Goal: Feedback & Contribution: Submit feedback/report problem

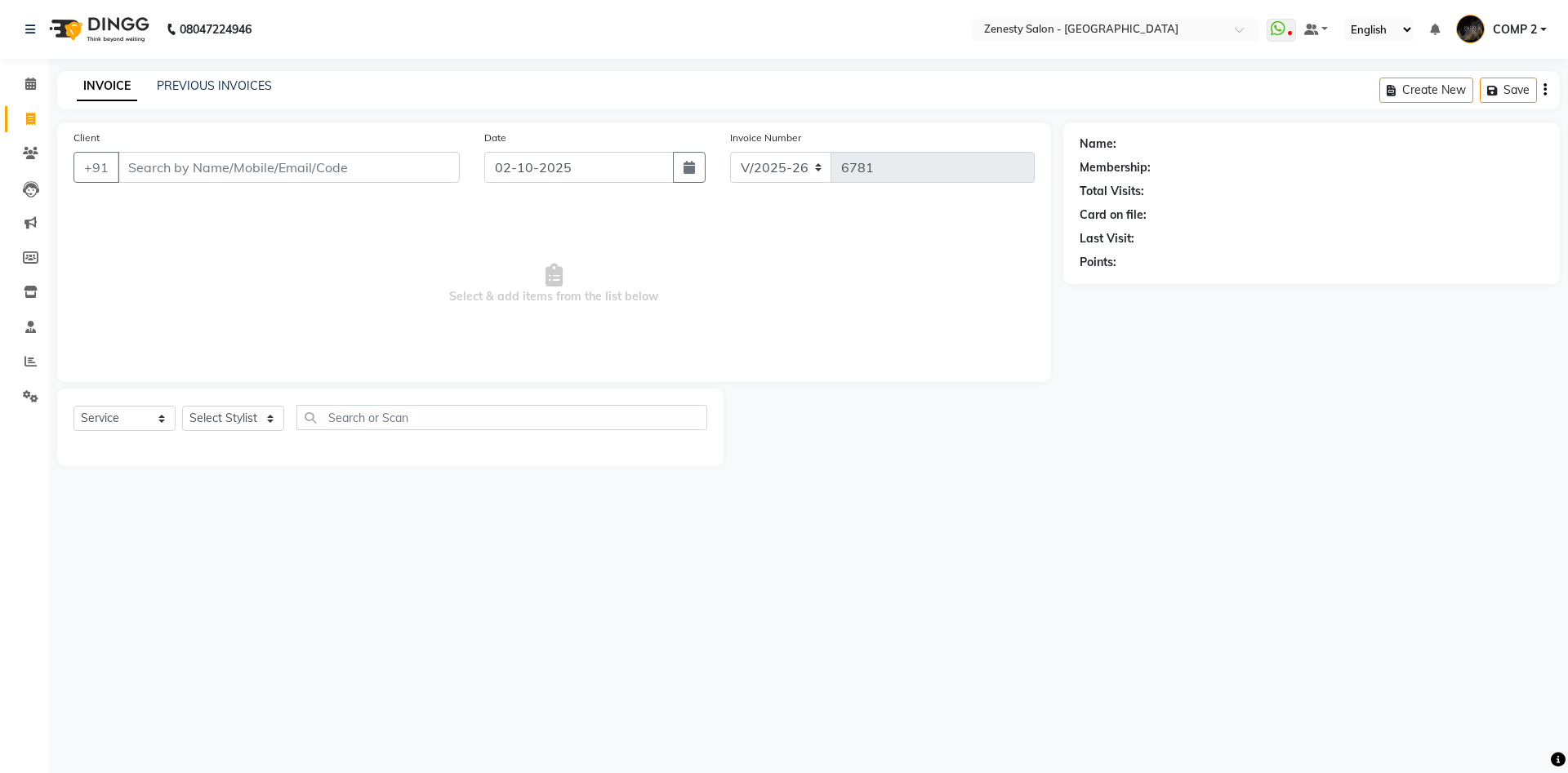
select select "5713"
select select "service"
type input "8"
type input "7435061925"
click at [446, 172] on span "Add Client" at bounding box center [417, 167] width 65 height 16
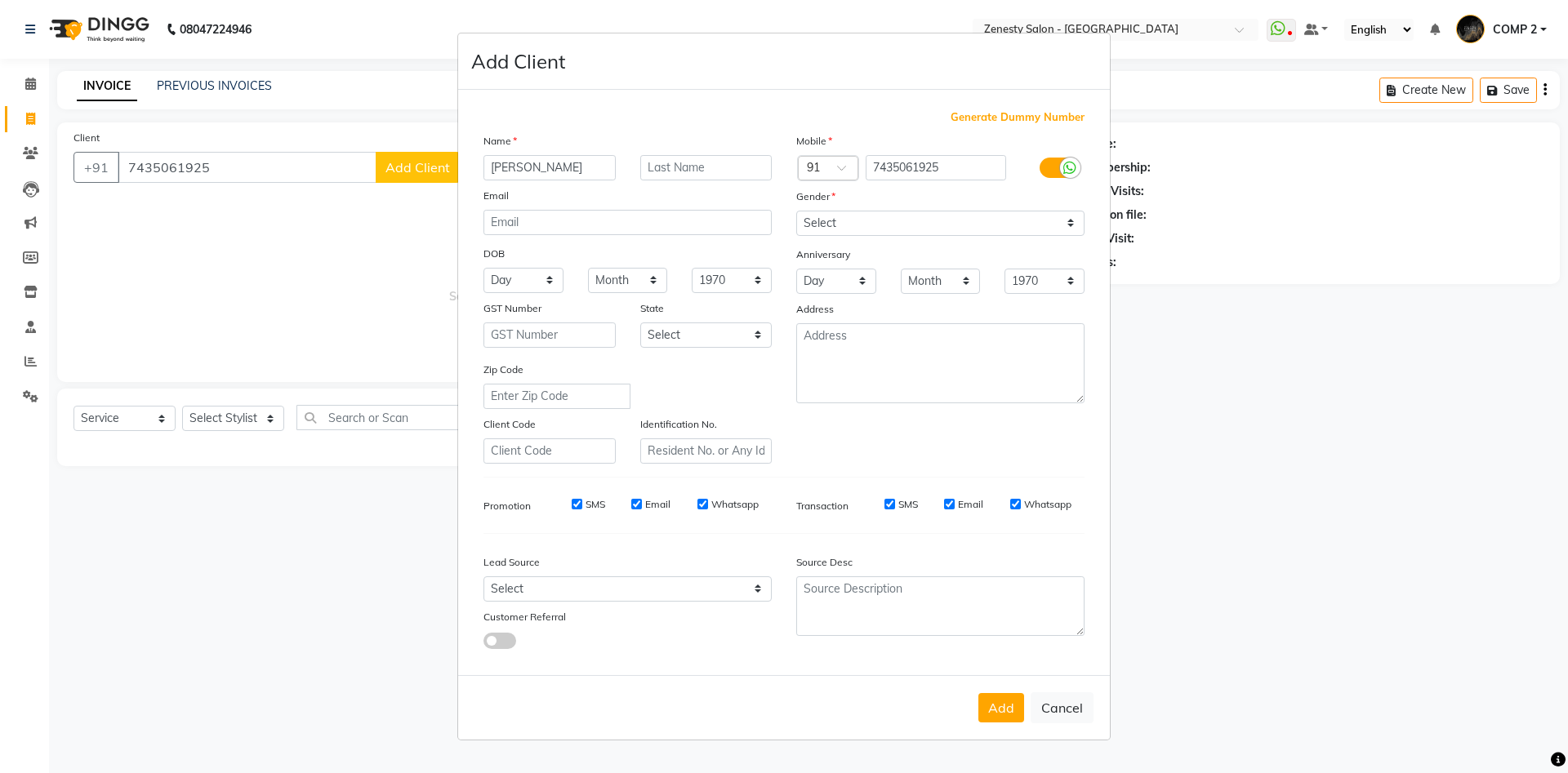
type input "[PERSON_NAME]"
click at [796, 210] on select "Select Male Female Other Prefer Not To Say" at bounding box center [940, 223] width 288 height 26
select select "female"
click option "Female" at bounding box center [0, 0] width 0 height 0
click at [1021, 706] on button "Add" at bounding box center [1001, 708] width 46 height 29
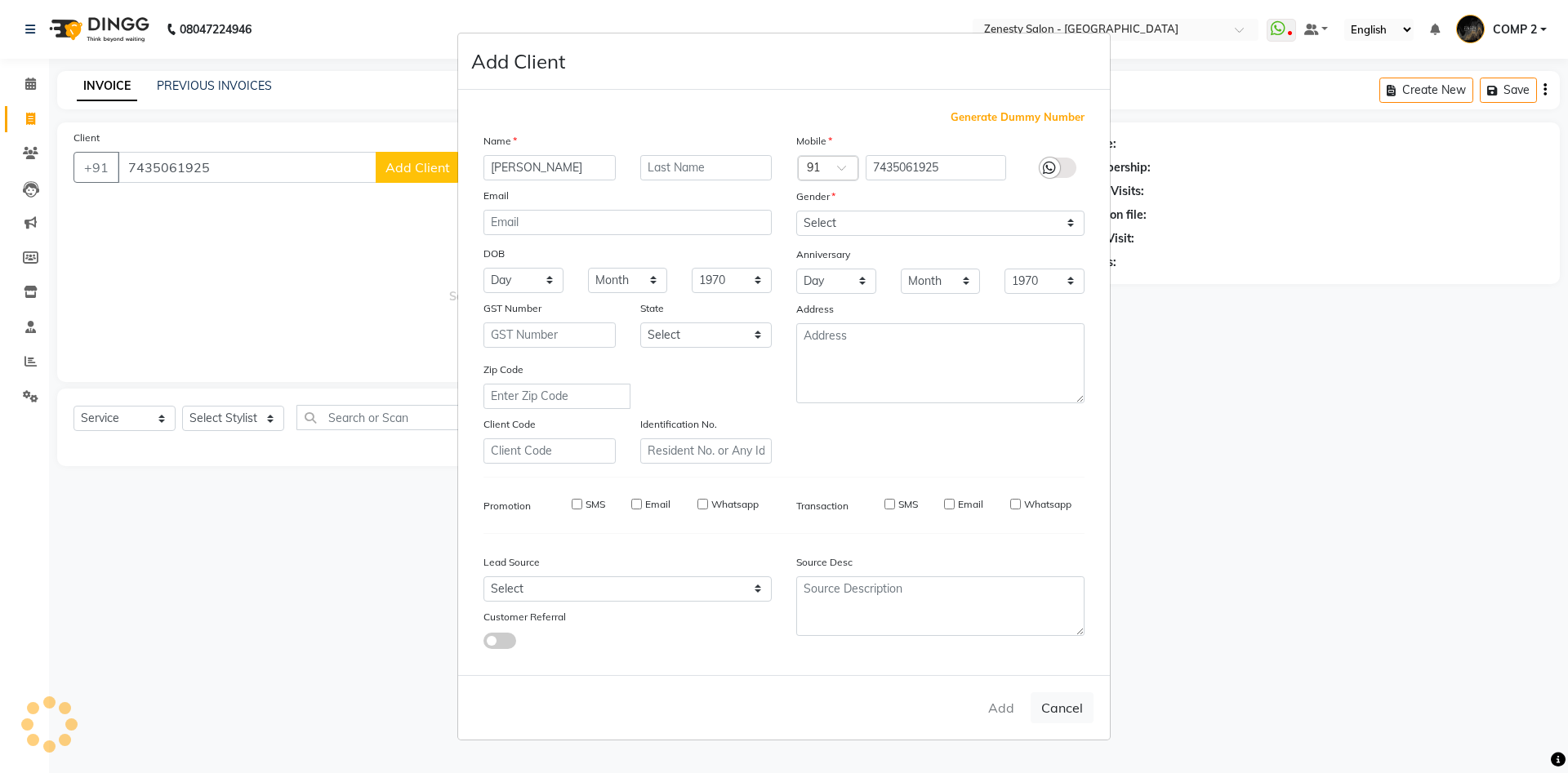
select select
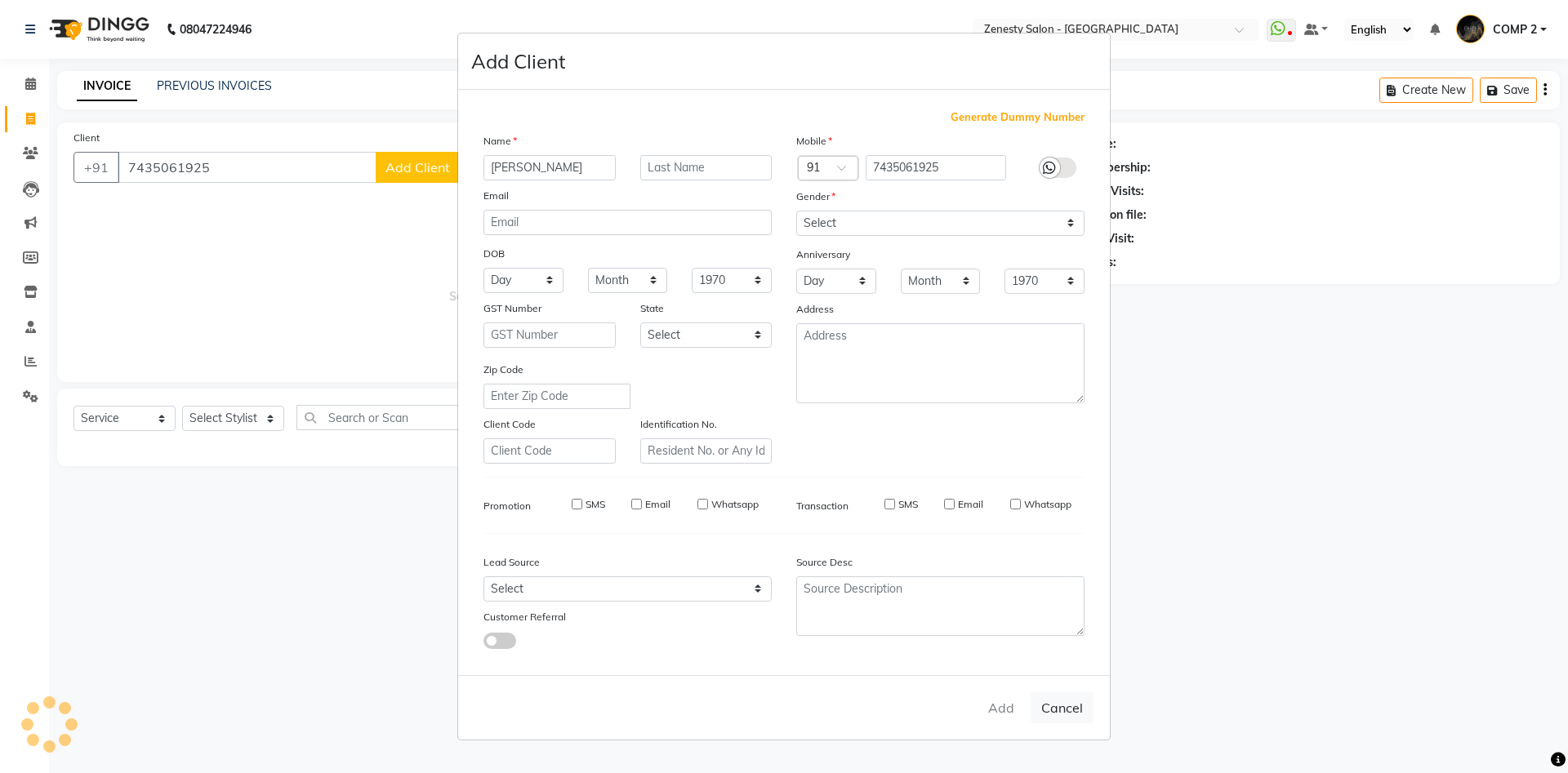
select select
checkbox input "false"
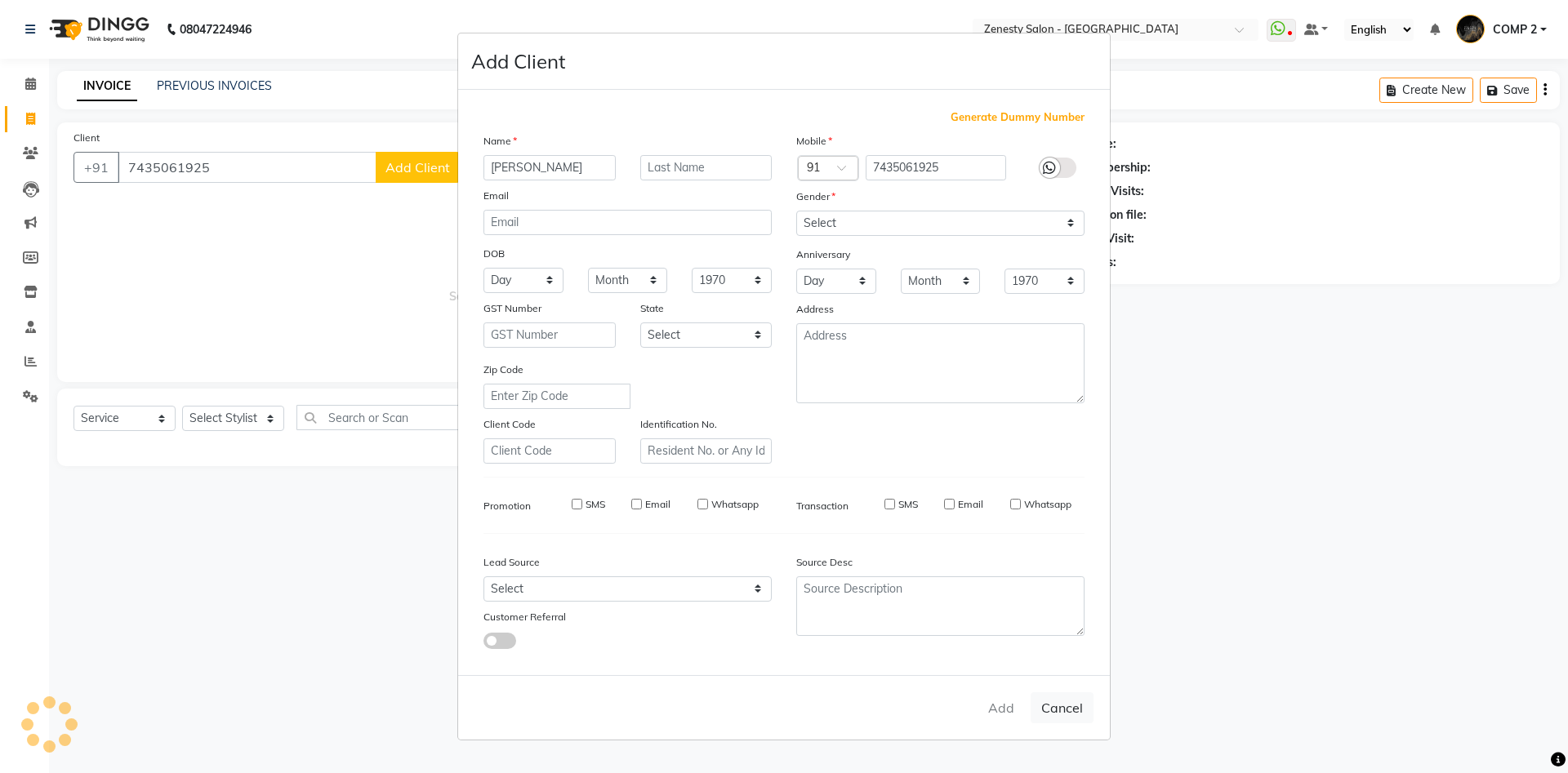
checkbox input "false"
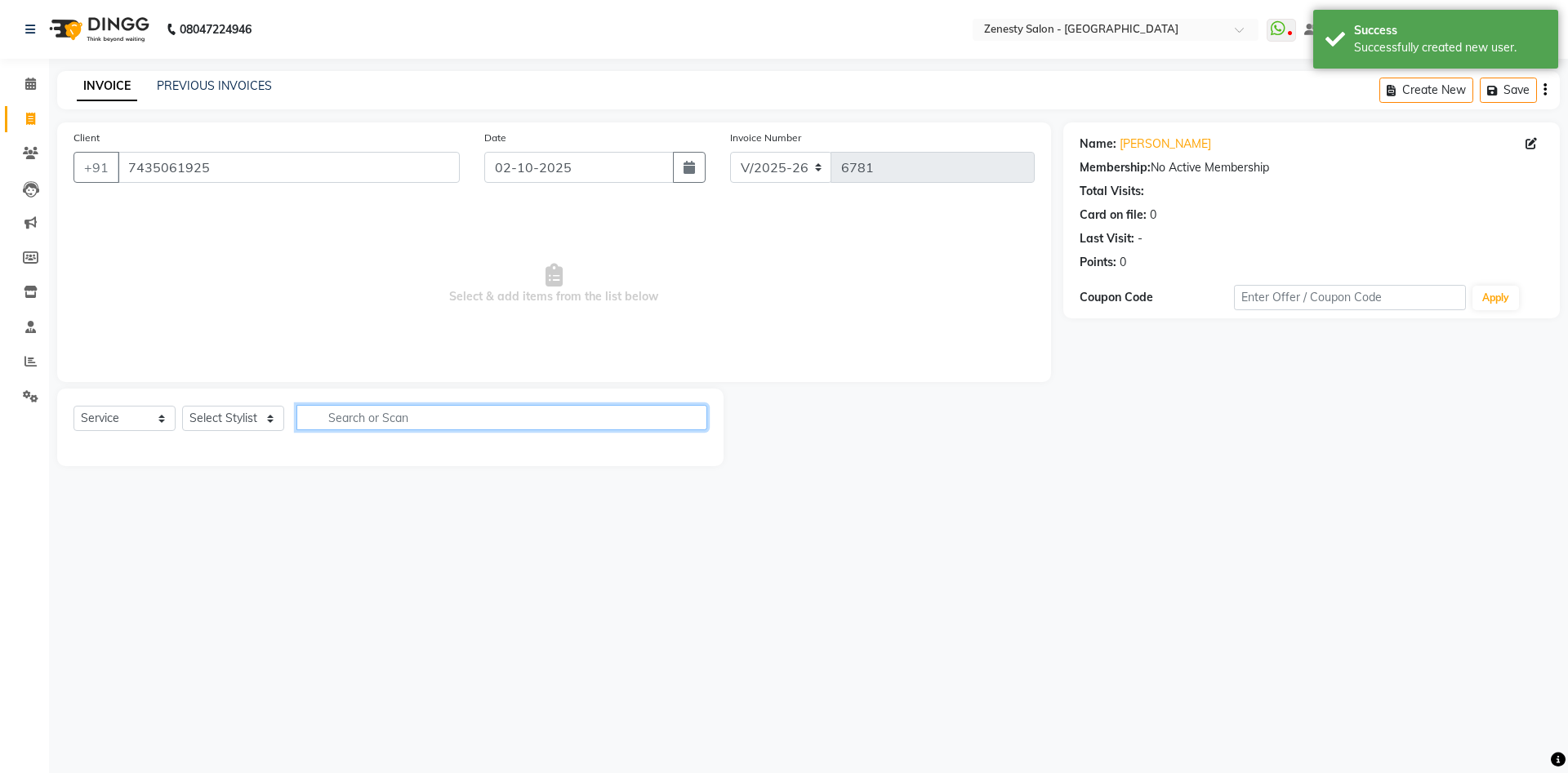
click at [340, 423] on input "text" at bounding box center [501, 417] width 410 height 26
click at [373, 419] on input "text" at bounding box center [501, 417] width 410 height 26
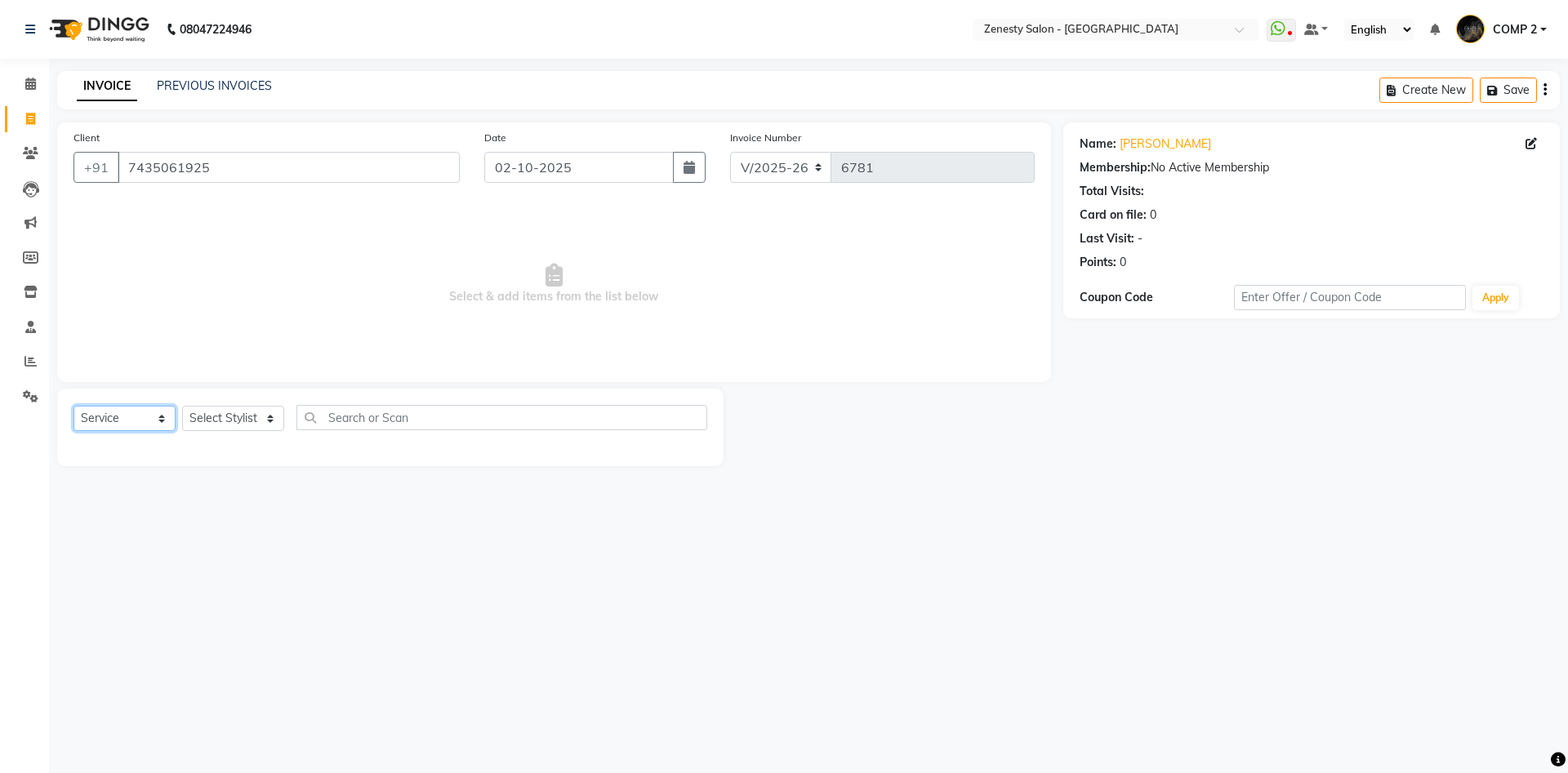
click at [73, 406] on select "Select Service Product Membership Package Voucher Prepaid Gift Card" at bounding box center [124, 418] width 102 height 26
click option "Service" at bounding box center [0, 0] width 0 height 0
click at [182, 406] on select "Select Stylist Aanand Aarti Aashik Aesha Arsh Khalifa Ayan COMP 1 COMP 2 Darsha…" at bounding box center [233, 418] width 102 height 26
select select "40087"
click option "COMP 2" at bounding box center [0, 0] width 0 height 0
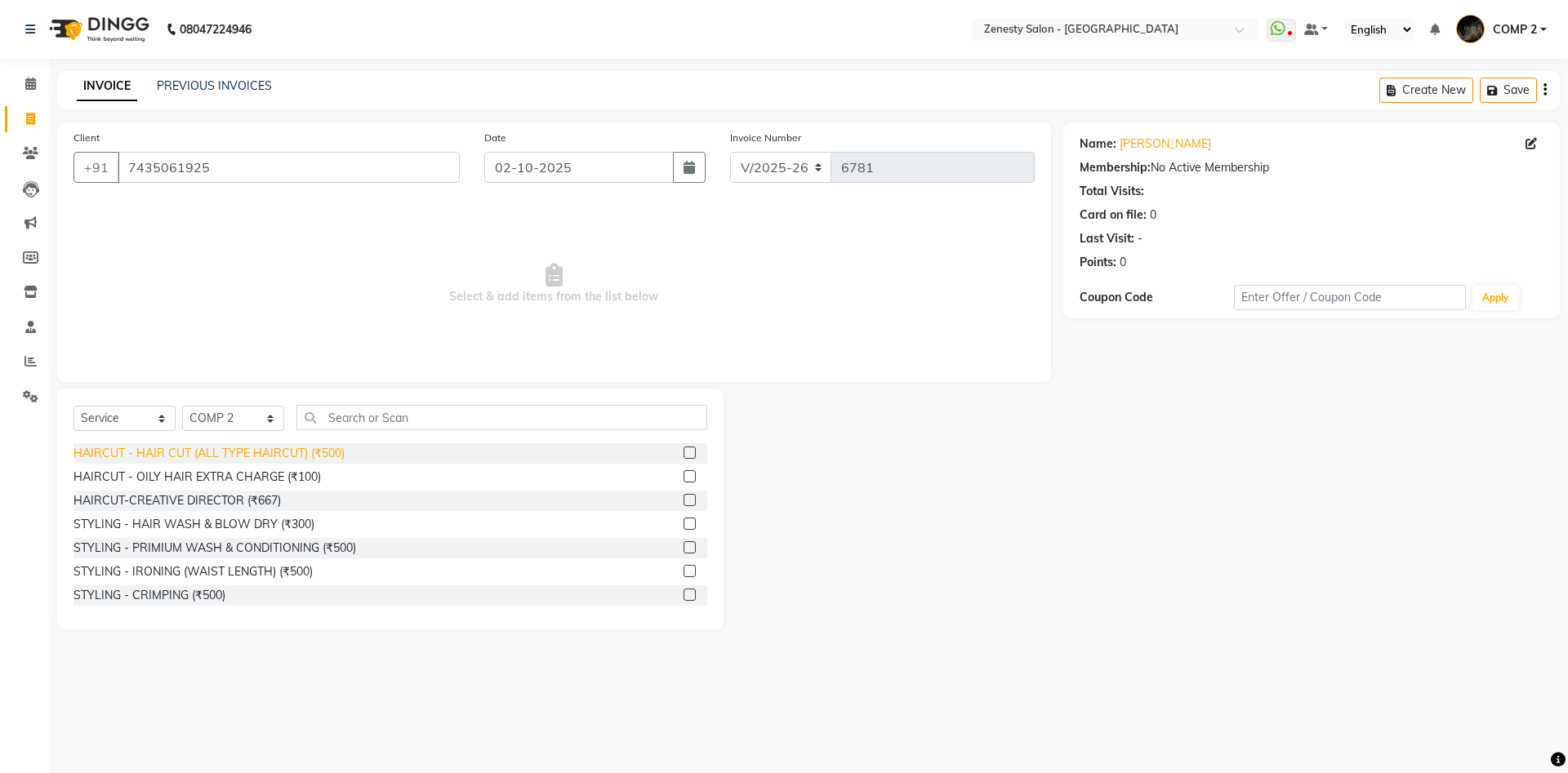
click at [269, 454] on div "HAIRCUT - HAIR CUT (ALL TYPE HAIRCUT) (₹500)" at bounding box center [209, 453] width 272 height 17
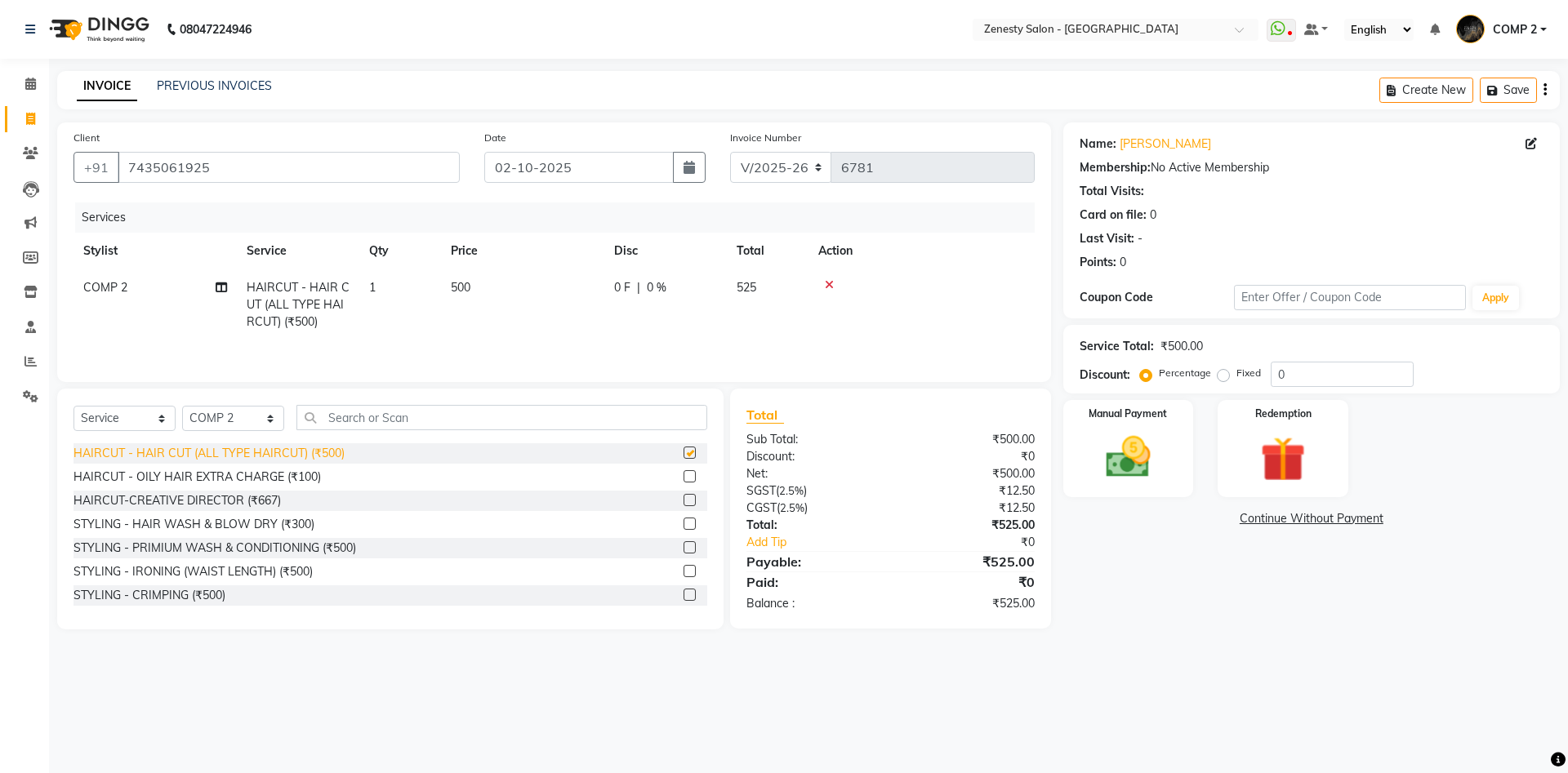
checkbox input "false"
click at [1141, 471] on img at bounding box center [1128, 457] width 76 height 54
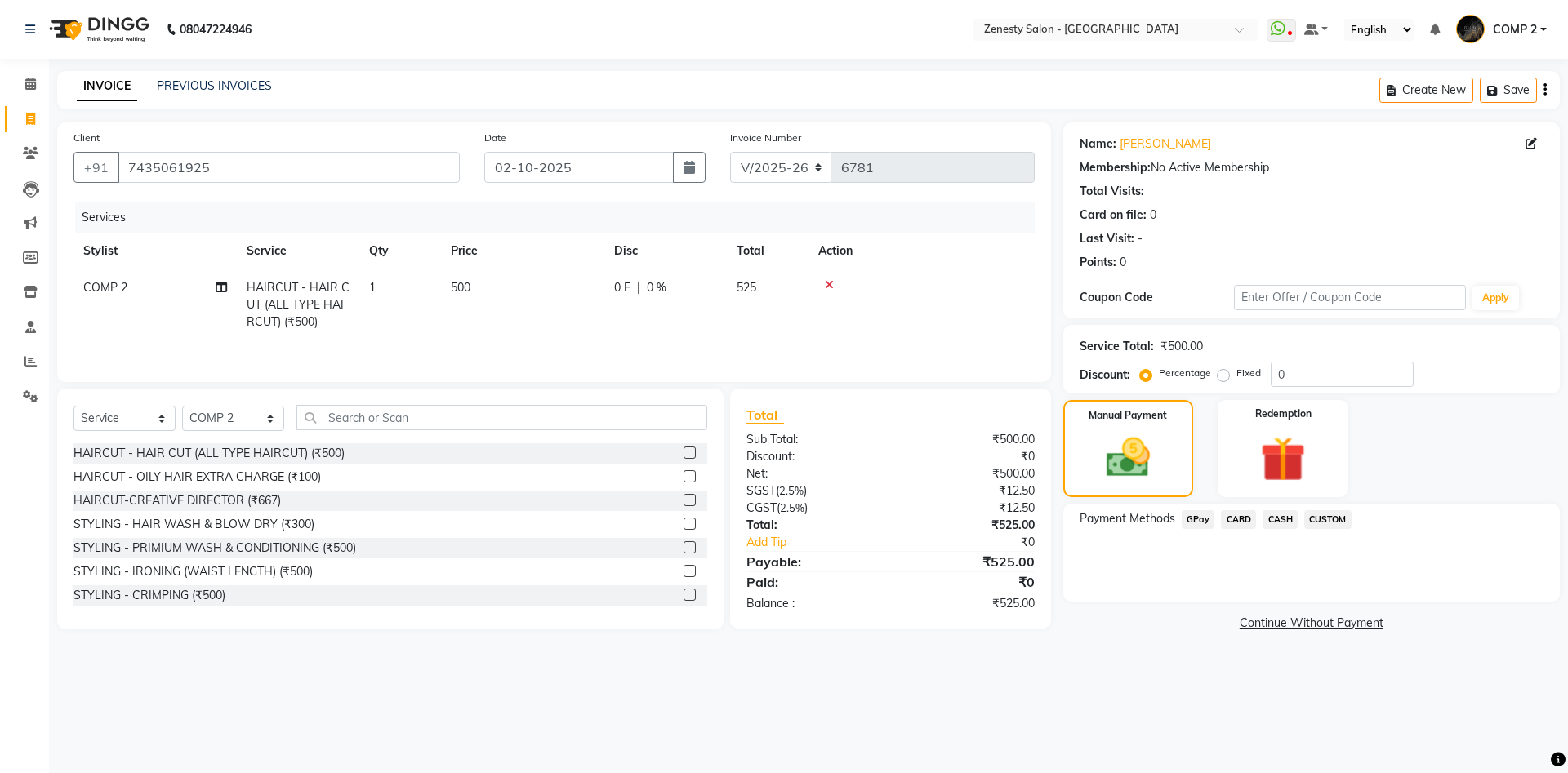
click at [1196, 523] on span "GPay" at bounding box center [1198, 519] width 34 height 19
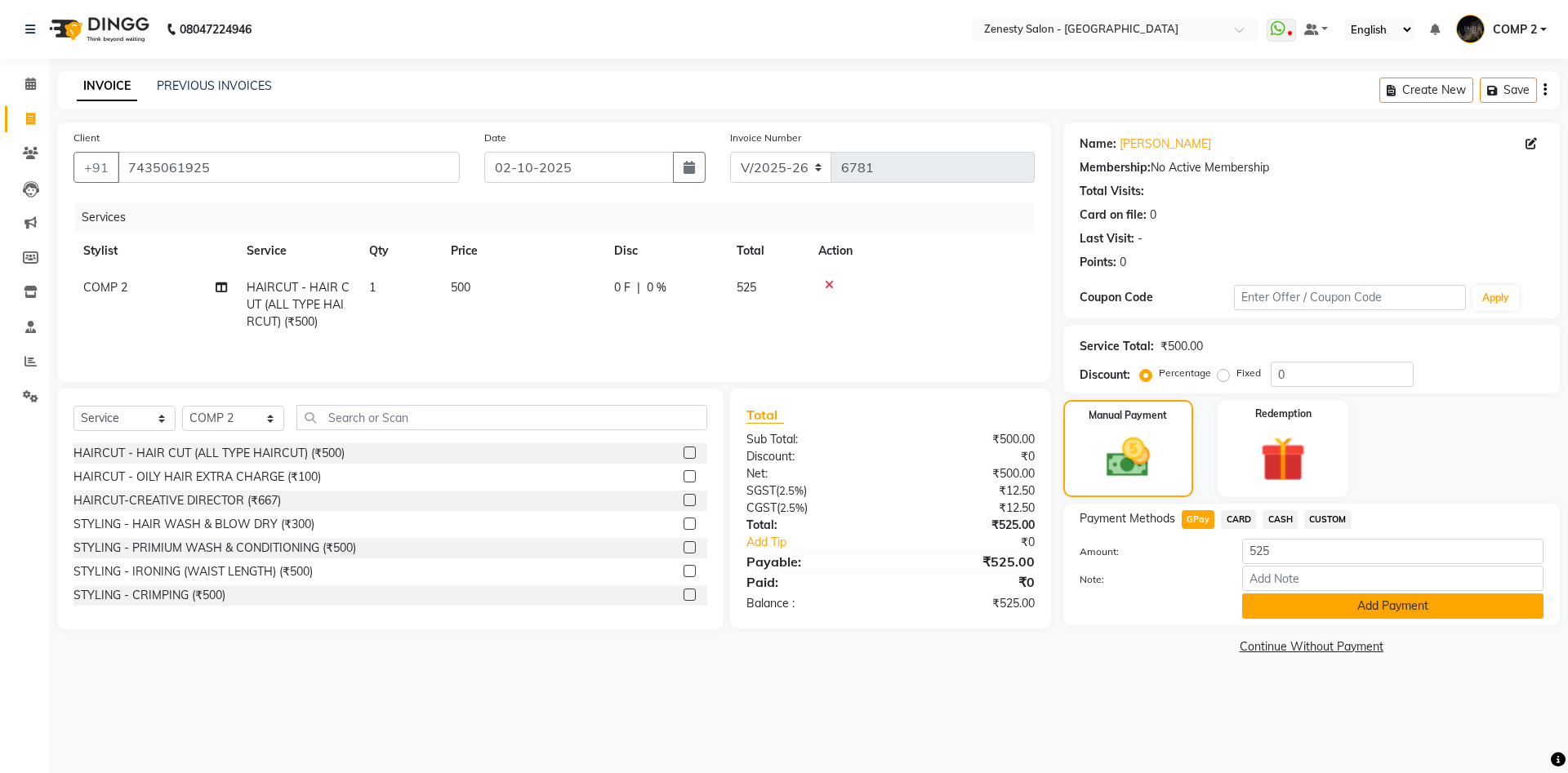
click at [1404, 605] on button "Add Payment" at bounding box center [1392, 606] width 302 height 26
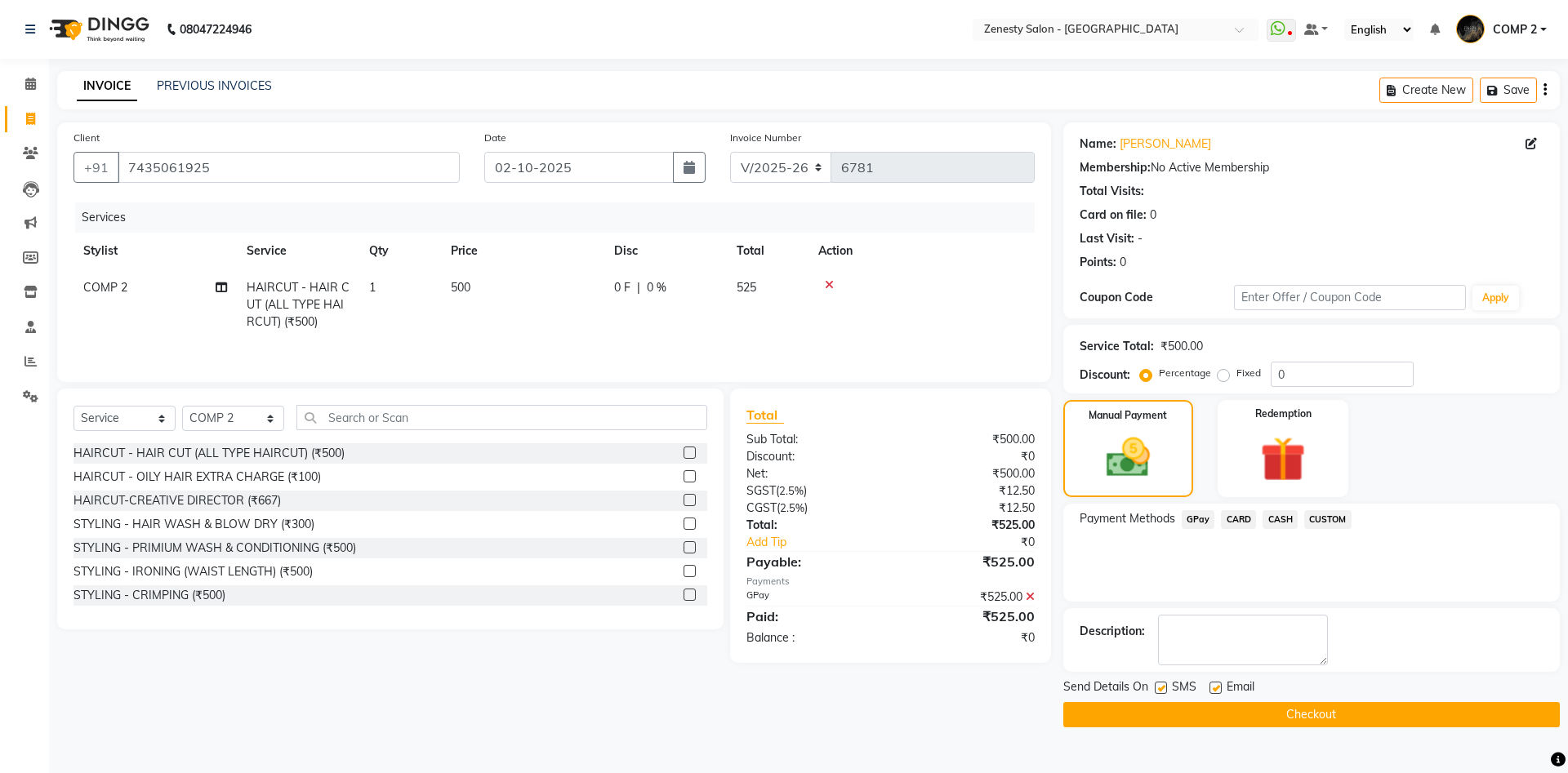
click at [1335, 707] on button "Checkout" at bounding box center [1311, 715] width 496 height 26
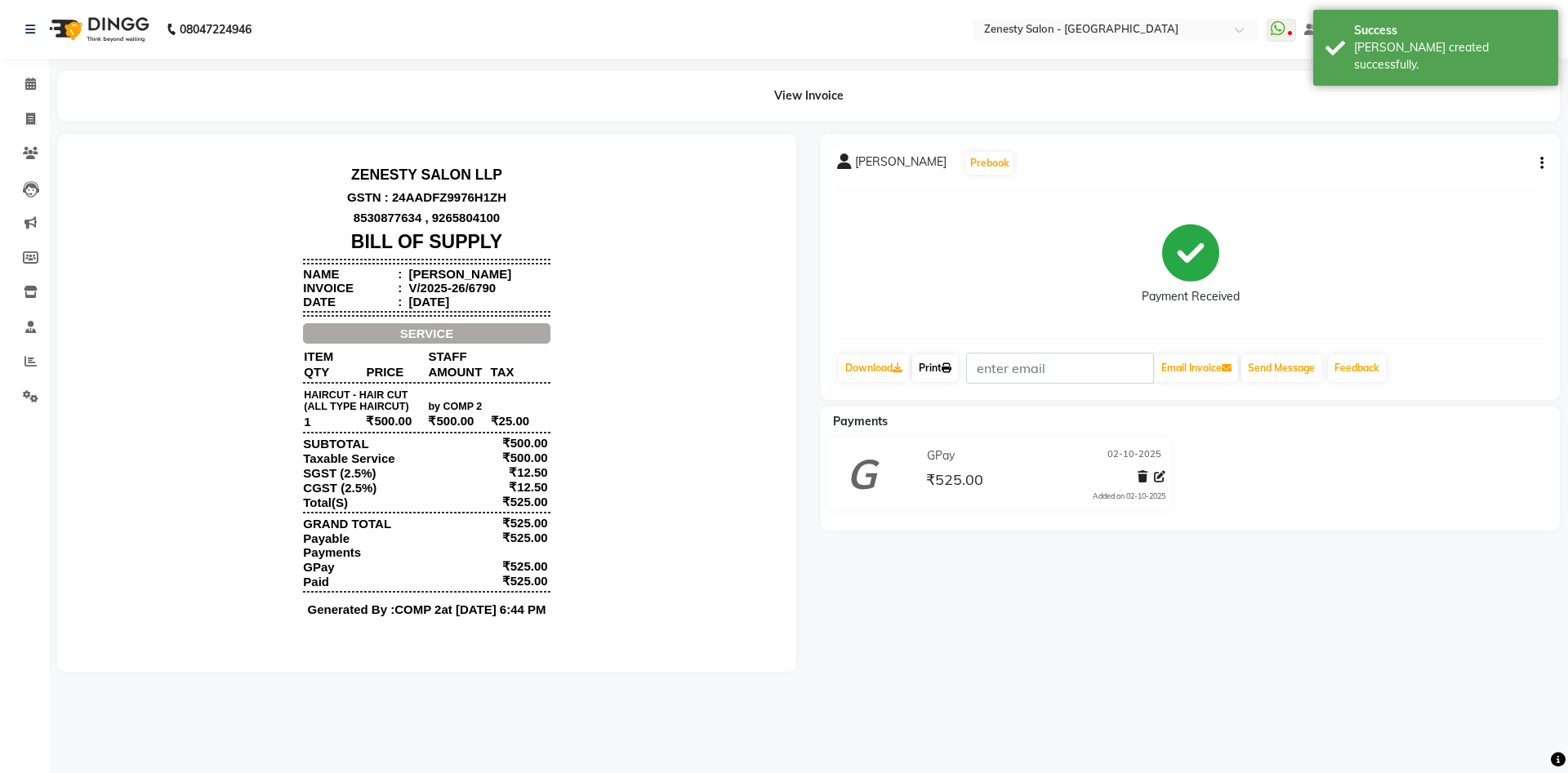
click at [932, 367] on link "Print" at bounding box center [935, 368] width 46 height 27
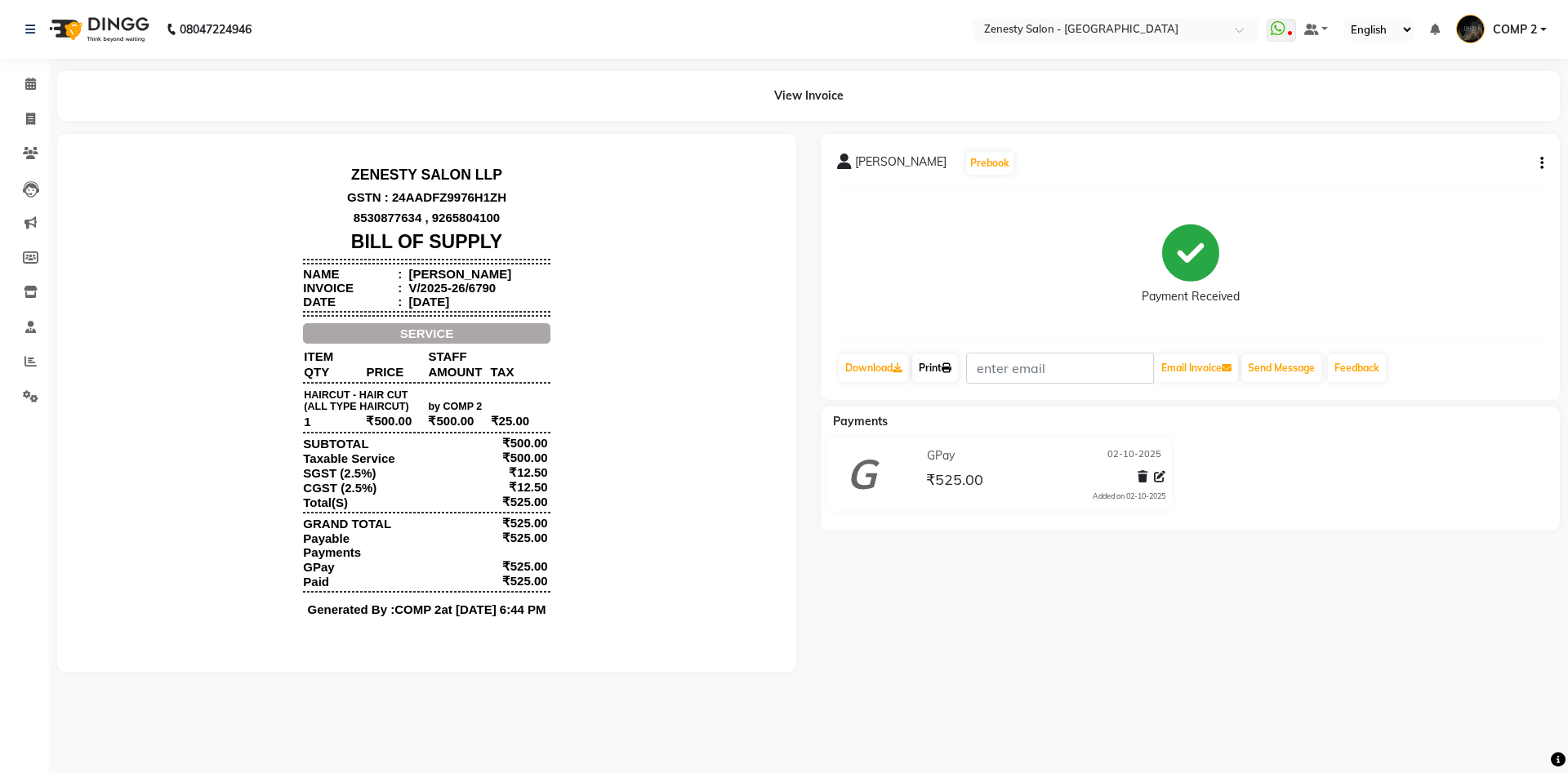
click at [941, 371] on link "Print" at bounding box center [935, 368] width 46 height 27
click at [812, 702] on div "08047224946 Select Location × Zenesty Salon - Nadiad, Petlad Road WhatsApp Stat…" at bounding box center [784, 386] width 1568 height 773
click at [25, 116] on span at bounding box center [30, 119] width 28 height 19
select select "5713"
select select "service"
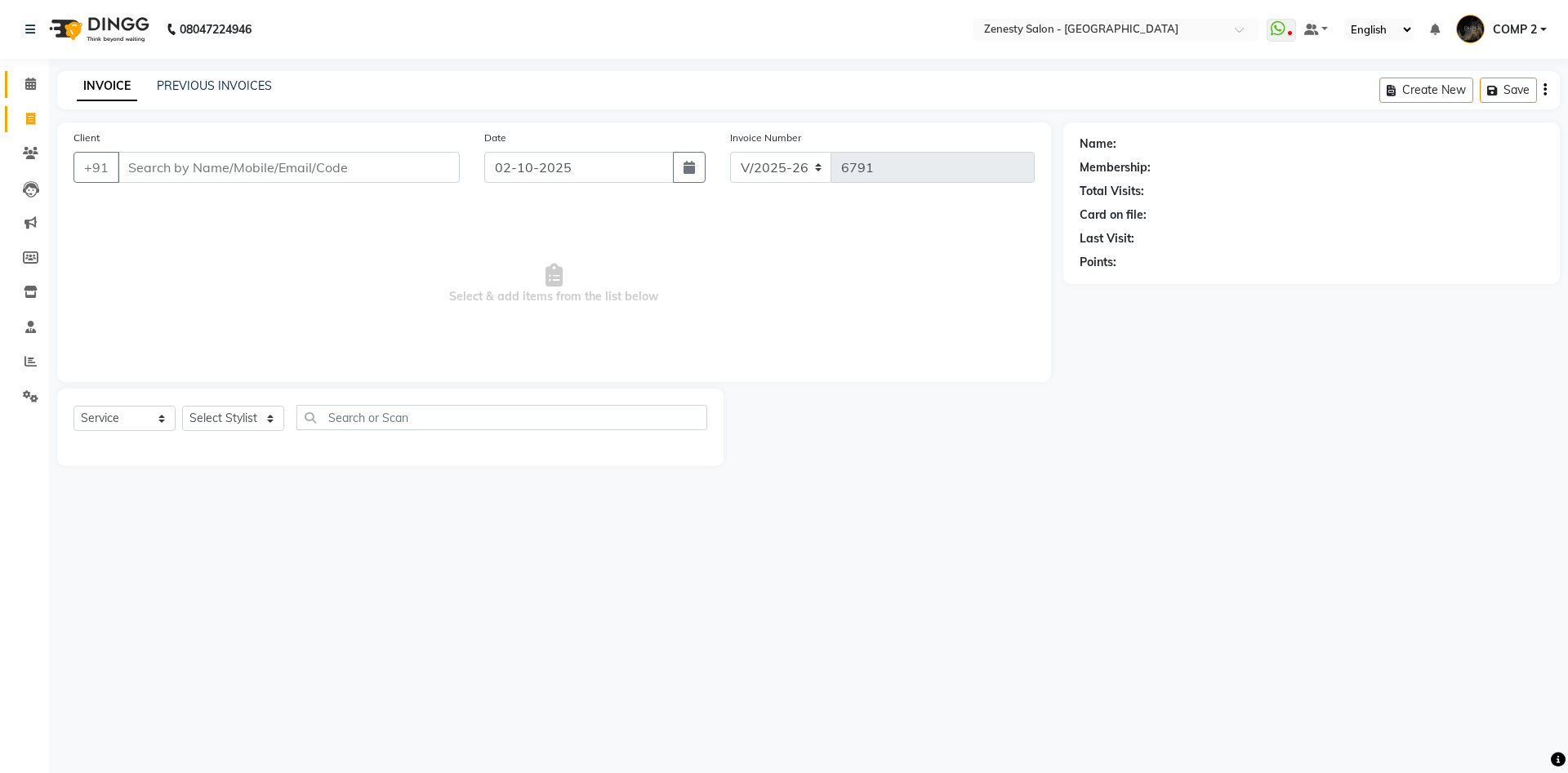
click at [25, 81] on span at bounding box center [30, 84] width 28 height 19
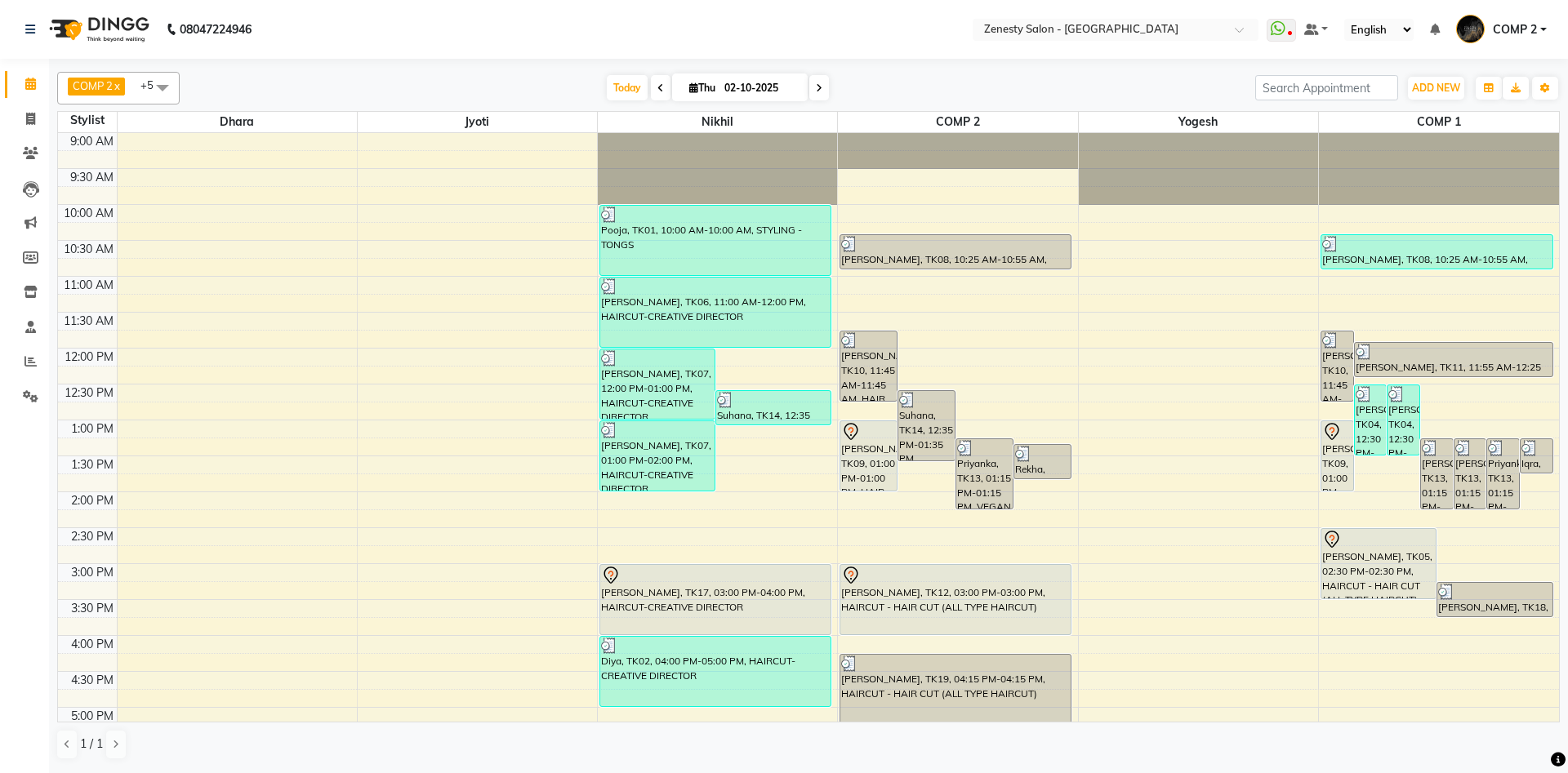
click at [809, 82] on span at bounding box center [819, 88] width 19 height 26
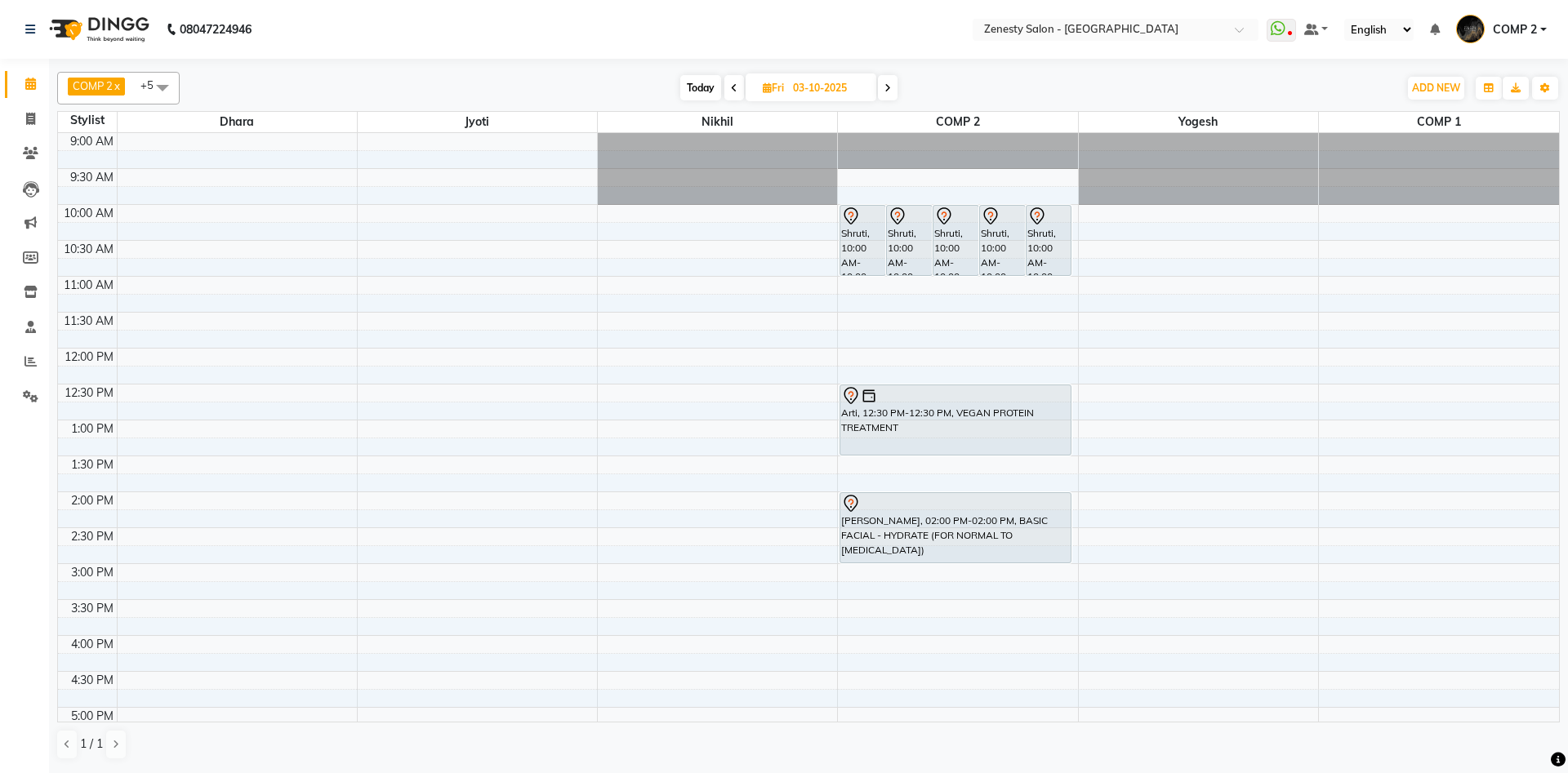
click at [735, 88] on icon at bounding box center [733, 88] width 6 height 10
type input "02-10-2025"
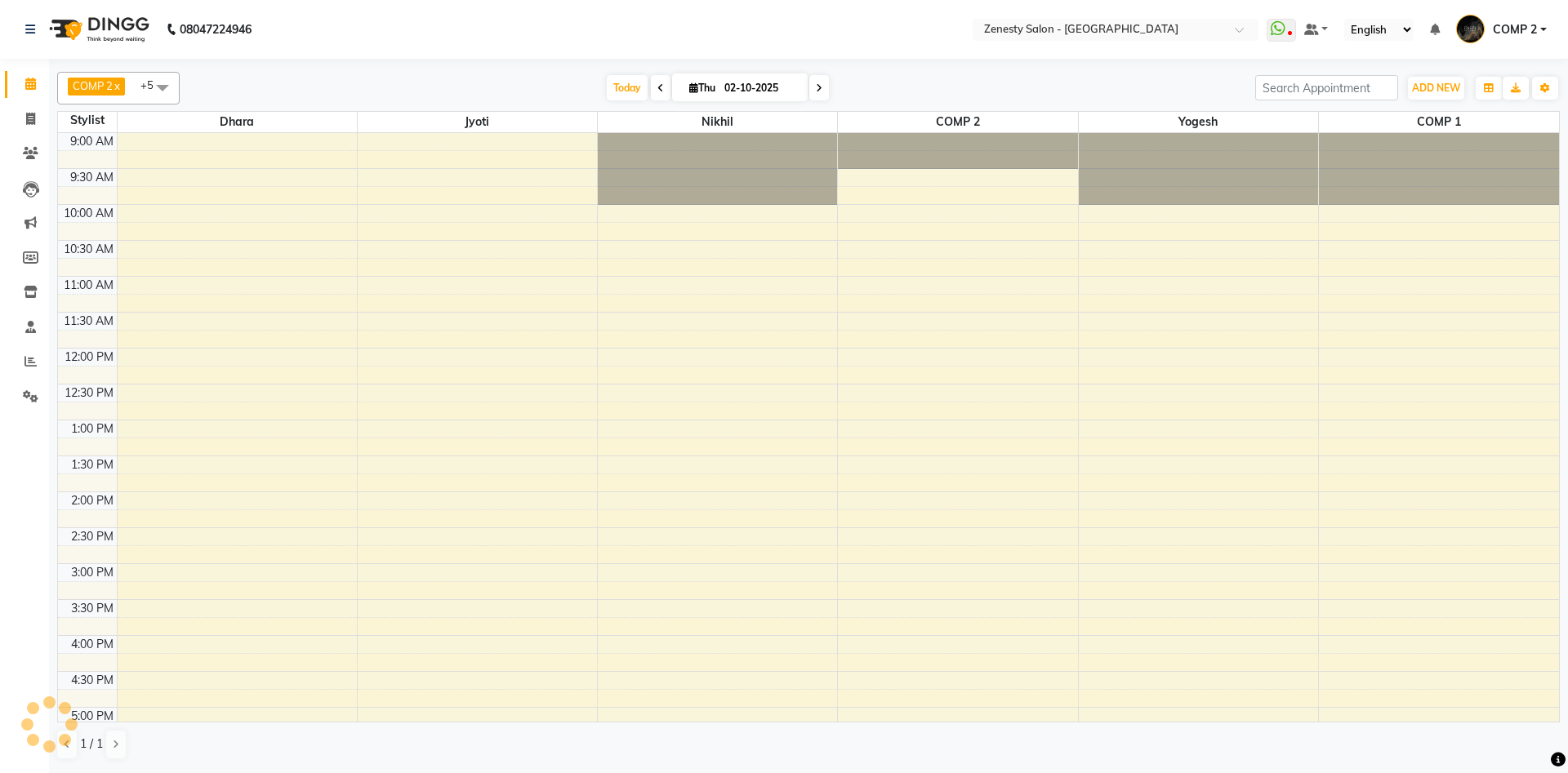
scroll to position [272, 0]
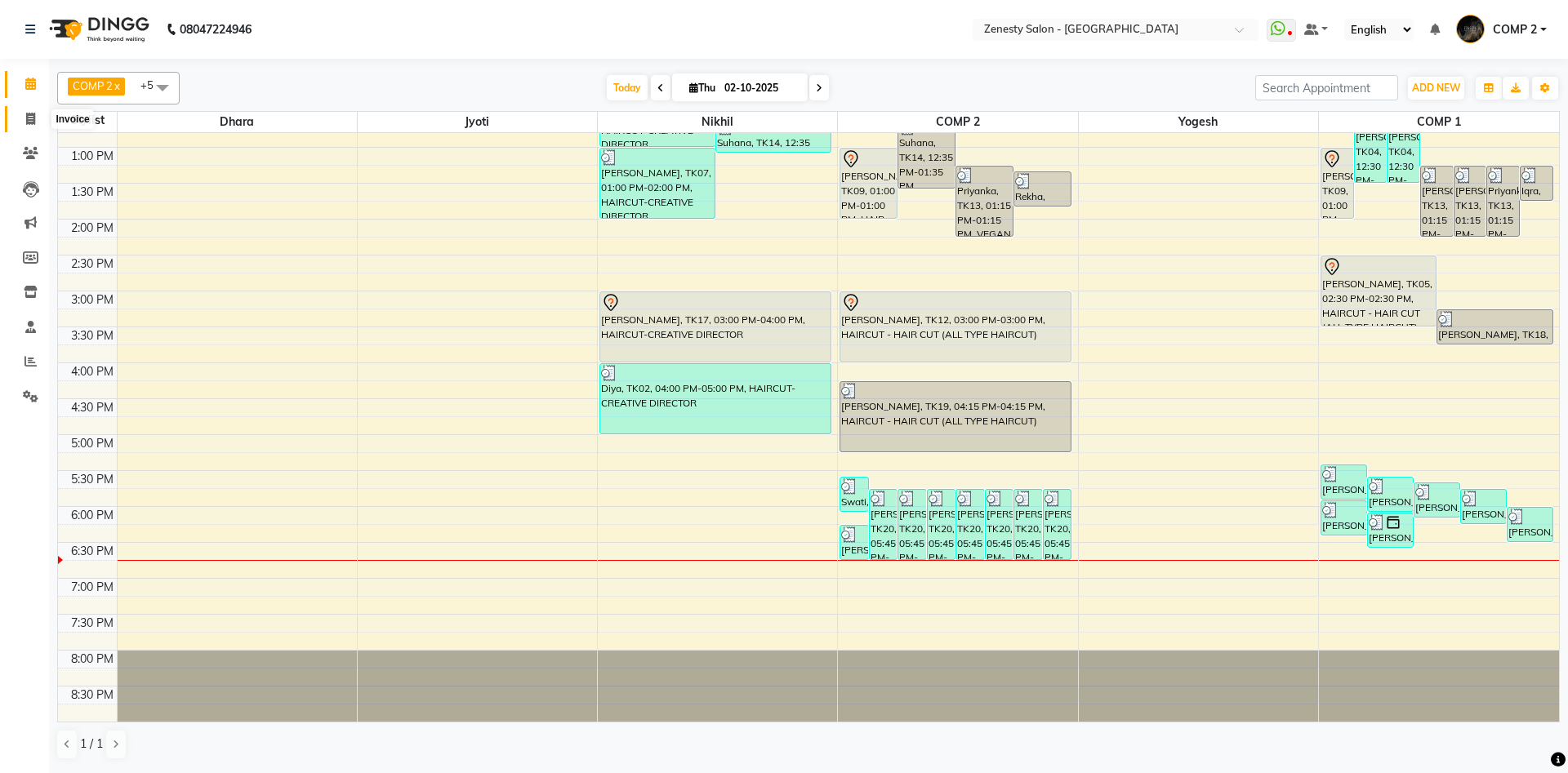
click at [27, 116] on icon at bounding box center [31, 119] width 9 height 12
select select "service"
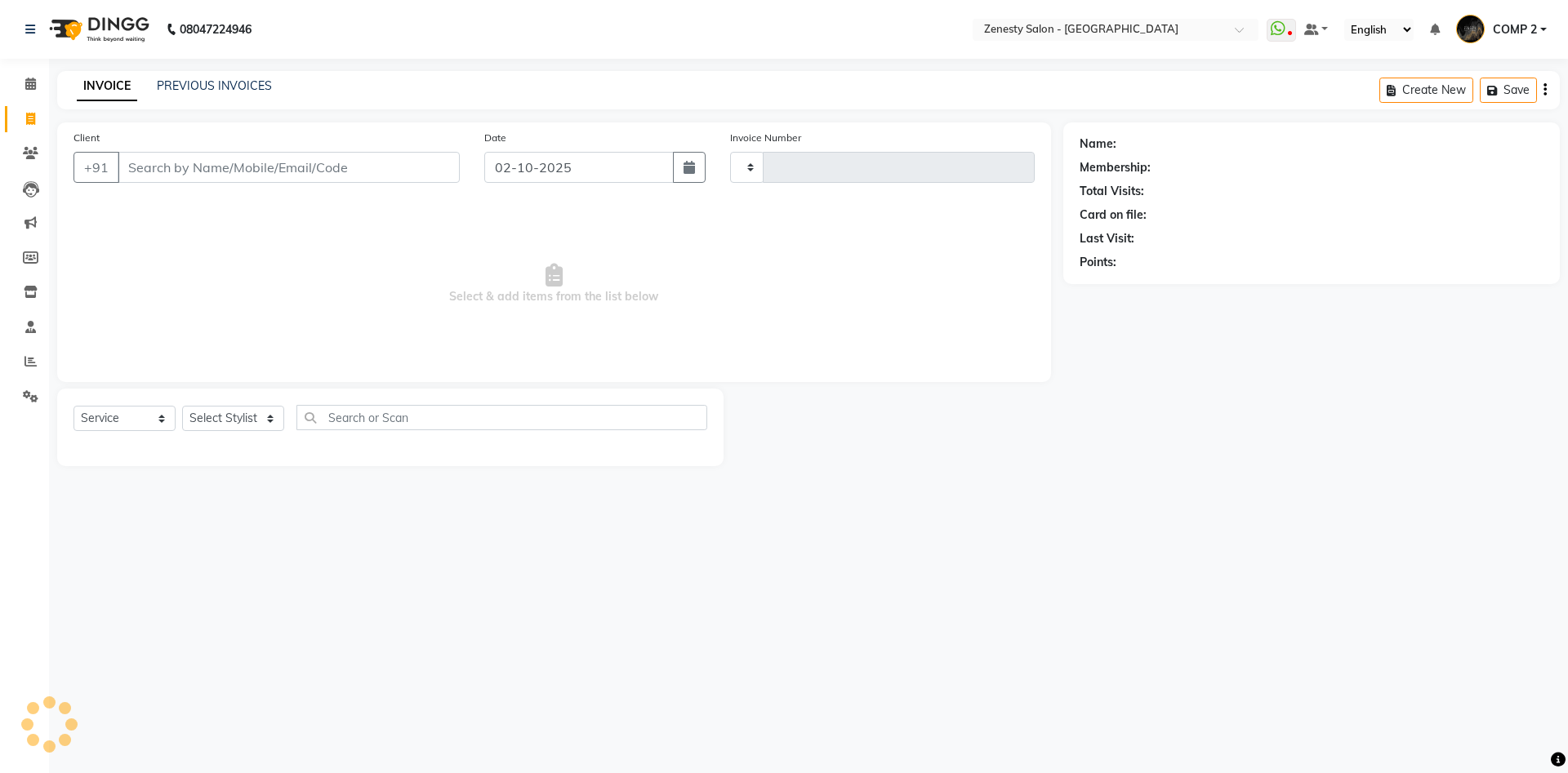
type input "6791"
select select "5713"
click at [205, 87] on link "PREVIOUS INVOICES" at bounding box center [214, 86] width 115 height 15
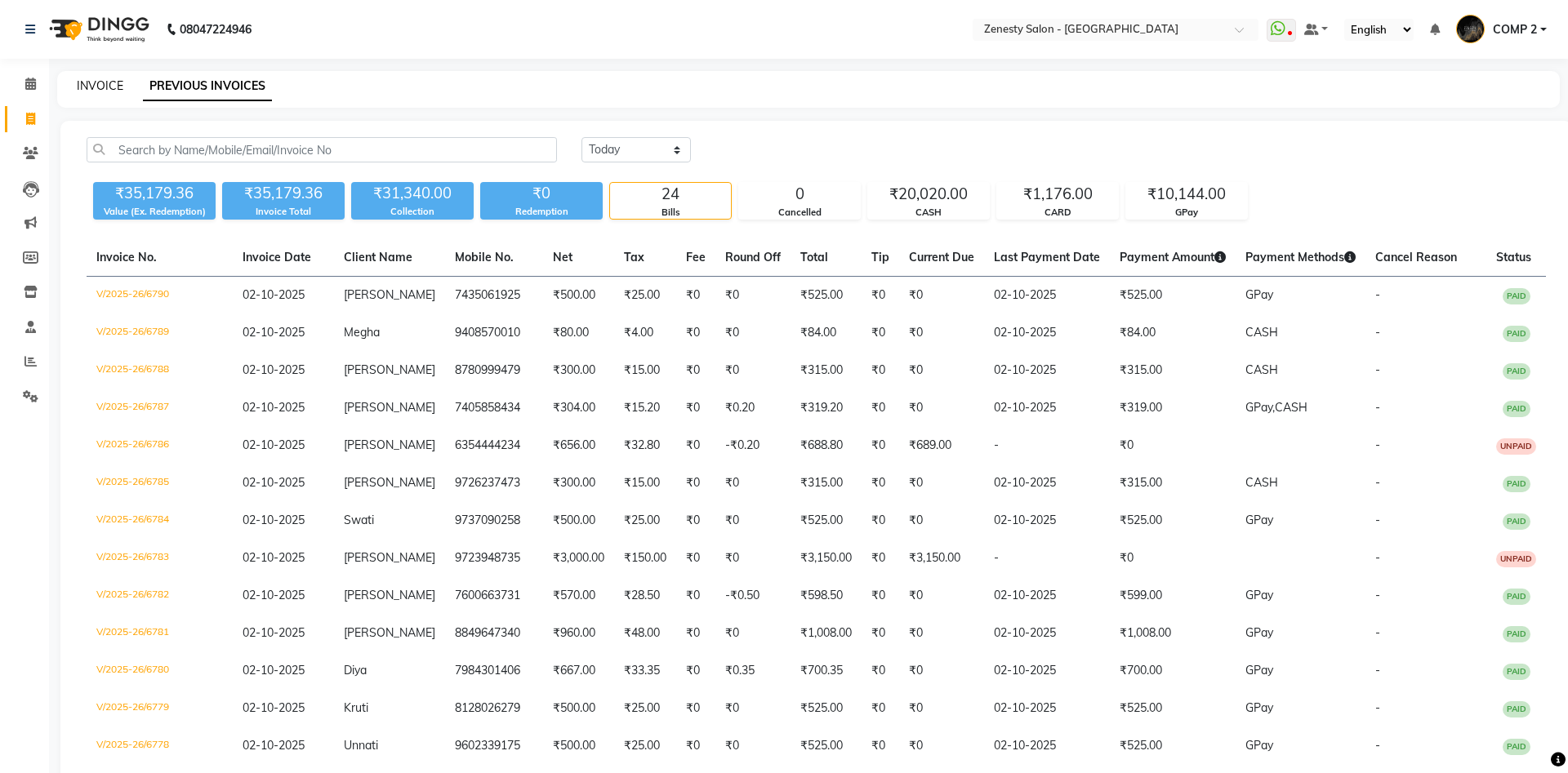
click at [110, 86] on link "INVOICE" at bounding box center [100, 86] width 47 height 15
select select "5713"
select select "service"
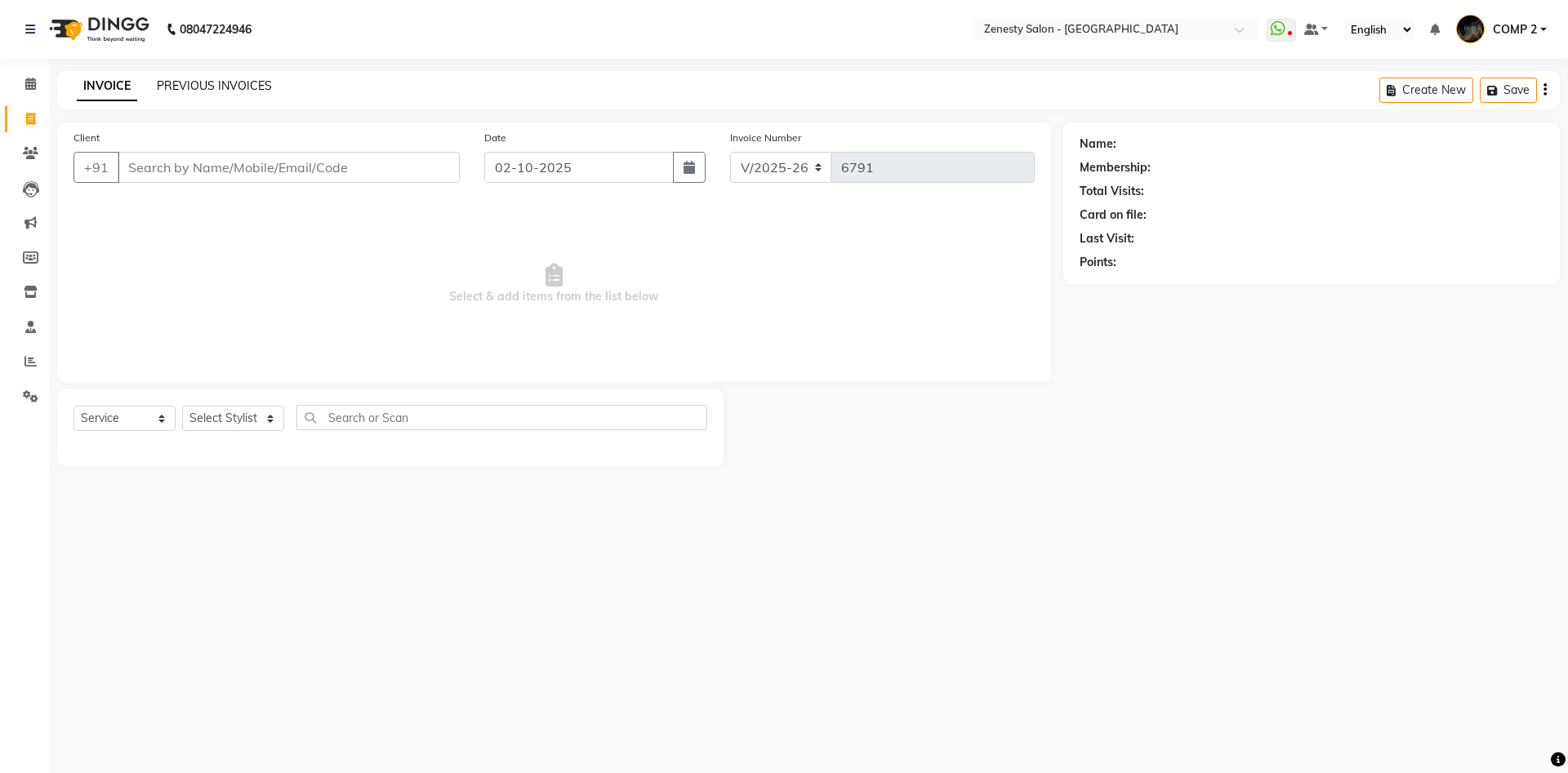
click at [203, 93] on link "PREVIOUS INVOICES" at bounding box center [214, 86] width 115 height 15
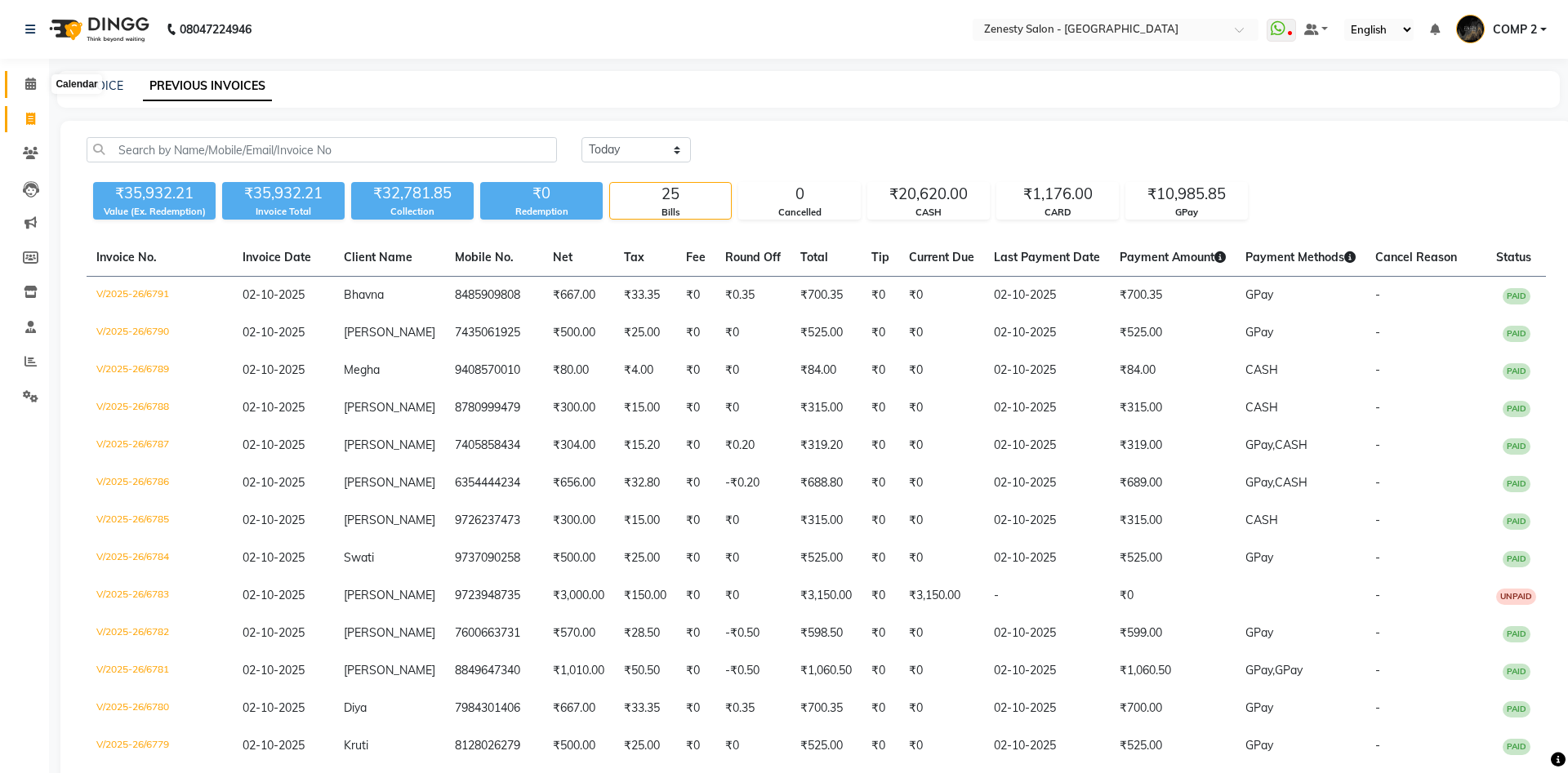
click at [18, 80] on span at bounding box center [30, 84] width 28 height 19
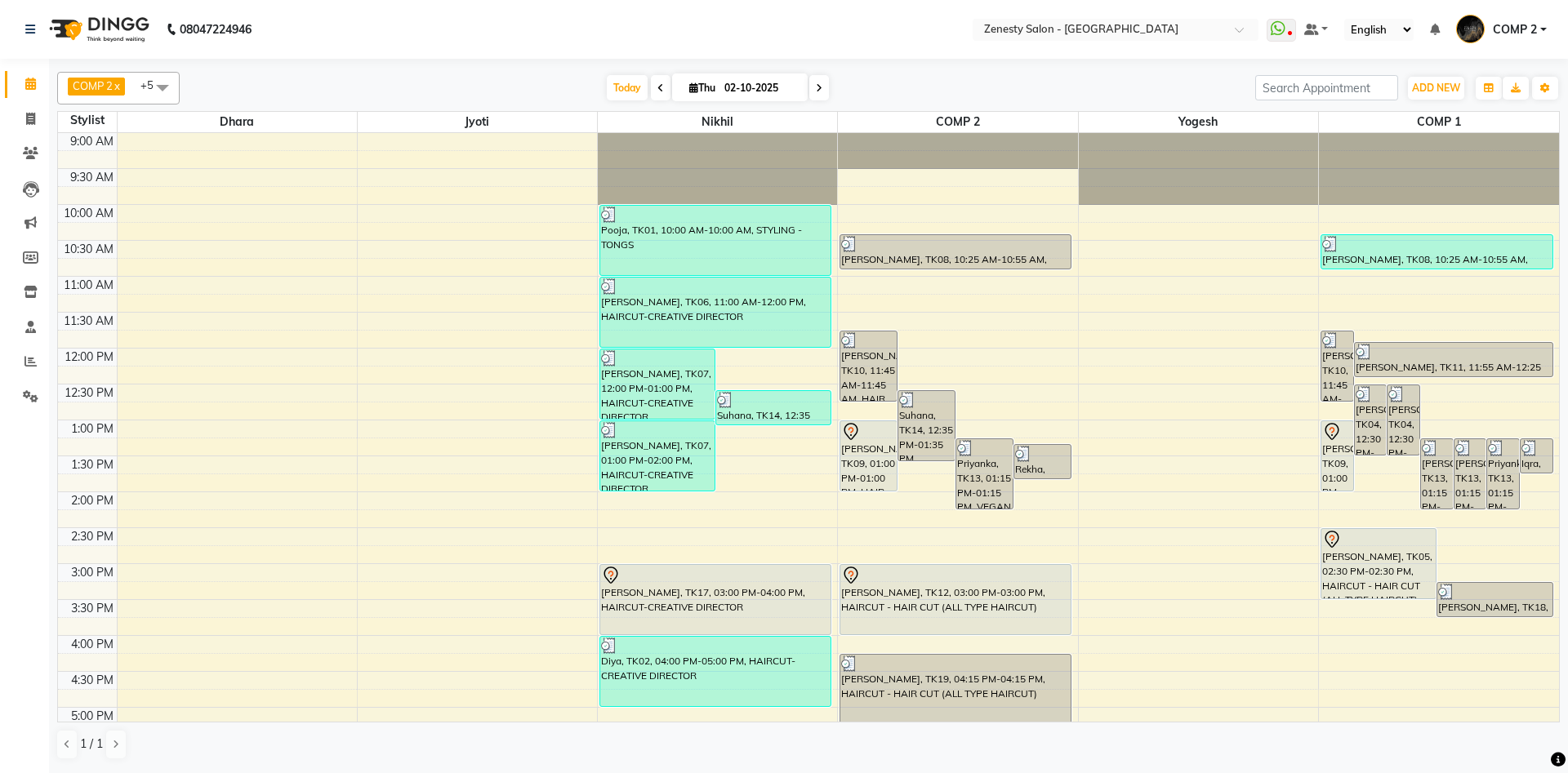
click at [815, 90] on icon at bounding box center [818, 88] width 6 height 10
type input "03-10-2025"
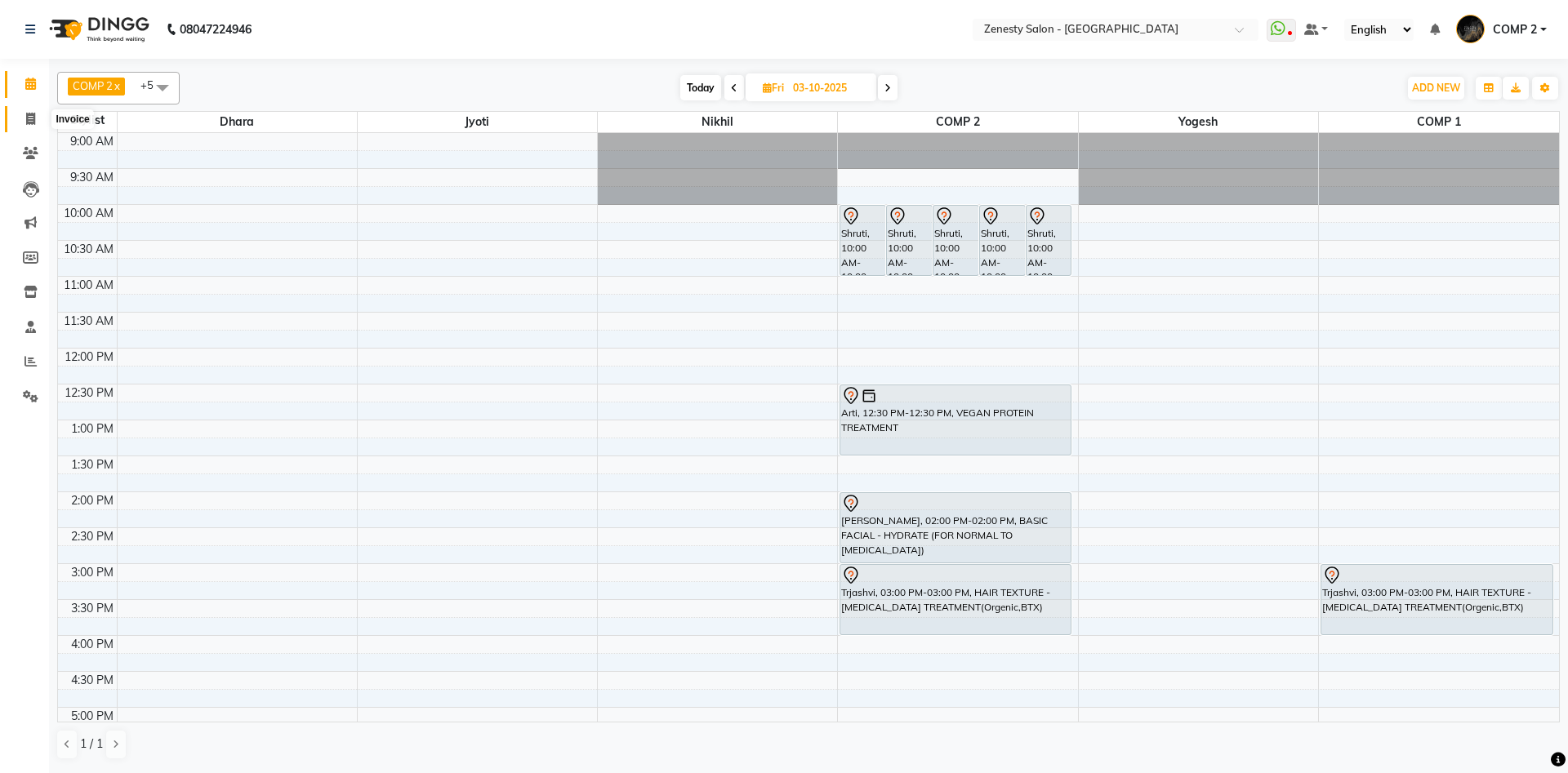
click at [27, 120] on icon at bounding box center [31, 119] width 9 height 12
select select "5713"
select select "service"
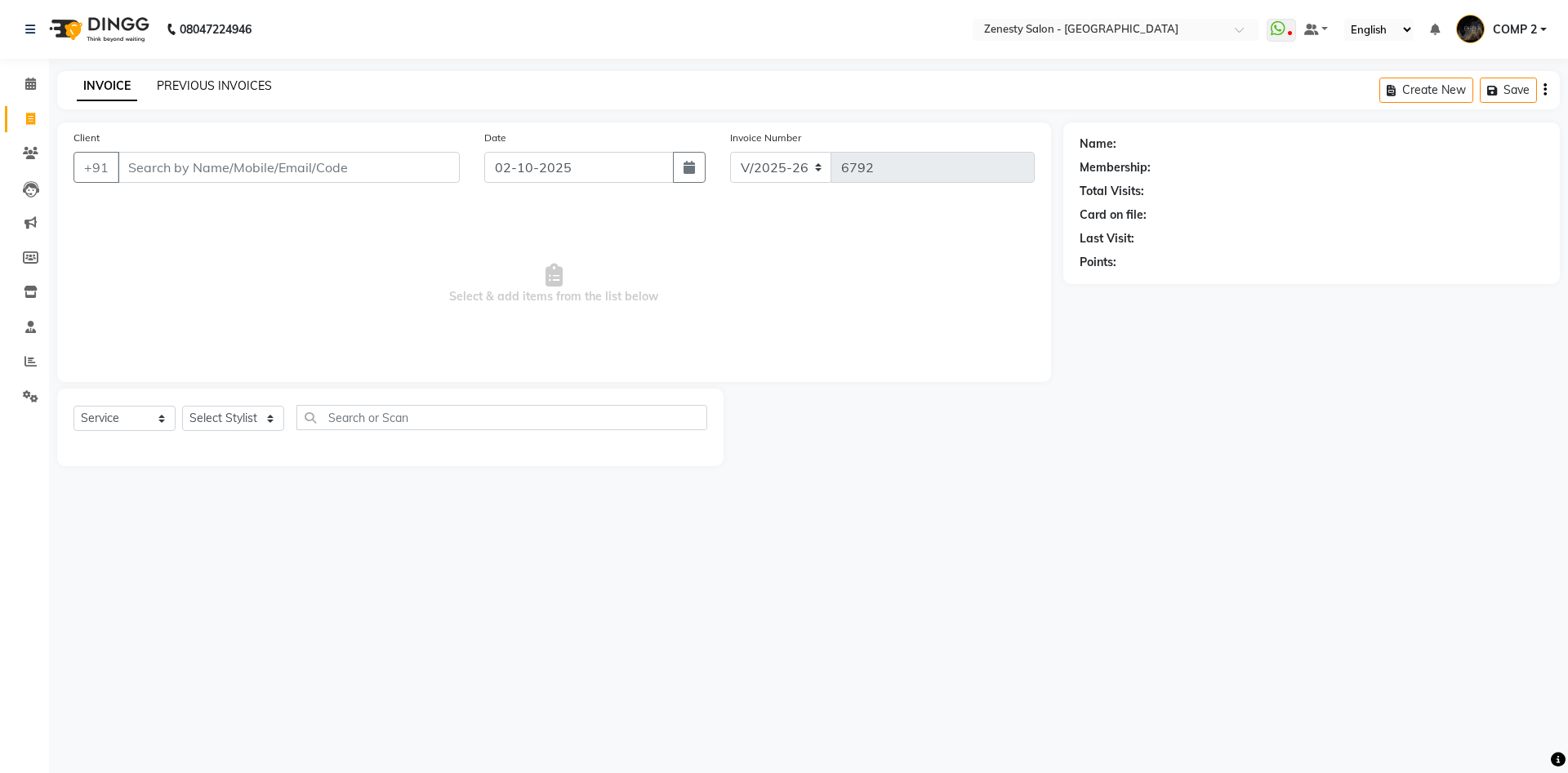
click at [248, 84] on link "PREVIOUS INVOICES" at bounding box center [214, 86] width 115 height 15
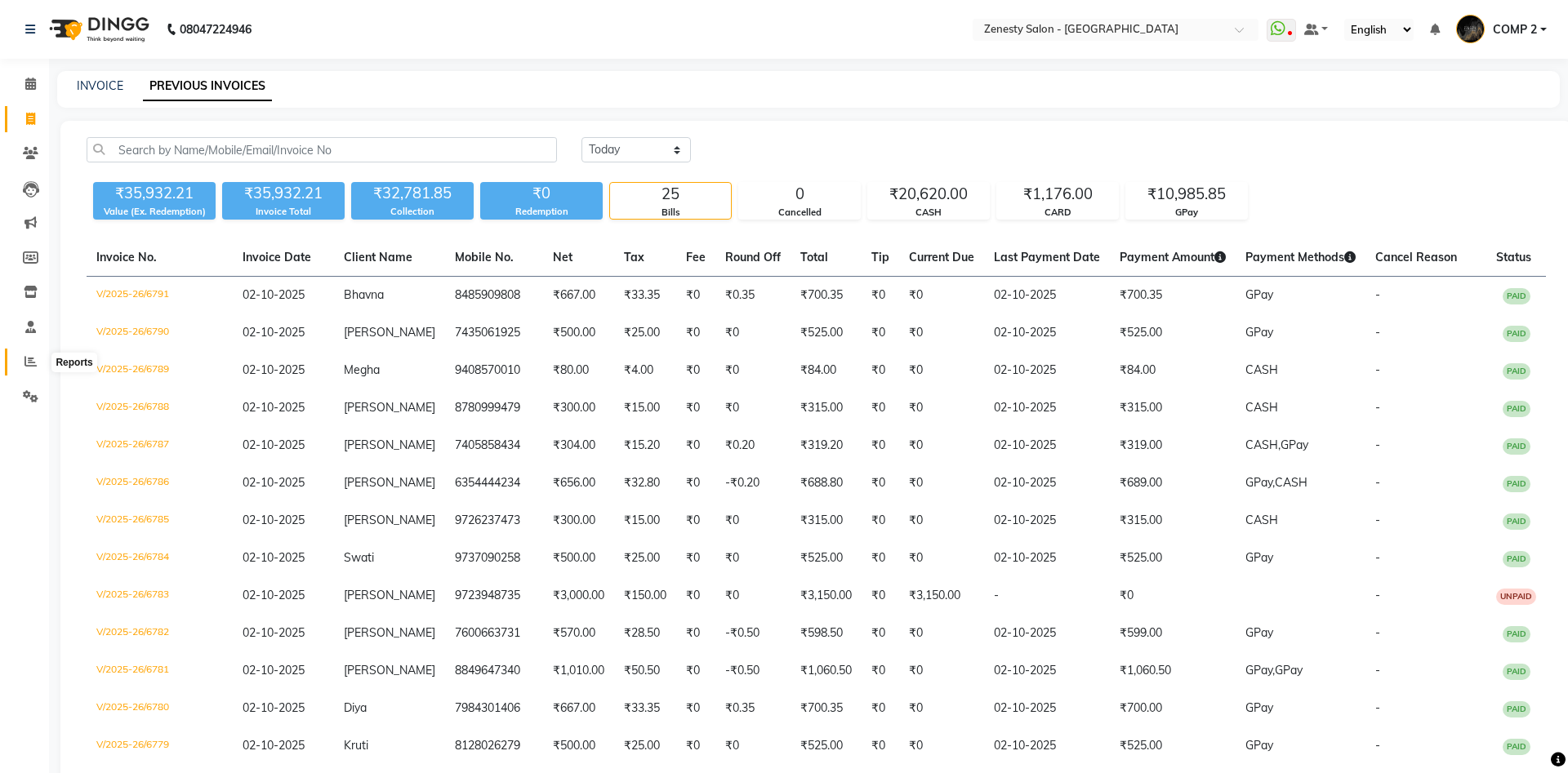
drag, startPoint x: 26, startPoint y: 354, endPoint x: 42, endPoint y: 354, distance: 16.0
click at [31, 354] on span at bounding box center [30, 362] width 28 height 19
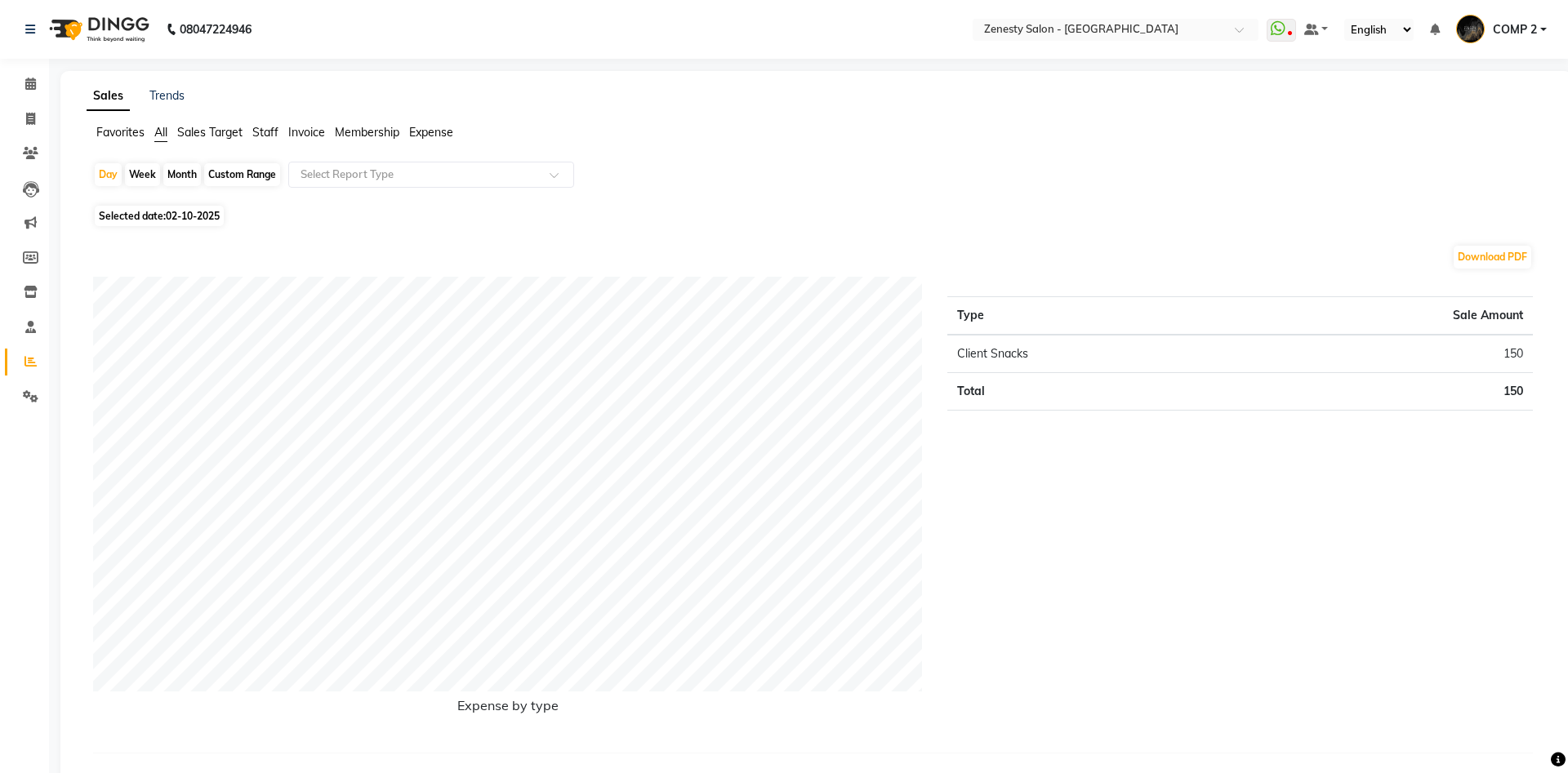
click at [267, 130] on span "Staff" at bounding box center [265, 132] width 27 height 15
click at [338, 173] on input "text" at bounding box center [415, 174] width 235 height 16
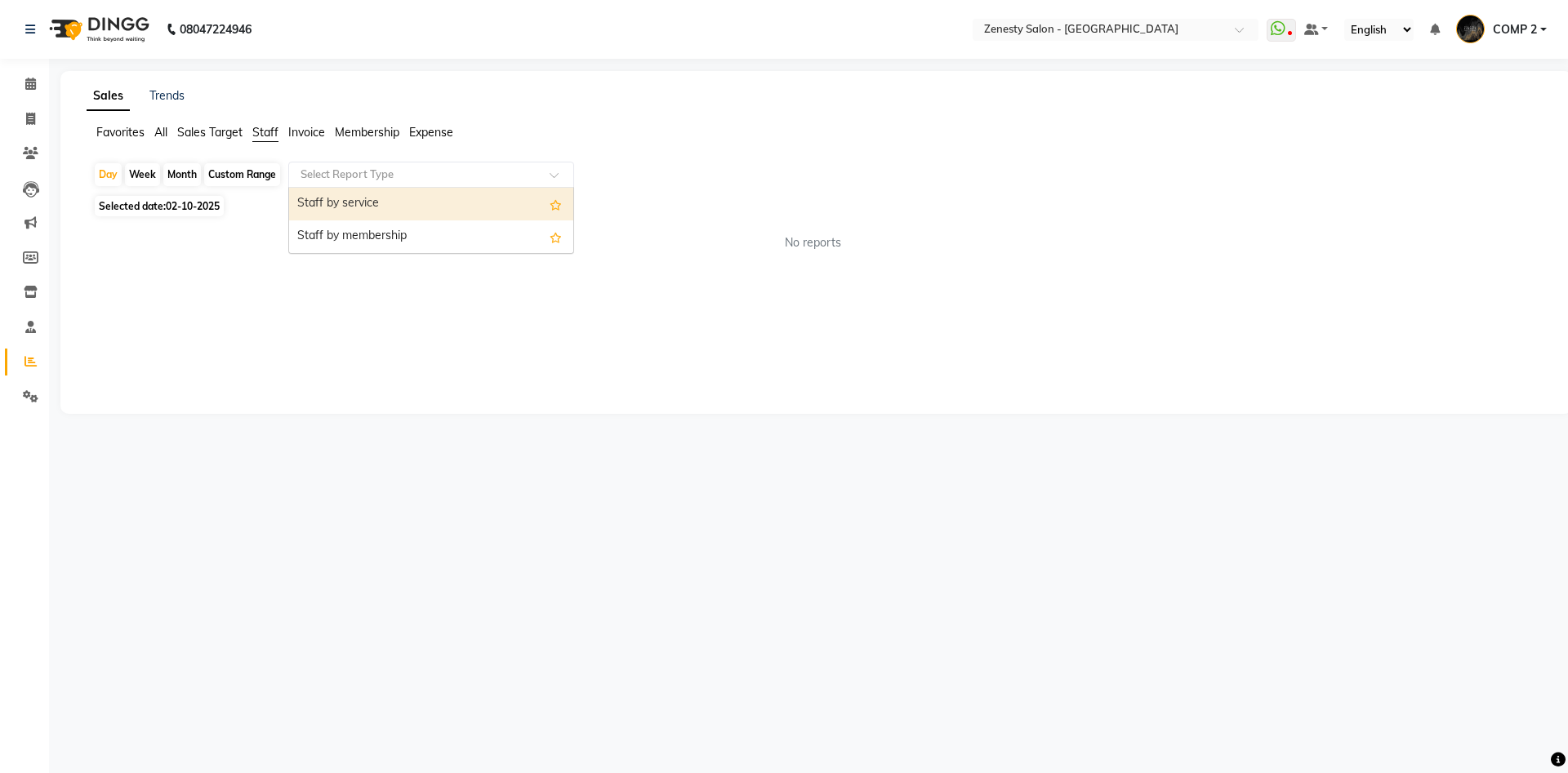
click at [337, 212] on div "Staff by service" at bounding box center [431, 203] width 284 height 33
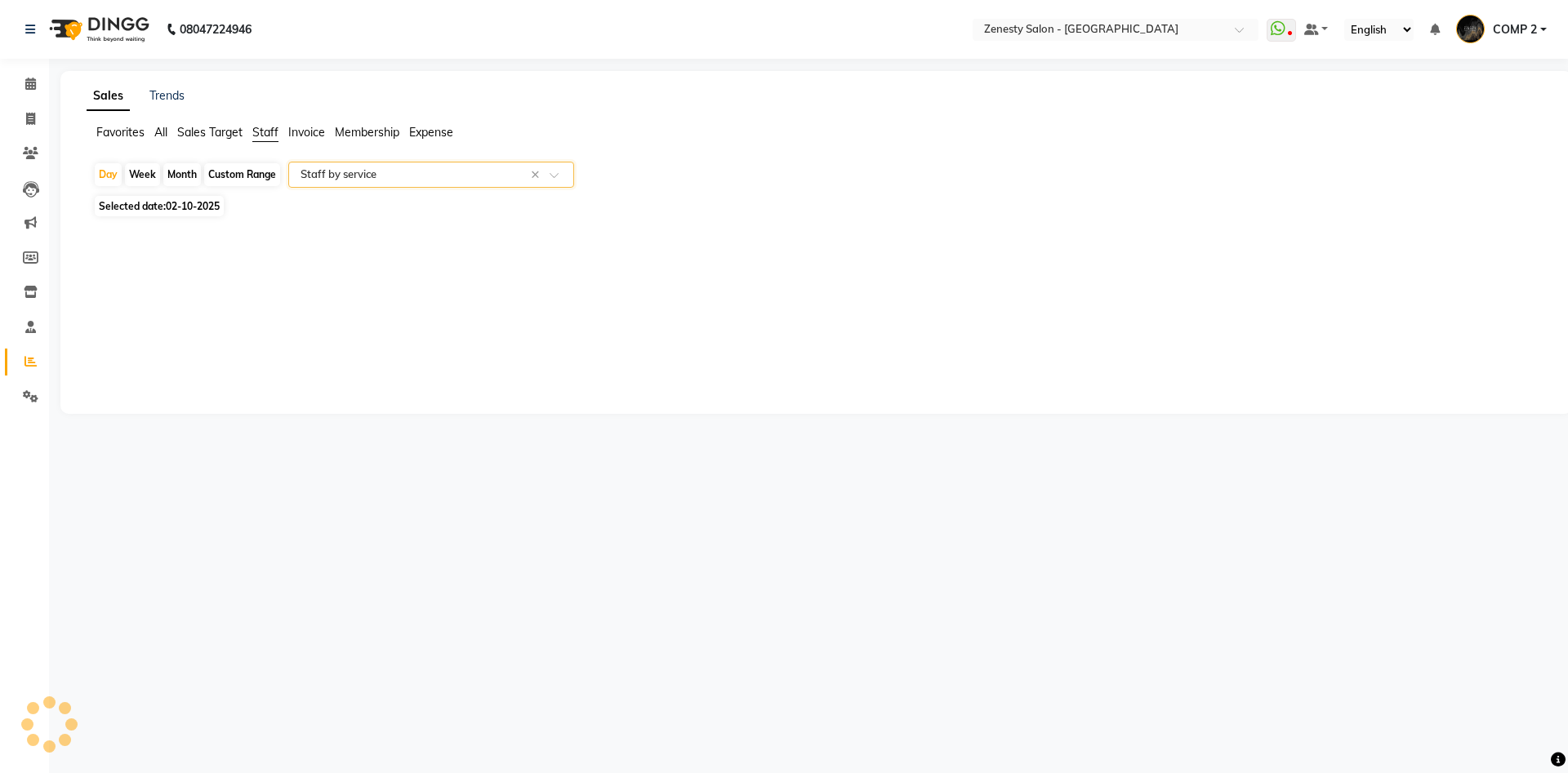
select select "filtered_report"
select select "pdf"
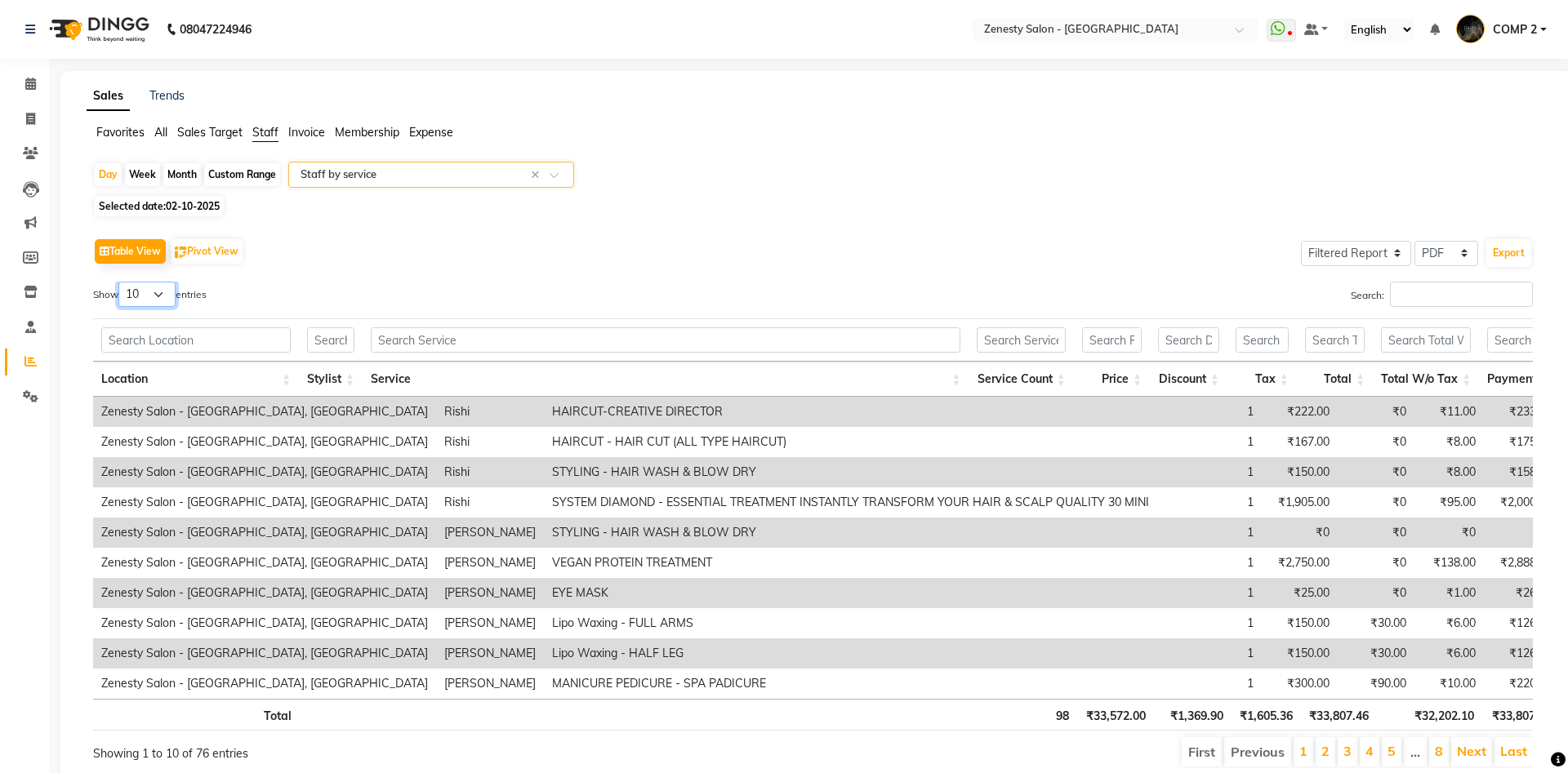
click at [119, 282] on select "10 25 50 100" at bounding box center [147, 295] width 57 height 26
select select "100"
click option "100" at bounding box center [0, 0] width 0 height 0
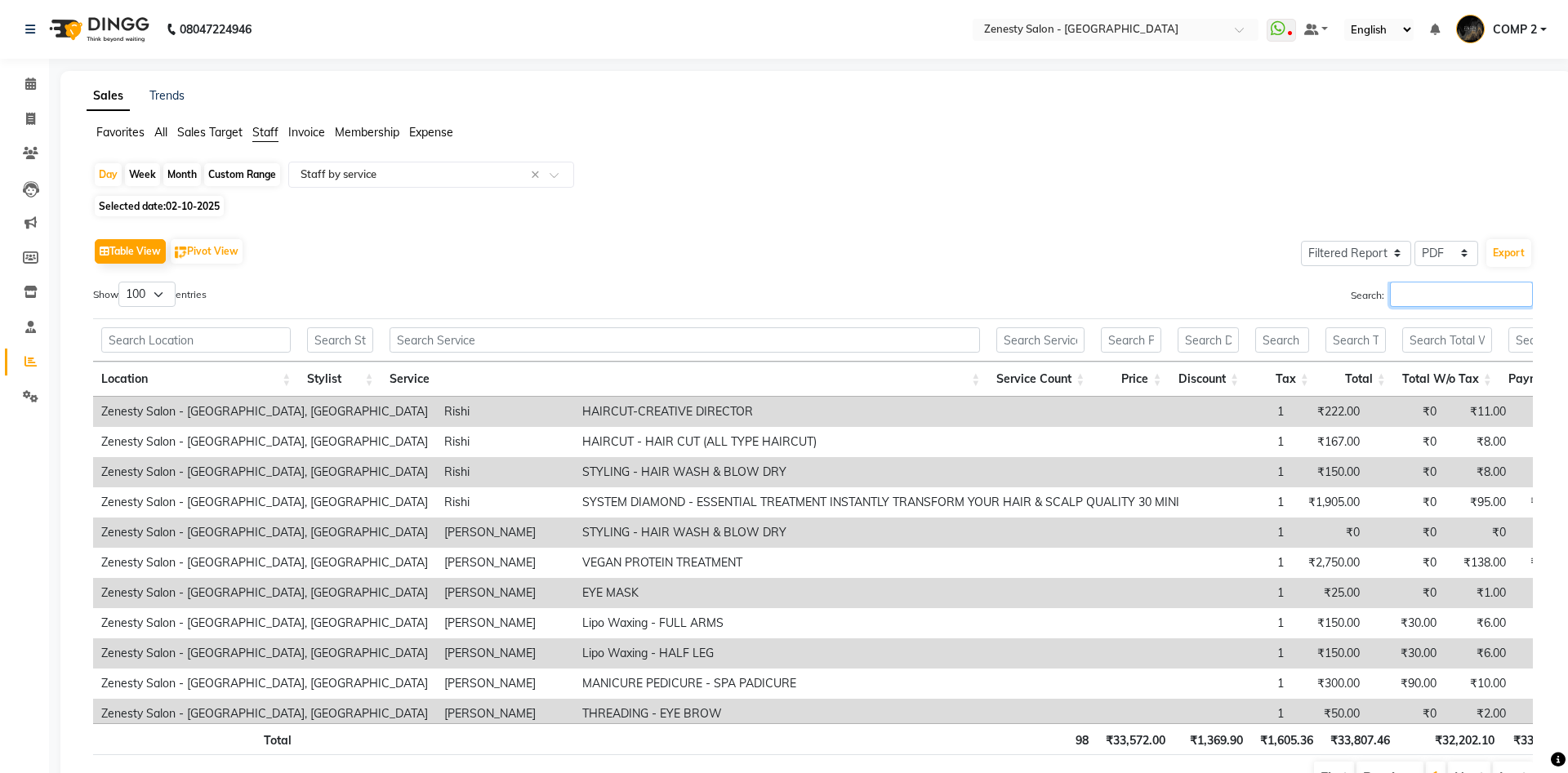
click at [1390, 298] on input "Search:" at bounding box center [1462, 295] width 143 height 26
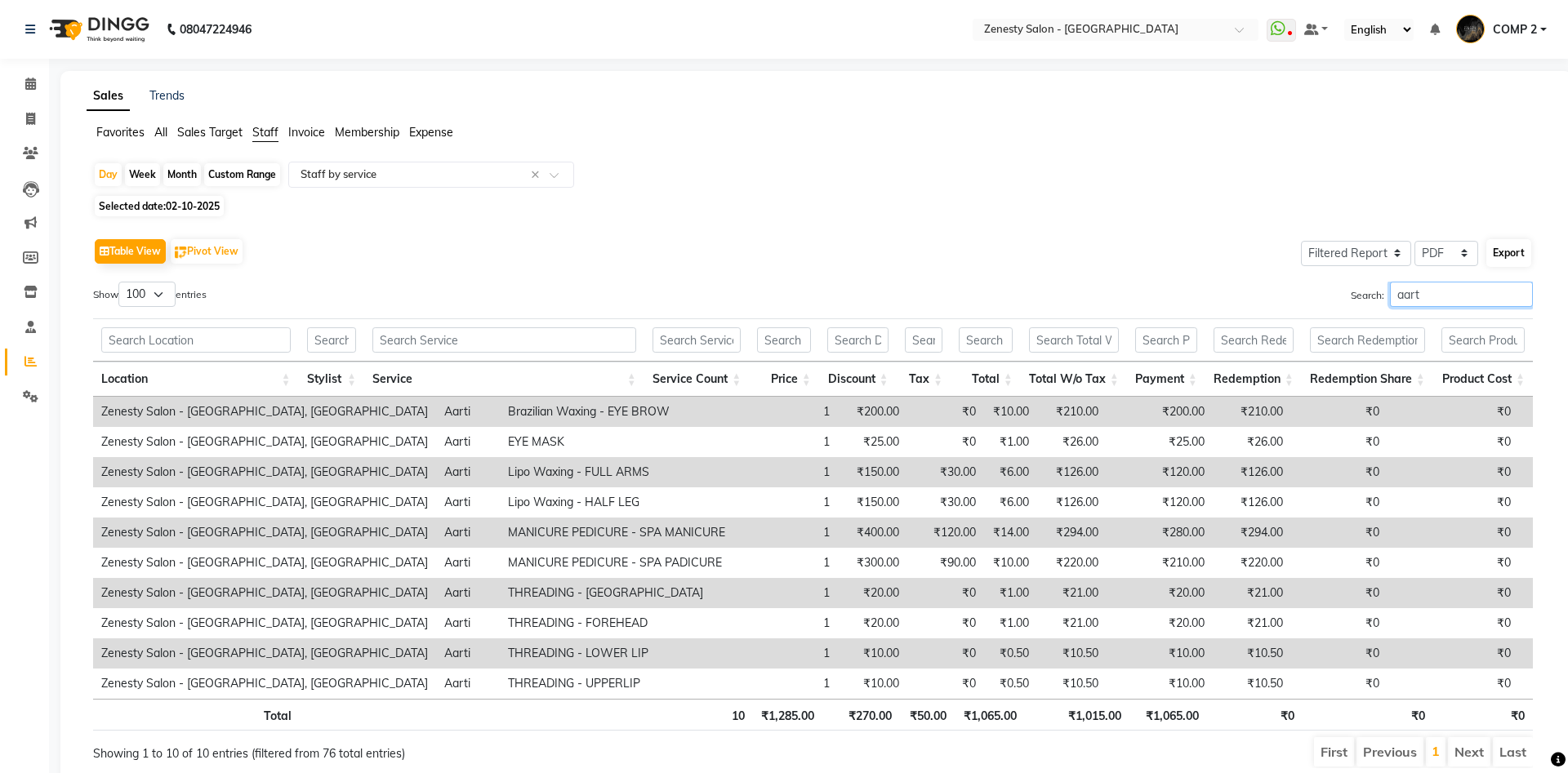
type input "aart"
click at [1501, 253] on button "Export" at bounding box center [1509, 253] width 45 height 27
select select "sans-serif"
select select "10px"
select select "template_1"
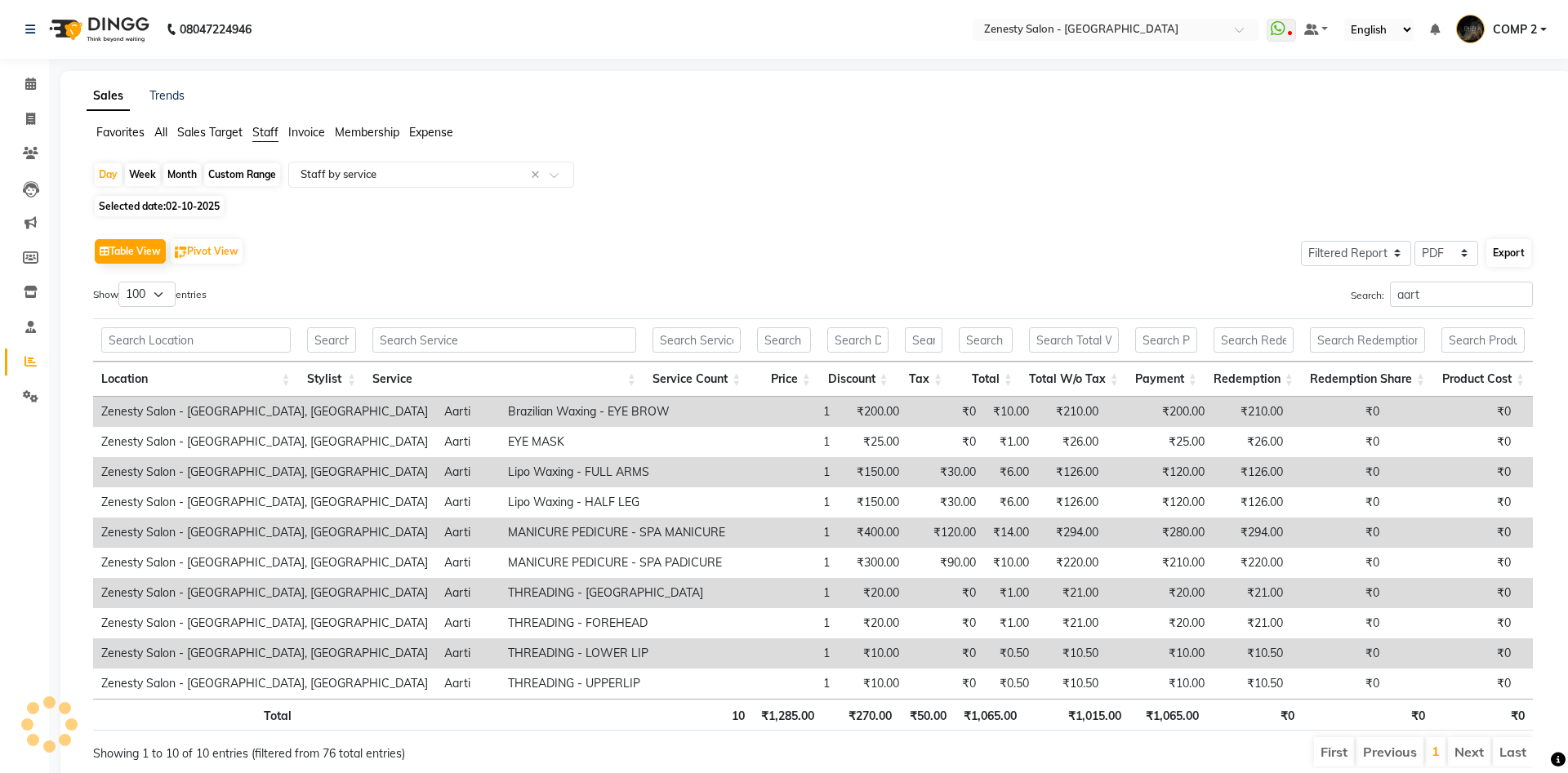
select select "A4"
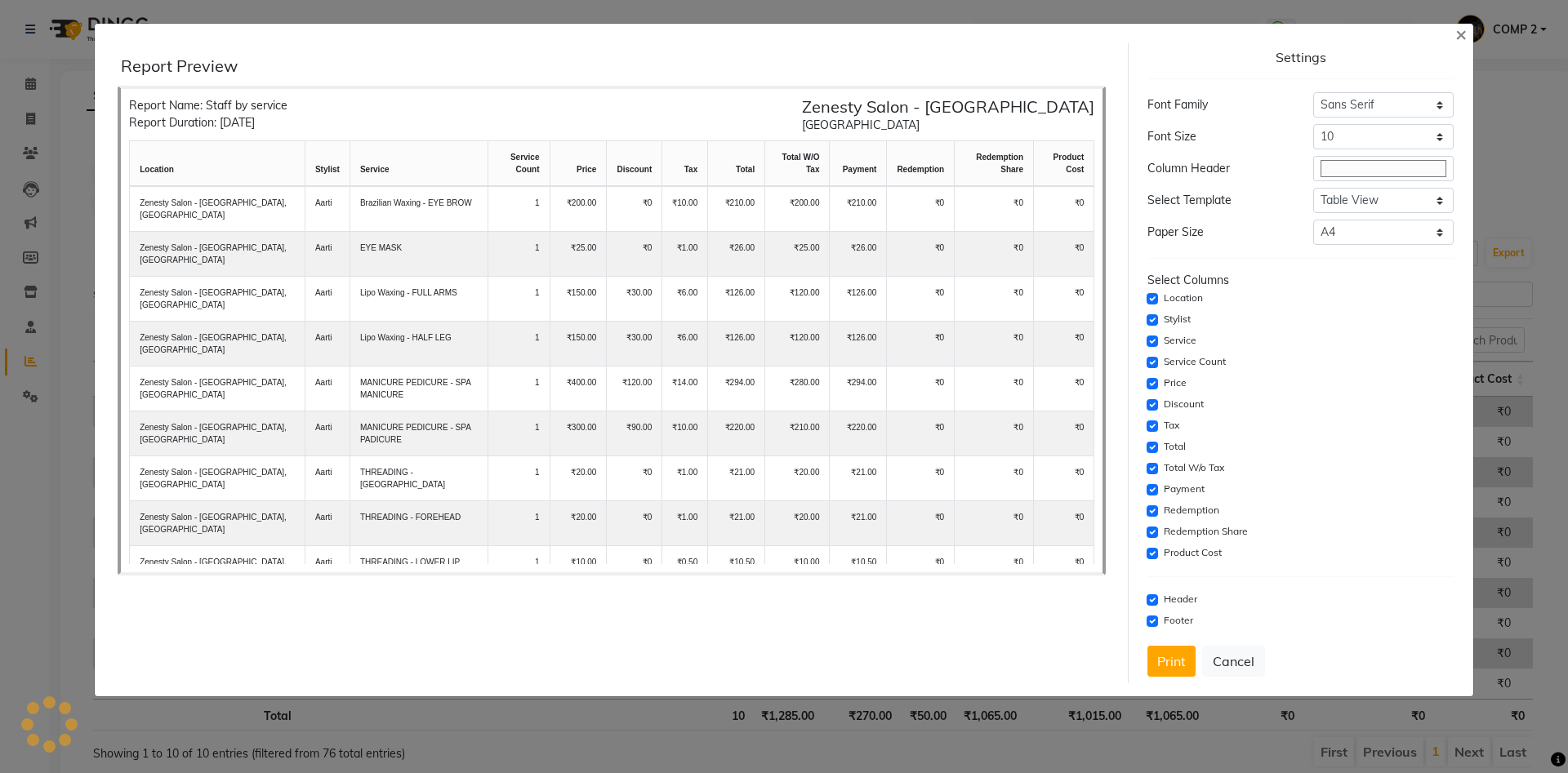
click at [1148, 294] on div "Location" at bounding box center [1299, 299] width 305 height 19
click at [1152, 295] on input "checkbox" at bounding box center [1151, 299] width 11 height 11
checkbox input "false"
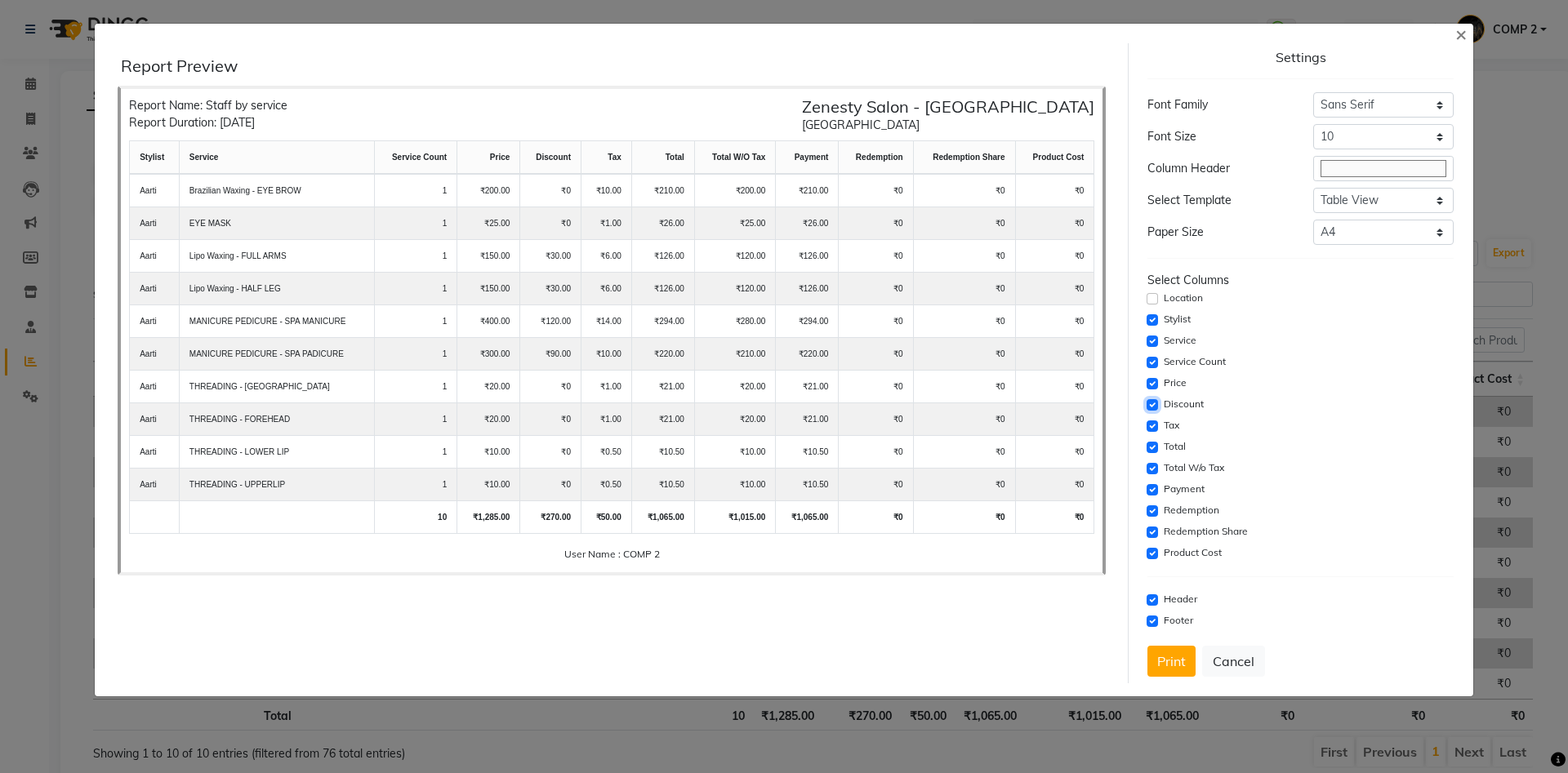
click at [1150, 406] on input "checkbox" at bounding box center [1151, 405] width 11 height 11
checkbox input "false"
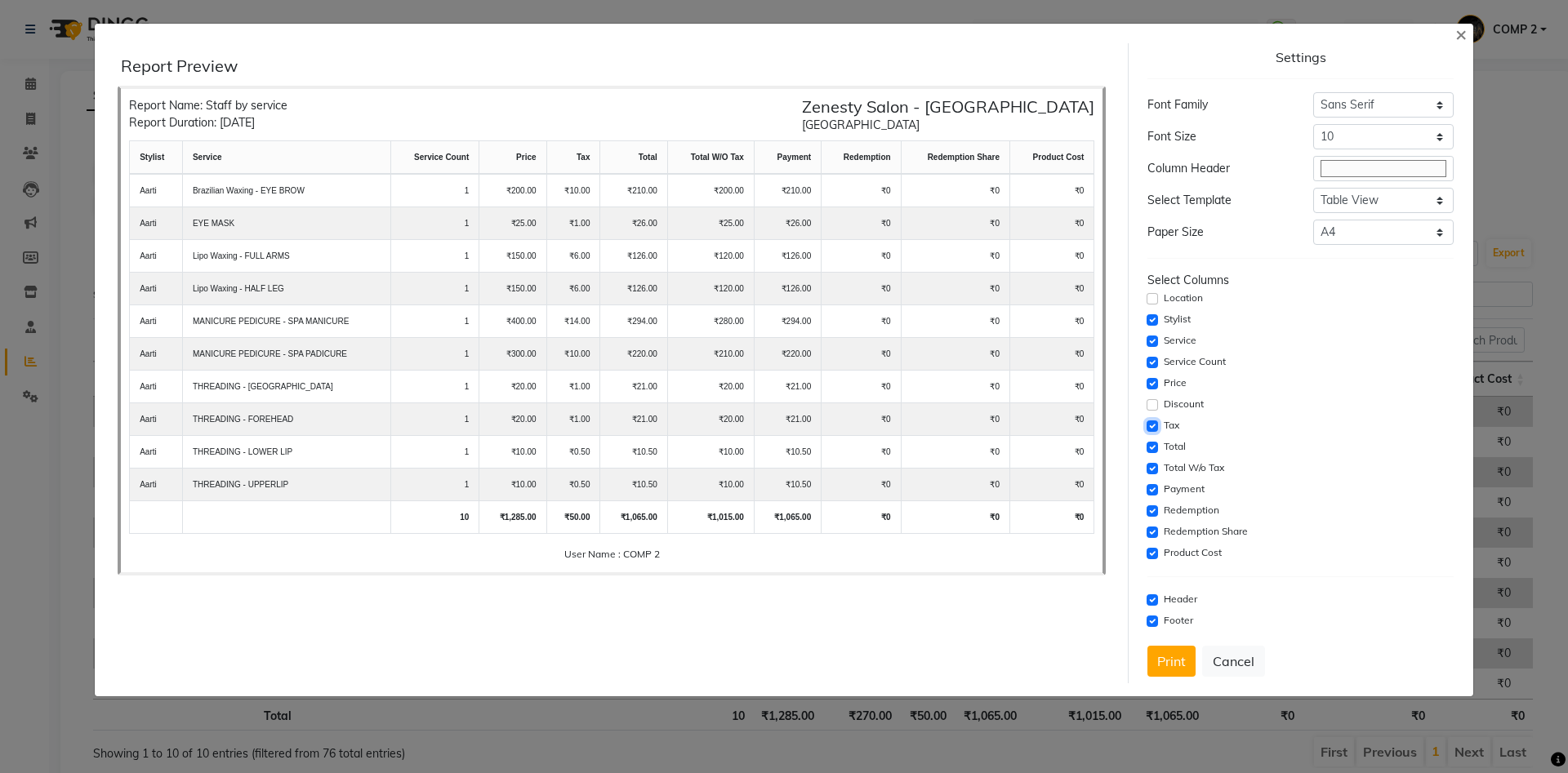
drag, startPoint x: 1151, startPoint y: 426, endPoint x: 1155, endPoint y: 454, distance: 28.3
click at [1152, 437] on div "Select Columns Location Stylist Service Service Count Price Discount Tax Total …" at bounding box center [1299, 417] width 305 height 292
click at [1155, 451] on input "checkbox" at bounding box center [1151, 448] width 11 height 11
checkbox input "false"
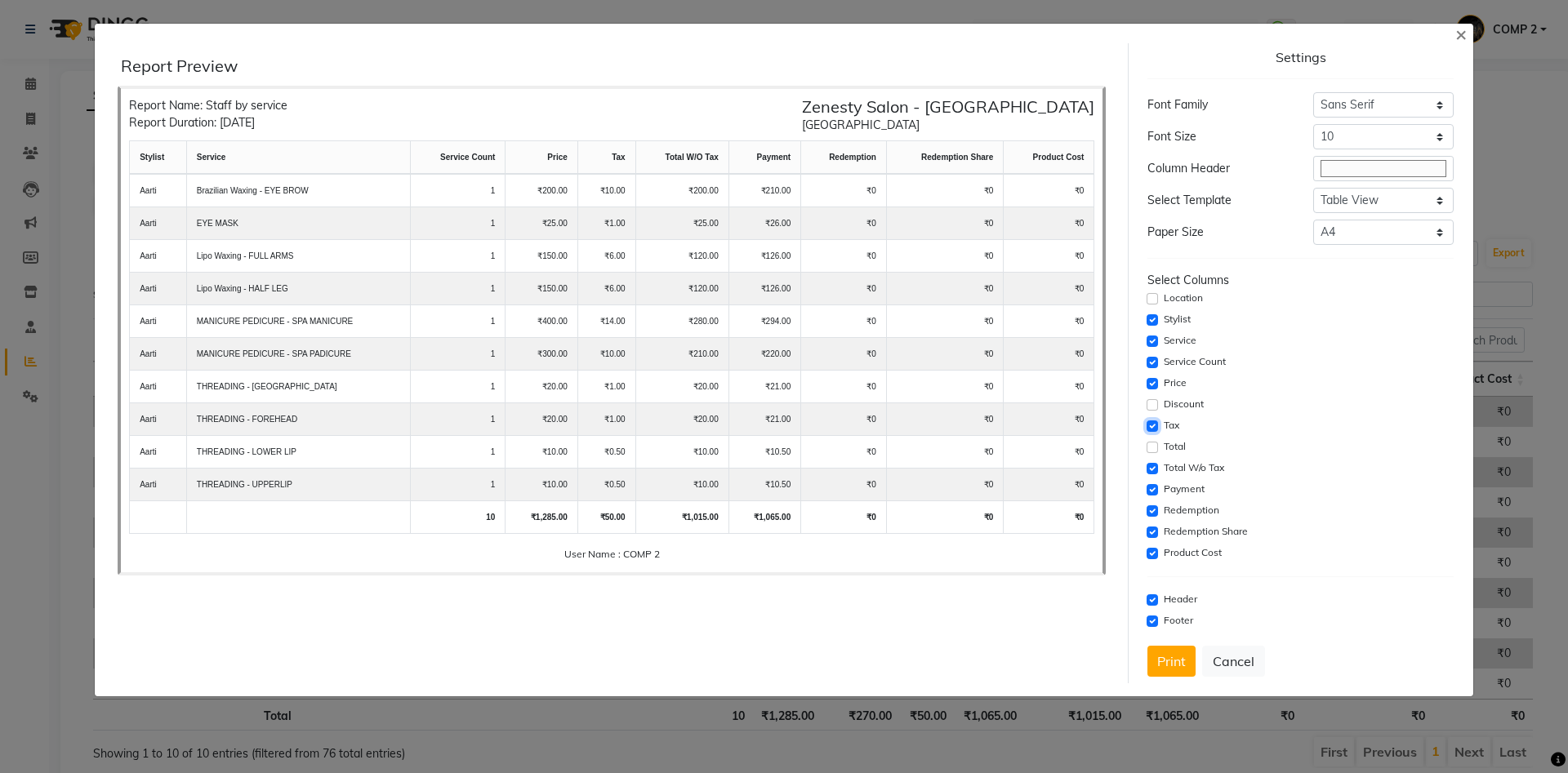
click at [1157, 427] on input "checkbox" at bounding box center [1151, 426] width 11 height 11
checkbox input "false"
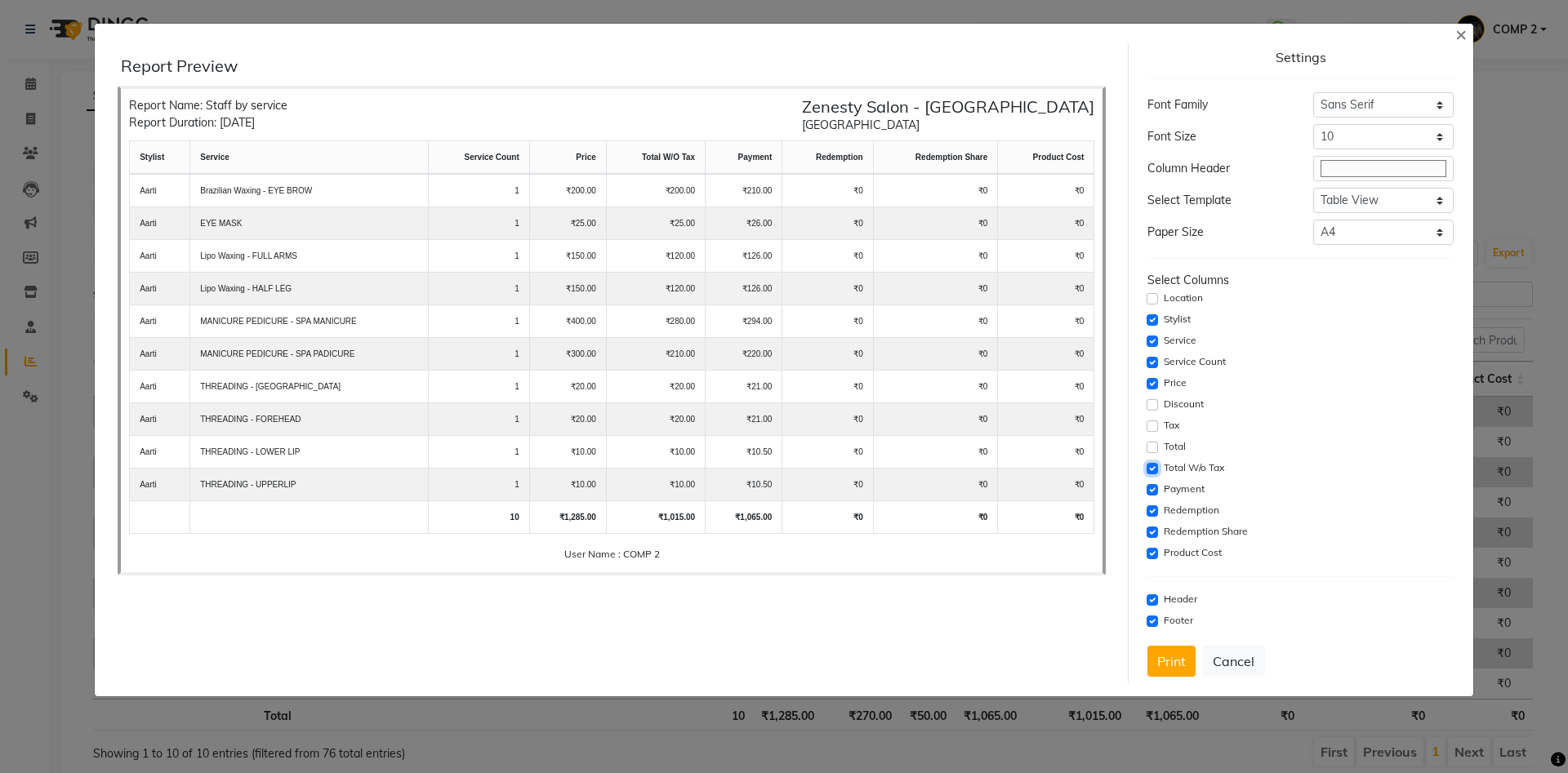
click at [1153, 471] on input "checkbox" at bounding box center [1151, 469] width 11 height 11
checkbox input "false"
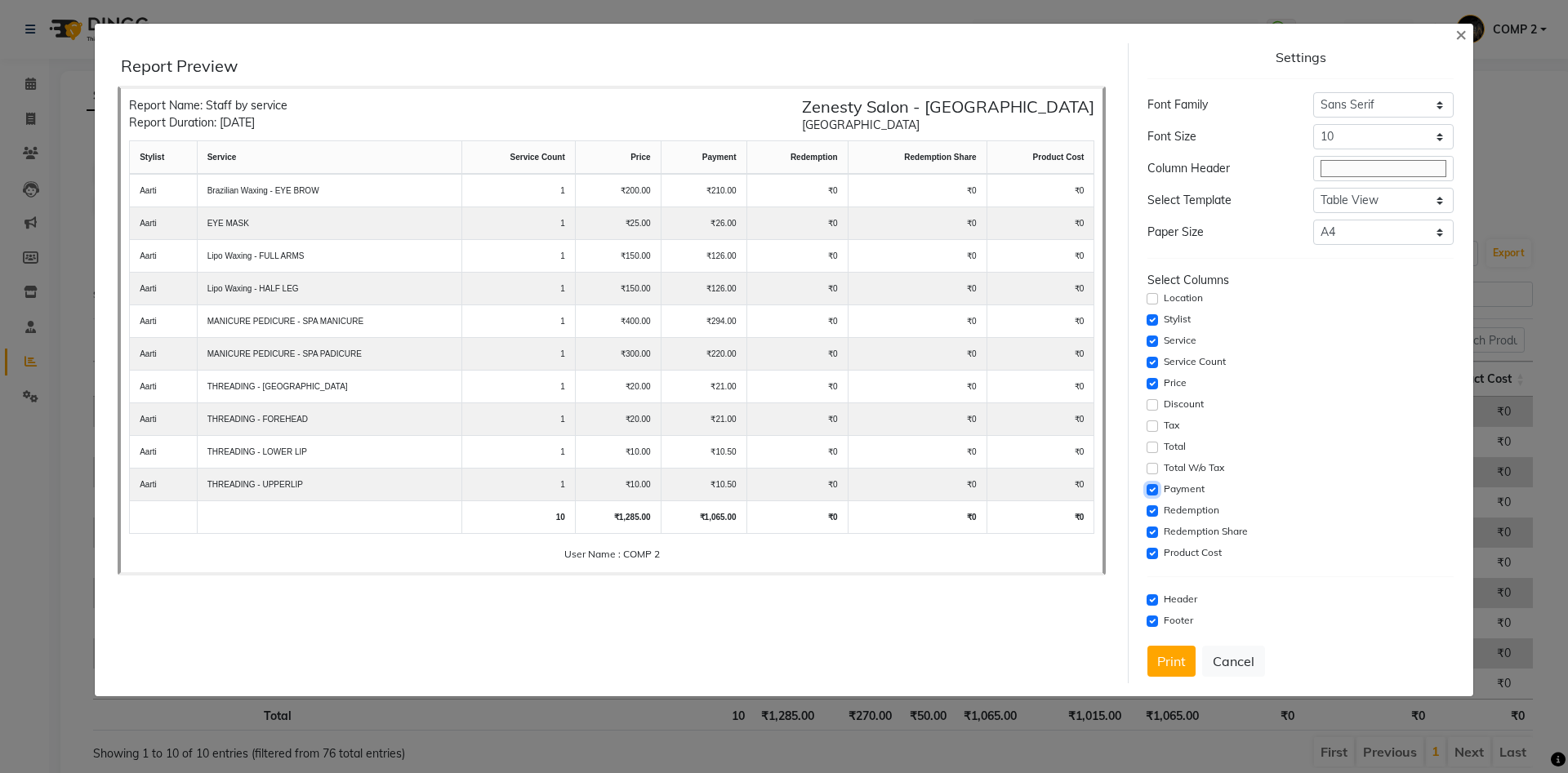
click at [1153, 489] on input "checkbox" at bounding box center [1151, 490] width 11 height 11
checkbox input "false"
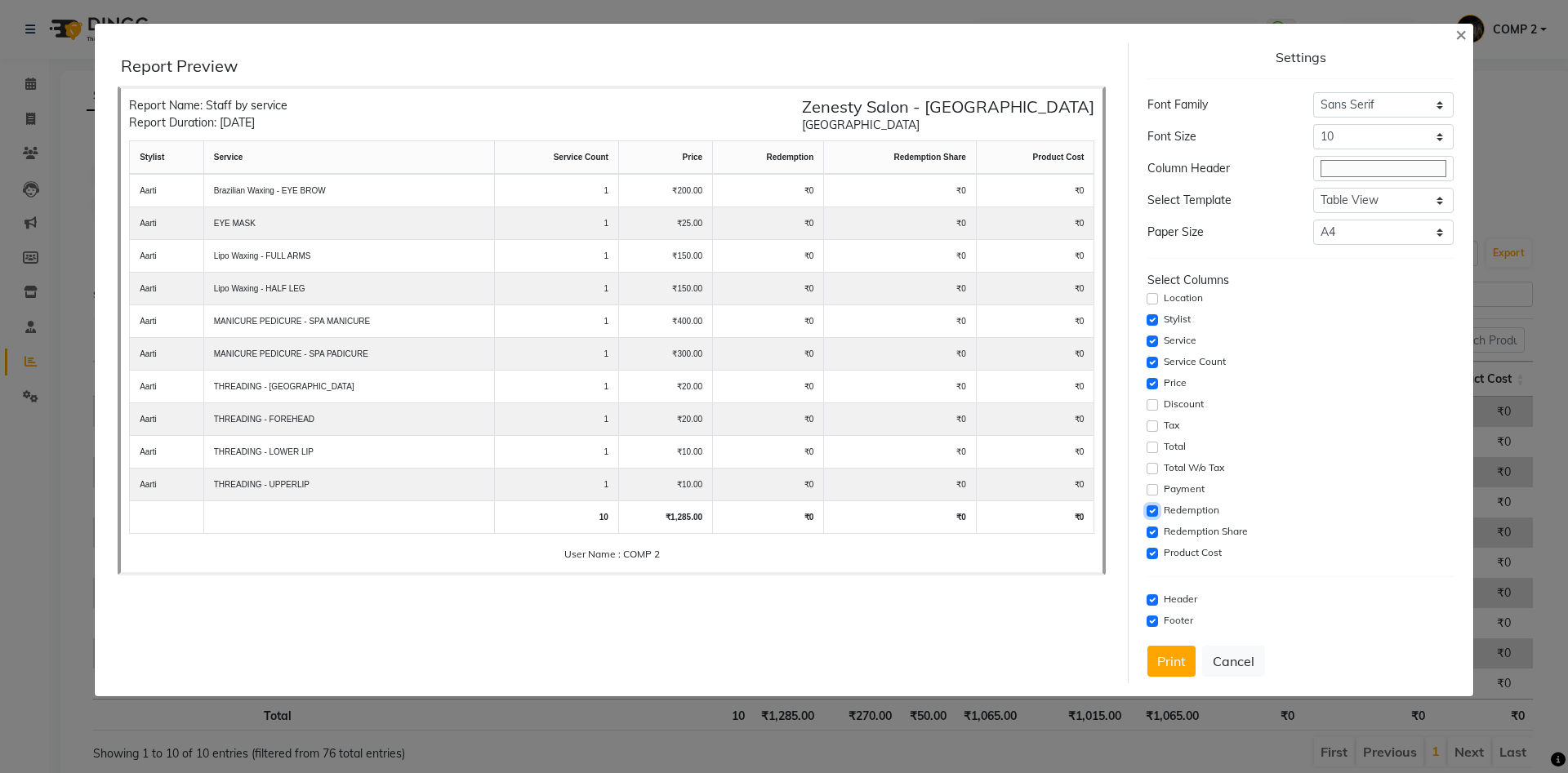
click at [1153, 509] on input "checkbox" at bounding box center [1151, 511] width 11 height 11
checkbox input "false"
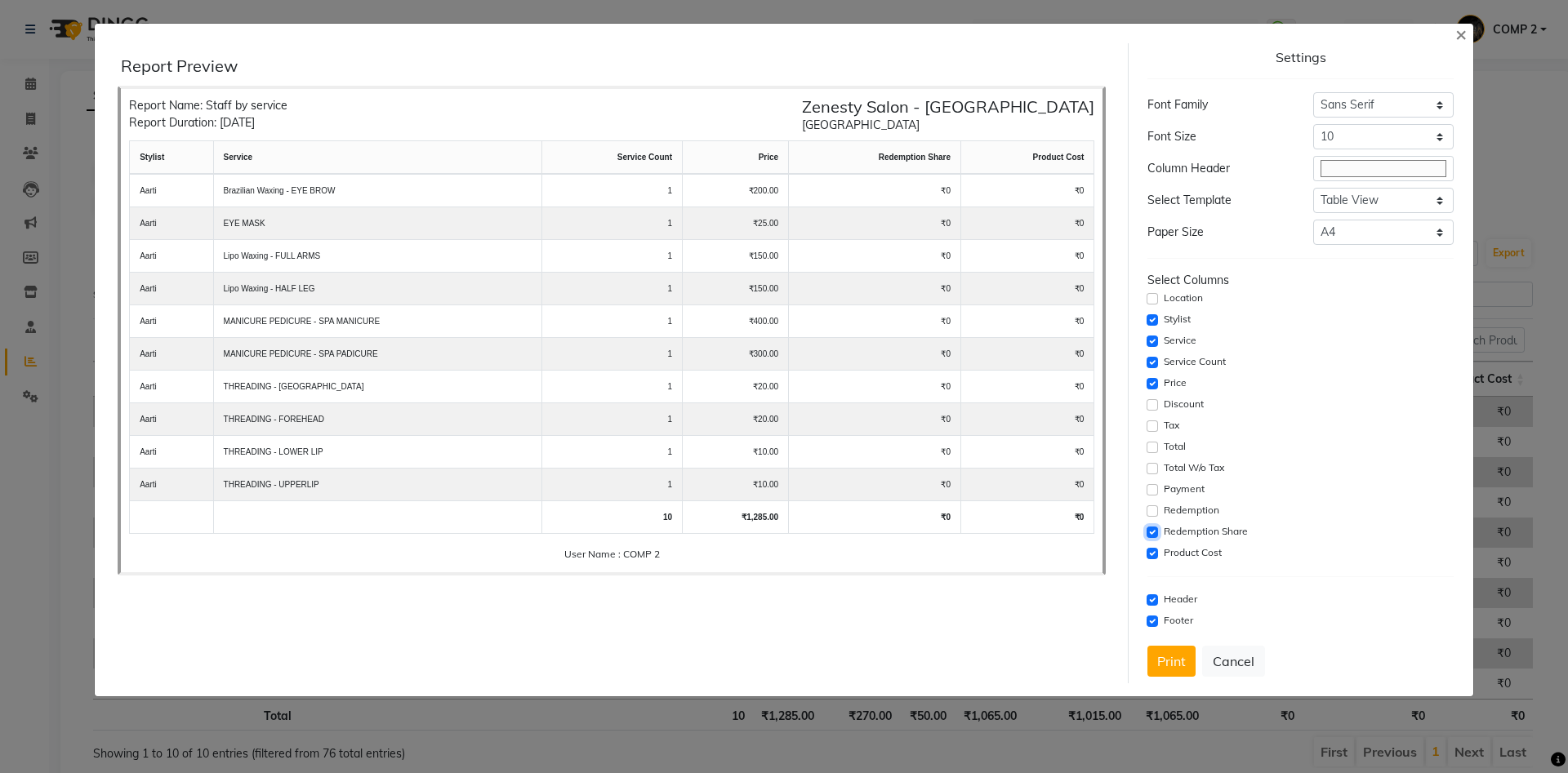
click at [1153, 532] on input "checkbox" at bounding box center [1151, 532] width 11 height 11
checkbox input "false"
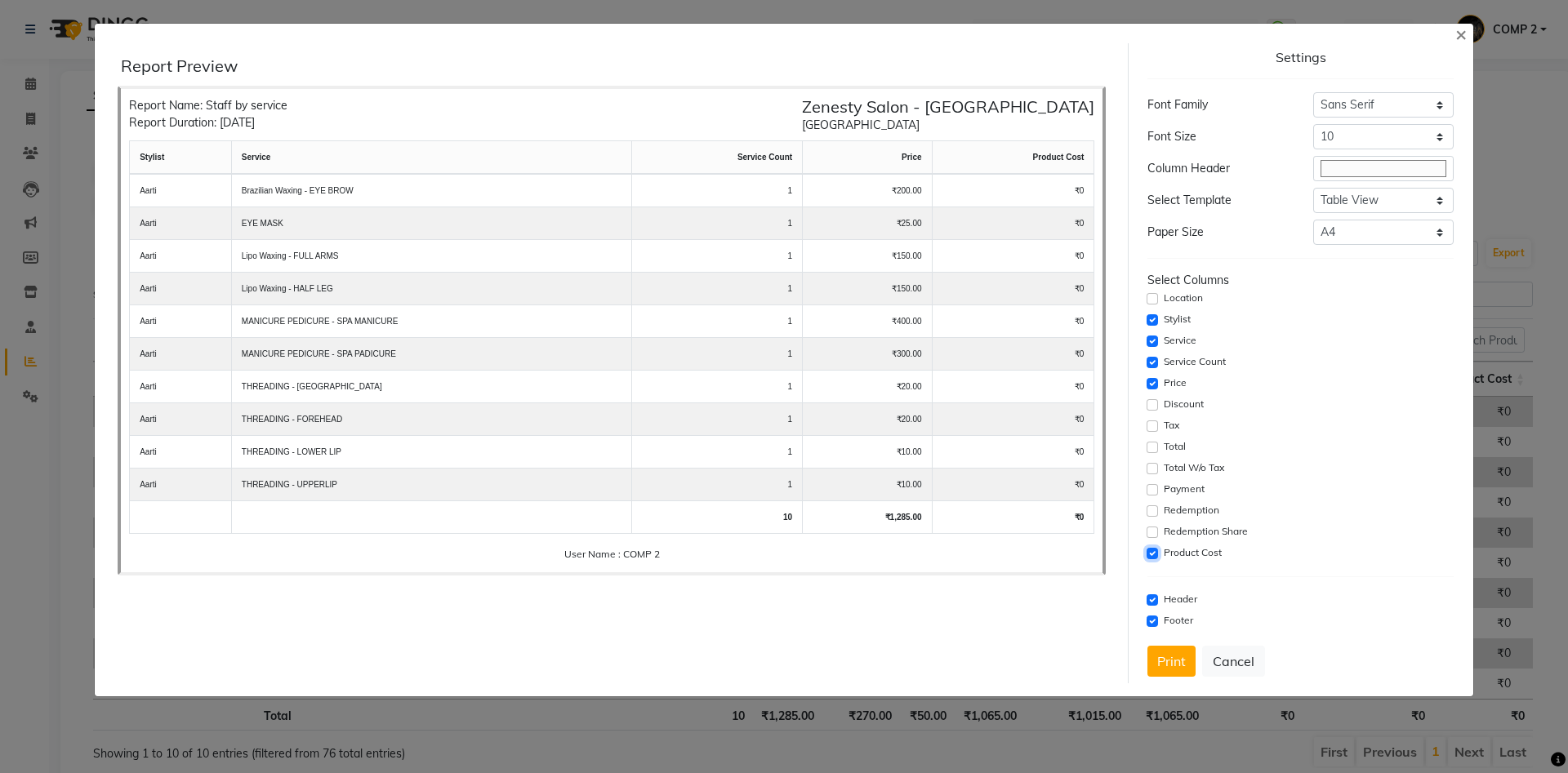
click at [1155, 553] on input "checkbox" at bounding box center [1151, 554] width 11 height 11
checkbox input "false"
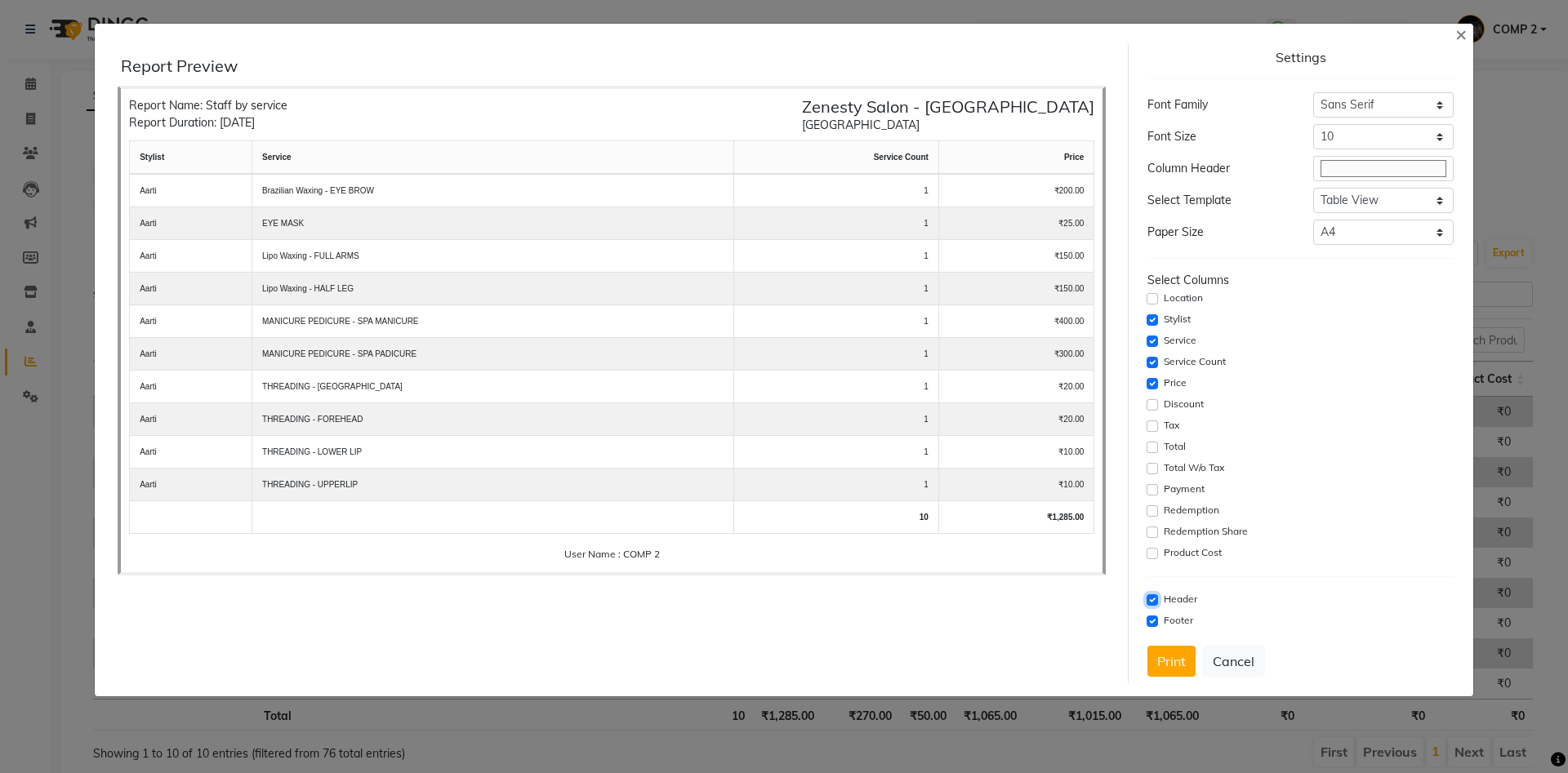
drag, startPoint x: 1152, startPoint y: 598, endPoint x: 1153, endPoint y: 606, distance: 8.1
click at [1152, 599] on input "checkbox" at bounding box center [1151, 600] width 11 height 11
checkbox input "false"
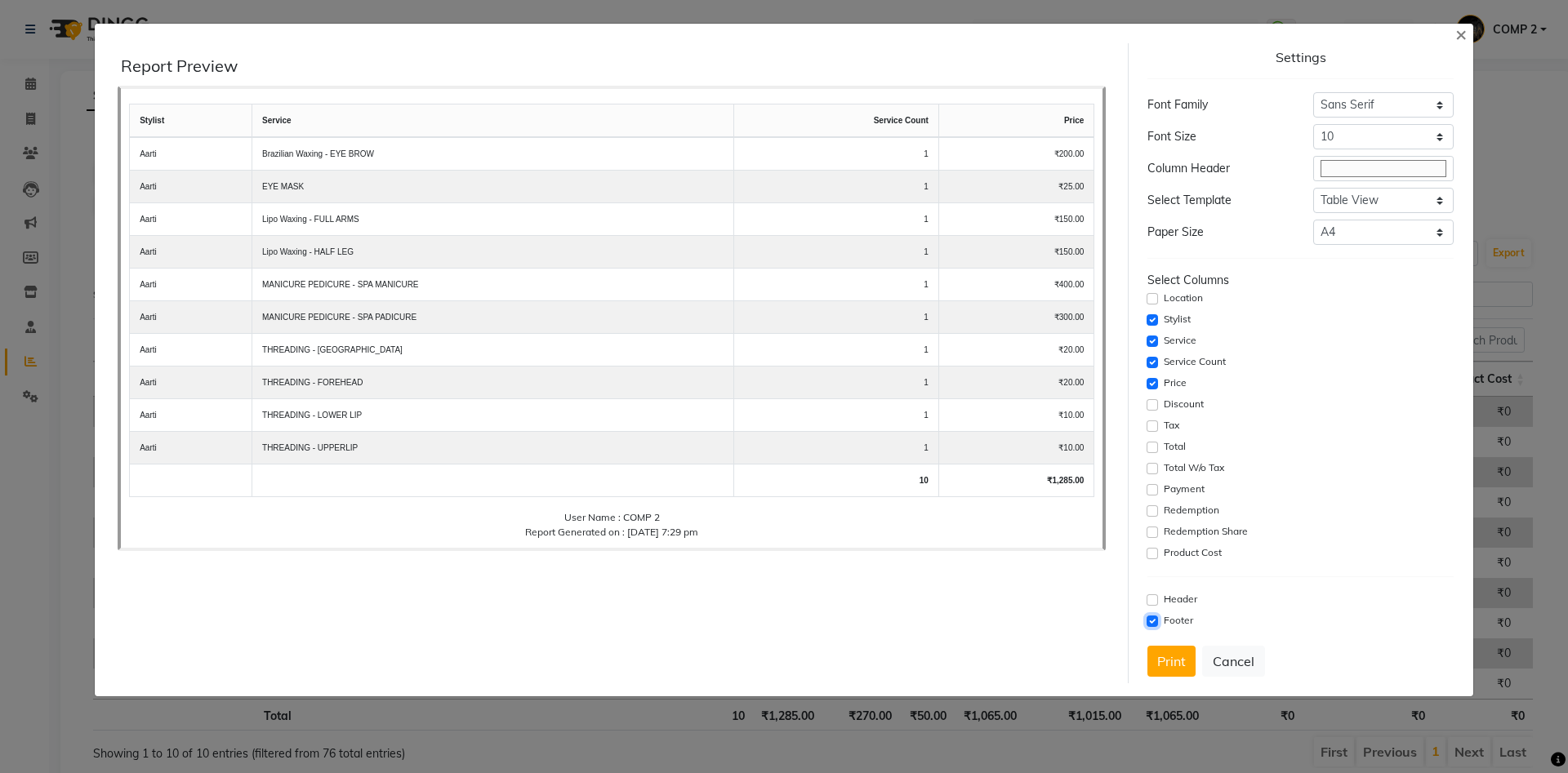
click at [1152, 624] on input "checkbox" at bounding box center [1151, 621] width 11 height 11
checkbox input "false"
click at [1178, 653] on button "Print" at bounding box center [1171, 661] width 48 height 31
drag, startPoint x: 1210, startPoint y: 649, endPoint x: 1266, endPoint y: 648, distance: 56.0
click at [1210, 650] on button "Cancel" at bounding box center [1233, 661] width 63 height 31
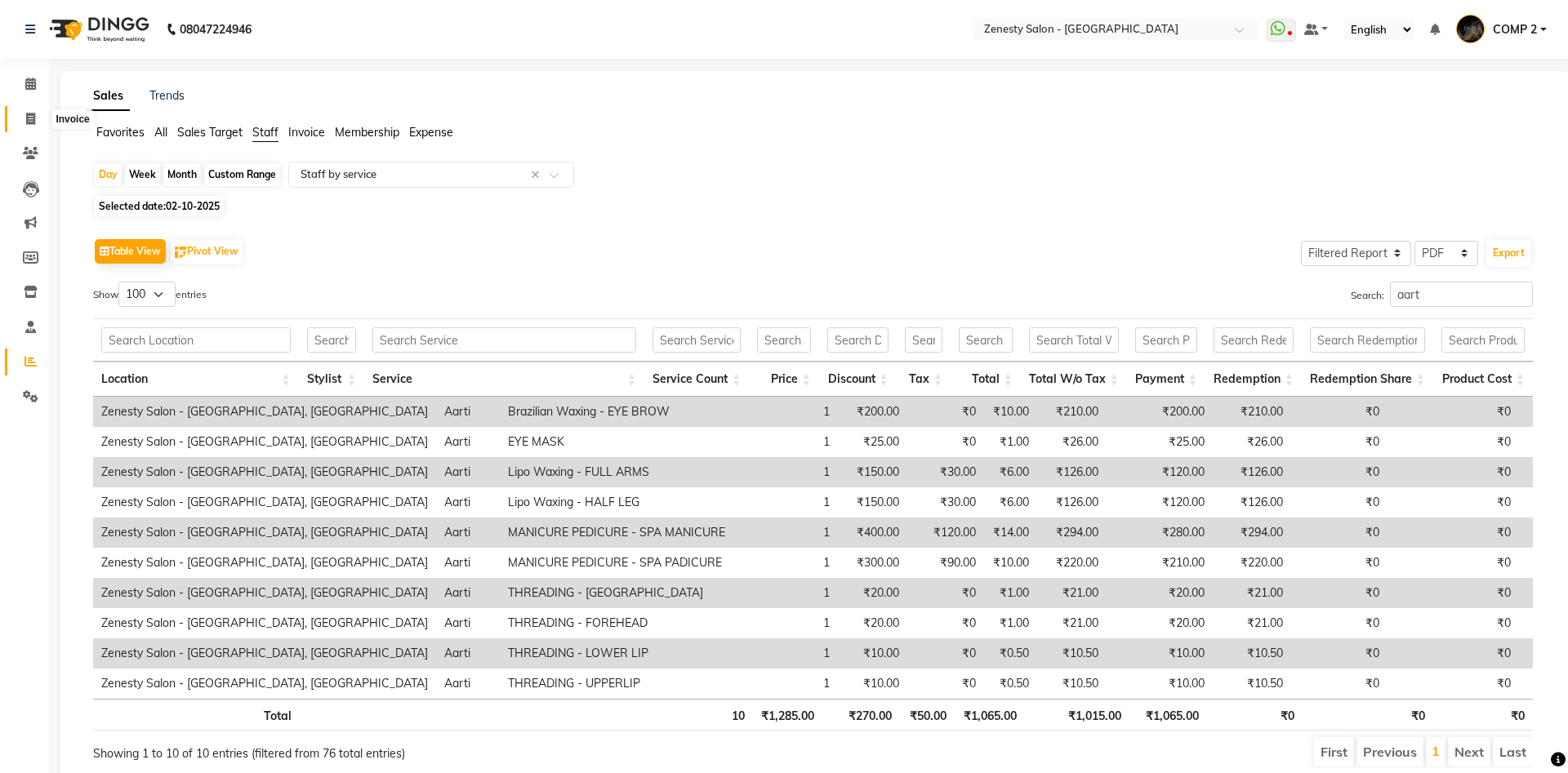
click at [38, 118] on span at bounding box center [30, 119] width 28 height 19
select select "service"
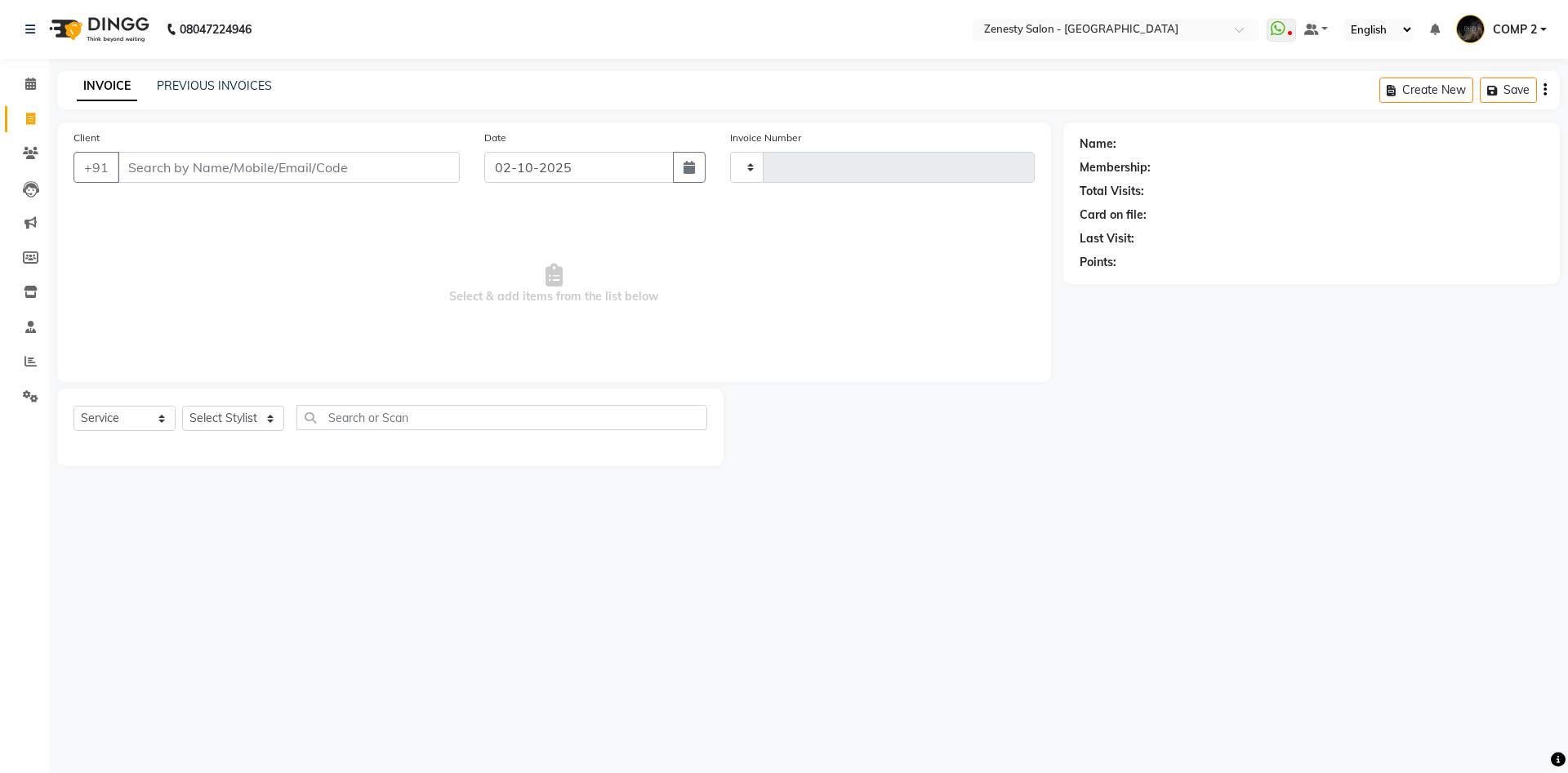
type input "6793"
select select "5713"
click at [172, 95] on div "INVOICE PREVIOUS INVOICES" at bounding box center [174, 87] width 234 height 19
click at [208, 86] on link "PREVIOUS INVOICES" at bounding box center [214, 86] width 115 height 15
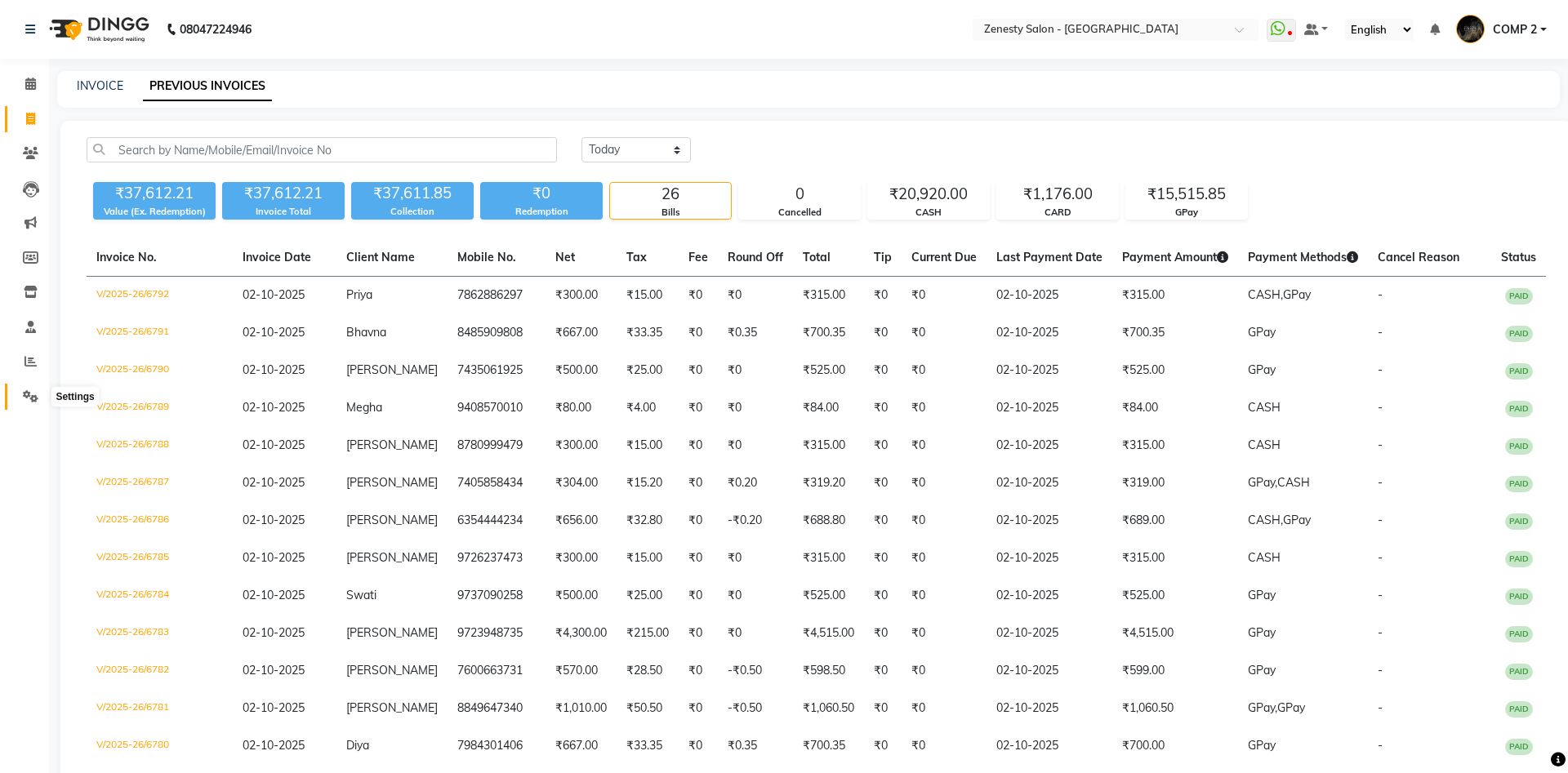
click at [27, 391] on icon at bounding box center [31, 396] width 16 height 12
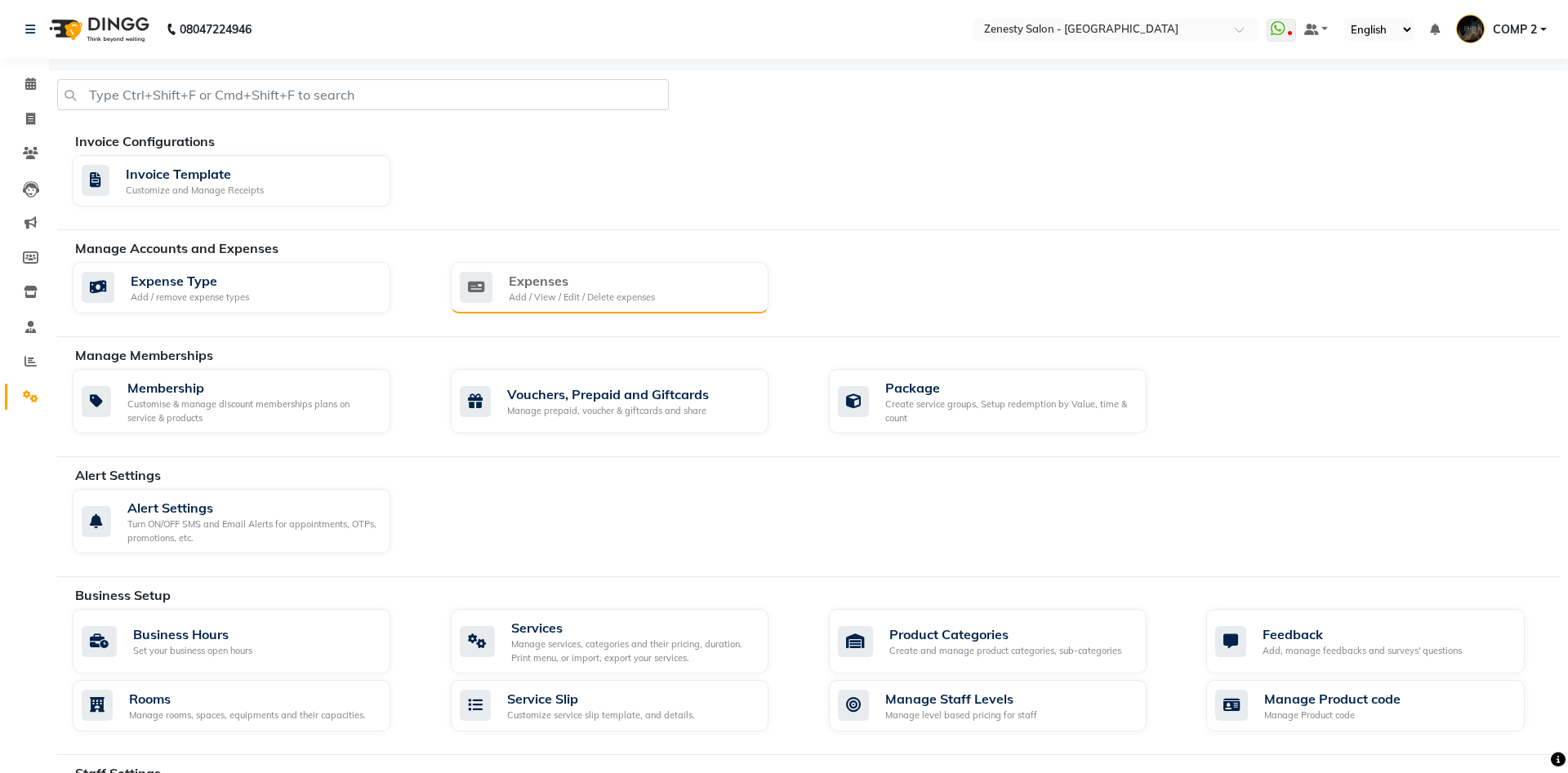
click at [642, 287] on div "Expenses" at bounding box center [581, 281] width 146 height 19
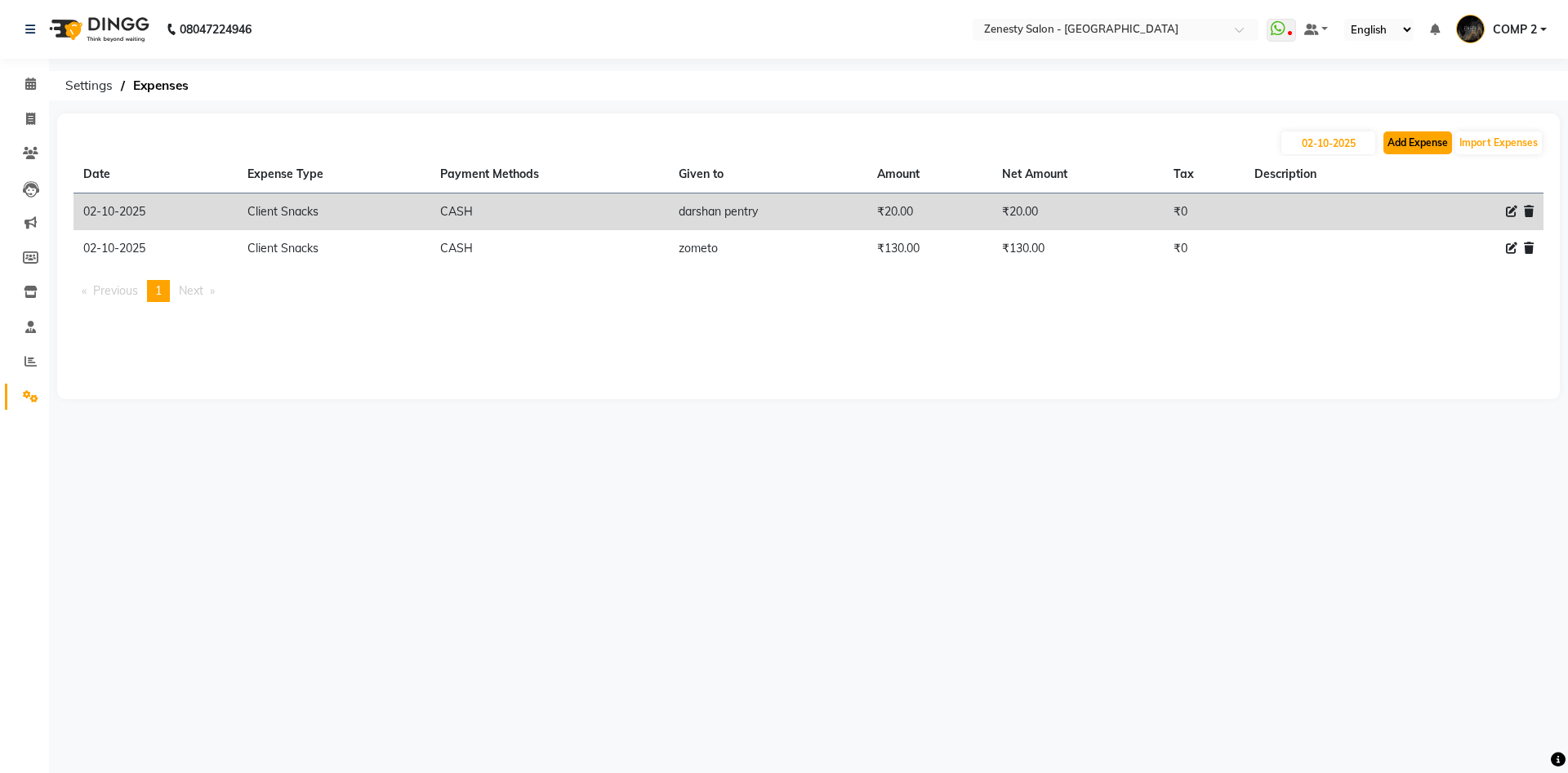
click at [1416, 142] on button "Add Expense" at bounding box center [1418, 143] width 69 height 23
select select "1"
select select "4655"
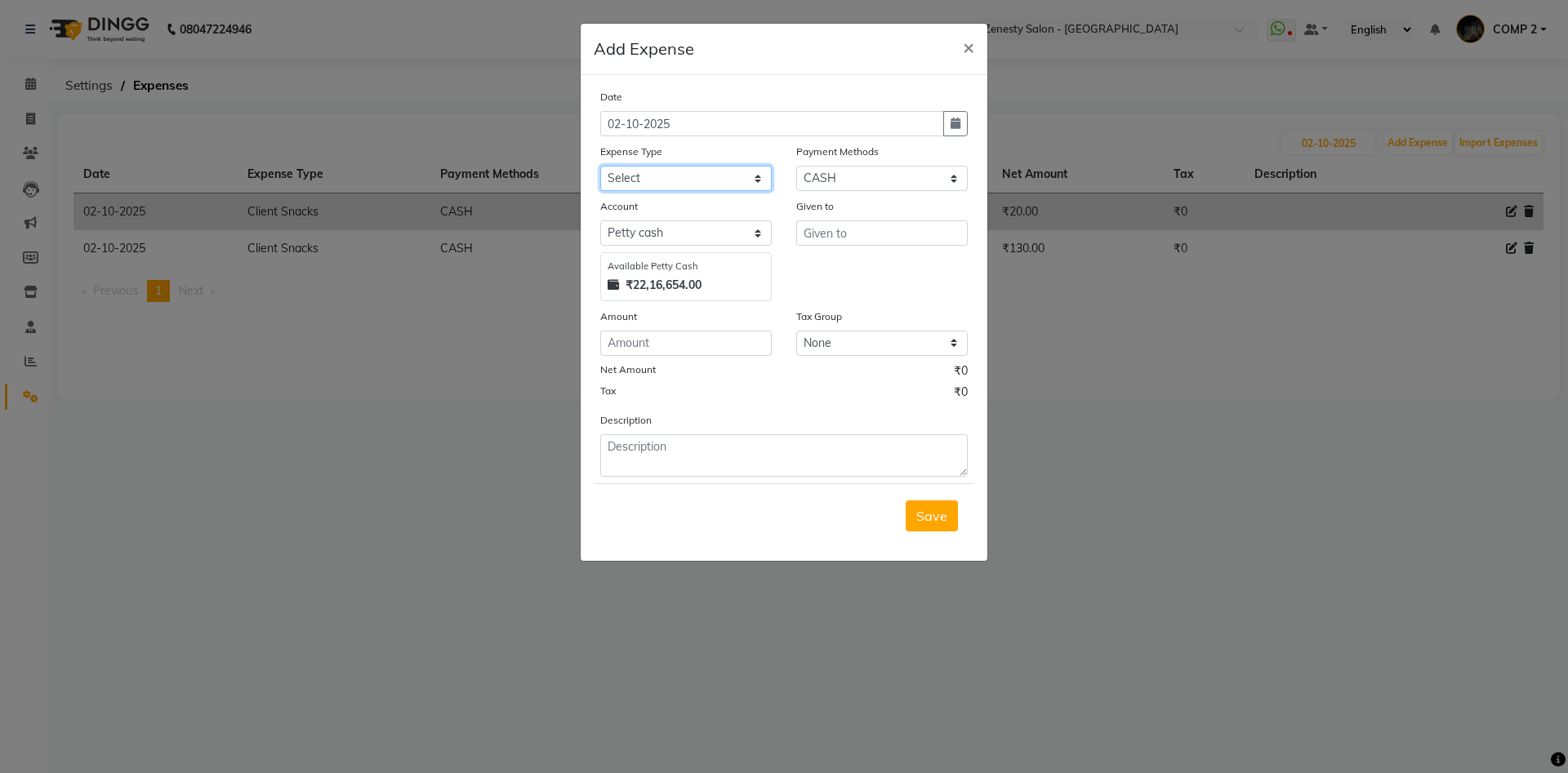
click at [600, 165] on select "Select Advance Salary Bank charges Boss Snacks Or Meal Bridal Deposite Retrun C…" at bounding box center [686, 178] width 172 height 26
click option "Product" at bounding box center [0, 0] width 0 height 0
click at [853, 229] on input "text" at bounding box center [882, 233] width 172 height 26
click at [600, 165] on select "Select Advance Salary Bank charges Boss Snacks Or Meal Bridal Deposite Retrun C…" at bounding box center [686, 178] width 172 height 26
select select "11687"
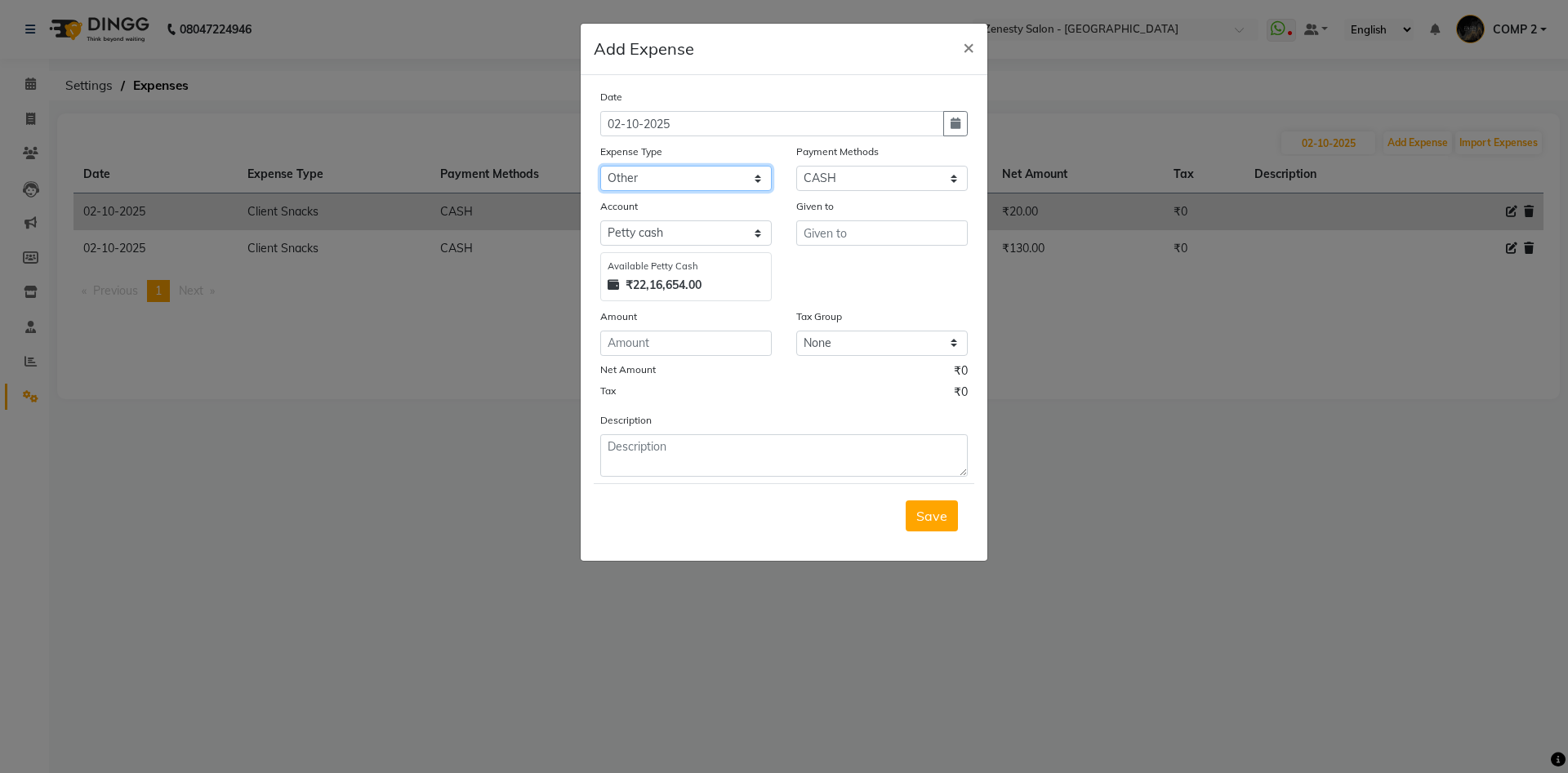
click option "Other" at bounding box center [0, 0] width 0 height 0
click at [844, 233] on input "text" at bounding box center [882, 233] width 172 height 26
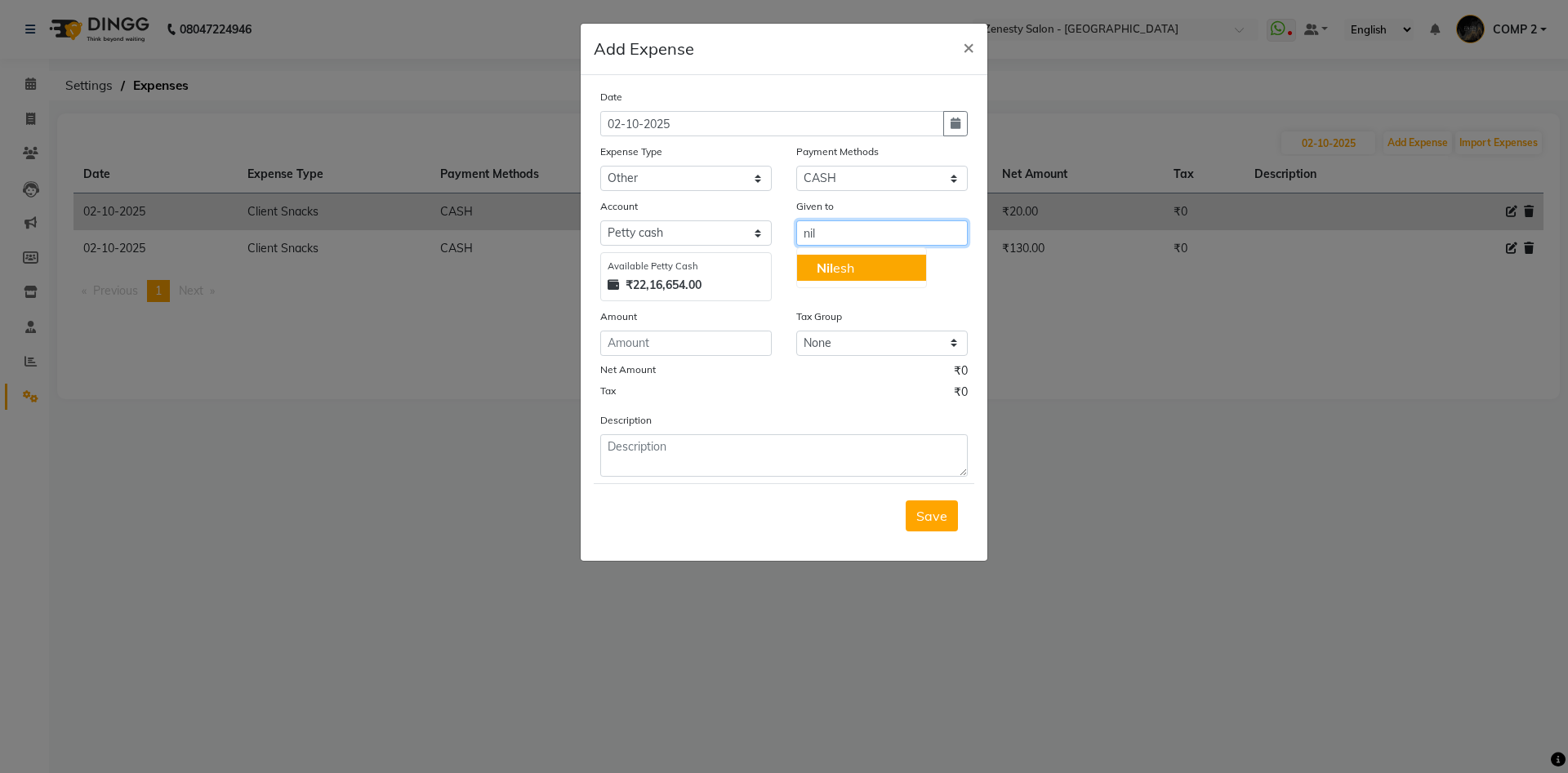
click at [848, 268] on ngb-highlight "Nil esh" at bounding box center [835, 268] width 37 height 16
type input "Nilesh"
click at [650, 348] on input "number" at bounding box center [686, 343] width 172 height 26
type input "100"
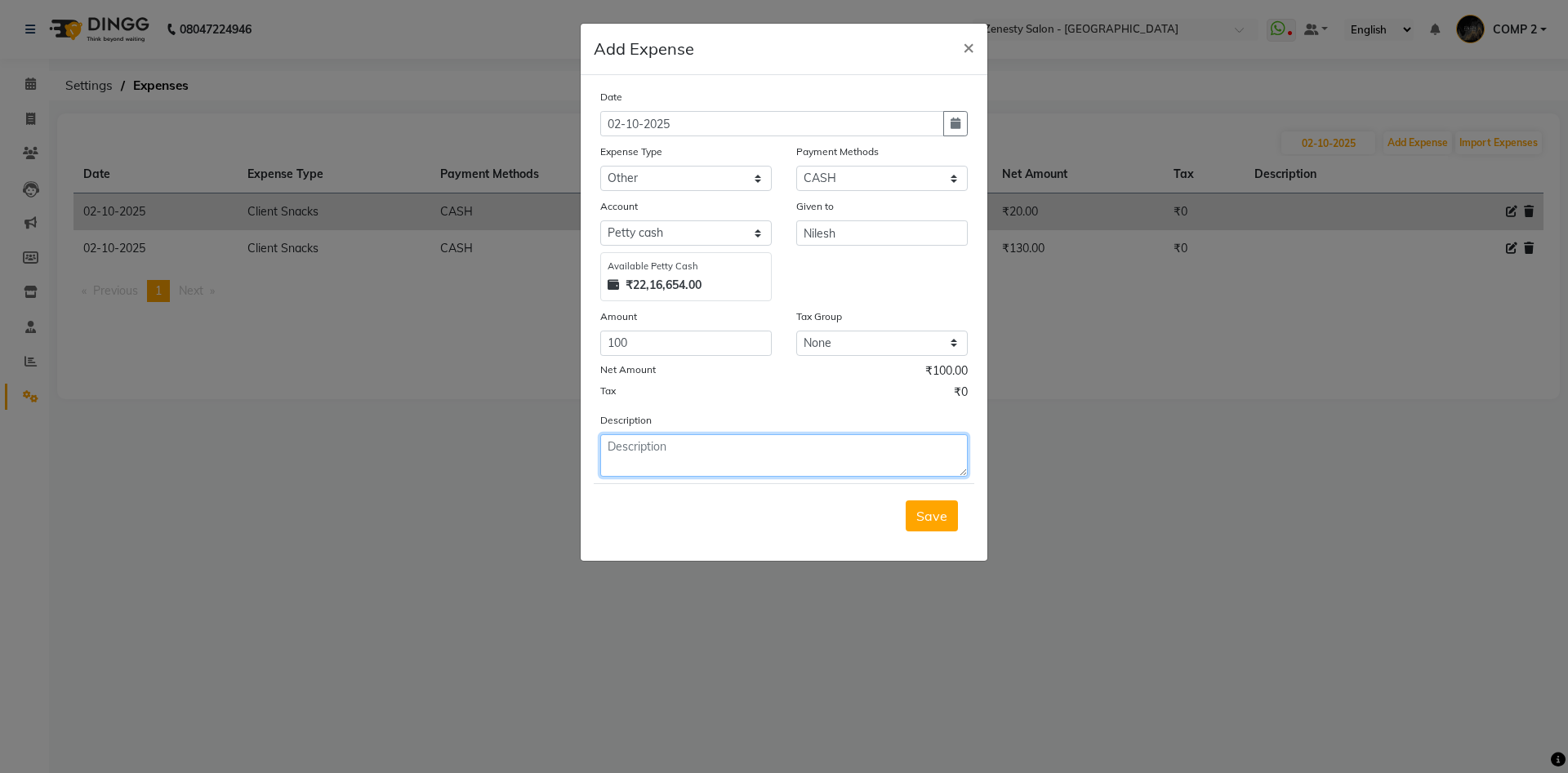
click at [641, 442] on textarea at bounding box center [784, 455] width 368 height 42
type textarea "S"
type textarea "sofa na"
drag, startPoint x: 923, startPoint y: 515, endPoint x: 1154, endPoint y: 314, distance: 306.2
click at [929, 509] on span "Save" at bounding box center [931, 516] width 31 height 16
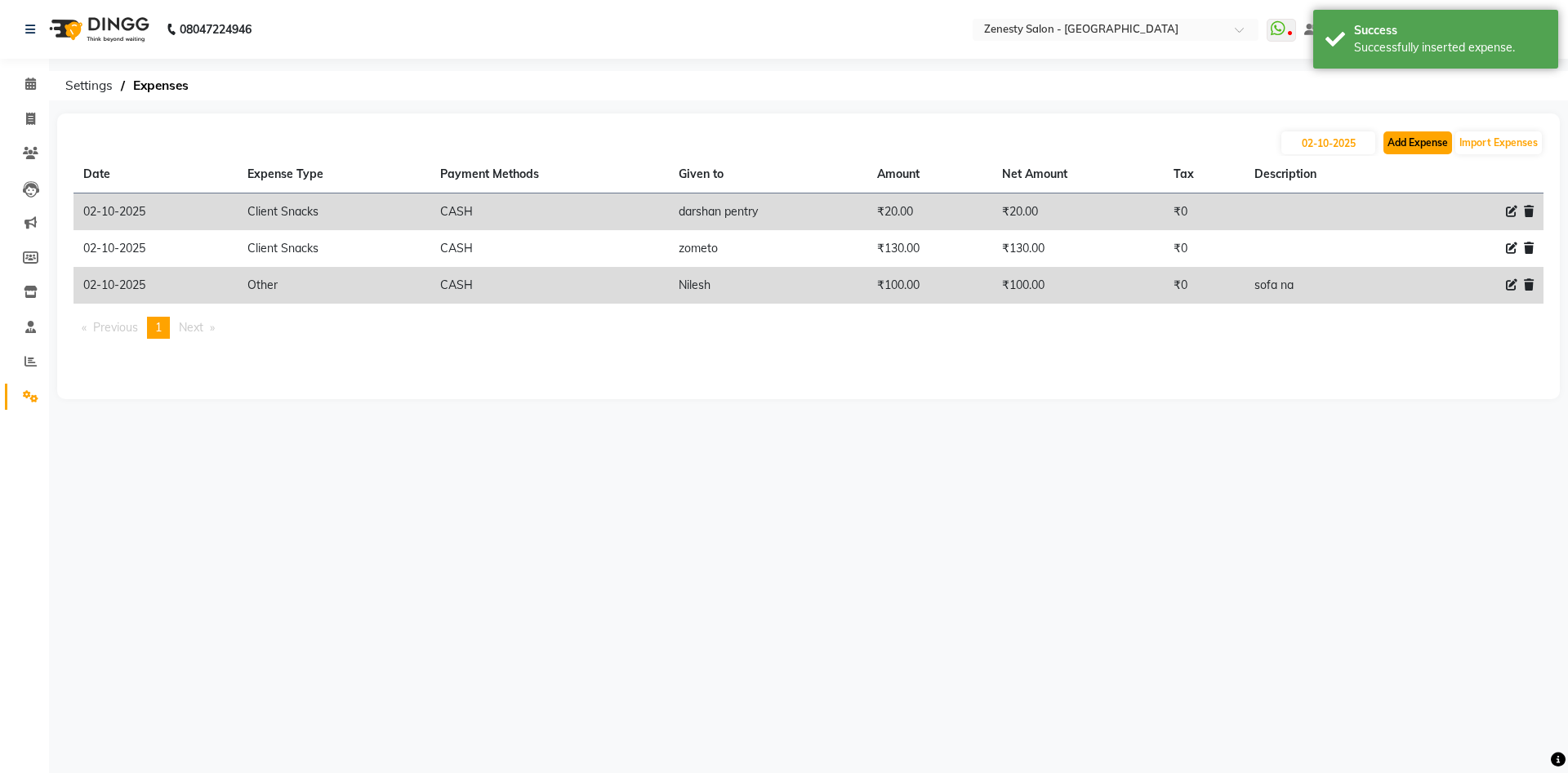
click at [1399, 149] on button "Add Expense" at bounding box center [1418, 143] width 69 height 23
select select "1"
select select "4655"
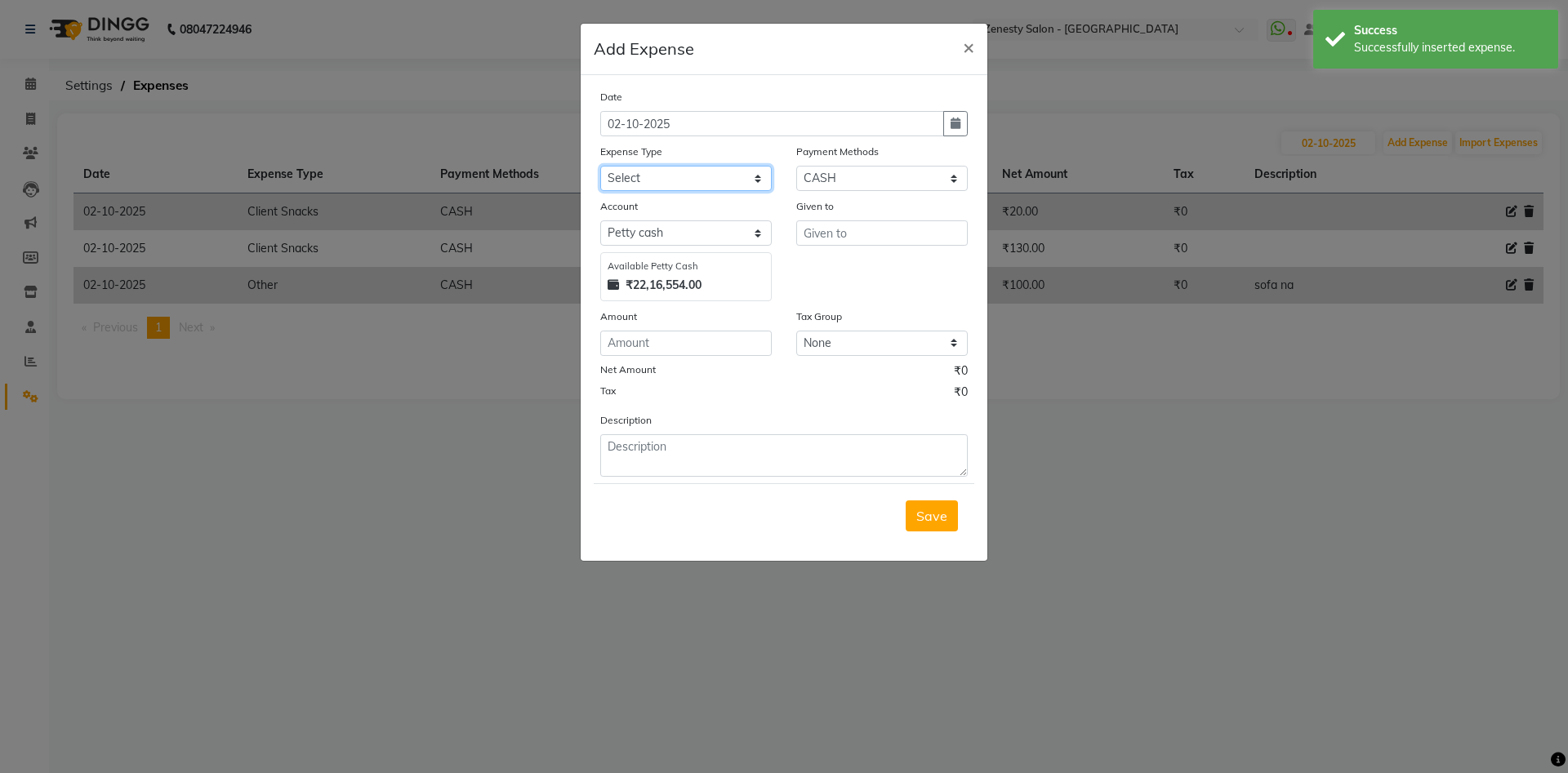
click at [600, 165] on select "Select Advance Salary Bank charges Boss Snacks Or Meal Bridal Deposite Retrun C…" at bounding box center [686, 178] width 172 height 26
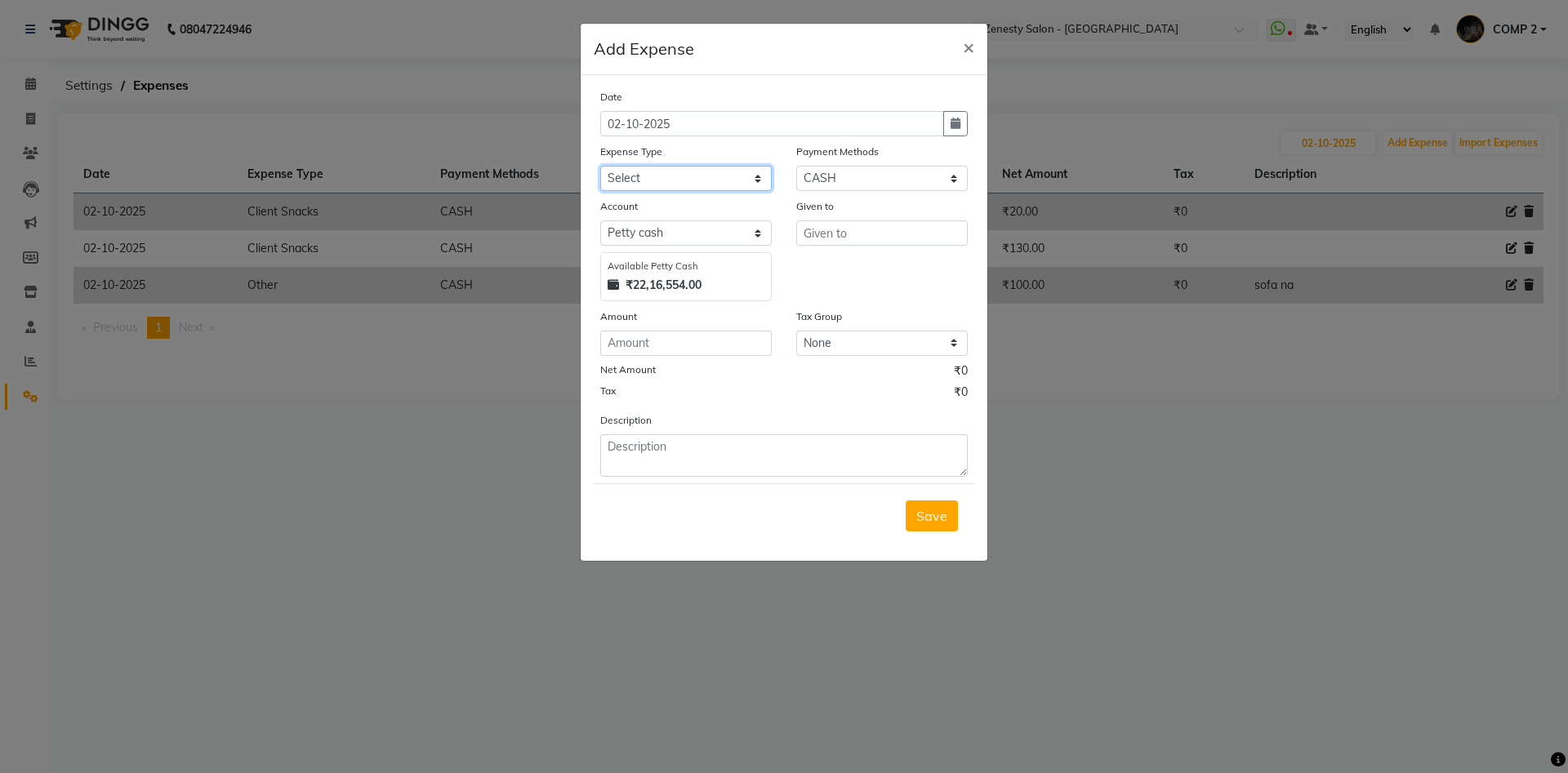
select select "11685"
click option "Product" at bounding box center [0, 0] width 0 height 0
click at [659, 173] on select "Select Advance Salary Bank charges Boss Snacks Or Meal Bridal Deposite Retrun C…" at bounding box center [686, 178] width 172 height 26
click at [809, 235] on input "text" at bounding box center [882, 233] width 172 height 26
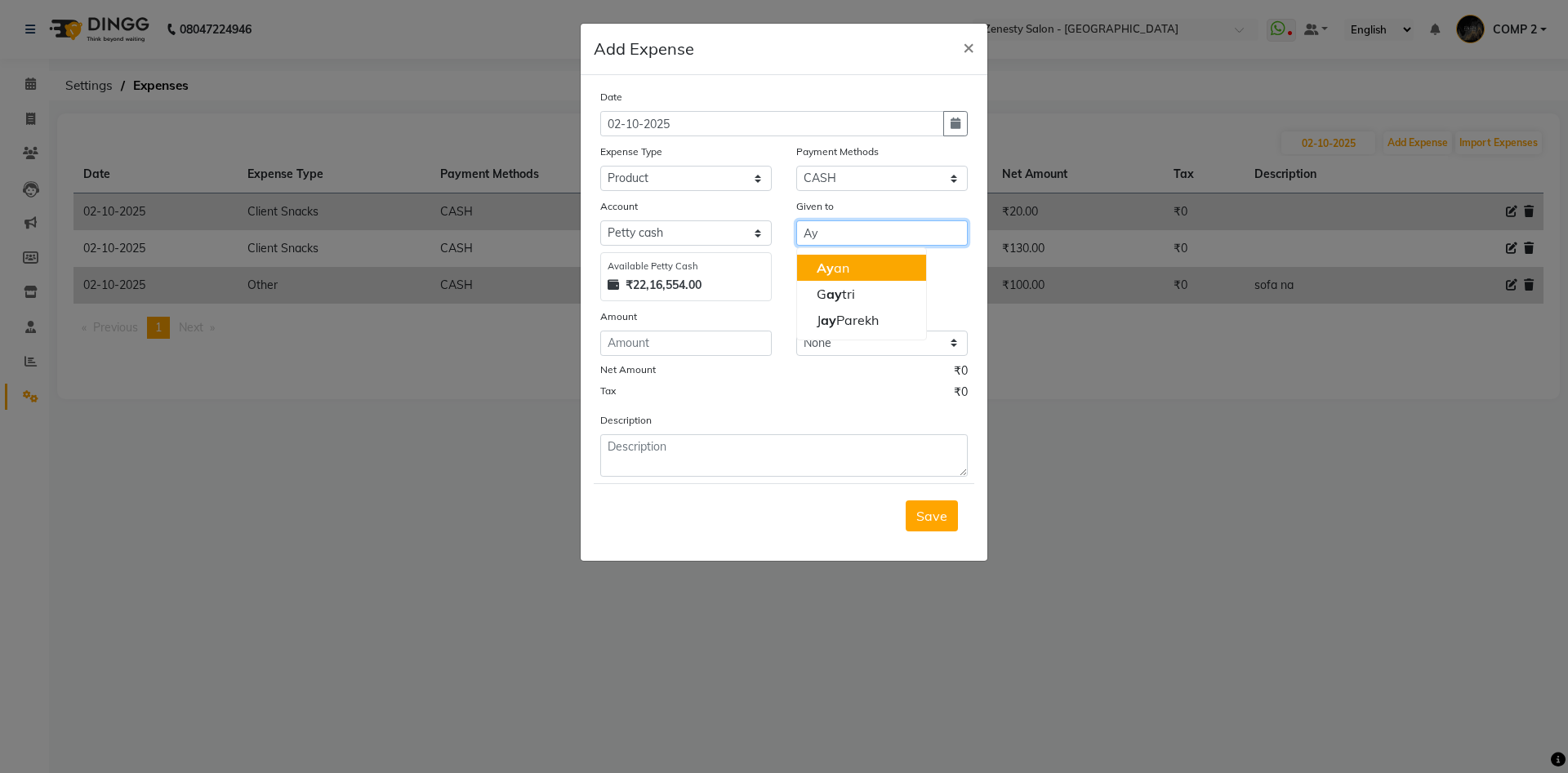
click at [835, 271] on ngb-highlight "Ay an" at bounding box center [832, 268] width 33 height 16
type input "Ayan"
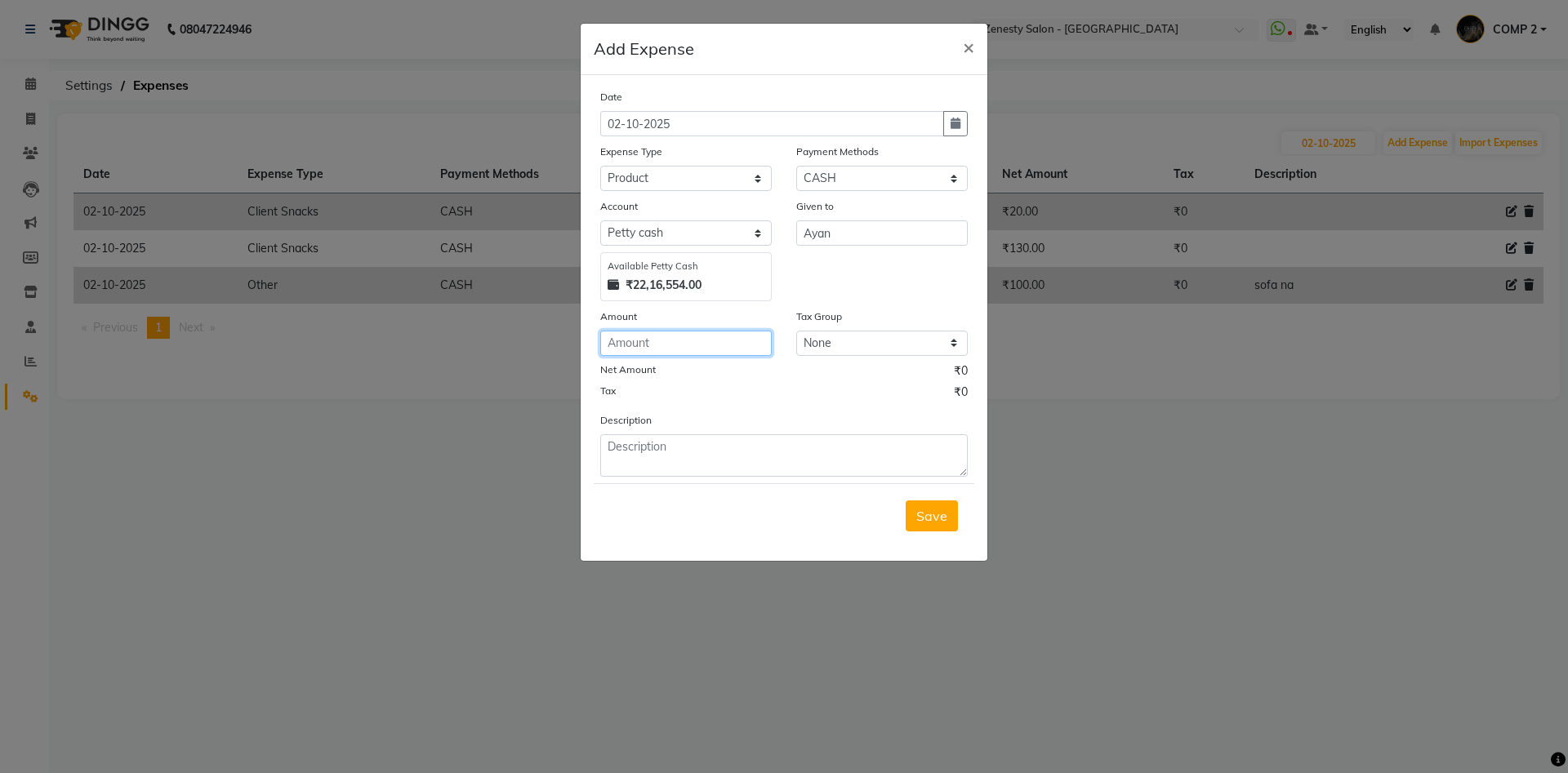
click at [677, 341] on input "number" at bounding box center [686, 343] width 172 height 26
type input "35"
click at [642, 448] on textarea at bounding box center [784, 455] width 368 height 42
drag, startPoint x: 703, startPoint y: 449, endPoint x: 531, endPoint y: 446, distance: 172.0
click at [600, 449] on textarea "Product Incentive" at bounding box center [784, 455] width 368 height 42
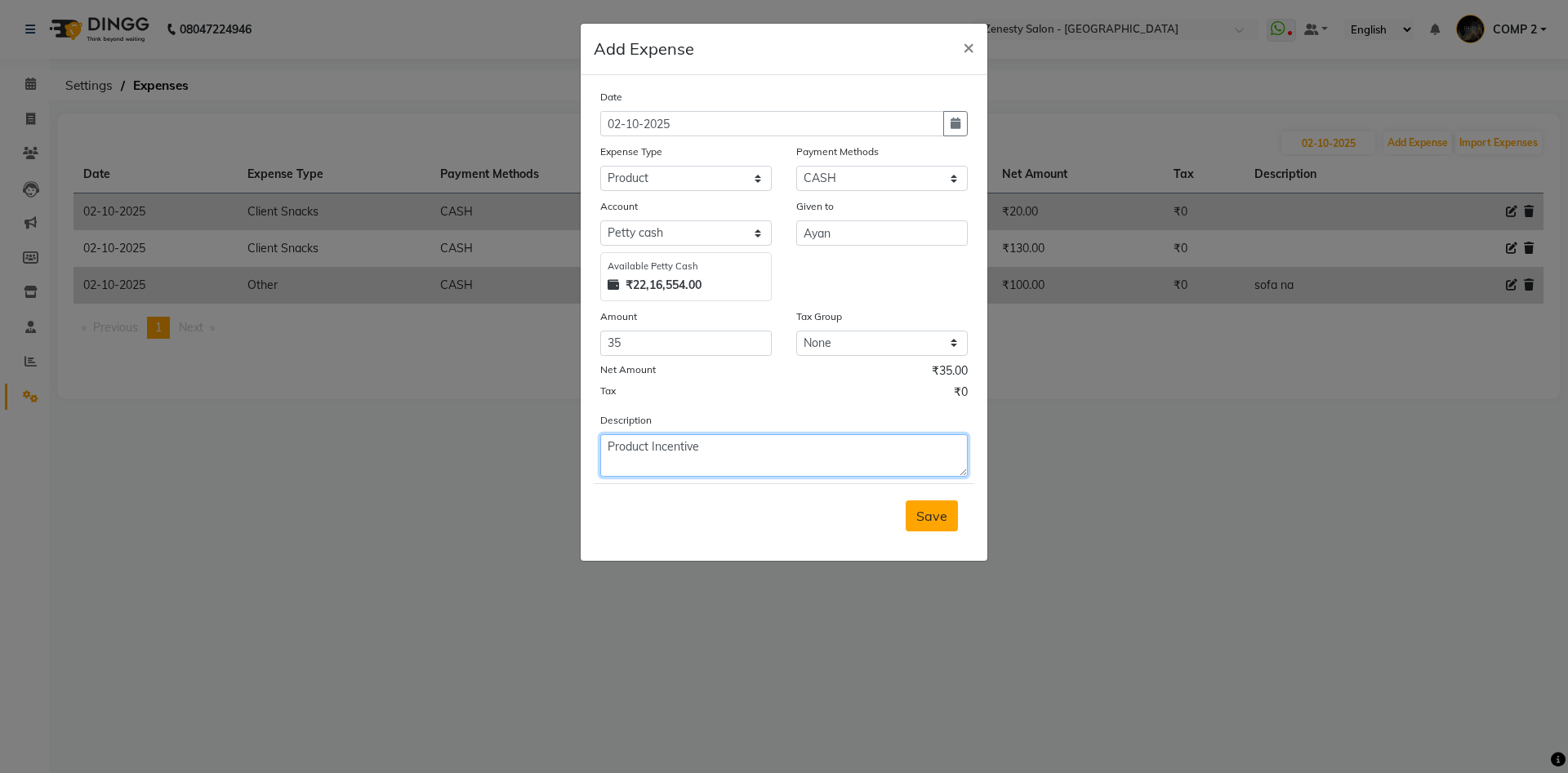
type textarea "Product Incentive"
click at [923, 515] on span "Save" at bounding box center [931, 516] width 31 height 16
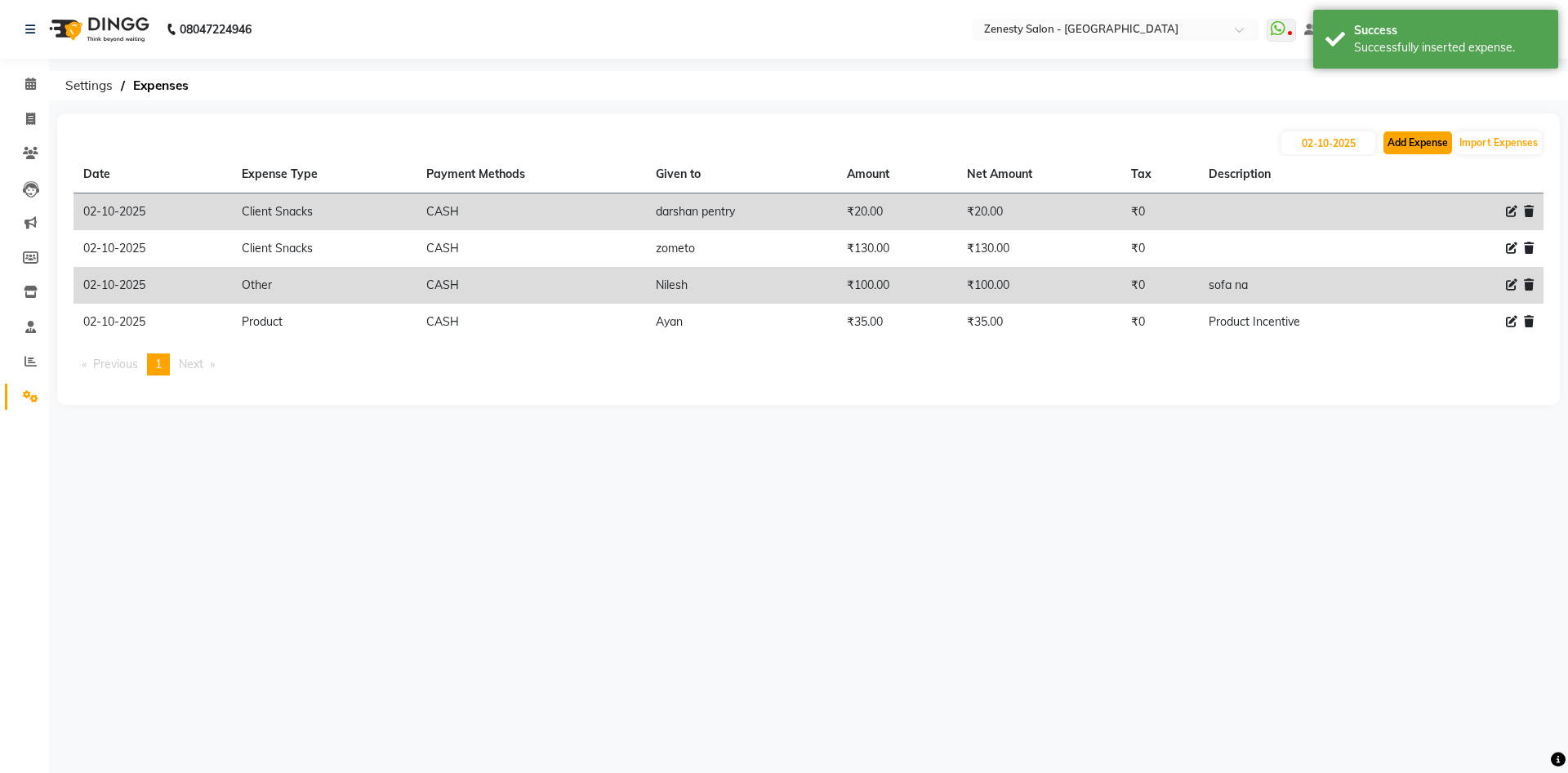
click at [1412, 136] on button "Add Expense" at bounding box center [1418, 143] width 69 height 23
select select "1"
select select "4655"
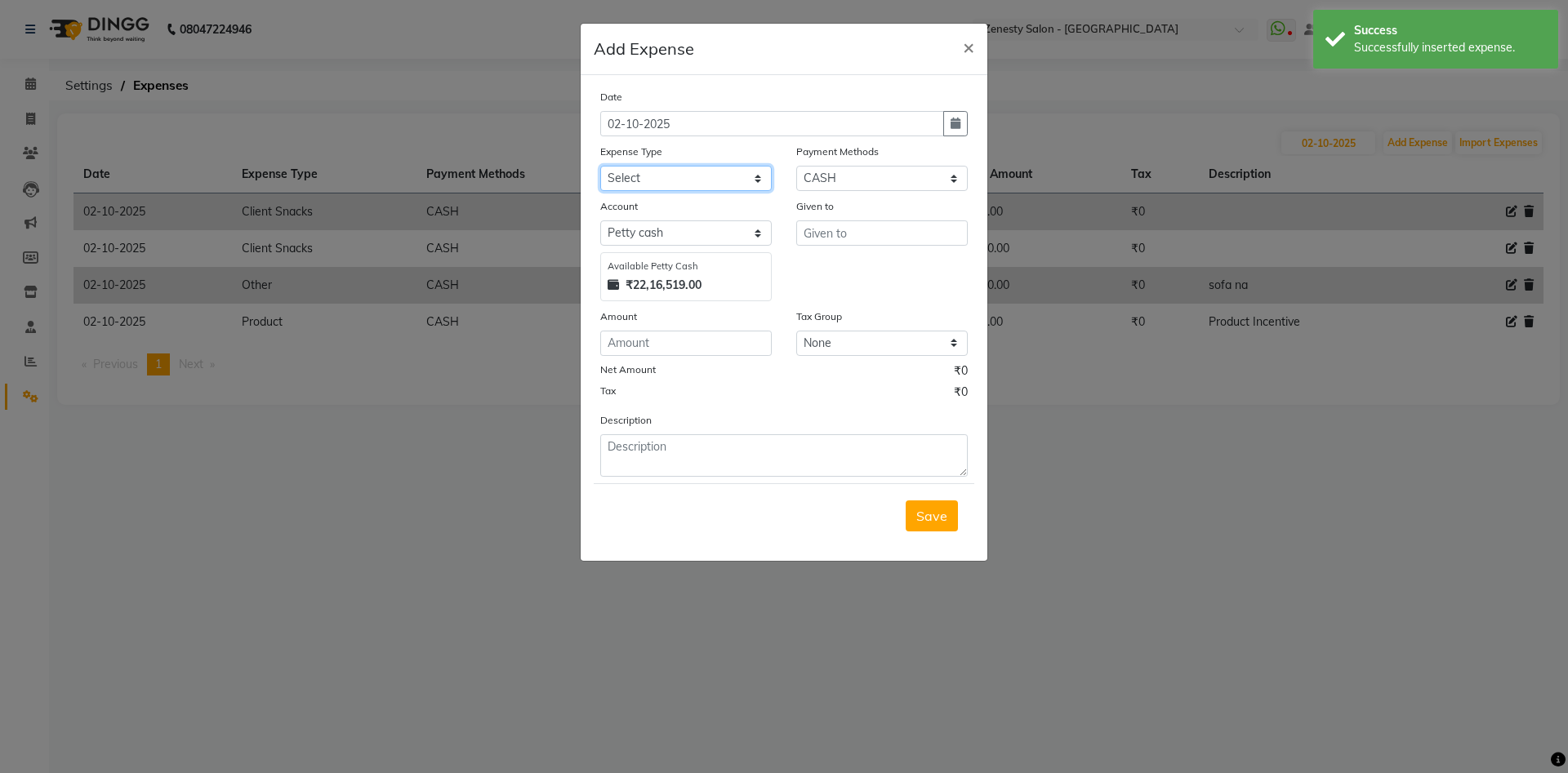
click at [600, 165] on select "Select Advance Salary Bank charges Boss Snacks Or Meal Bridal Deposite Retrun C…" at bounding box center [686, 178] width 172 height 26
click option "Pantry" at bounding box center [0, 0] width 0 height 0
click at [673, 183] on select "Select Advance Salary Bank charges Boss Snacks Or Meal Bridal Deposite Retrun C…" at bounding box center [686, 178] width 172 height 26
click at [600, 165] on select "Select Advance Salary Bank charges Boss Snacks Or Meal Bridal Deposite Retrun C…" at bounding box center [686, 178] width 172 height 26
click option "Parcel" at bounding box center [0, 0] width 0 height 0
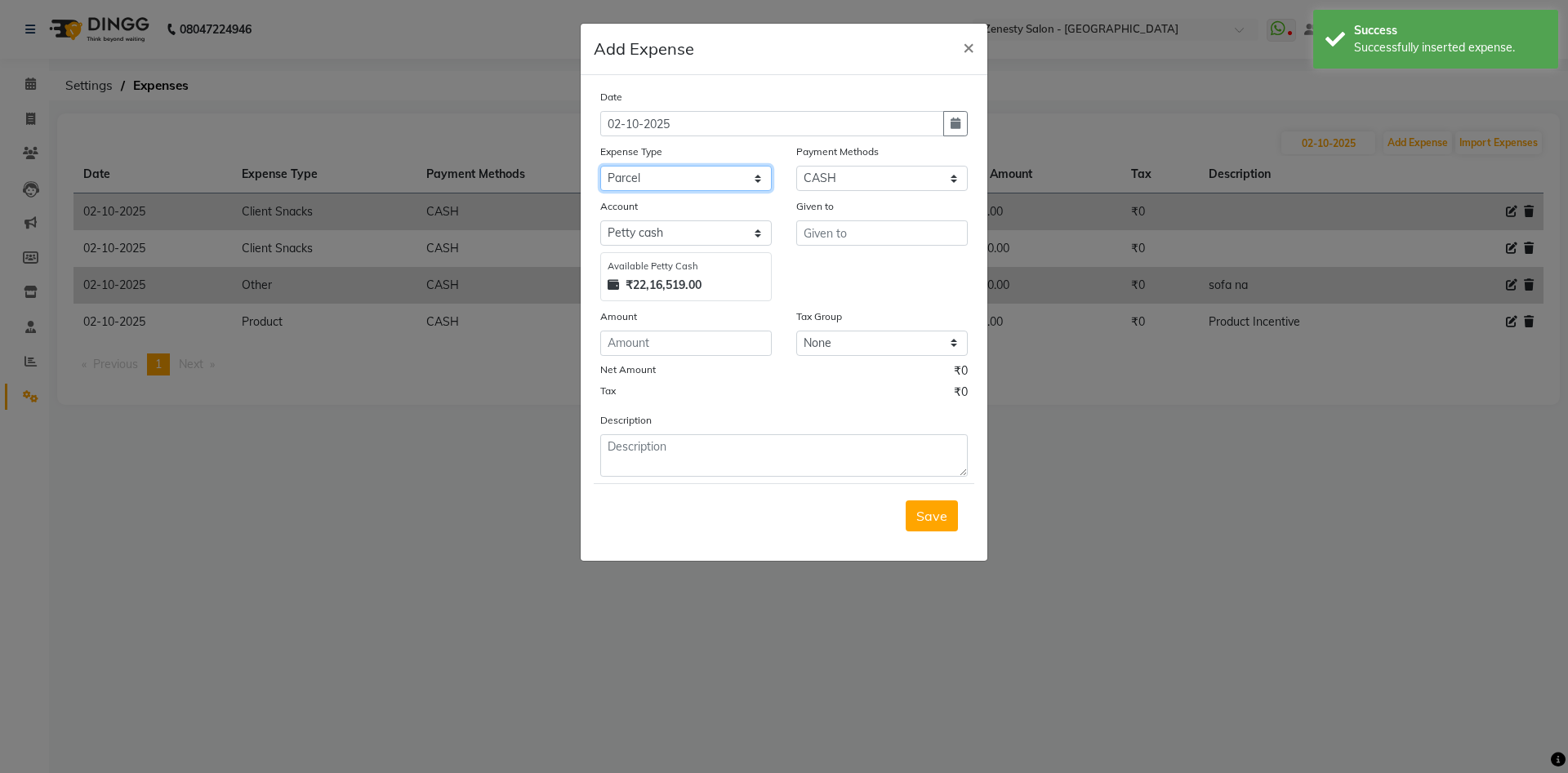
click at [677, 182] on select "Select Advance Salary Bank charges Boss Snacks Or Meal Bridal Deposite Retrun C…" at bounding box center [686, 178] width 172 height 26
click at [600, 165] on select "Select Advance Salary Bank charges Boss Snacks Or Meal Bridal Deposite Retrun C…" at bounding box center [686, 178] width 172 height 26
select select "11685"
click option "Product" at bounding box center [0, 0] width 0 height 0
click at [677, 182] on select "Select Advance Salary Bank charges Boss Snacks Or Meal Bridal Deposite Retrun C…" at bounding box center [686, 178] width 172 height 26
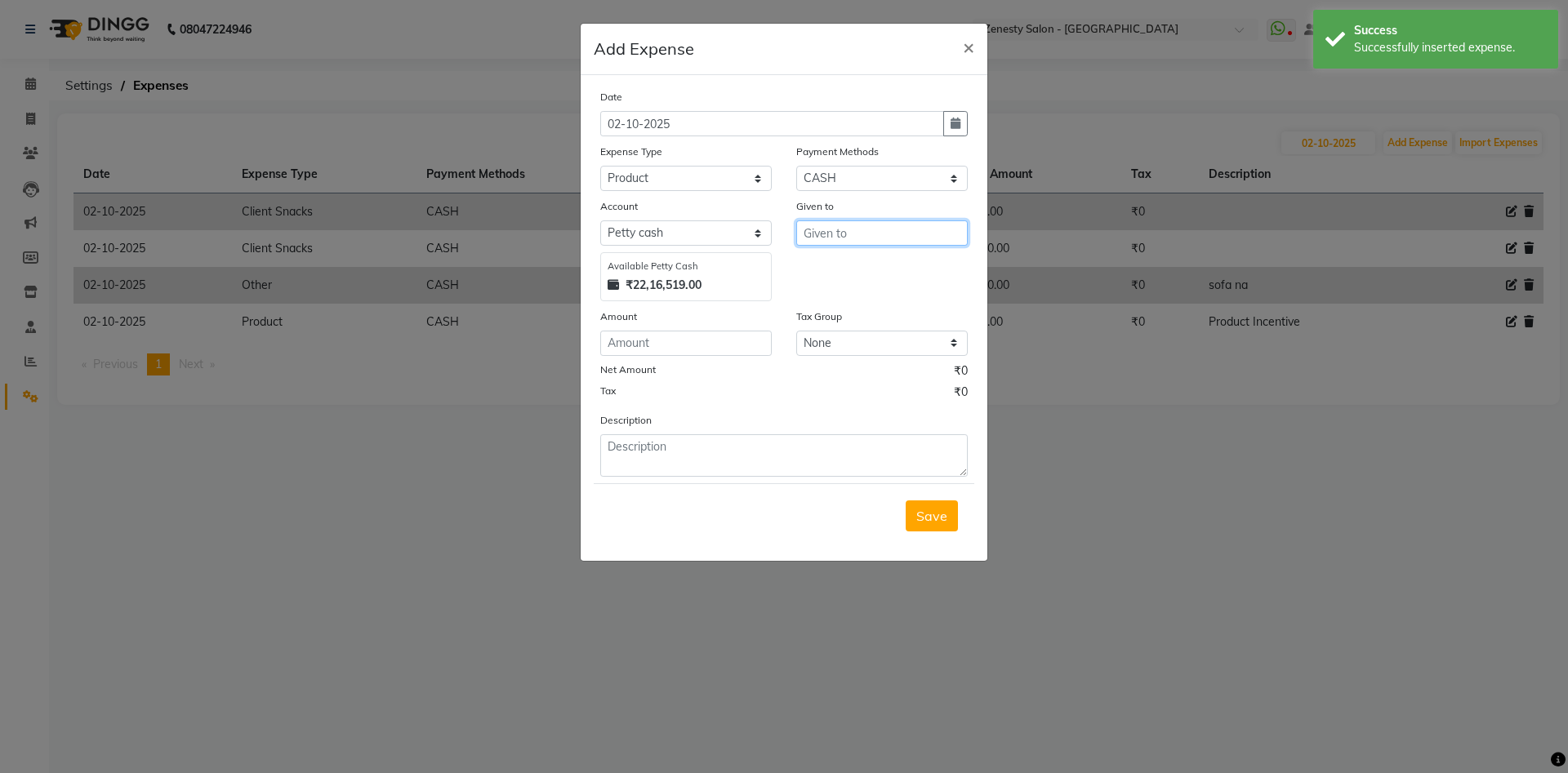
click at [819, 233] on input "text" at bounding box center [882, 233] width 172 height 26
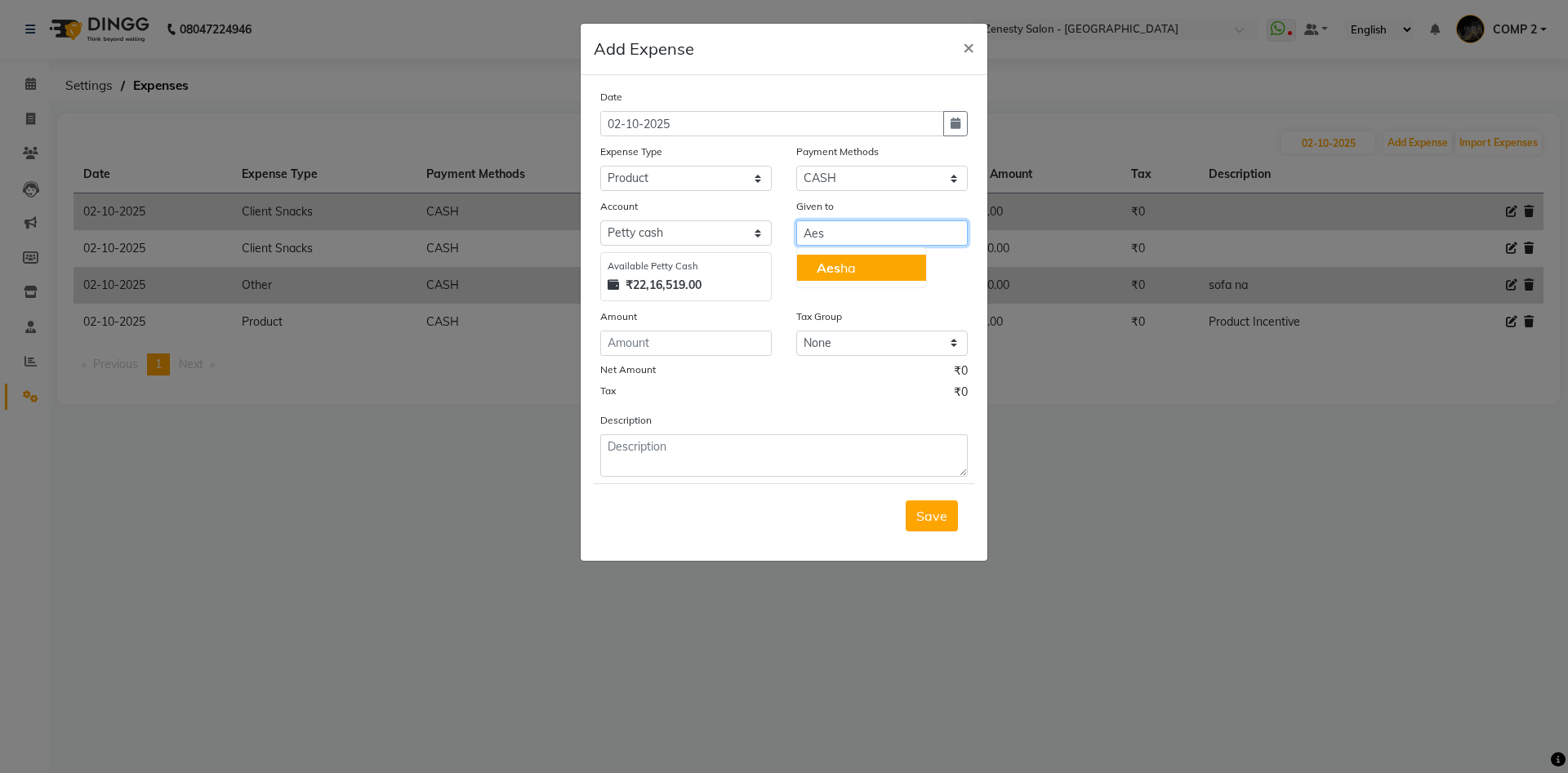
click at [864, 266] on button "Aes ha" at bounding box center [861, 268] width 129 height 27
type input "Aesha"
click at [705, 345] on input "number" at bounding box center [686, 343] width 172 height 26
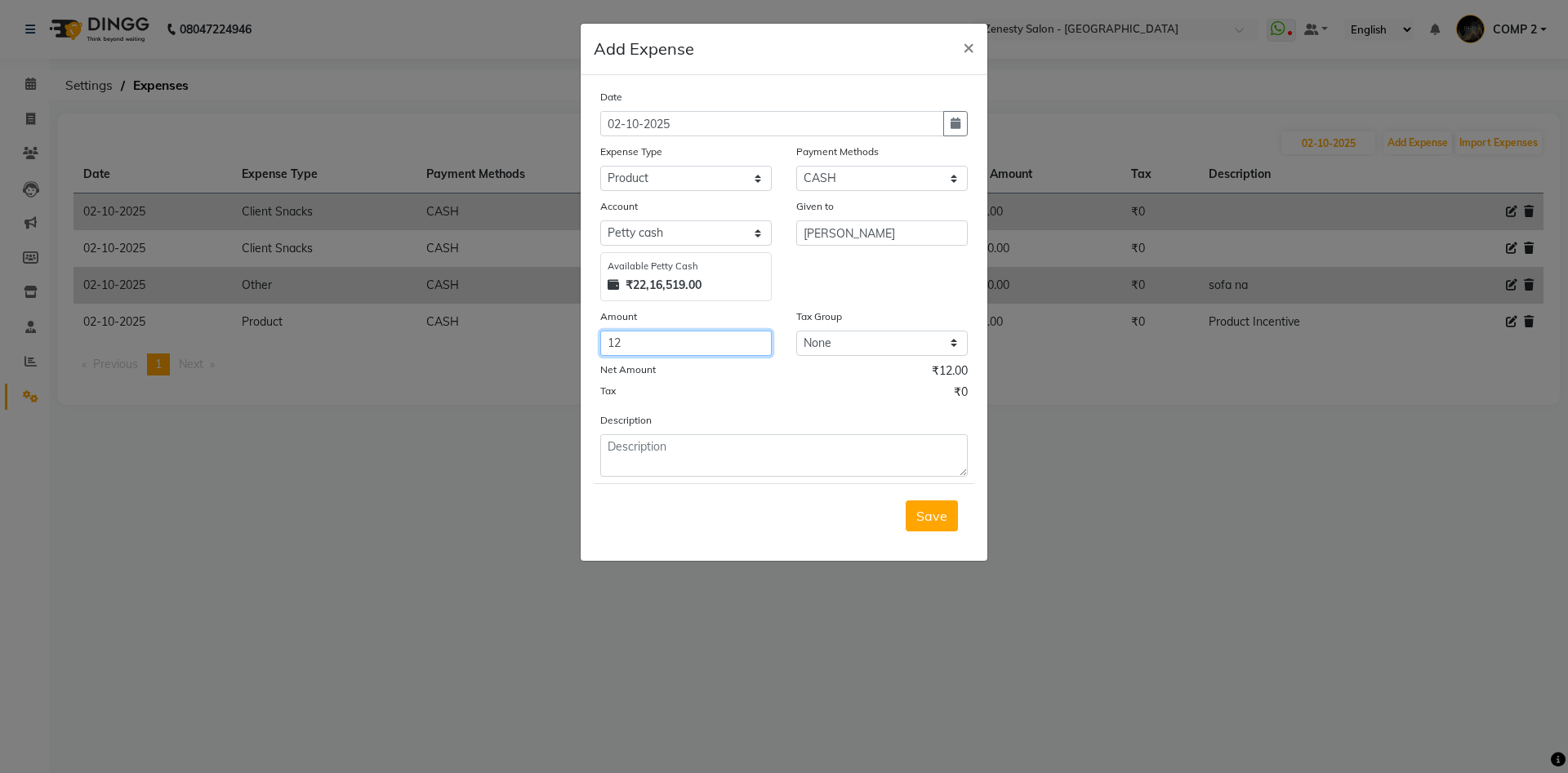
type input "12"
click at [627, 442] on textarea at bounding box center [784, 455] width 368 height 42
paste textarea "Product Incentive"
type textarea "Product Incentive"
click at [930, 517] on span "Save" at bounding box center [931, 516] width 31 height 16
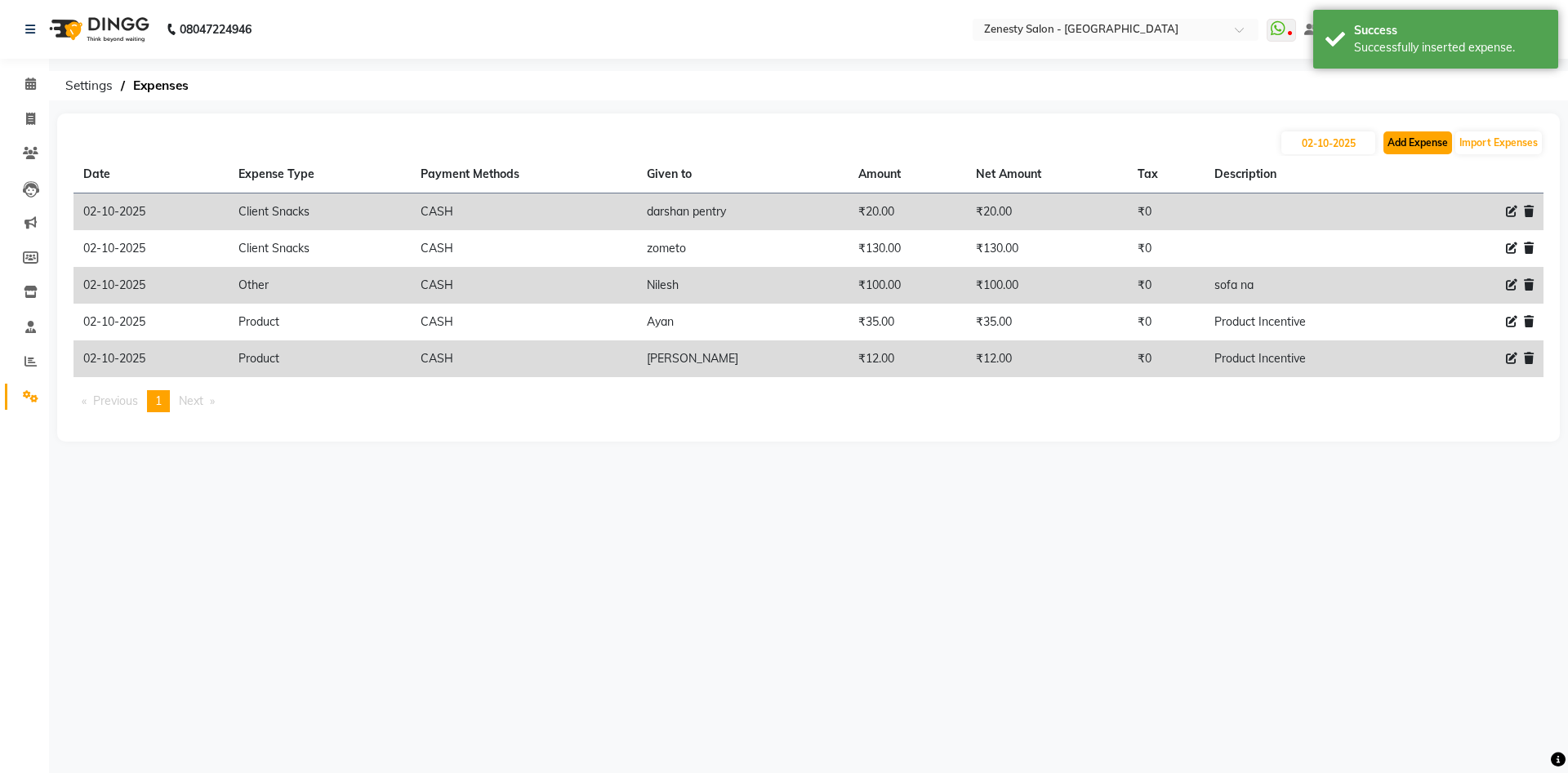
click at [1412, 142] on button "Add Expense" at bounding box center [1418, 143] width 69 height 23
select select "1"
select select "4655"
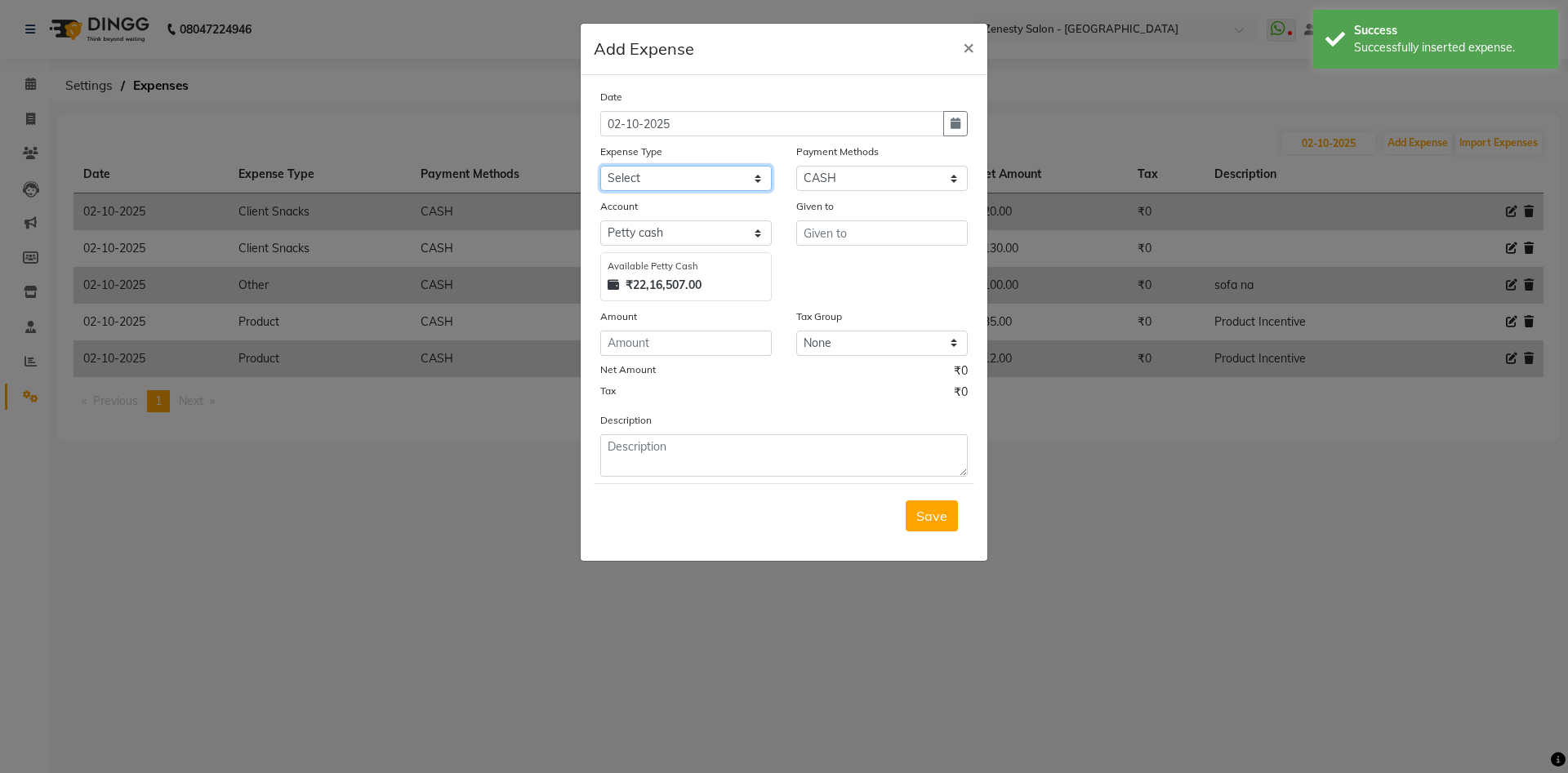
click at [600, 165] on select "Select Advance Salary Bank charges Boss Snacks Or Meal Bridal Deposite Retrun C…" at bounding box center [686, 178] width 172 height 26
select select "11685"
click option "Product" at bounding box center [0, 0] width 0 height 0
click at [707, 175] on select "Select Advance Salary Bank charges Boss Snacks Or Meal Bridal Deposite Retrun C…" at bounding box center [686, 178] width 172 height 26
click at [823, 233] on input "text" at bounding box center [882, 233] width 172 height 26
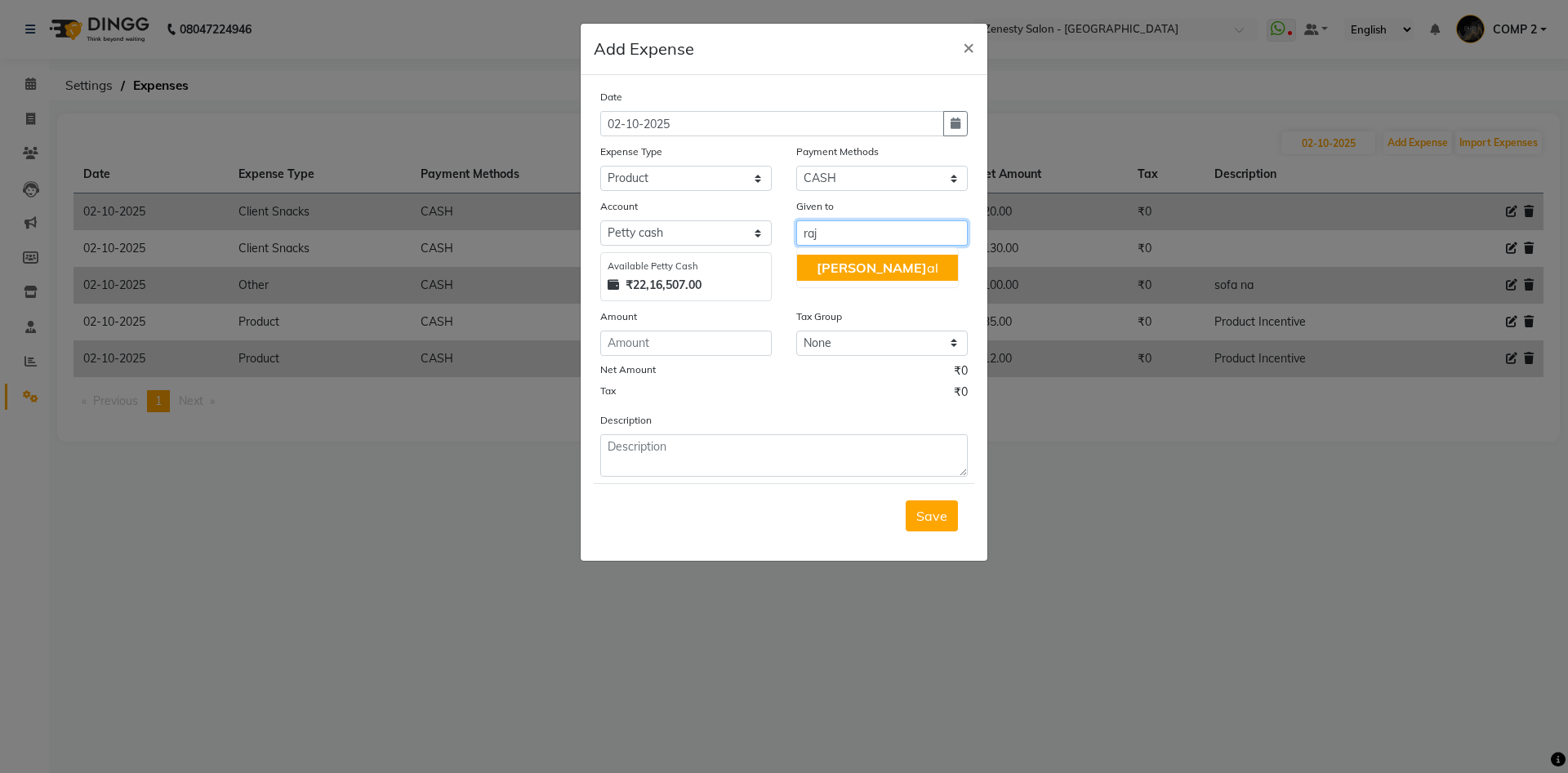
drag, startPoint x: 839, startPoint y: 272, endPoint x: 760, endPoint y: 287, distance: 80.4
click at [837, 272] on ngb-highlight "Raj al" at bounding box center [877, 268] width 122 height 16
type input "[PERSON_NAME]"
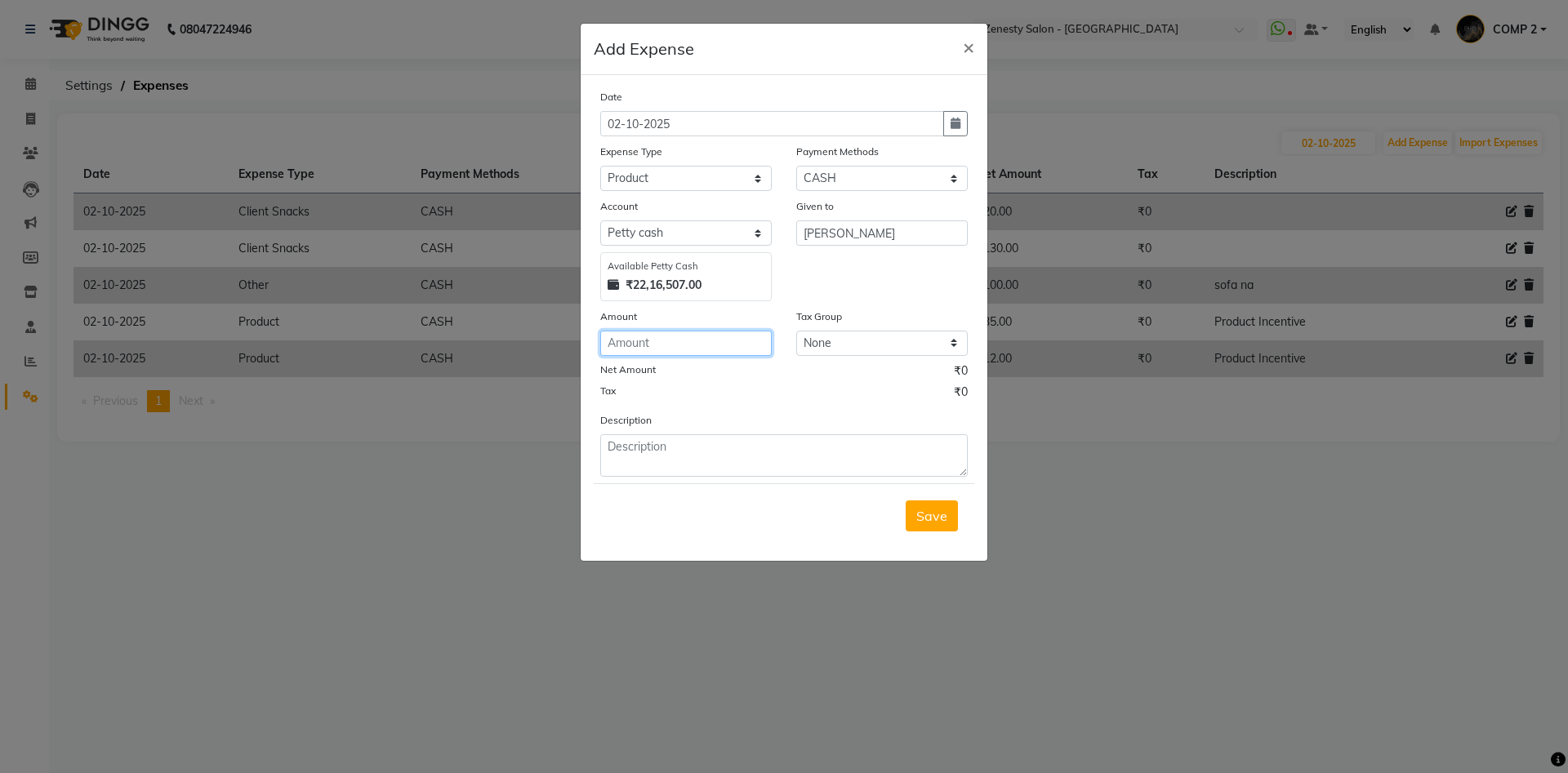
click at [662, 354] on input "number" at bounding box center [686, 343] width 172 height 26
type input "50"
click at [646, 443] on textarea at bounding box center [784, 455] width 368 height 42
paste textarea "Product Incentive"
type textarea "Product Incentive"
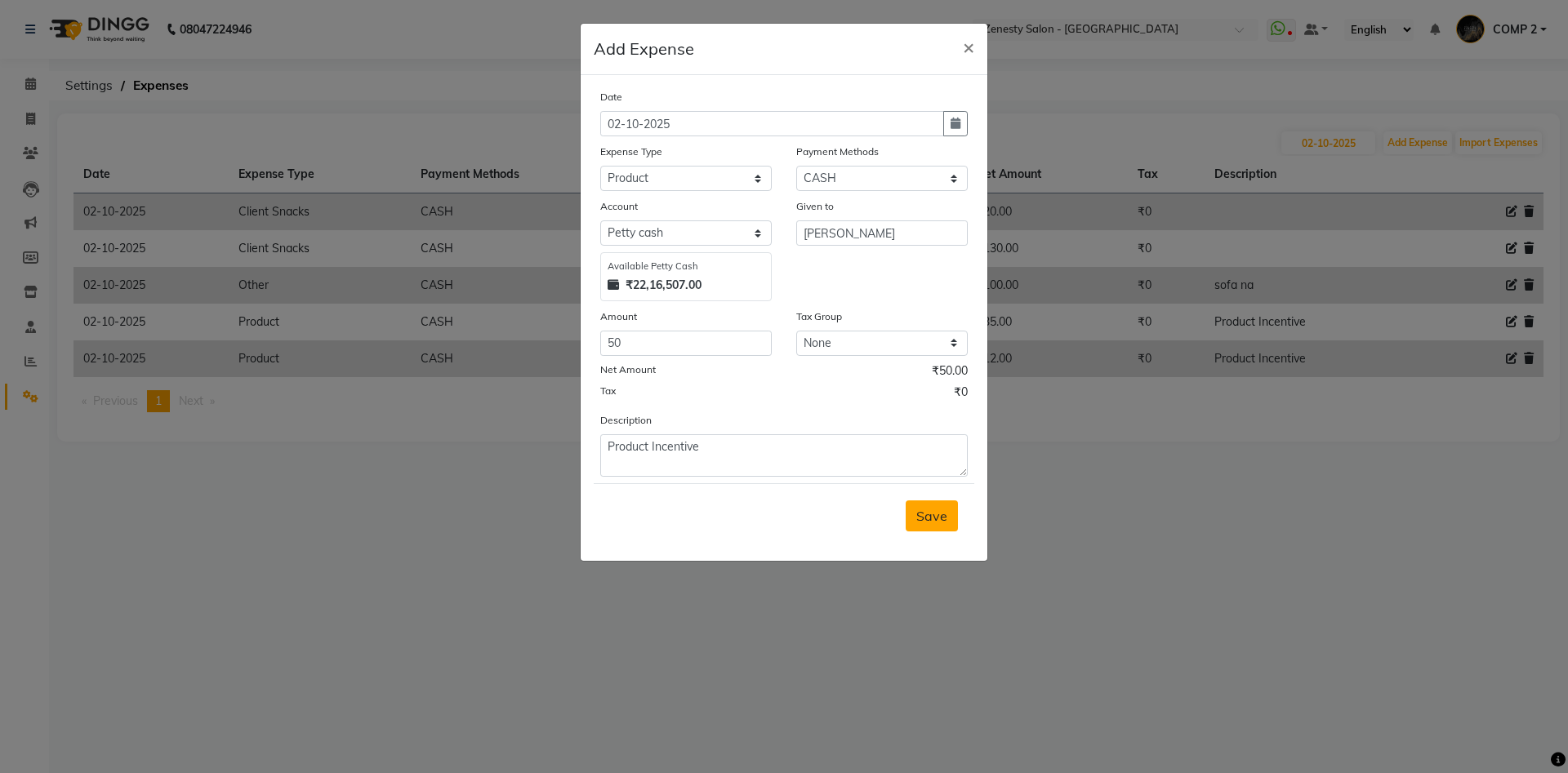
click at [924, 520] on span "Save" at bounding box center [931, 516] width 31 height 16
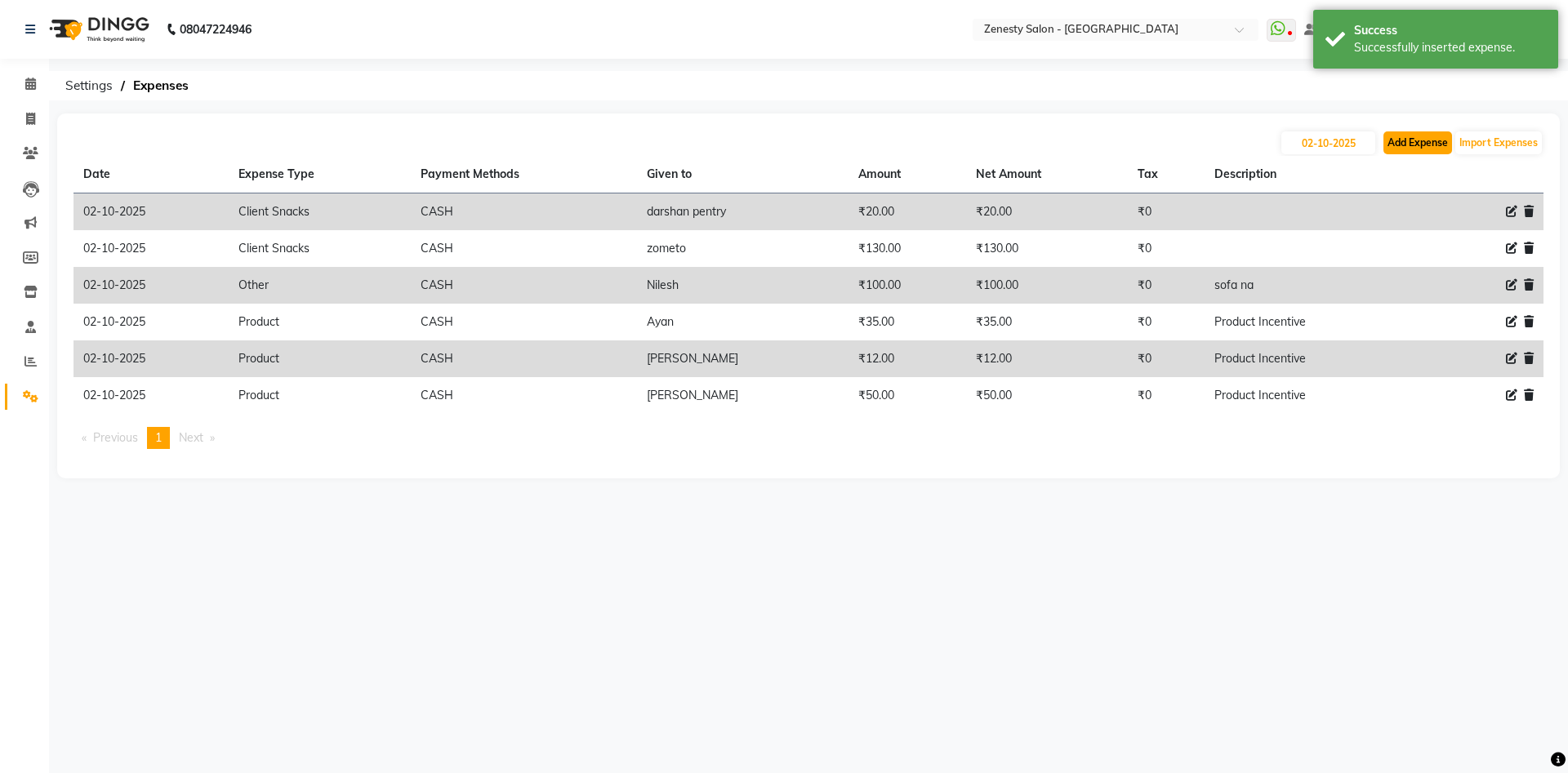
click at [1434, 138] on button "Add Expense" at bounding box center [1418, 143] width 69 height 23
select select "1"
select select "4655"
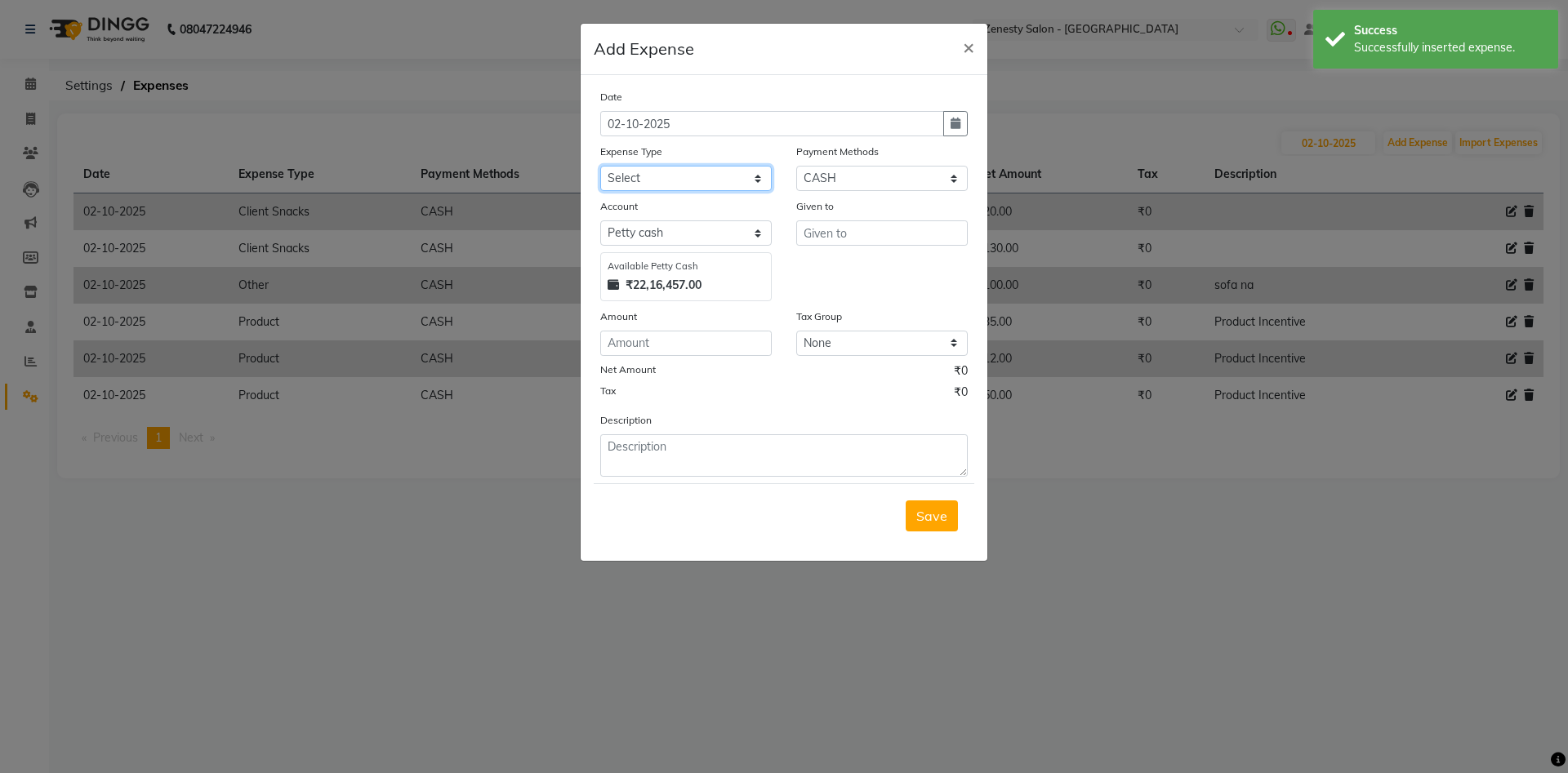
click at [600, 165] on select "Select Advance Salary Bank charges Boss Snacks Or Meal Bridal Deposite Retrun C…" at bounding box center [686, 178] width 172 height 26
click option "Pantry" at bounding box center [0, 0] width 0 height 0
click at [661, 172] on select "Select Advance Salary Bank charges Boss Snacks Or Meal Bridal Deposite Retrun C…" at bounding box center [686, 178] width 172 height 26
click at [600, 165] on select "Select Advance Salary Bank charges Boss Snacks Or Meal Bridal Deposite Retrun C…" at bounding box center [686, 178] width 172 height 26
select select "11685"
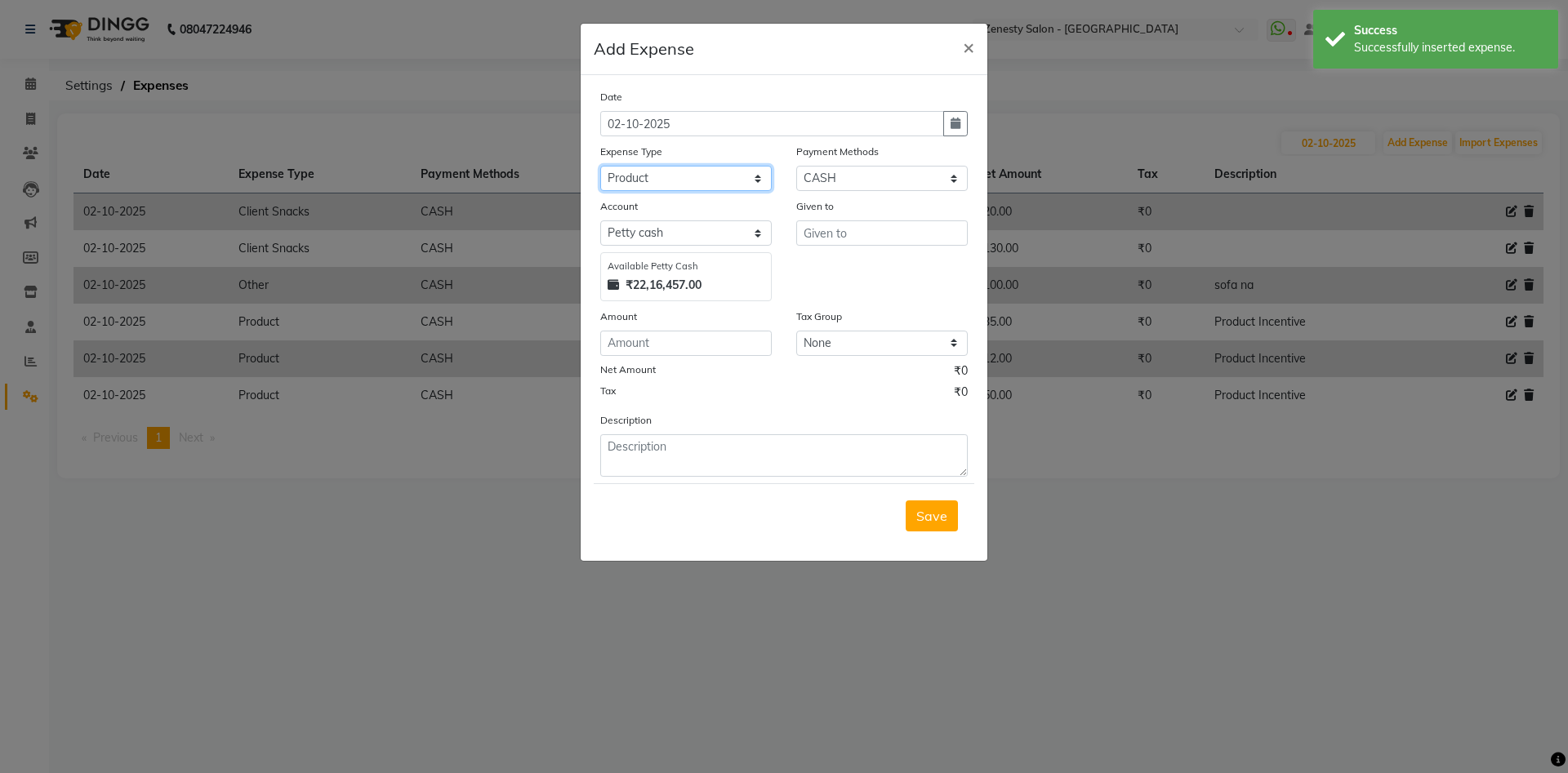
click option "Product" at bounding box center [0, 0] width 0 height 0
click at [662, 172] on select "Select Advance Salary Bank charges Boss Snacks Or Meal Bridal Deposite Retrun C…" at bounding box center [686, 178] width 172 height 26
click at [837, 230] on input "text" at bounding box center [882, 233] width 172 height 26
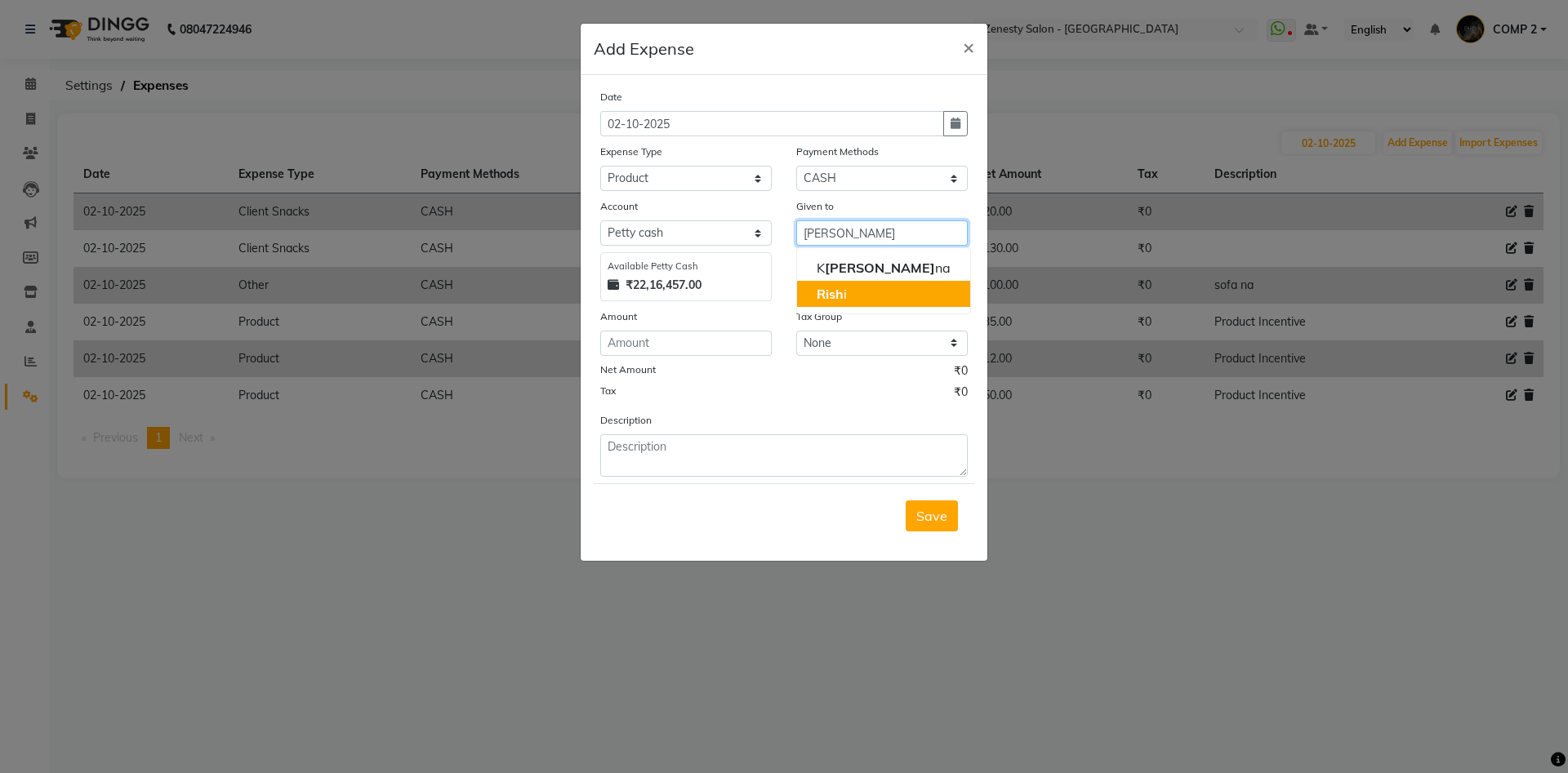
drag, startPoint x: 854, startPoint y: 289, endPoint x: 823, endPoint y: 290, distance: 31.0
click at [852, 290] on button "Rish i" at bounding box center [883, 295] width 173 height 27
type input "Rishi"
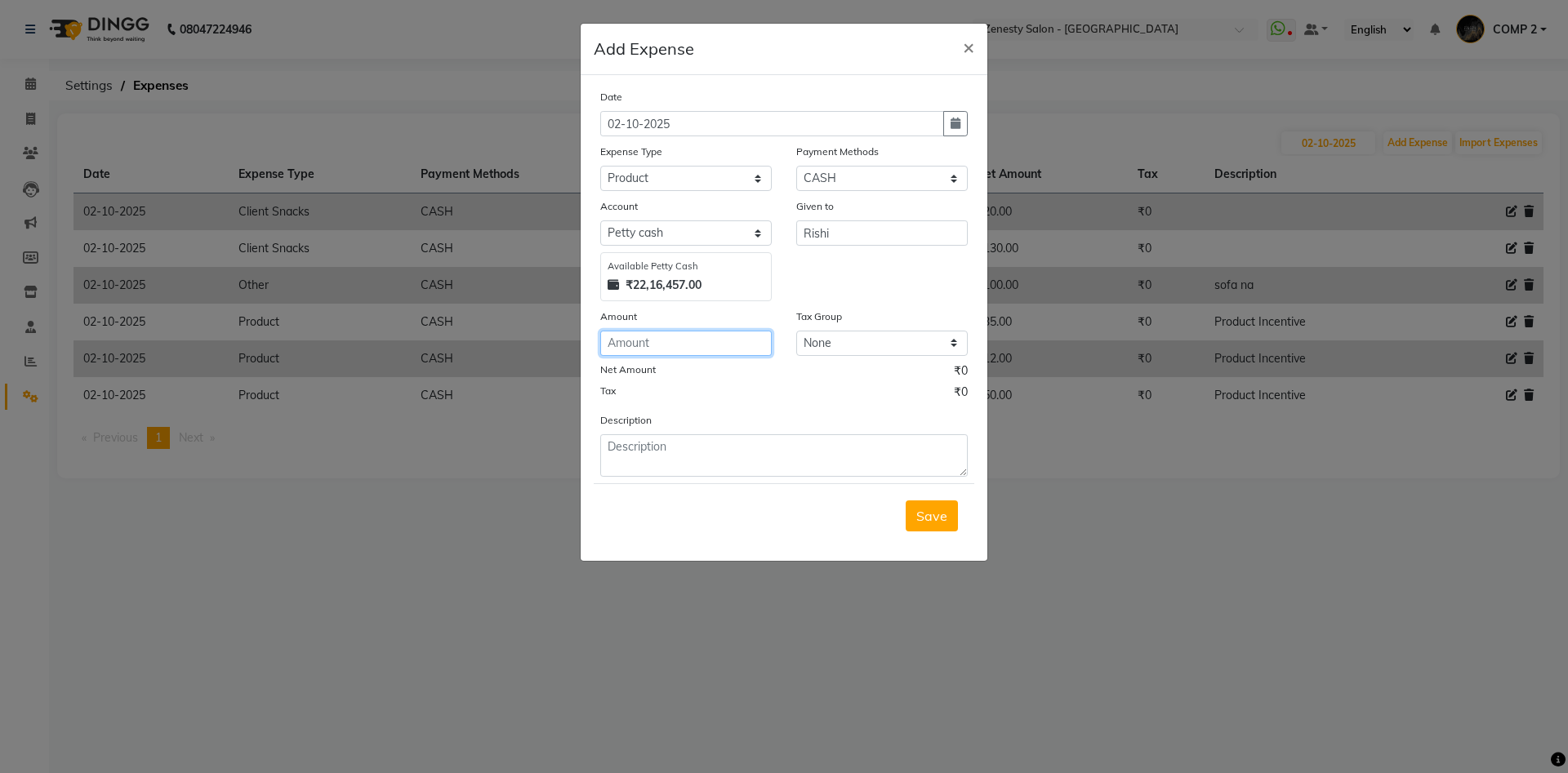
click at [693, 344] on input "number" at bounding box center [686, 343] width 172 height 26
type input "12"
click at [613, 444] on textarea at bounding box center [784, 455] width 368 height 42
paste textarea "Product Incentive"
type textarea "Product Incentive"
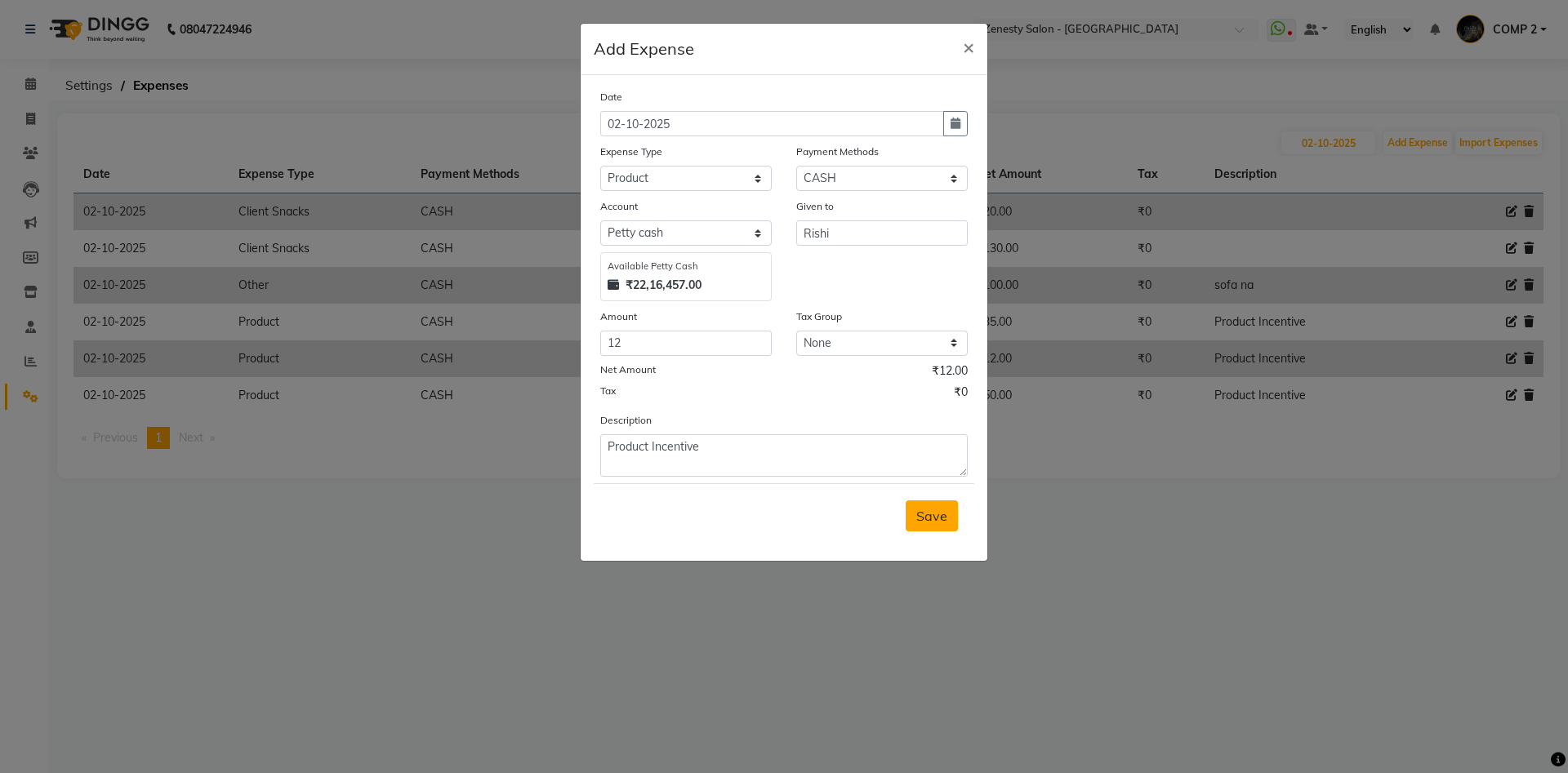
click at [944, 518] on span "Save" at bounding box center [931, 516] width 31 height 16
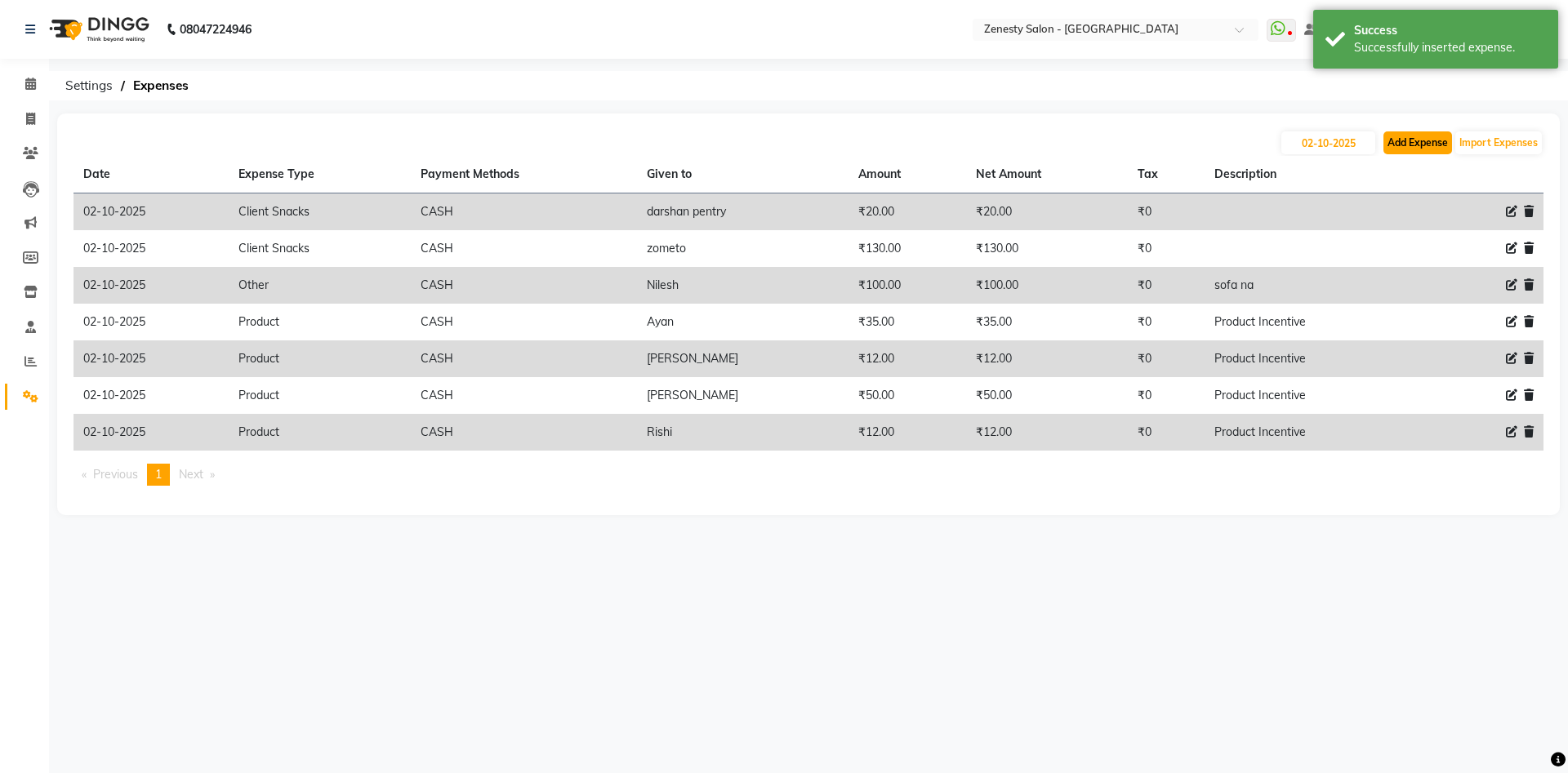
click at [1400, 141] on button "Add Expense" at bounding box center [1418, 143] width 69 height 23
select select "1"
select select "4655"
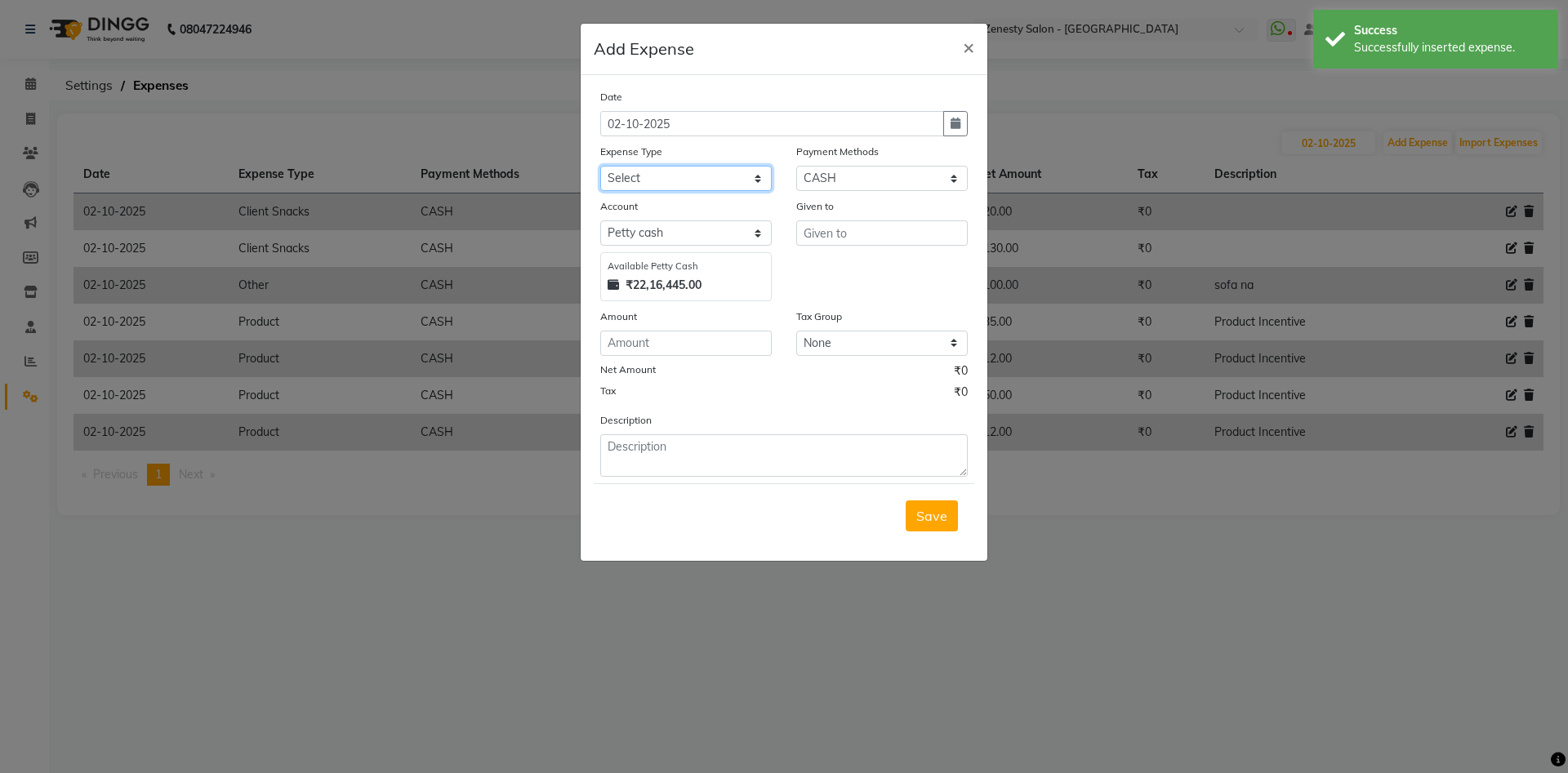
click at [600, 165] on select "Select Advance Salary Bank charges Boss Snacks Or Meal Bridal Deposite Retrun C…" at bounding box center [686, 178] width 172 height 26
select select "11685"
click option "Product" at bounding box center [0, 0] width 0 height 0
click at [835, 237] on input "text" at bounding box center [882, 233] width 172 height 26
click at [833, 265] on span "Nile" at bounding box center [828, 268] width 24 height 16
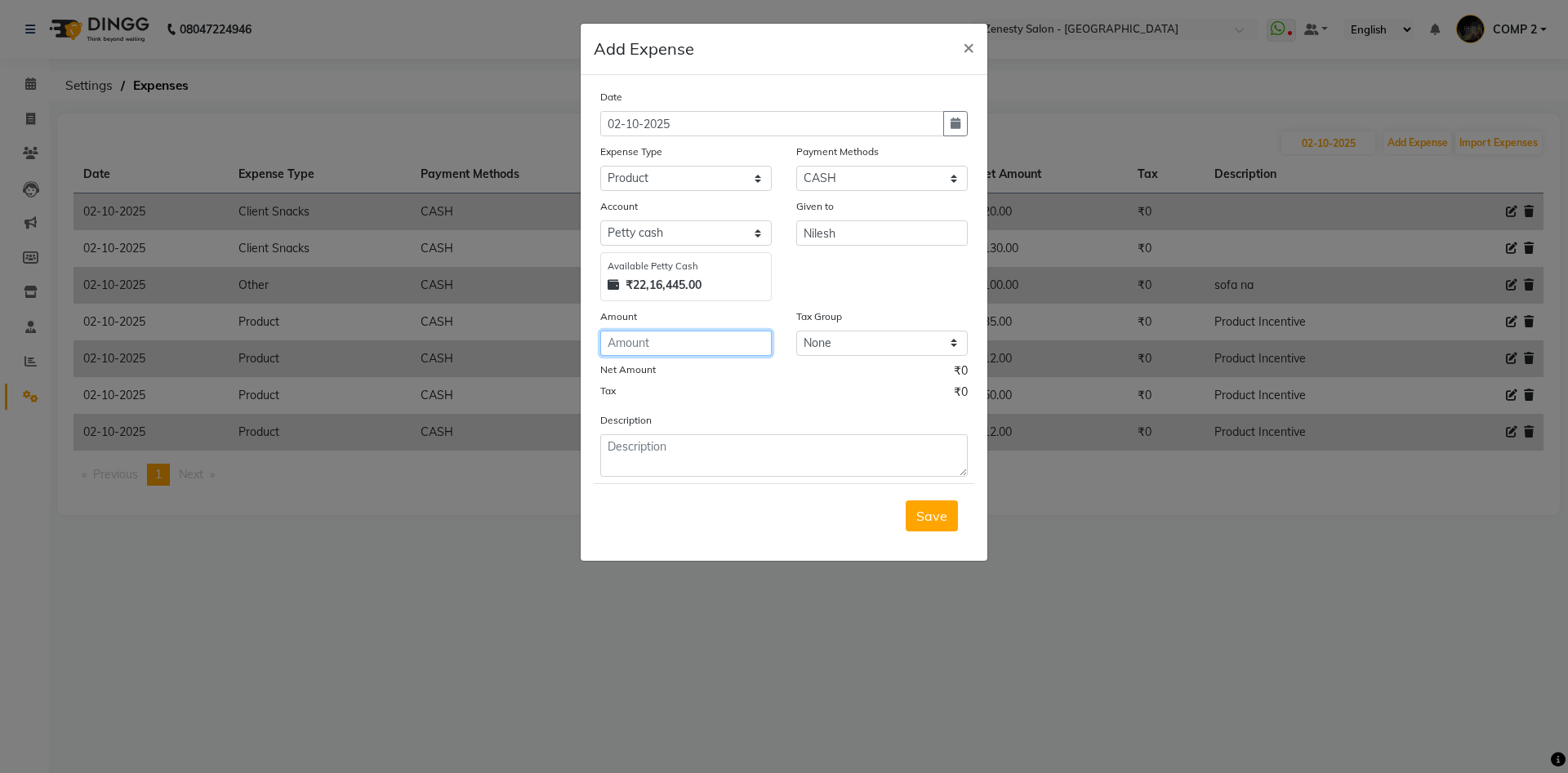
click at [686, 344] on input "number" at bounding box center [686, 343] width 172 height 26
click at [840, 233] on input "Nilesh" at bounding box center [882, 233] width 172 height 26
type input "N"
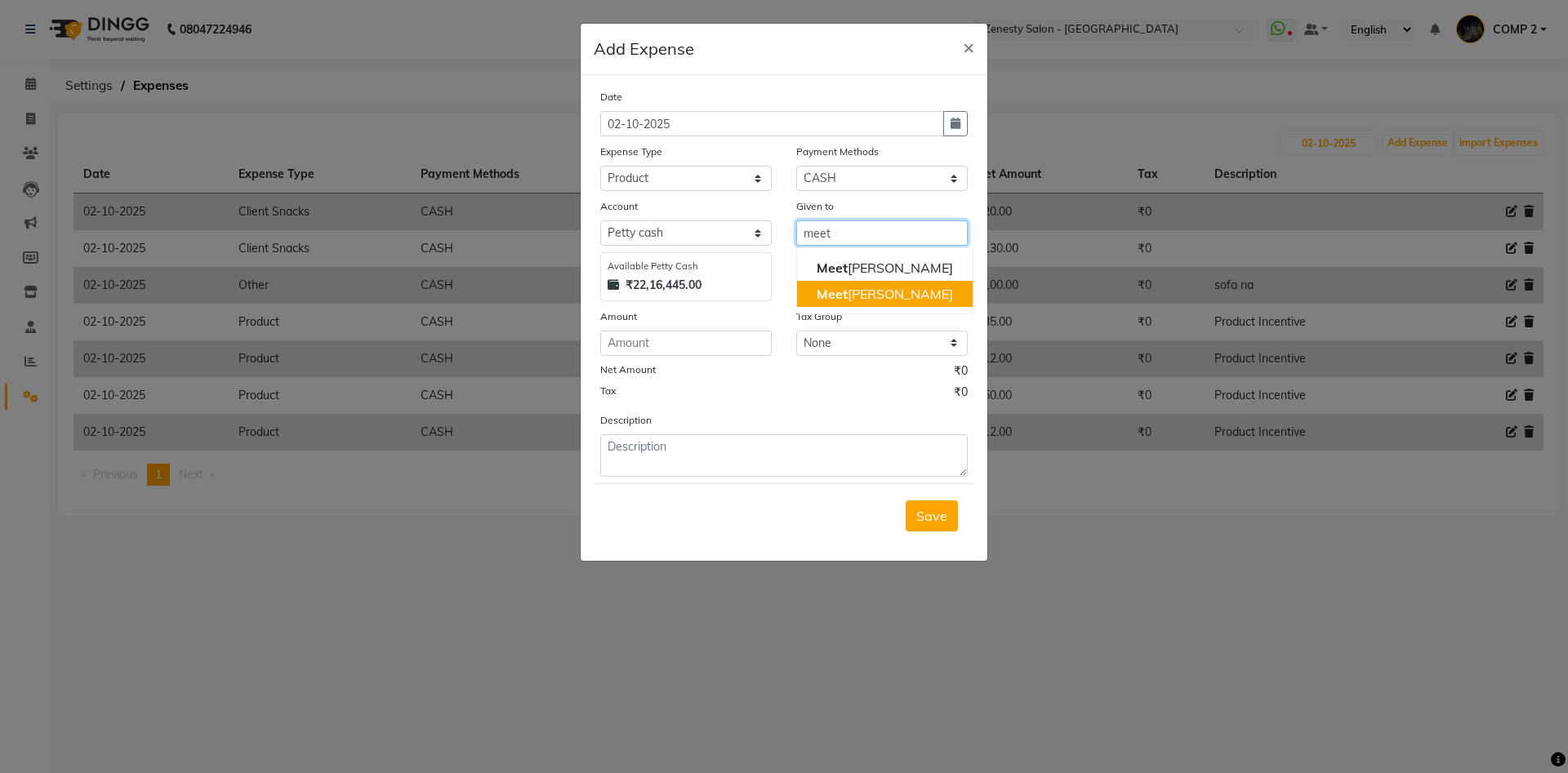
click at [857, 289] on ngb-highlight "Meet Valand" at bounding box center [884, 294] width 136 height 16
type input "Meet [PERSON_NAME]"
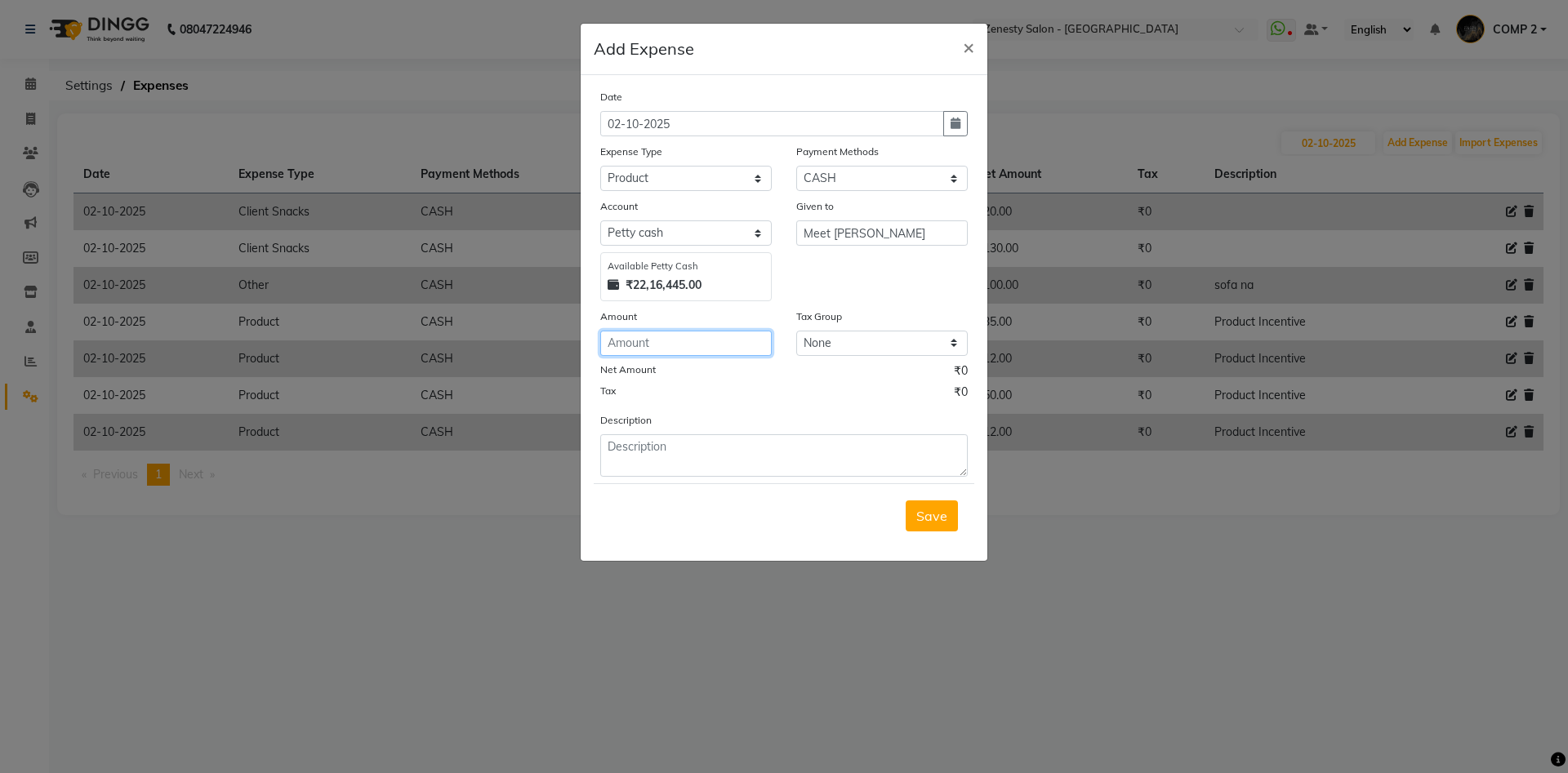
click at [686, 344] on input "number" at bounding box center [686, 343] width 172 height 26
type input "60"
click at [639, 453] on textarea at bounding box center [784, 455] width 368 height 42
paste textarea "Product Incentive"
type textarea "Product Incentive"
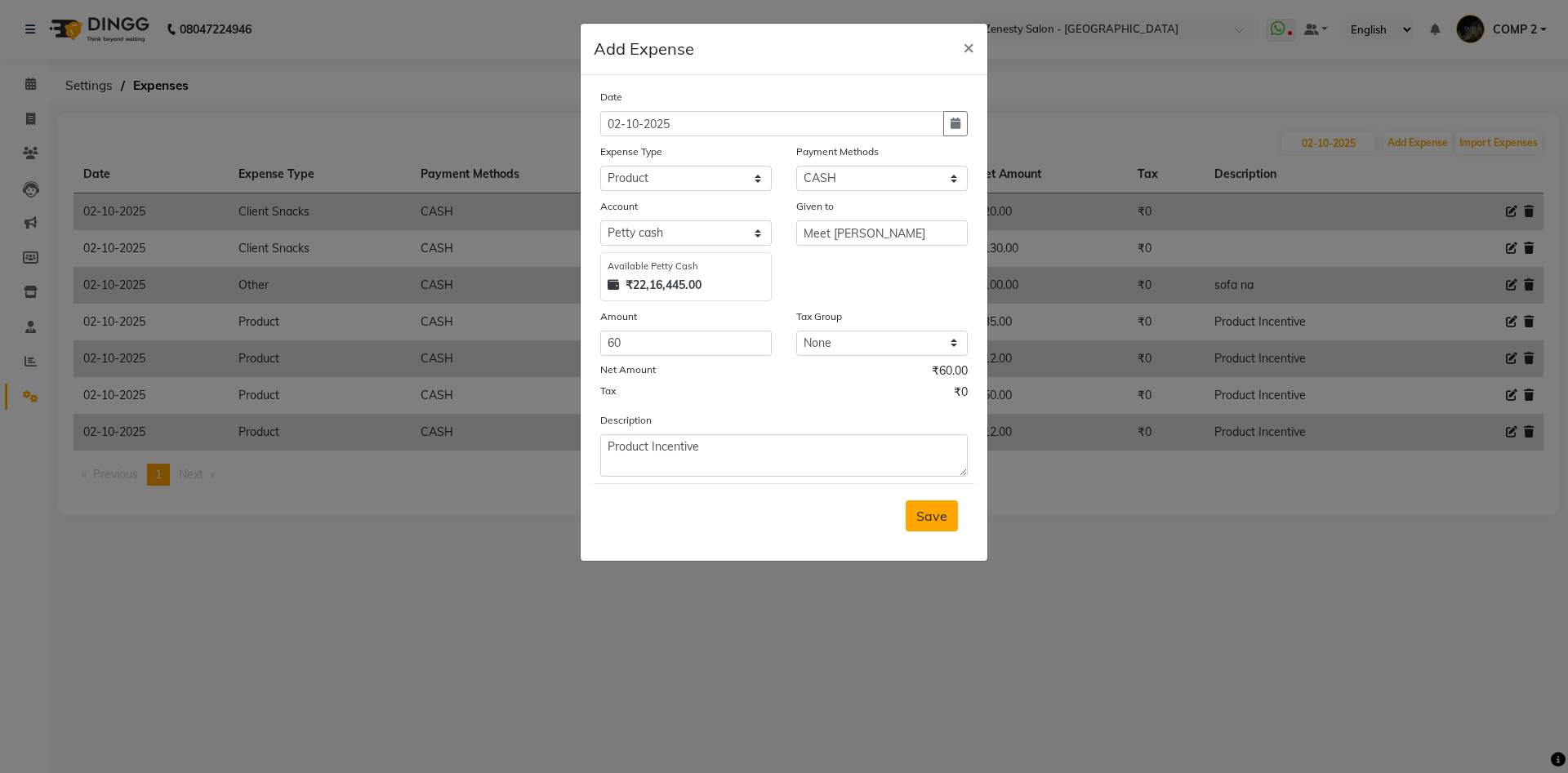
click at [932, 520] on span "Save" at bounding box center [931, 516] width 31 height 16
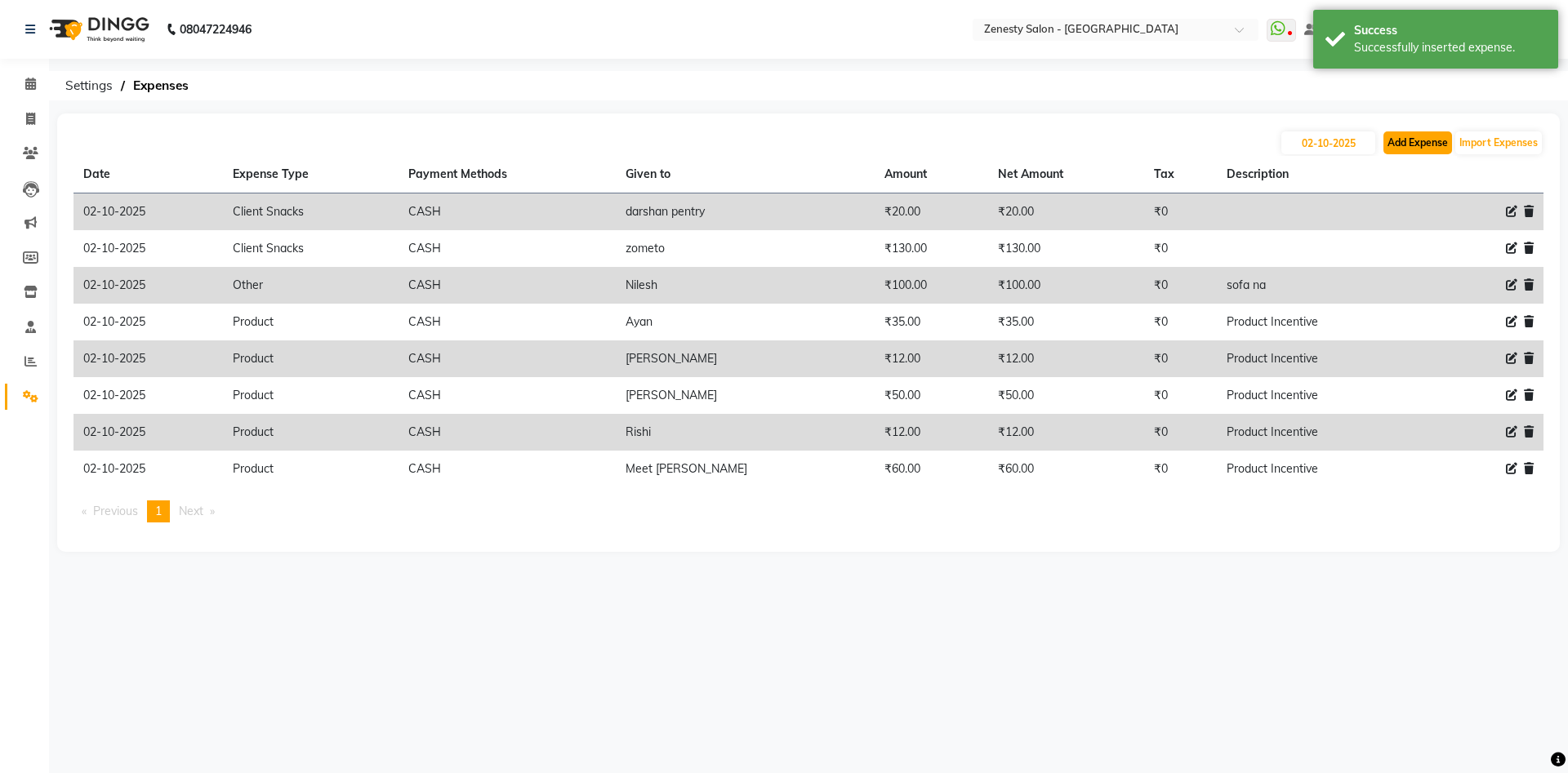
click at [1419, 144] on button "Add Expense" at bounding box center [1418, 143] width 69 height 23
select select "1"
select select "4655"
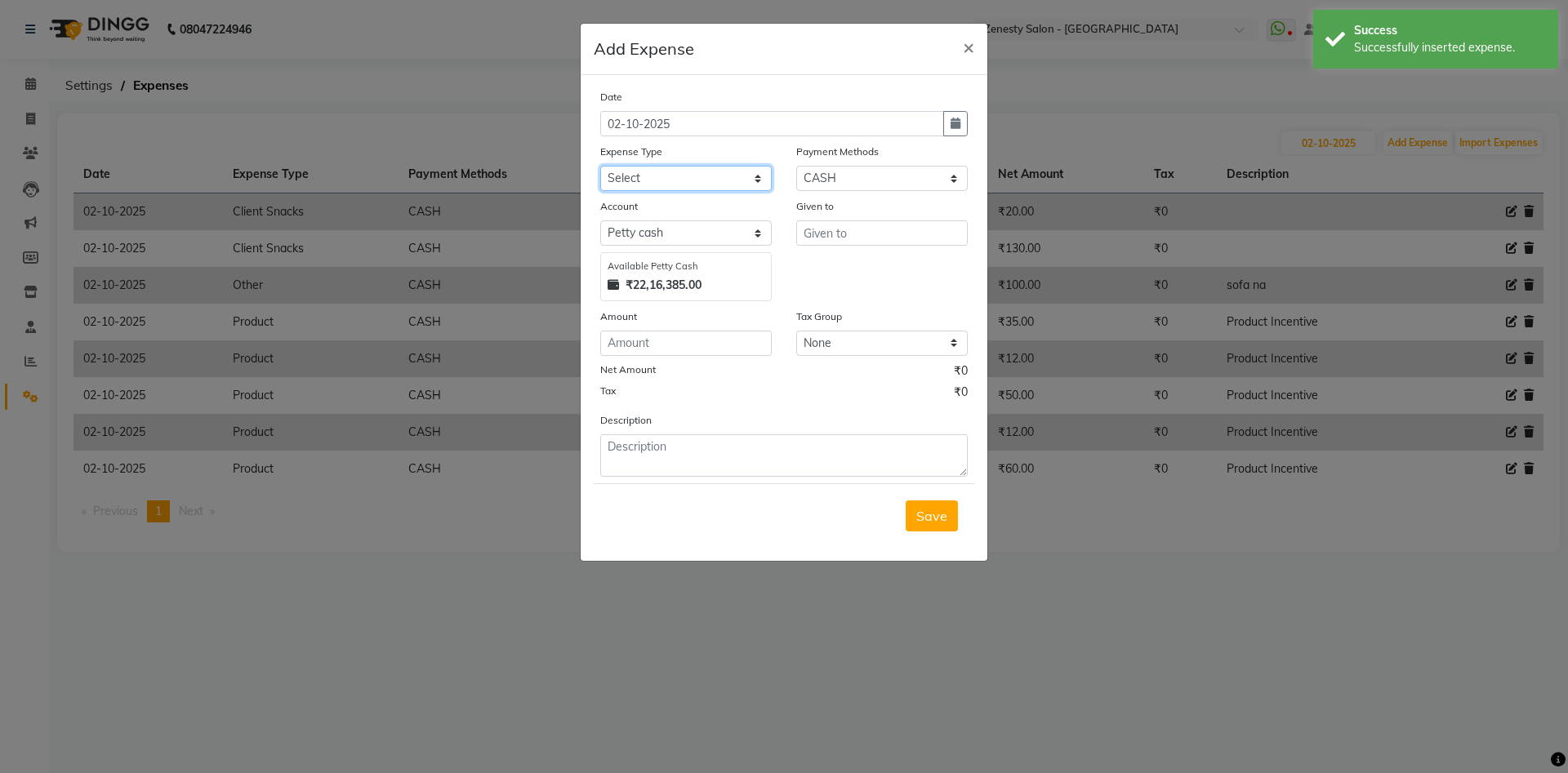
click at [600, 165] on select "Select Advance Salary Bank charges Boss Snacks Or Meal Bridal Deposite Retrun C…" at bounding box center [686, 178] width 172 height 26
select select "11685"
click option "Product" at bounding box center [0, 0] width 0 height 0
click at [823, 235] on input "text" at bounding box center [882, 233] width 172 height 26
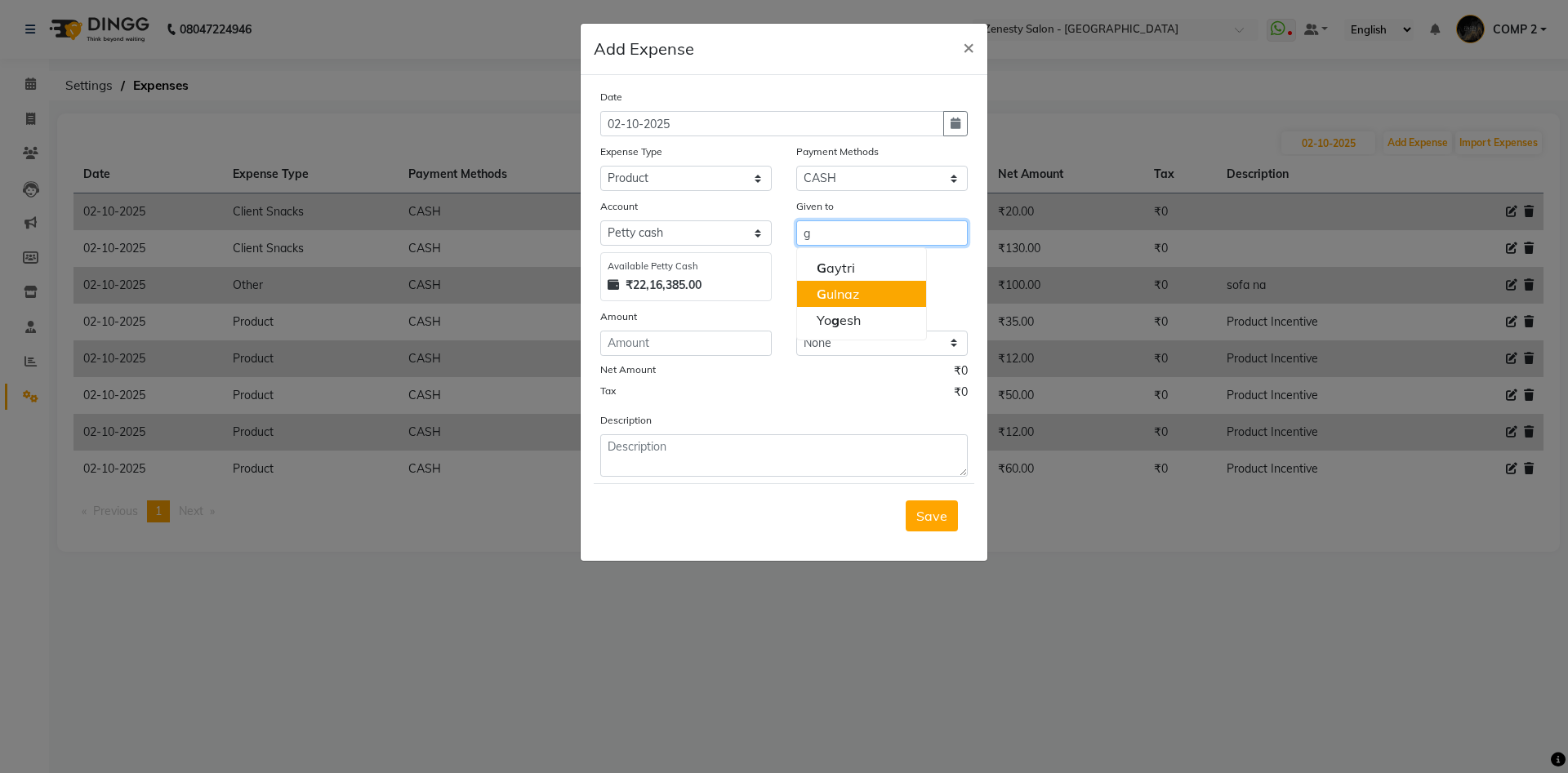
click at [846, 287] on ngb-highlight "G ulnaz" at bounding box center [838, 294] width 42 height 16
type input "[PERSON_NAME]"
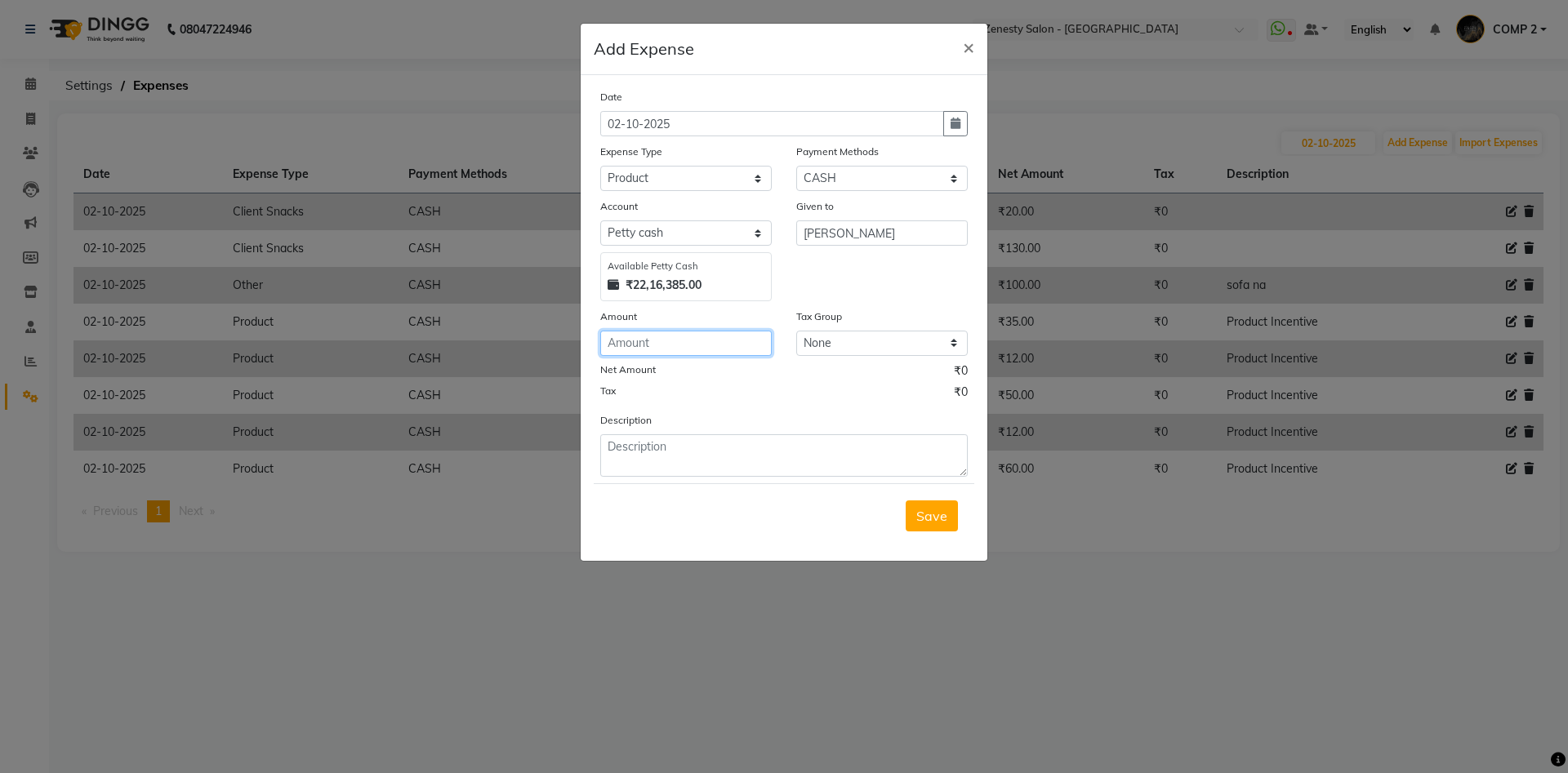
click at [650, 340] on input "number" at bounding box center [686, 343] width 172 height 26
type input "108"
click at [637, 444] on textarea at bounding box center [784, 455] width 368 height 42
paste textarea "Product Incentive"
type textarea "Product Incentive"
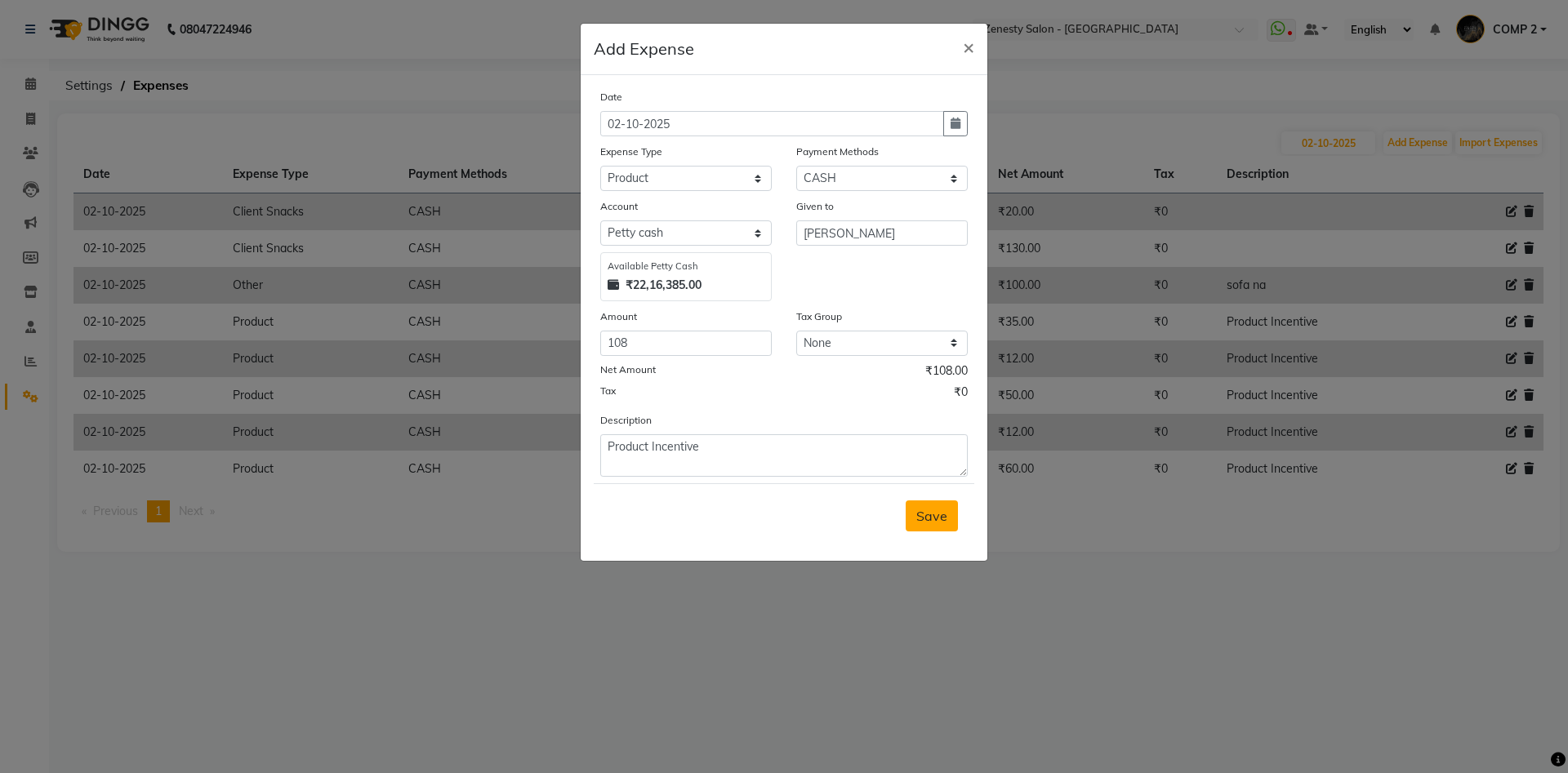
click at [924, 515] on span "Save" at bounding box center [931, 516] width 31 height 16
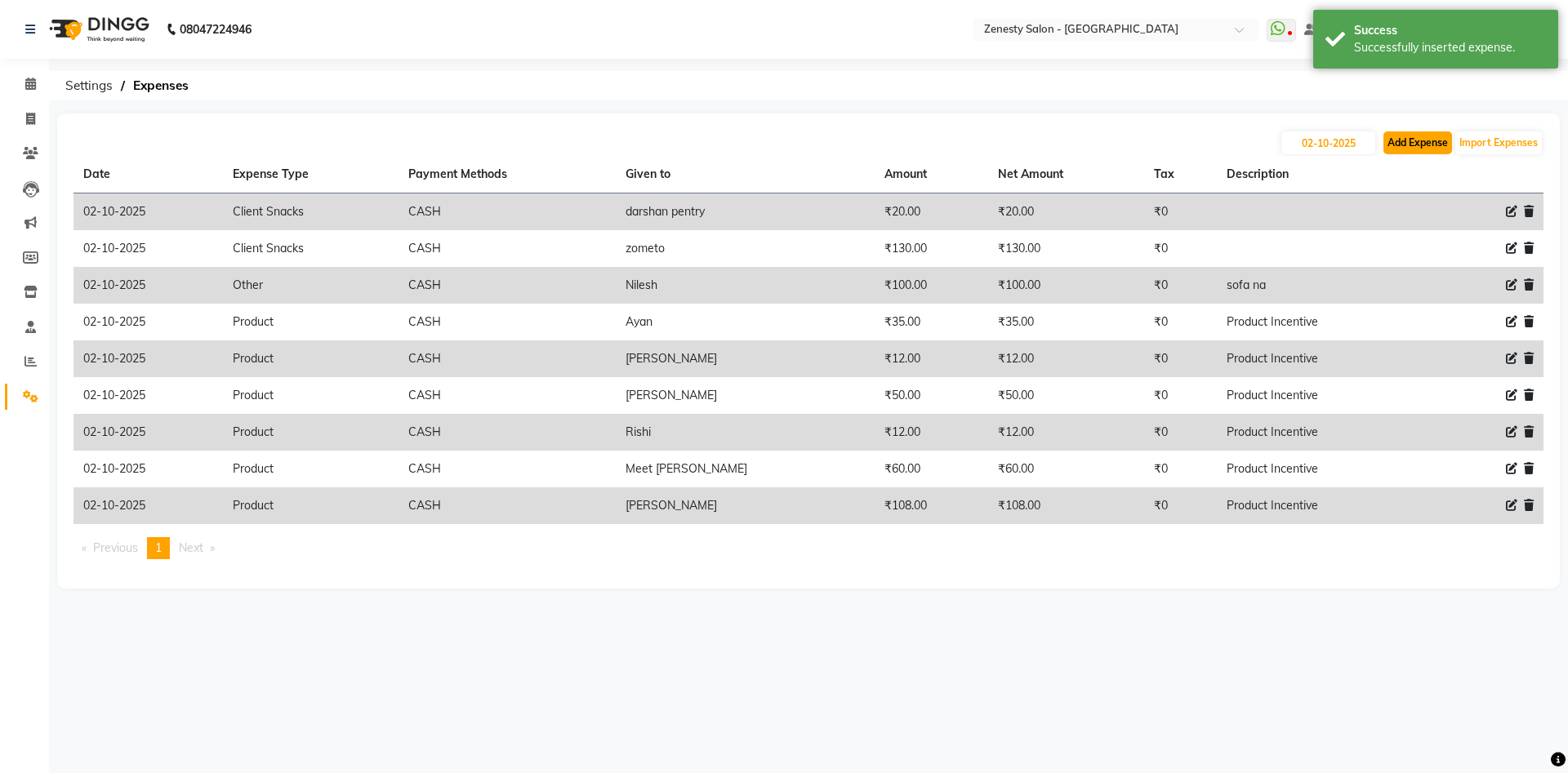
click at [1408, 145] on button "Add Expense" at bounding box center [1418, 143] width 69 height 23
select select "1"
select select "4655"
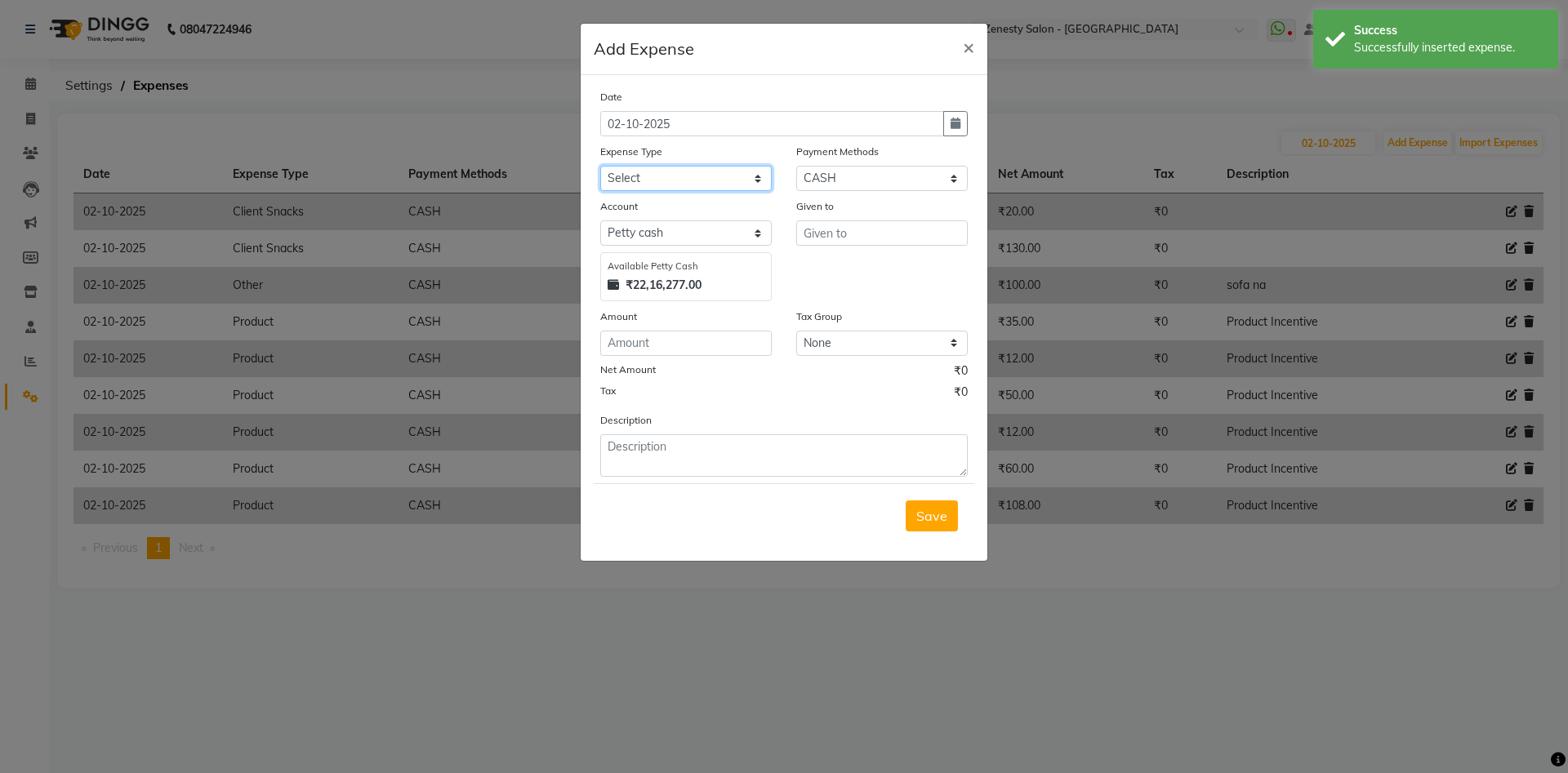
click at [600, 165] on select "Select Advance Salary Bank charges Boss Snacks Or Meal Bridal Deposite Retrun C…" at bounding box center [686, 178] width 172 height 26
select select "11685"
click option "Product" at bounding box center [0, 0] width 0 height 0
click at [866, 236] on input "text" at bounding box center [882, 233] width 172 height 26
drag, startPoint x: 885, startPoint y: 270, endPoint x: 708, endPoint y: 322, distance: 184.5
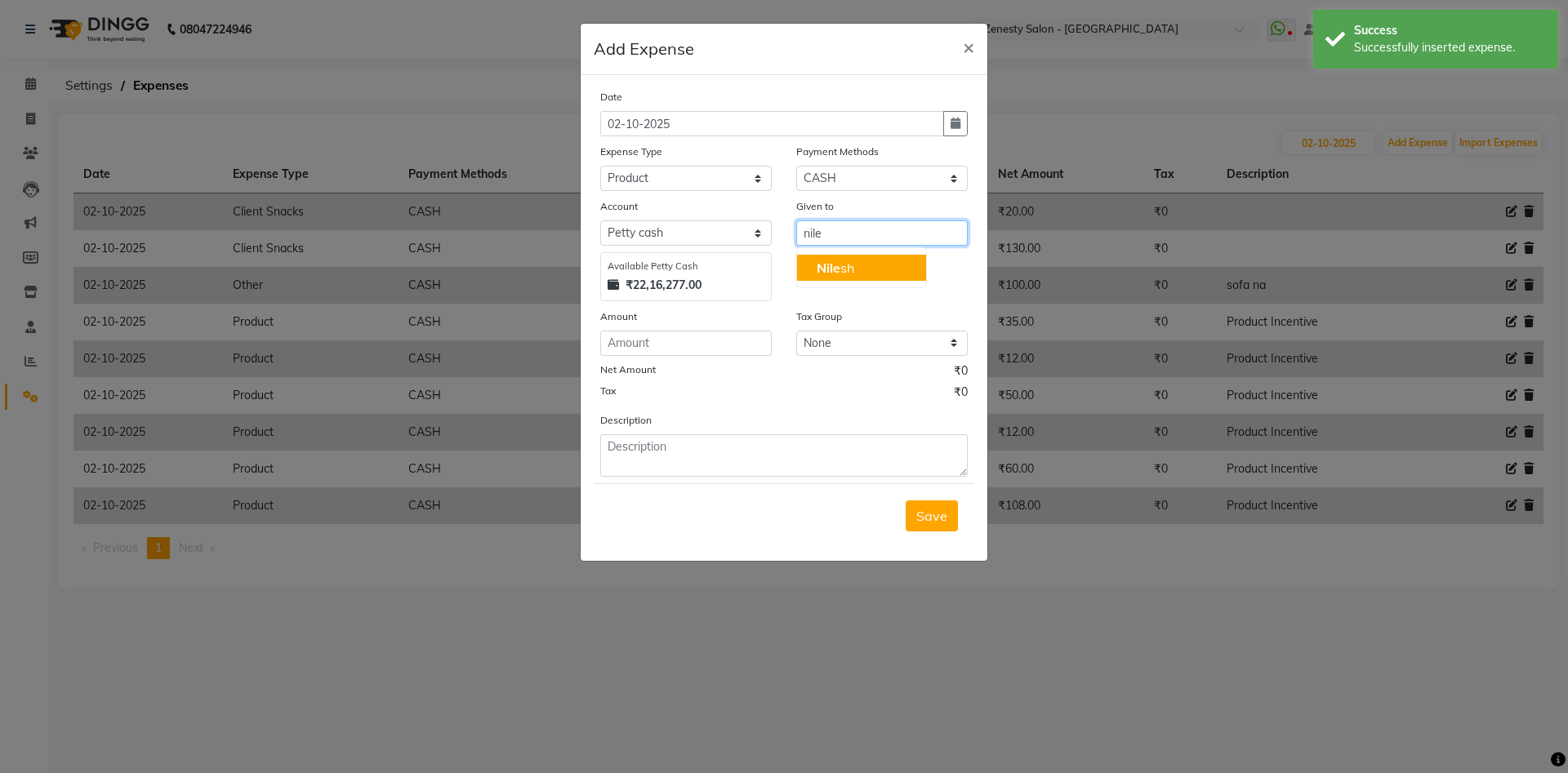
click at [877, 272] on button "Nile sh" at bounding box center [861, 268] width 129 height 27
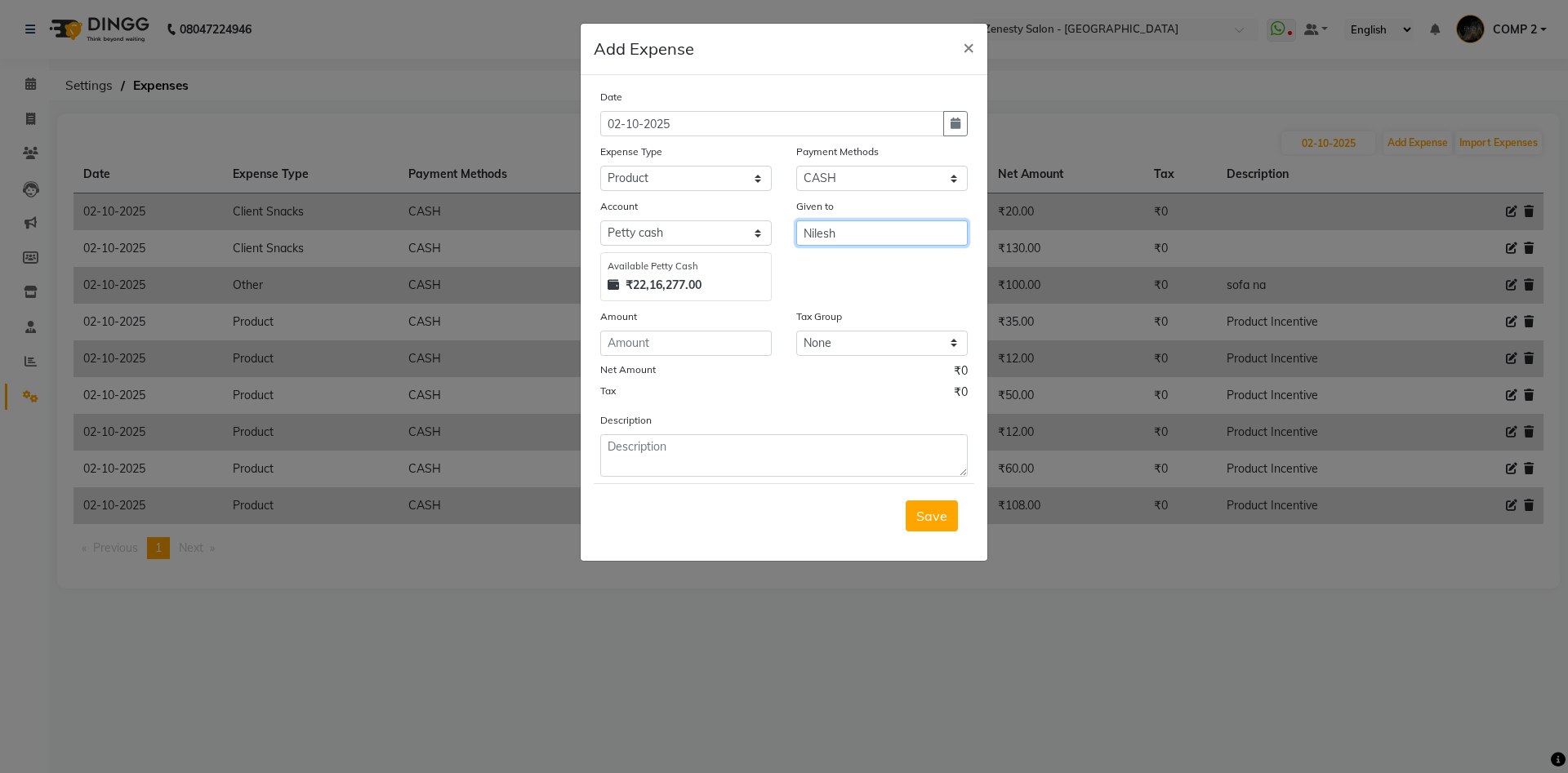
type input "Nilesh"
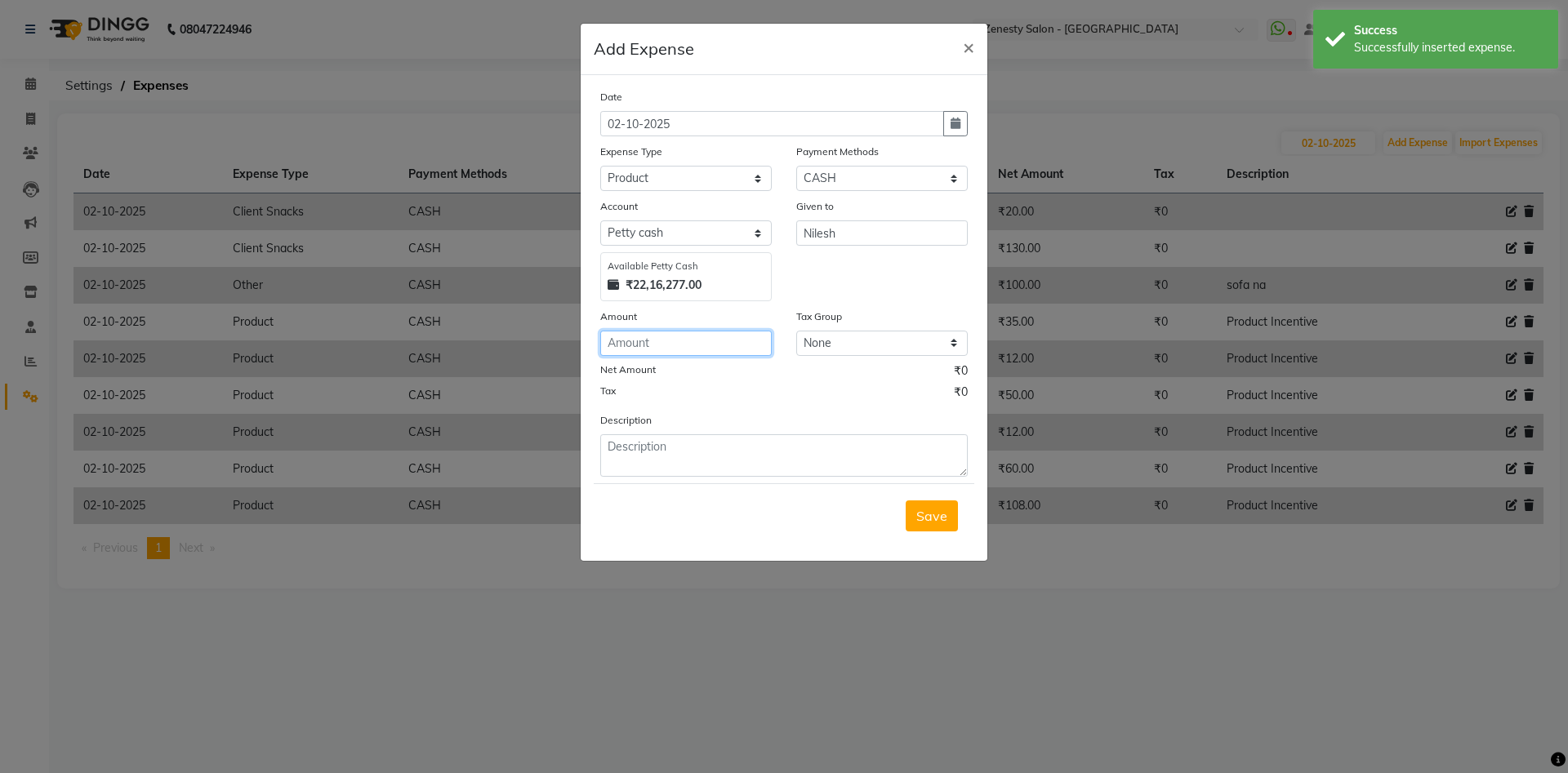
click at [653, 336] on input "number" at bounding box center [686, 343] width 172 height 26
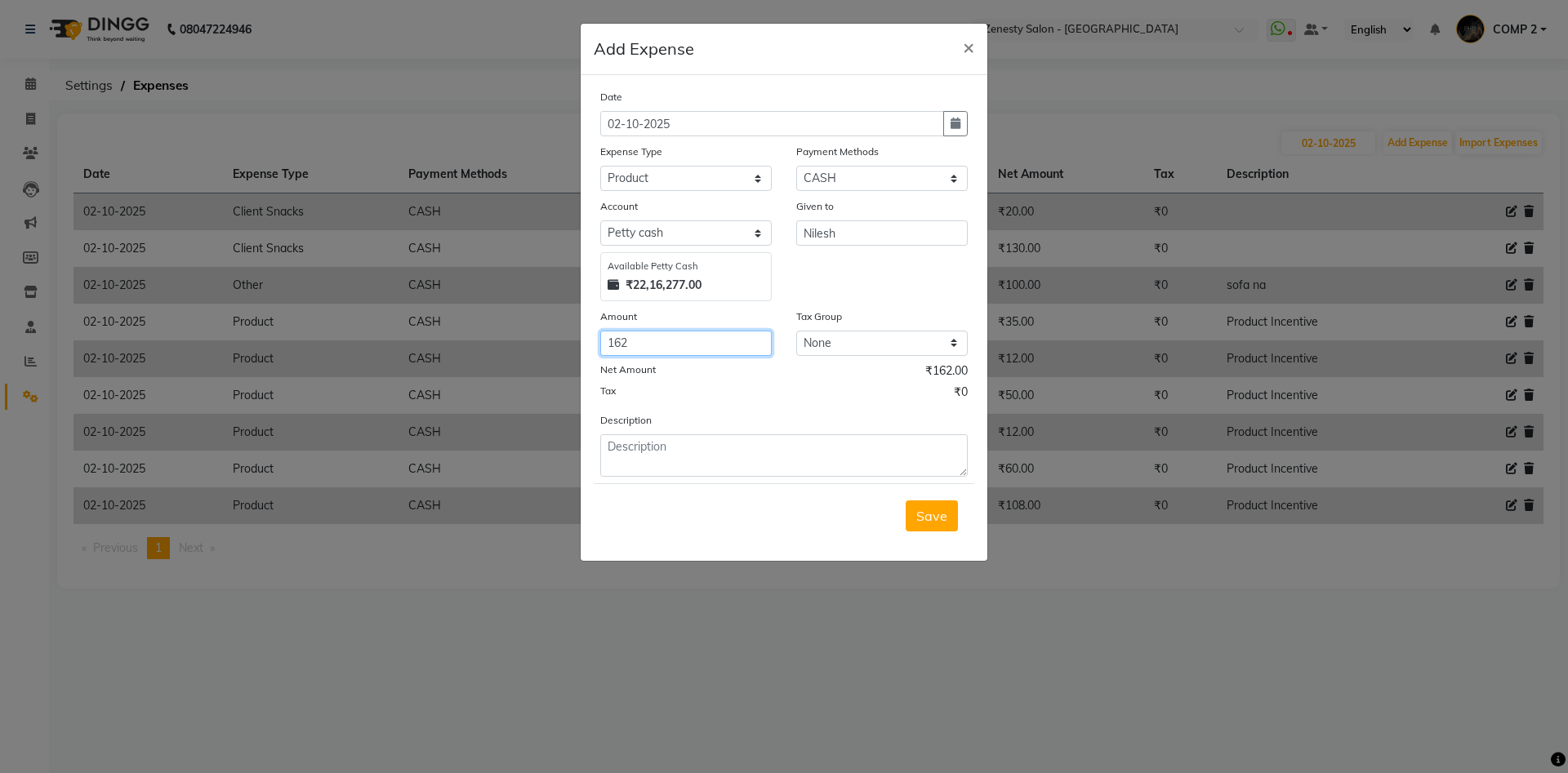
type input "162"
click at [641, 446] on textarea at bounding box center [784, 455] width 368 height 42
paste textarea "Product Incentive"
type textarea "Product Incentive"
click at [923, 511] on span "Save" at bounding box center [931, 516] width 31 height 16
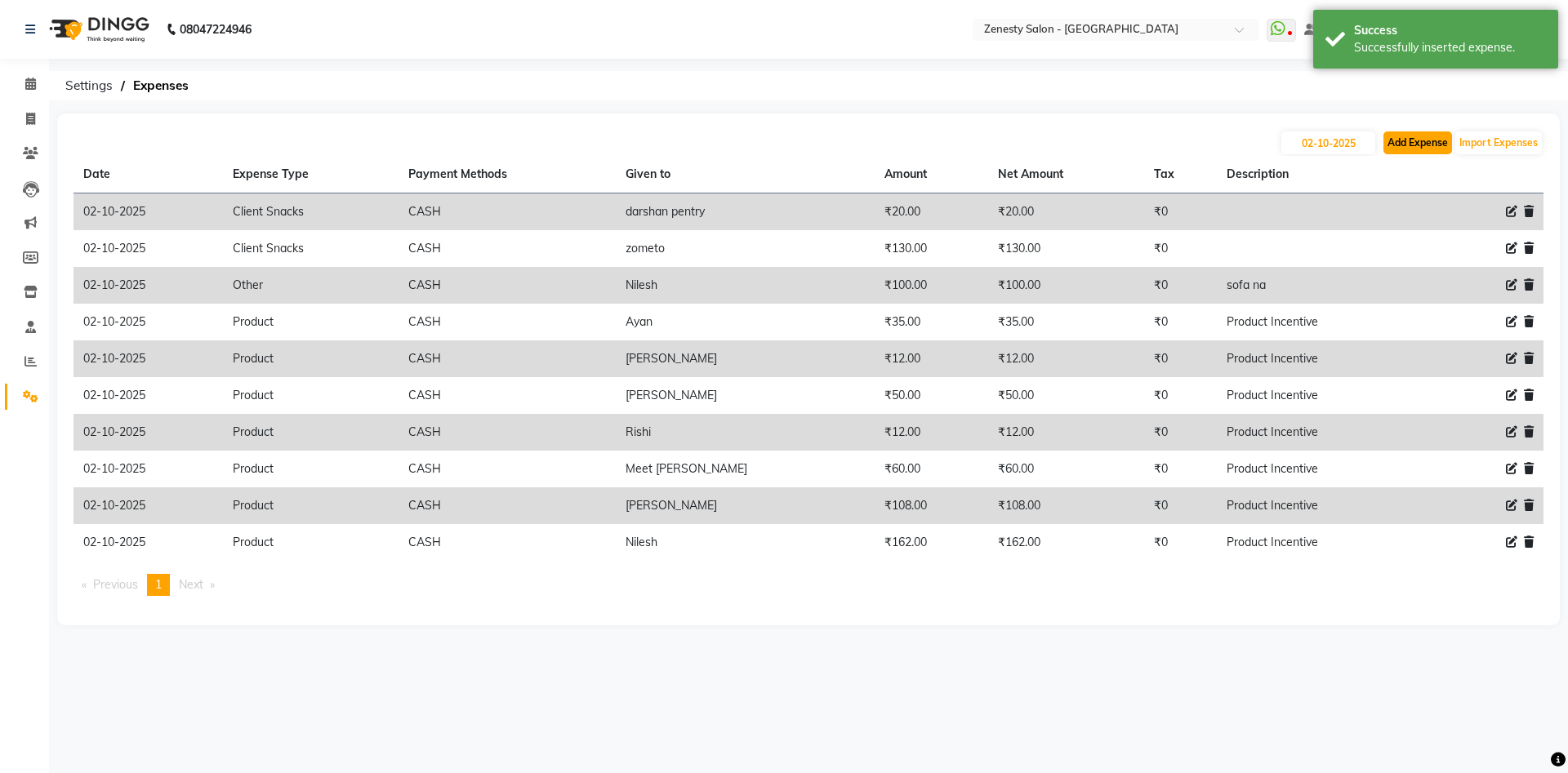
click at [1425, 147] on button "Add Expense" at bounding box center [1418, 143] width 69 height 23
select select "1"
select select "4655"
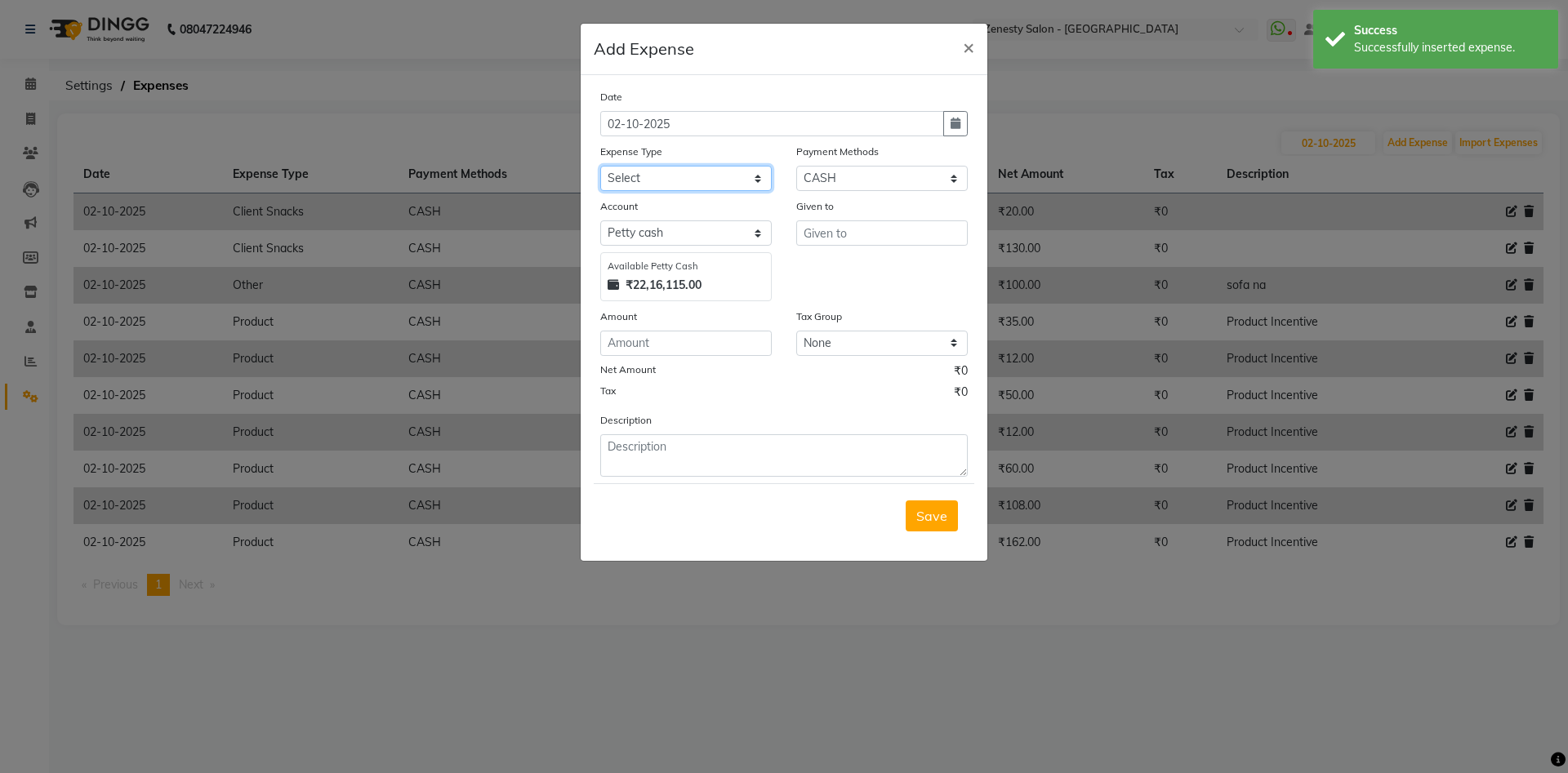
click at [600, 165] on select "Select Advance Salary Bank charges Boss Snacks Or Meal Bridal Deposite Retrun C…" at bounding box center [686, 178] width 172 height 26
select select "11685"
click option "Product" at bounding box center [0, 0] width 0 height 0
click at [830, 239] on input "text" at bounding box center [882, 233] width 172 height 26
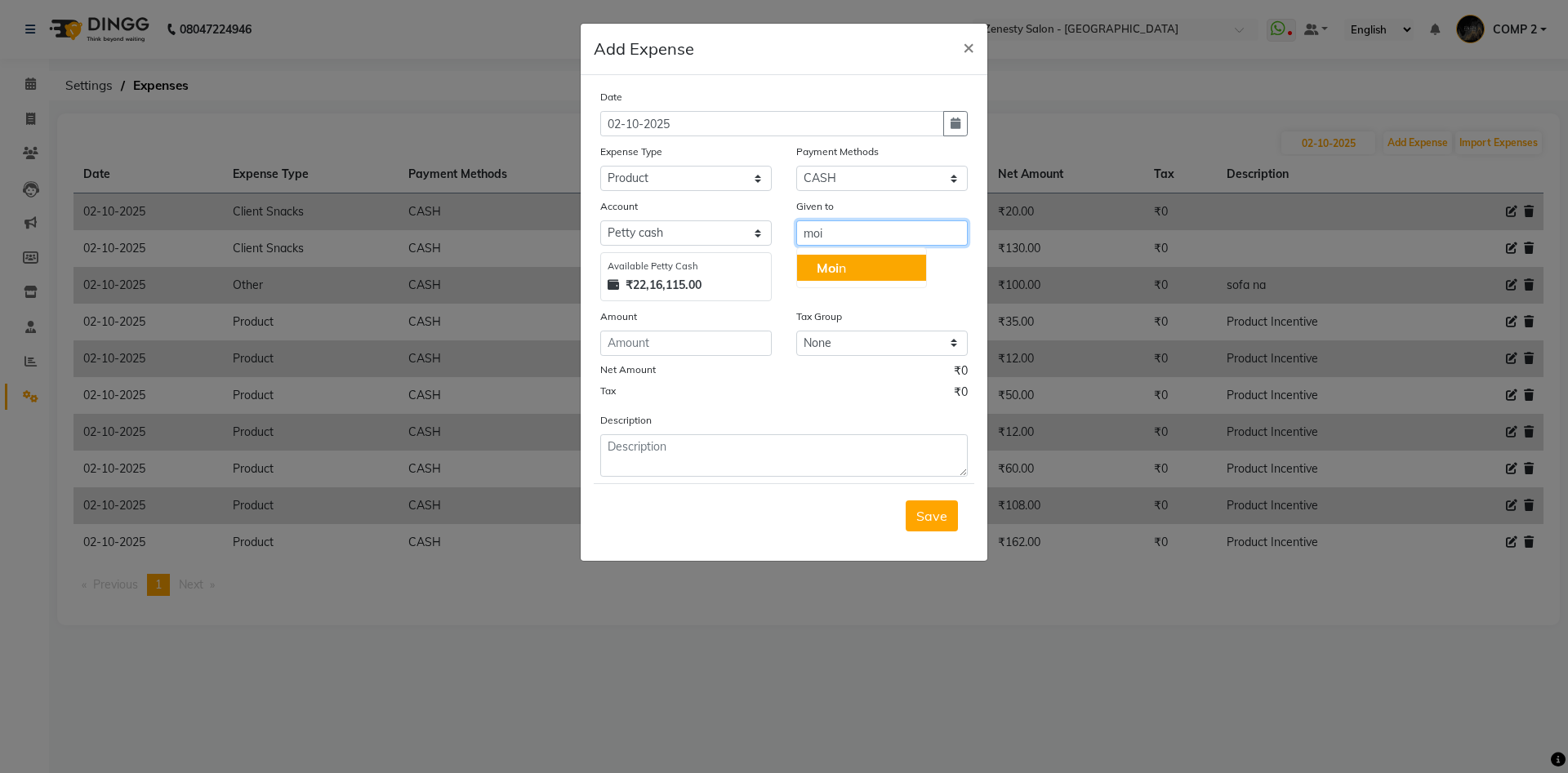
click at [869, 276] on button "Moi n" at bounding box center [861, 268] width 129 height 27
type input "Moin"
click at [669, 336] on input "number" at bounding box center [686, 343] width 172 height 26
type input "116"
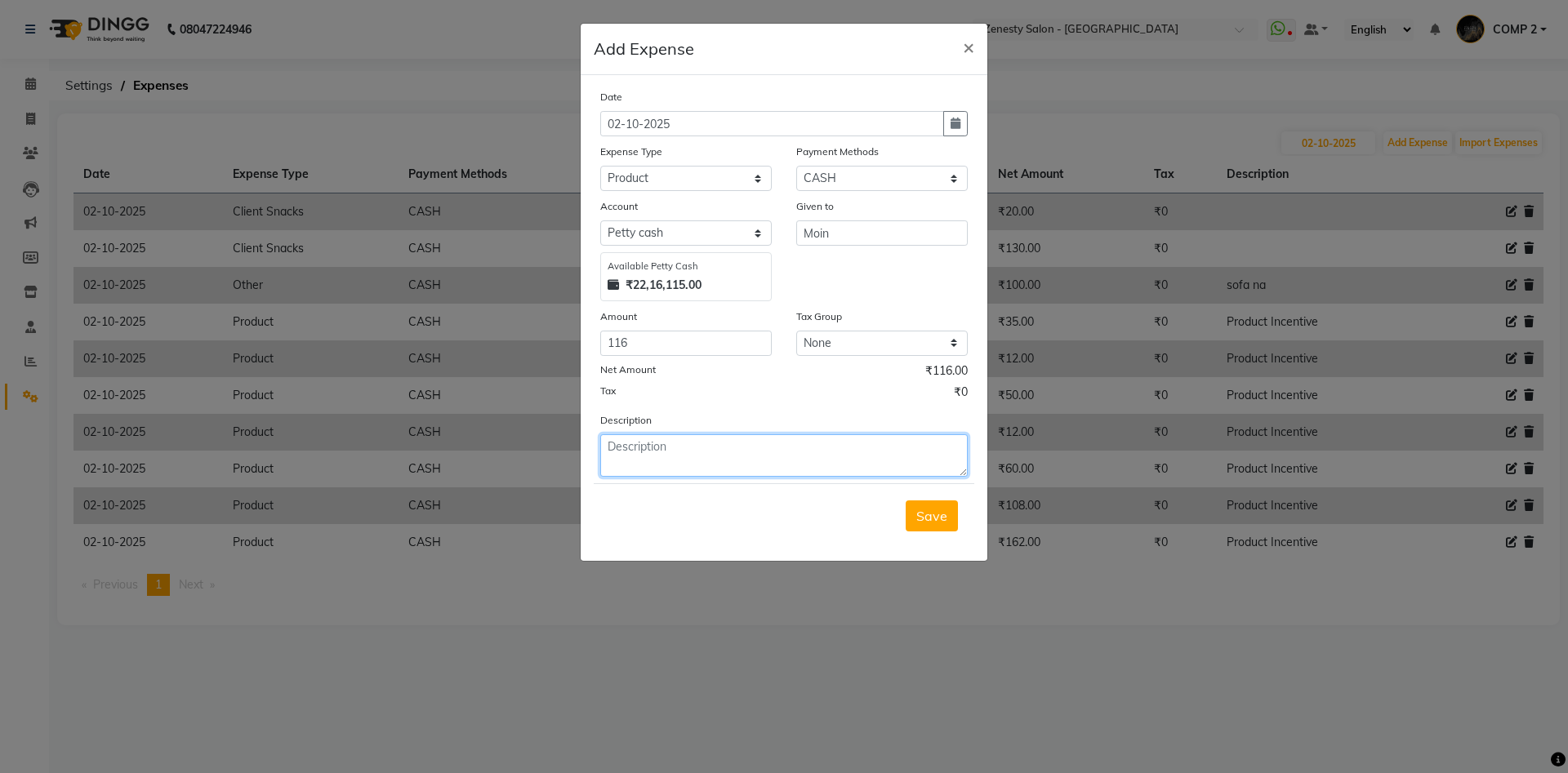
click at [626, 447] on textarea at bounding box center [784, 455] width 368 height 42
paste textarea "Product Incentive"
type textarea "Product Incentive"
click at [934, 509] on span "Save" at bounding box center [931, 516] width 31 height 16
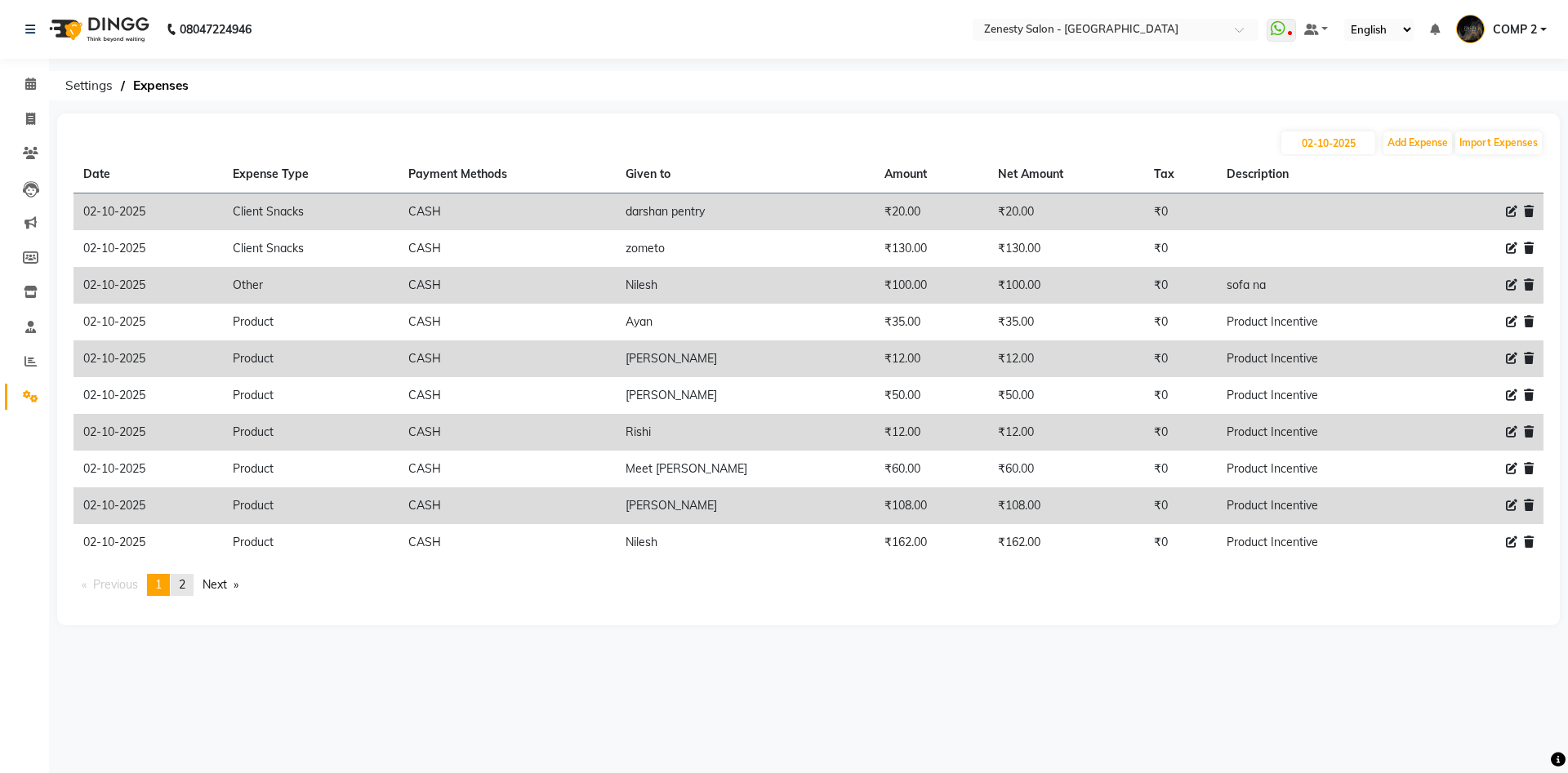
click at [182, 585] on link "page 2" at bounding box center [182, 585] width 23 height 22
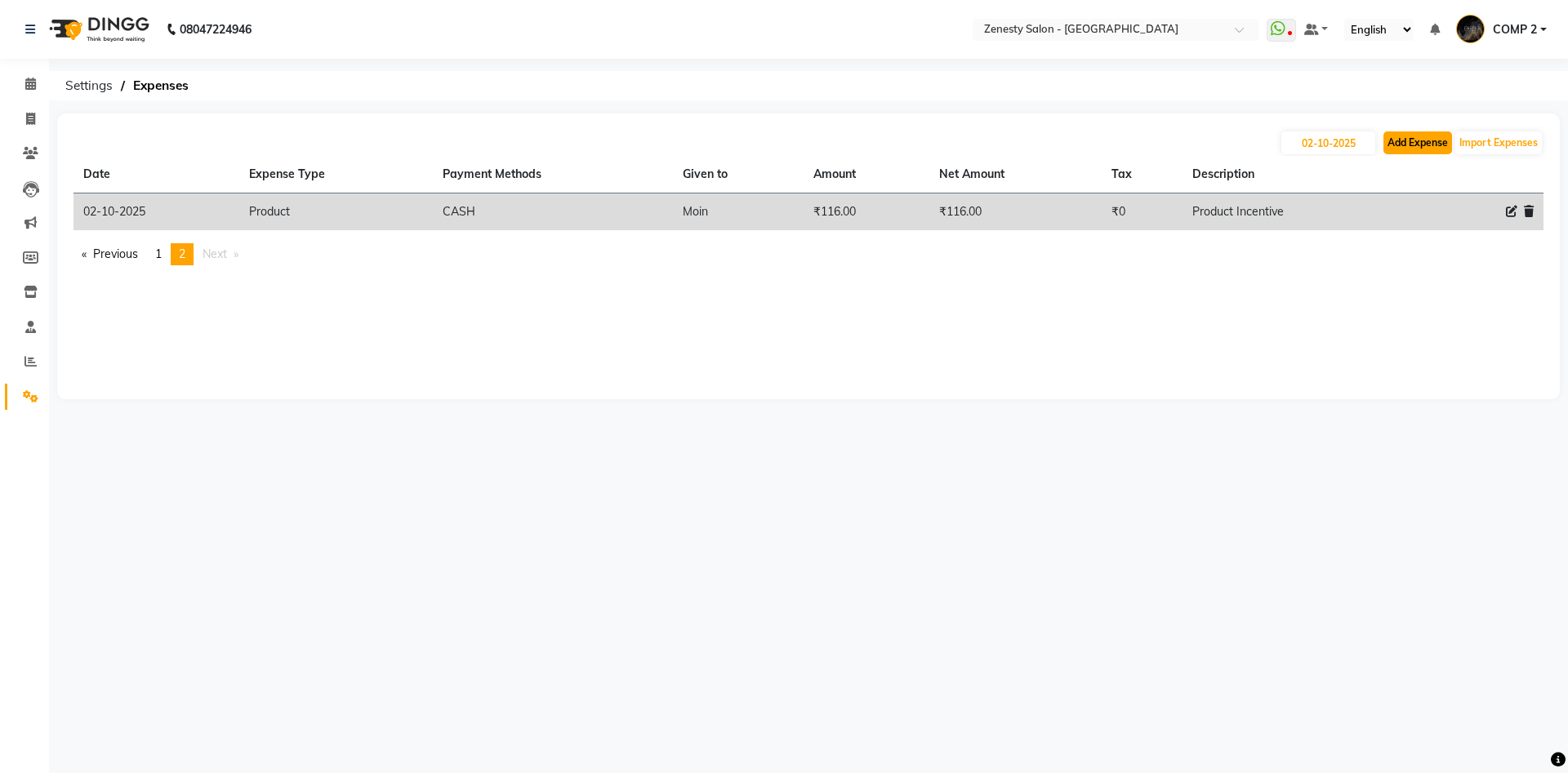
click at [1423, 144] on button "Add Expense" at bounding box center [1418, 143] width 69 height 23
select select "1"
select select "4655"
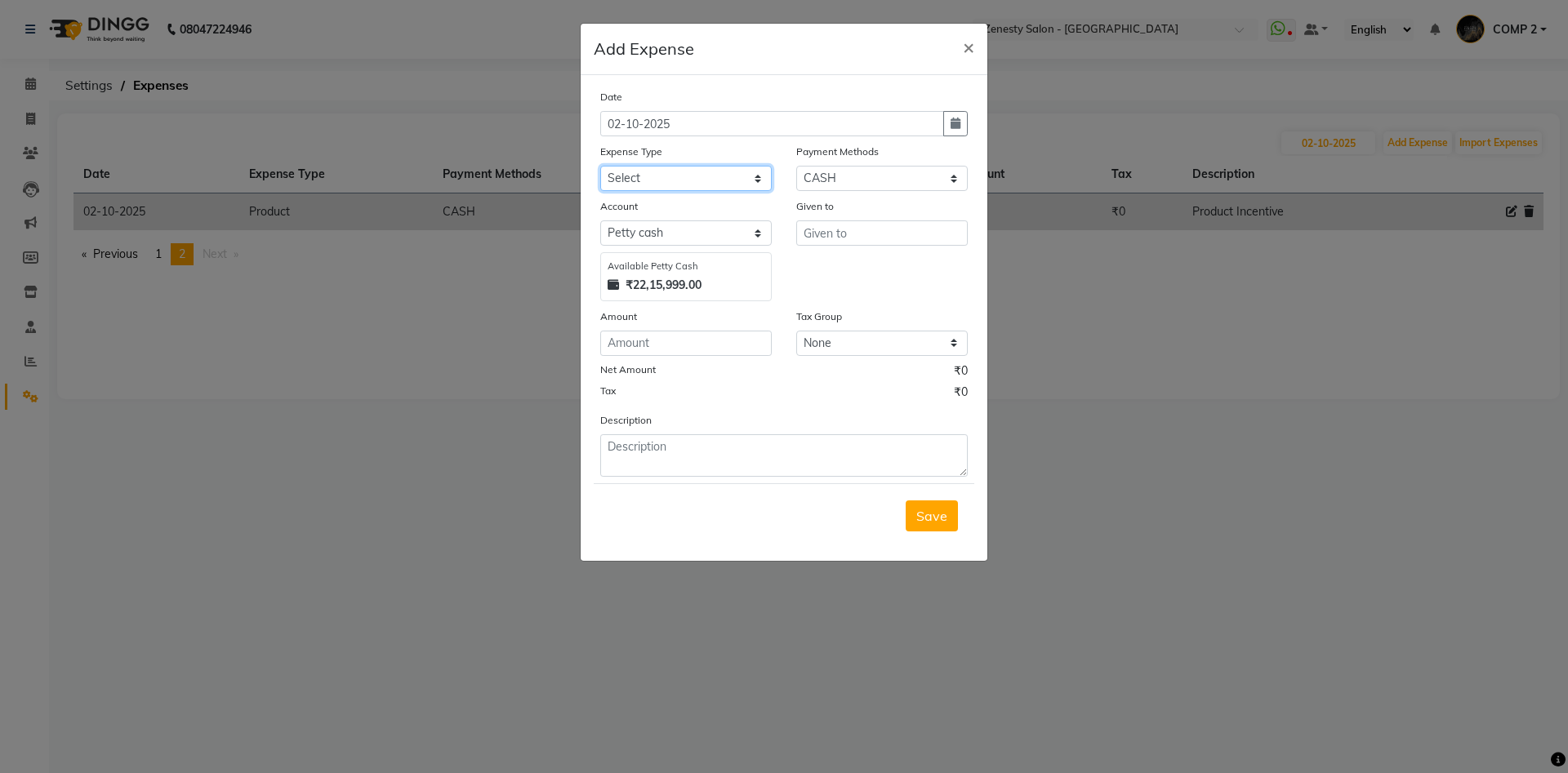
click at [600, 165] on select "Select Advance Salary Bank charges Boss Snacks Or Meal Bridal Deposite Retrun C…" at bounding box center [686, 178] width 172 height 26
select select "11685"
click option "Product" at bounding box center [0, 0] width 0 height 0
click at [837, 227] on input "text" at bounding box center [882, 233] width 172 height 26
type input "R"
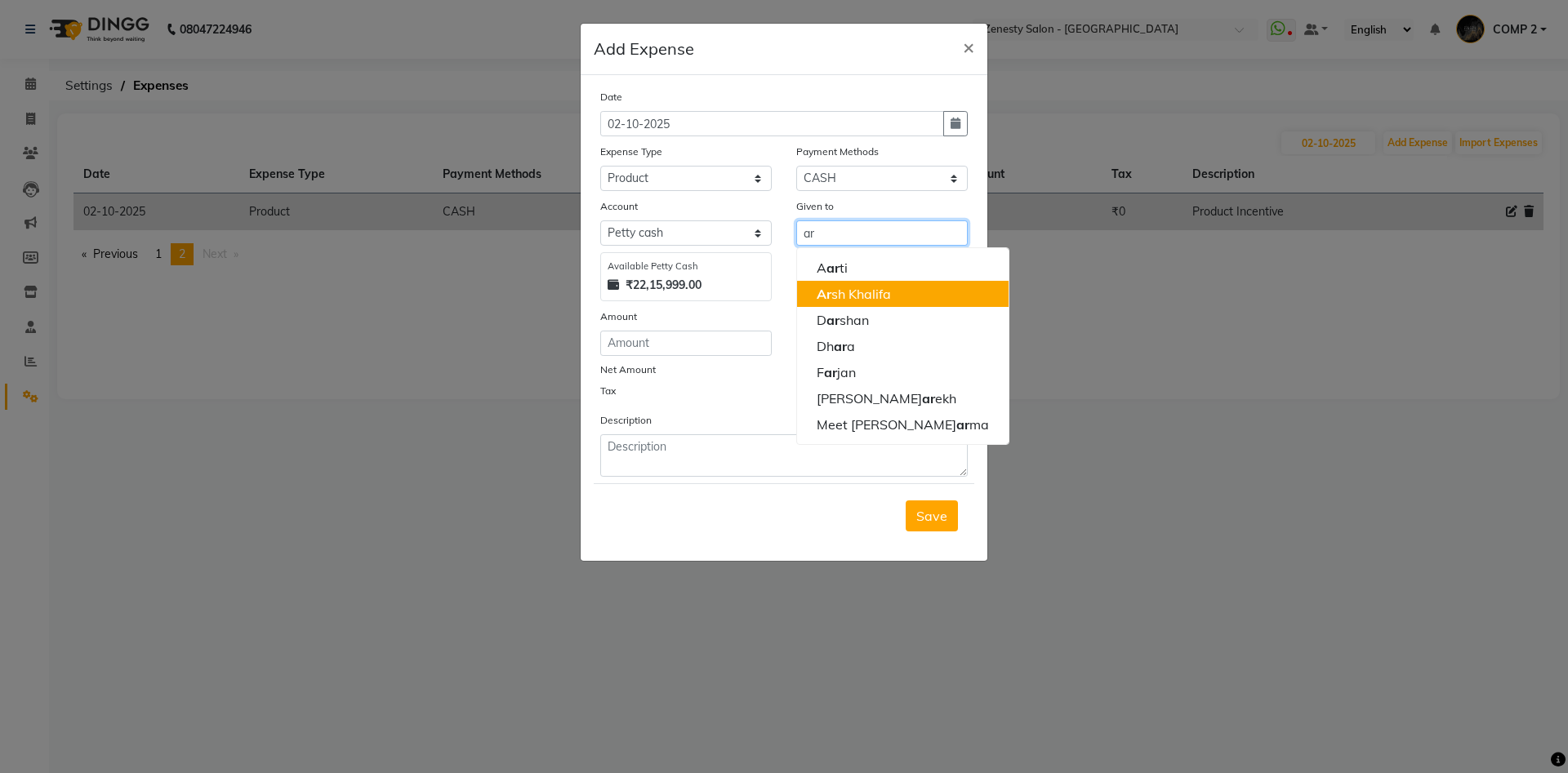
click at [860, 294] on ngb-highlight "Ar sh Khalifa" at bounding box center [853, 294] width 74 height 16
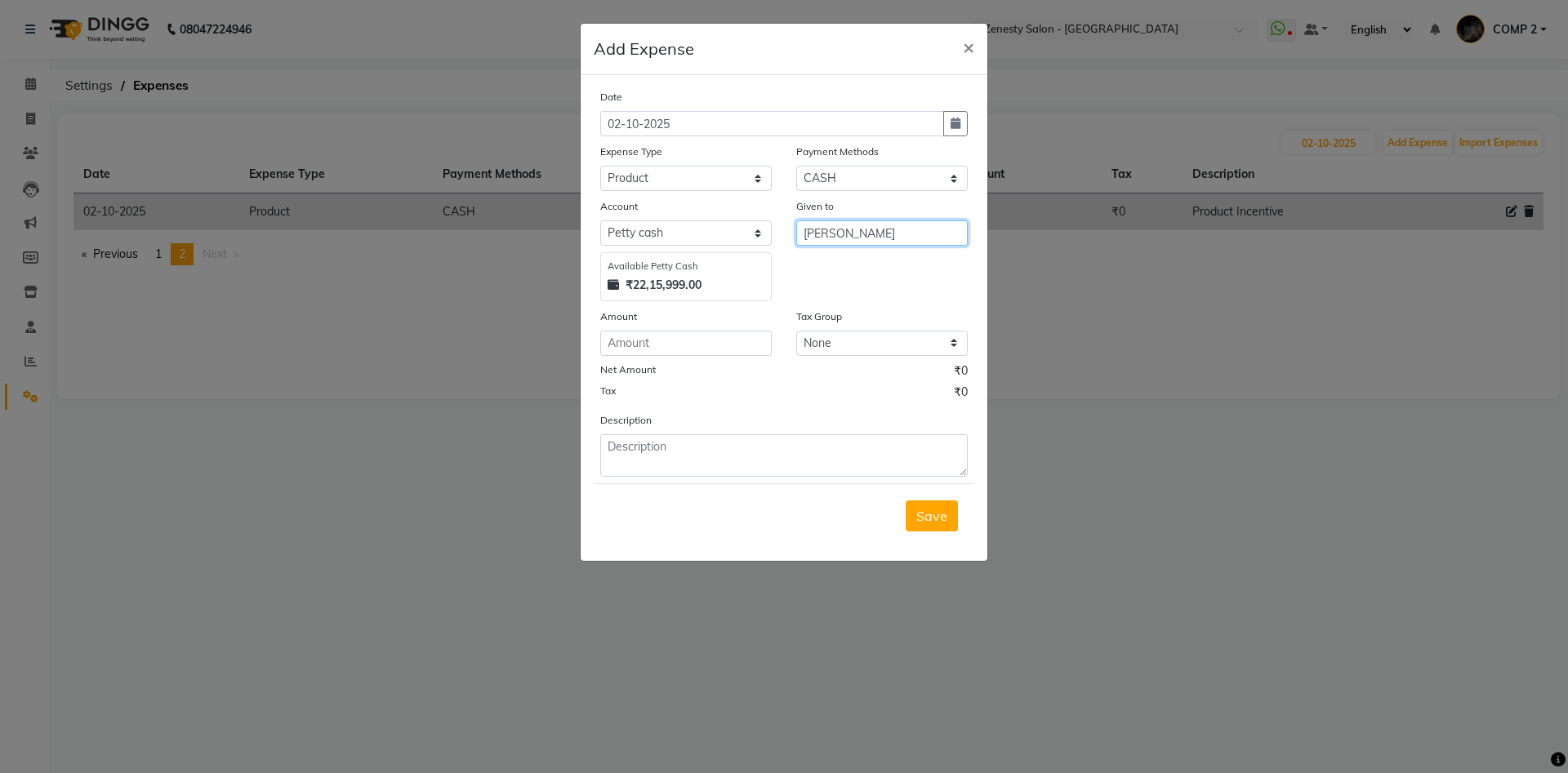
type input "[PERSON_NAME]"
click at [702, 346] on input "number" at bounding box center [686, 343] width 172 height 26
type input "50"
click at [613, 442] on textarea at bounding box center [784, 455] width 368 height 42
paste textarea "Product Incentive"
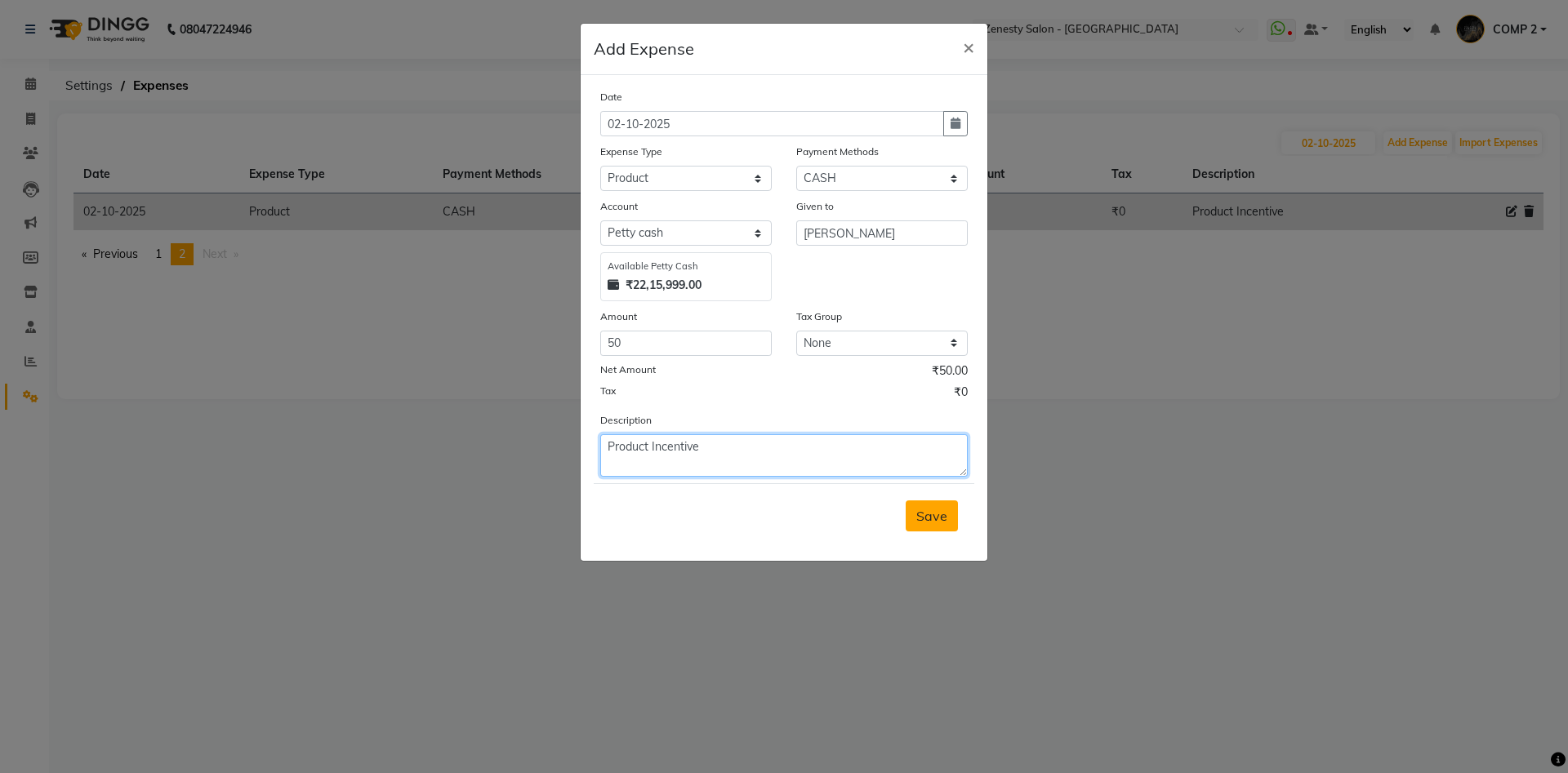
type textarea "Product Incentive"
click at [920, 513] on span "Save" at bounding box center [931, 516] width 31 height 16
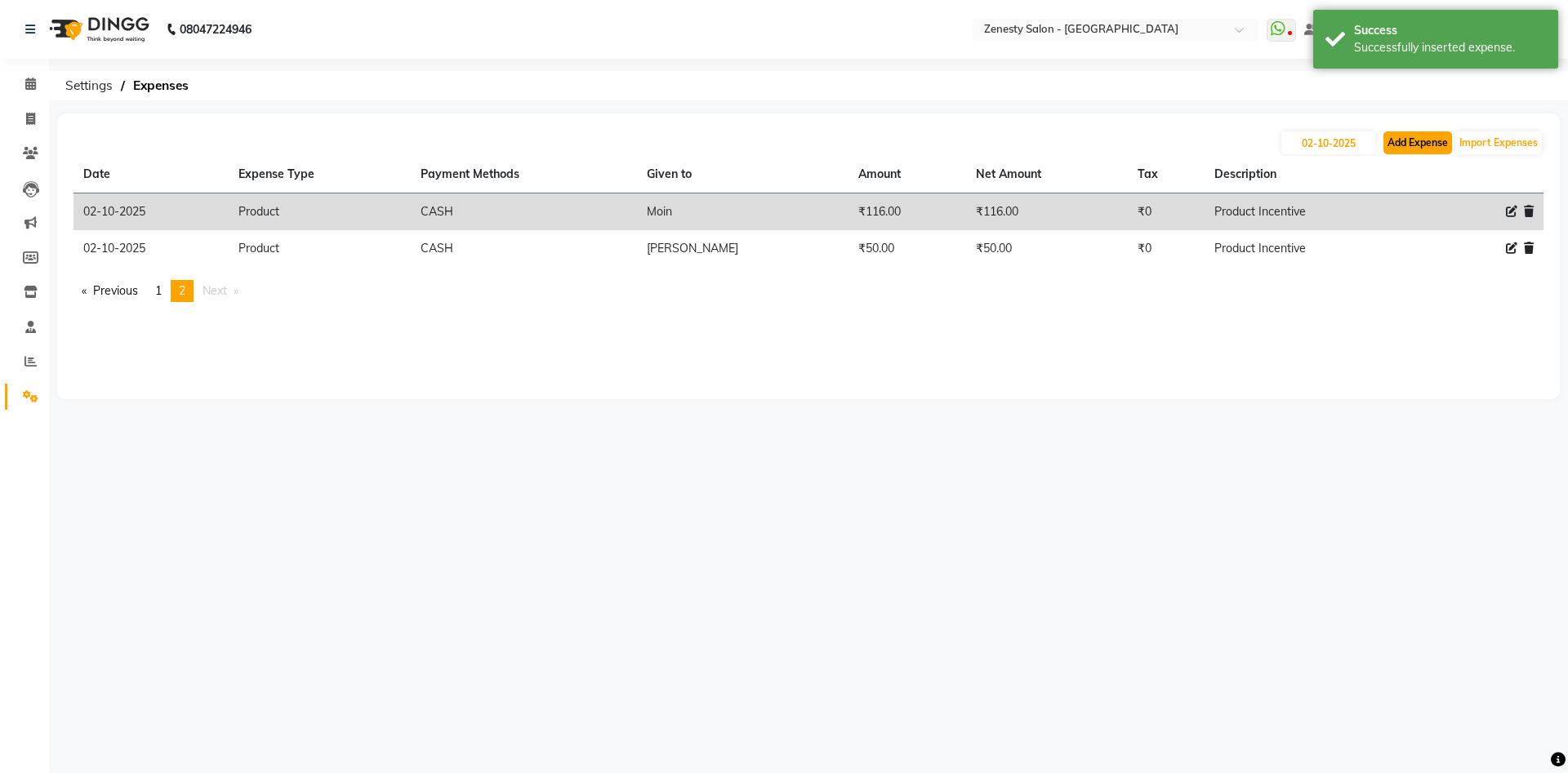
click at [1418, 149] on button "Add Expense" at bounding box center [1418, 143] width 69 height 23
select select "1"
select select "4655"
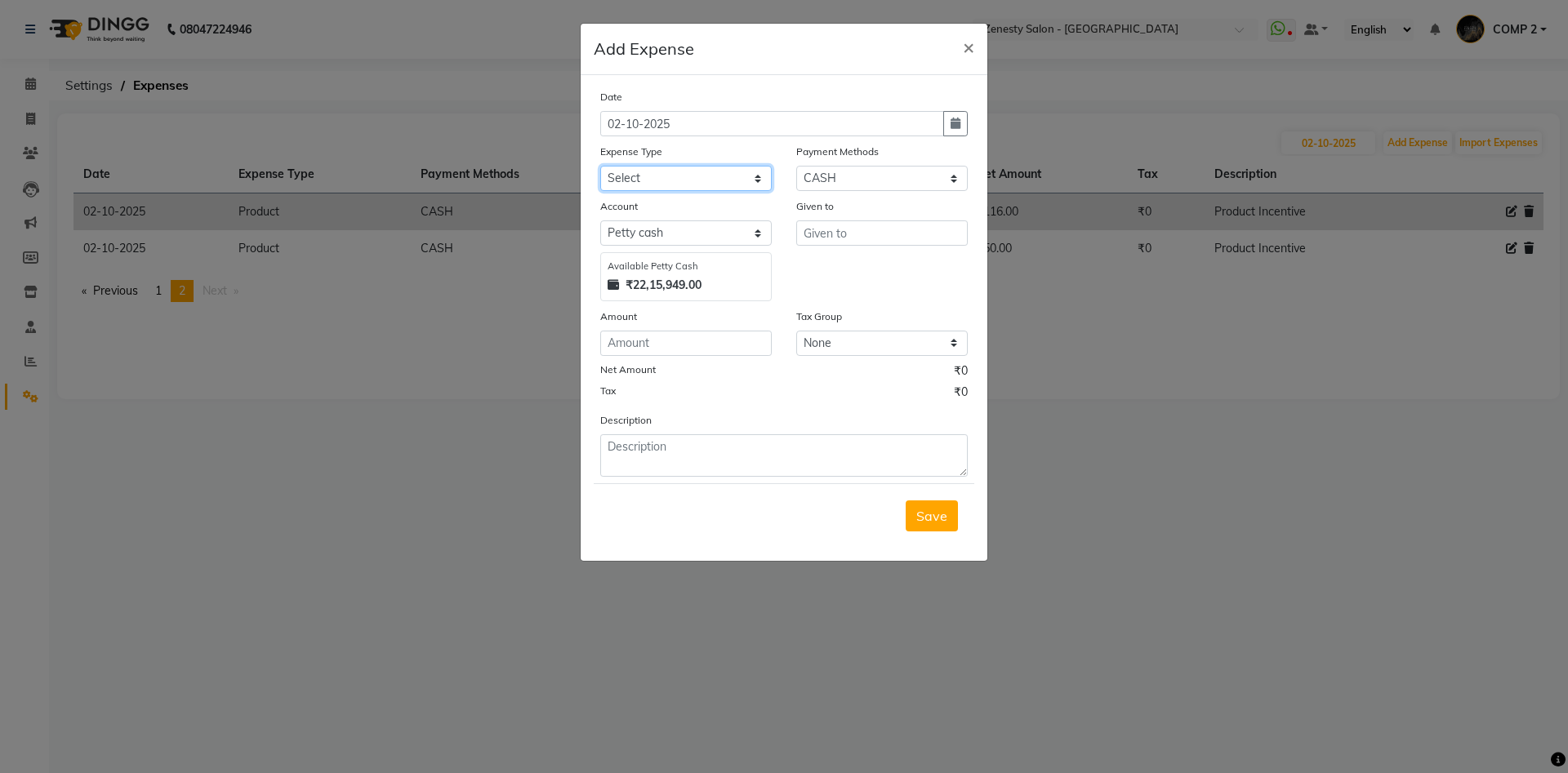
click at [600, 165] on select "Select Advance Salary Bank charges Boss Snacks Or Meal Bridal Deposite Retrun C…" at bounding box center [686, 178] width 172 height 26
select select "11685"
click option "Product" at bounding box center [0, 0] width 0 height 0
click at [832, 226] on input "text" at bounding box center [882, 233] width 172 height 26
click at [853, 266] on button "Jat in" at bounding box center [861, 268] width 129 height 27
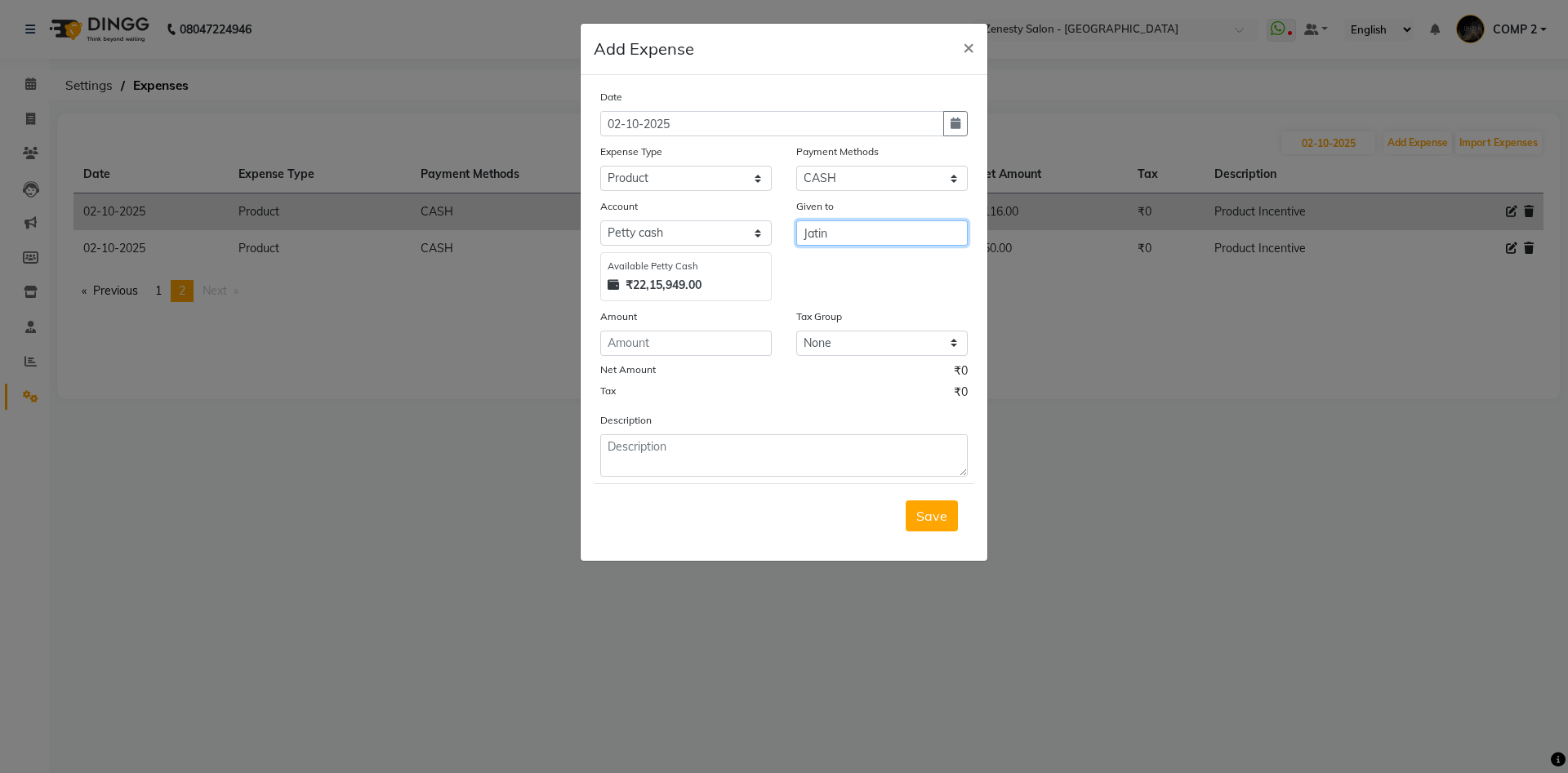
type input "Jatin"
click at [643, 342] on input "number" at bounding box center [686, 343] width 172 height 26
type input "73"
click at [609, 442] on textarea at bounding box center [784, 455] width 368 height 42
paste textarea "Product Incentive"
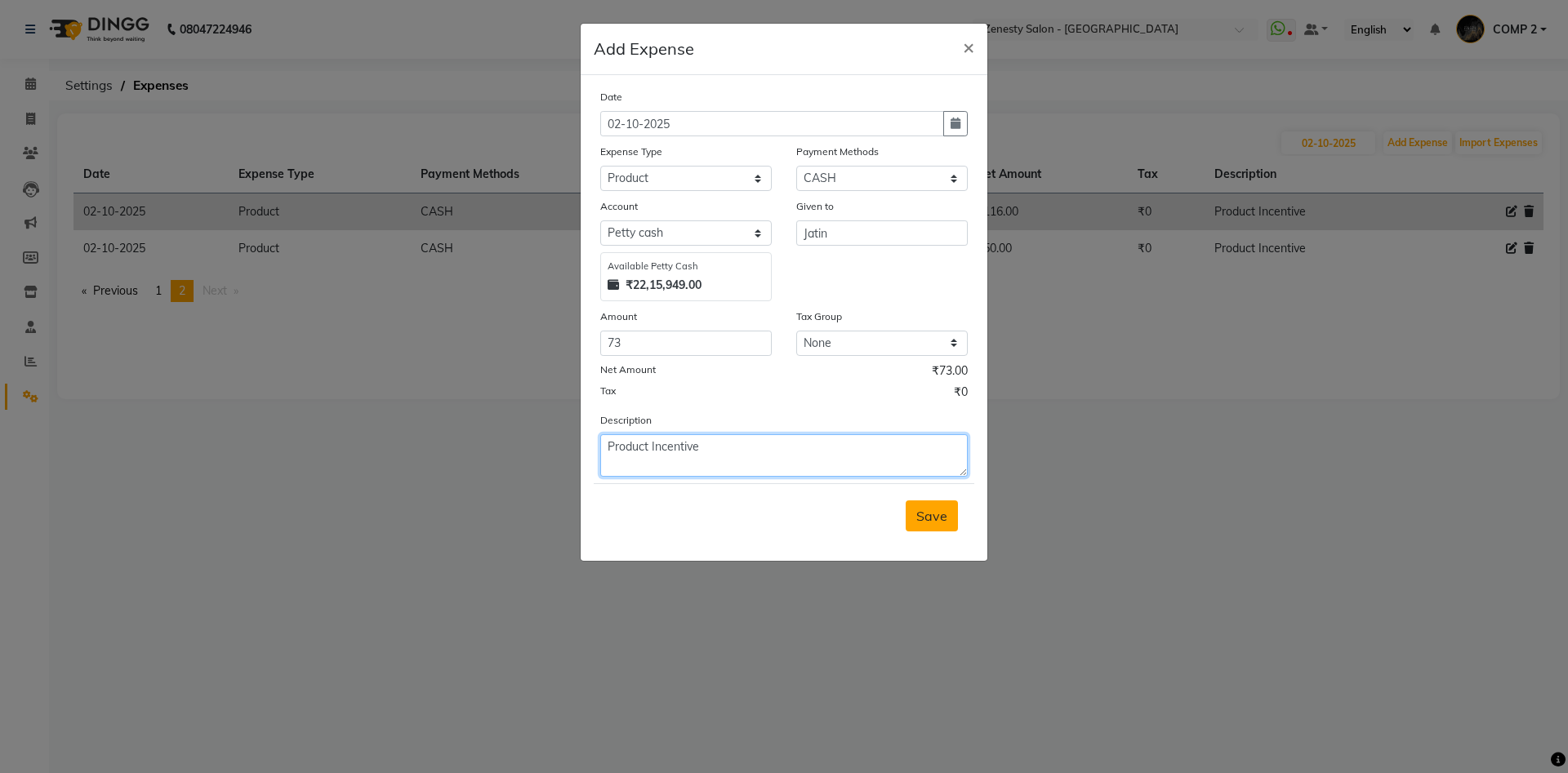
type textarea "Product Incentive"
click at [945, 524] on span "Save" at bounding box center [931, 516] width 31 height 16
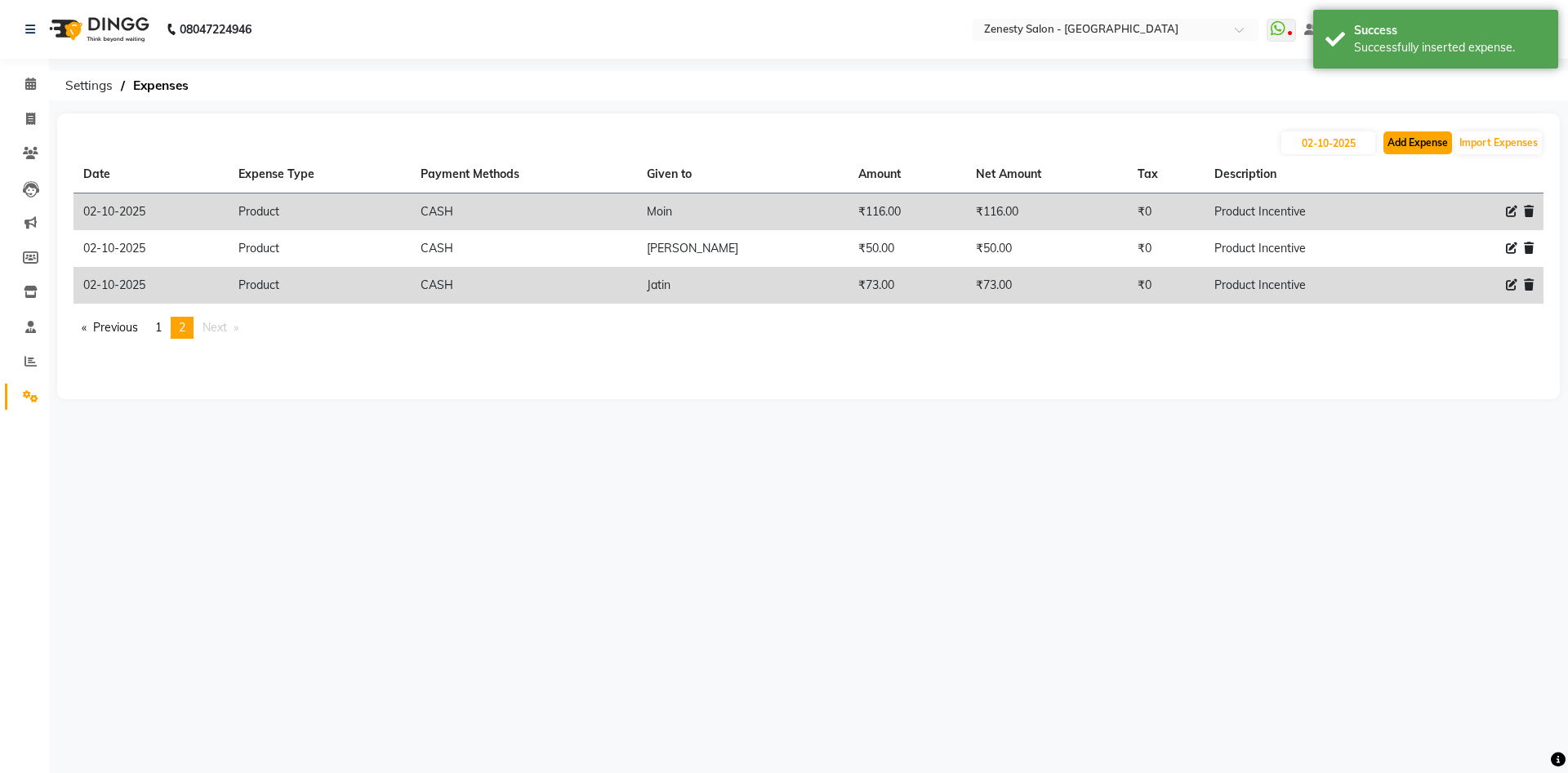
click at [1426, 144] on button "Add Expense" at bounding box center [1418, 143] width 69 height 23
select select "1"
select select "4655"
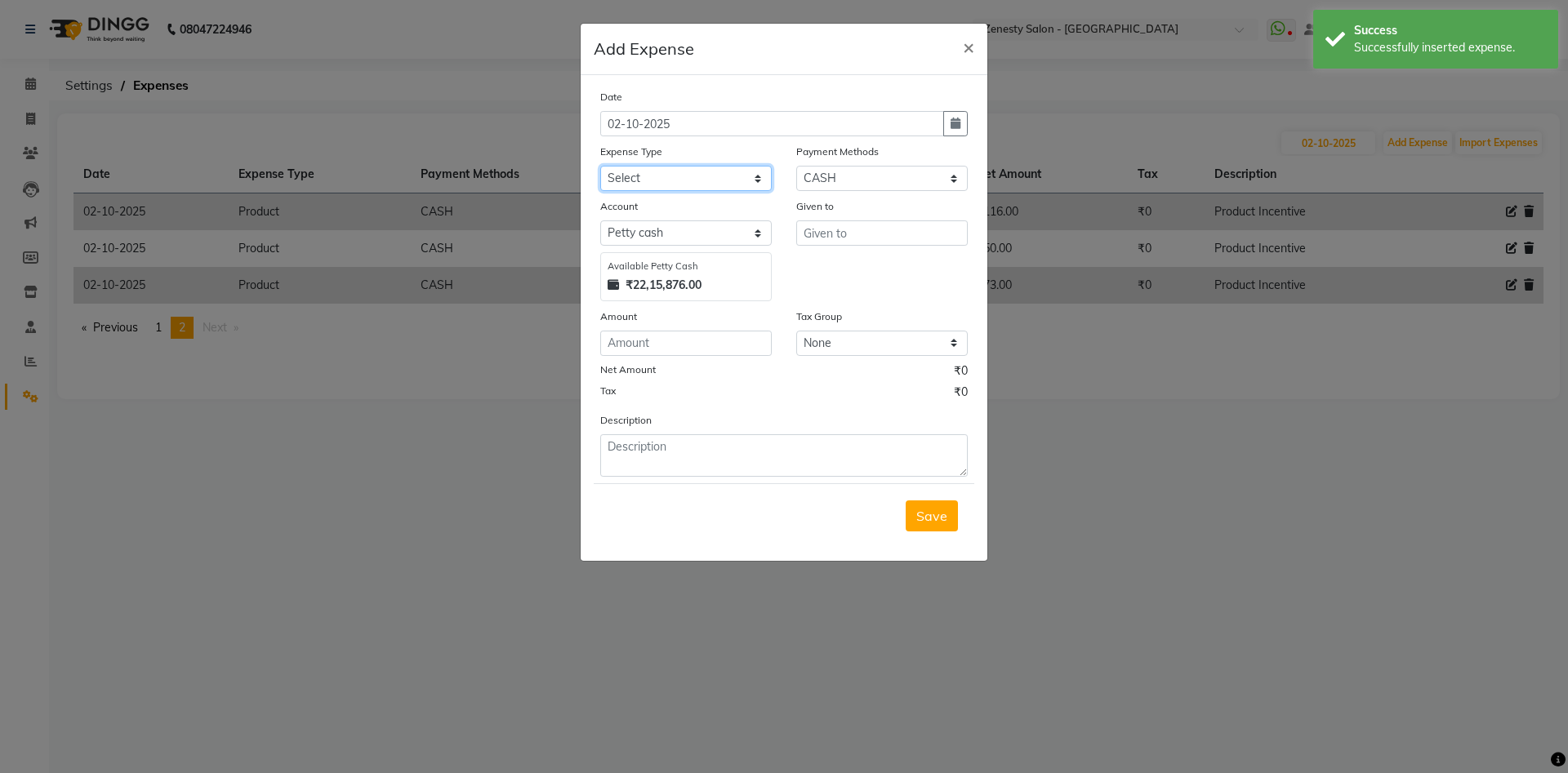
click at [600, 165] on select "Select Advance Salary Bank charges Boss Snacks Or Meal Bridal Deposite Retrun C…" at bounding box center [686, 178] width 172 height 26
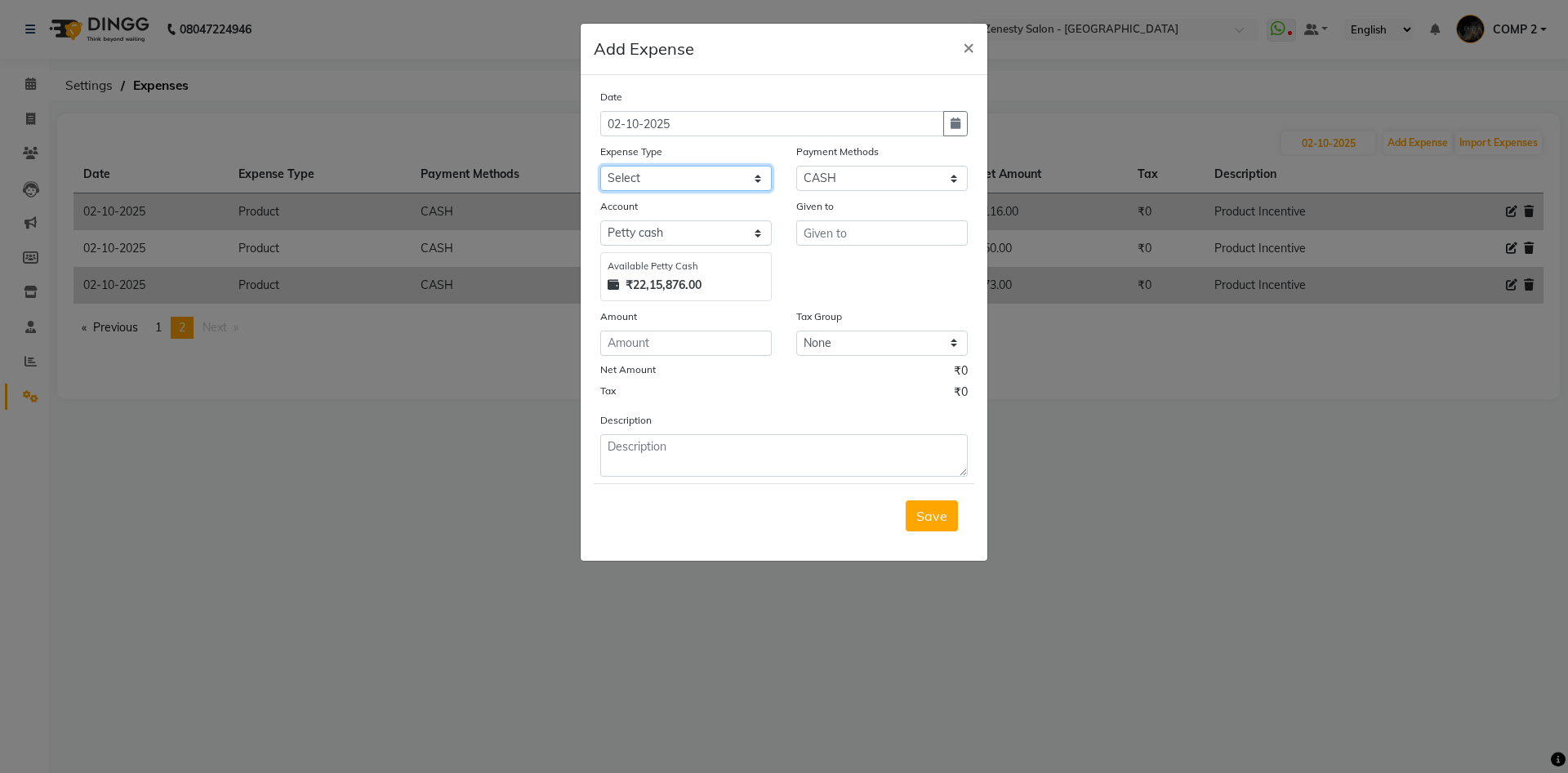
select select "11685"
click option "Product" at bounding box center [0, 0] width 0 height 0
click at [814, 233] on input "text" at bounding box center [882, 233] width 172 height 26
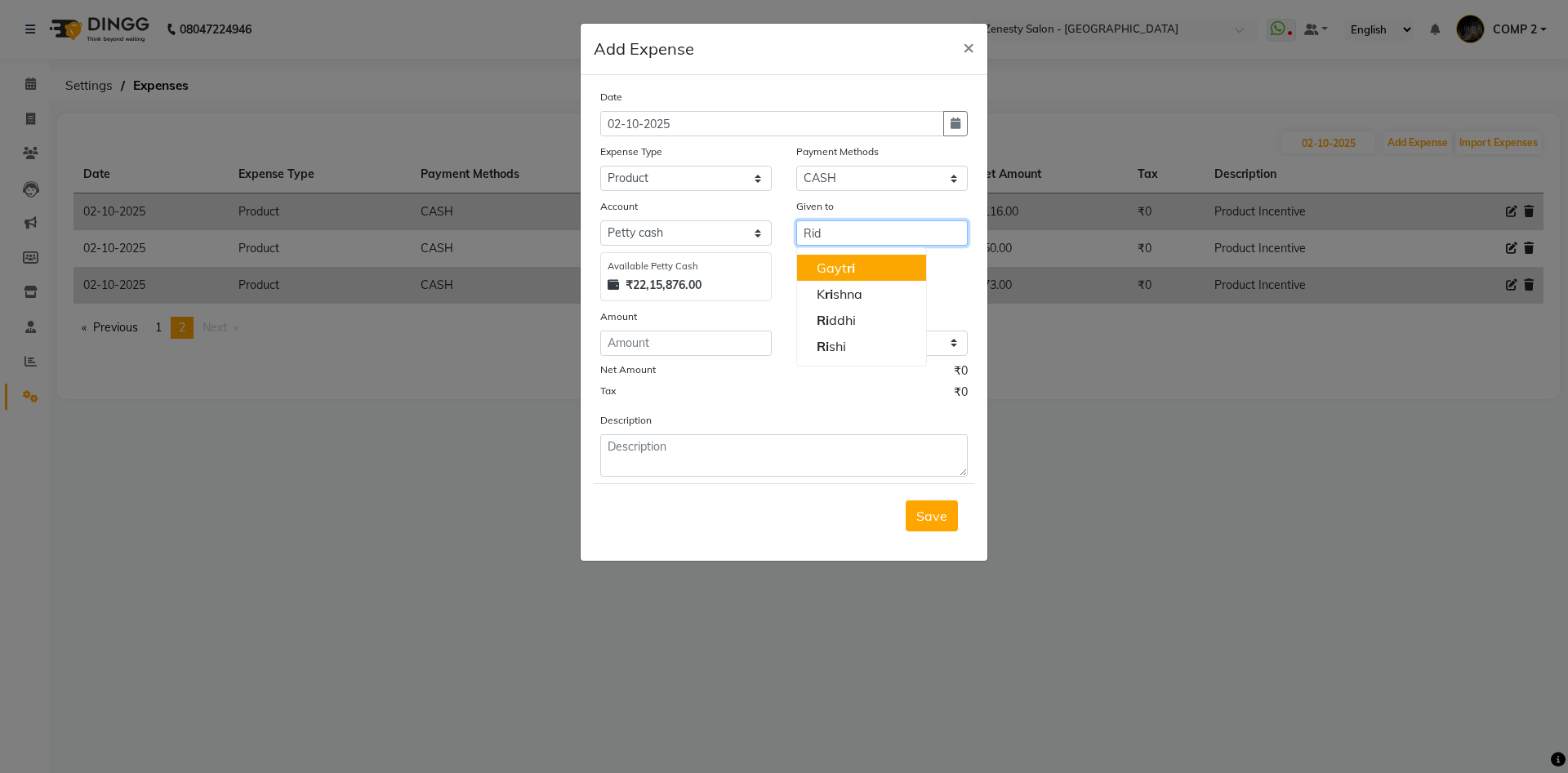
type input "Ridd"
drag, startPoint x: 847, startPoint y: 228, endPoint x: 315, endPoint y: 199, distance: 532.8
click at [796, 220] on input "Ridd" at bounding box center [882, 233] width 172 height 26
click at [831, 256] on button "Nee l" at bounding box center [861, 268] width 129 height 27
type input "[PERSON_NAME]"
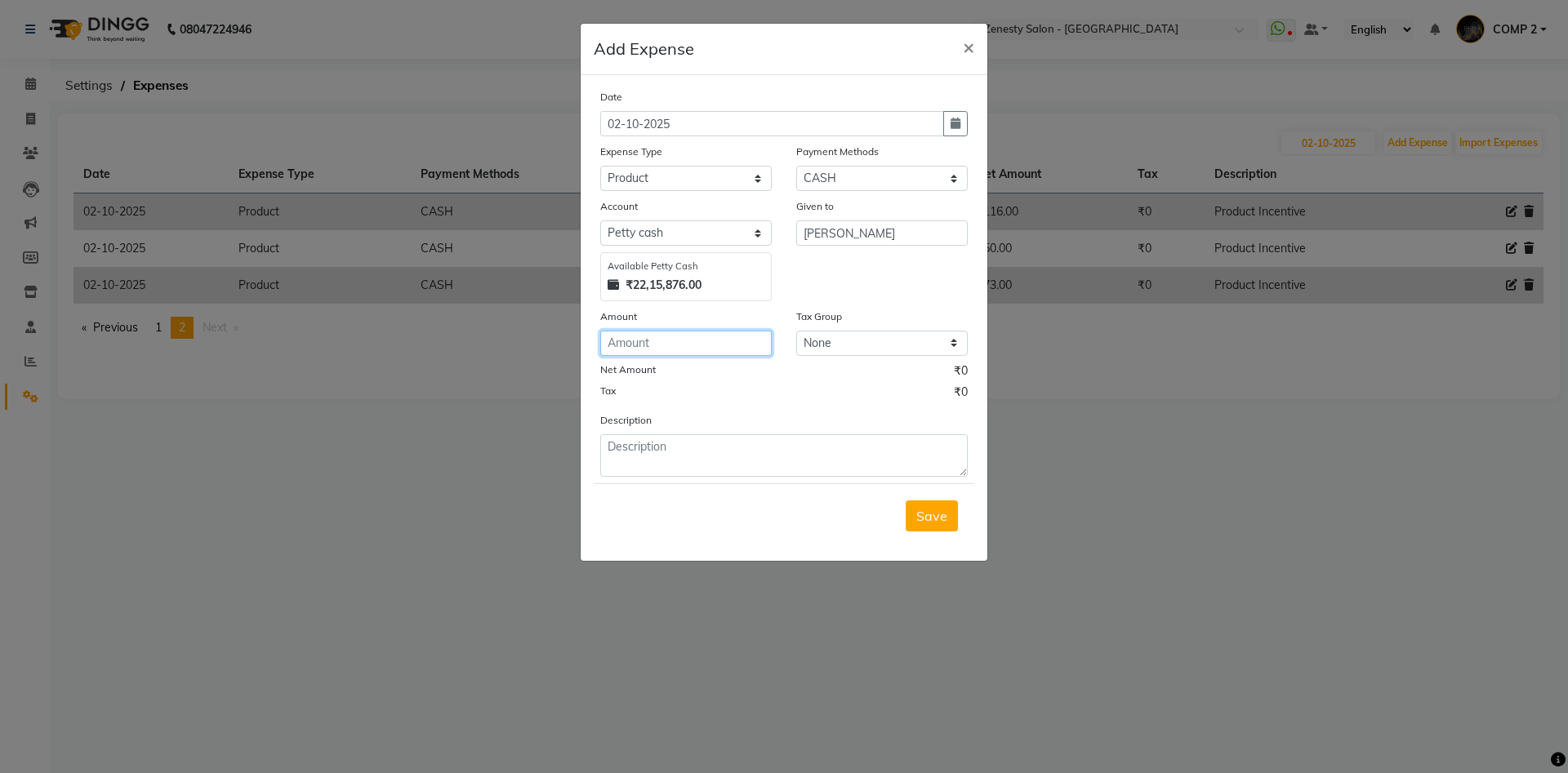
click at [665, 344] on input "number" at bounding box center [686, 343] width 172 height 26
type input "270"
click at [663, 451] on textarea at bounding box center [784, 455] width 368 height 42
paste textarea "Product Incentive"
type textarea "Product Incentive"
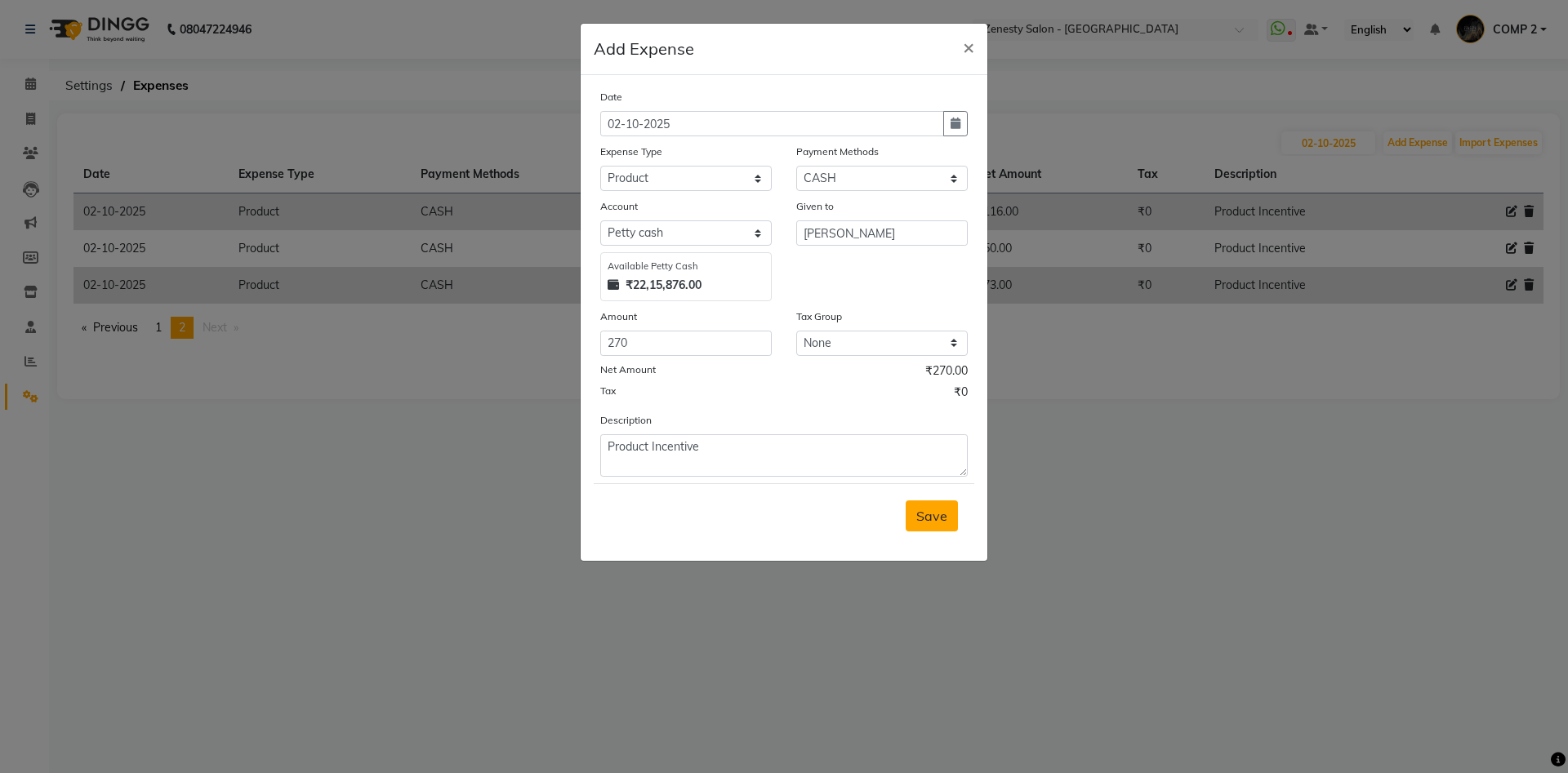
click at [942, 511] on span "Save" at bounding box center [931, 516] width 31 height 16
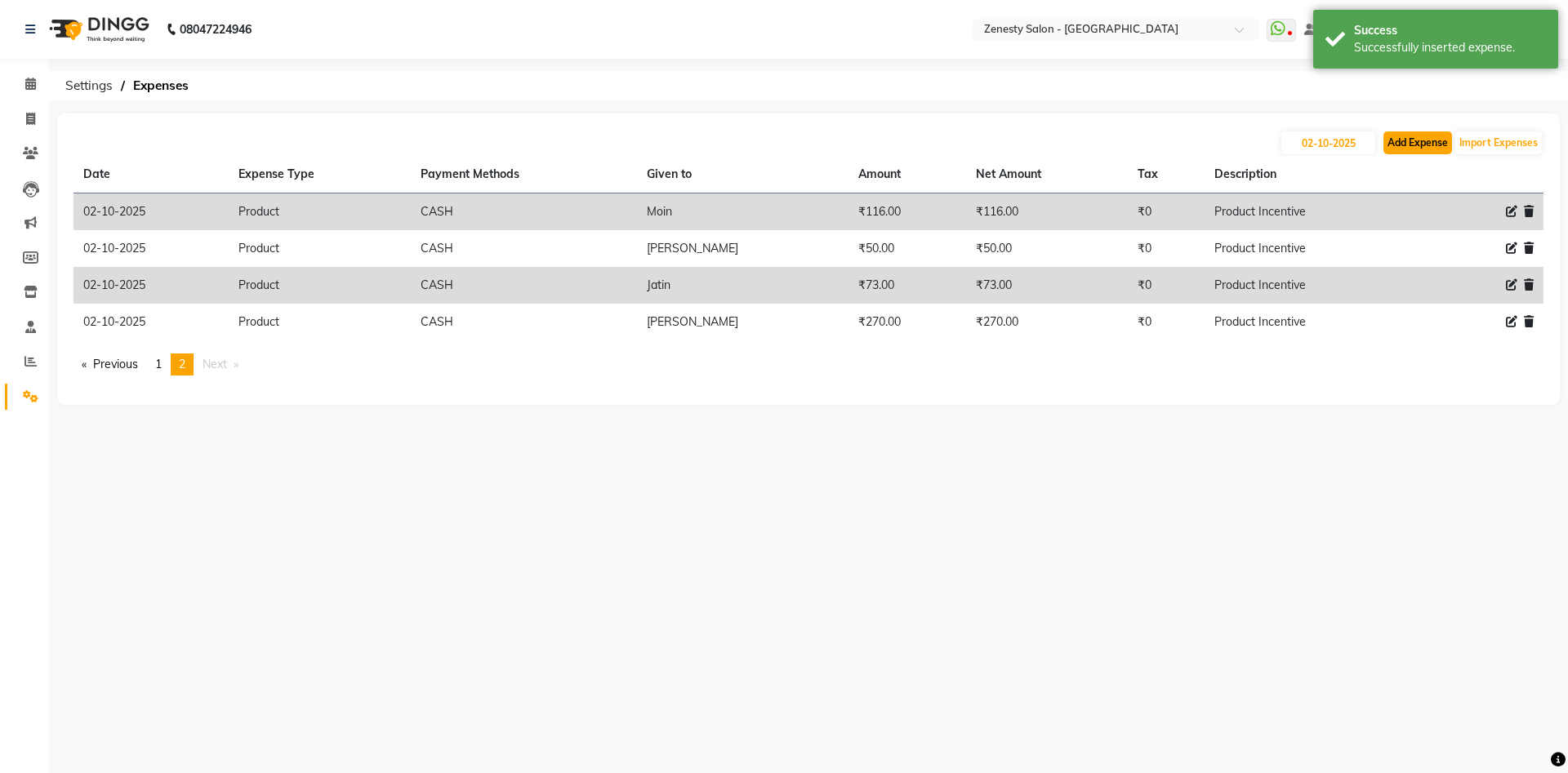
click at [1418, 134] on button "Add Expense" at bounding box center [1418, 143] width 69 height 23
select select "1"
select select "4655"
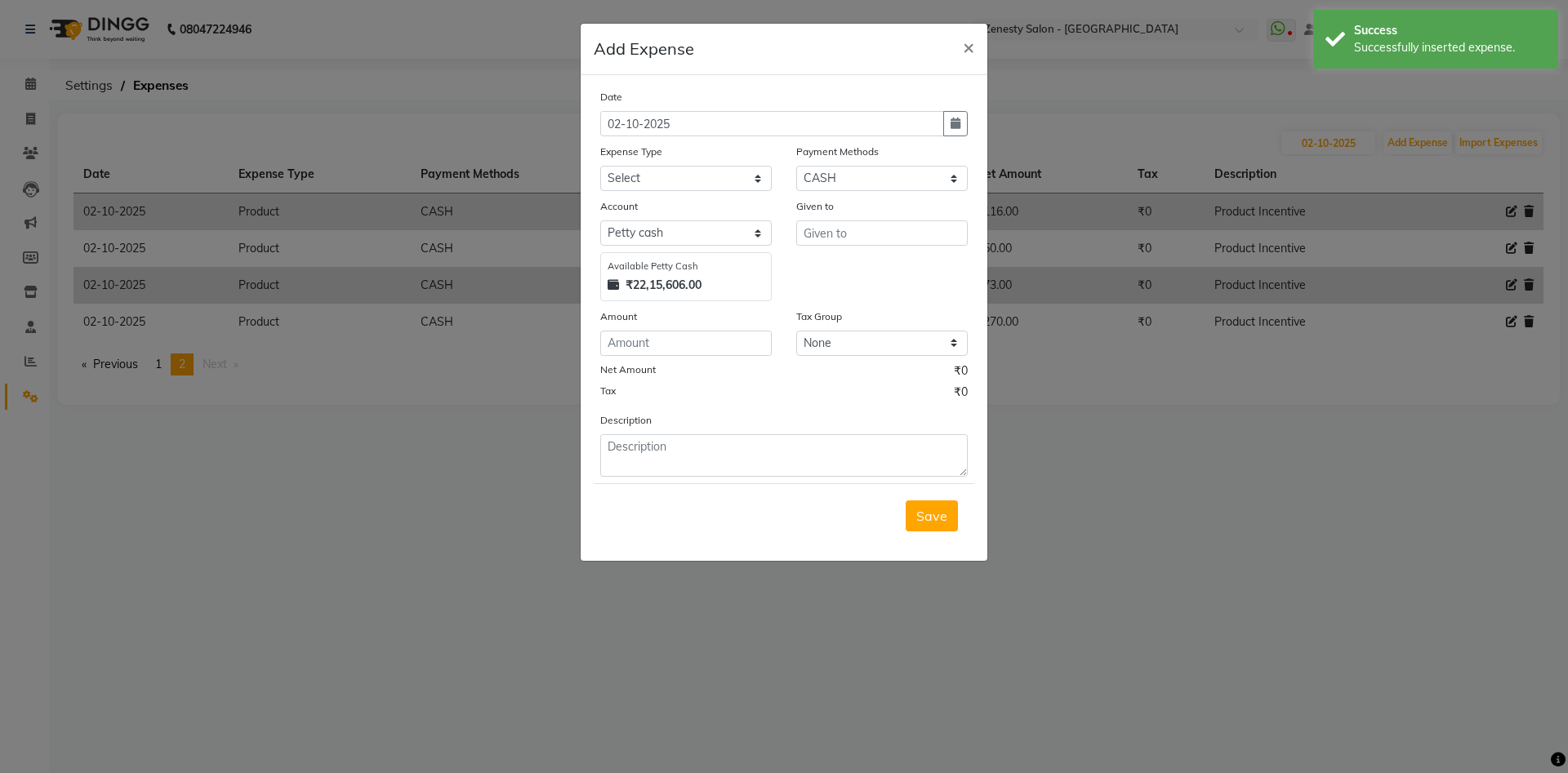
click at [1155, 509] on ngb-modal-window "Add Expense × Date 02-10-2025 Expense Type Select Advance Salary Bank charges B…" at bounding box center [784, 386] width 1568 height 773
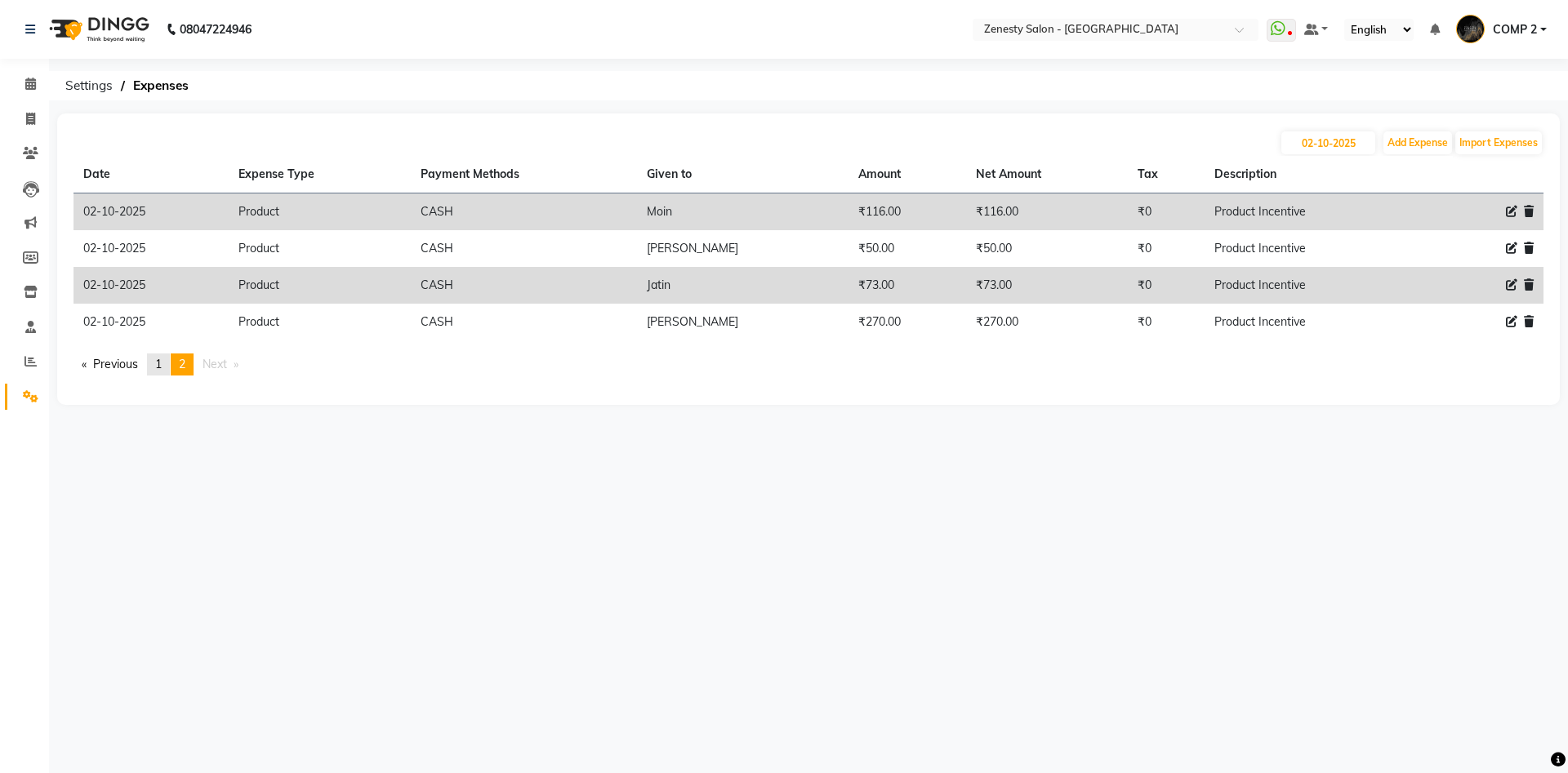
click at [162, 364] on span "1" at bounding box center [157, 364] width 6 height 15
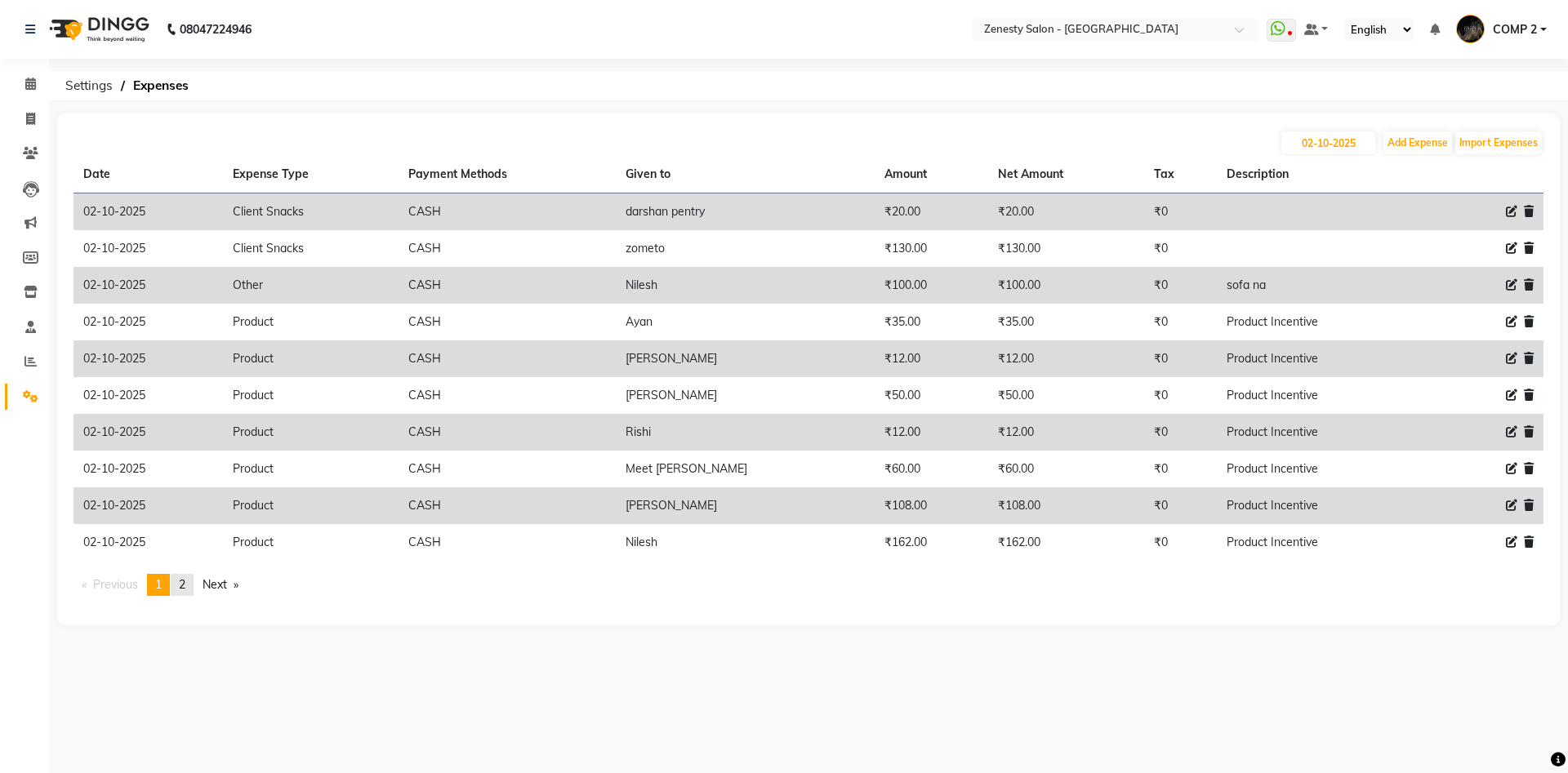
click at [186, 582] on span "2" at bounding box center [181, 585] width 6 height 15
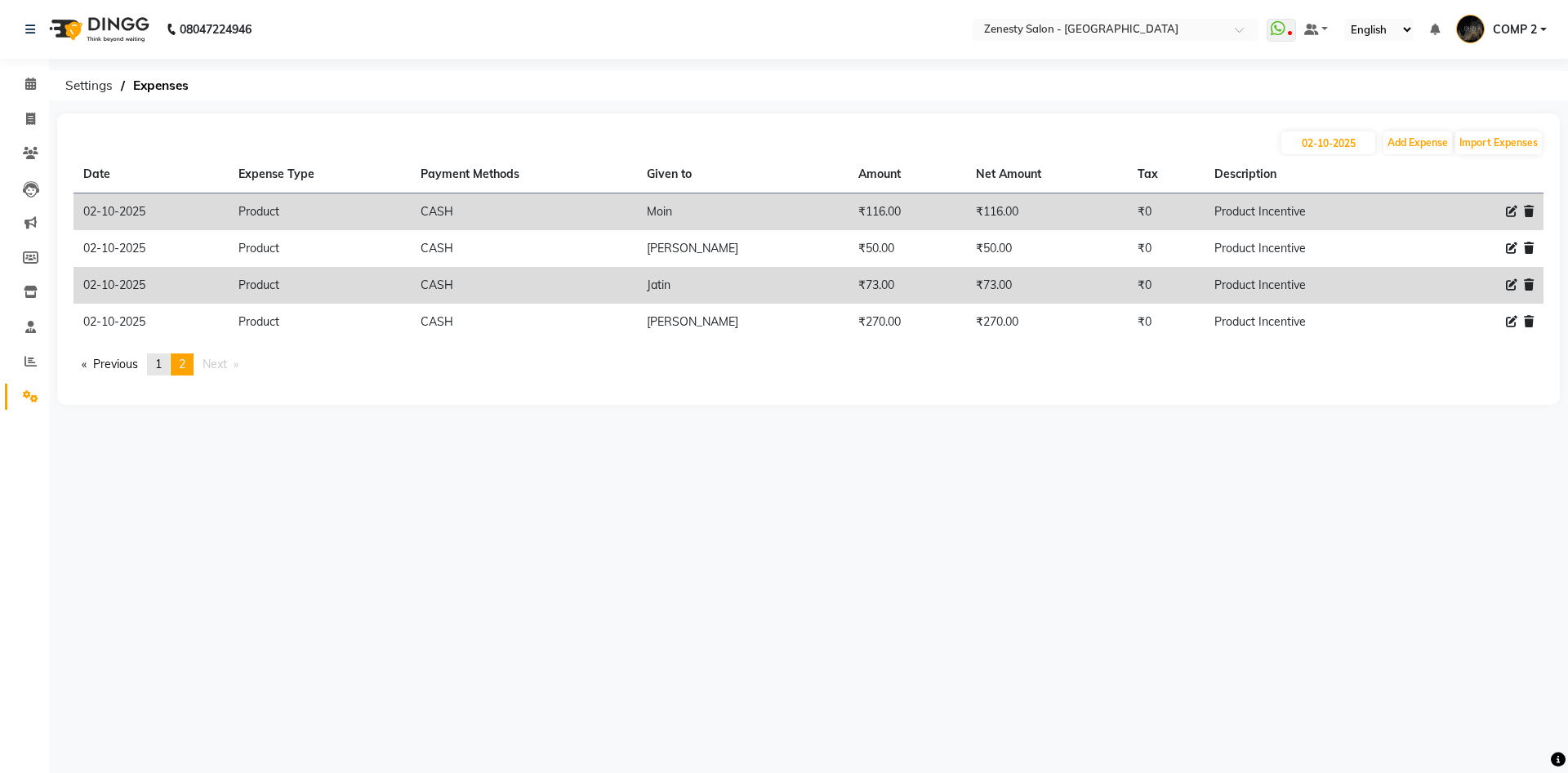
click at [168, 368] on link "page 1" at bounding box center [158, 364] width 23 height 22
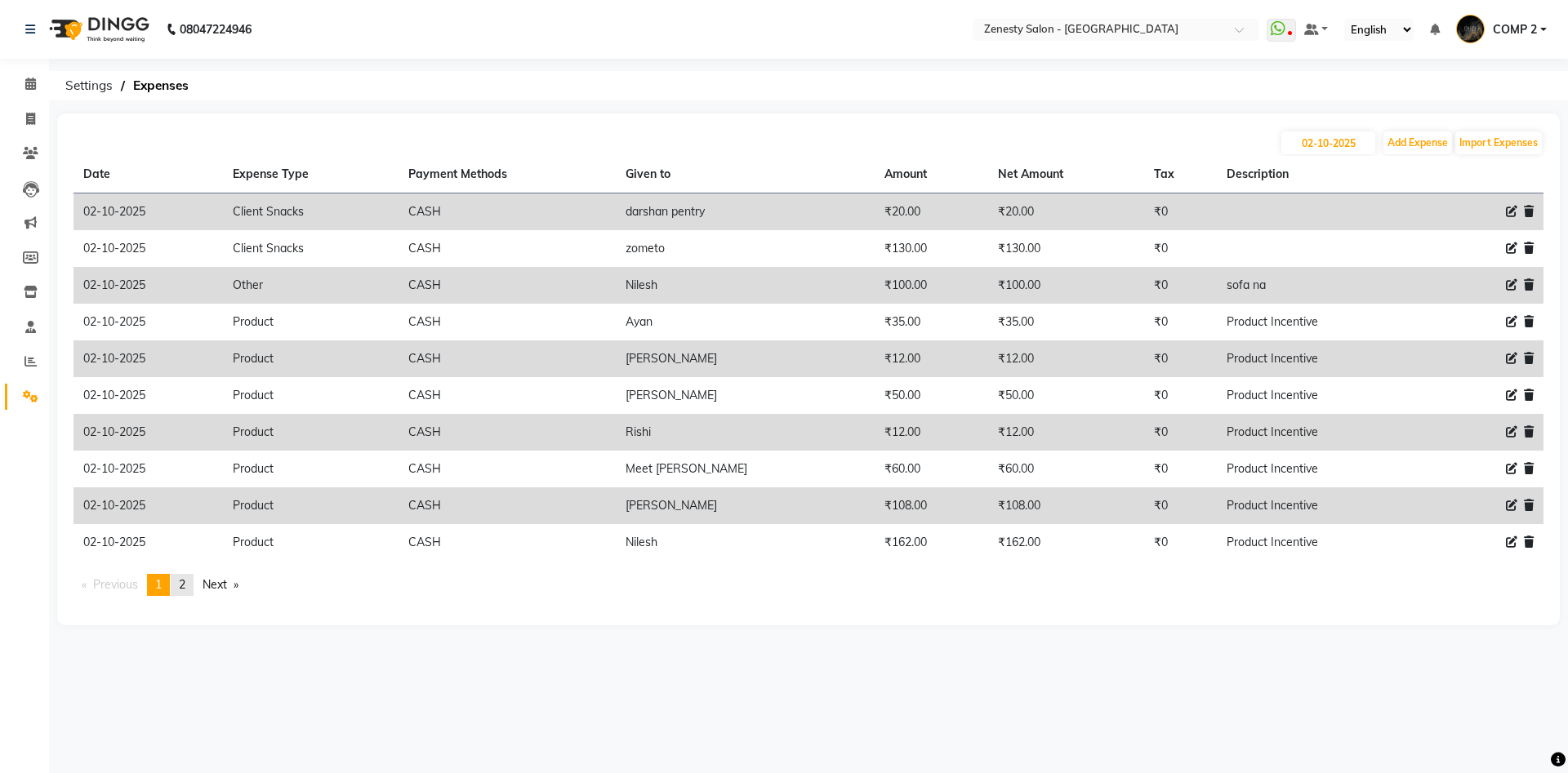
click at [186, 590] on span "2" at bounding box center [181, 585] width 6 height 15
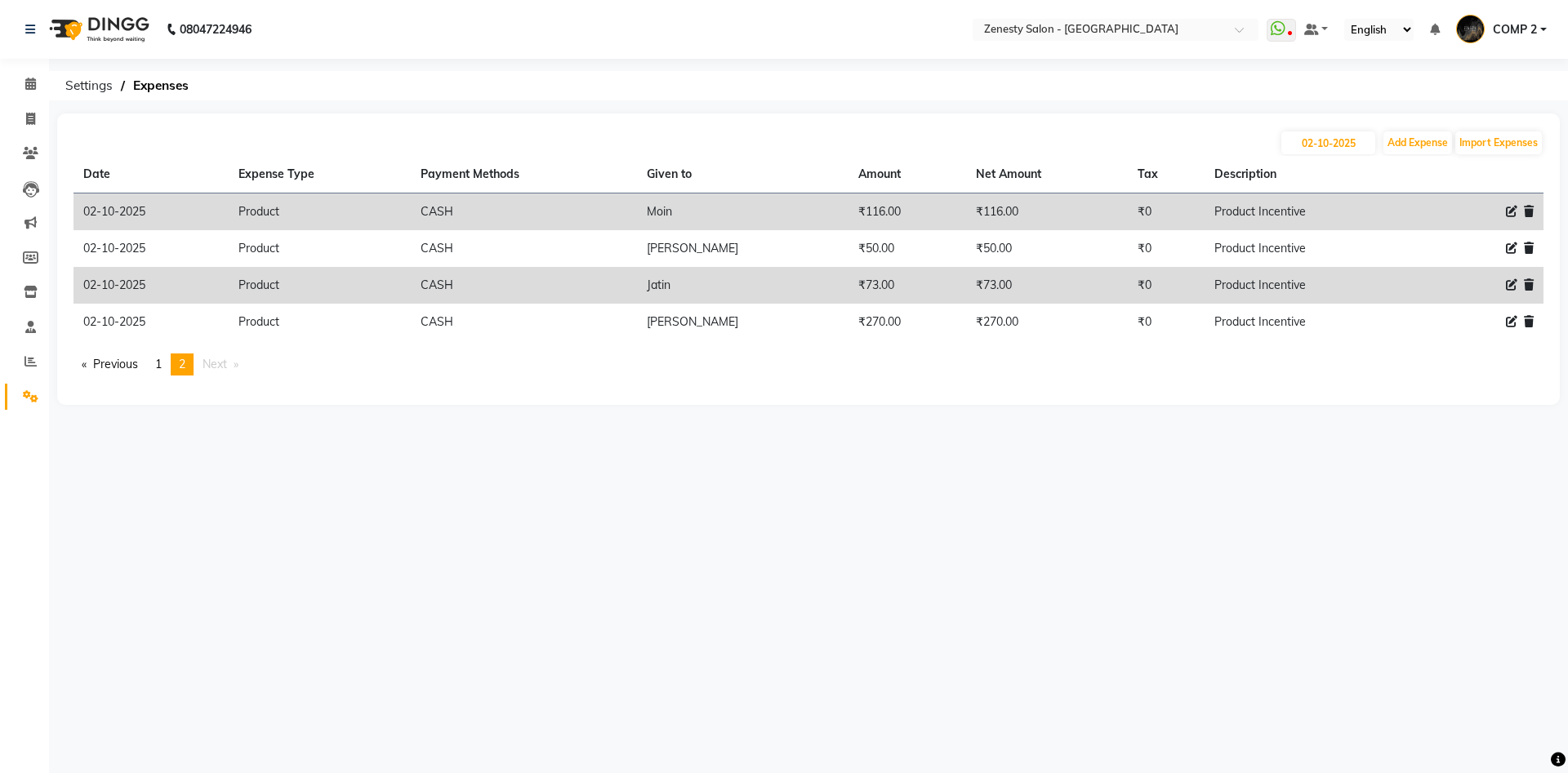
click at [817, 512] on div "08047224946 Select Location × Zenesty Salon - Nadiad, Petlad Road WhatsApp Stat…" at bounding box center [784, 386] width 1568 height 773
click at [162, 362] on span "1" at bounding box center [157, 364] width 6 height 15
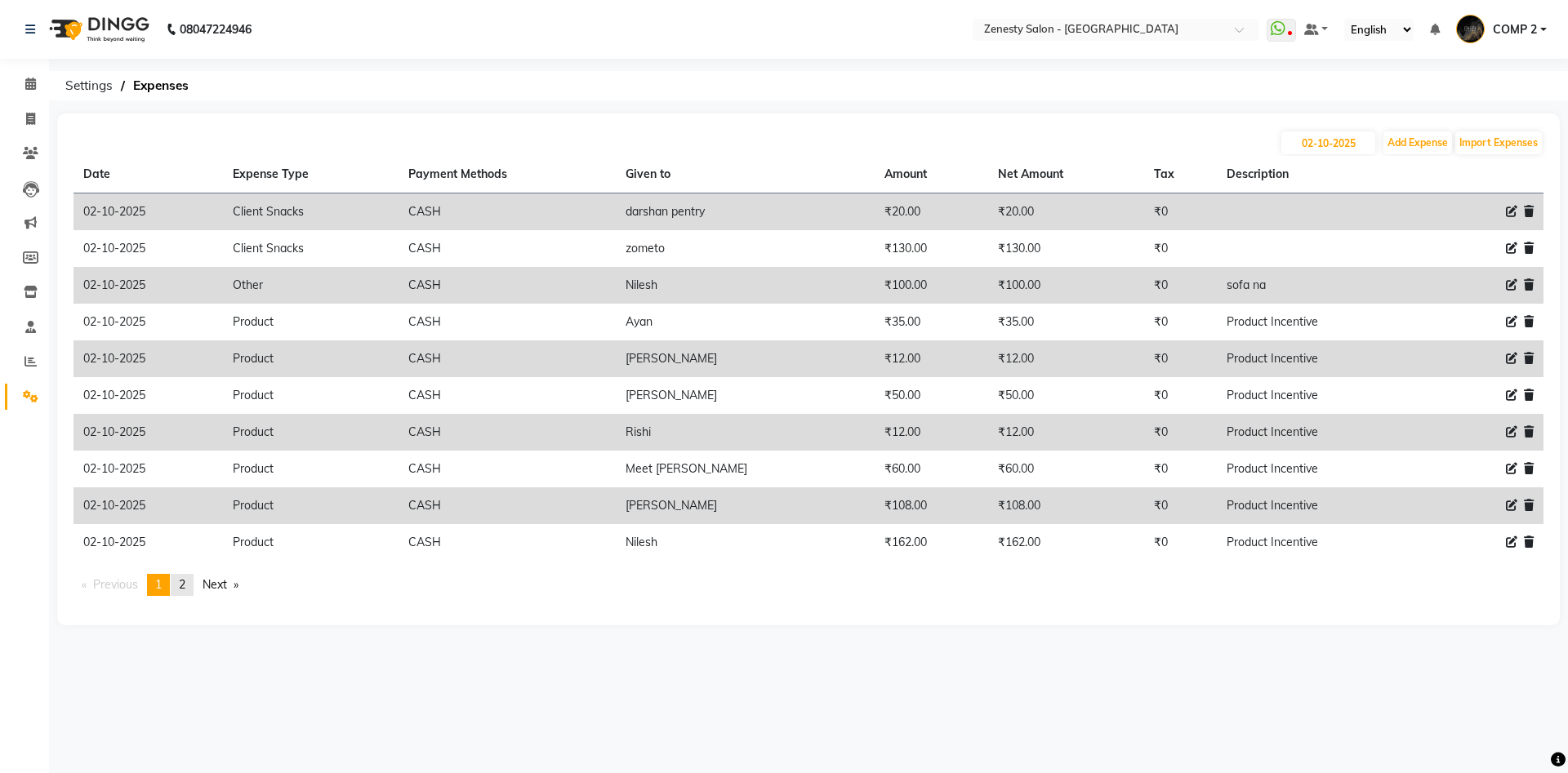
click at [184, 581] on span "2" at bounding box center [181, 585] width 6 height 15
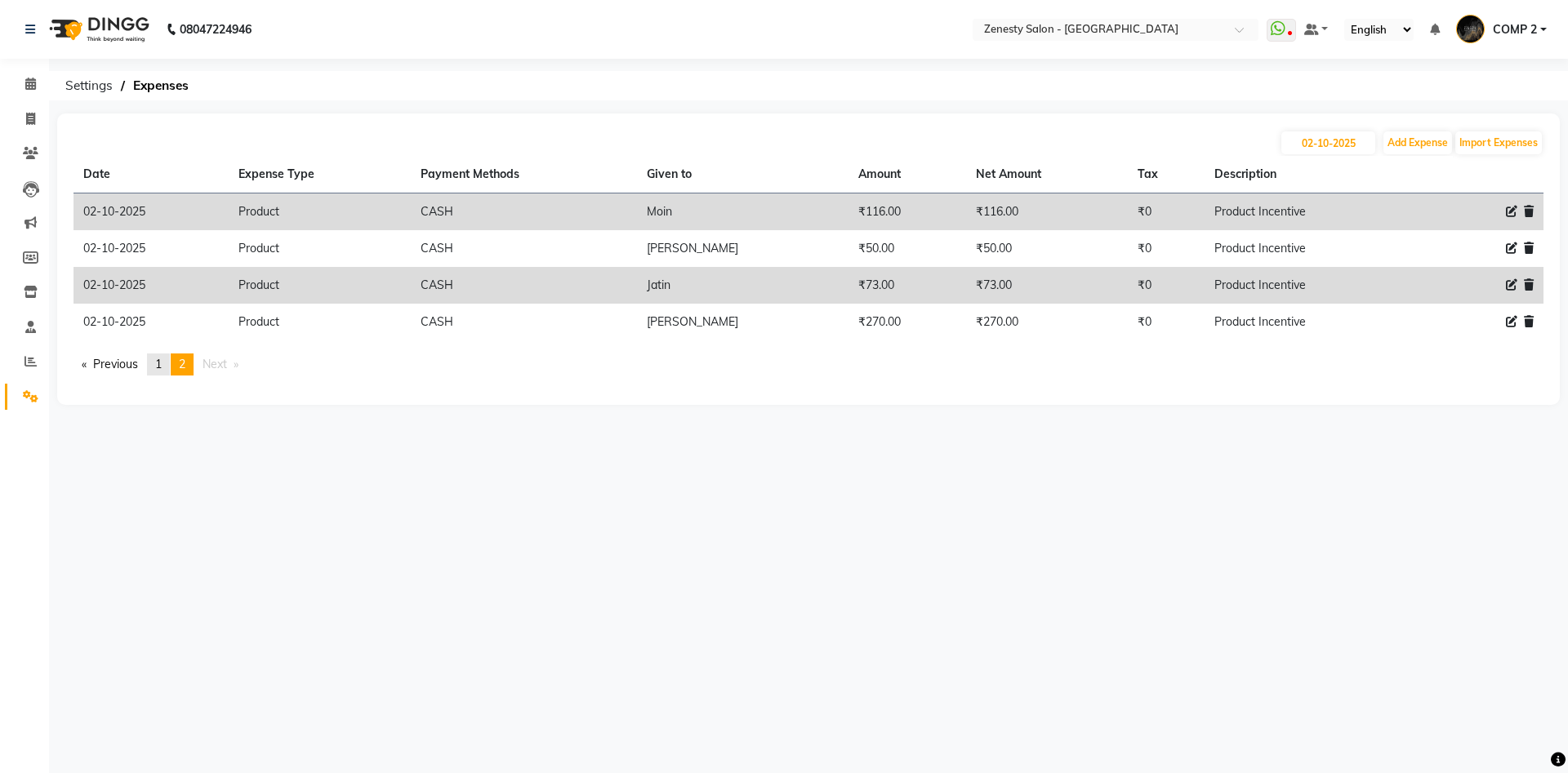
click at [167, 362] on link "page 1" at bounding box center [158, 364] width 23 height 22
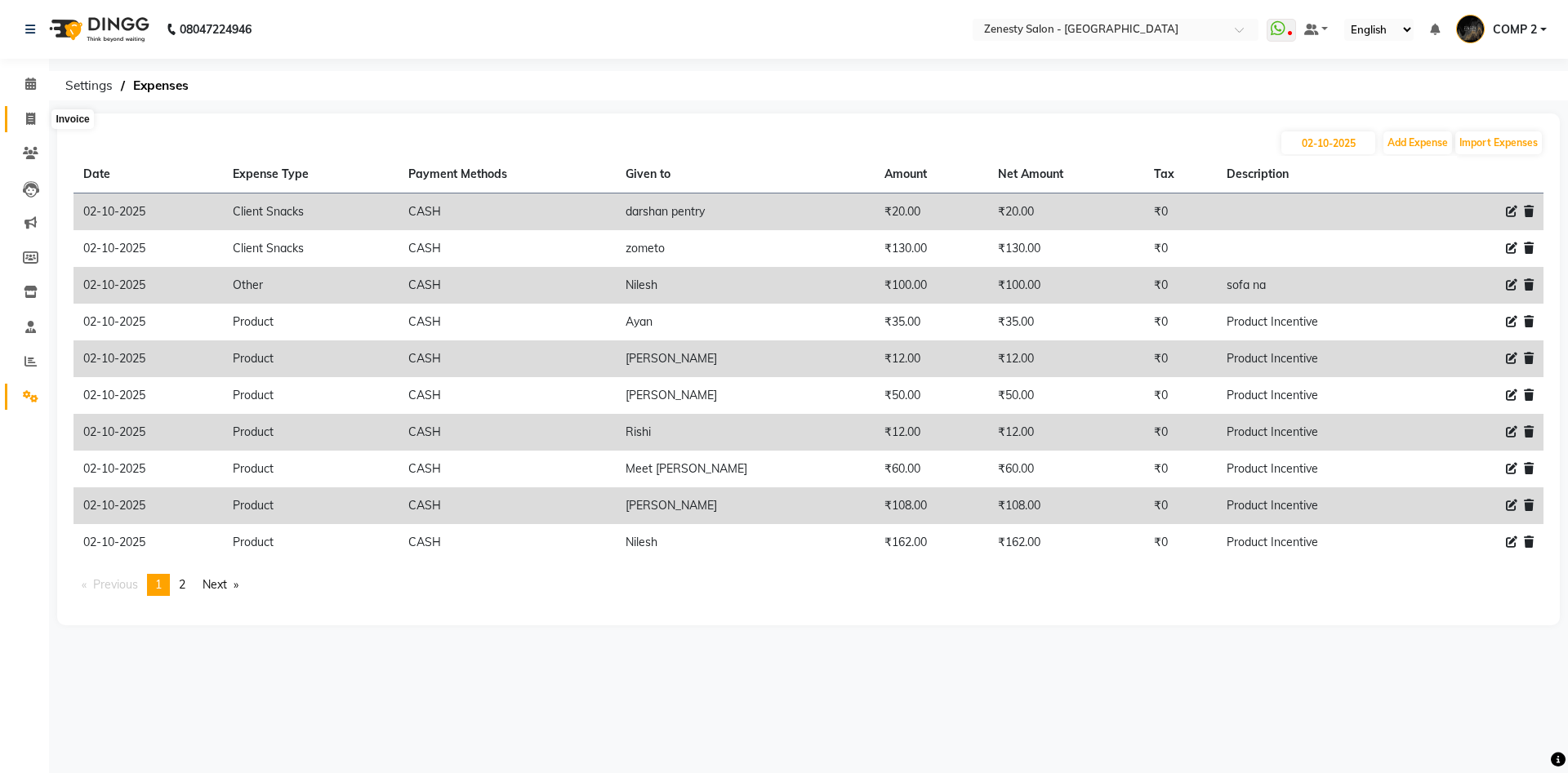
drag, startPoint x: 34, startPoint y: 123, endPoint x: 48, endPoint y: 124, distance: 14.0
click at [37, 123] on span at bounding box center [30, 119] width 28 height 19
select select "service"
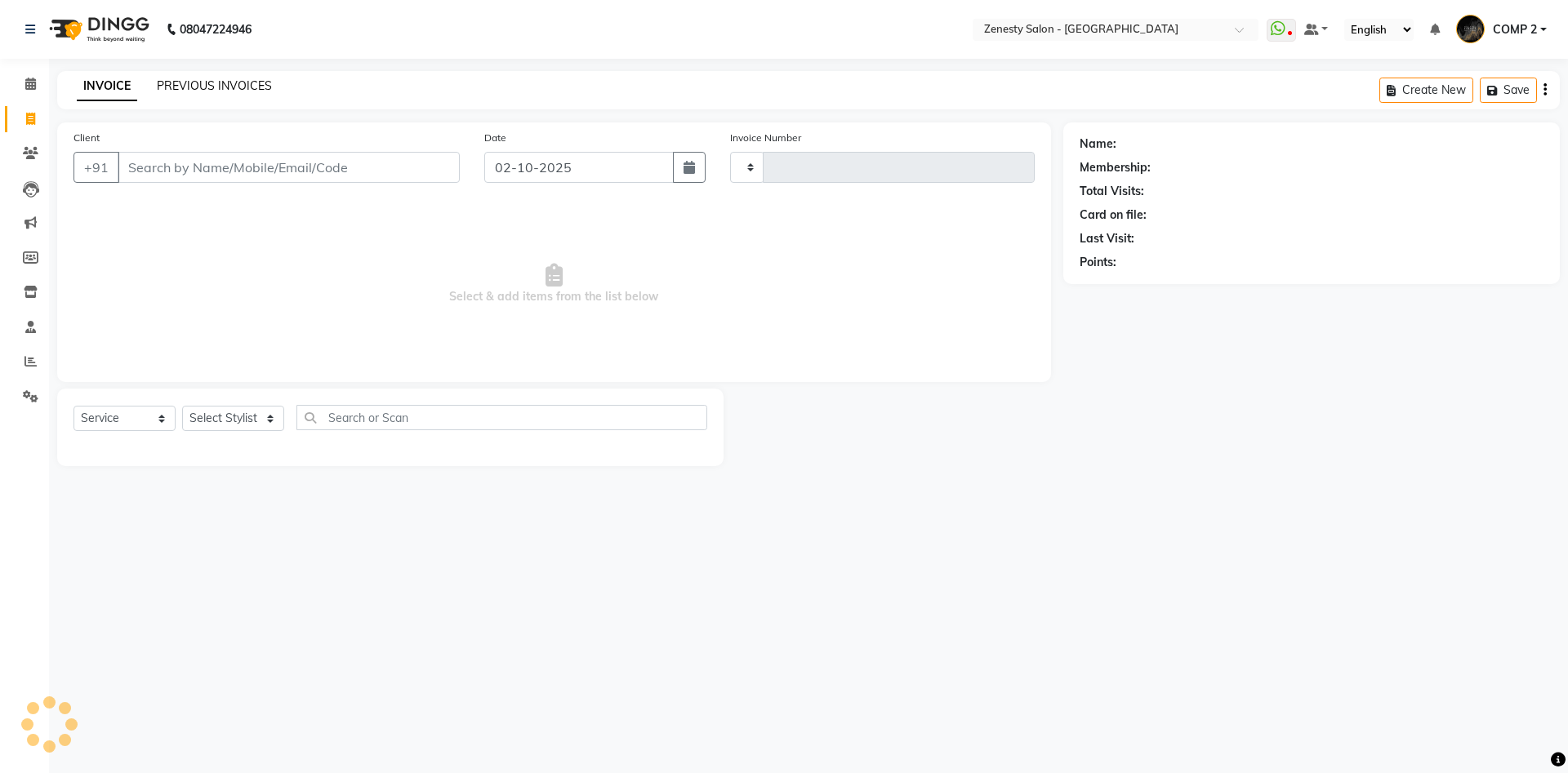
click at [234, 90] on link "PREVIOUS INVOICES" at bounding box center [214, 86] width 115 height 15
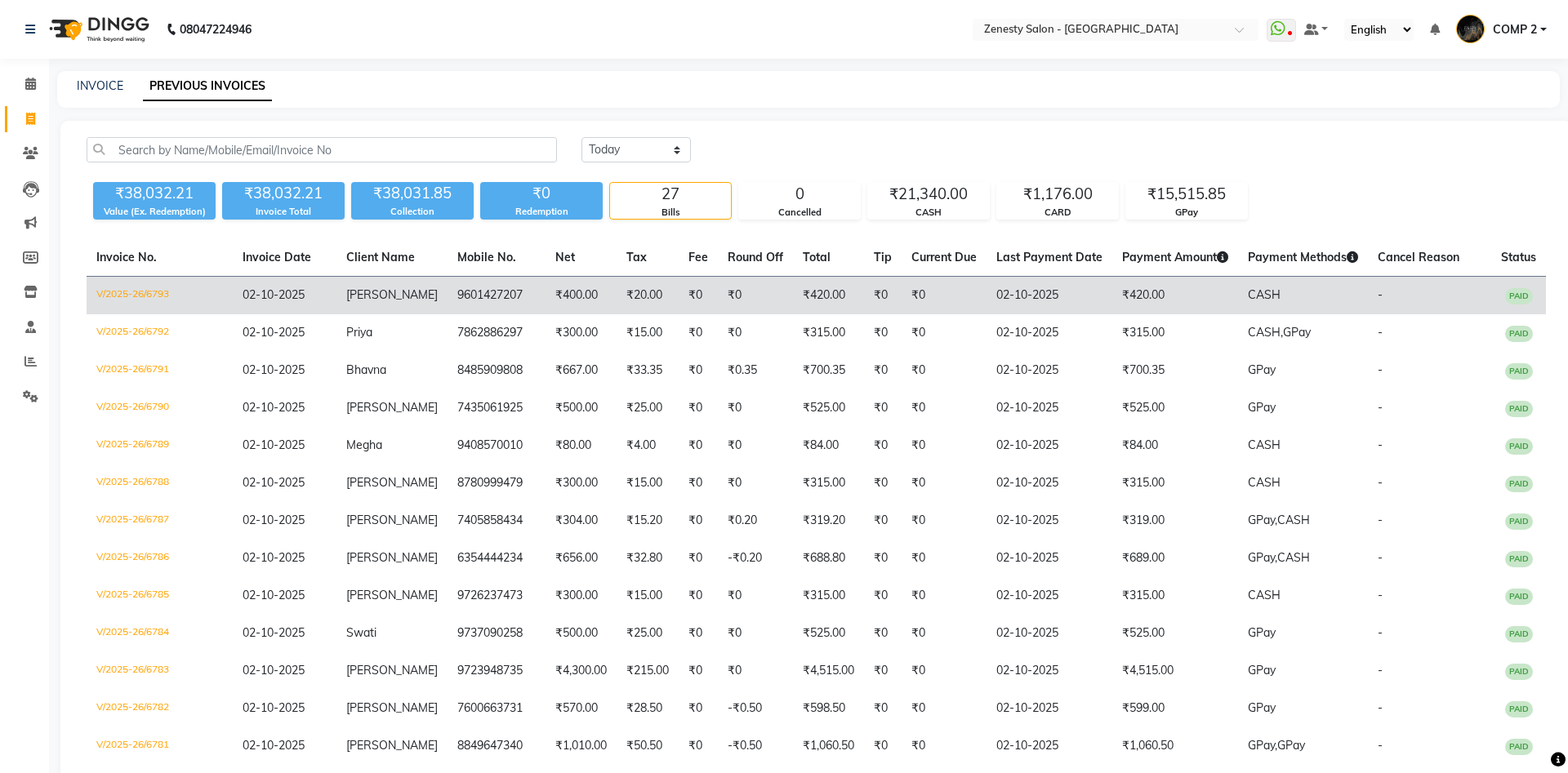
click at [447, 287] on td "9601427207" at bounding box center [496, 295] width 98 height 38
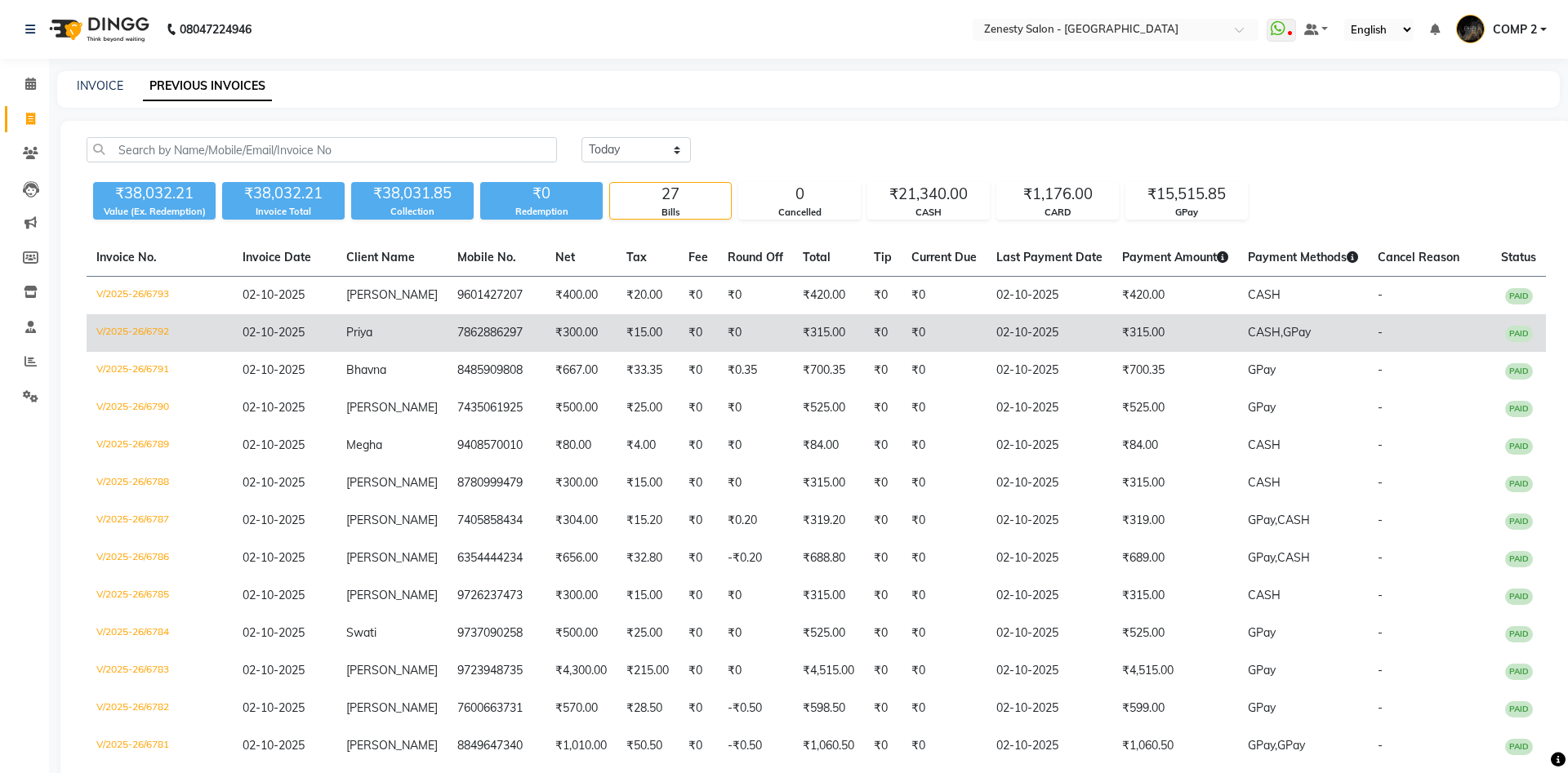
click at [391, 328] on td "Priya" at bounding box center [392, 333] width 111 height 37
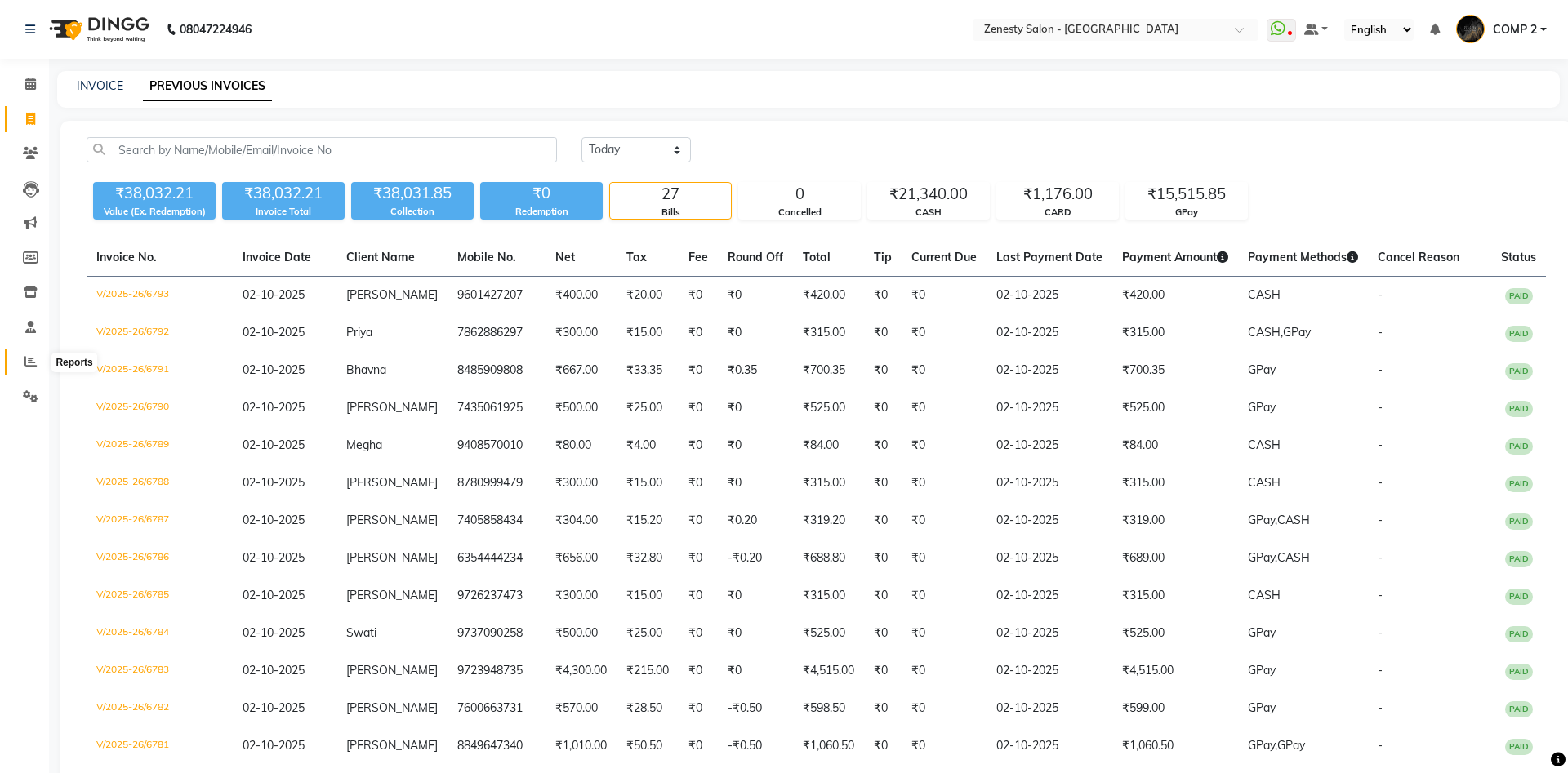
click at [35, 357] on icon at bounding box center [31, 362] width 12 height 12
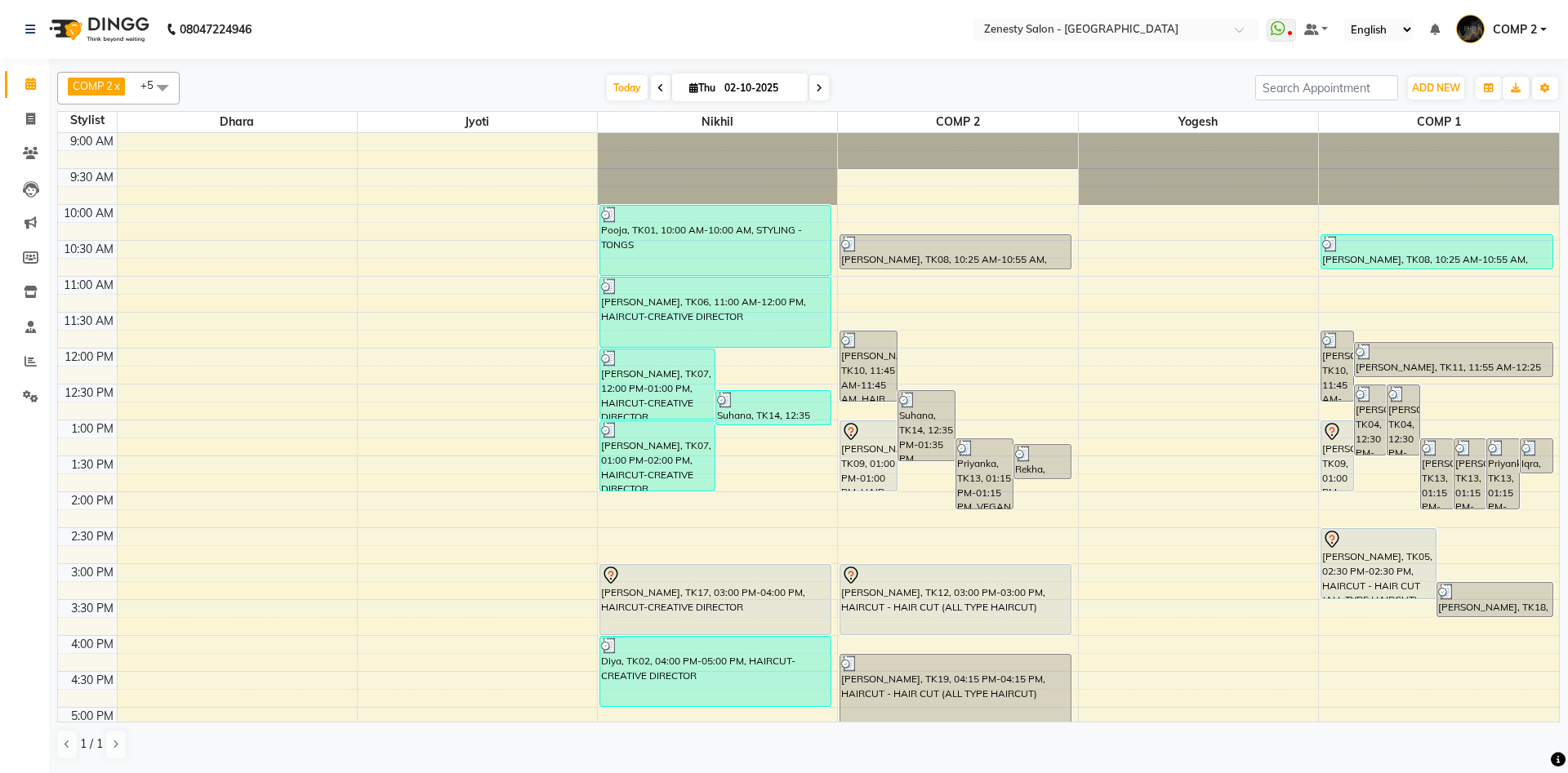
click at [751, 87] on input "02-10-2025" at bounding box center [761, 88] width 81 height 25
select select "10"
select select "2025"
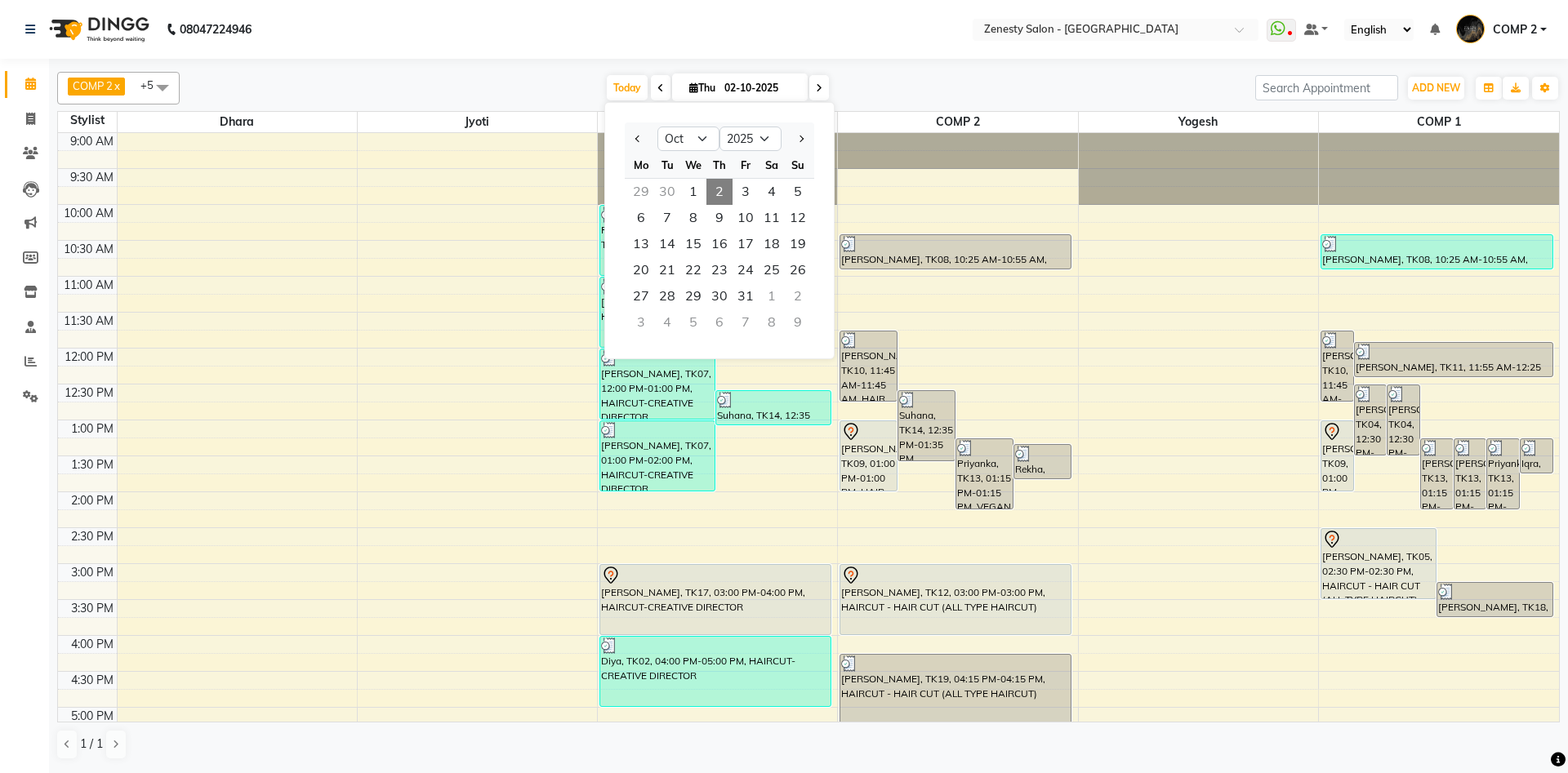
click at [872, 89] on div "[DATE] [DATE] Jan Feb Mar Apr May Jun [DATE] Aug Sep Oct Nov [DATE] 2016 2017 2…" at bounding box center [717, 88] width 1059 height 25
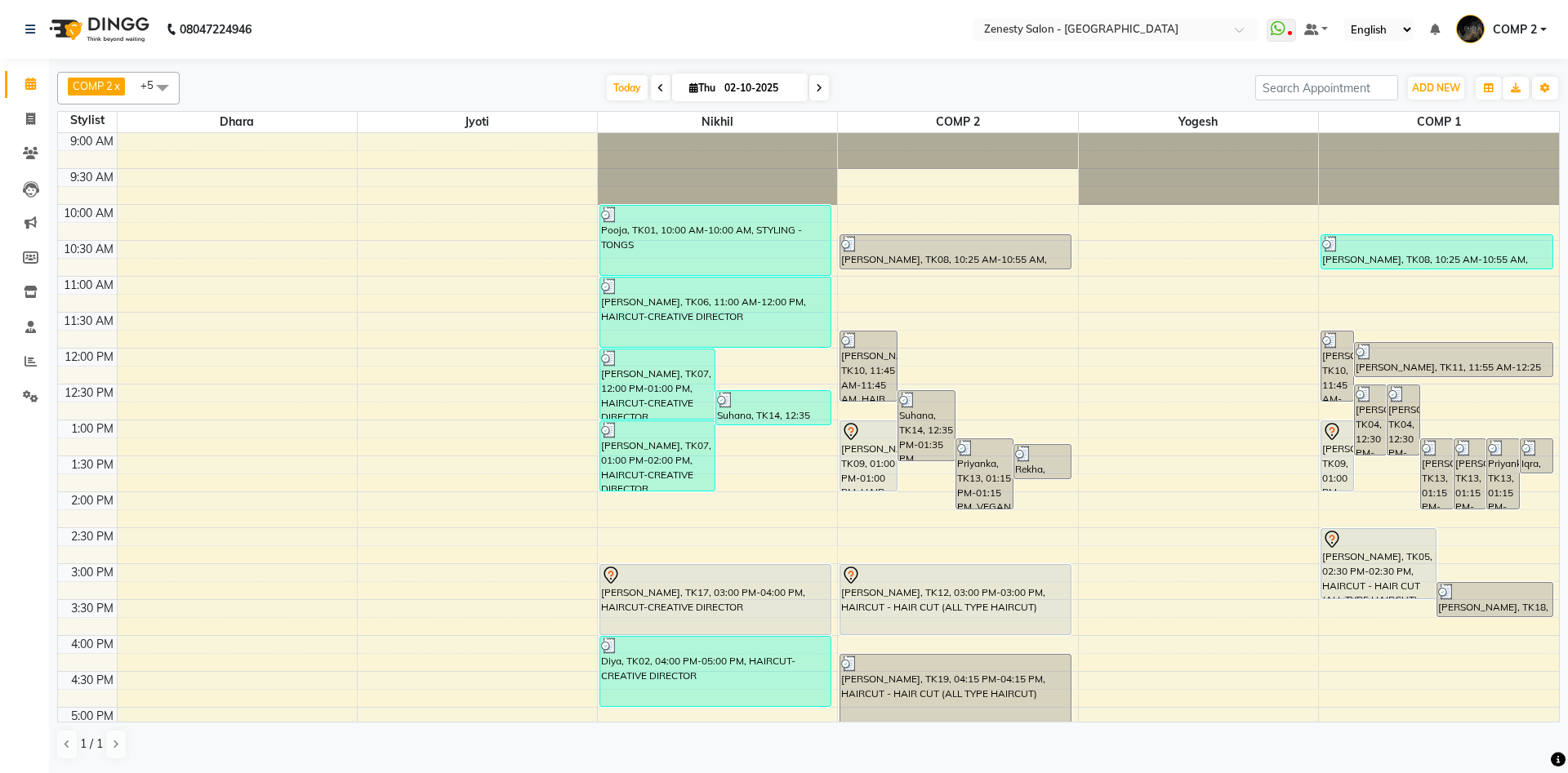
click at [815, 84] on icon at bounding box center [818, 88] width 6 height 10
type input "03-10-2025"
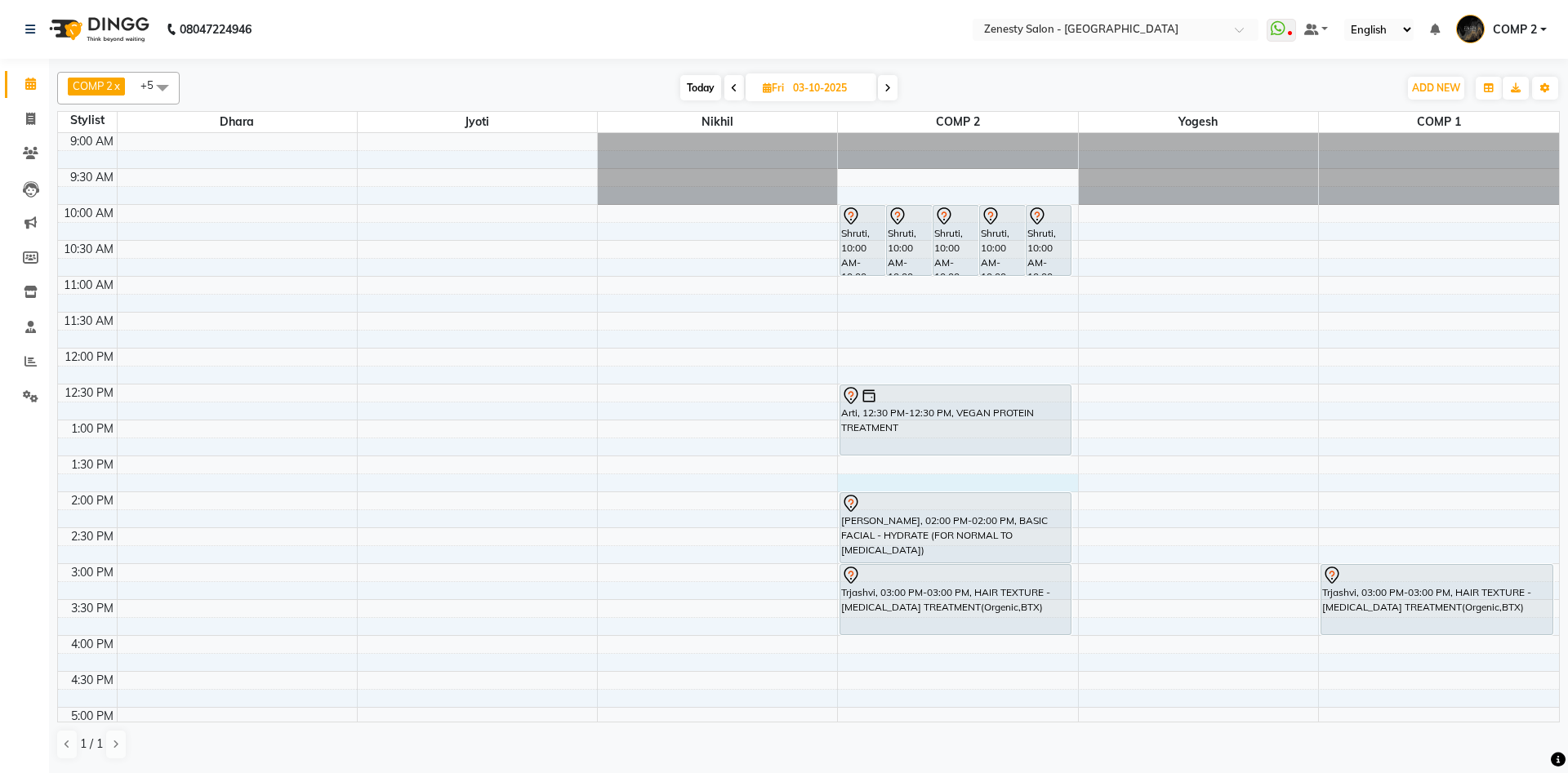
click at [881, 486] on div "9:00 AM 9:30 AM 10:00 AM 10:30 AM 11:00 AM 11:30 AM 12:00 PM 12:30 PM 1:00 PM 1…" at bounding box center [808, 564] width 1501 height 861
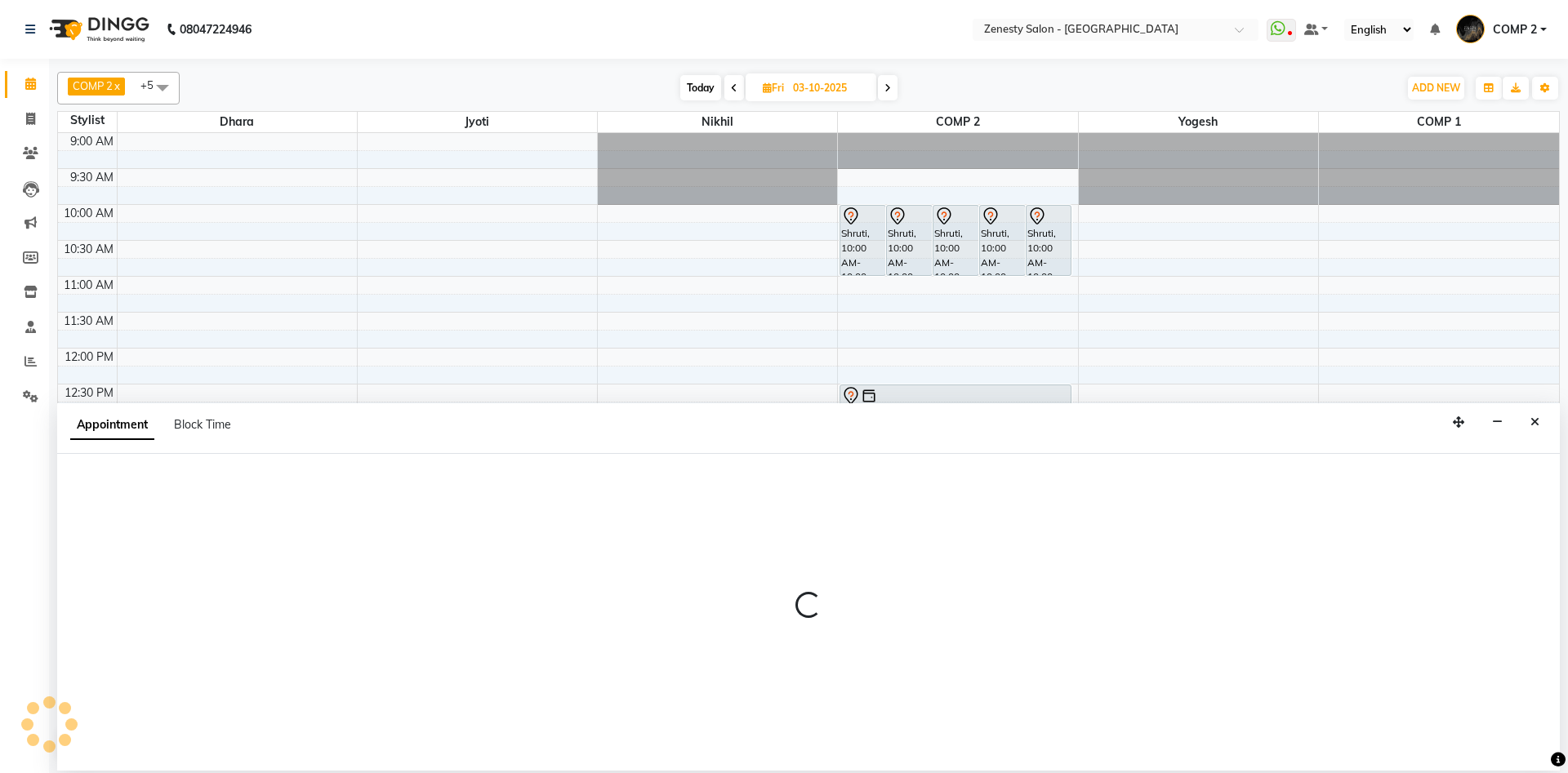
select select "40087"
select select "tentative"
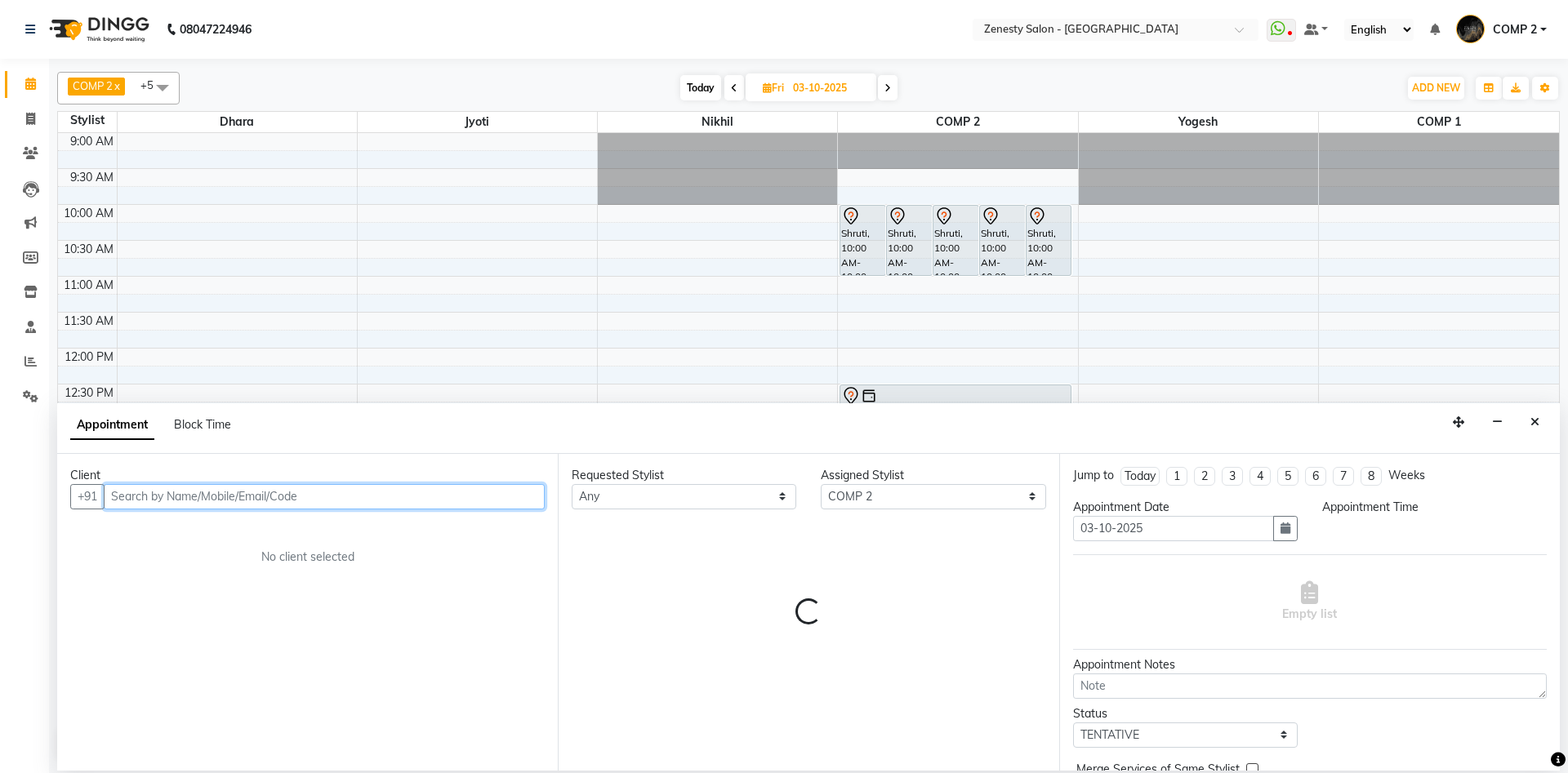
select select "825"
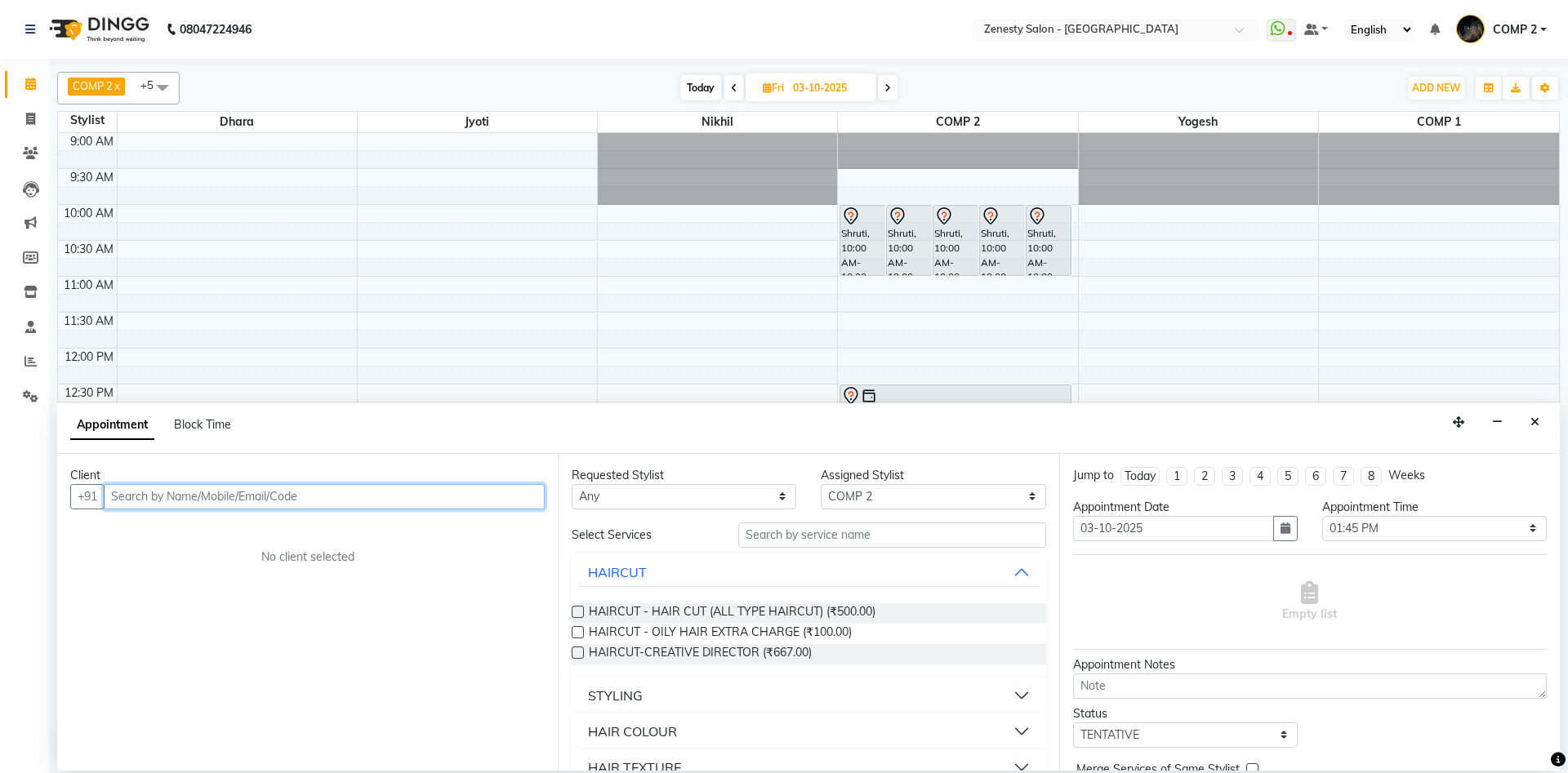
click at [135, 493] on input "text" at bounding box center [324, 497] width 441 height 26
click at [212, 534] on span "93286657" at bounding box center [209, 532] width 65 height 16
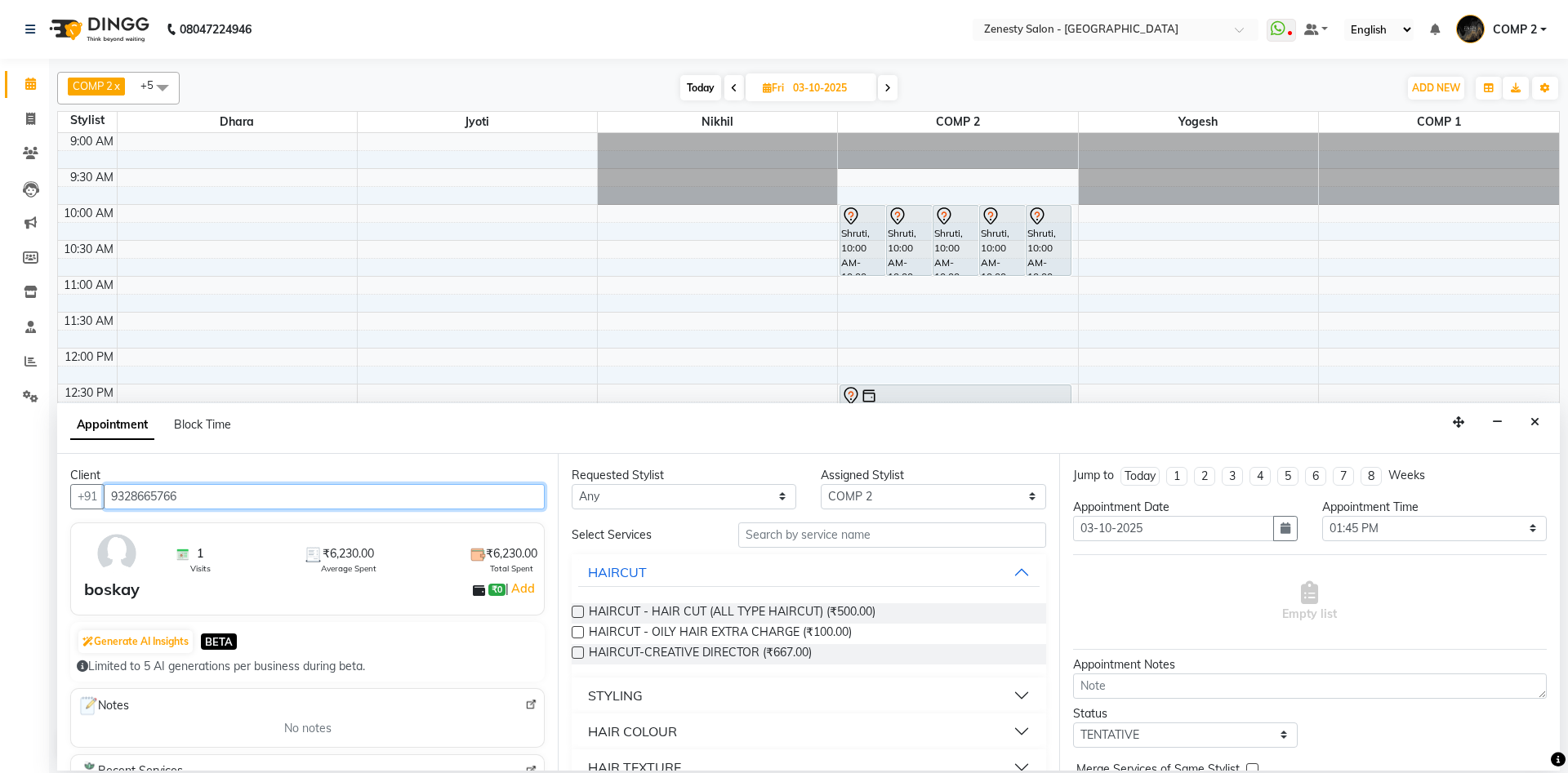
type input "9328665766"
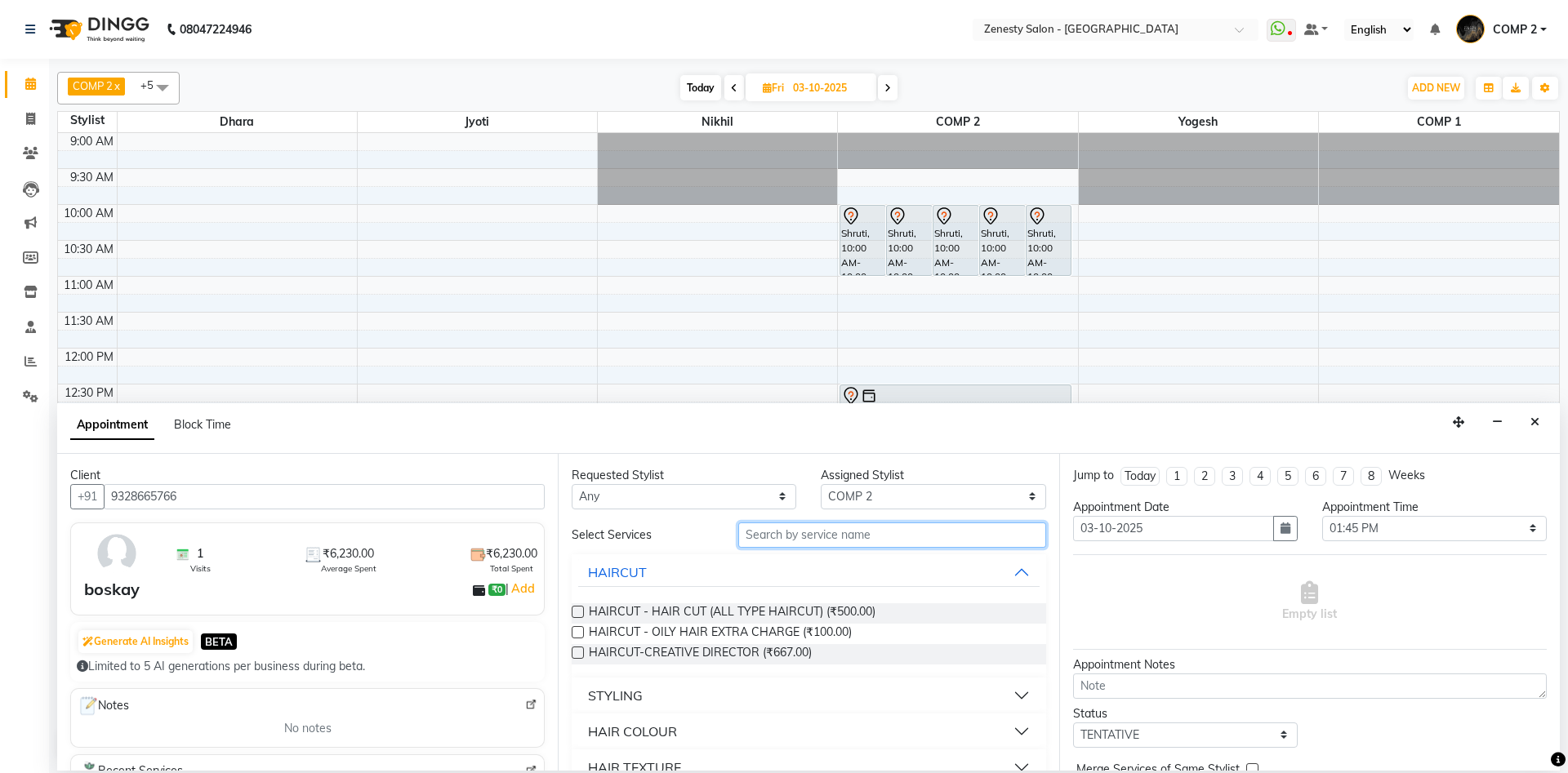
click at [761, 537] on input "text" at bounding box center [892, 535] width 308 height 26
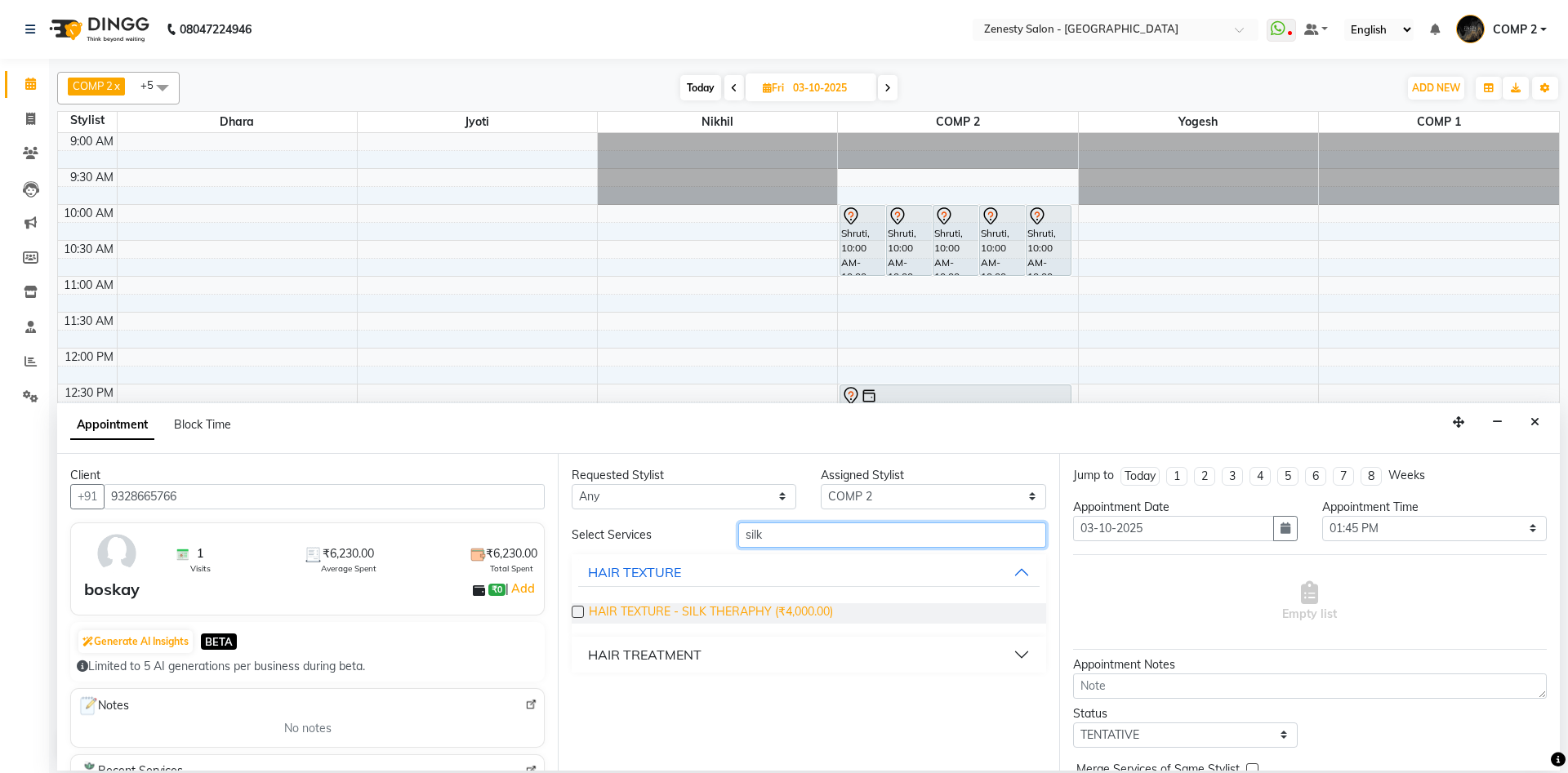
type input "silk"
click at [773, 613] on span "HAIR TEXTURE - SILK THERAPHY (₹4,000.00)" at bounding box center [711, 613] width 244 height 20
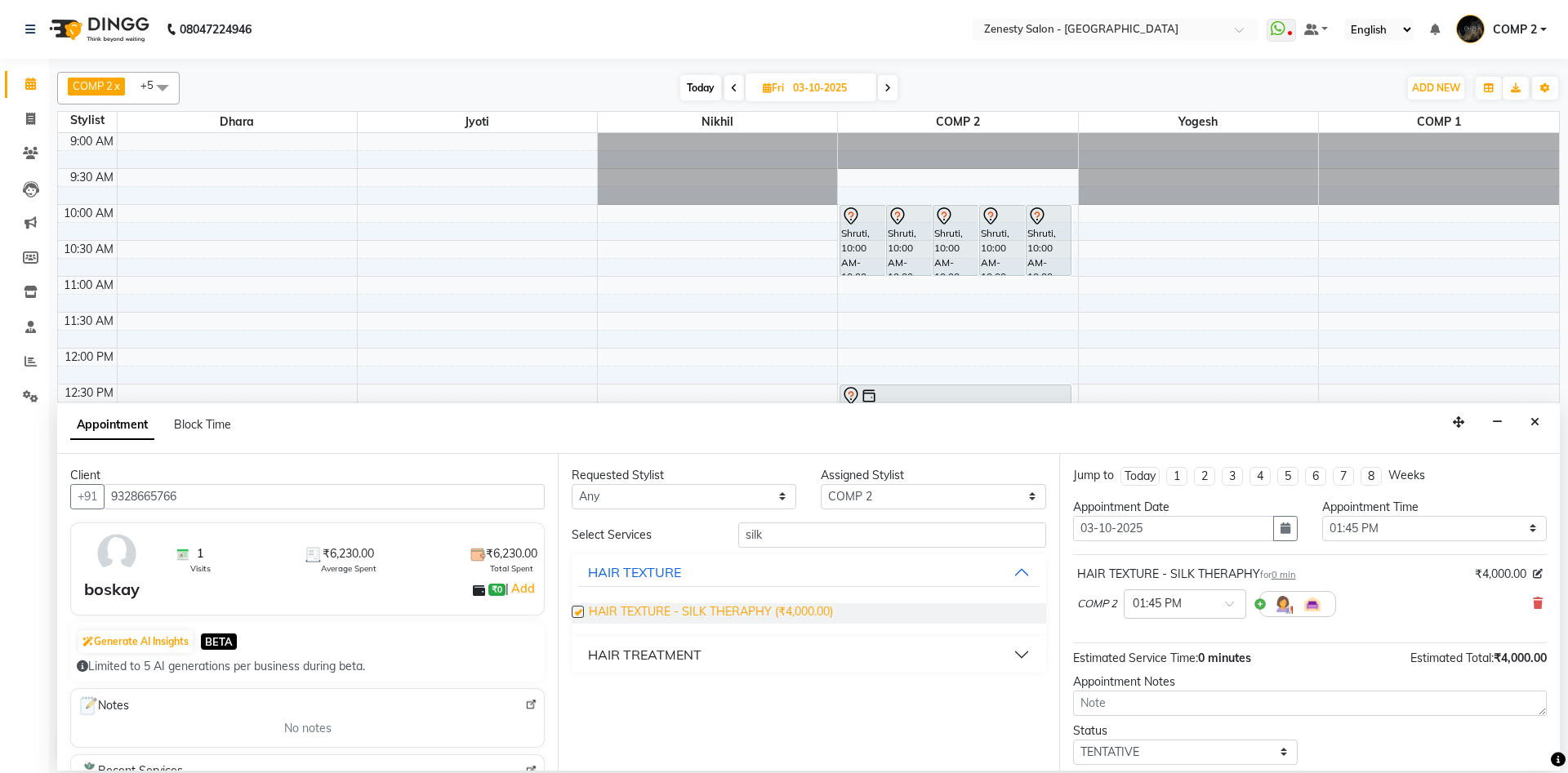
checkbox input "false"
click at [1322, 517] on select "Select 10:00 AM 10:15 AM 10:30 AM 10:45 AM 11:00 AM 11:15 AM 11:30 AM 11:45 AM …" at bounding box center [1434, 529] width 225 height 26
select select "840"
click option "02:00 PM" at bounding box center [0, 0] width 0 height 0
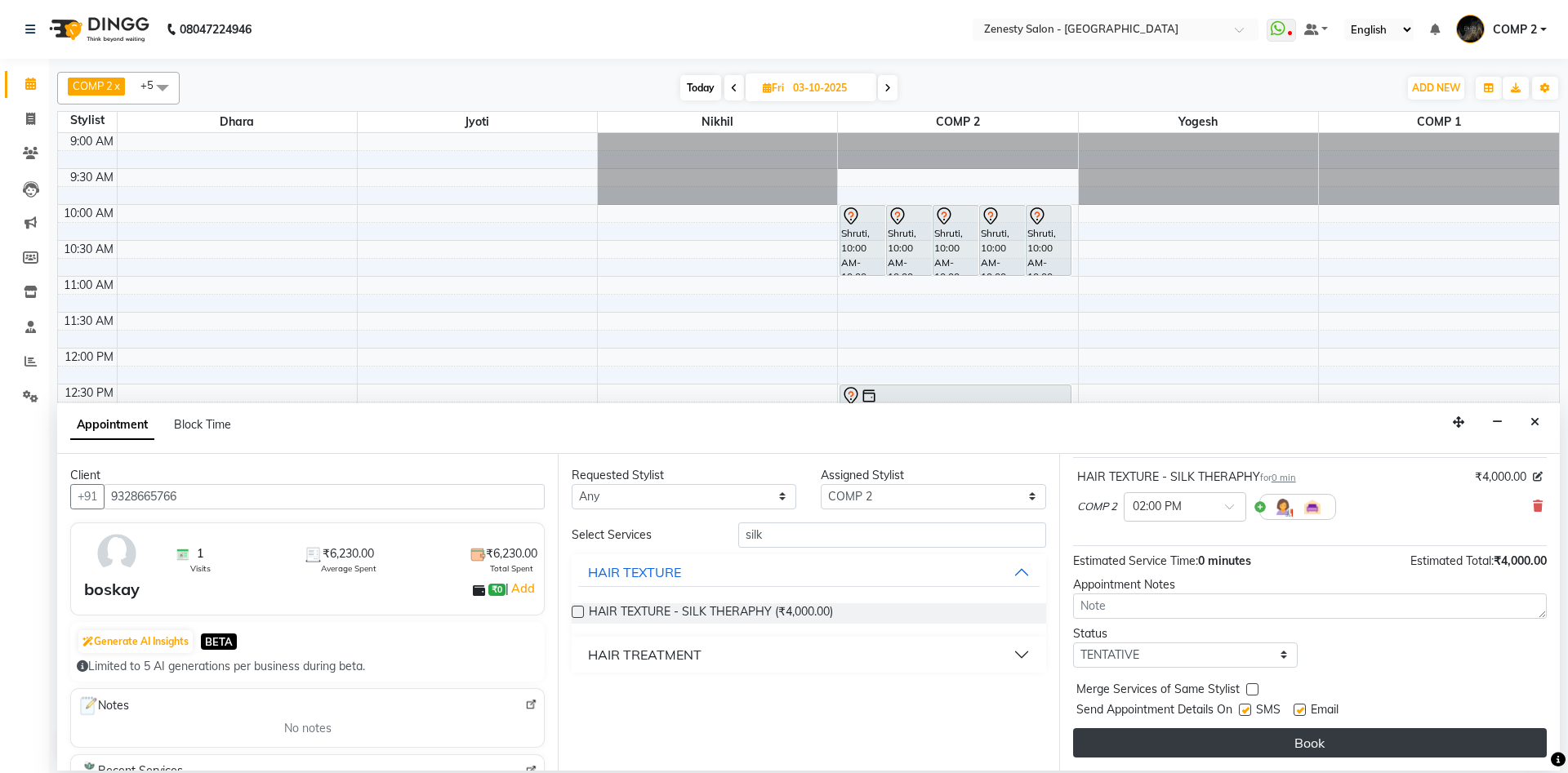
click at [1358, 739] on button "Book" at bounding box center [1310, 743] width 474 height 29
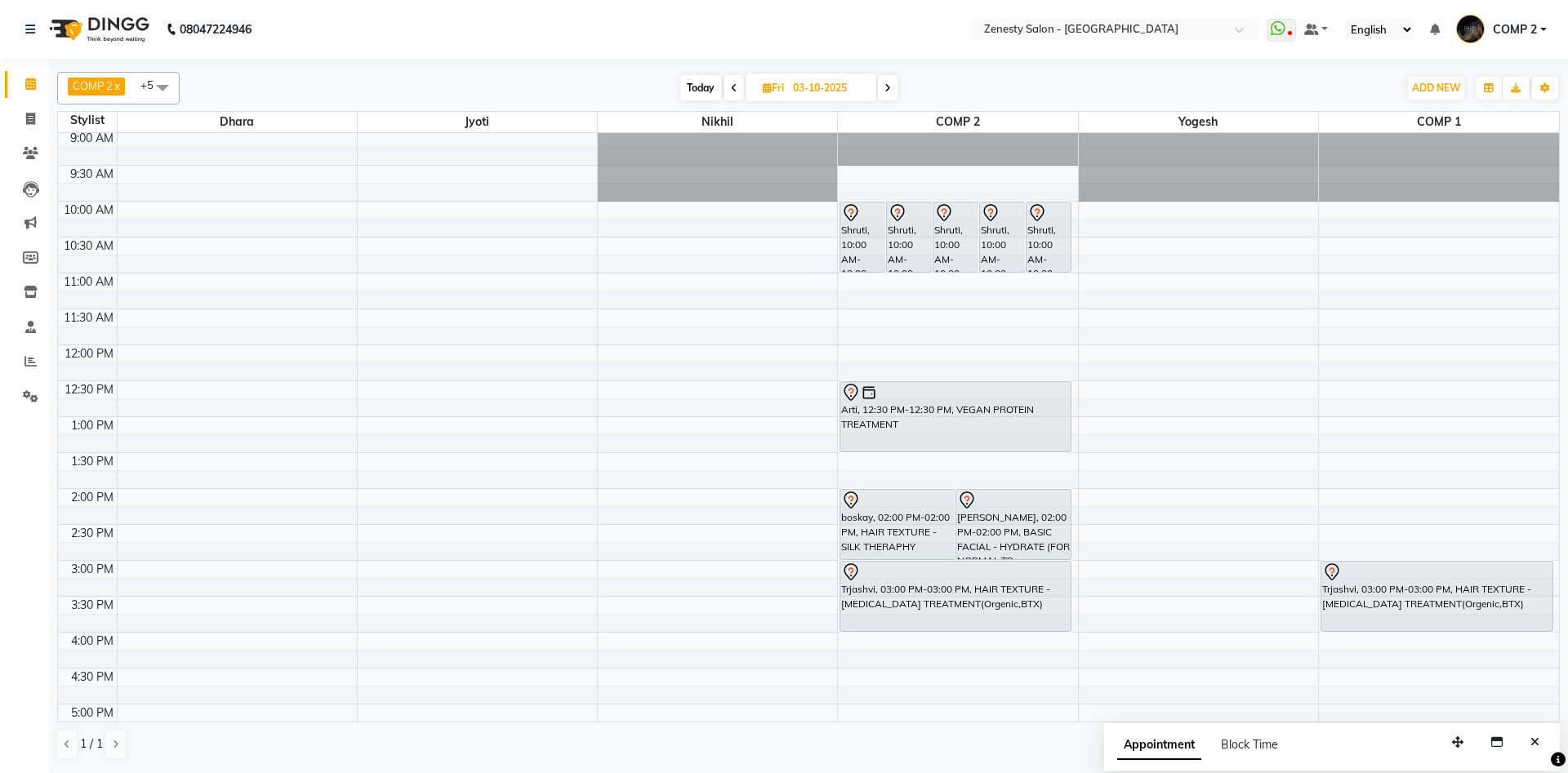
scroll to position [0, 0]
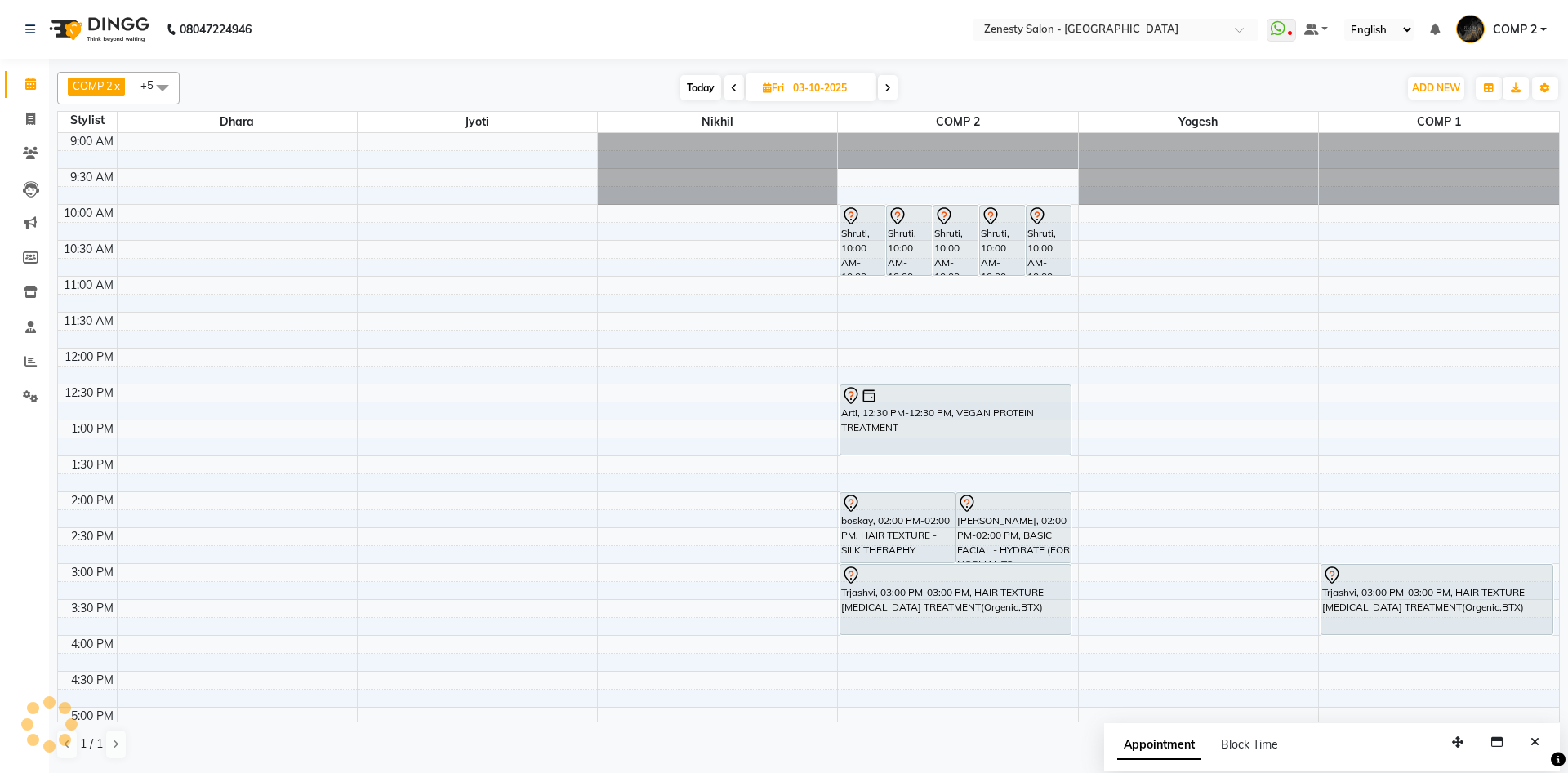
click at [735, 88] on icon at bounding box center [733, 88] width 6 height 10
type input "02-10-2025"
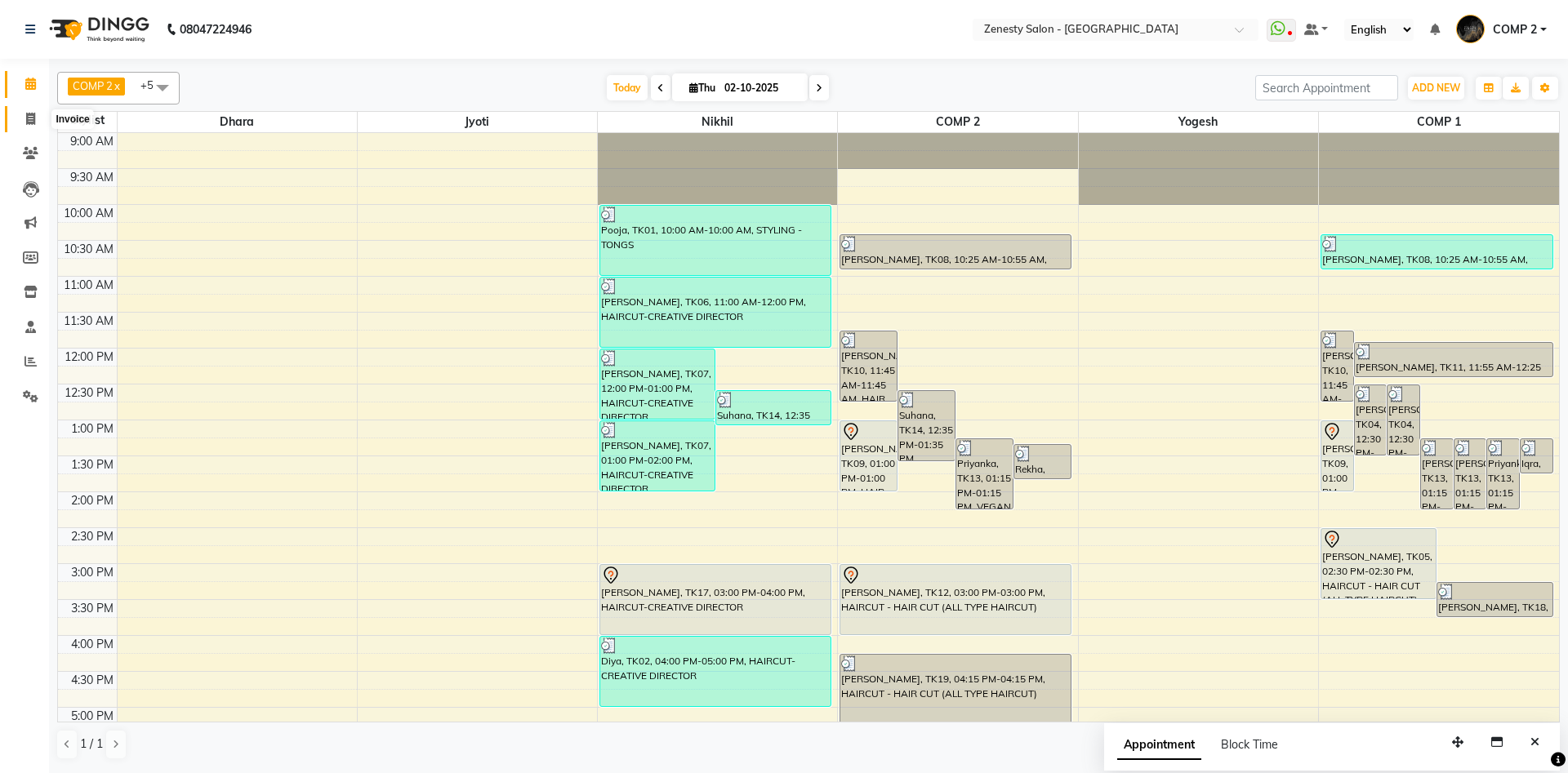
click at [21, 126] on span at bounding box center [30, 119] width 28 height 19
select select "5713"
select select "service"
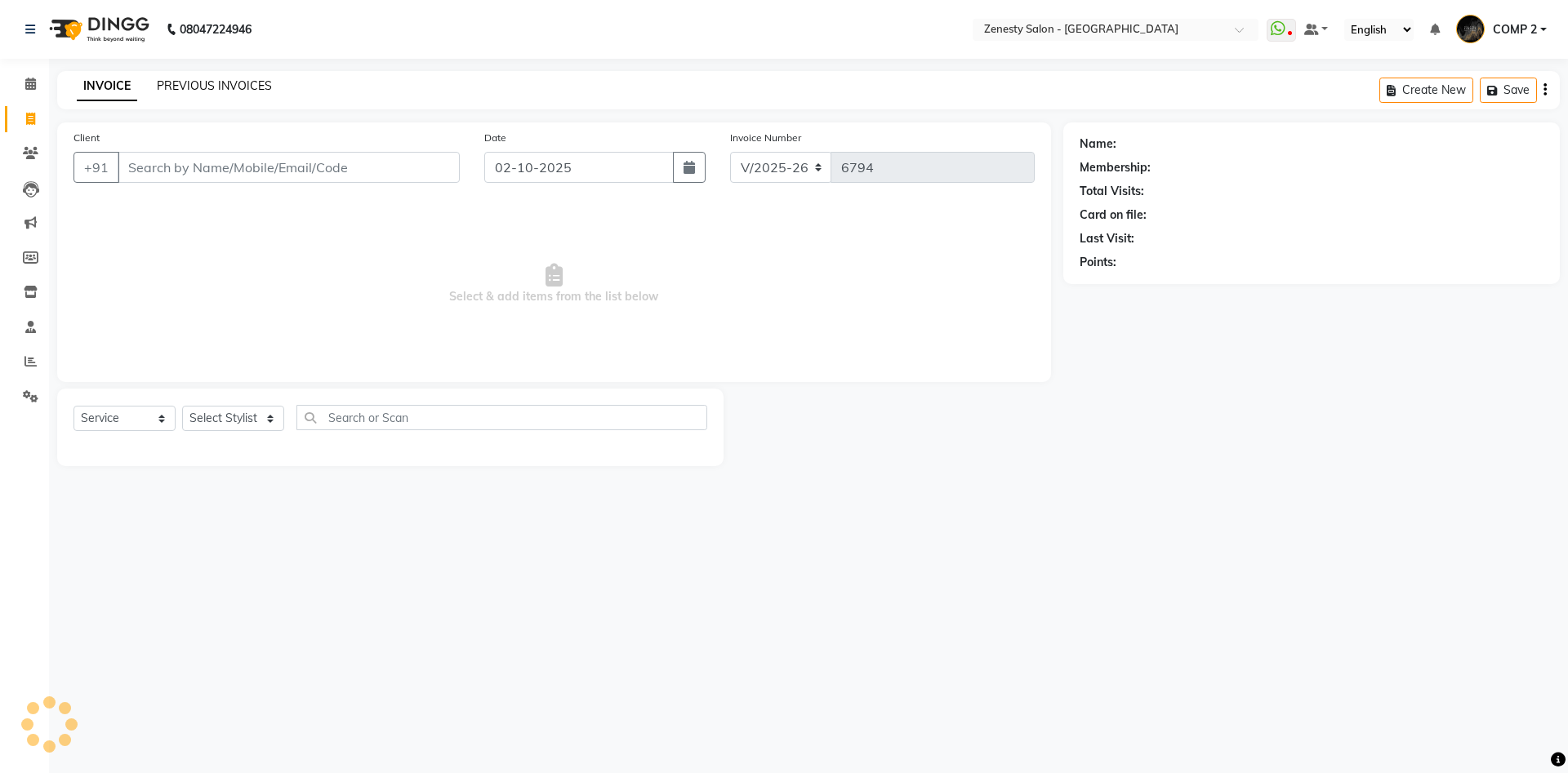
click at [197, 86] on link "PREVIOUS INVOICES" at bounding box center [214, 86] width 115 height 15
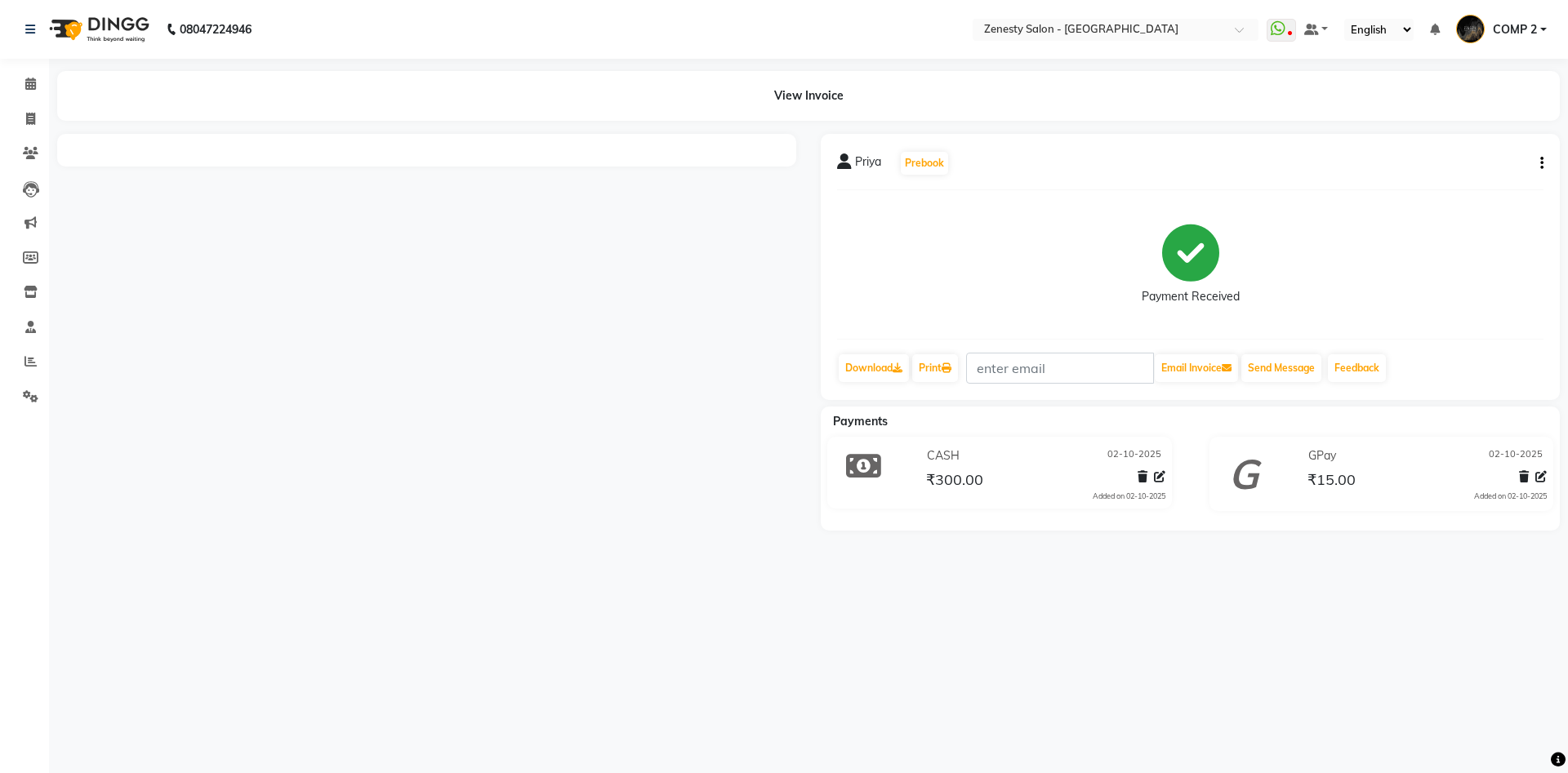
click at [1541, 164] on icon "button" at bounding box center [1542, 164] width 4 height 1
click at [1488, 163] on div "Edit Item Staff" at bounding box center [1460, 164] width 112 height 20
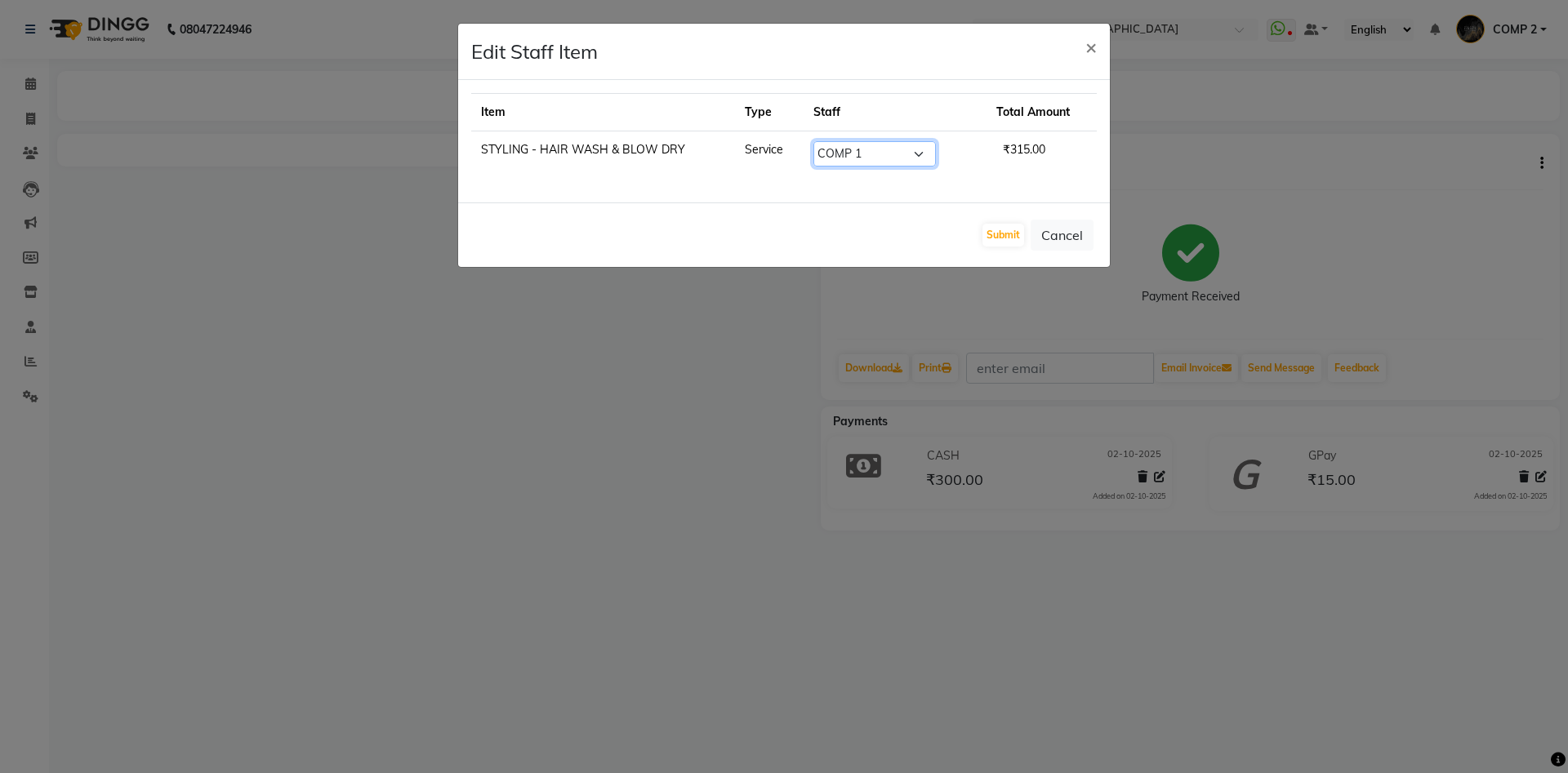
click at [814, 142] on select "Select Aanand Aarti Aashik Aesha Arsh Khalifa Ayan COMP 1 COMP 2 Darshan Dhara …" at bounding box center [875, 154] width 123 height 26
select select "39508"
click option "Kiran" at bounding box center [0, 0] width 0 height 0
click at [995, 243] on button "Submit" at bounding box center [1003, 235] width 42 height 23
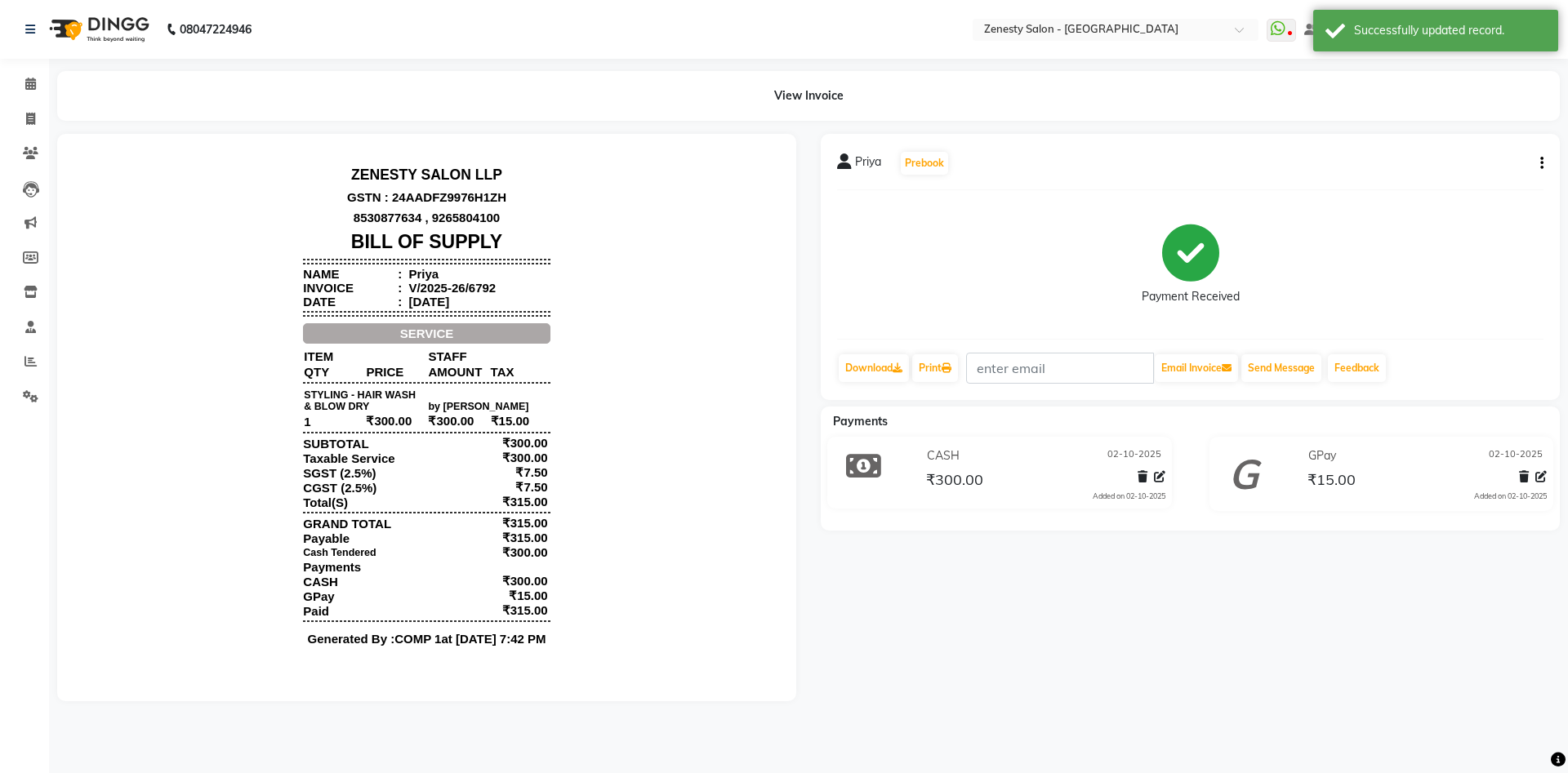
click at [1541, 164] on icon "button" at bounding box center [1542, 164] width 4 height 1
click at [1479, 146] on div "Split Service Amount" at bounding box center [1460, 143] width 112 height 20
select select "39508"
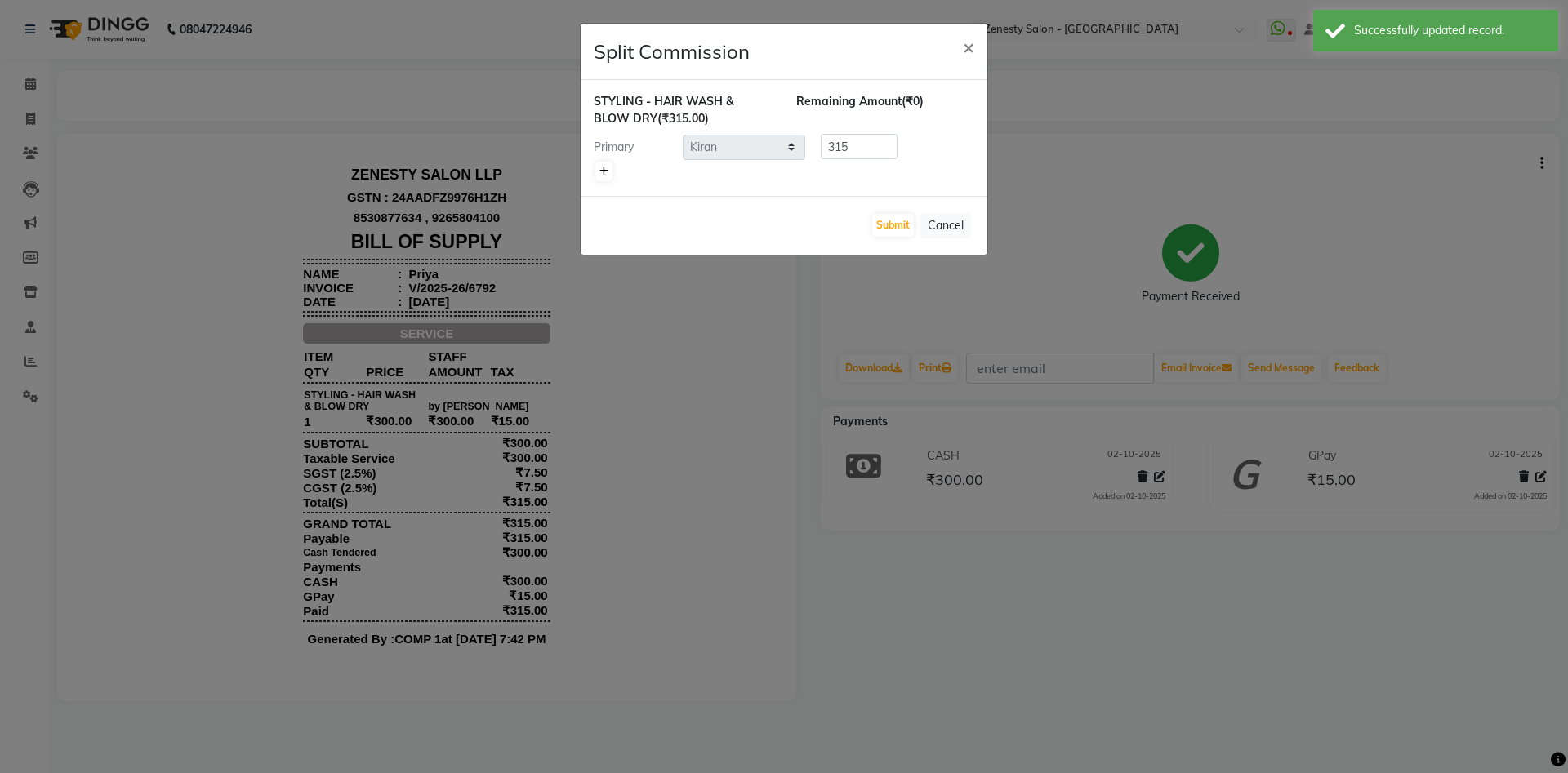
click at [607, 172] on icon at bounding box center [604, 171] width 9 height 10
type input "157.5"
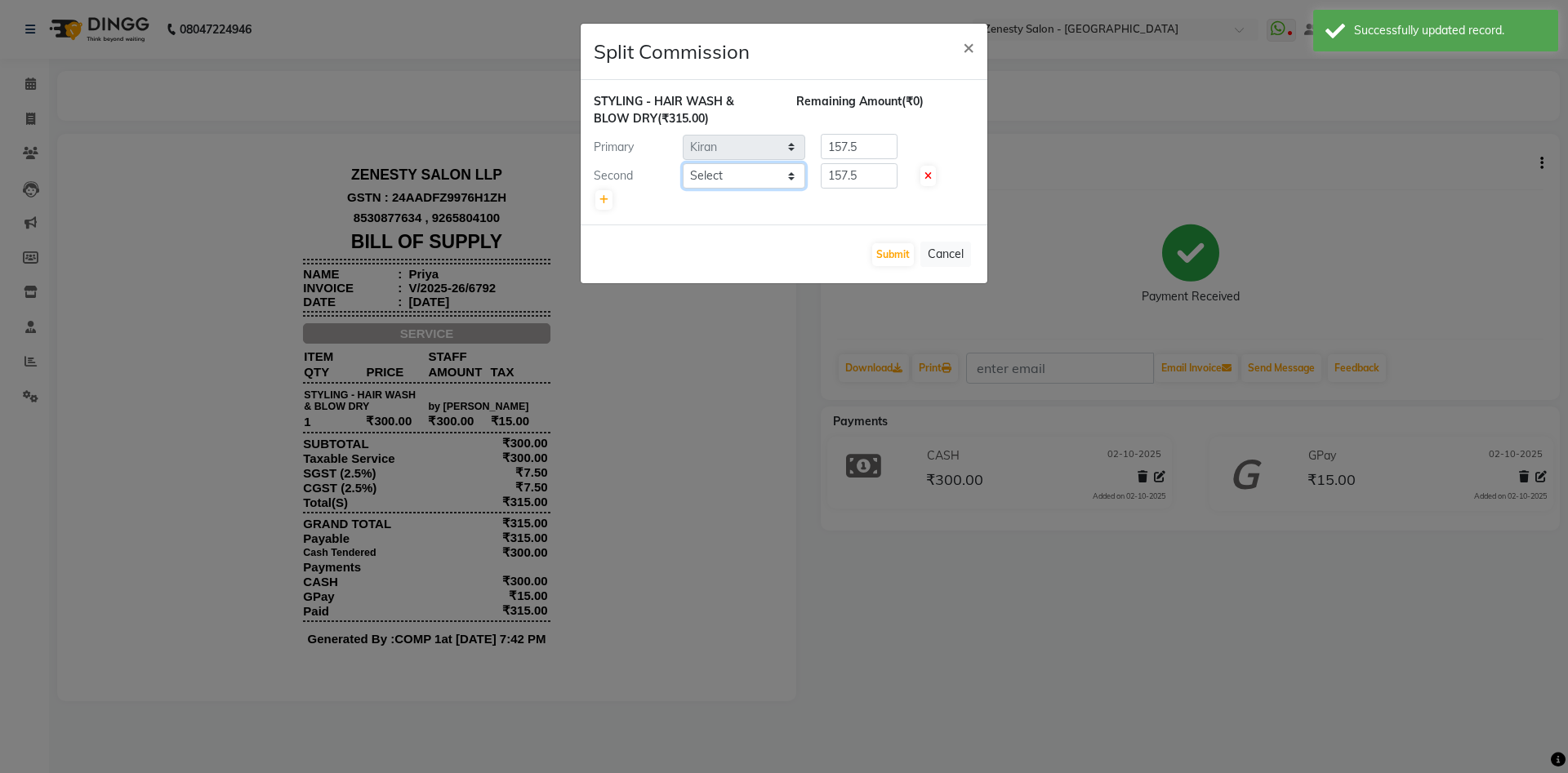
click at [683, 164] on select "Select Aanand Aarti Aashik Aesha Arsh Khalifa Ayan COMP 1 COMP 2 Darshan Dhara …" at bounding box center [744, 176] width 123 height 26
select select "42827"
click option "Meet [PERSON_NAME]" at bounding box center [0, 0] width 0 height 0
click at [741, 177] on select "Select Aanand Aarti Aashik Aesha Arsh Khalifa Ayan COMP 1 COMP 2 Darshan Dhara …" at bounding box center [744, 176] width 123 height 26
drag, startPoint x: 863, startPoint y: 175, endPoint x: 452, endPoint y: 161, distance: 411.2
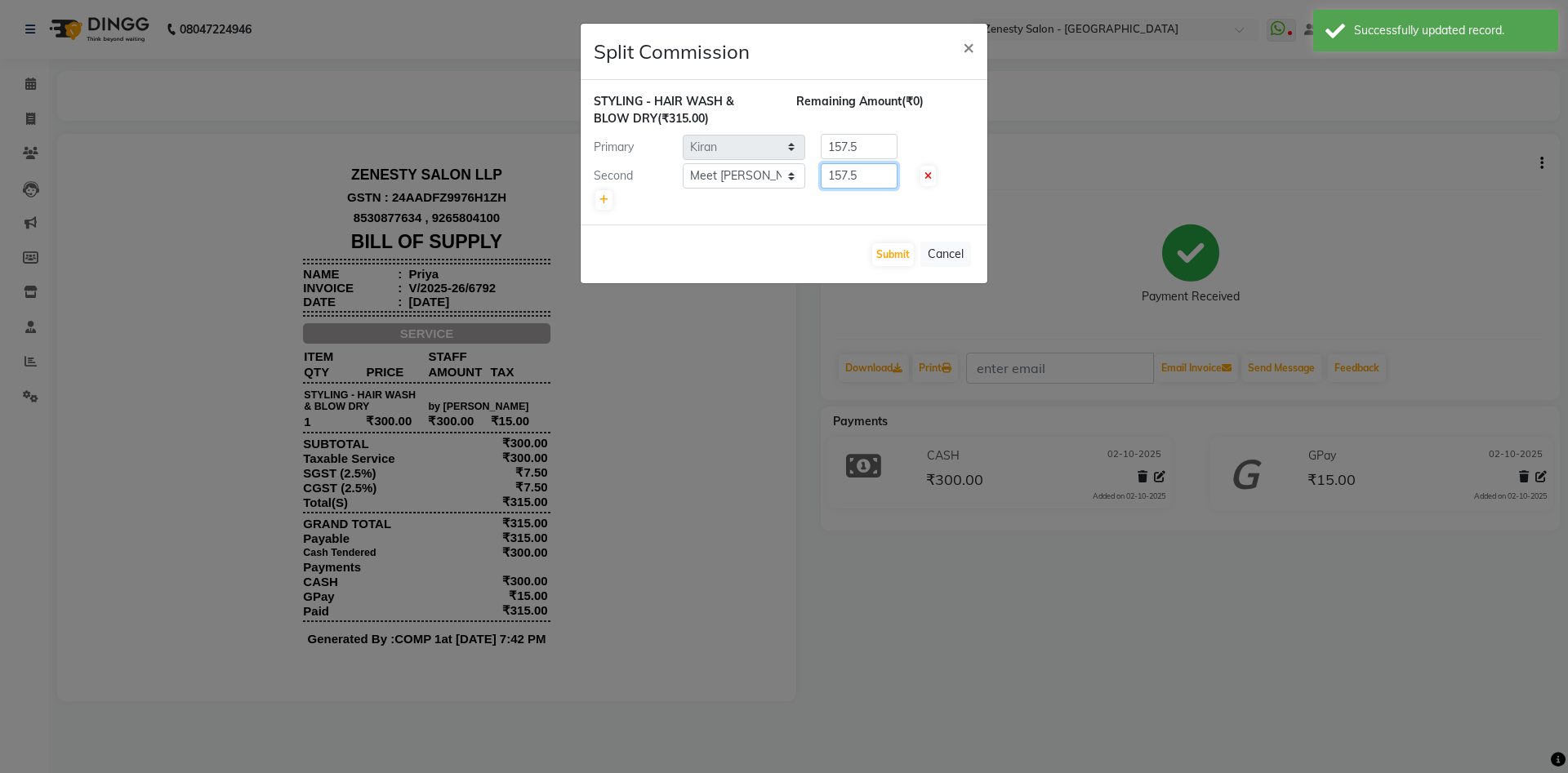
click at [821, 164] on input "157.5" at bounding box center [859, 176] width 77 height 26
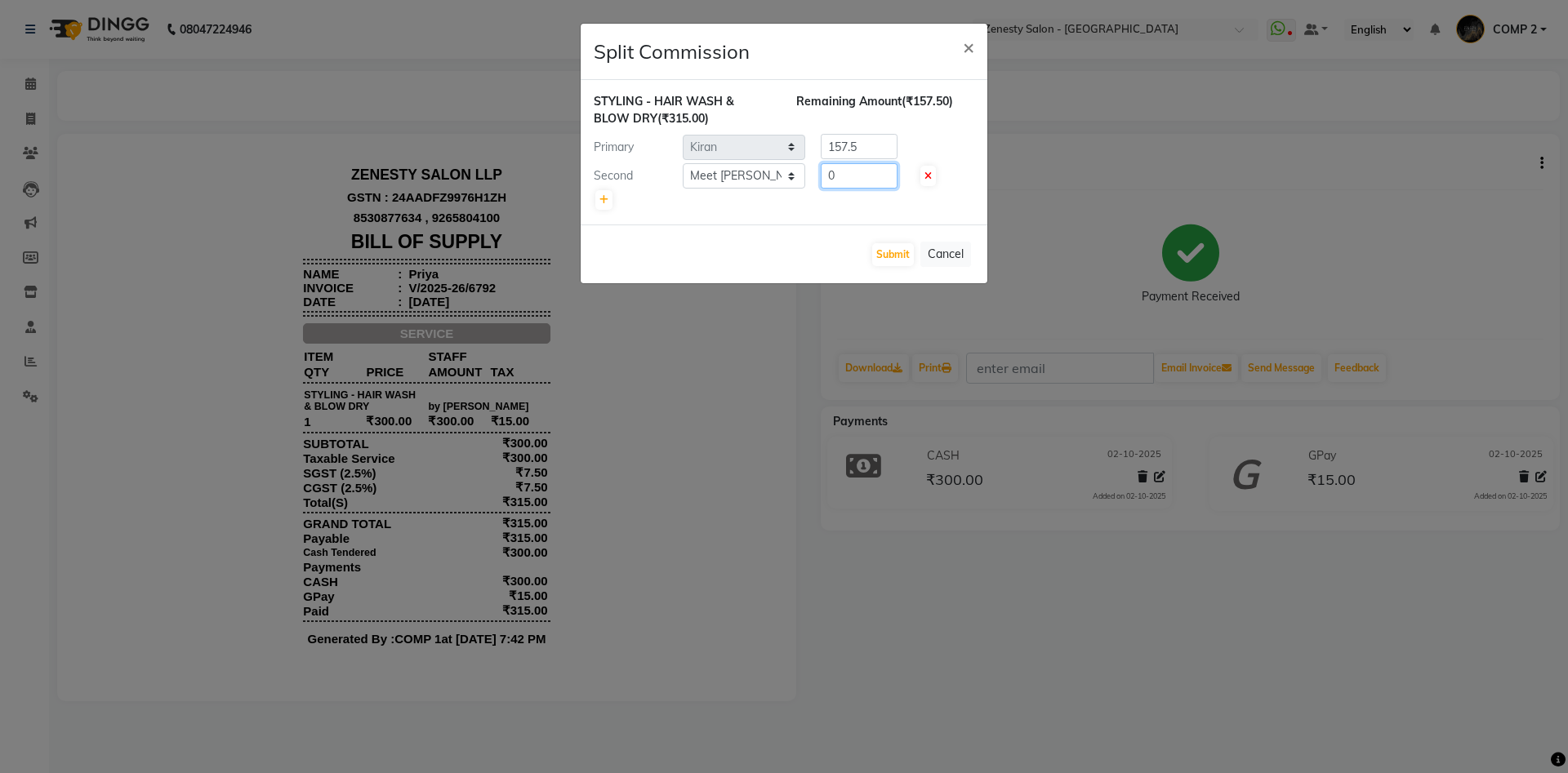
type input "0"
drag, startPoint x: 860, startPoint y: 144, endPoint x: 605, endPoint y: 118, distance: 256.3
click at [821, 134] on input "157.5" at bounding box center [859, 146] width 77 height 26
type input "315"
click at [887, 250] on button "Submit" at bounding box center [892, 255] width 42 height 23
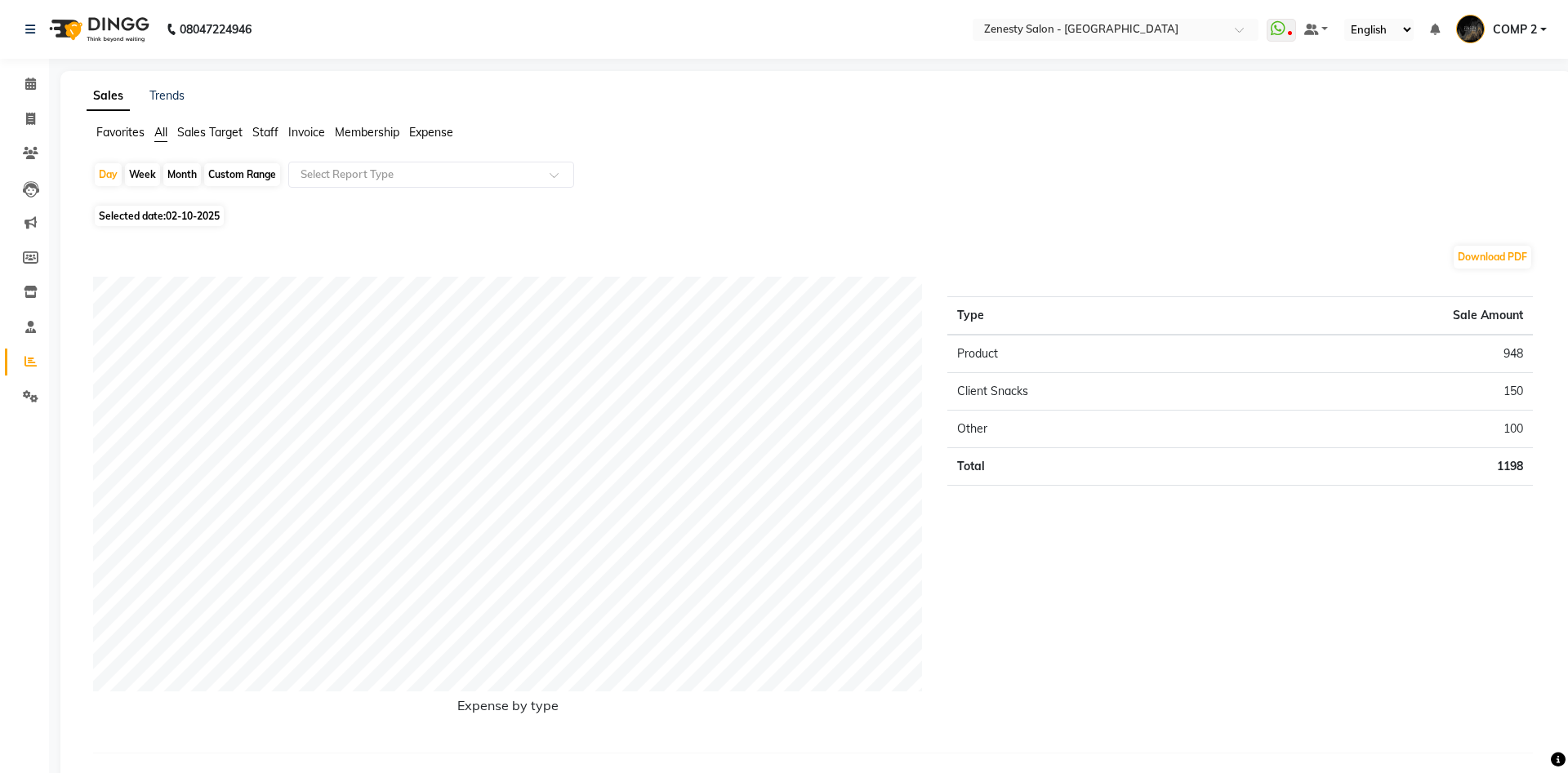
click at [264, 126] on span "Staff" at bounding box center [265, 132] width 27 height 15
click at [348, 176] on input "text" at bounding box center [415, 174] width 235 height 16
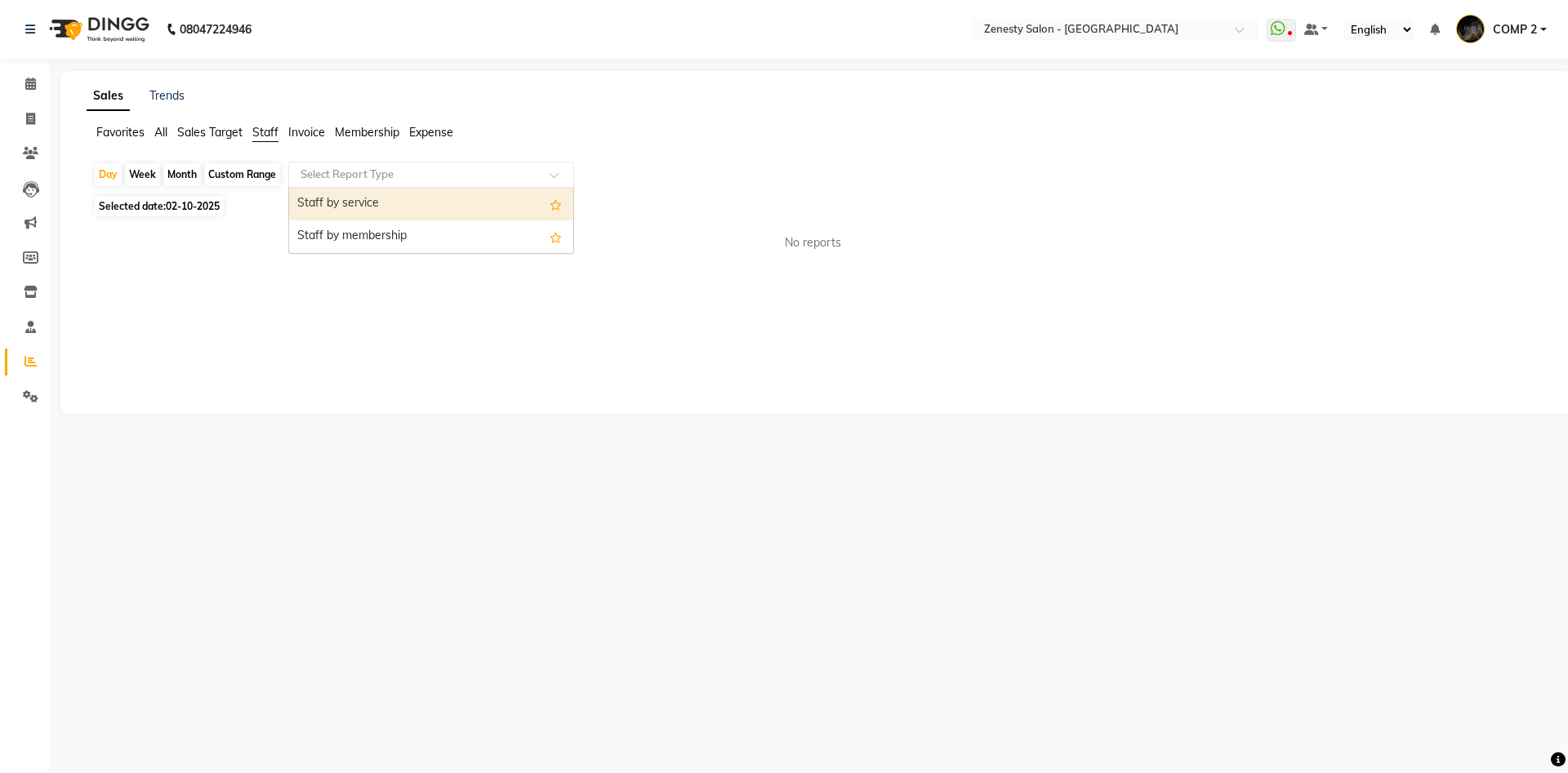
click at [342, 208] on div "Staff by service" at bounding box center [431, 203] width 284 height 33
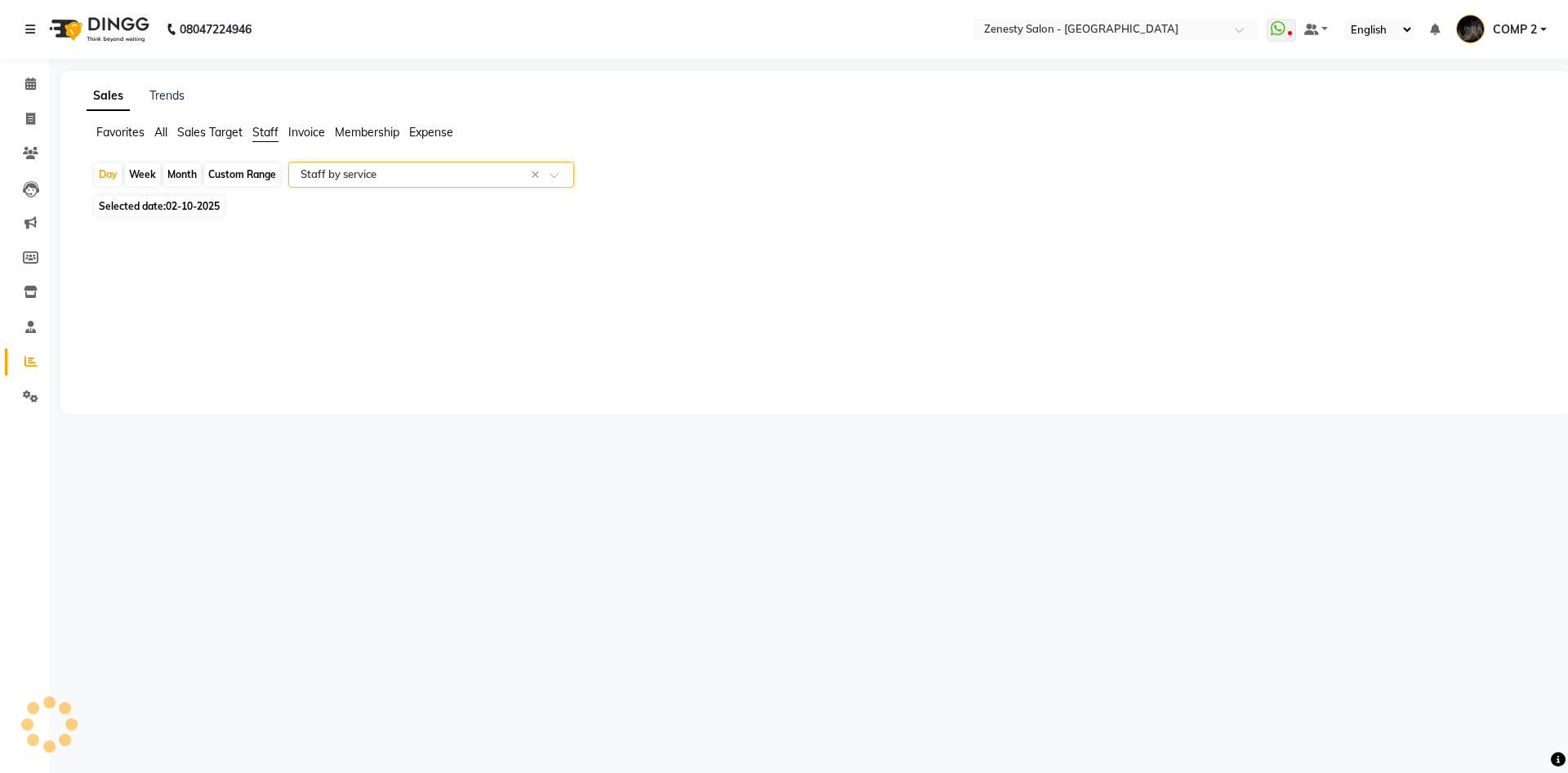
select select "filtered_report"
select select "pdf"
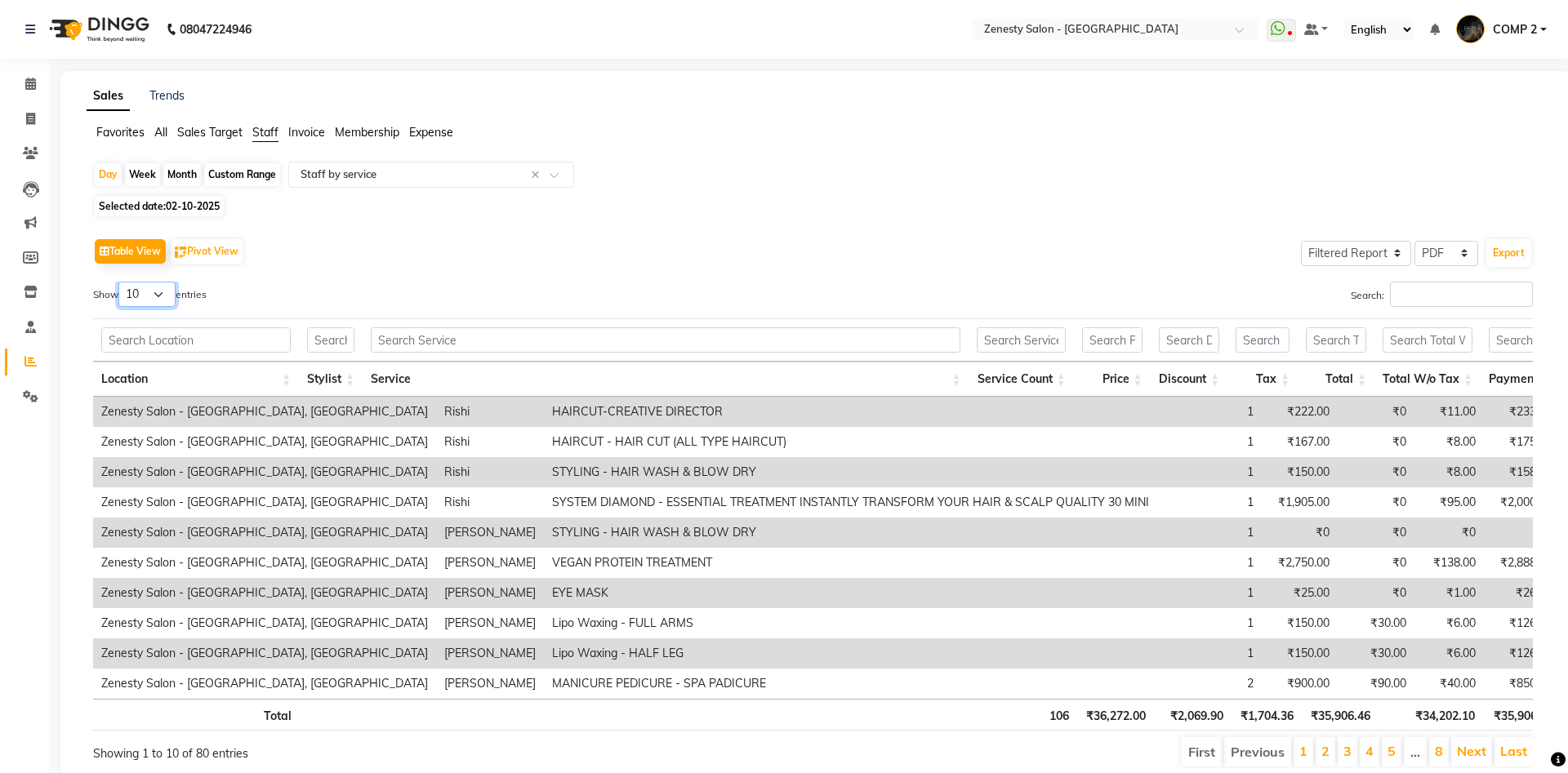
click at [119, 282] on select "10 25 50 100" at bounding box center [147, 295] width 57 height 26
select select "100"
click option "100" at bounding box center [0, 0] width 0 height 0
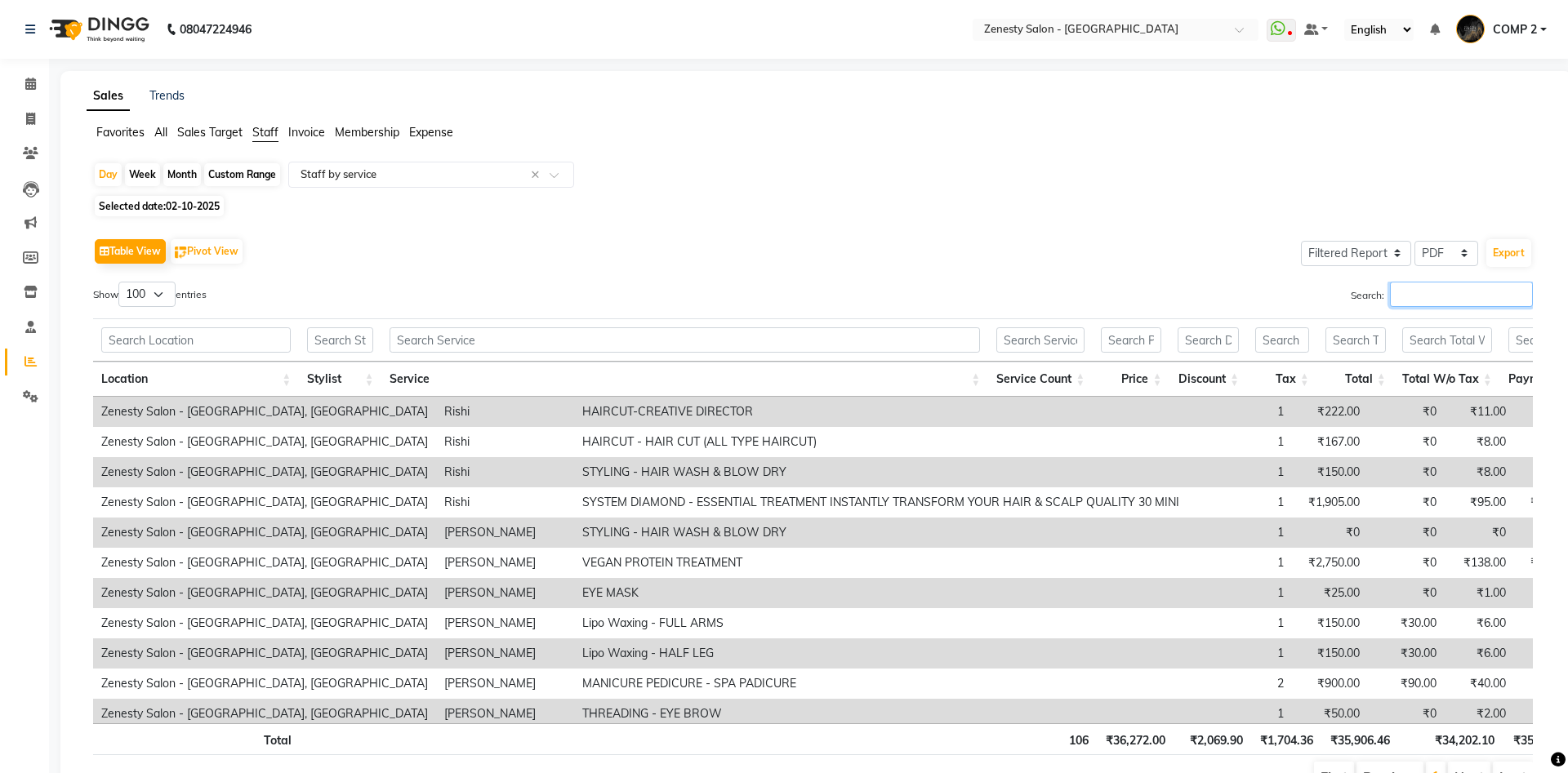
click at [1401, 294] on input "Search:" at bounding box center [1462, 295] width 143 height 26
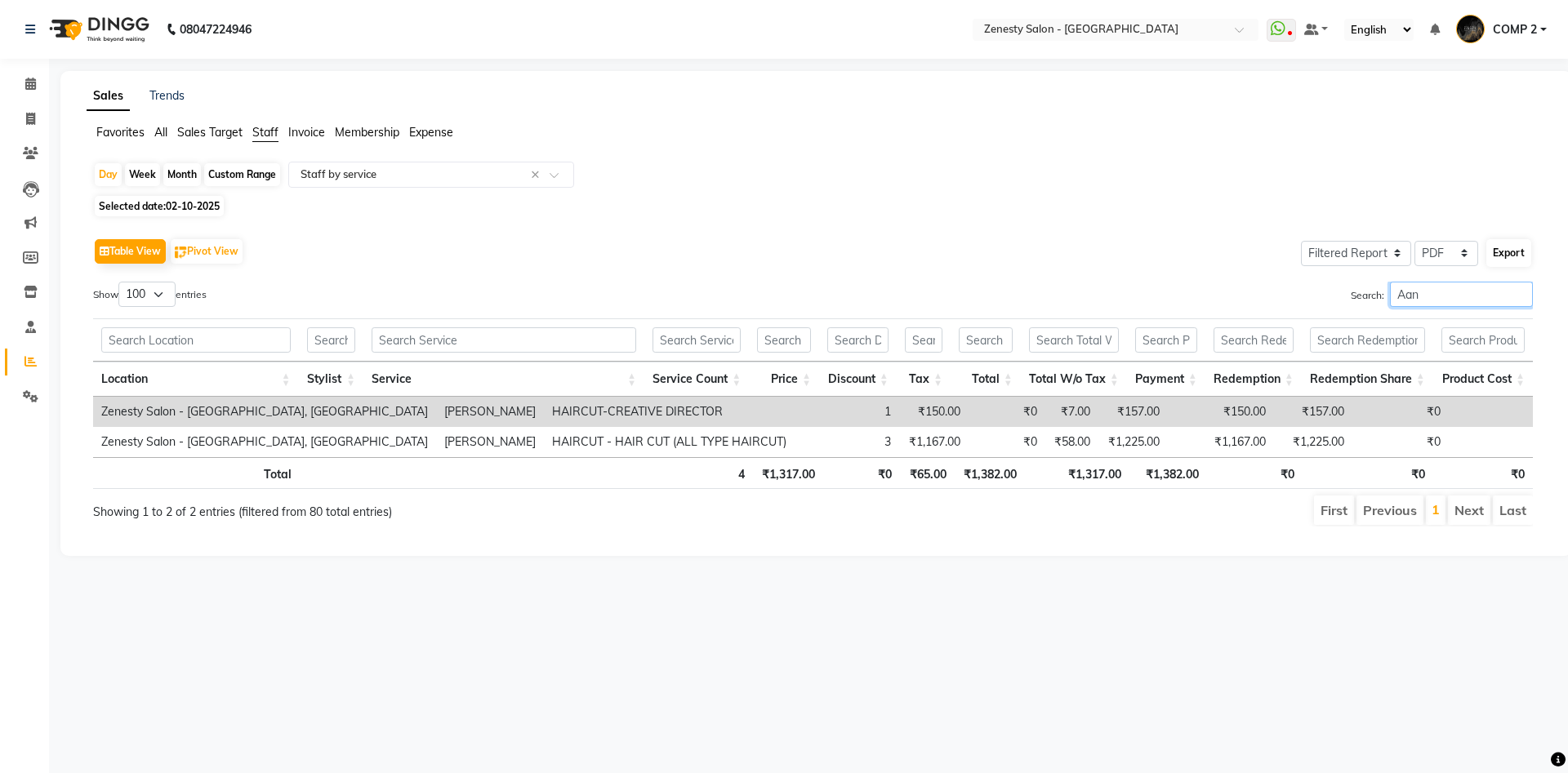
type input "Aan"
click at [1517, 253] on button "Export" at bounding box center [1509, 253] width 45 height 27
select select "sans-serif"
select select "10px"
select select "template_1"
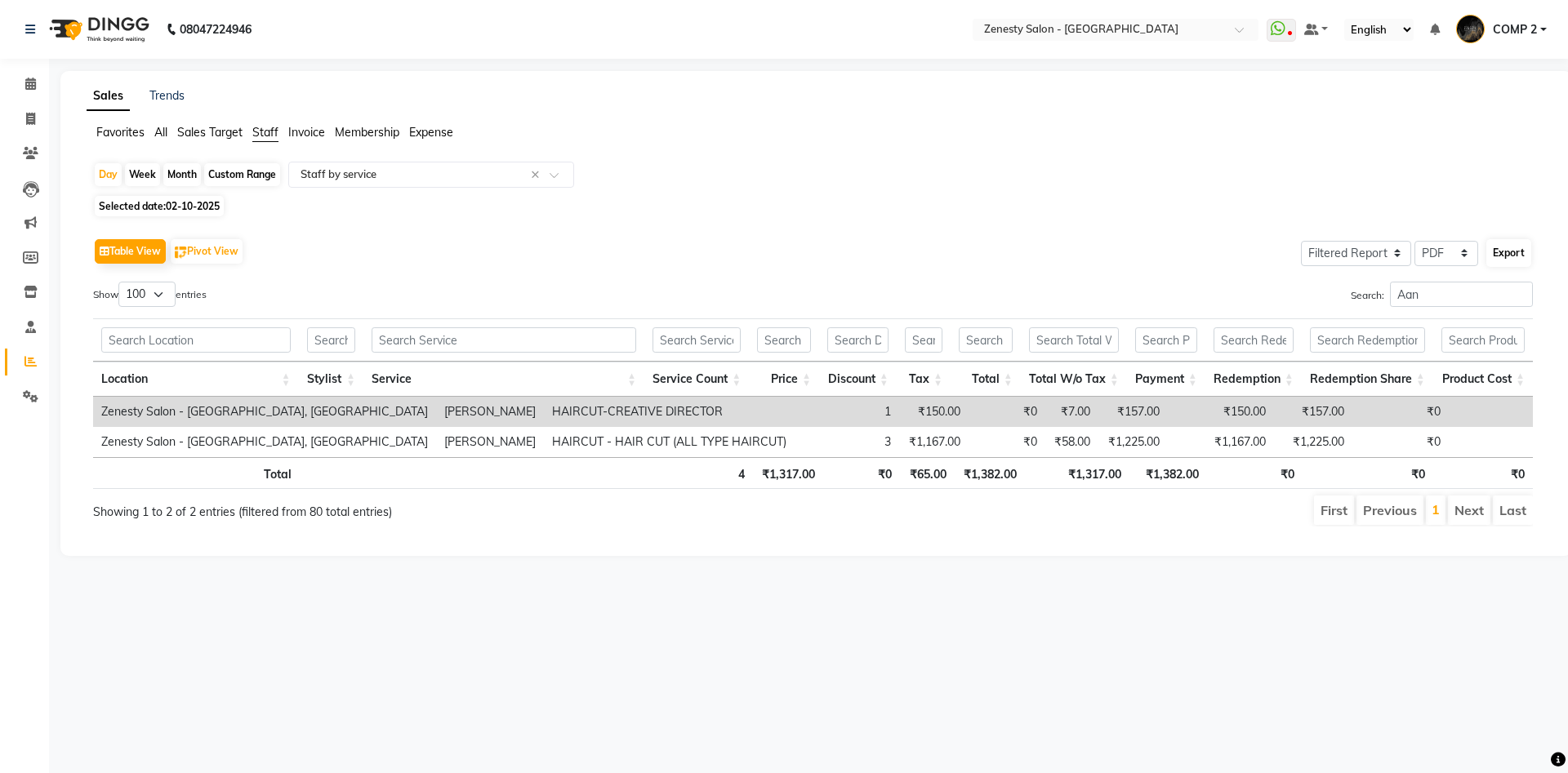
select select "A4"
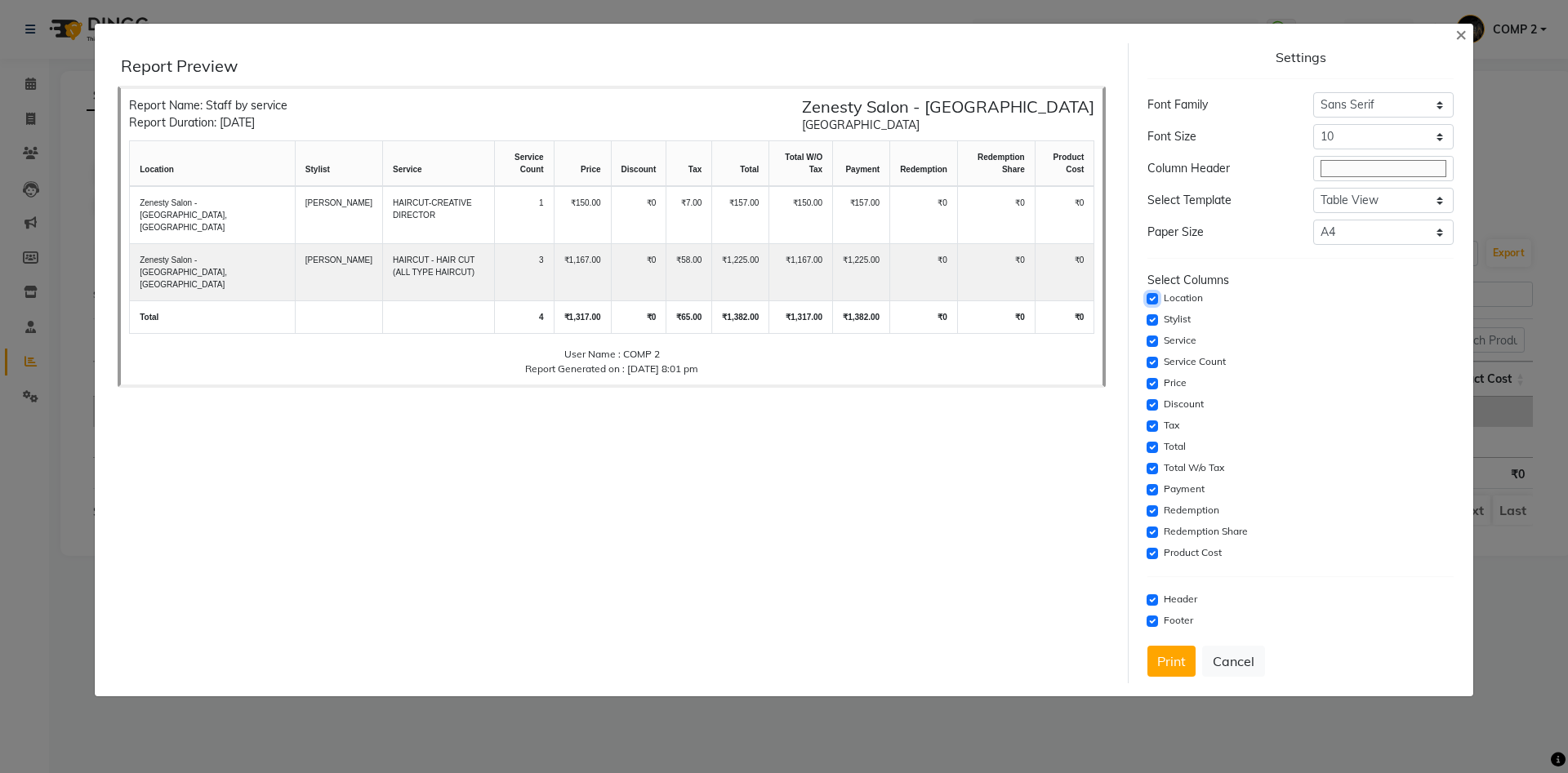
drag, startPoint x: 1153, startPoint y: 295, endPoint x: 1162, endPoint y: 304, distance: 12.7
click at [1156, 295] on input "checkbox" at bounding box center [1151, 299] width 11 height 11
checkbox input "false"
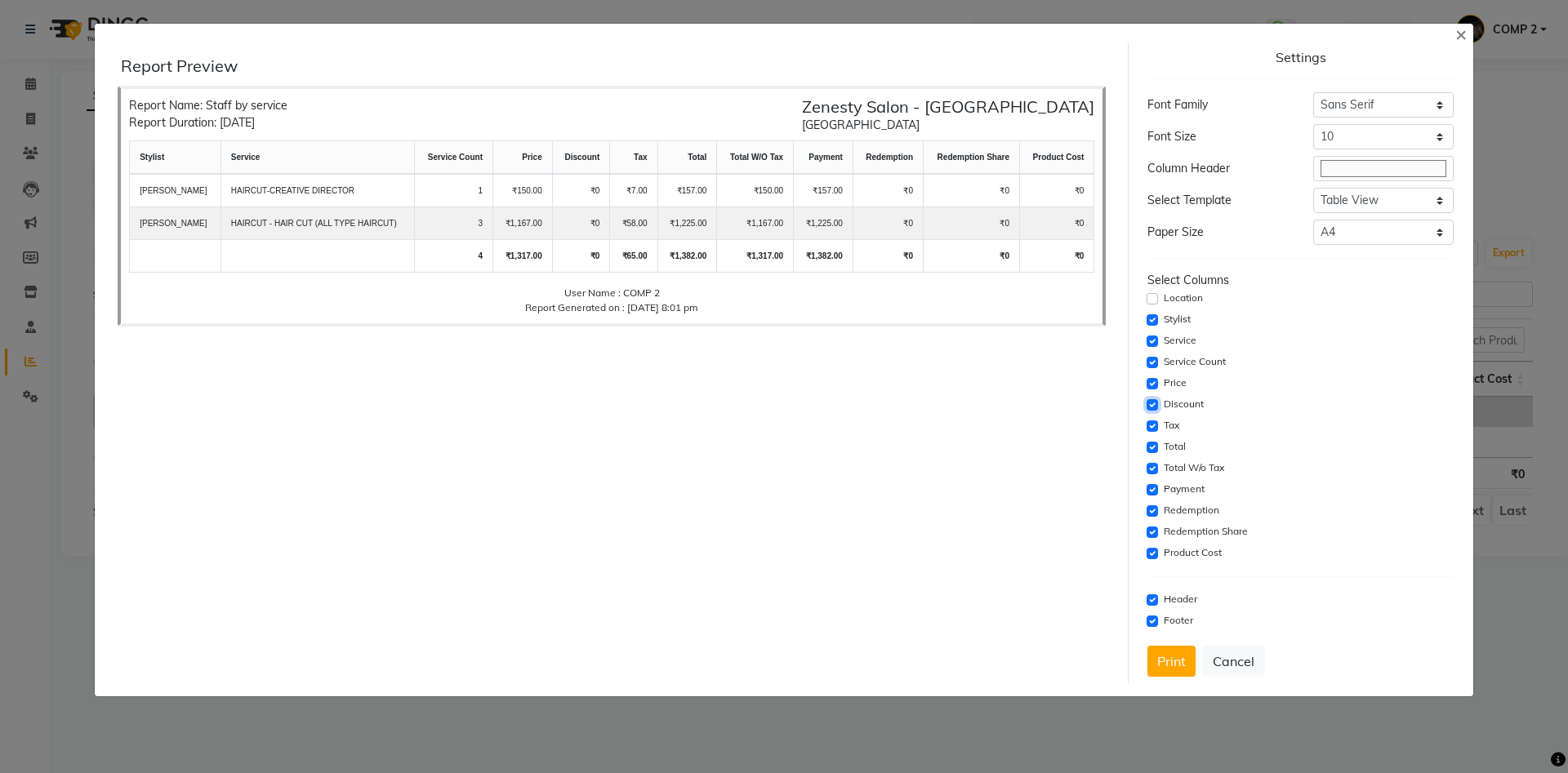
click at [1149, 406] on input "checkbox" at bounding box center [1151, 405] width 11 height 11
checkbox input "false"
click at [1149, 423] on input "checkbox" at bounding box center [1151, 426] width 11 height 11
checkbox input "false"
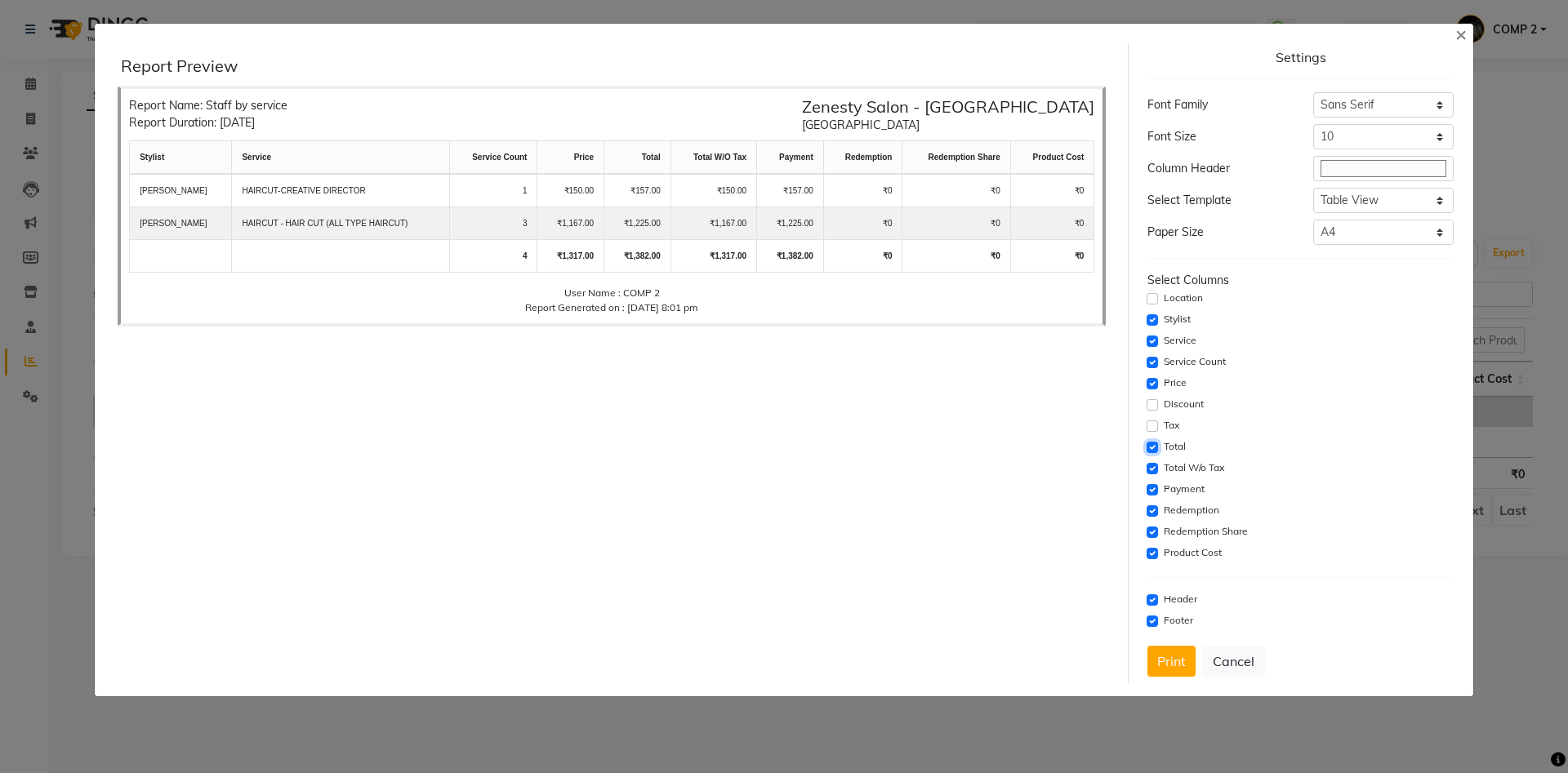
click at [1152, 446] on input "checkbox" at bounding box center [1151, 448] width 11 height 11
checkbox input "false"
click at [1152, 465] on input "checkbox" at bounding box center [1151, 469] width 11 height 11
checkbox input "false"
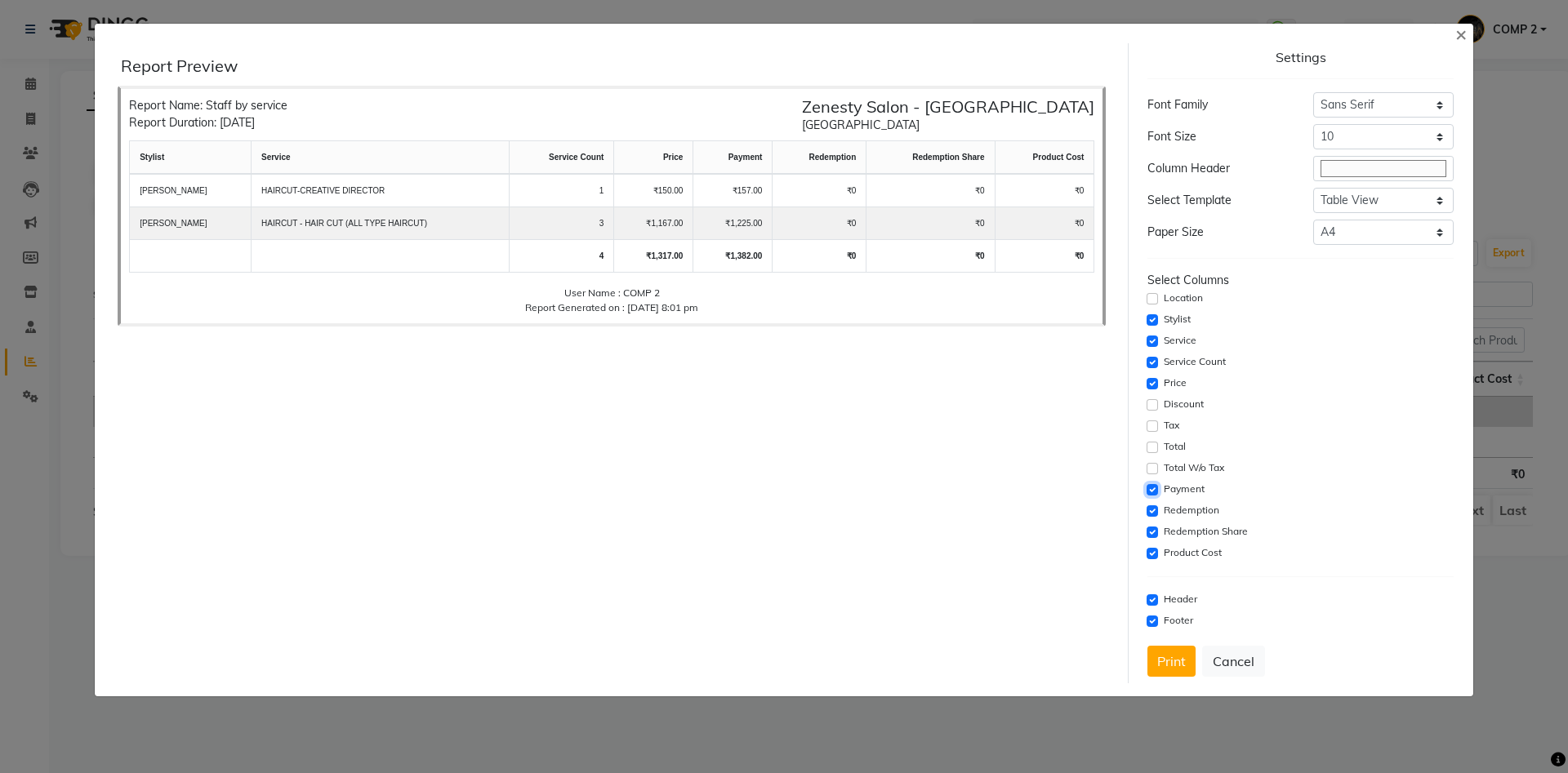
click at [1152, 487] on input "checkbox" at bounding box center [1151, 490] width 11 height 11
checkbox input "false"
click at [1154, 515] on input "checkbox" at bounding box center [1151, 511] width 11 height 11
checkbox input "false"
click at [1157, 534] on input "checkbox" at bounding box center [1151, 532] width 11 height 11
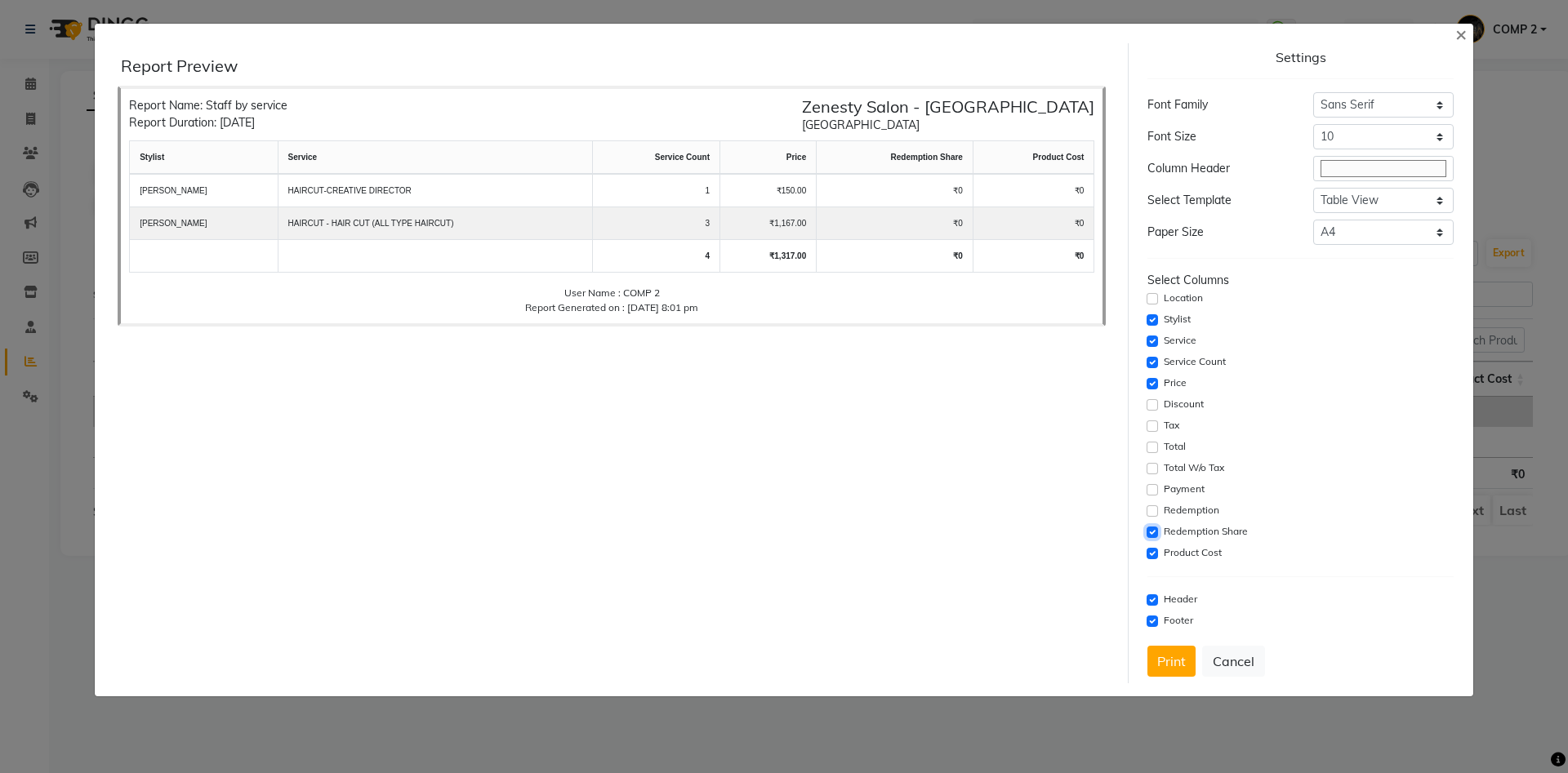
checkbox input "false"
drag, startPoint x: 1156, startPoint y: 552, endPoint x: 1154, endPoint y: 574, distance: 22.1
click at [1156, 554] on input "checkbox" at bounding box center [1151, 554] width 11 height 11
checkbox input "false"
click at [1155, 601] on input "checkbox" at bounding box center [1151, 600] width 11 height 11
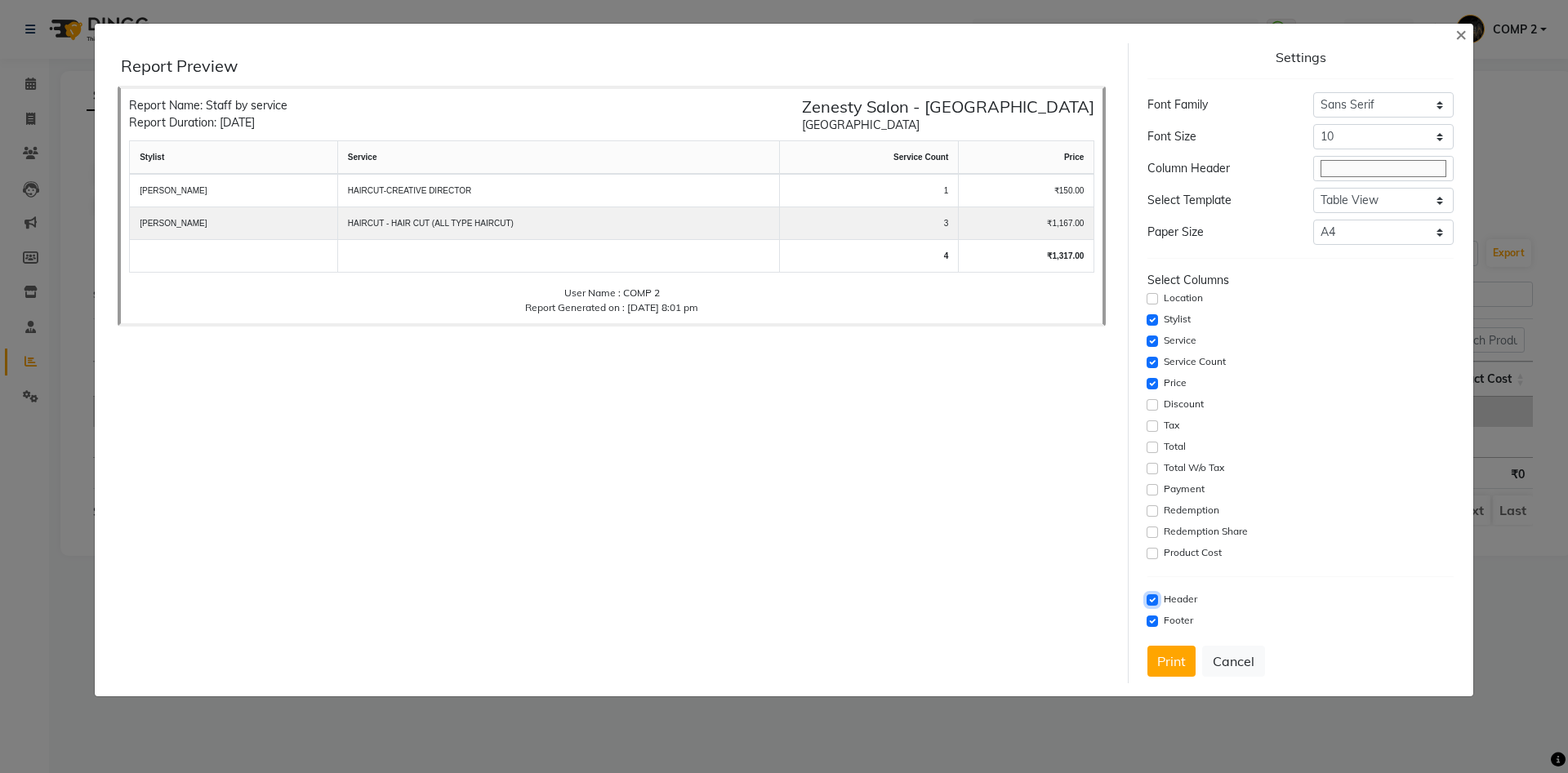
checkbox input "false"
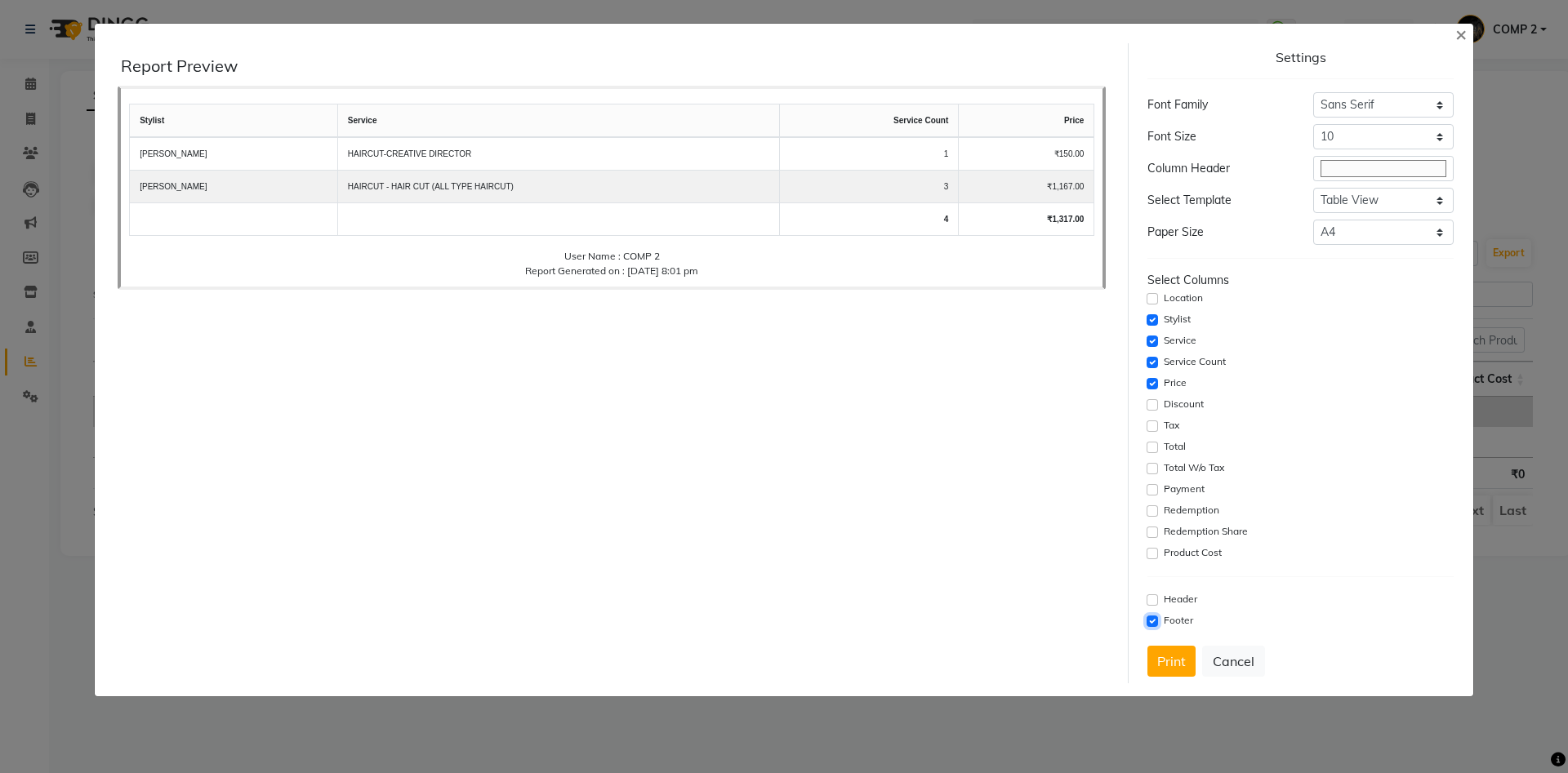
click at [1156, 621] on input "checkbox" at bounding box center [1151, 621] width 11 height 11
checkbox input "false"
click at [1169, 662] on button "Print" at bounding box center [1171, 661] width 48 height 31
drag, startPoint x: 1235, startPoint y: 651, endPoint x: 1282, endPoint y: 592, distance: 75.4
click at [1235, 645] on div "Settings Font Family Select Sans Serif Monospace Serif Font Size Select 8 9 10 …" at bounding box center [1300, 364] width 318 height 640
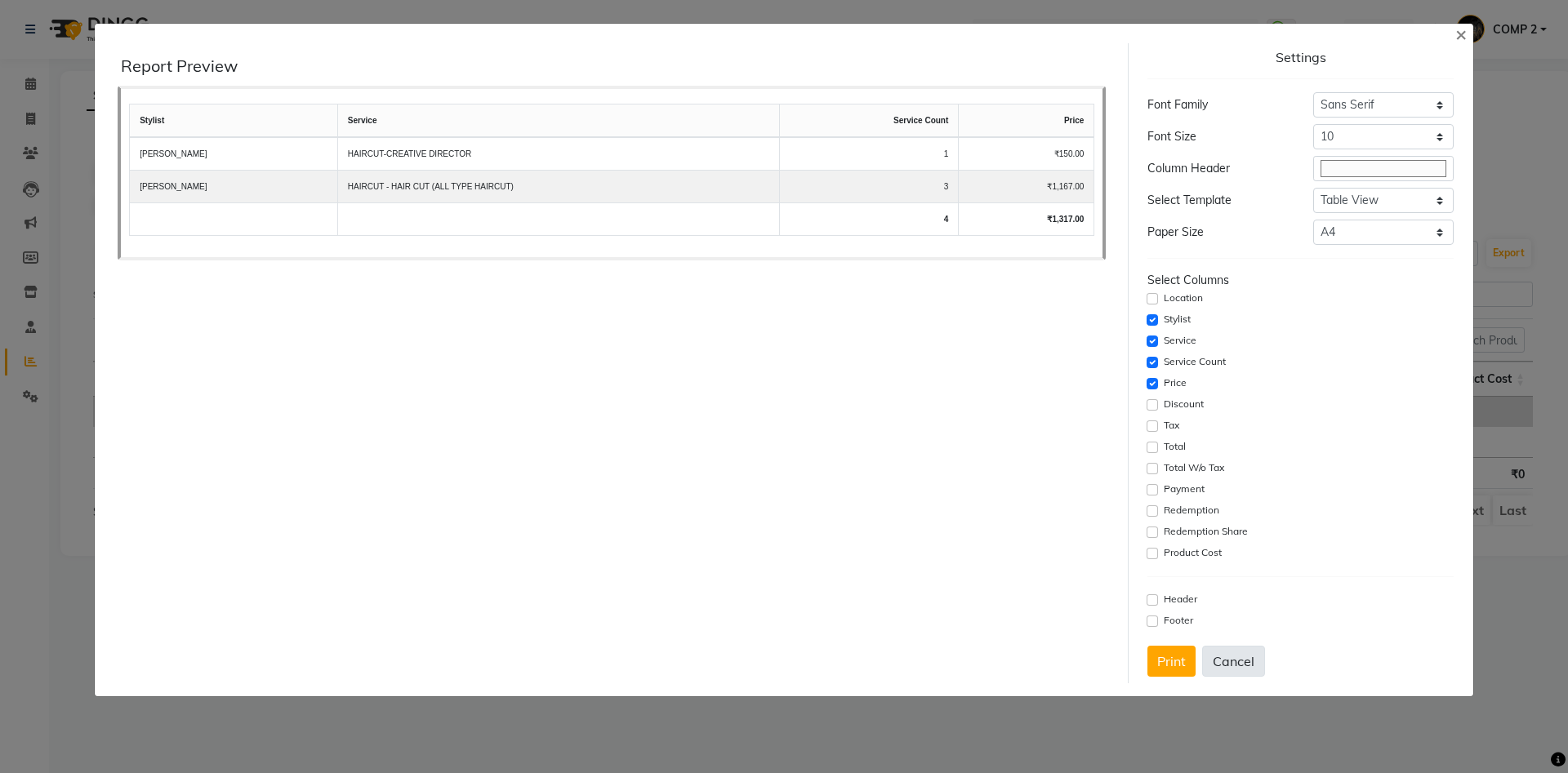
drag, startPoint x: 1237, startPoint y: 662, endPoint x: 1296, endPoint y: 562, distance: 116.1
click at [1241, 647] on button "Cancel" at bounding box center [1233, 661] width 63 height 31
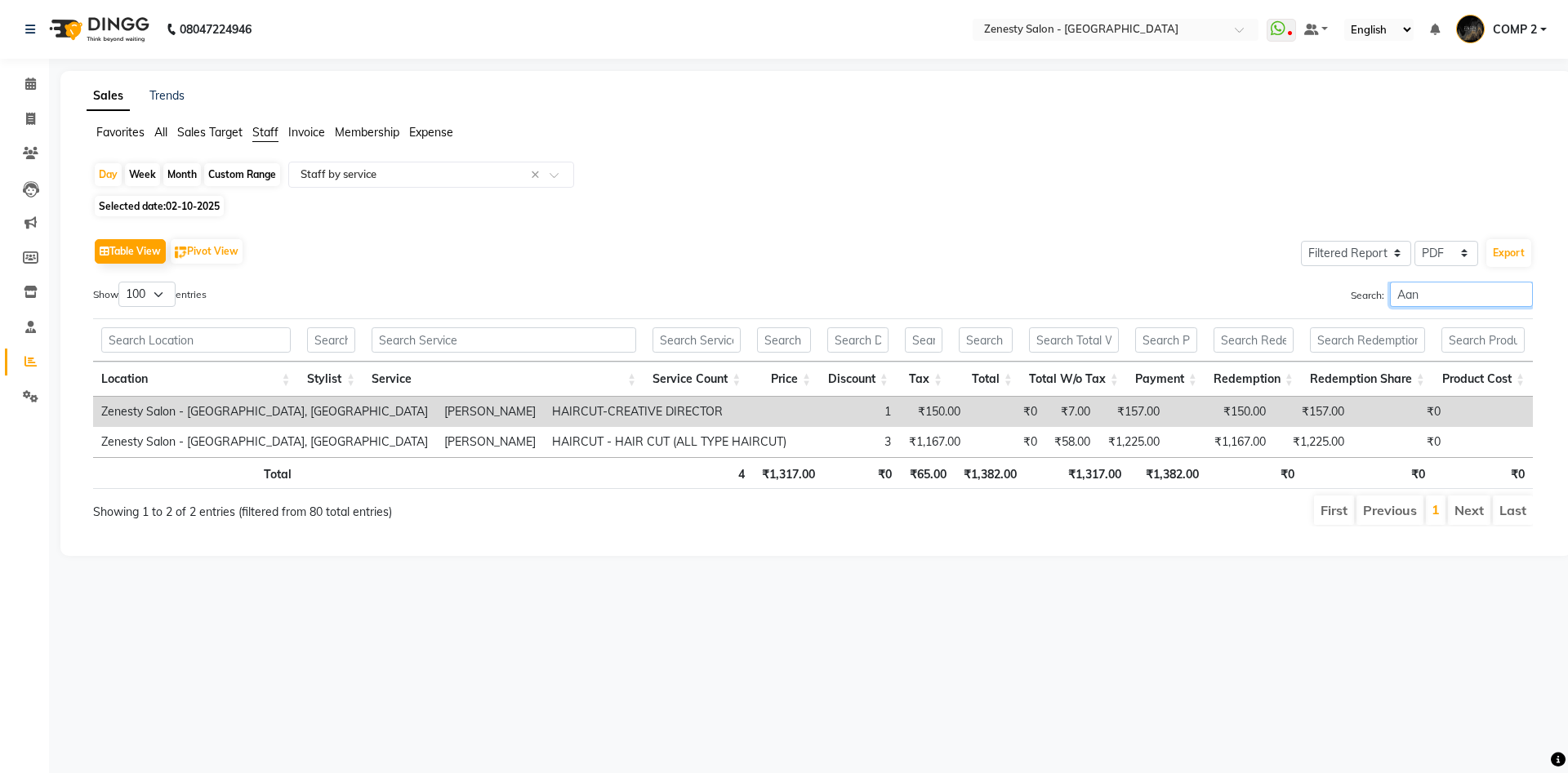
drag, startPoint x: 1405, startPoint y: 294, endPoint x: 1200, endPoint y: 294, distance: 205.0
click at [1390, 294] on input "Aan" at bounding box center [1462, 295] width 143 height 26
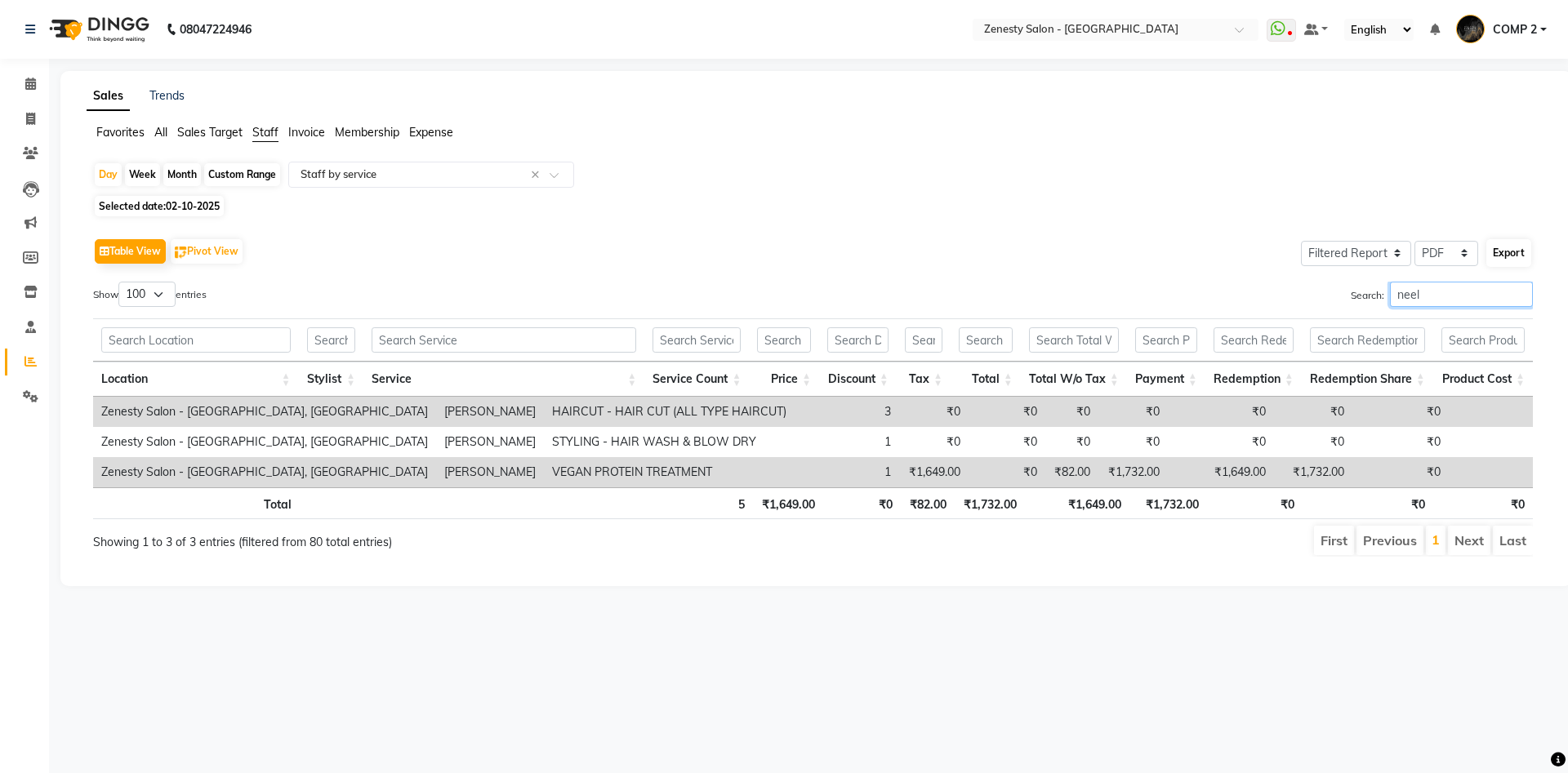
type input "neel"
click at [1515, 249] on button "Export" at bounding box center [1509, 253] width 45 height 27
select select "sans-serif"
select select "10px"
select select "template_1"
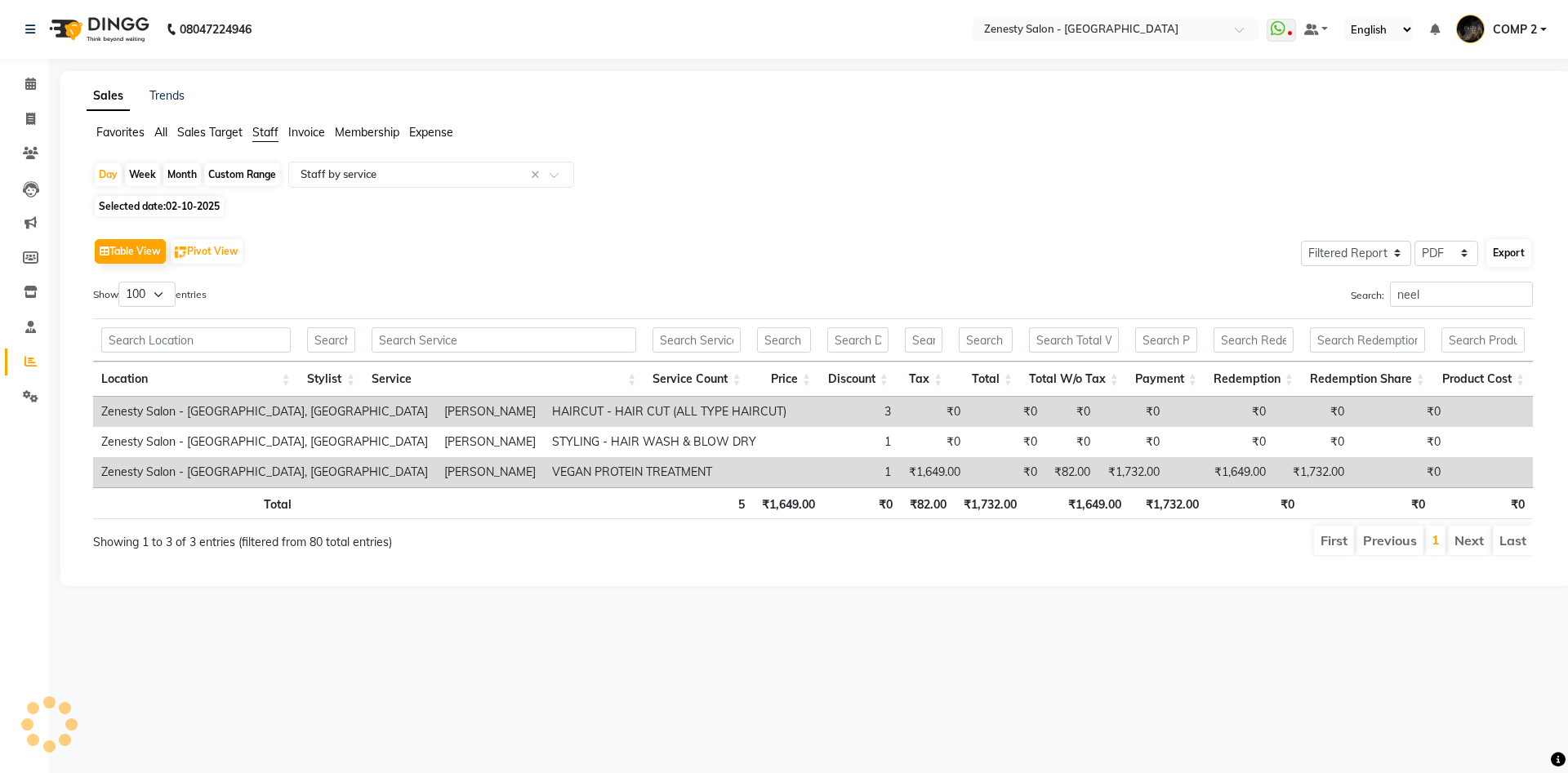
select select "A4"
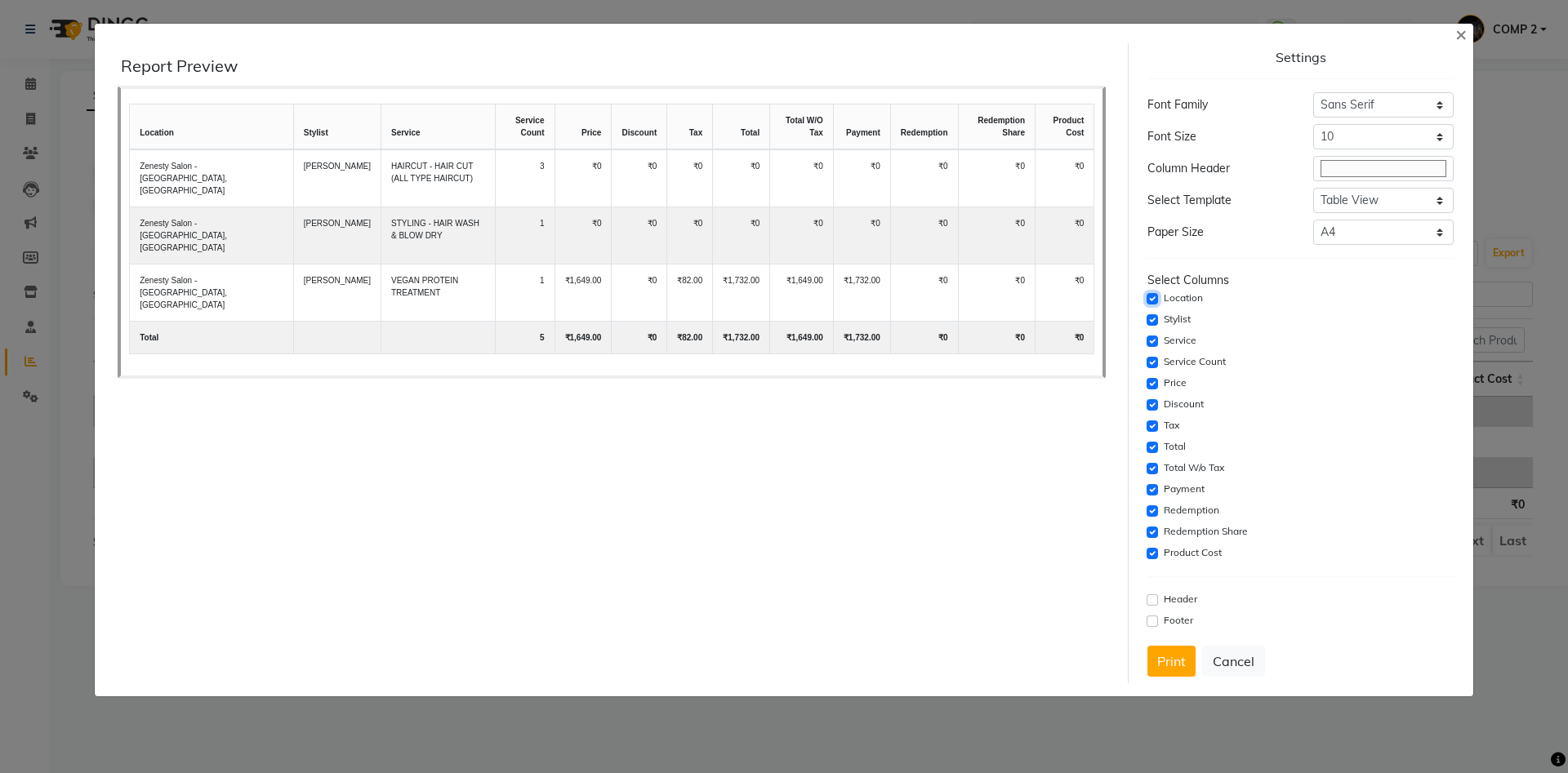
click at [1156, 300] on input "checkbox" at bounding box center [1151, 299] width 11 height 11
checkbox input "false"
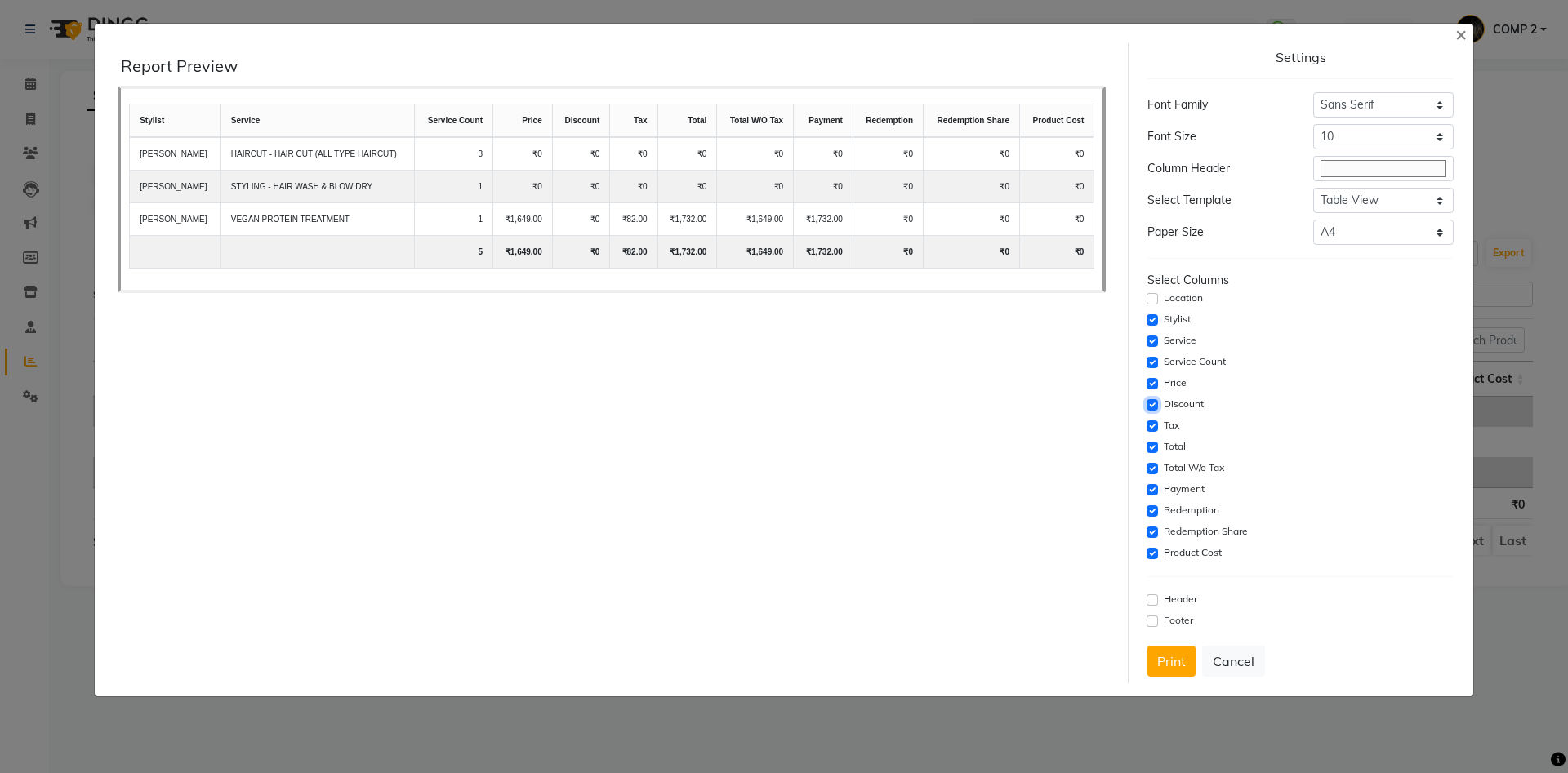
click at [1157, 405] on input "checkbox" at bounding box center [1151, 405] width 11 height 11
checkbox input "false"
drag, startPoint x: 1151, startPoint y: 425, endPoint x: 1151, endPoint y: 440, distance: 15.0
click at [1151, 428] on input "checkbox" at bounding box center [1151, 426] width 11 height 11
checkbox input "false"
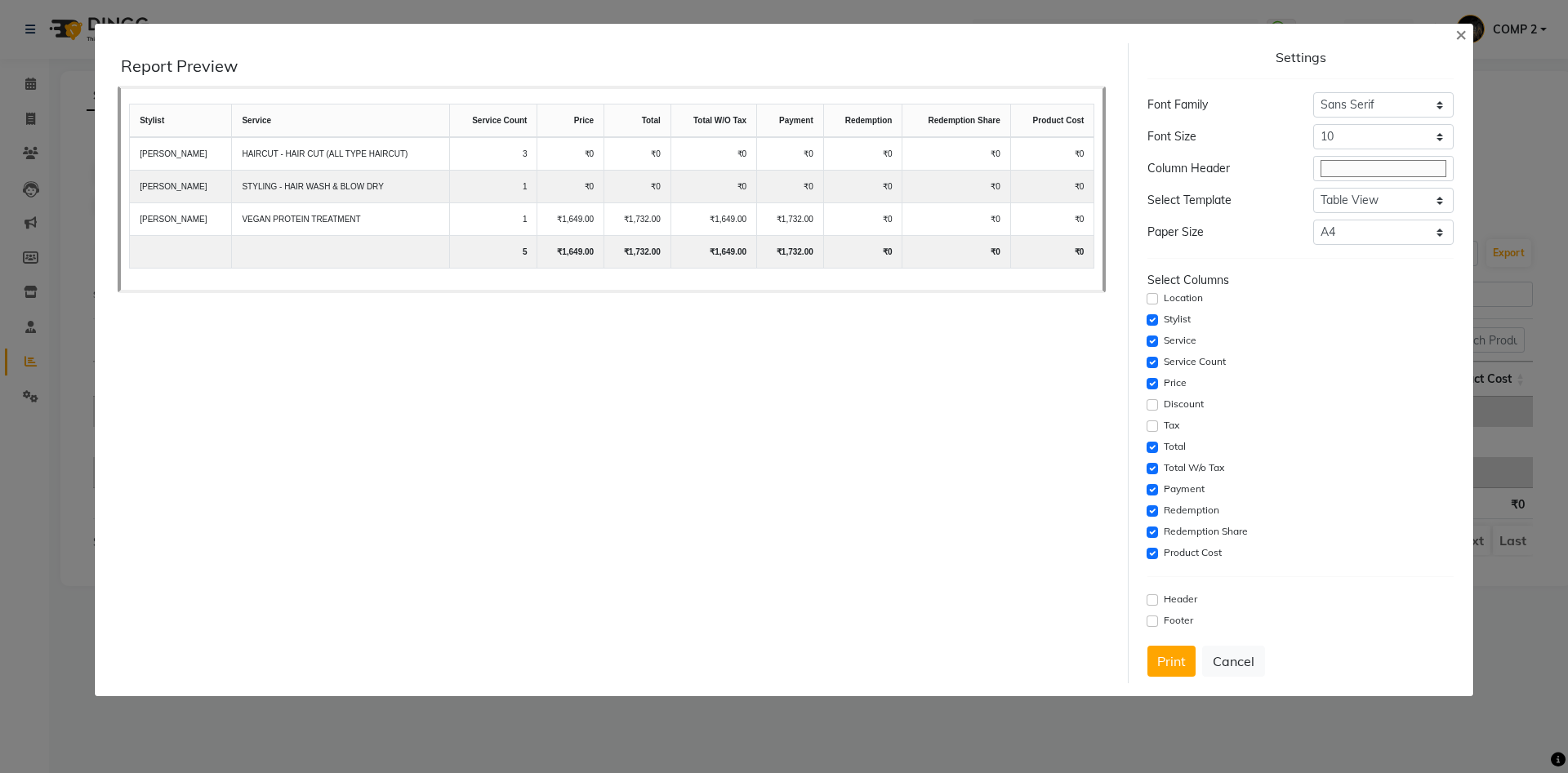
drag, startPoint x: 1151, startPoint y: 455, endPoint x: 1157, endPoint y: 448, distance: 9.2
click at [1155, 451] on div "Total" at bounding box center [1299, 448] width 305 height 19
click at [1157, 448] on input "checkbox" at bounding box center [1151, 448] width 11 height 11
checkbox input "false"
drag, startPoint x: 1151, startPoint y: 468, endPoint x: 1154, endPoint y: 484, distance: 16.3
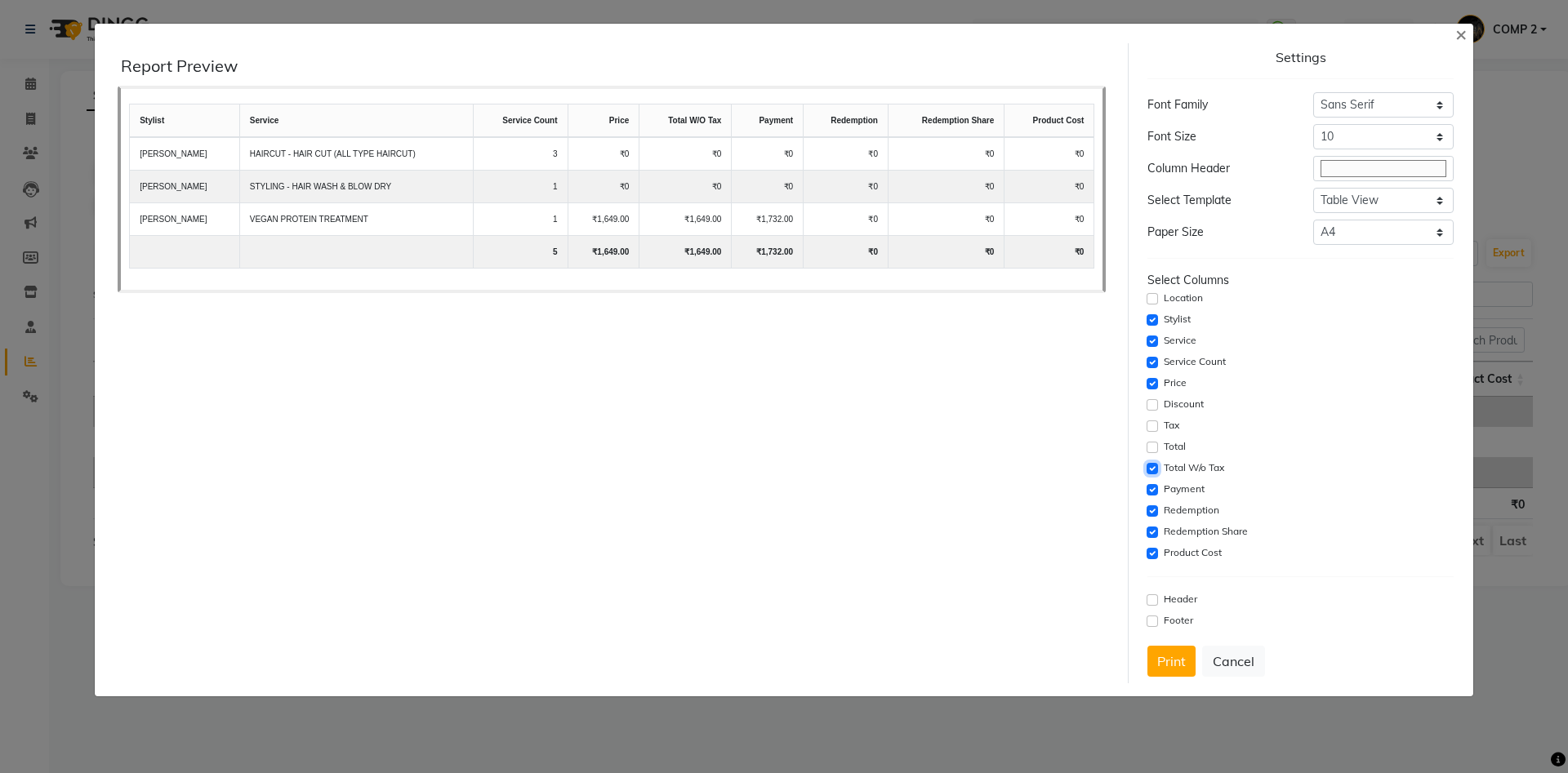
click at [1151, 473] on input "checkbox" at bounding box center [1151, 469] width 11 height 11
checkbox input "false"
click at [1154, 486] on input "checkbox" at bounding box center [1151, 490] width 11 height 11
checkbox input "false"
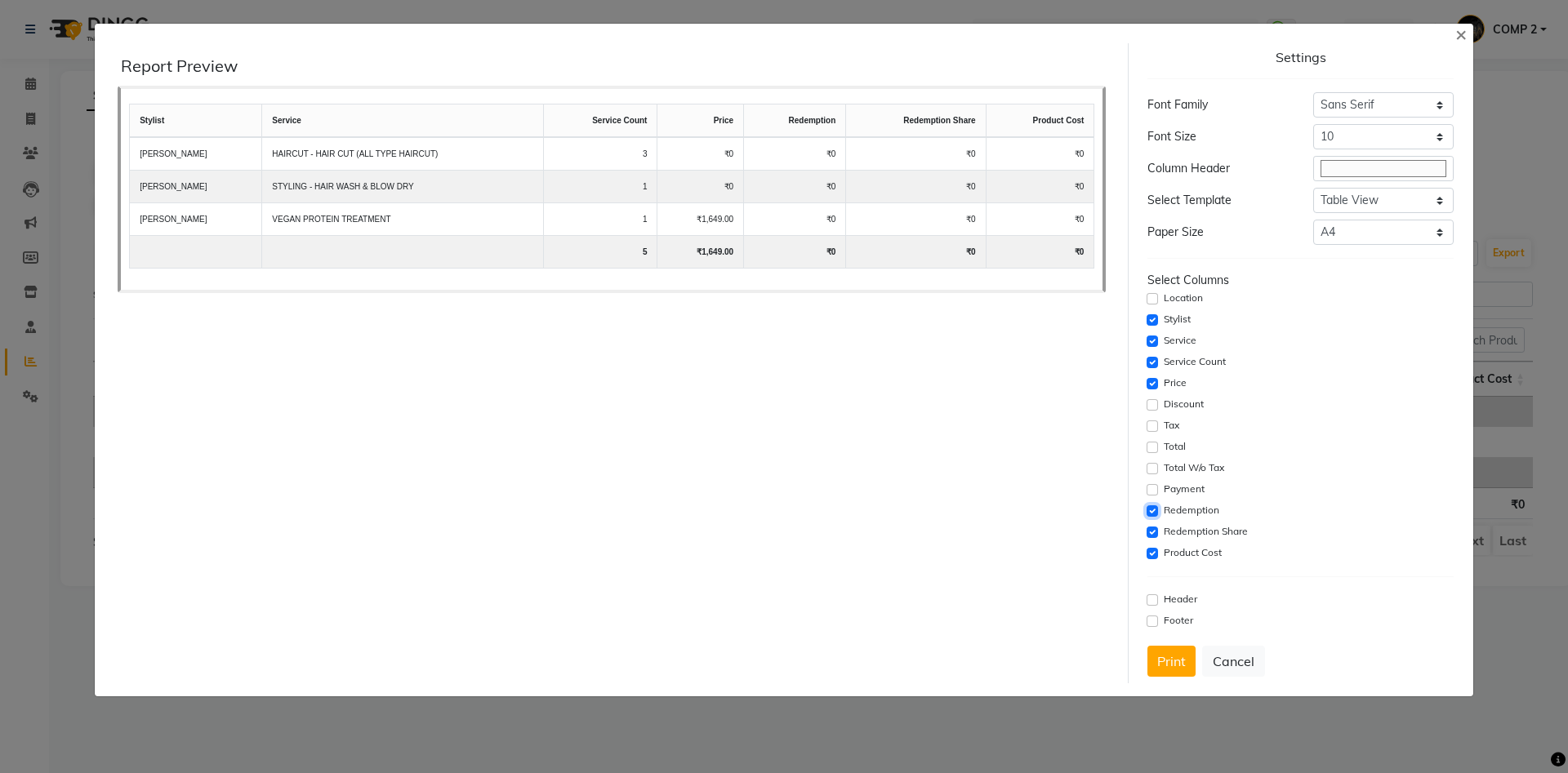
drag, startPoint x: 1154, startPoint y: 510, endPoint x: 1151, endPoint y: 529, distance: 19.2
click at [1154, 513] on input "checkbox" at bounding box center [1151, 511] width 11 height 11
checkbox input "false"
drag, startPoint x: 1151, startPoint y: 533, endPoint x: 1155, endPoint y: 542, distance: 9.8
click at [1151, 534] on input "checkbox" at bounding box center [1151, 532] width 11 height 11
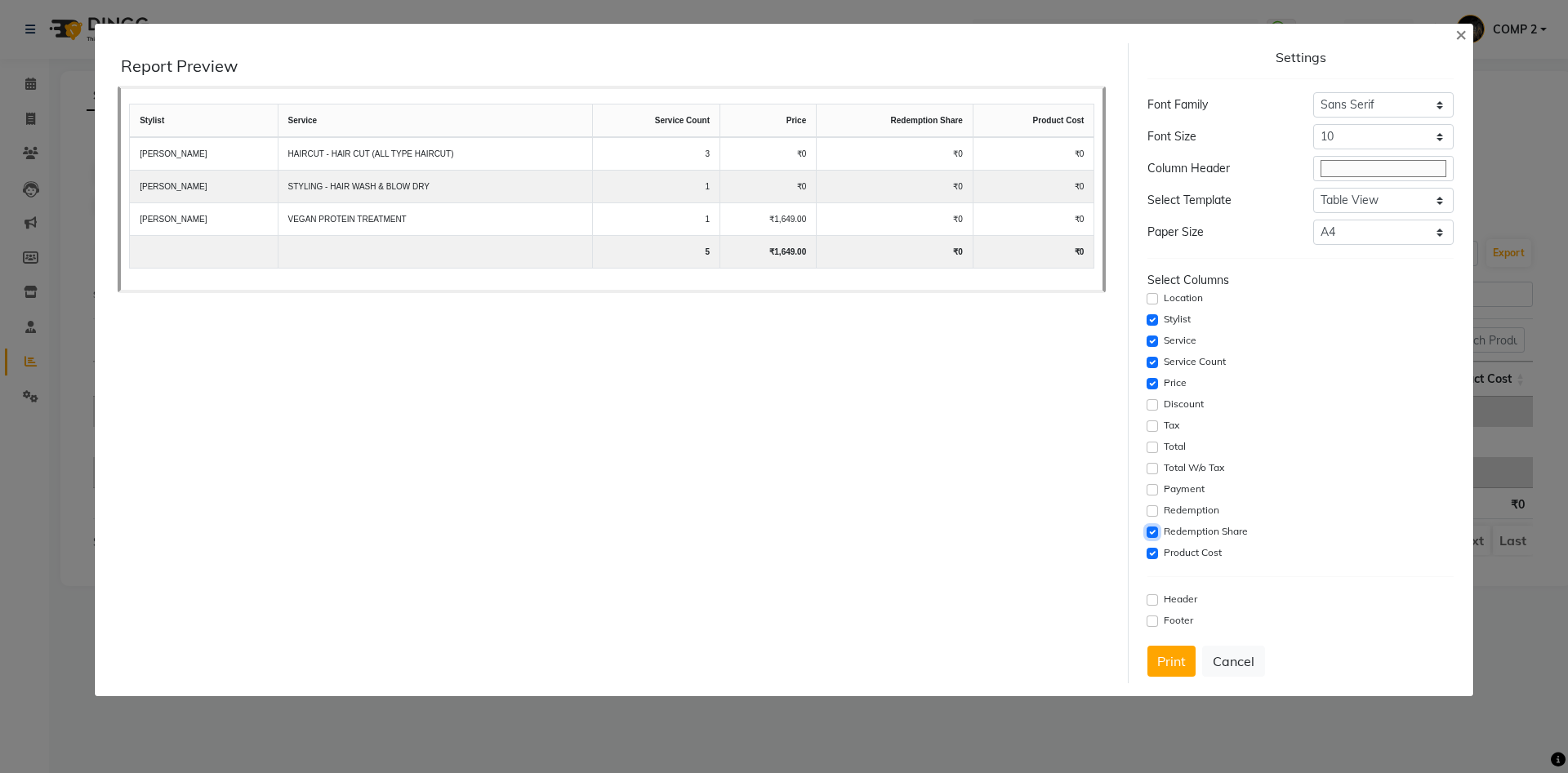
checkbox input "false"
click at [1156, 553] on input "checkbox" at bounding box center [1151, 554] width 11 height 11
checkbox input "false"
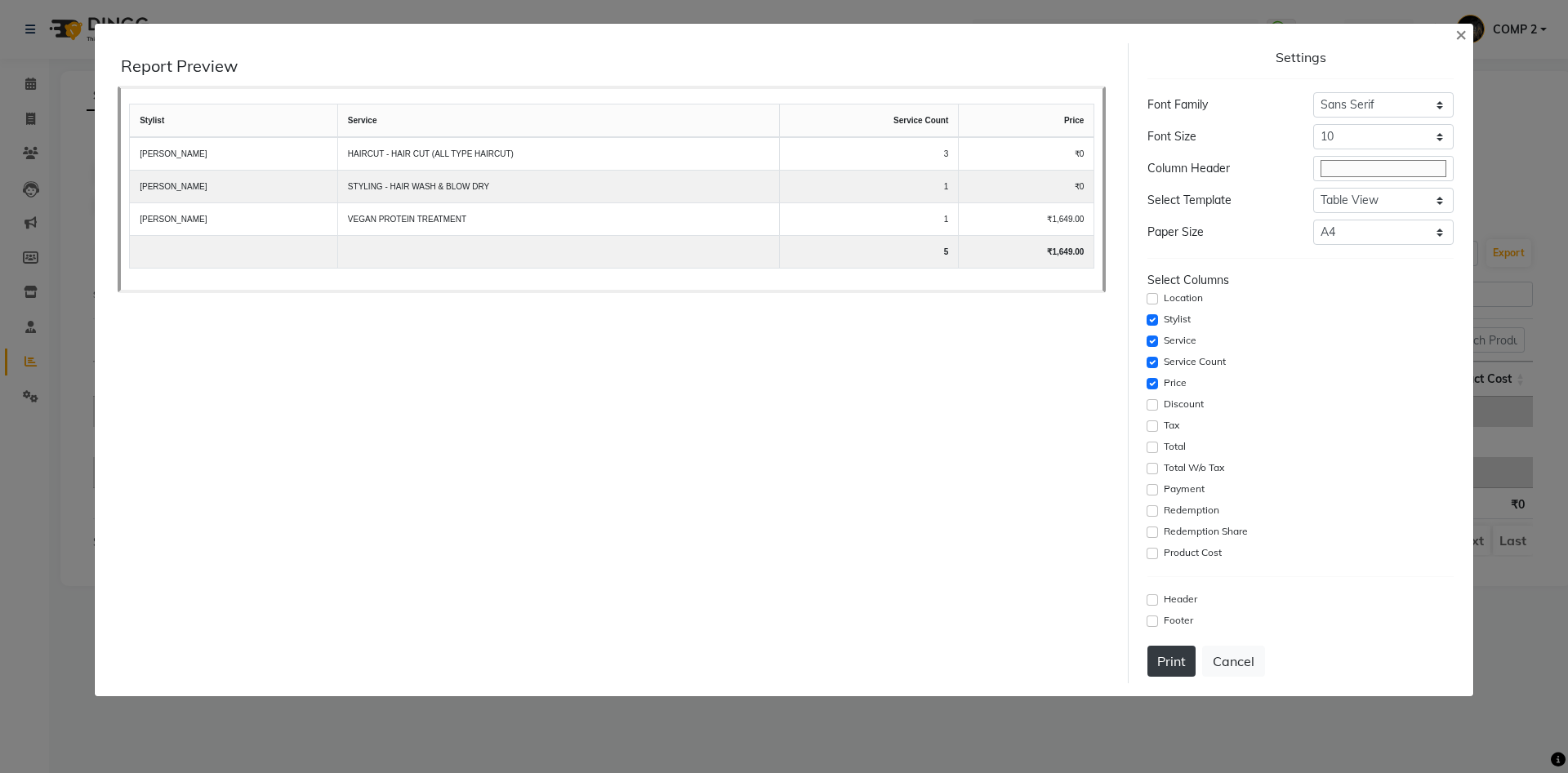
drag, startPoint x: 1176, startPoint y: 665, endPoint x: 1216, endPoint y: 656, distance: 41.0
click at [1177, 664] on button "Print" at bounding box center [1171, 661] width 48 height 31
drag, startPoint x: 1258, startPoint y: 658, endPoint x: 1336, endPoint y: 516, distance: 162.0
click at [1258, 654] on button "Cancel" at bounding box center [1233, 661] width 63 height 31
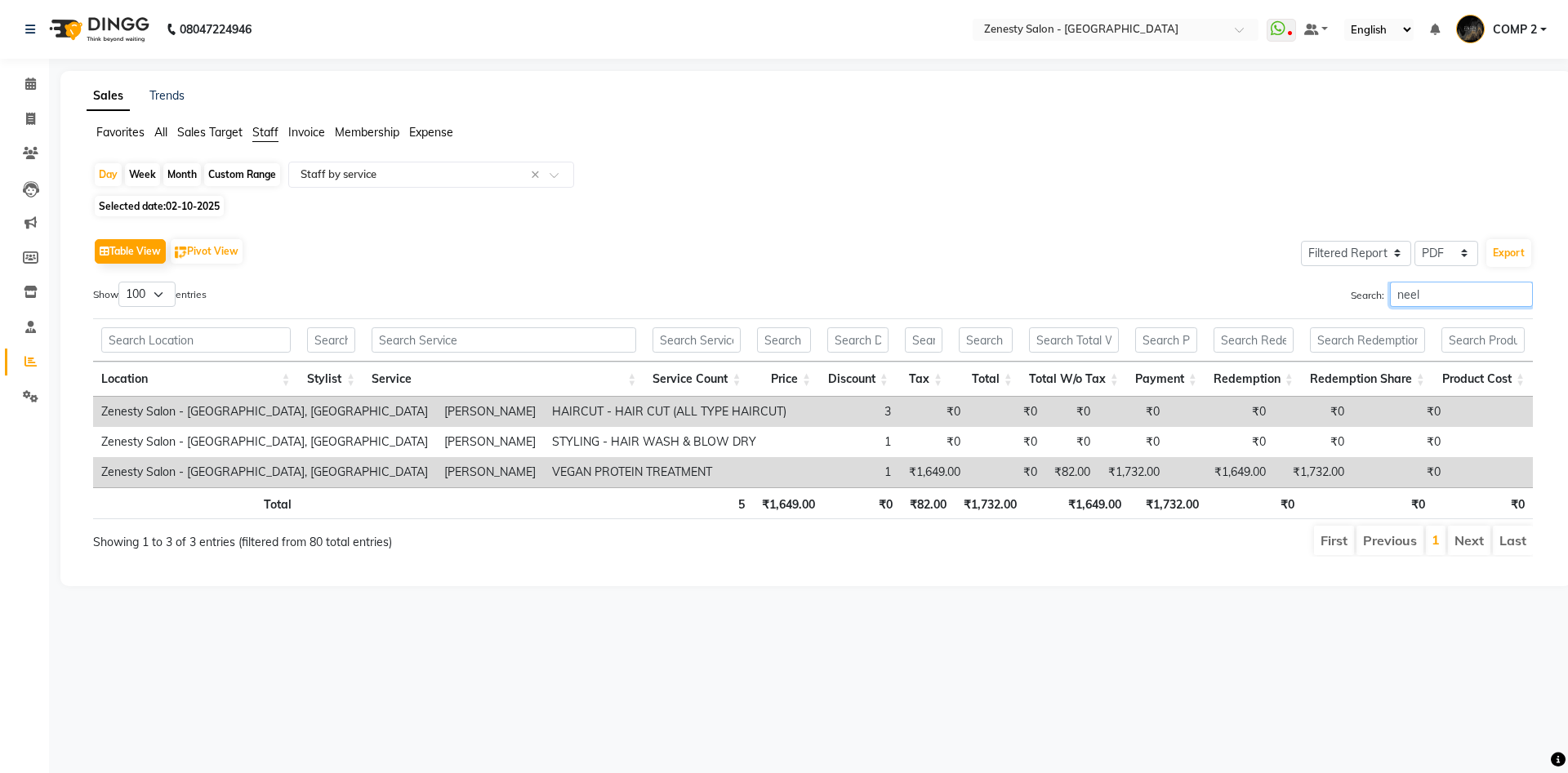
drag, startPoint x: 1416, startPoint y: 294, endPoint x: 1041, endPoint y: 292, distance: 375.0
click at [1390, 292] on input "neel" at bounding box center [1462, 295] width 143 height 26
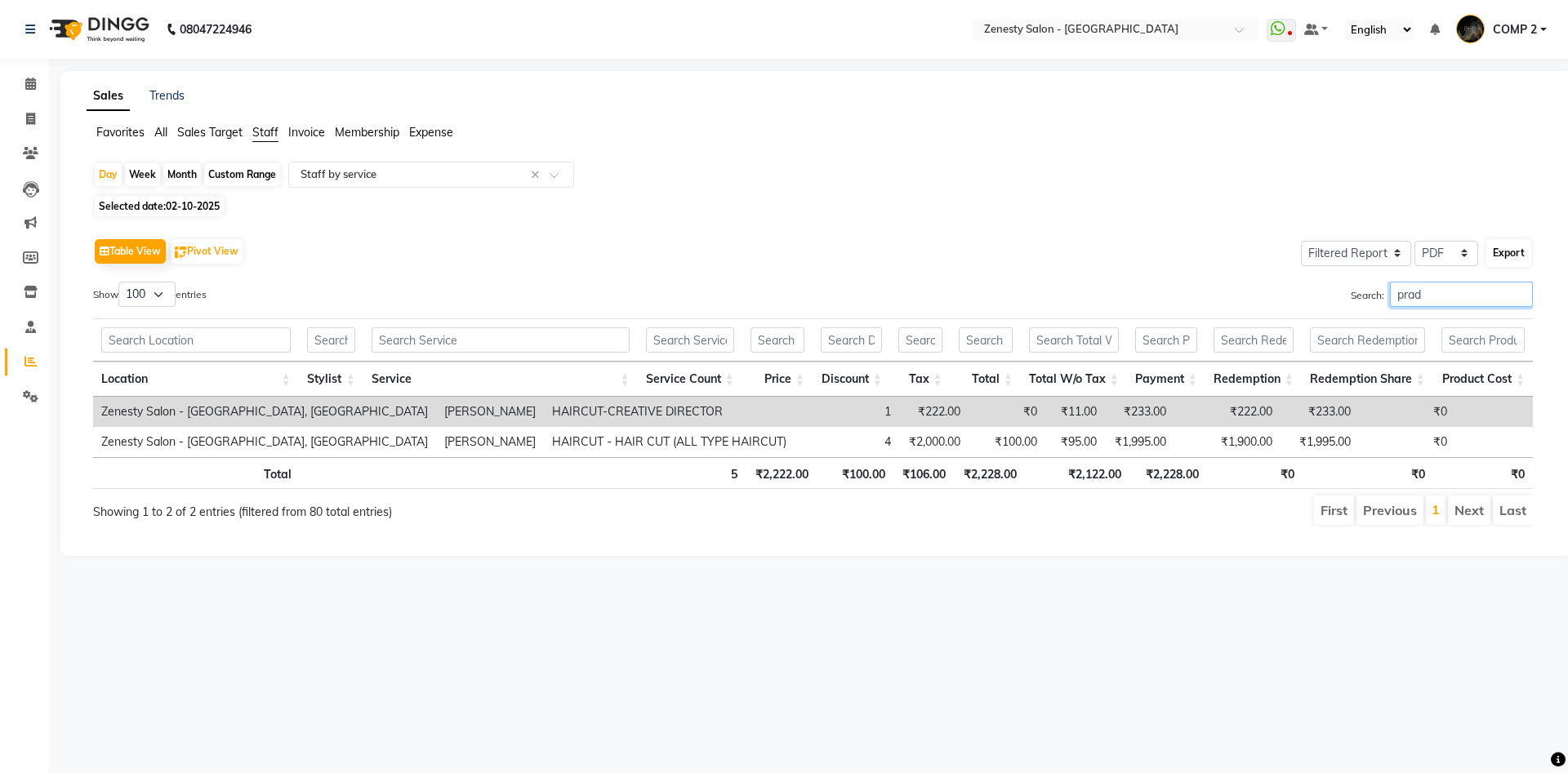
type input "prad"
click at [1509, 257] on button "Export" at bounding box center [1509, 253] width 45 height 27
select select "sans-serif"
select select "10px"
select select "template_1"
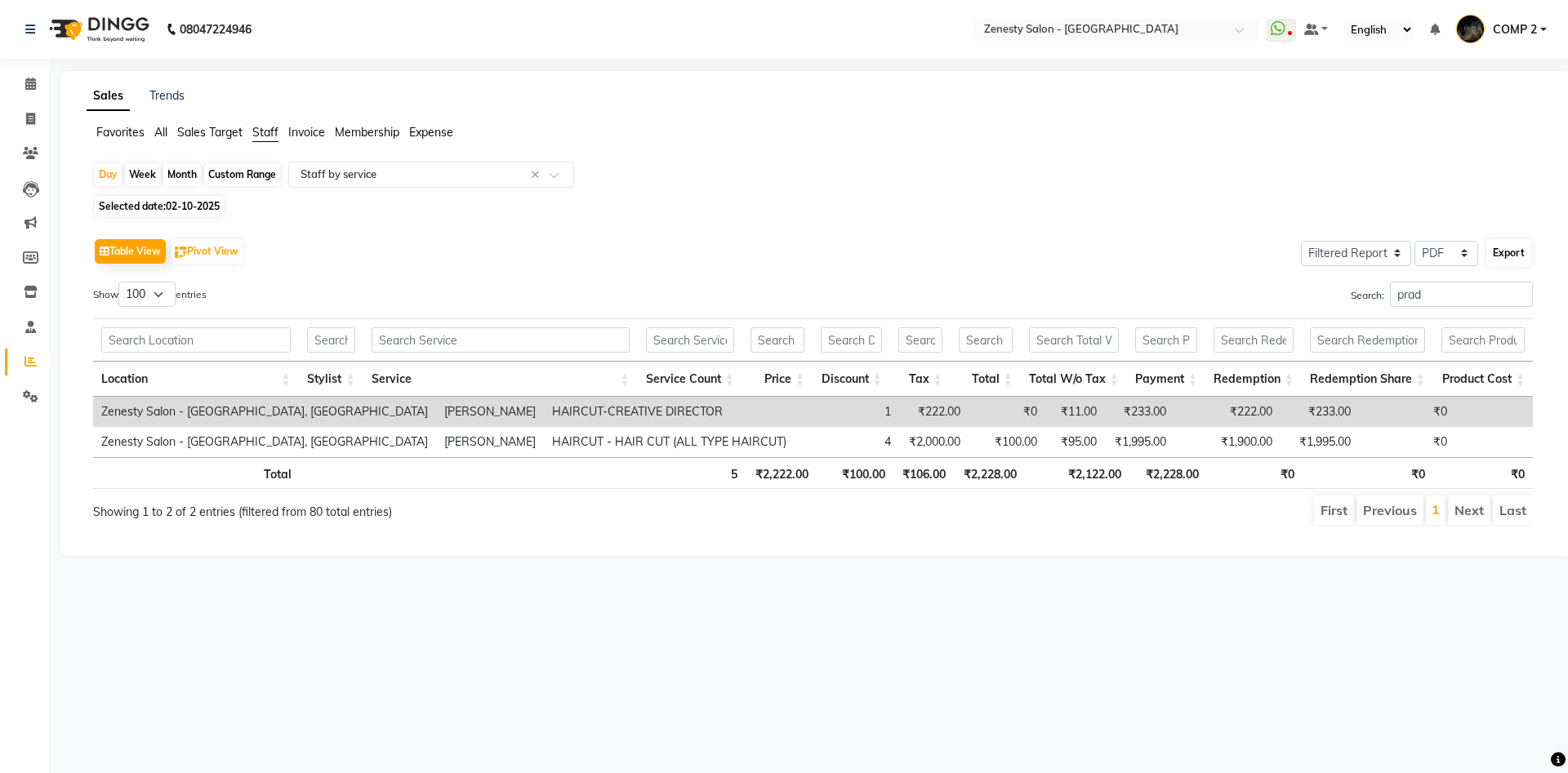
select select "A4"
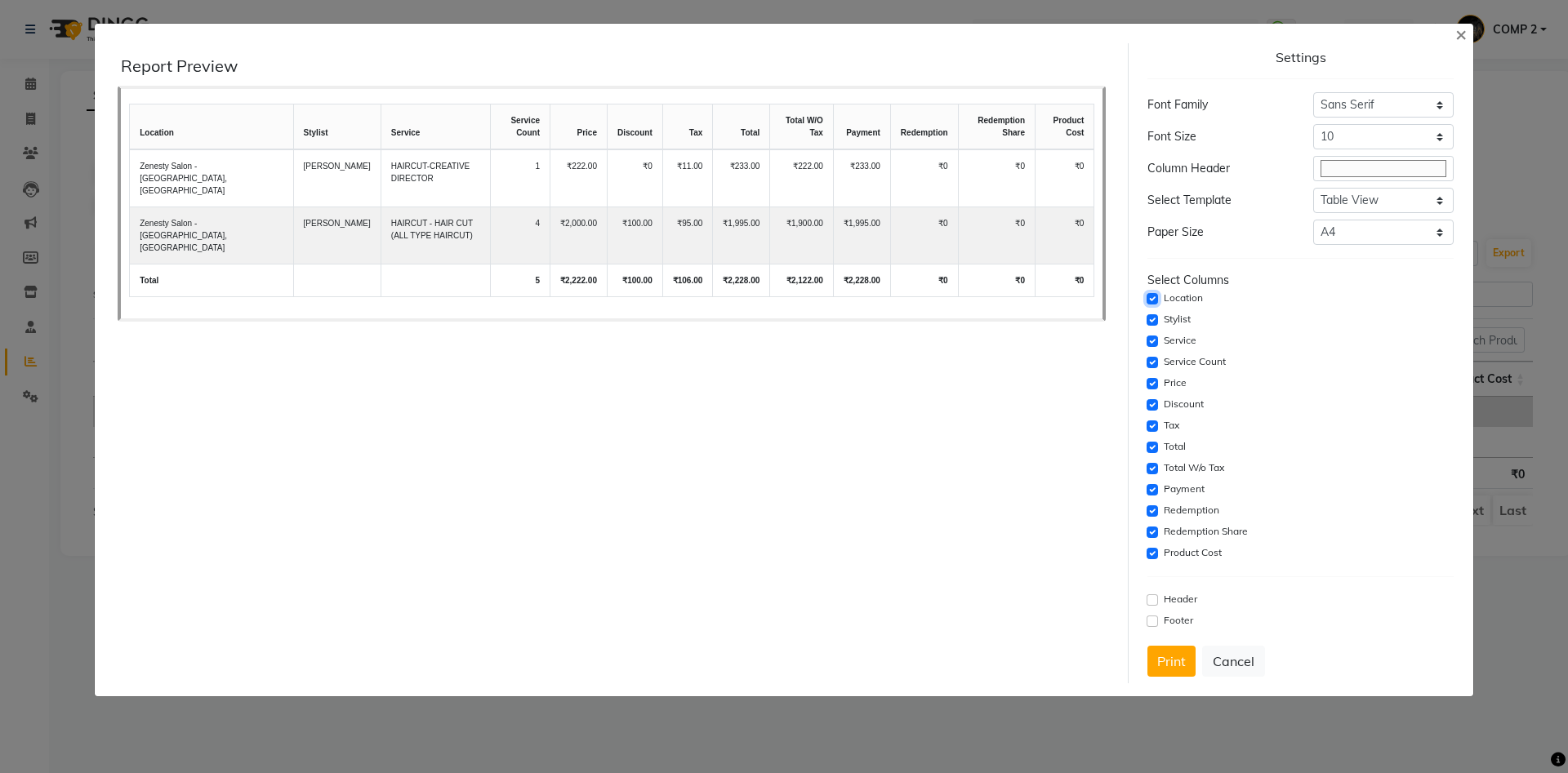
click at [1149, 300] on input "checkbox" at bounding box center [1151, 299] width 11 height 11
checkbox input "false"
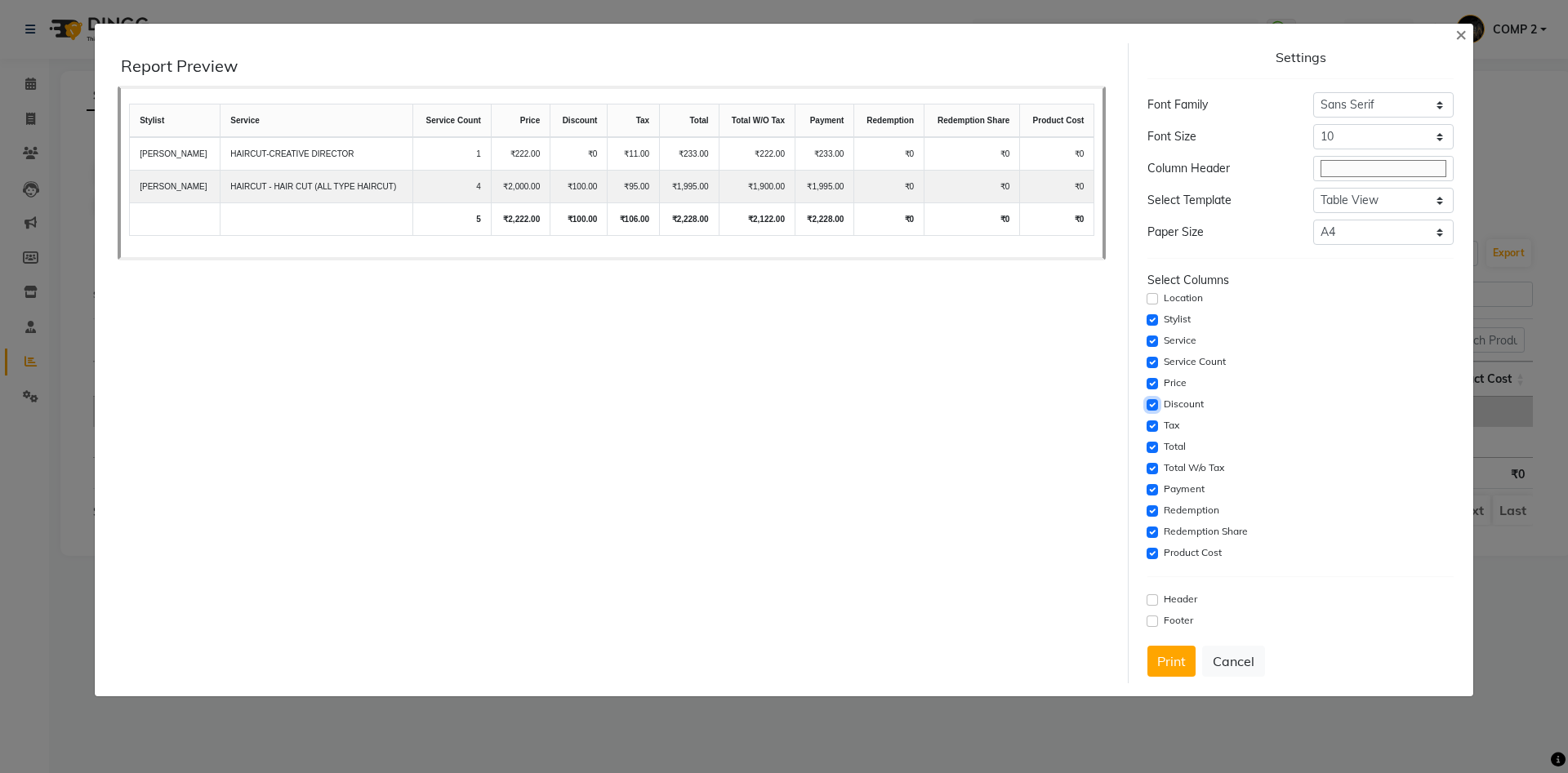
click at [1152, 405] on input "checkbox" at bounding box center [1151, 405] width 11 height 11
checkbox input "false"
click at [1151, 430] on input "checkbox" at bounding box center [1151, 426] width 11 height 11
checkbox input "false"
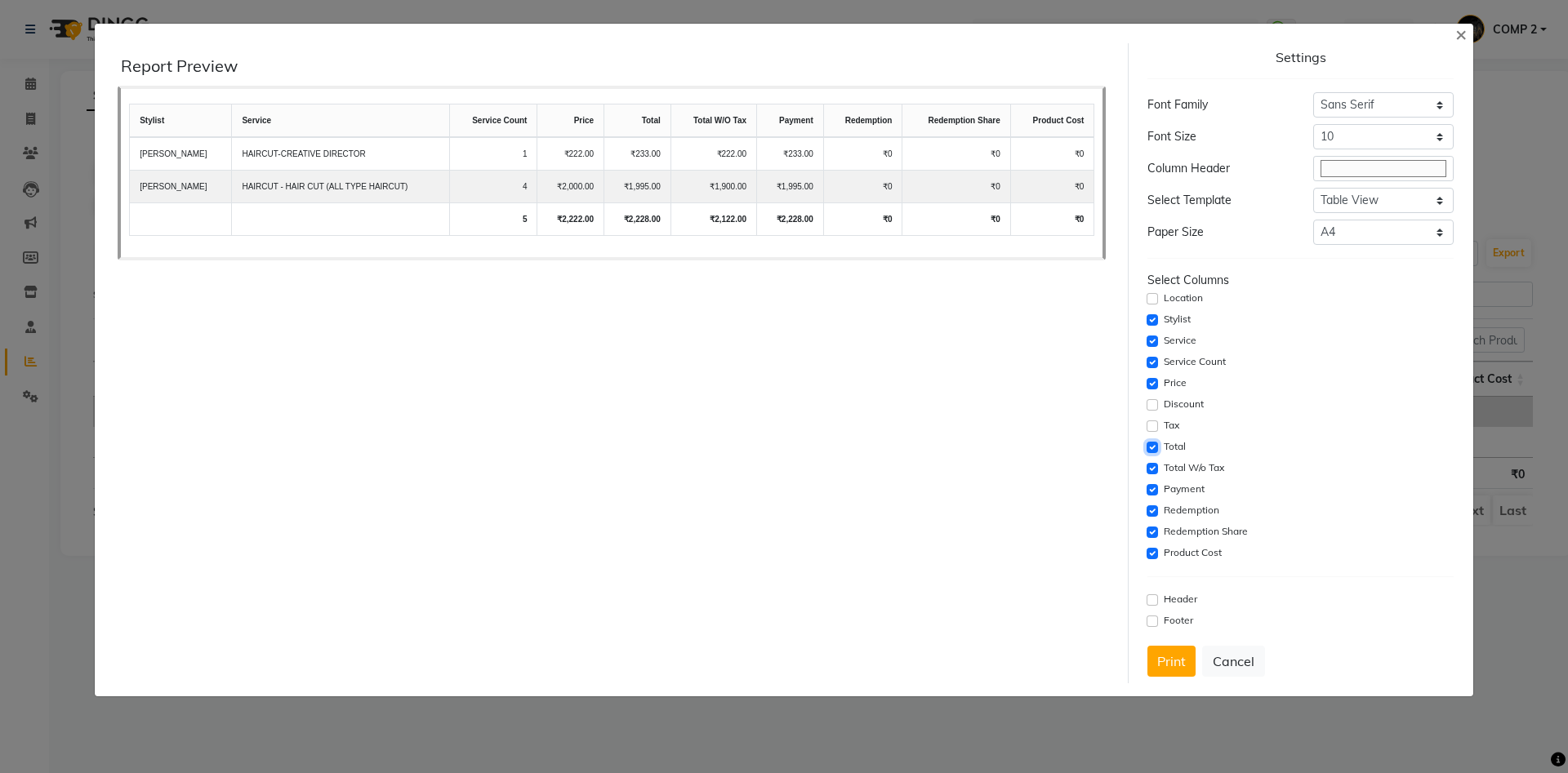
click at [1151, 453] on input "checkbox" at bounding box center [1151, 448] width 11 height 11
checkbox input "false"
drag, startPoint x: 1152, startPoint y: 466, endPoint x: 1152, endPoint y: 486, distance: 20.0
click at [1152, 471] on input "checkbox" at bounding box center [1151, 469] width 11 height 11
checkbox input "false"
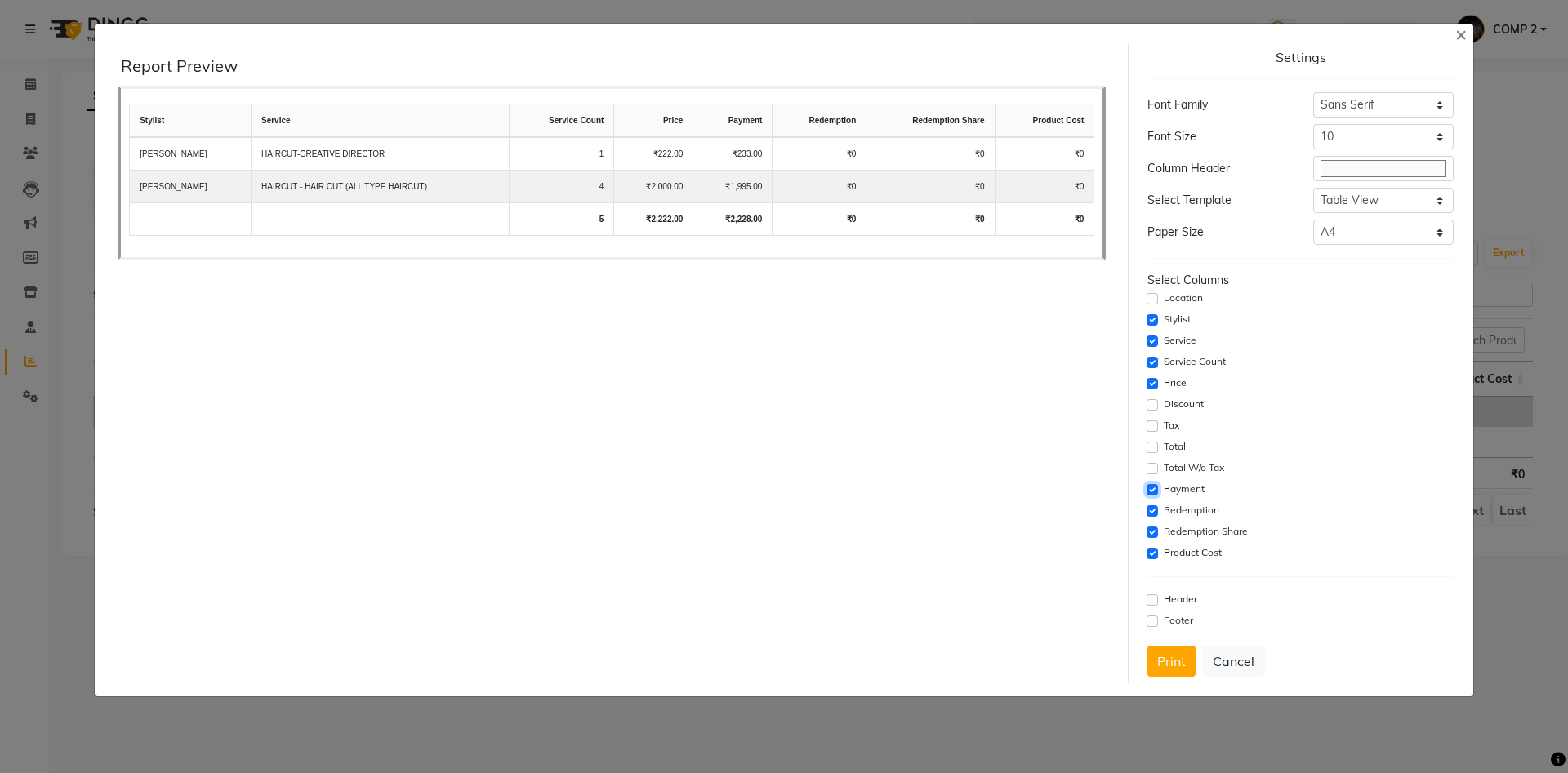
drag, startPoint x: 1152, startPoint y: 486, endPoint x: 1156, endPoint y: 507, distance: 21.4
click at [1154, 496] on div "Payment" at bounding box center [1299, 490] width 305 height 19
drag, startPoint x: 1156, startPoint y: 512, endPoint x: 1156, endPoint y: 521, distance: 9.0
click at [1156, 515] on input "checkbox" at bounding box center [1151, 511] width 11 height 11
checkbox input "false"
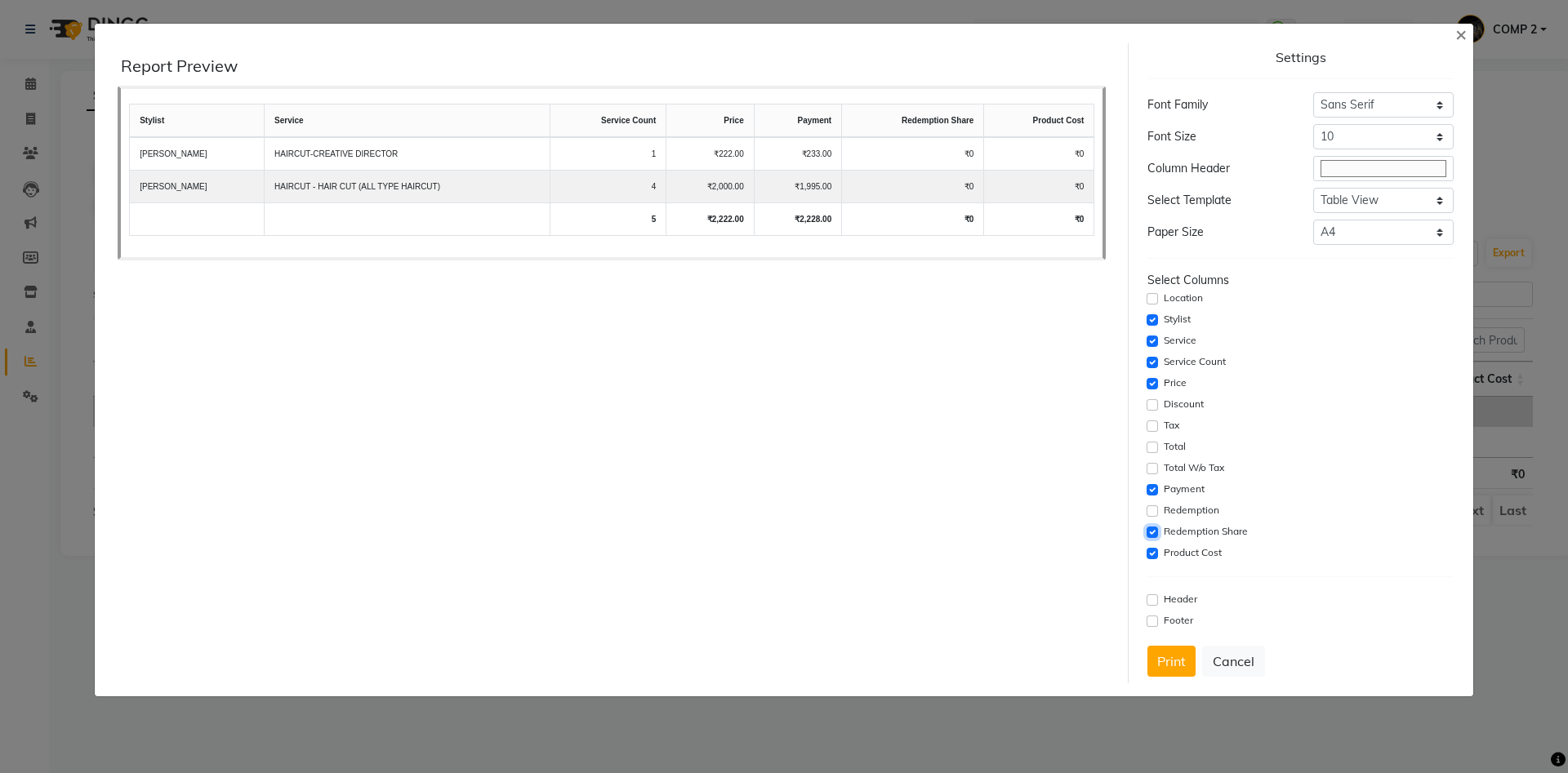
click at [1149, 530] on input "checkbox" at bounding box center [1151, 532] width 11 height 11
checkbox input "false"
drag, startPoint x: 1156, startPoint y: 488, endPoint x: 1153, endPoint y: 497, distance: 9.5
click at [1155, 490] on input "checkbox" at bounding box center [1151, 490] width 11 height 11
checkbox input "false"
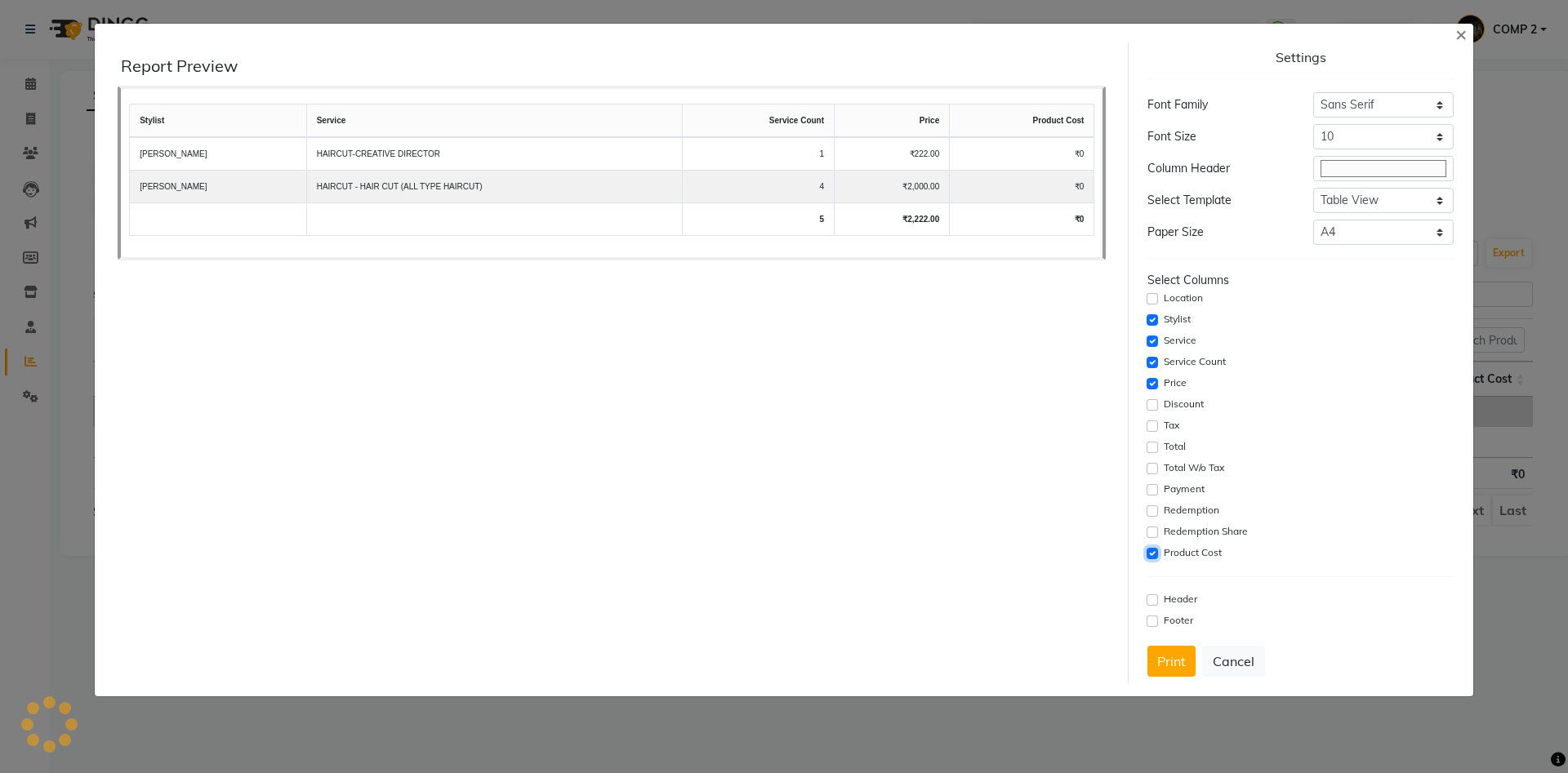
click at [1155, 555] on input "checkbox" at bounding box center [1151, 554] width 11 height 11
checkbox input "false"
click at [1174, 664] on button "Print" at bounding box center [1171, 661] width 48 height 31
click at [1242, 655] on button "Cancel" at bounding box center [1233, 661] width 63 height 31
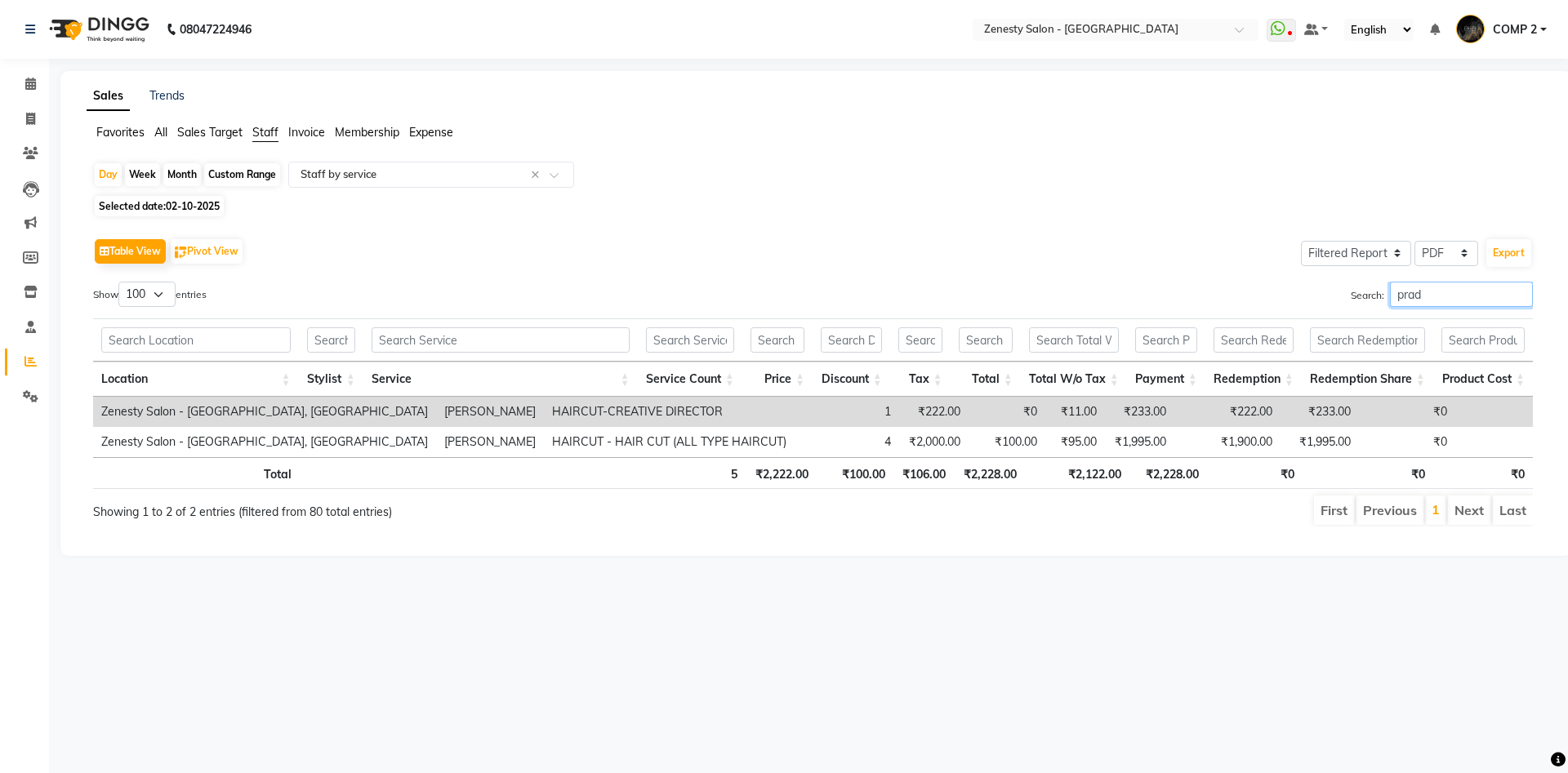
drag, startPoint x: 1415, startPoint y: 291, endPoint x: 1052, endPoint y: 294, distance: 363.0
click at [1390, 295] on input "prad" at bounding box center [1462, 295] width 143 height 26
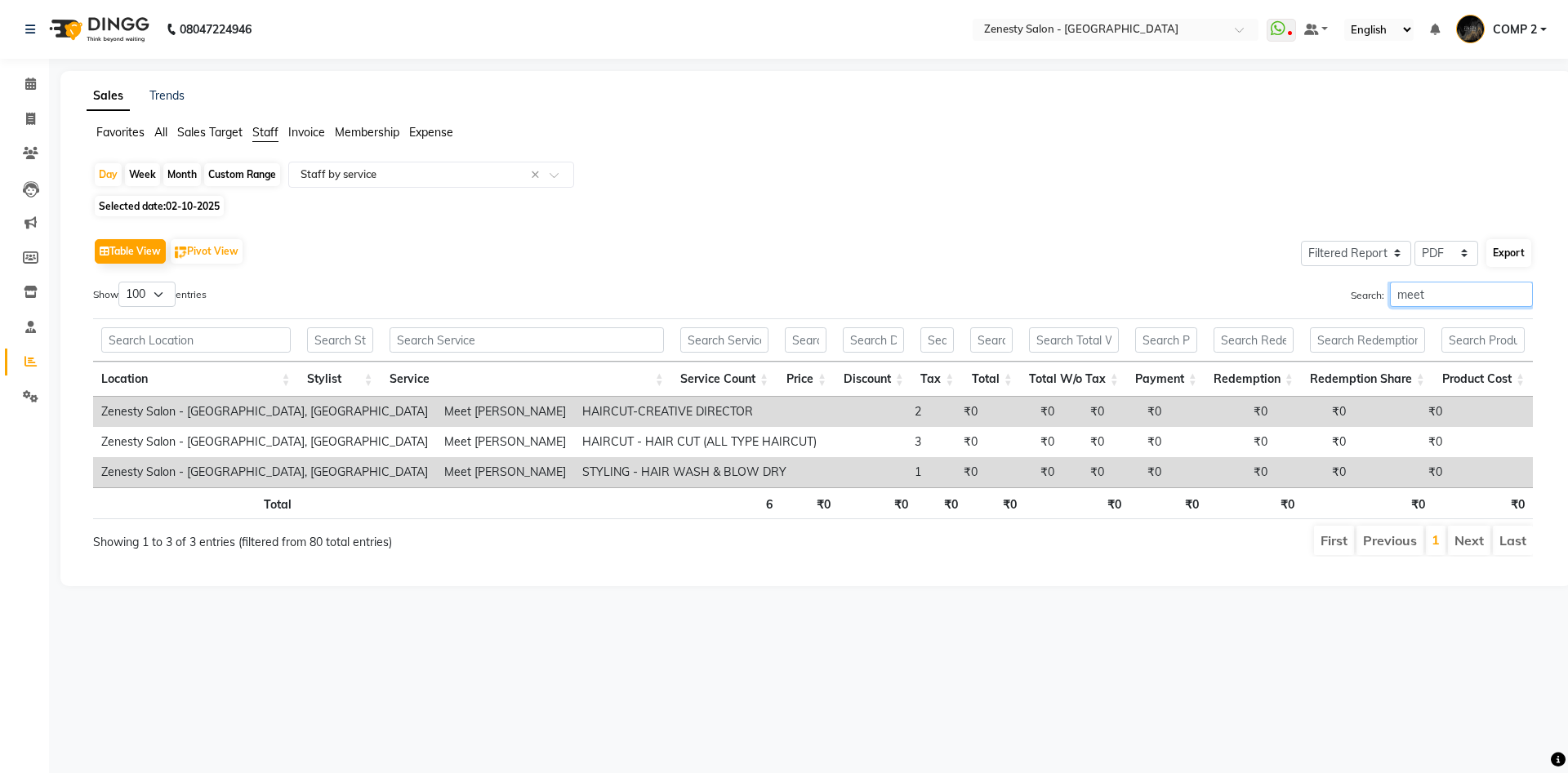
type input "meet"
click at [1518, 256] on button "Export" at bounding box center [1509, 253] width 45 height 27
select select "sans-serif"
select select "10px"
select select "template_1"
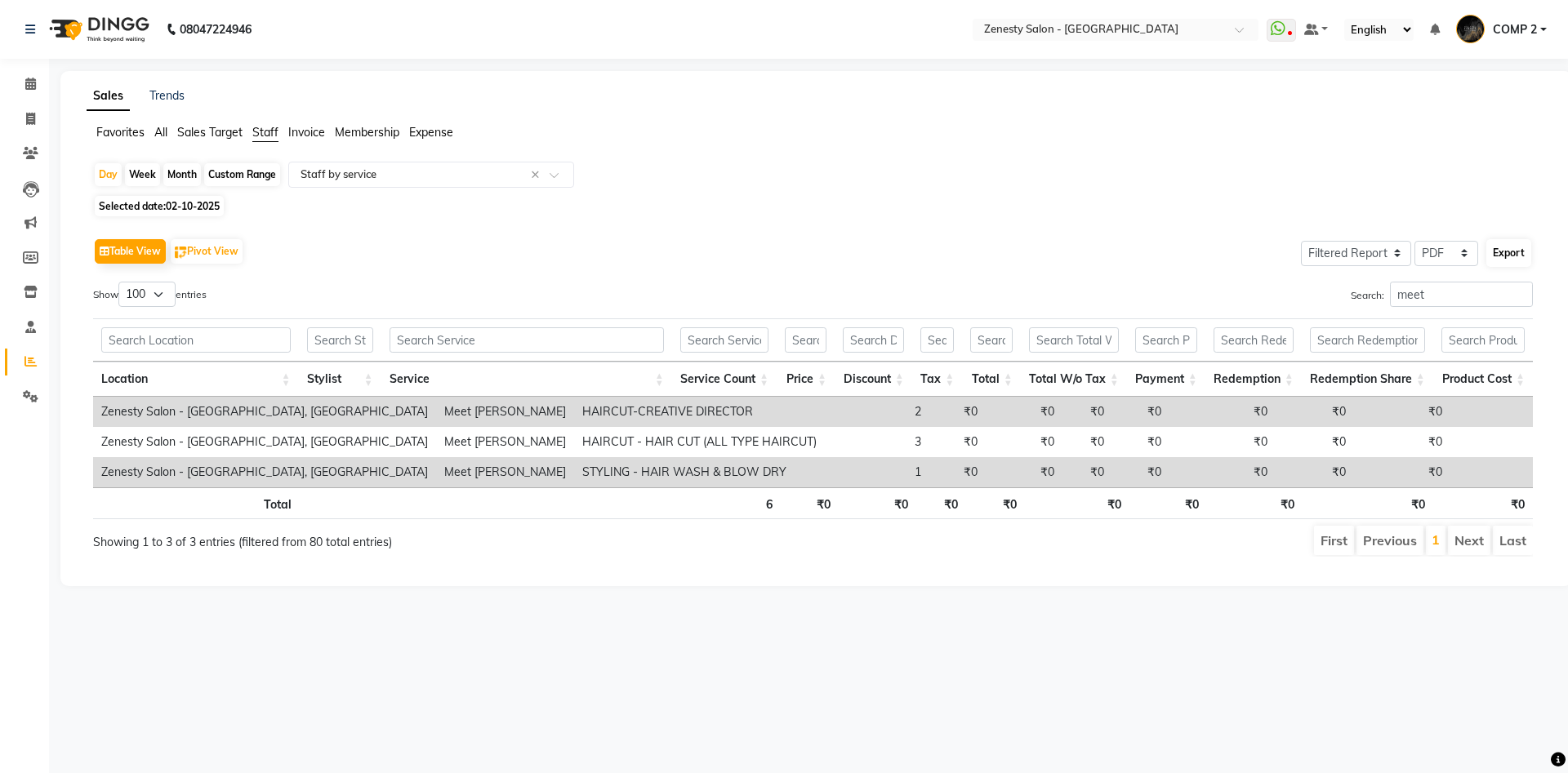
select select "A4"
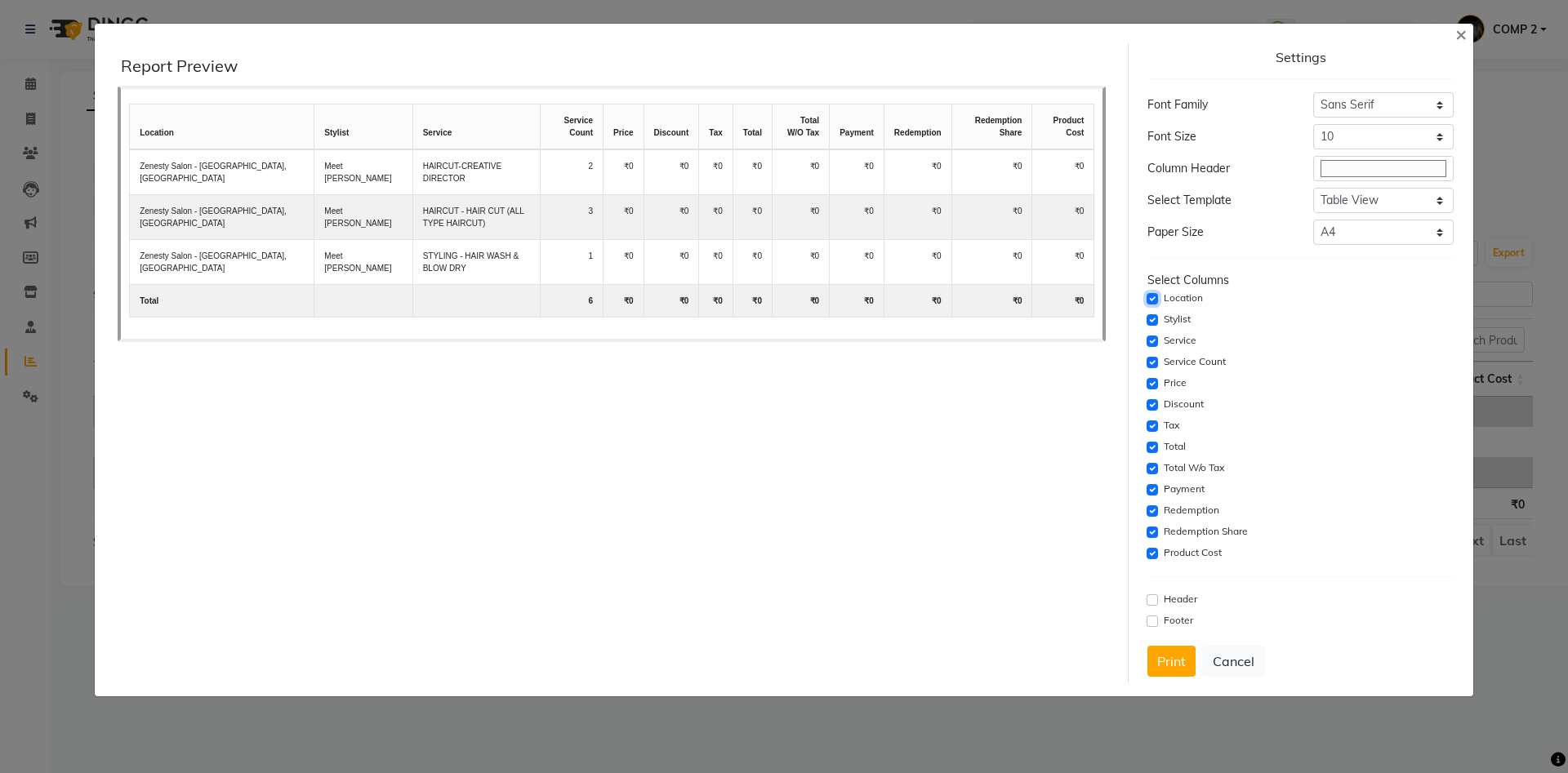
click at [1150, 300] on input "checkbox" at bounding box center [1151, 299] width 11 height 11
checkbox input "false"
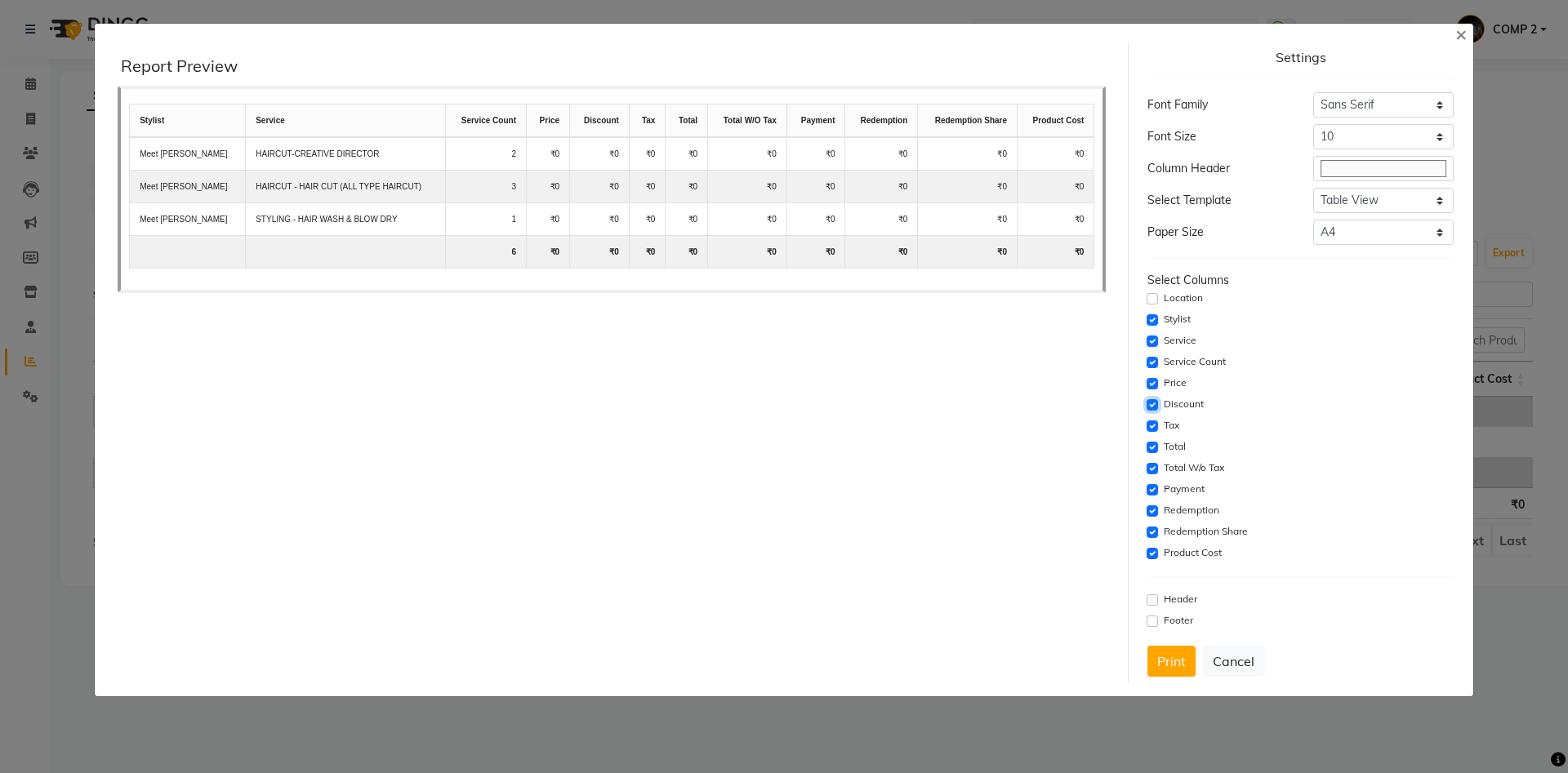
click at [1152, 403] on input "checkbox" at bounding box center [1151, 405] width 11 height 11
checkbox input "false"
click at [1151, 425] on input "checkbox" at bounding box center [1151, 426] width 11 height 11
checkbox input "false"
click at [1151, 448] on input "checkbox" at bounding box center [1151, 448] width 11 height 11
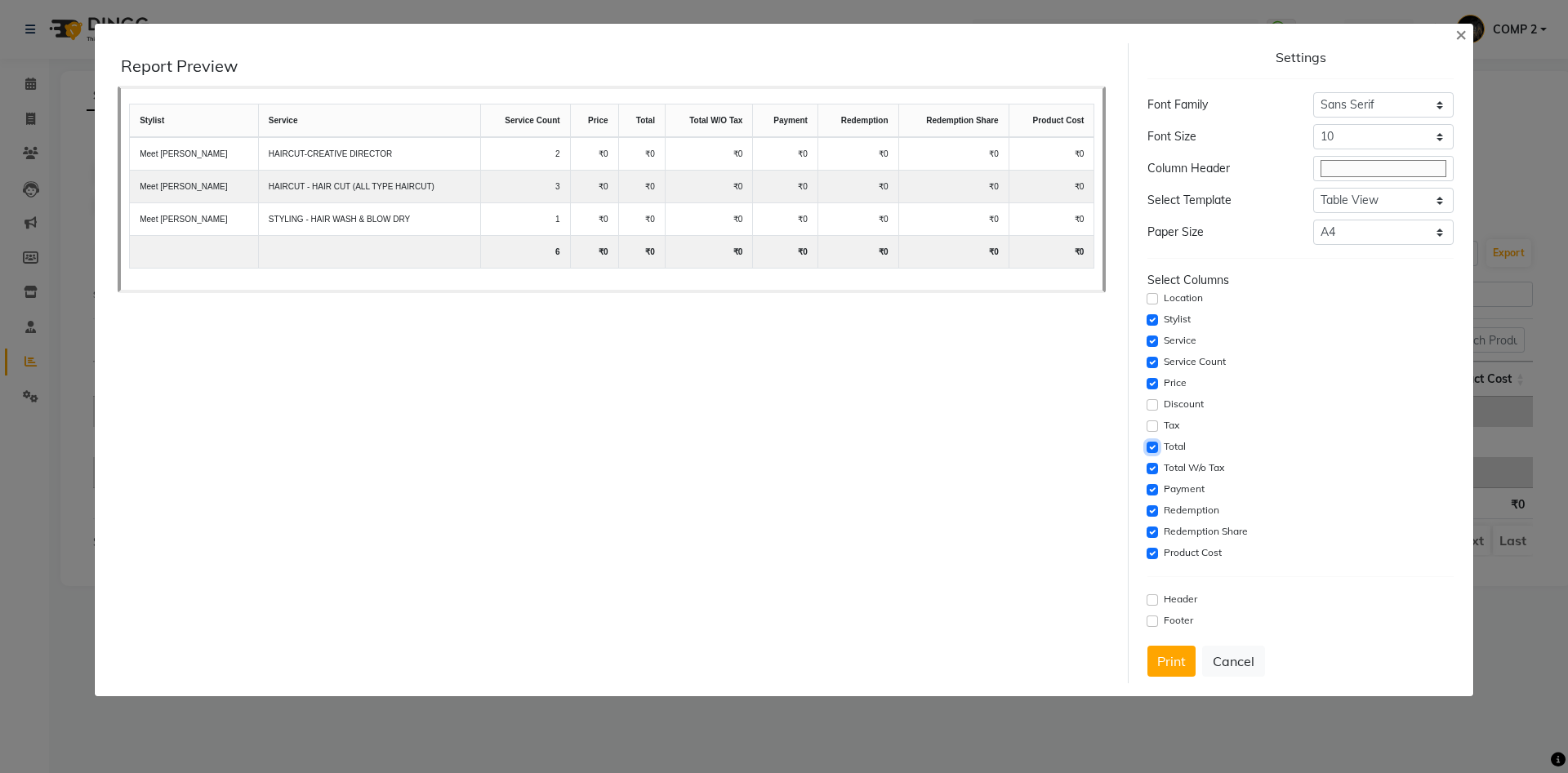
checkbox input "false"
click at [1151, 470] on input "checkbox" at bounding box center [1151, 469] width 11 height 11
checkbox input "false"
click at [1151, 487] on input "checkbox" at bounding box center [1151, 490] width 11 height 11
checkbox input "false"
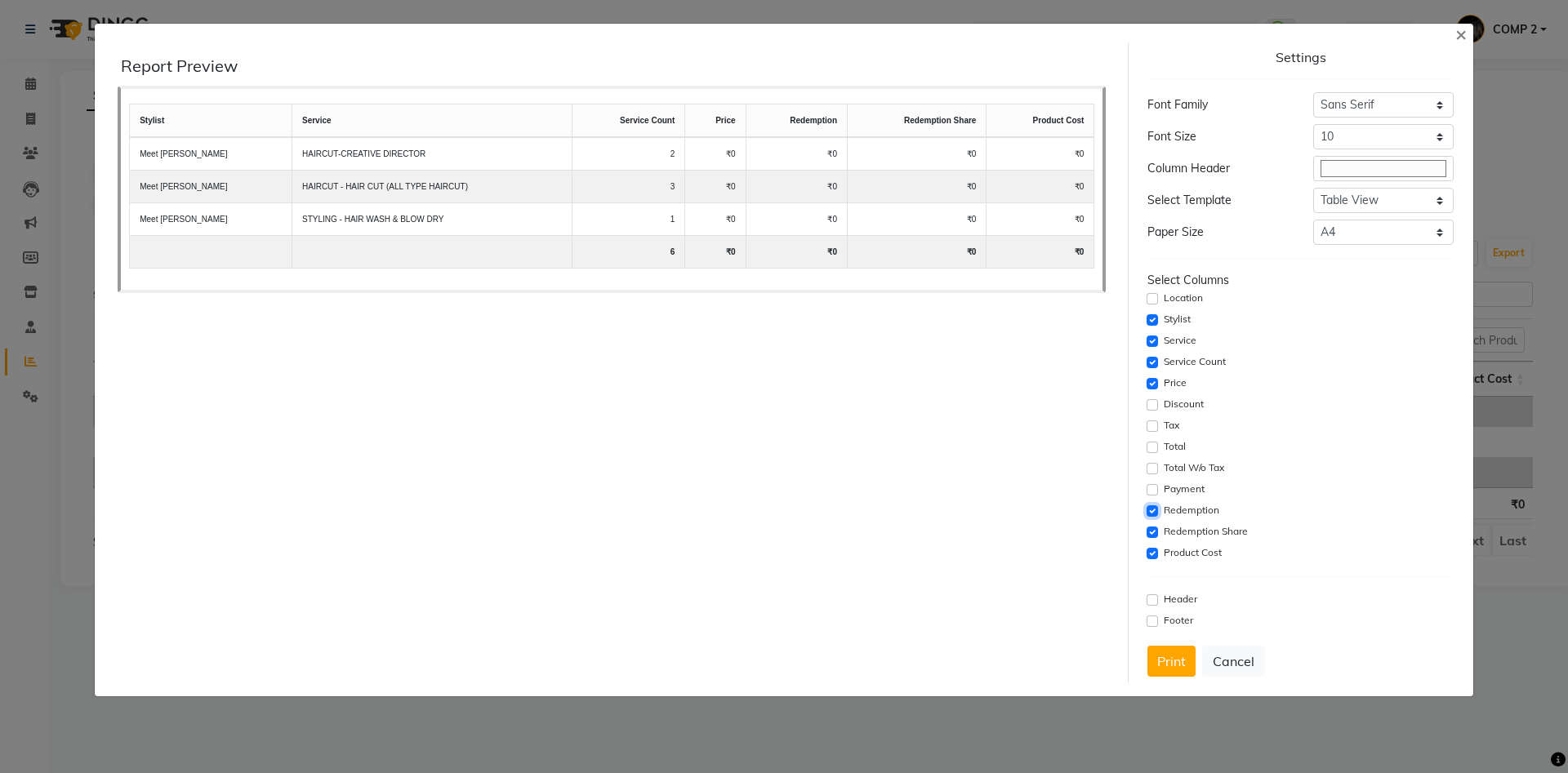
drag, startPoint x: 1152, startPoint y: 509, endPoint x: 1154, endPoint y: 520, distance: 11.2
click at [1152, 514] on input "checkbox" at bounding box center [1151, 511] width 11 height 11
checkbox input "false"
drag, startPoint x: 1157, startPoint y: 531, endPoint x: 1155, endPoint y: 542, distance: 11.2
click at [1157, 532] on input "checkbox" at bounding box center [1151, 532] width 11 height 11
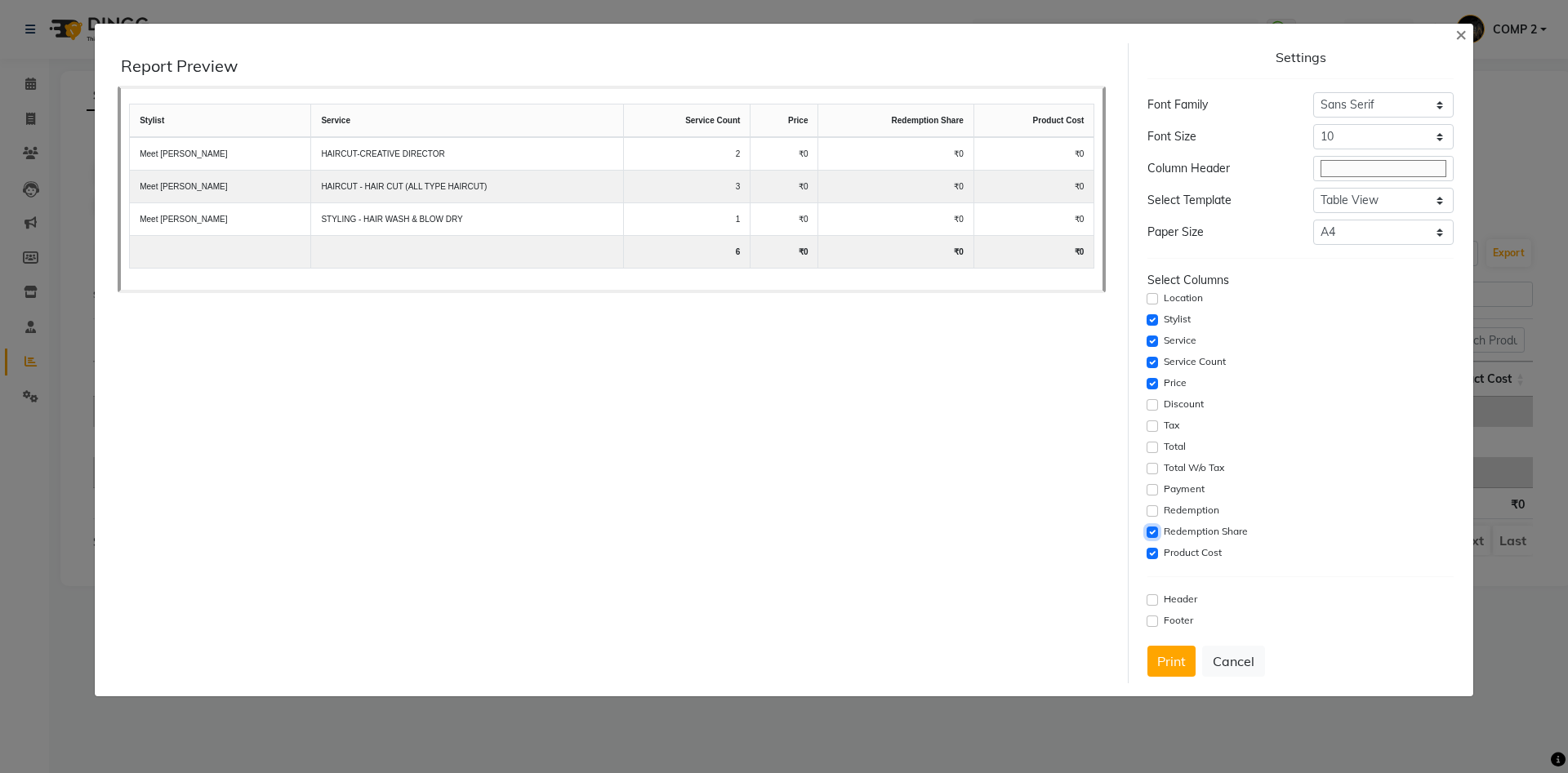
checkbox input "false"
click at [1152, 549] on input "checkbox" at bounding box center [1151, 554] width 11 height 11
checkbox input "false"
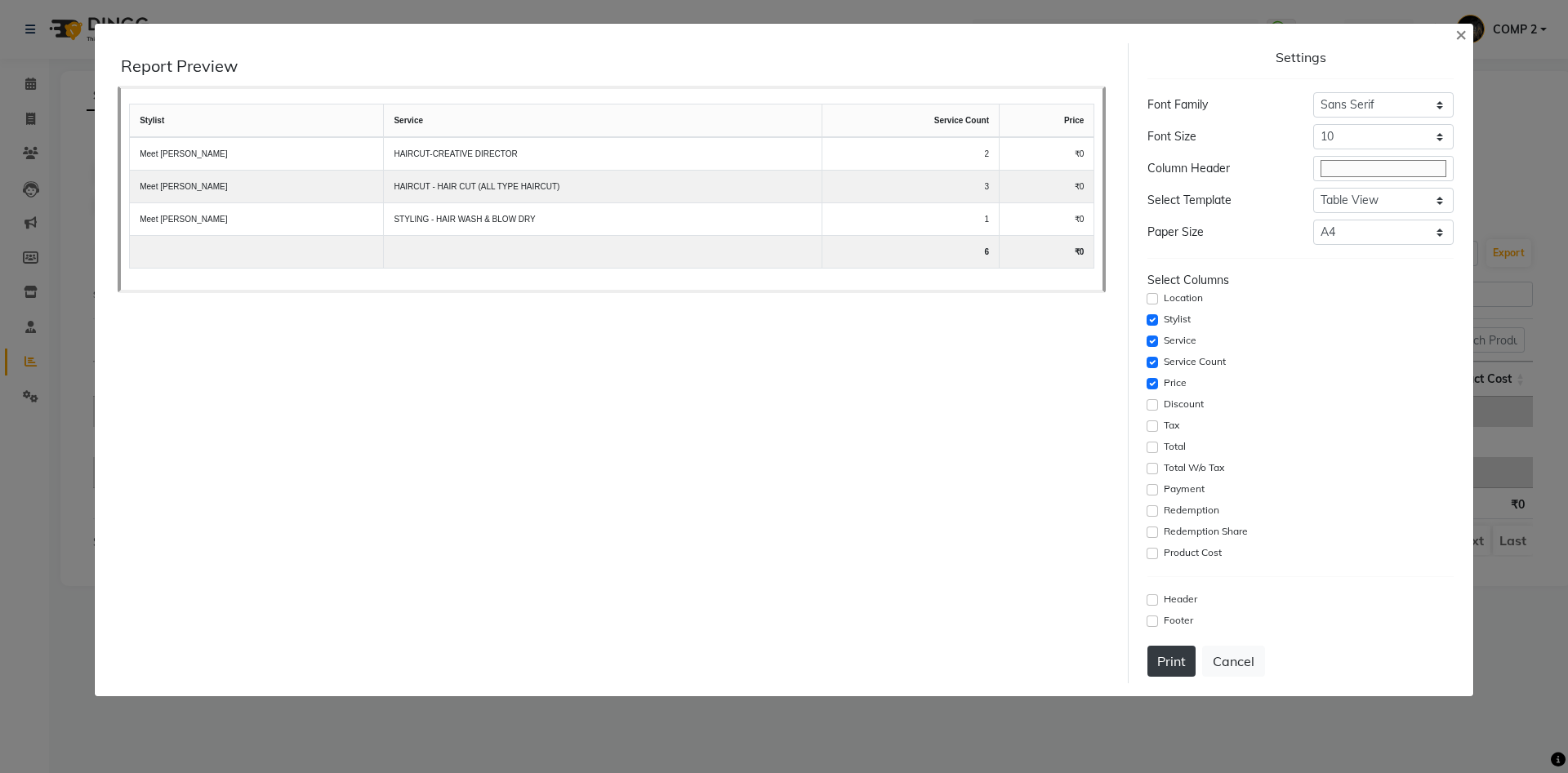
click at [1167, 656] on button "Print" at bounding box center [1171, 661] width 48 height 31
click at [1242, 659] on button "Cancel" at bounding box center [1233, 661] width 63 height 31
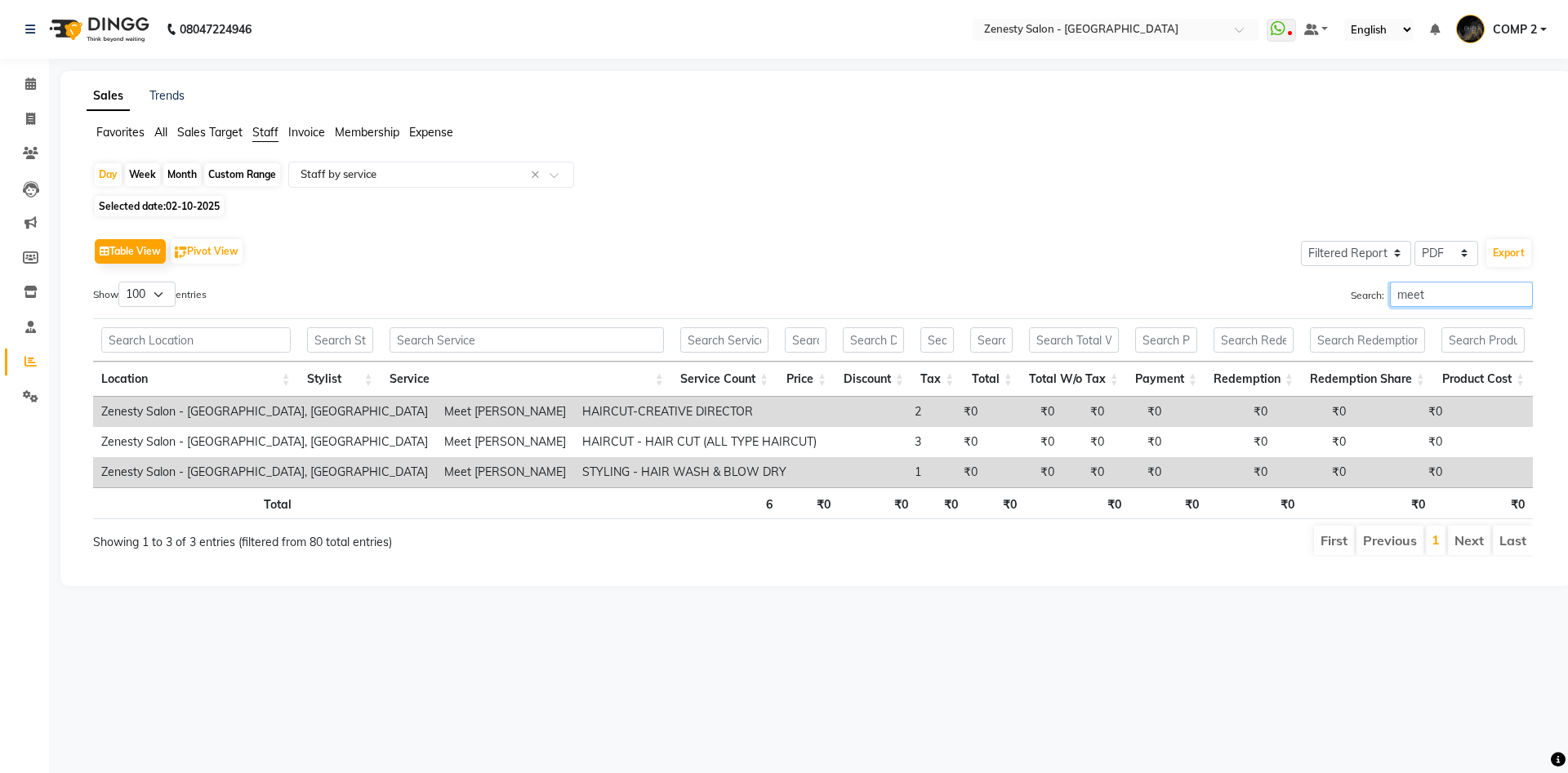
drag, startPoint x: 1423, startPoint y: 298, endPoint x: 847, endPoint y: 228, distance: 580.2
click at [1390, 282] on input "meet" at bounding box center [1462, 295] width 143 height 26
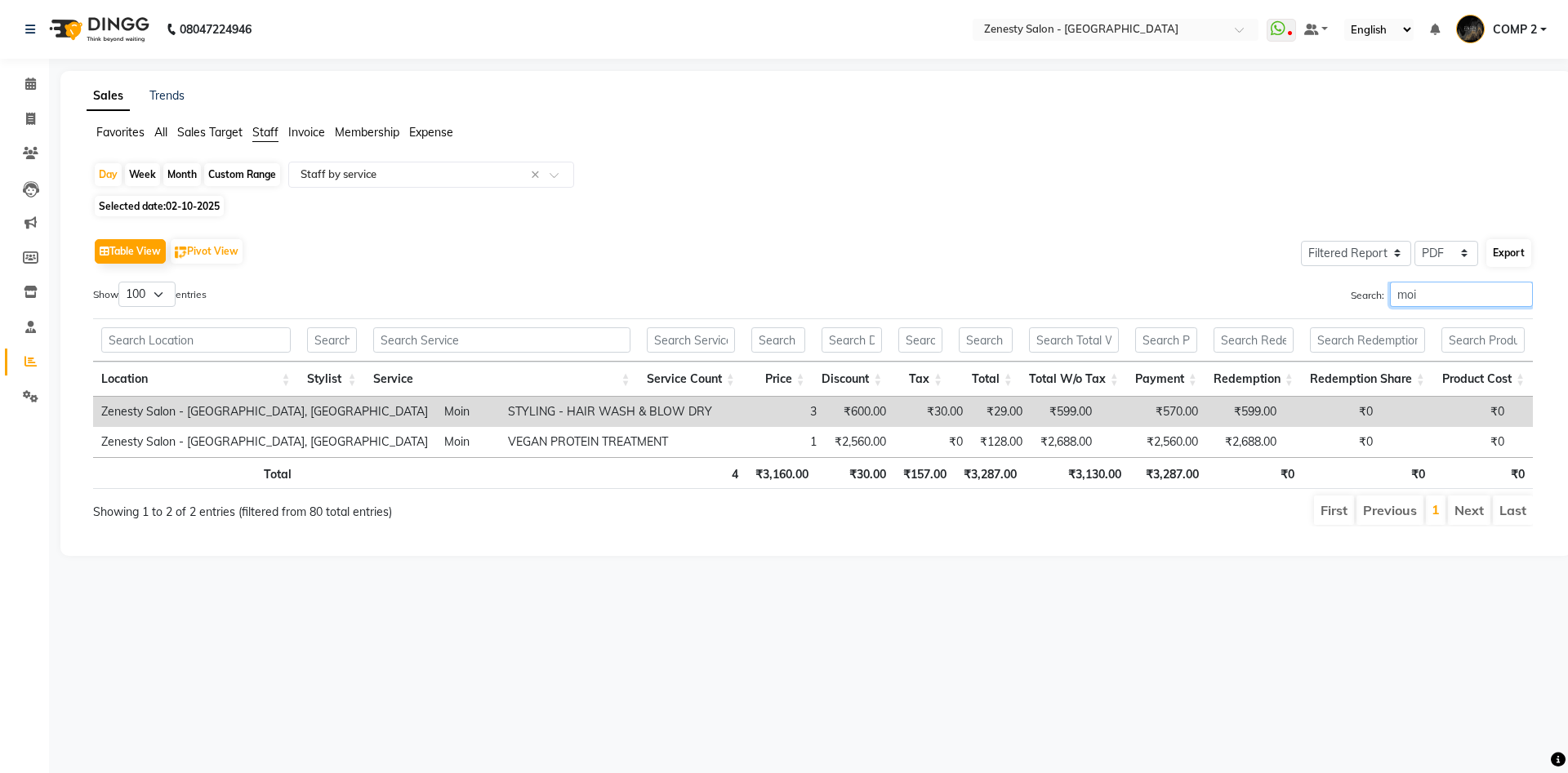
type input "moi"
click at [1517, 255] on button "Export" at bounding box center [1509, 253] width 45 height 27
select select "sans-serif"
select select "10px"
select select "template_1"
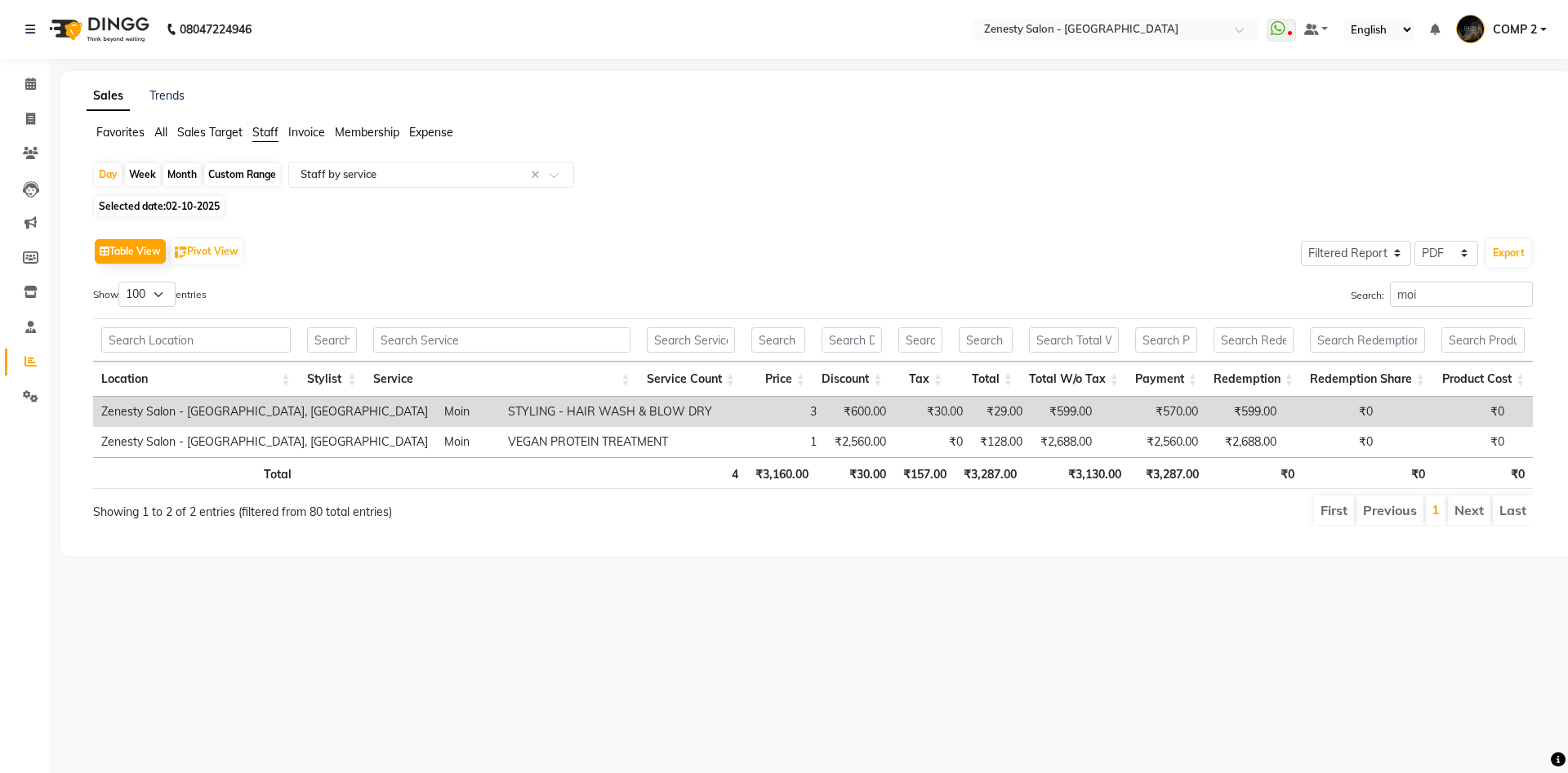
select select "A4"
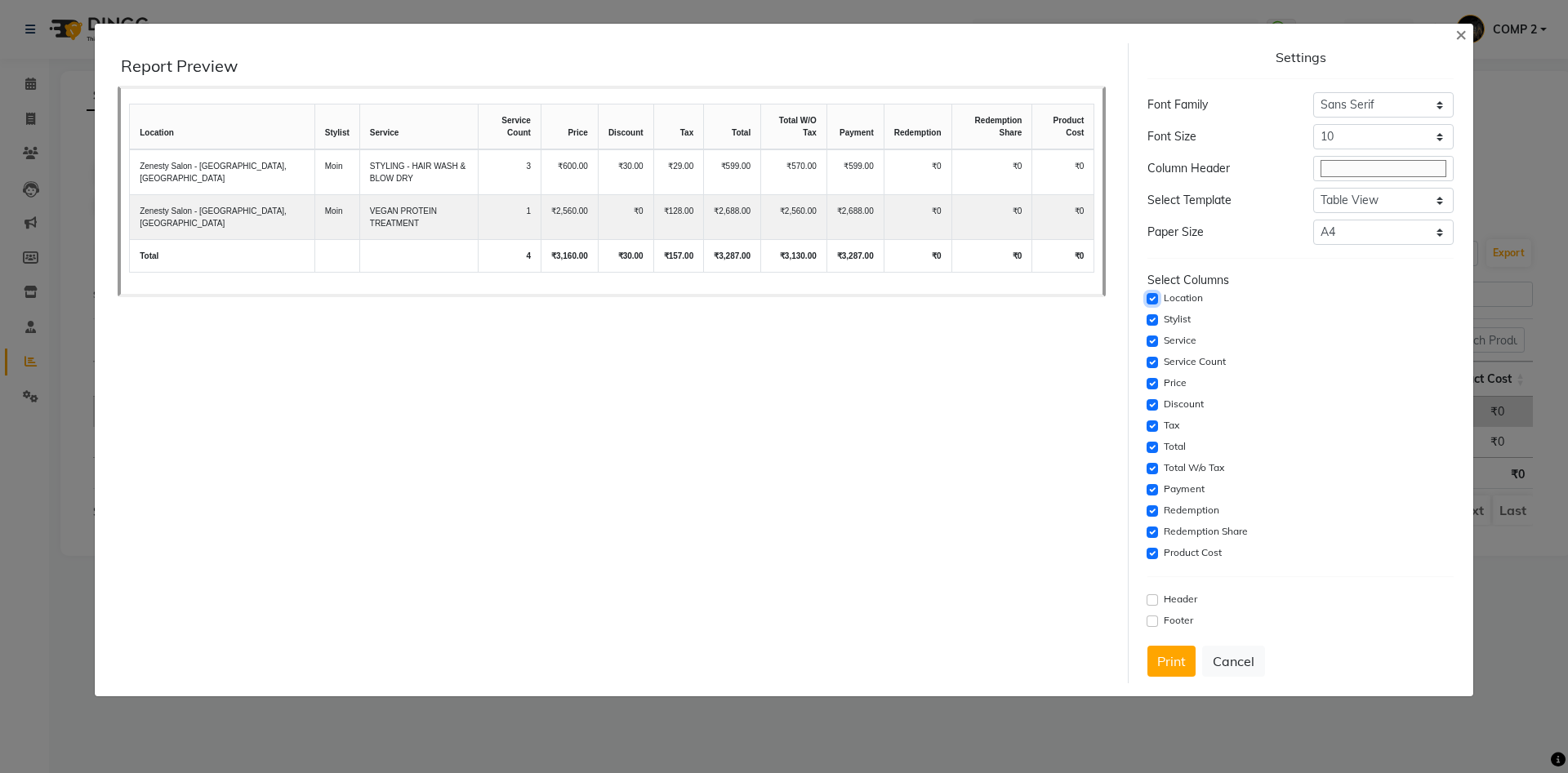
click at [1157, 301] on input "checkbox" at bounding box center [1151, 299] width 11 height 11
checkbox input "false"
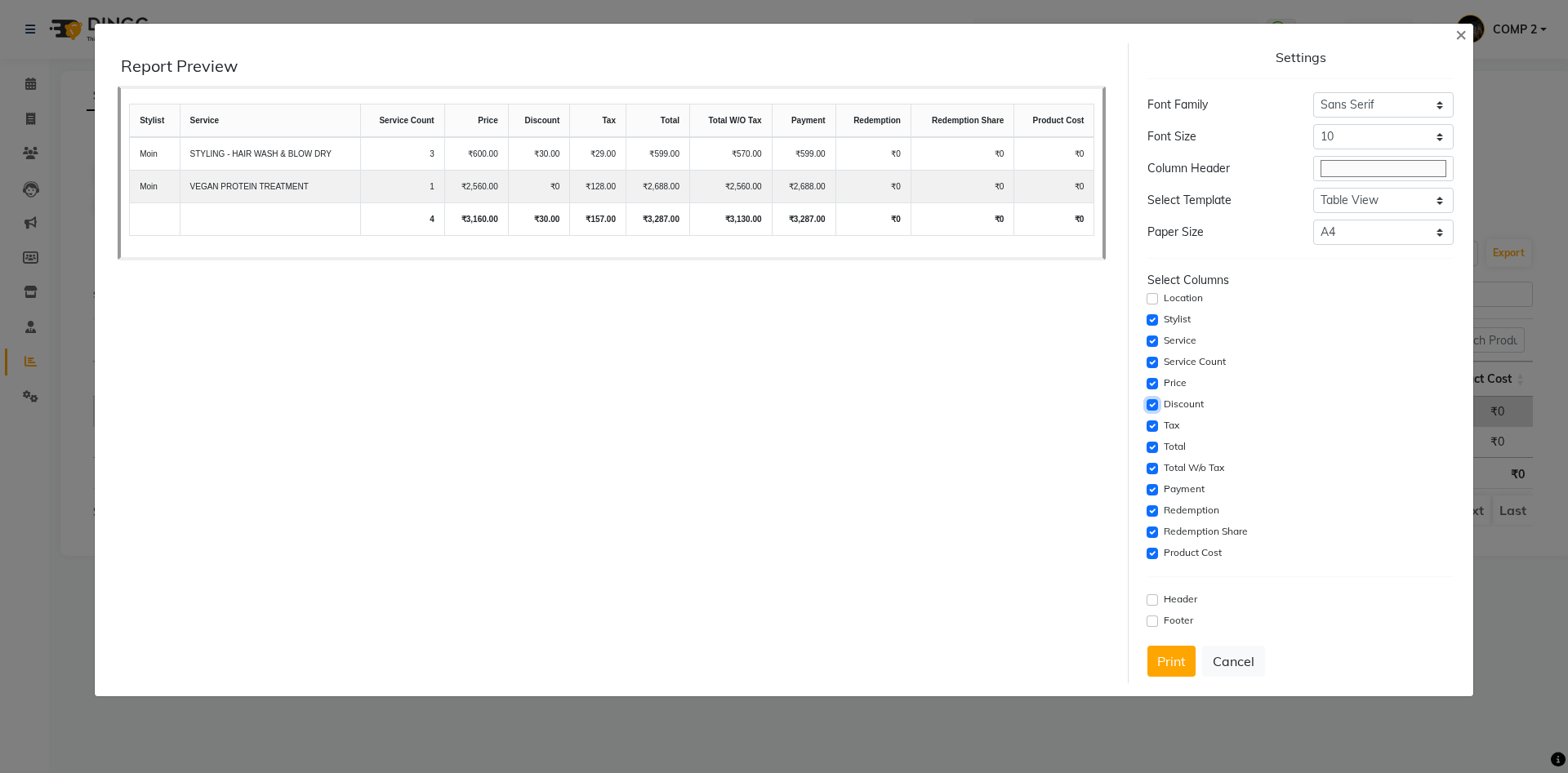
click at [1153, 410] on input "checkbox" at bounding box center [1151, 405] width 11 height 11
checkbox input "false"
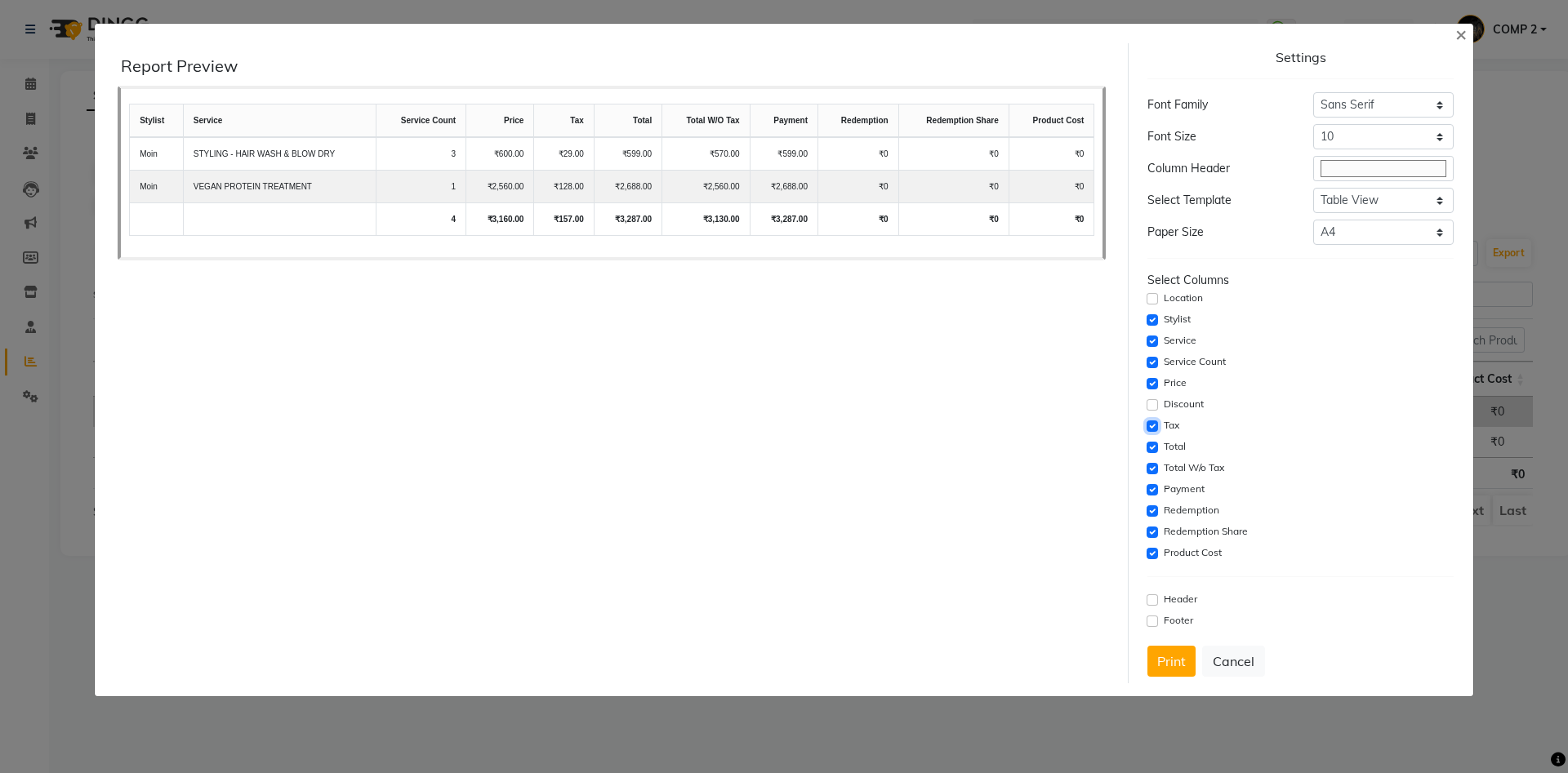
drag, startPoint x: 1152, startPoint y: 425, endPoint x: 1150, endPoint y: 438, distance: 13.2
click at [1151, 427] on input "checkbox" at bounding box center [1151, 426] width 11 height 11
checkbox input "false"
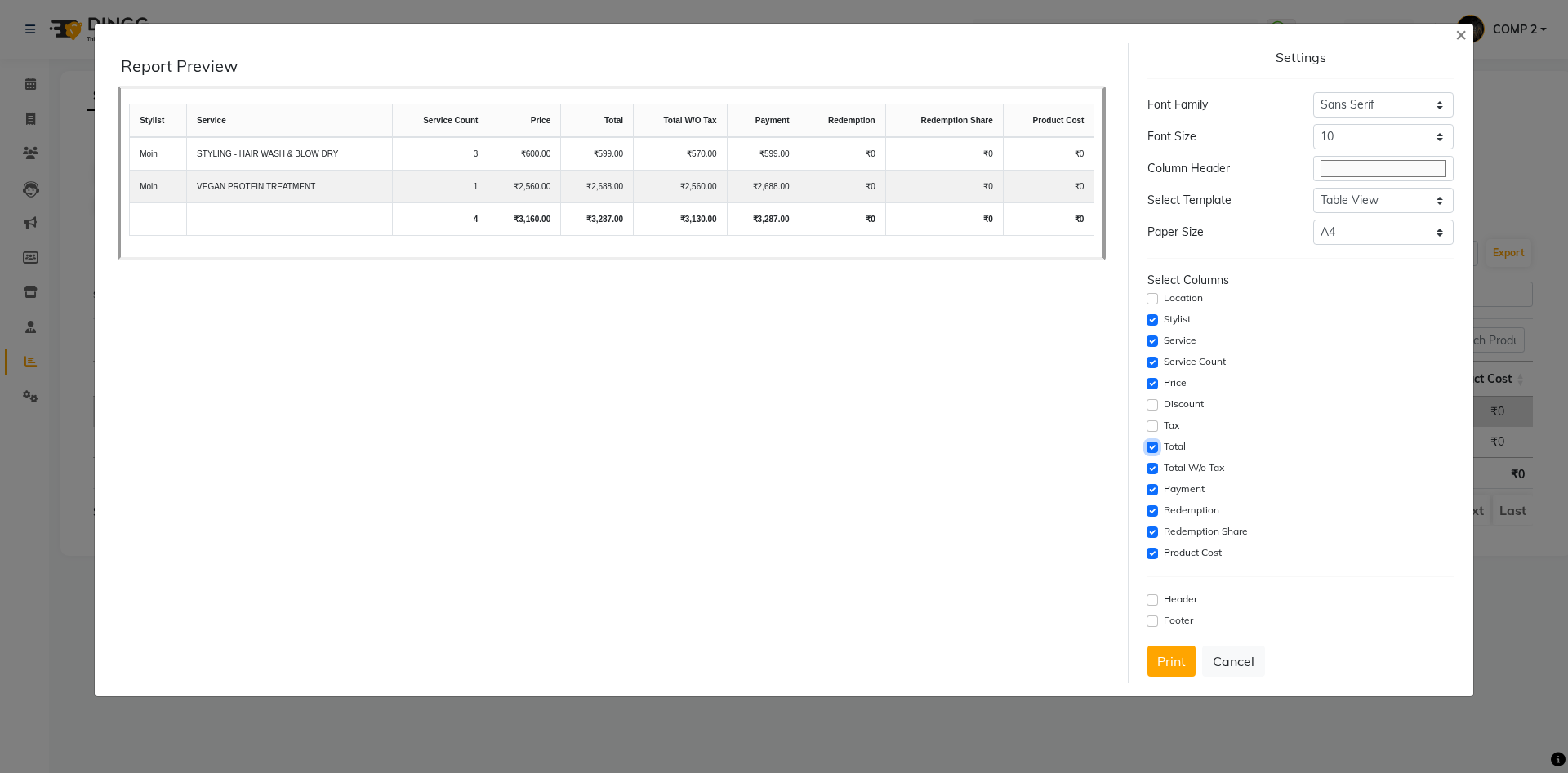
drag, startPoint x: 1150, startPoint y: 443, endPoint x: 1149, endPoint y: 455, distance: 12.0
click at [1150, 446] on input "checkbox" at bounding box center [1151, 448] width 11 height 11
checkbox input "false"
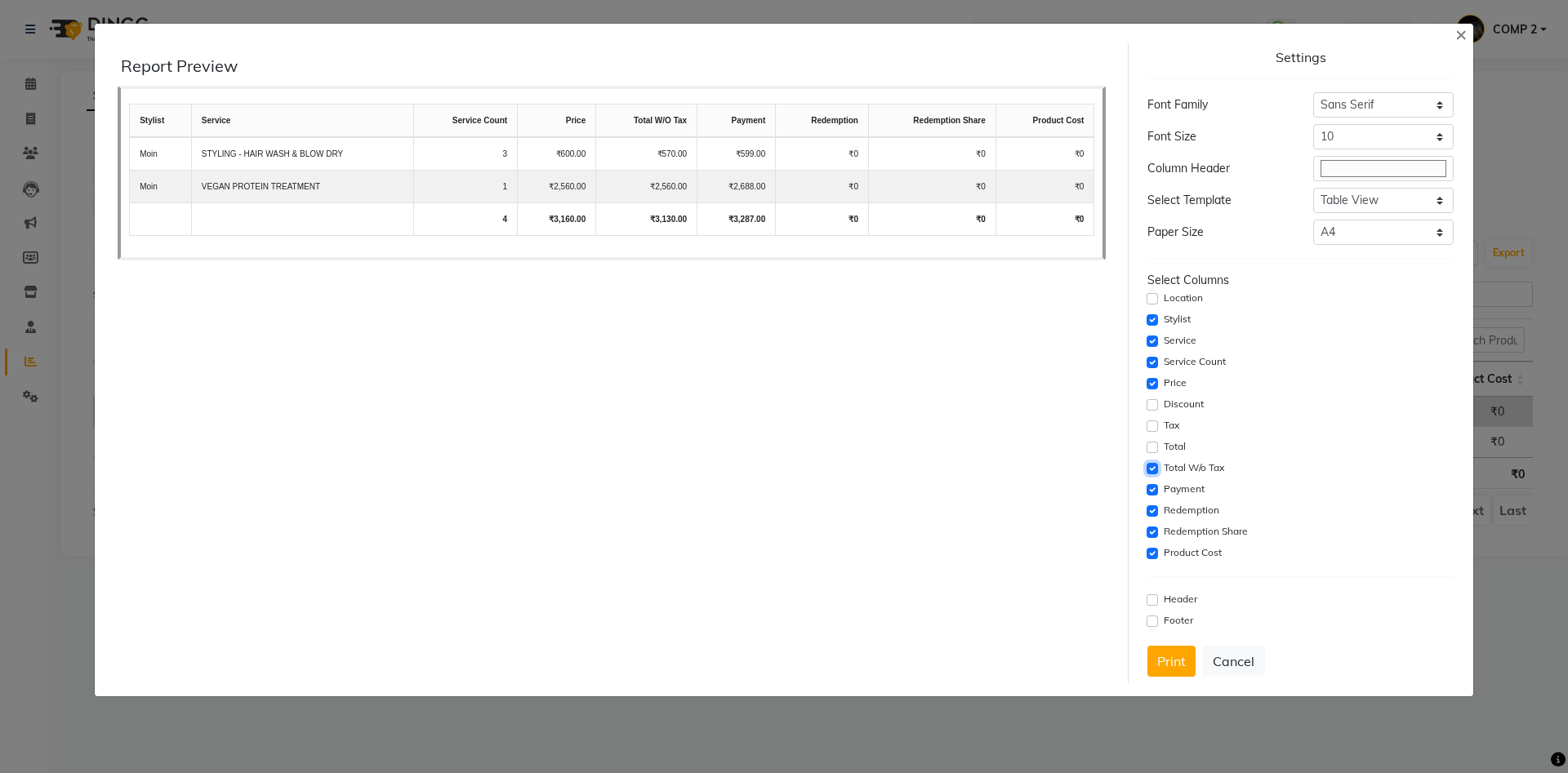
click at [1150, 465] on input "checkbox" at bounding box center [1151, 469] width 11 height 11
checkbox input "false"
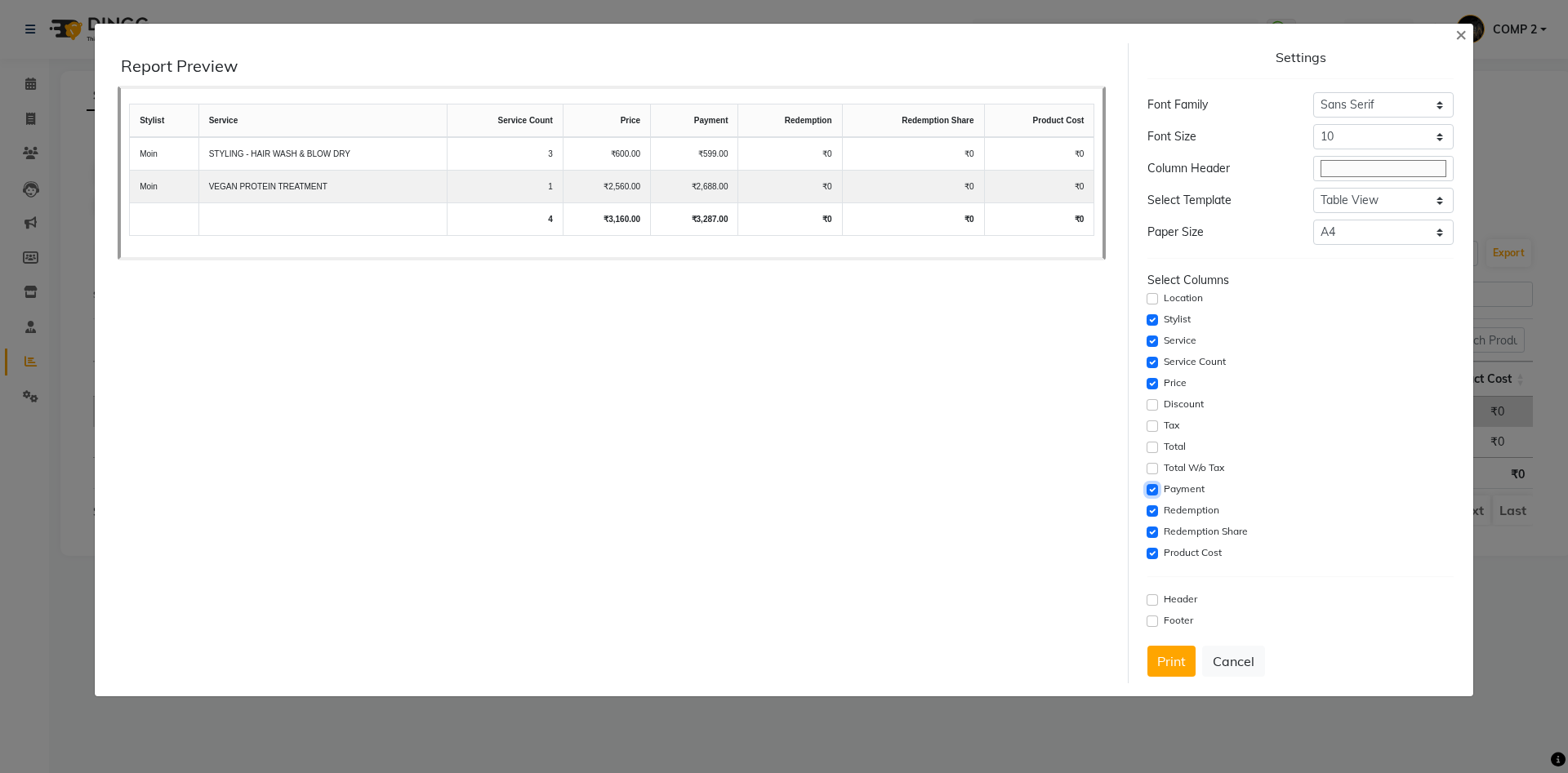
drag, startPoint x: 1156, startPoint y: 490, endPoint x: 1156, endPoint y: 507, distance: 17.0
click at [1156, 491] on input "checkbox" at bounding box center [1151, 490] width 11 height 11
checkbox input "false"
drag, startPoint x: 1156, startPoint y: 511, endPoint x: 1156, endPoint y: 524, distance: 13.0
click at [1156, 517] on input "checkbox" at bounding box center [1151, 511] width 11 height 11
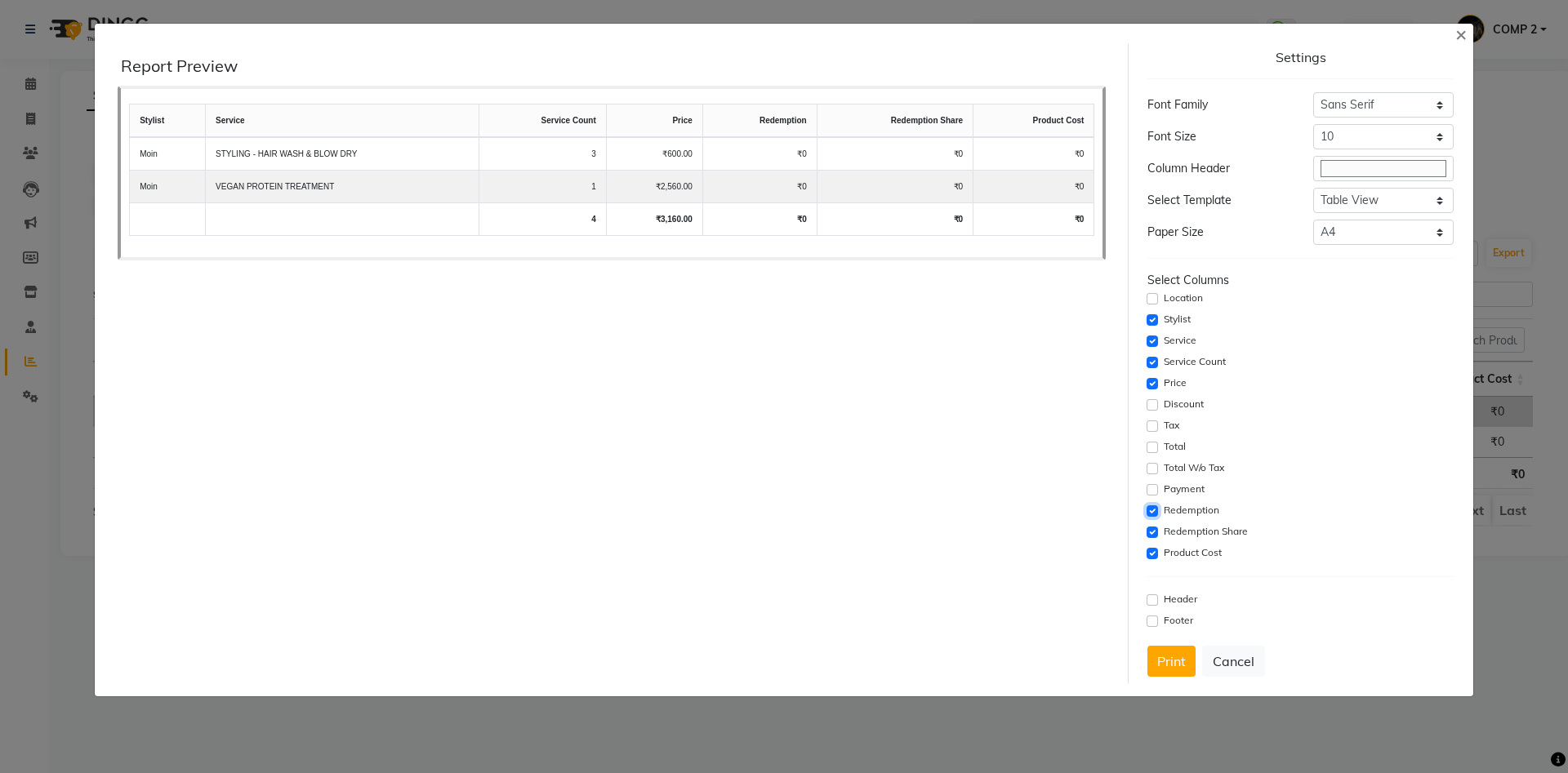
checkbox input "false"
click at [1156, 532] on input "checkbox" at bounding box center [1151, 532] width 11 height 11
checkbox input "false"
drag, startPoint x: 1156, startPoint y: 552, endPoint x: 1186, endPoint y: 617, distance: 71.6
click at [1156, 555] on input "checkbox" at bounding box center [1151, 554] width 11 height 11
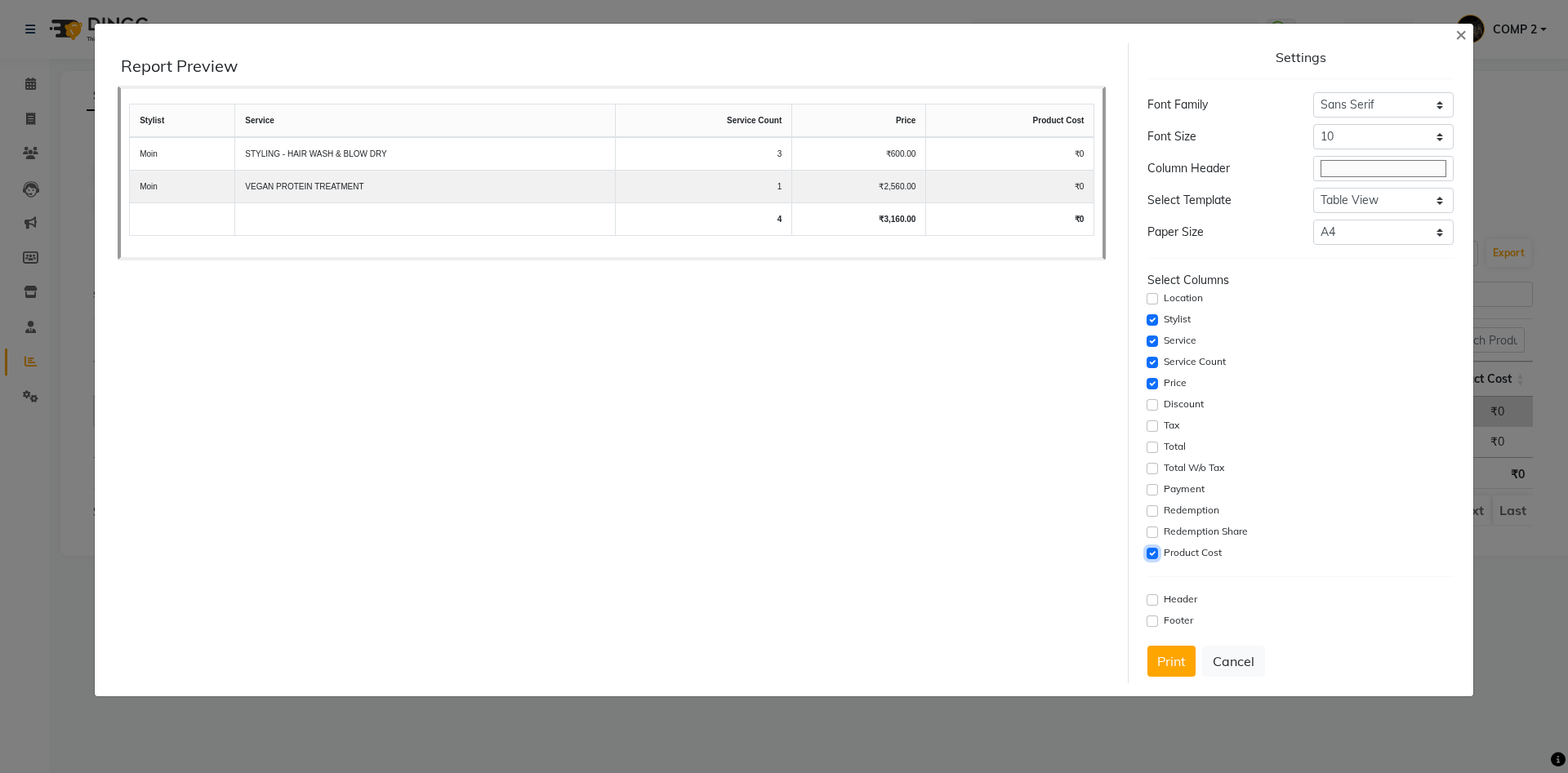
checkbox input "false"
click at [1178, 657] on button "Print" at bounding box center [1171, 661] width 48 height 31
drag, startPoint x: 1236, startPoint y: 670, endPoint x: 1248, endPoint y: 651, distance: 22.5
click at [1238, 668] on button "Cancel" at bounding box center [1233, 661] width 63 height 31
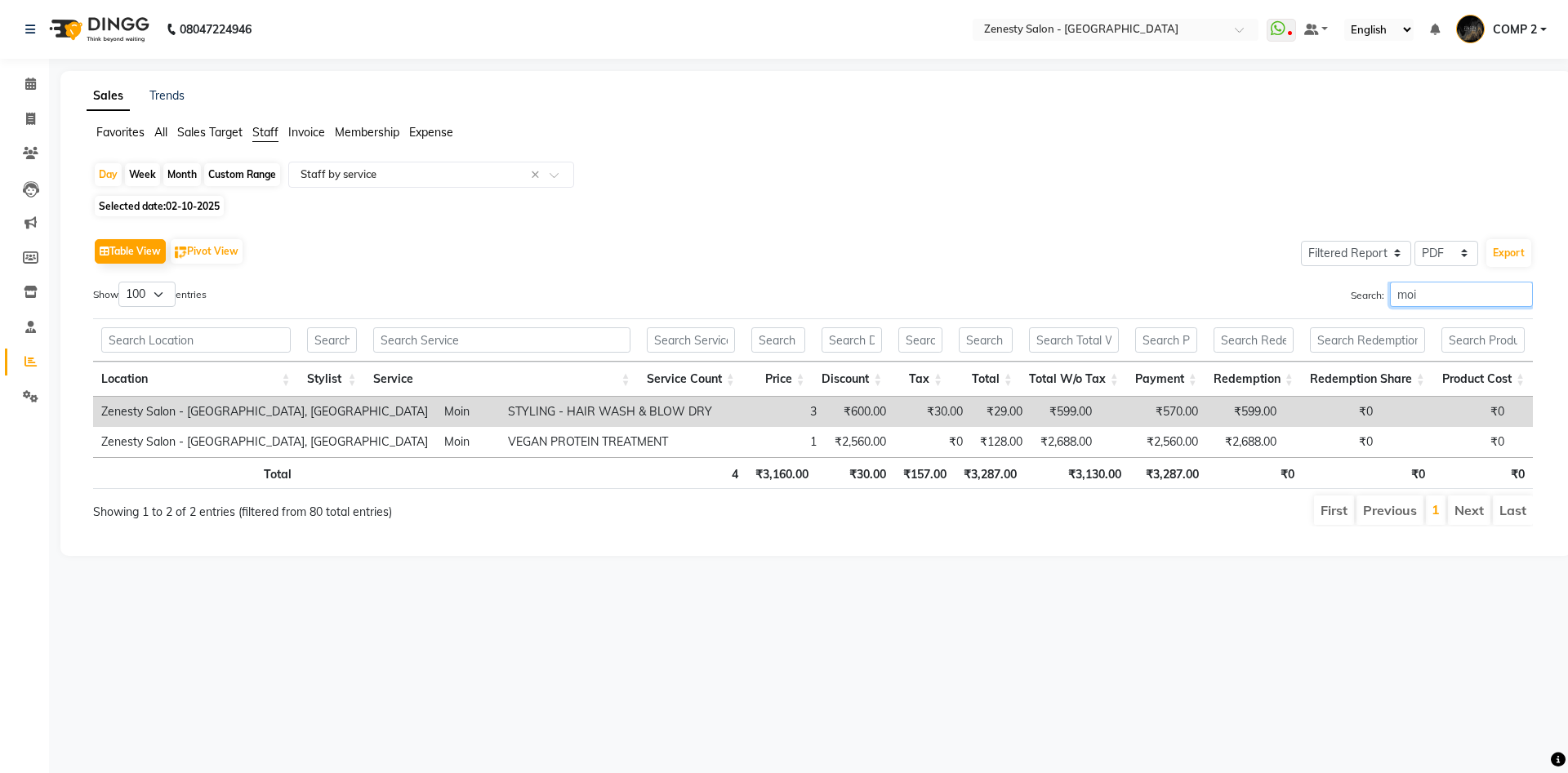
drag, startPoint x: 1412, startPoint y: 294, endPoint x: 1281, endPoint y: 293, distance: 131.0
click at [1390, 293] on input "moi" at bounding box center [1462, 295] width 143 height 26
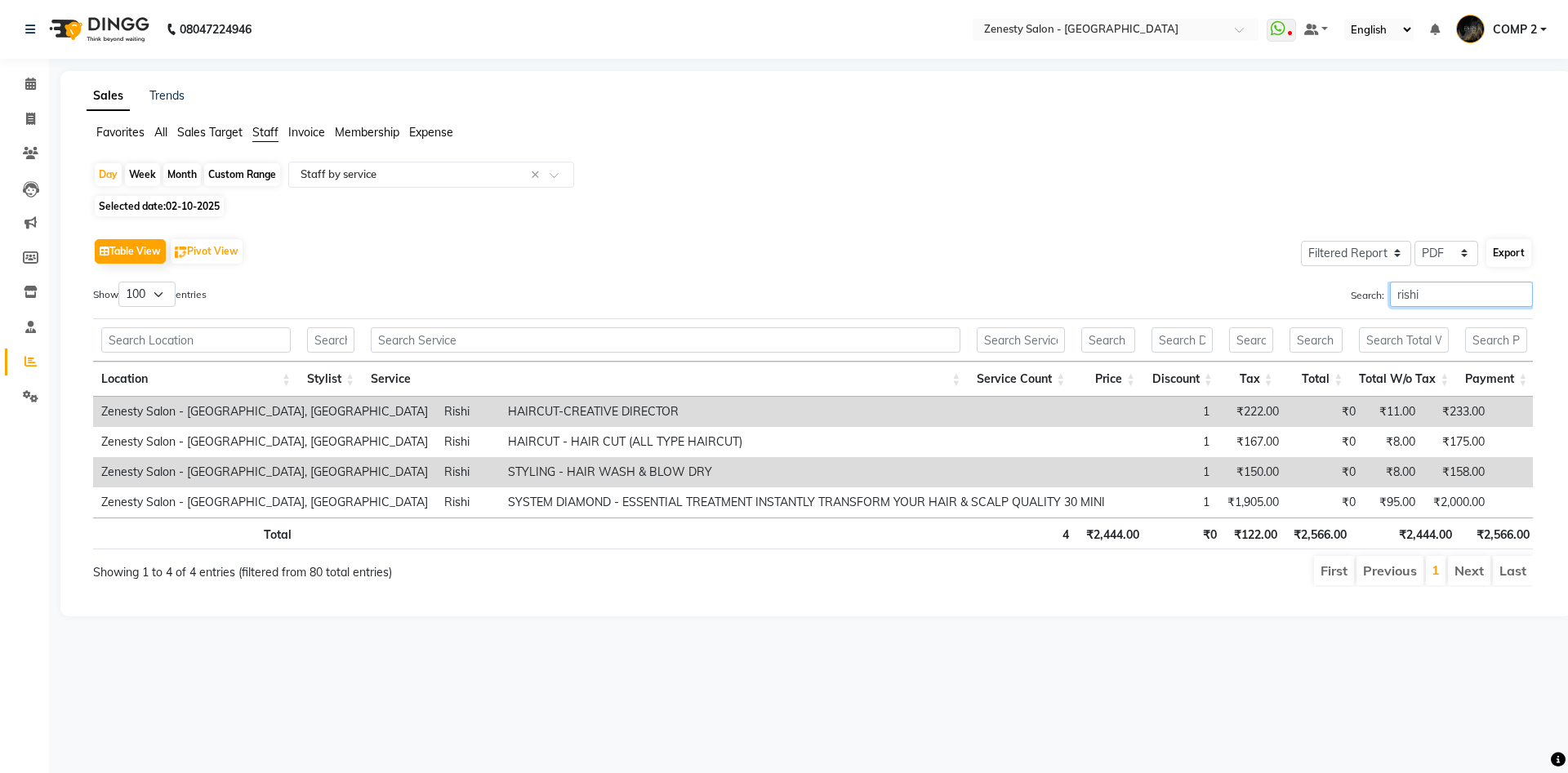
type input "rishi"
click at [1511, 250] on button "Export" at bounding box center [1509, 253] width 45 height 27
select select "sans-serif"
select select "10px"
select select "template_1"
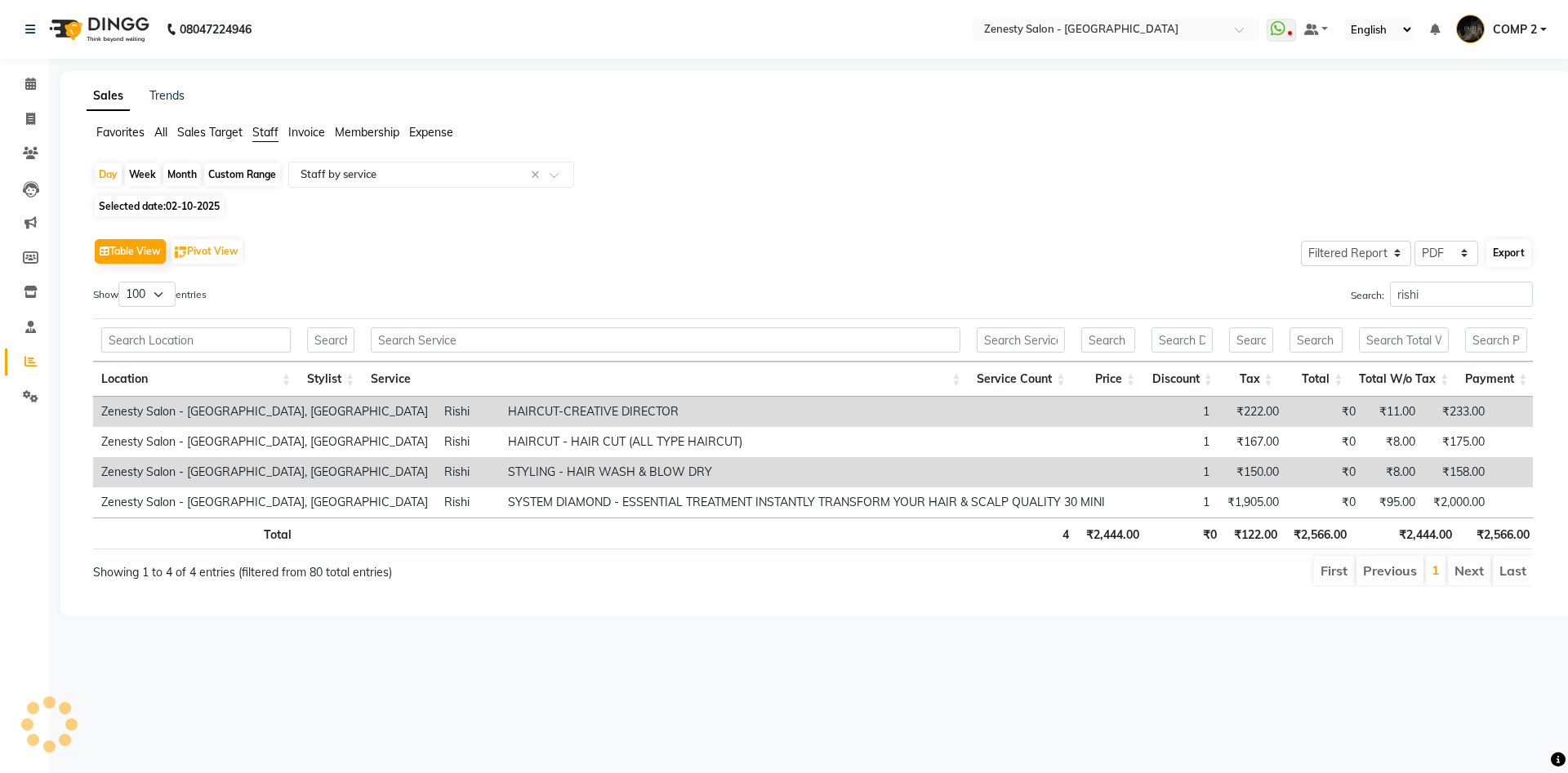
select select "A4"
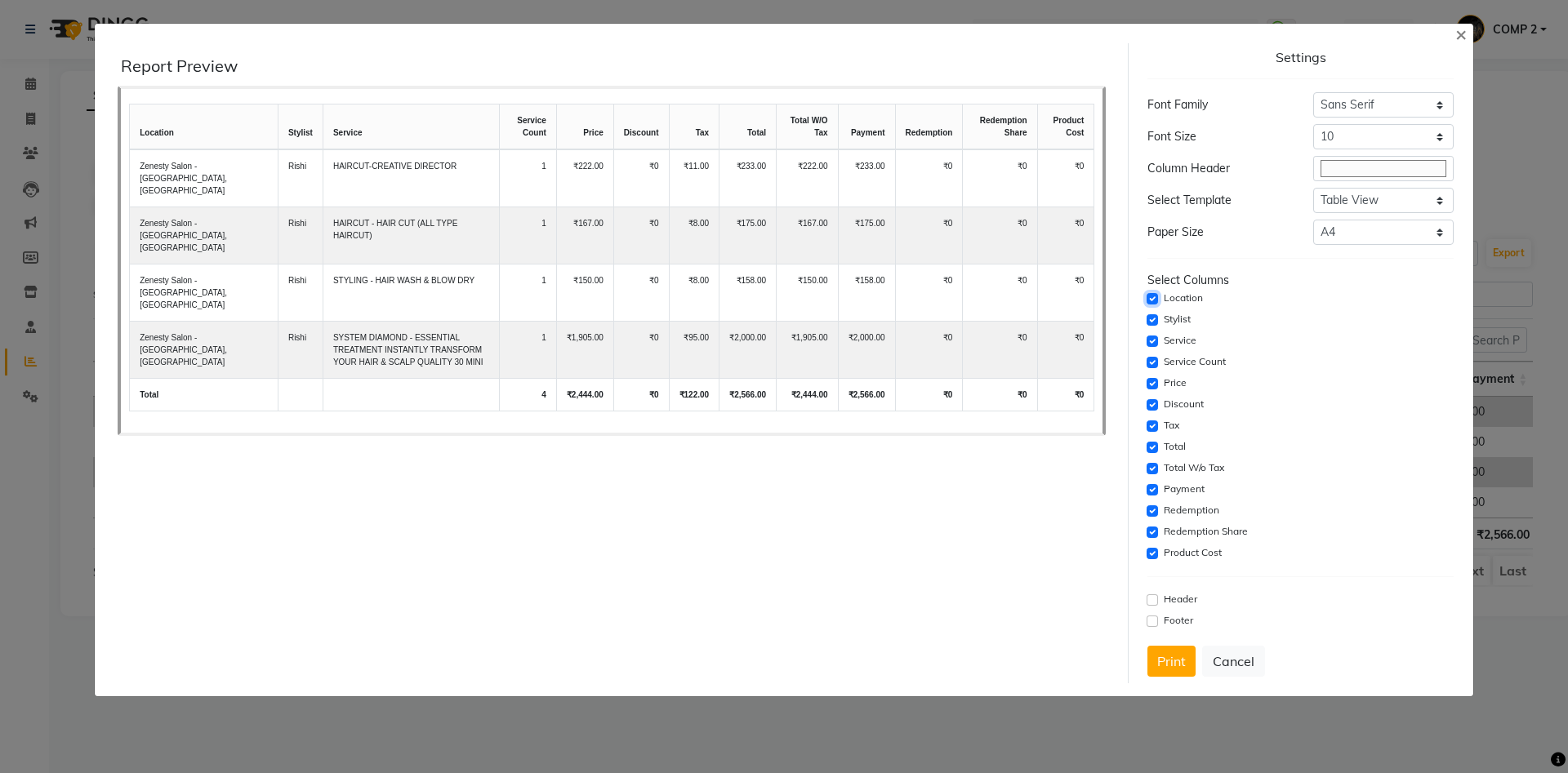
click at [1155, 299] on input "checkbox" at bounding box center [1151, 299] width 11 height 11
checkbox input "false"
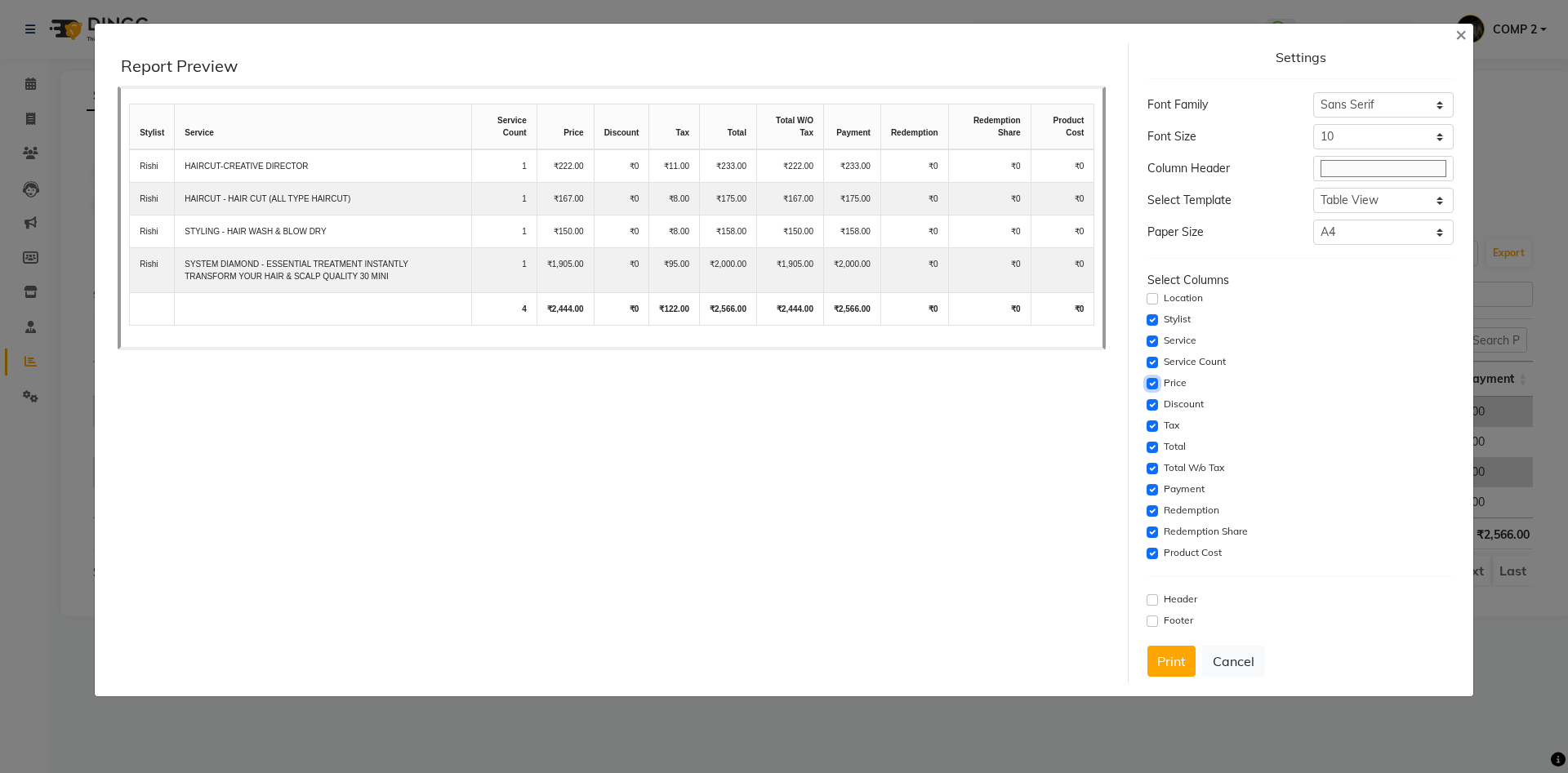
drag, startPoint x: 1151, startPoint y: 383, endPoint x: 1151, endPoint y: 396, distance: 13.0
click at [1151, 386] on input "checkbox" at bounding box center [1151, 384] width 11 height 11
checkbox input "false"
drag, startPoint x: 1151, startPoint y: 404, endPoint x: 1153, endPoint y: 415, distance: 11.2
click at [1151, 405] on input "checkbox" at bounding box center [1151, 405] width 11 height 11
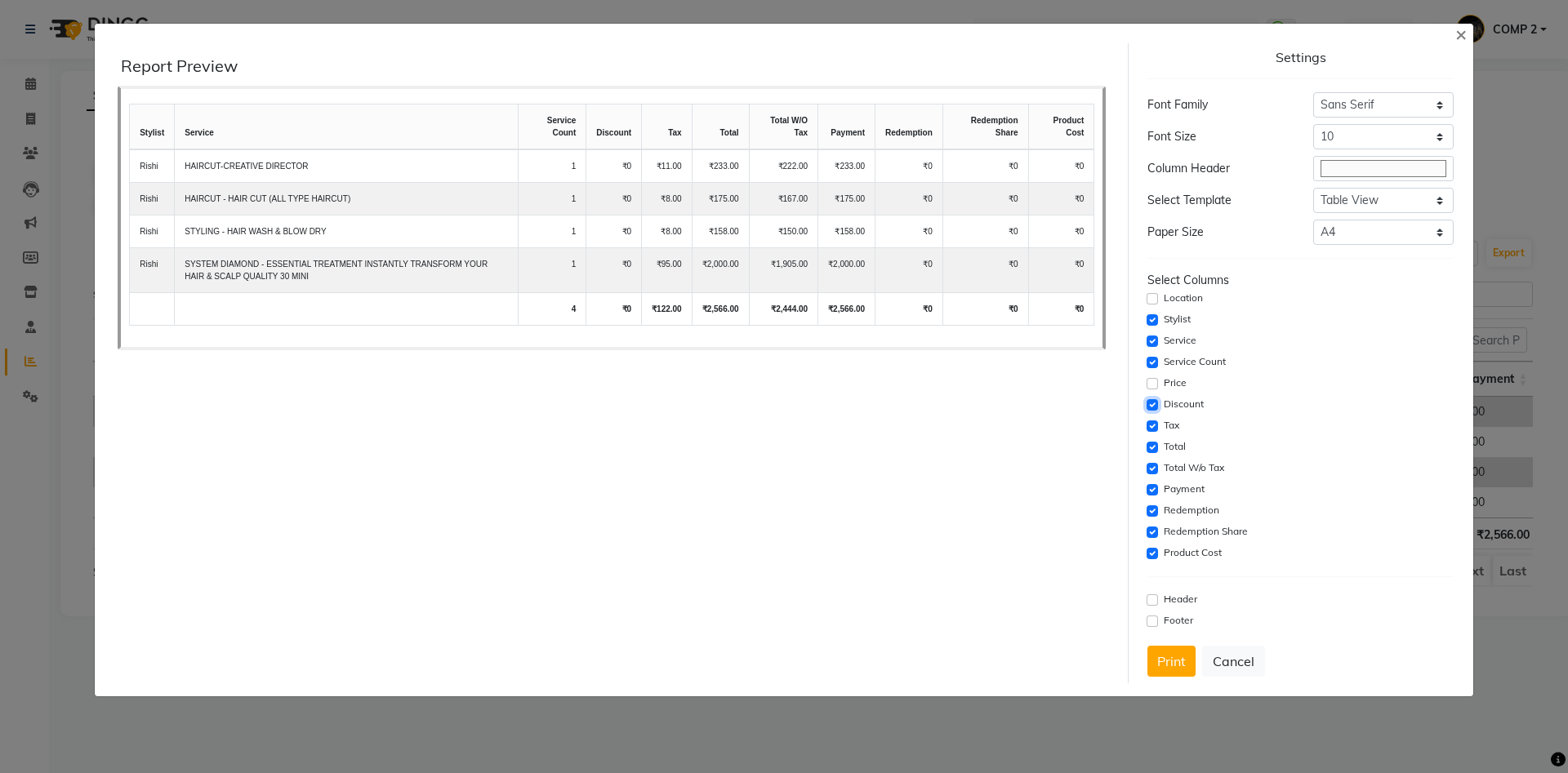
checkbox input "false"
click at [1154, 428] on input "checkbox" at bounding box center [1151, 426] width 11 height 11
checkbox input "false"
click at [1154, 450] on input "checkbox" at bounding box center [1151, 448] width 11 height 11
checkbox input "false"
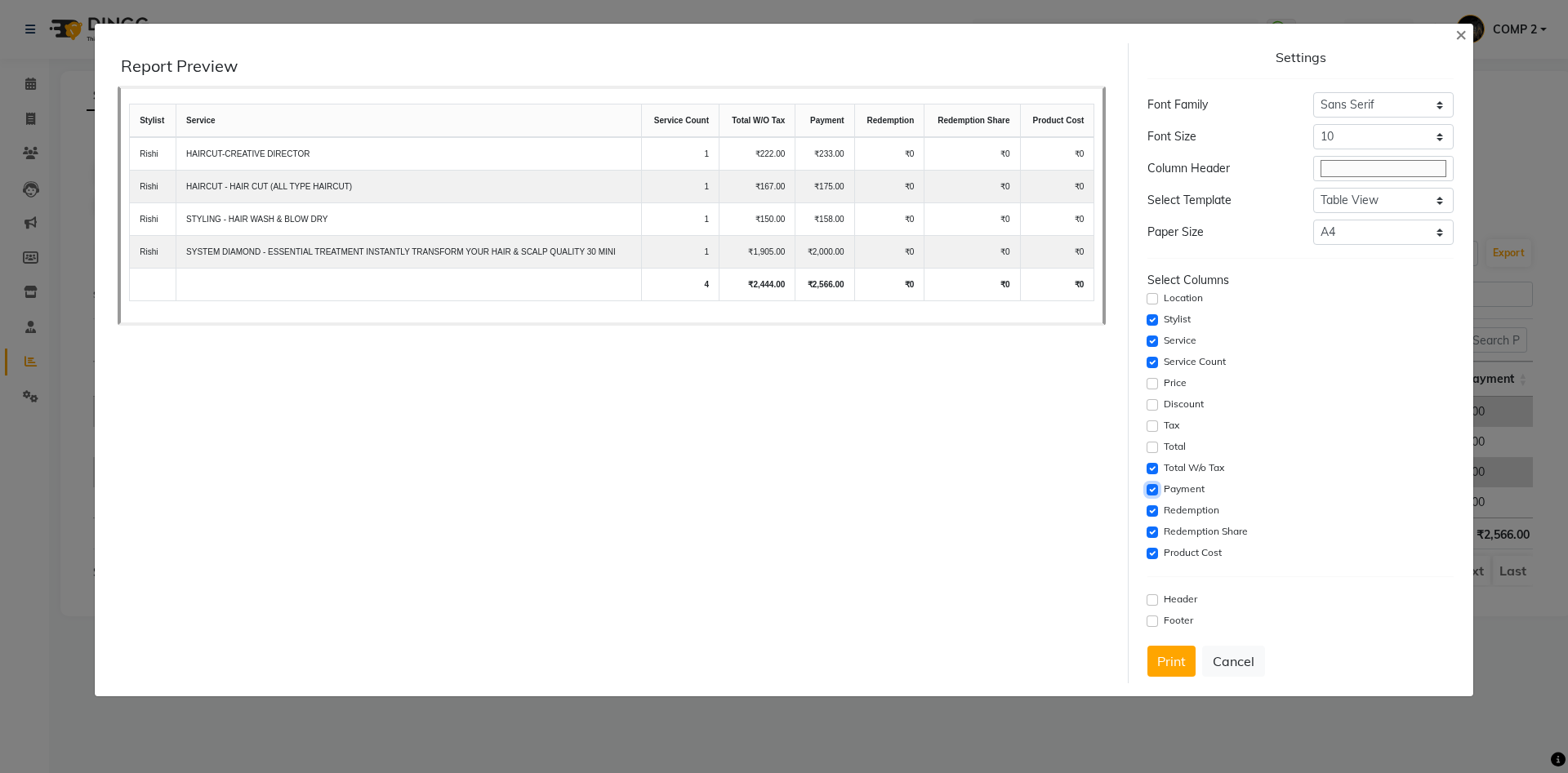
click at [1154, 491] on input "checkbox" at bounding box center [1151, 490] width 11 height 11
checkbox input "false"
drag, startPoint x: 1154, startPoint y: 508, endPoint x: 1153, endPoint y: 525, distance: 17.0
click at [1154, 509] on input "checkbox" at bounding box center [1151, 511] width 11 height 11
checkbox input "false"
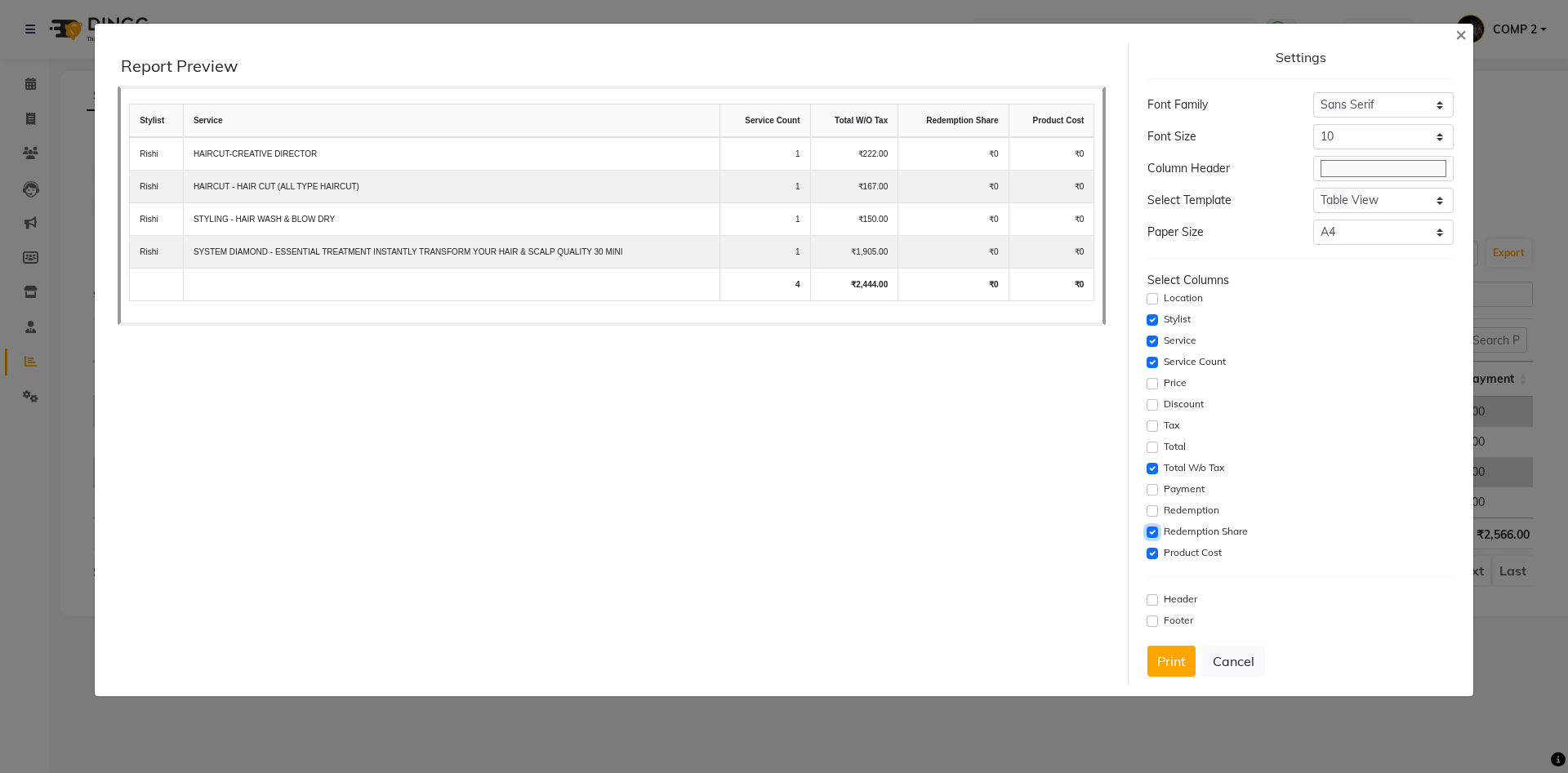
click at [1152, 527] on input "checkbox" at bounding box center [1151, 532] width 11 height 11
checkbox input "false"
click at [1152, 552] on input "checkbox" at bounding box center [1151, 554] width 11 height 11
checkbox input "false"
click at [1176, 662] on button "Print" at bounding box center [1171, 661] width 48 height 31
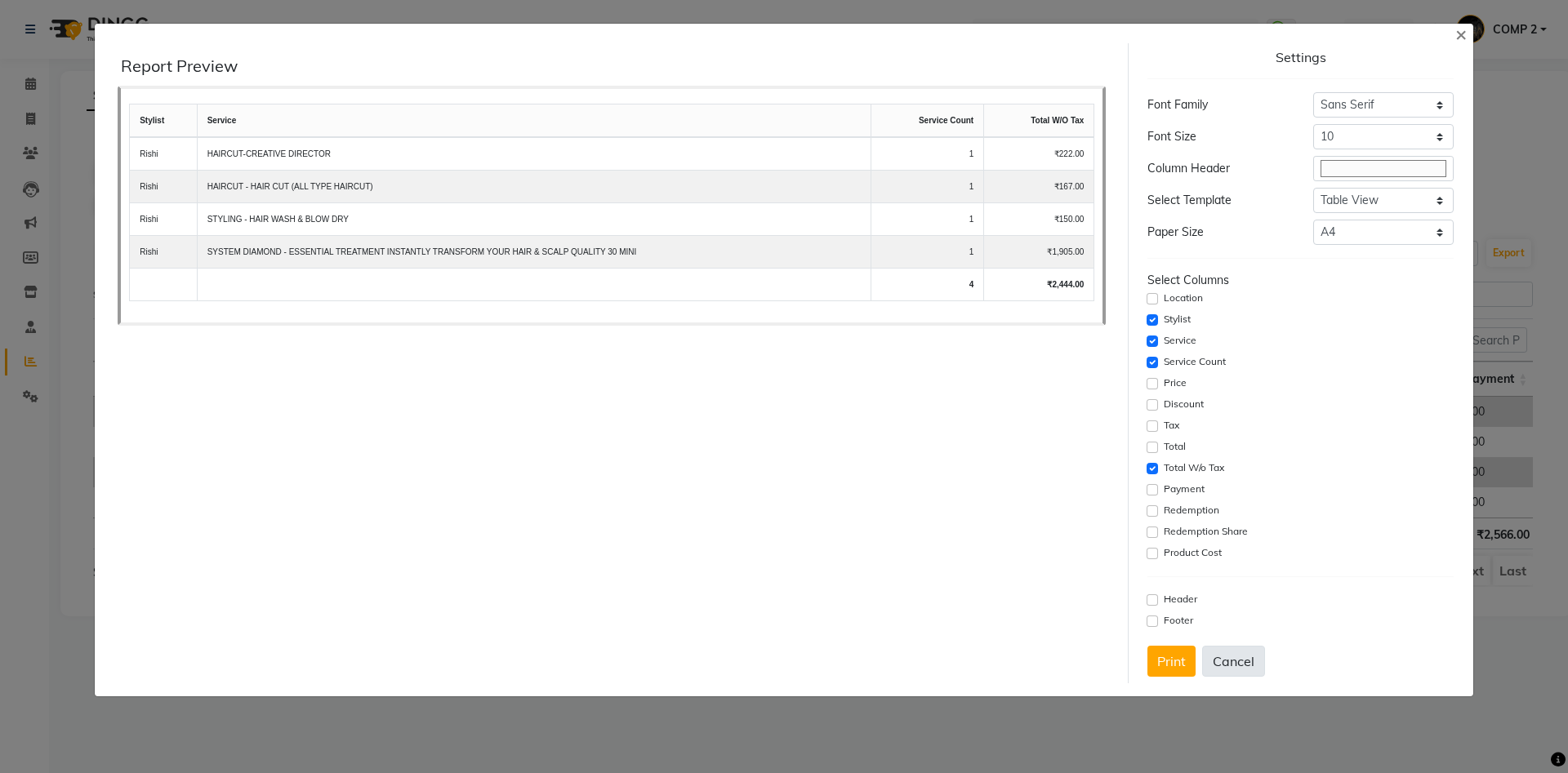
click at [1231, 660] on button "Cancel" at bounding box center [1233, 661] width 63 height 31
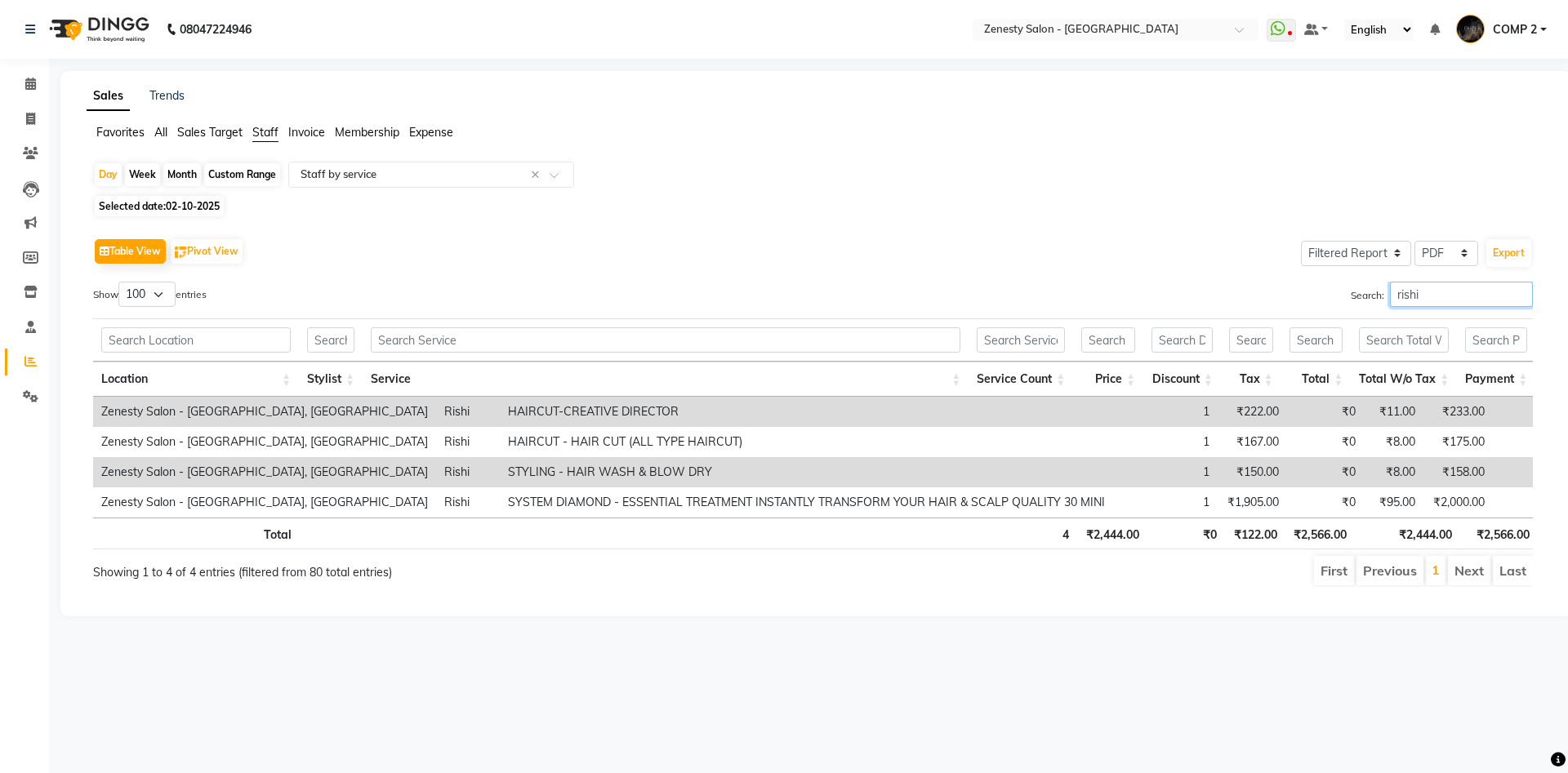
drag, startPoint x: 1411, startPoint y: 294, endPoint x: 1084, endPoint y: 278, distance: 327.4
click at [1390, 282] on input "rishi" at bounding box center [1462, 295] width 143 height 26
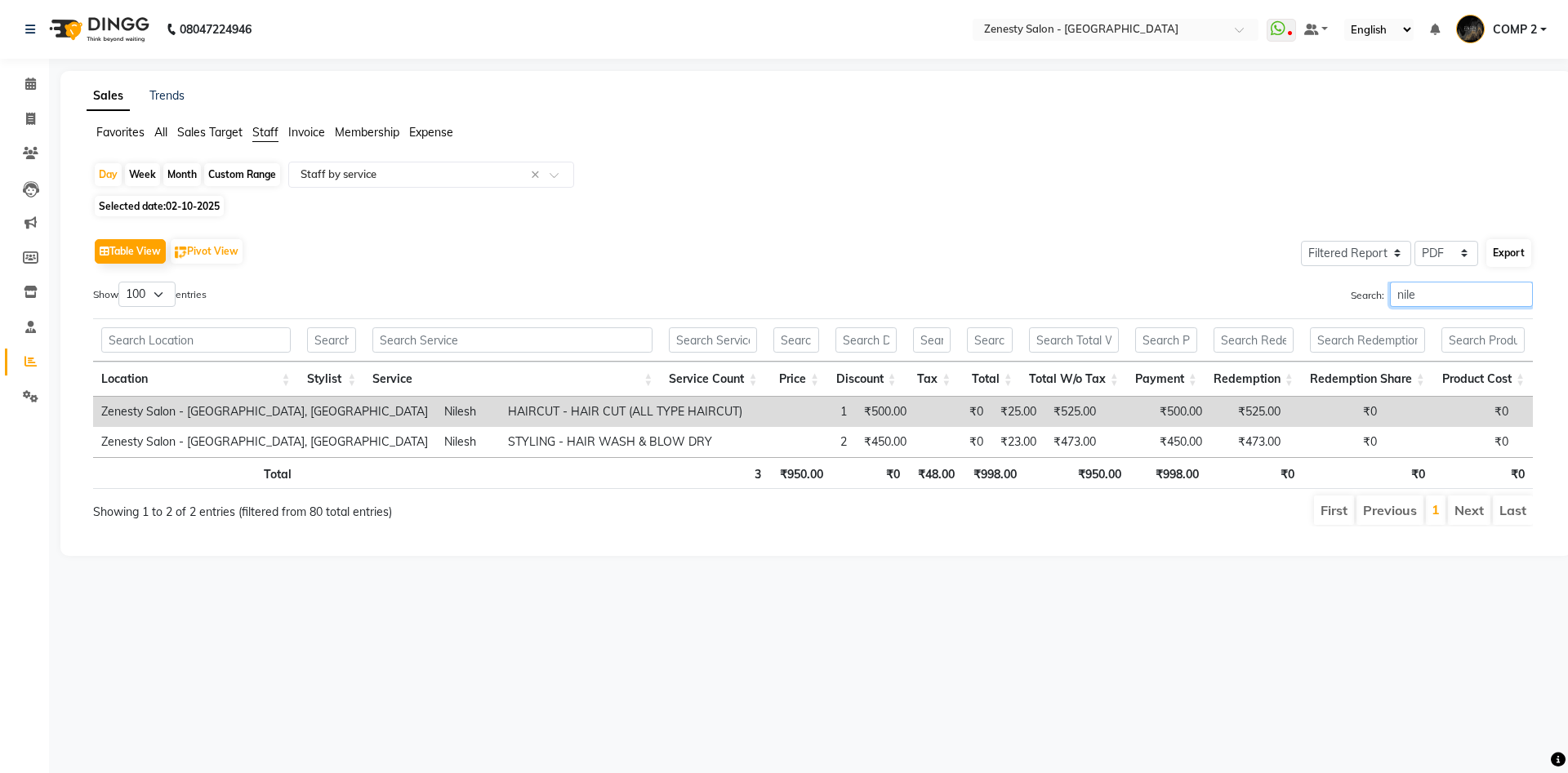
type input "nile"
click at [1514, 249] on button "Export" at bounding box center [1509, 253] width 45 height 27
select select "sans-serif"
select select "10px"
select select "template_1"
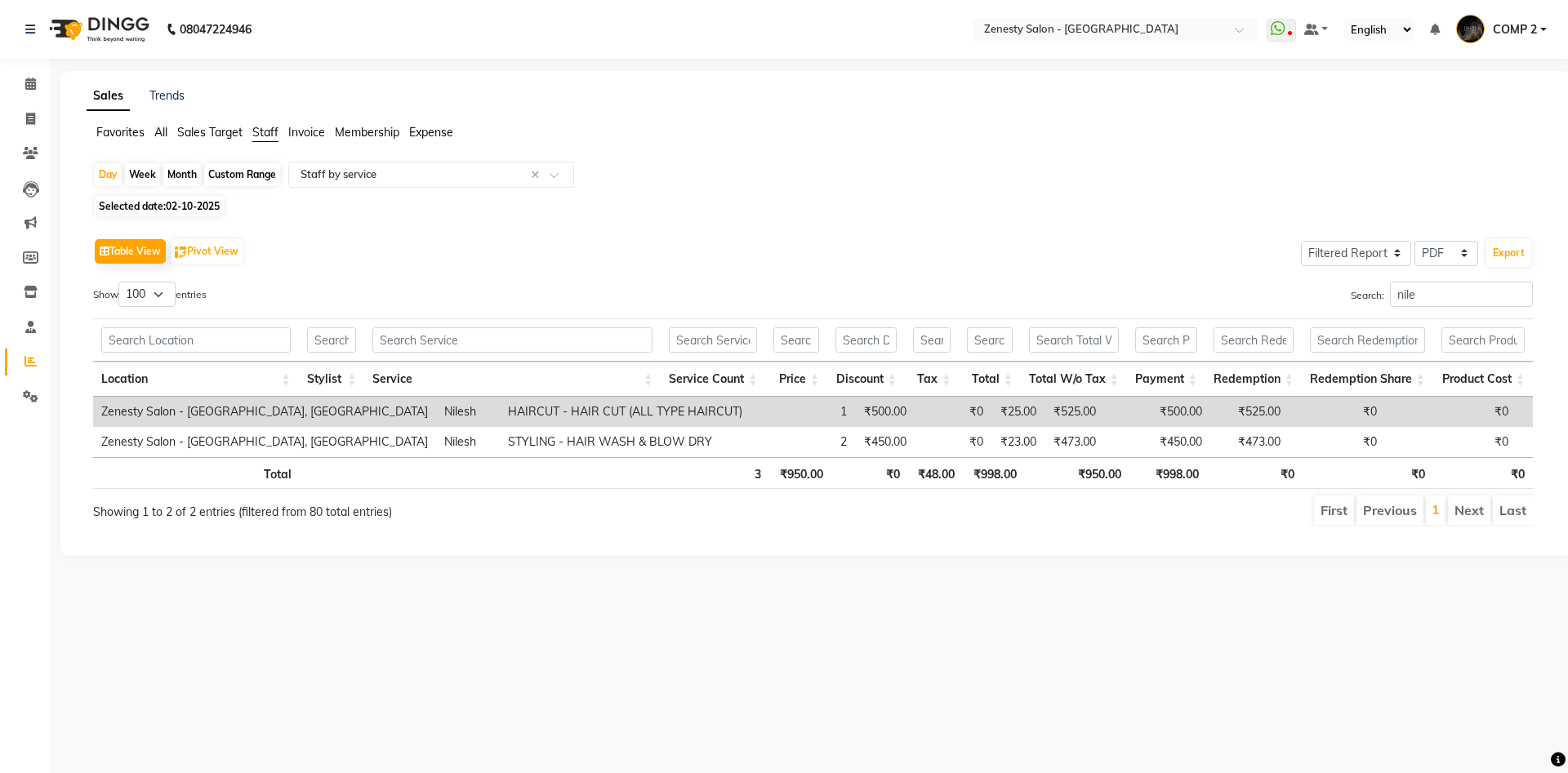
select select "A4"
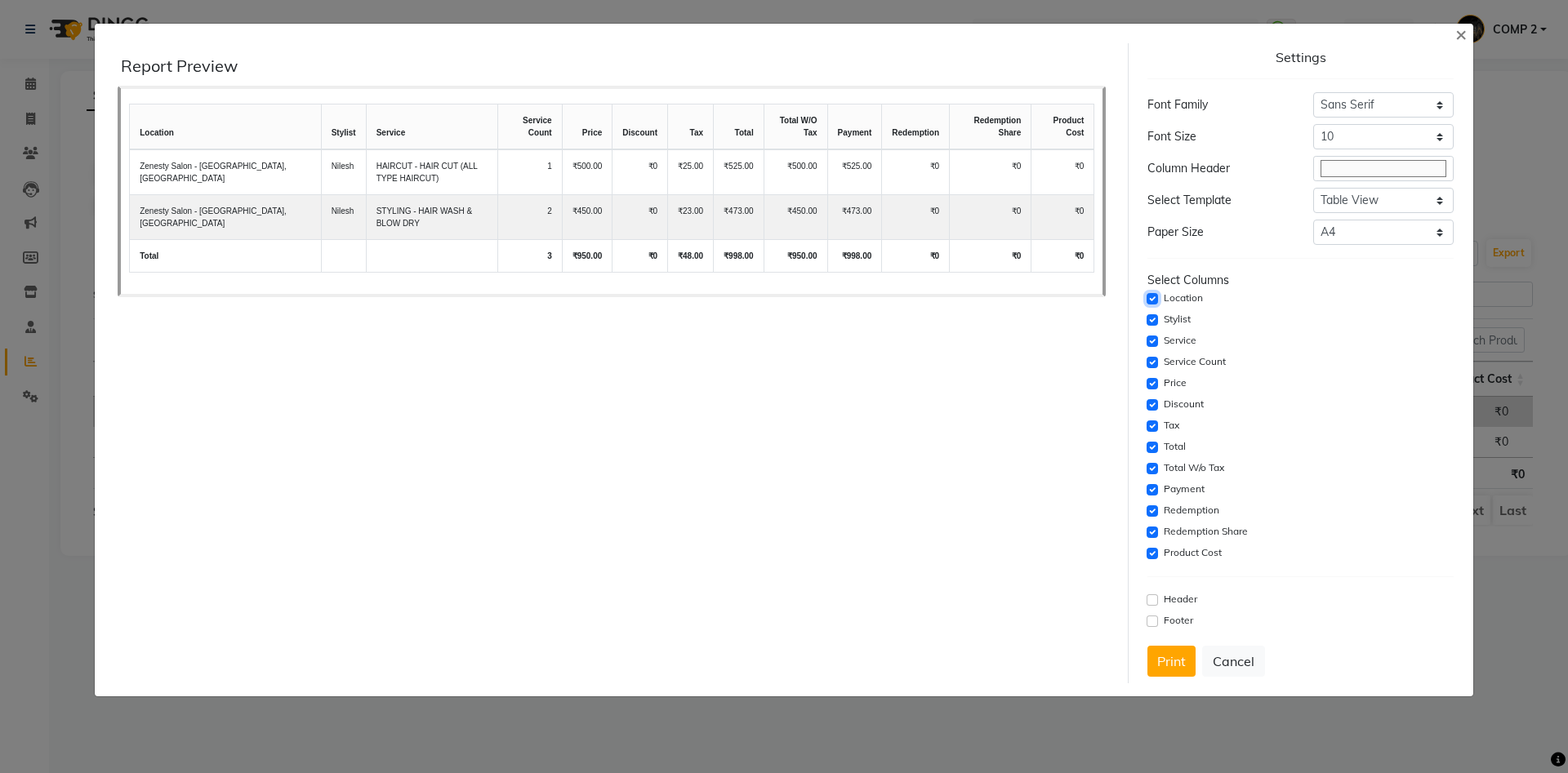
drag, startPoint x: 1155, startPoint y: 294, endPoint x: 1156, endPoint y: 308, distance: 14.0
click at [1155, 295] on input "checkbox" at bounding box center [1151, 299] width 11 height 11
checkbox input "false"
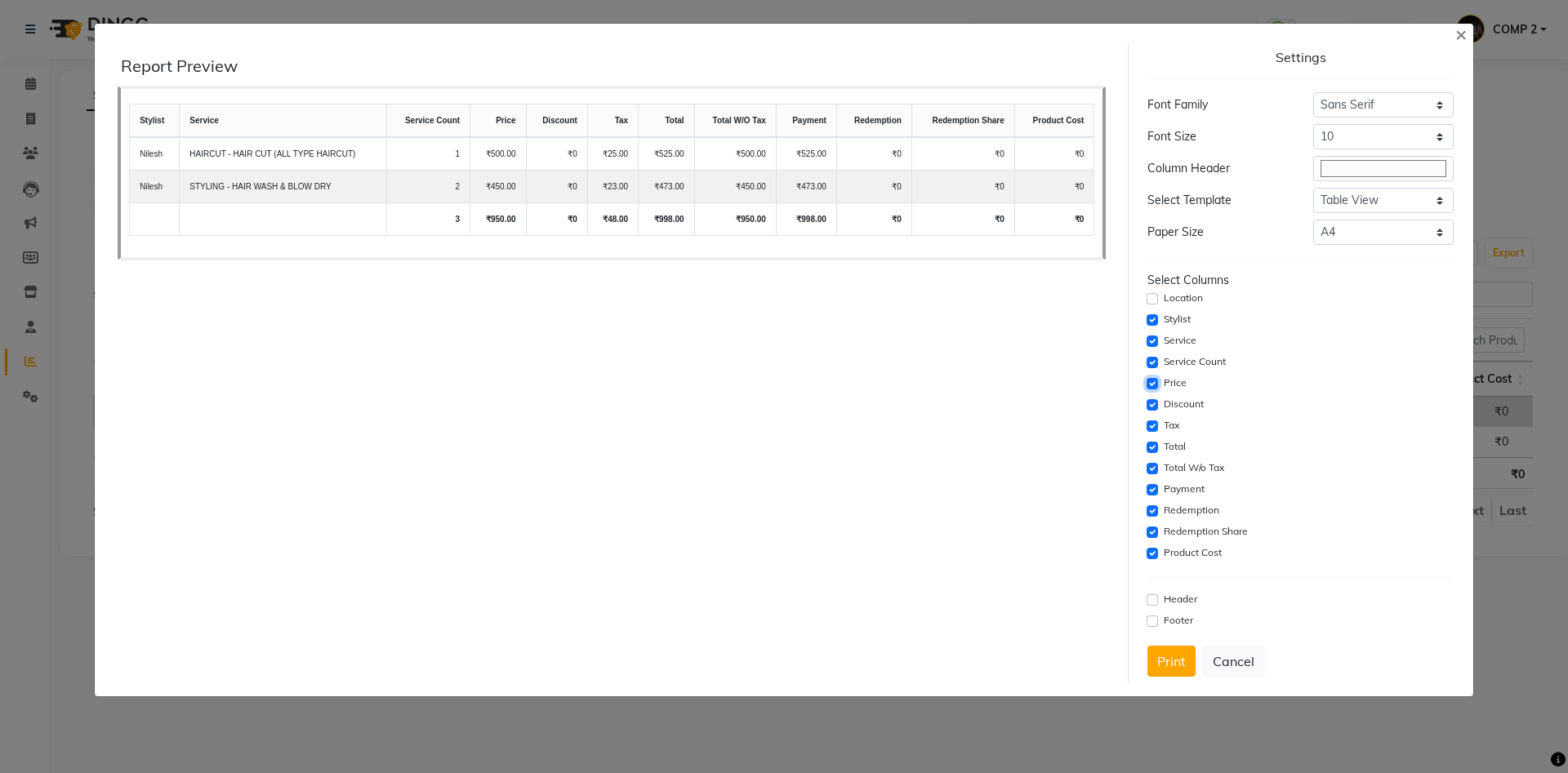
click at [1151, 384] on input "checkbox" at bounding box center [1151, 384] width 11 height 11
checkbox input "false"
click at [1148, 401] on input "checkbox" at bounding box center [1151, 405] width 11 height 11
checkbox input "false"
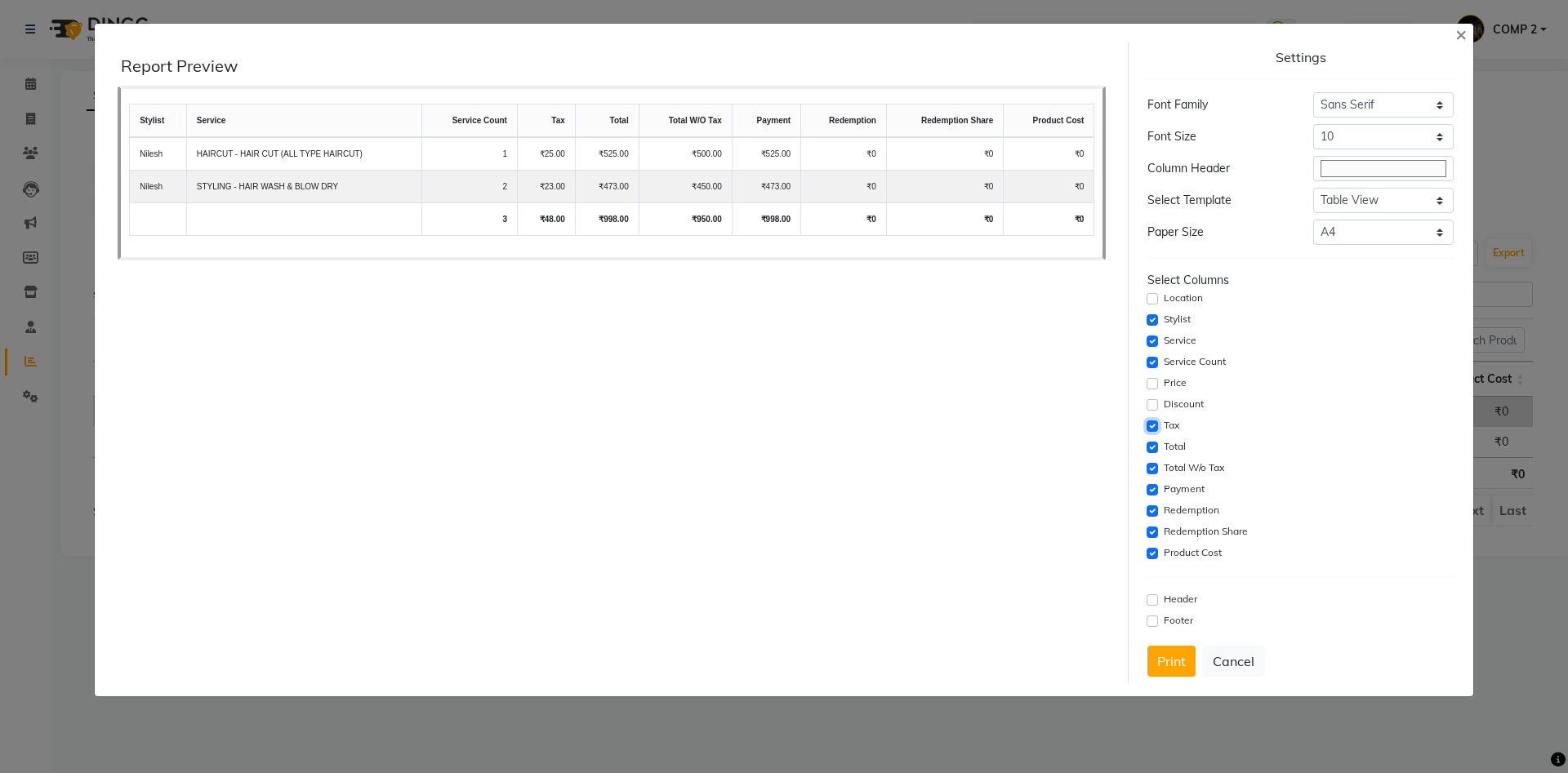
click at [1150, 428] on input "checkbox" at bounding box center [1151, 426] width 11 height 11
checkbox input "false"
drag, startPoint x: 1150, startPoint y: 445, endPoint x: 1152, endPoint y: 463, distance: 18.1
click at [1150, 446] on input "checkbox" at bounding box center [1151, 448] width 11 height 11
checkbox input "false"
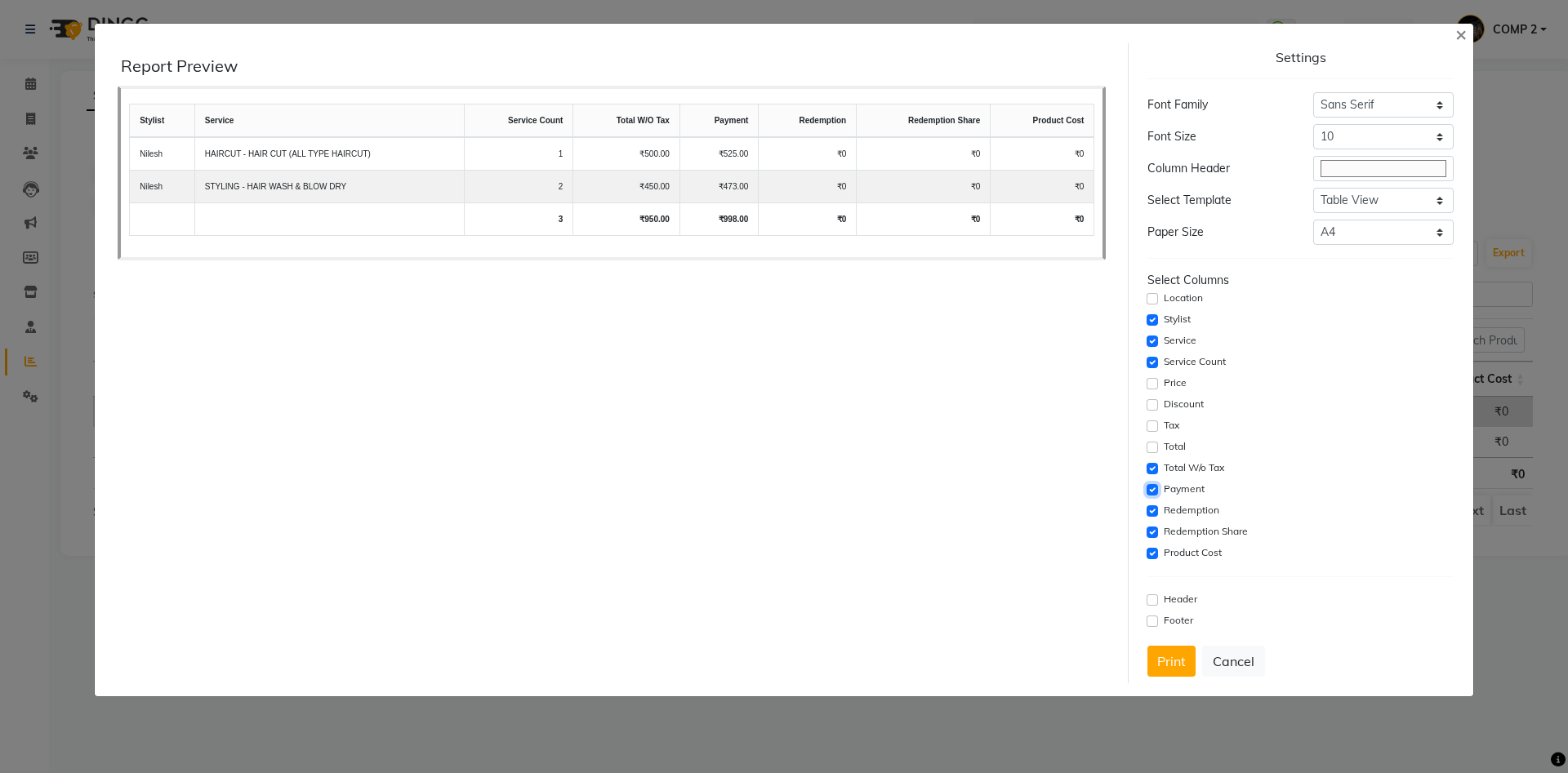
click at [1153, 486] on input "checkbox" at bounding box center [1151, 490] width 11 height 11
checkbox input "false"
click at [1153, 514] on input "checkbox" at bounding box center [1151, 511] width 11 height 11
checkbox input "false"
click at [1153, 540] on div "Redemption Share" at bounding box center [1299, 532] width 305 height 19
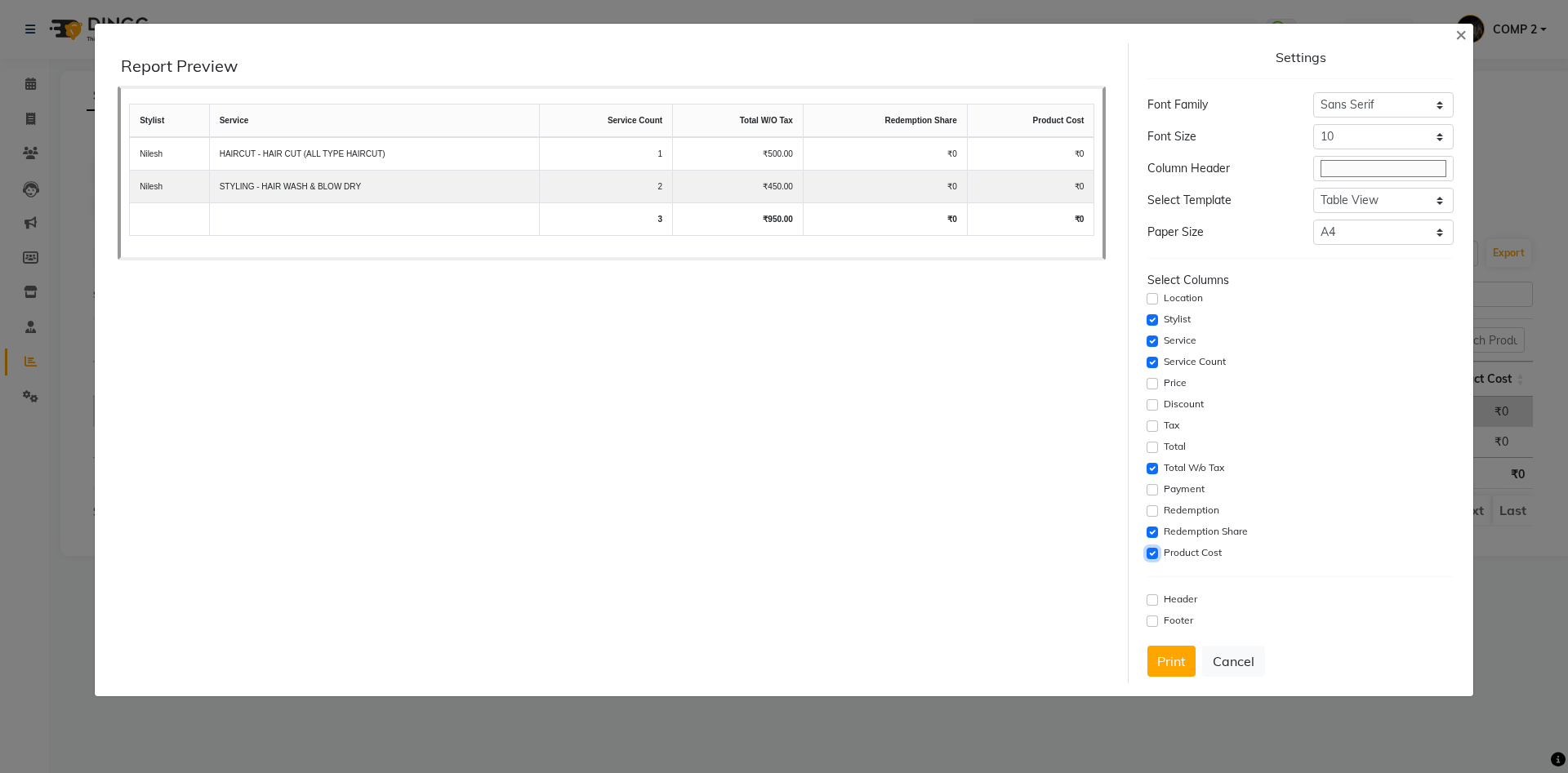
click at [1153, 554] on input "checkbox" at bounding box center [1151, 554] width 11 height 11
checkbox input "false"
click at [1153, 532] on input "checkbox" at bounding box center [1151, 532] width 11 height 11
checkbox input "false"
click at [1178, 665] on button "Print" at bounding box center [1171, 661] width 48 height 31
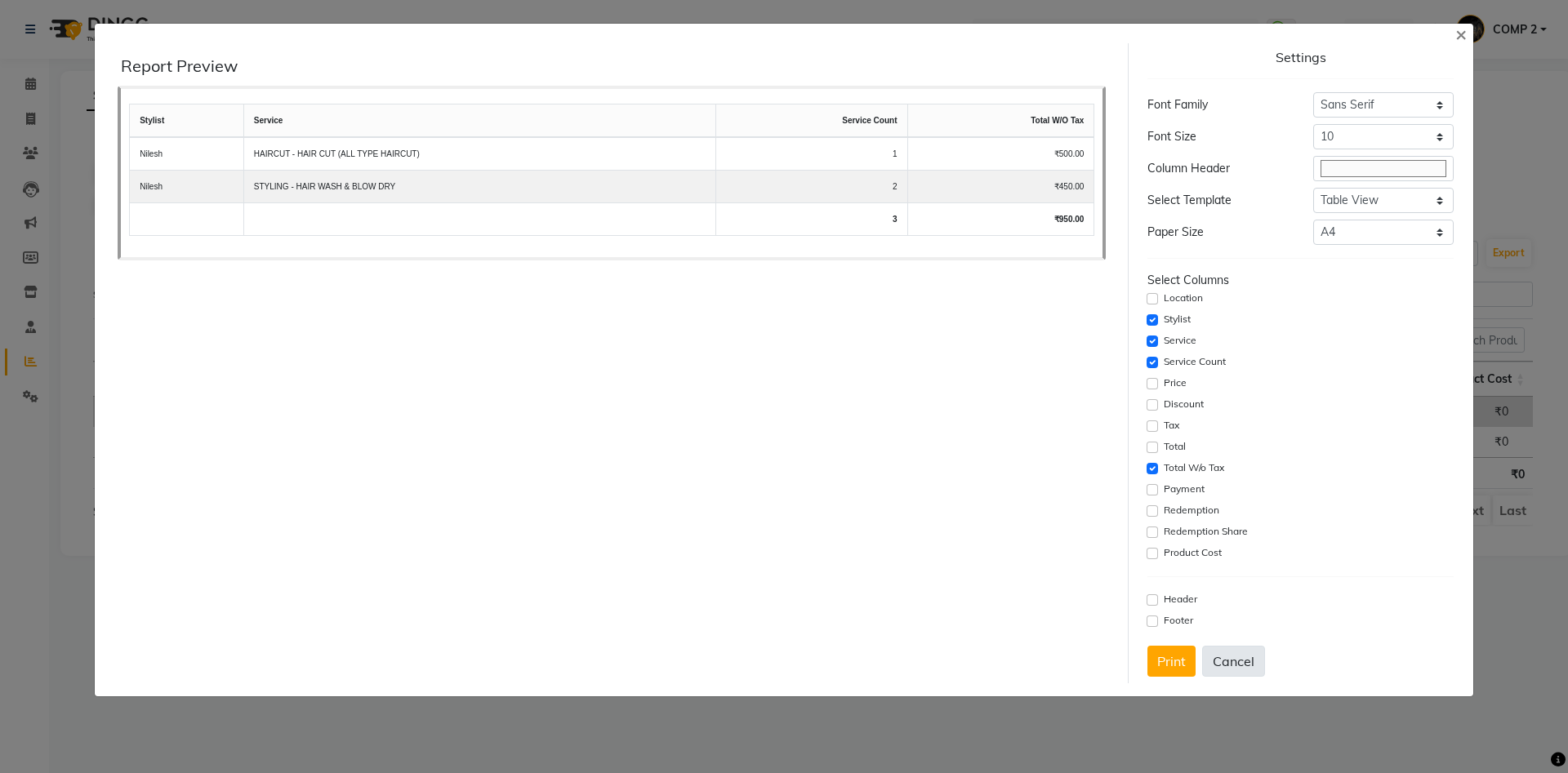
click at [1254, 662] on button "Cancel" at bounding box center [1233, 661] width 63 height 31
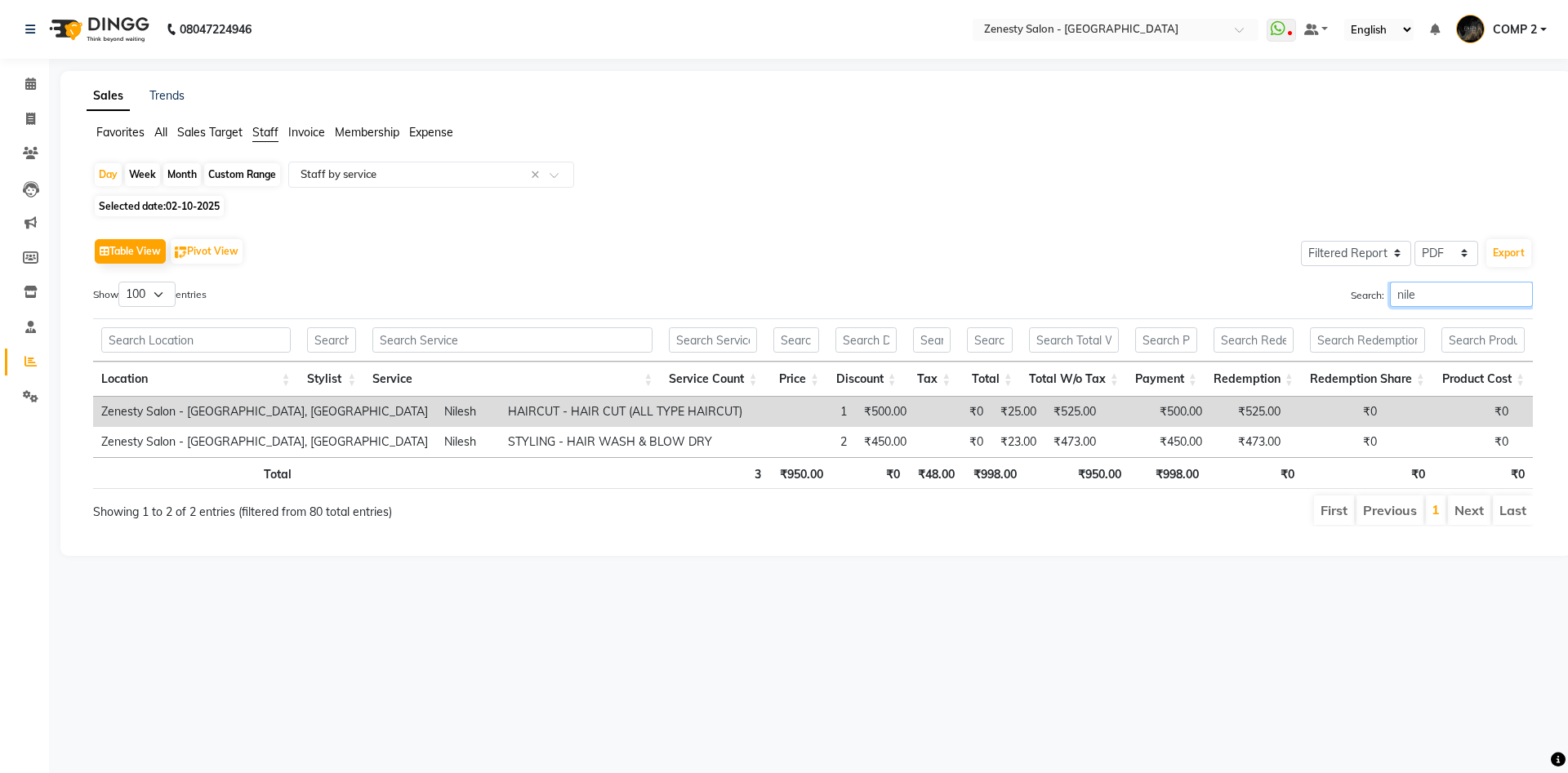
drag, startPoint x: 1422, startPoint y: 293, endPoint x: 904, endPoint y: 291, distance: 518.0
click at [1390, 293] on input "nile" at bounding box center [1462, 295] width 143 height 26
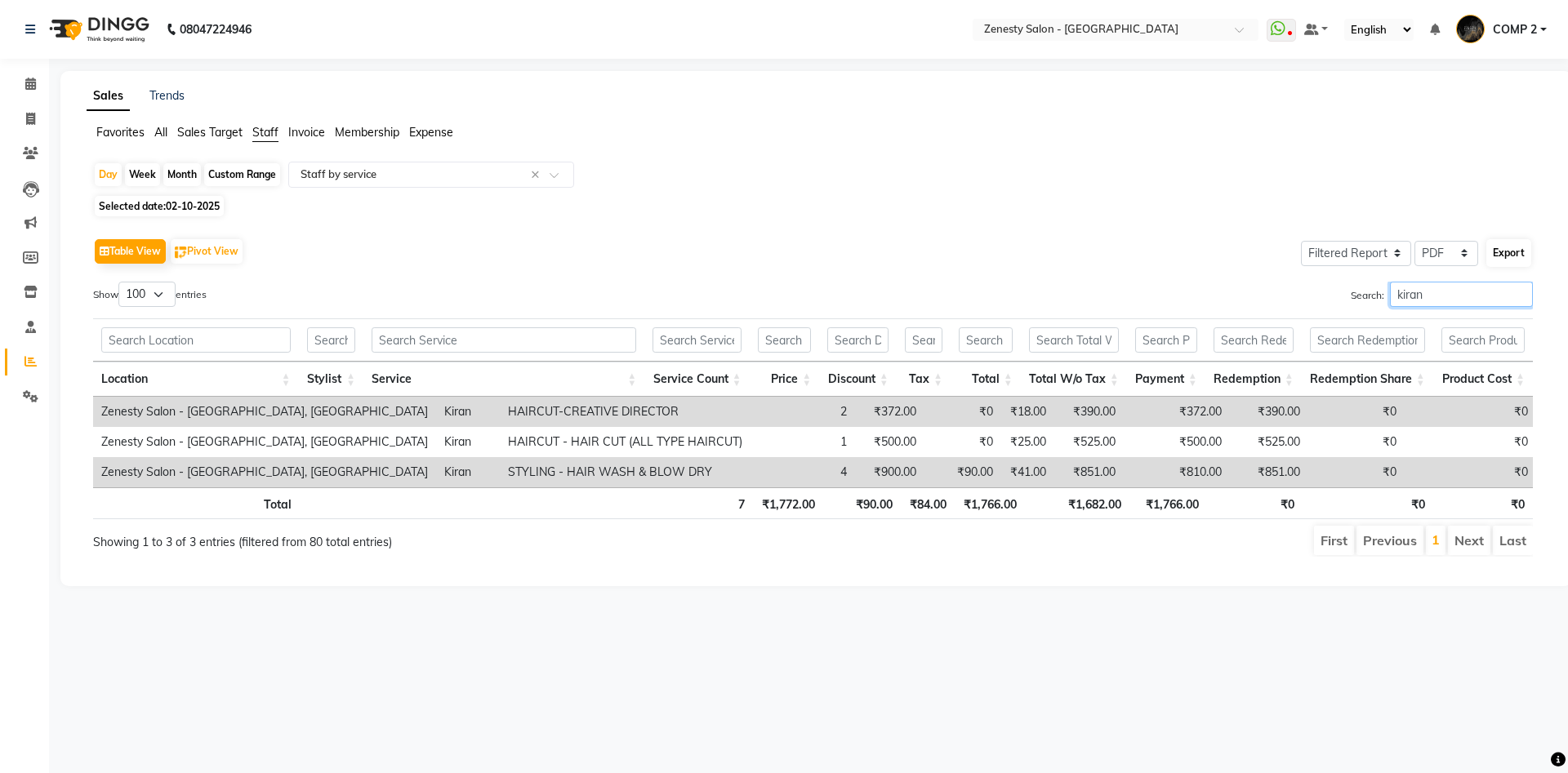
type input "kiran"
click at [1517, 255] on button "Export" at bounding box center [1509, 253] width 45 height 27
select select "sans-serif"
select select "10px"
select select "template_1"
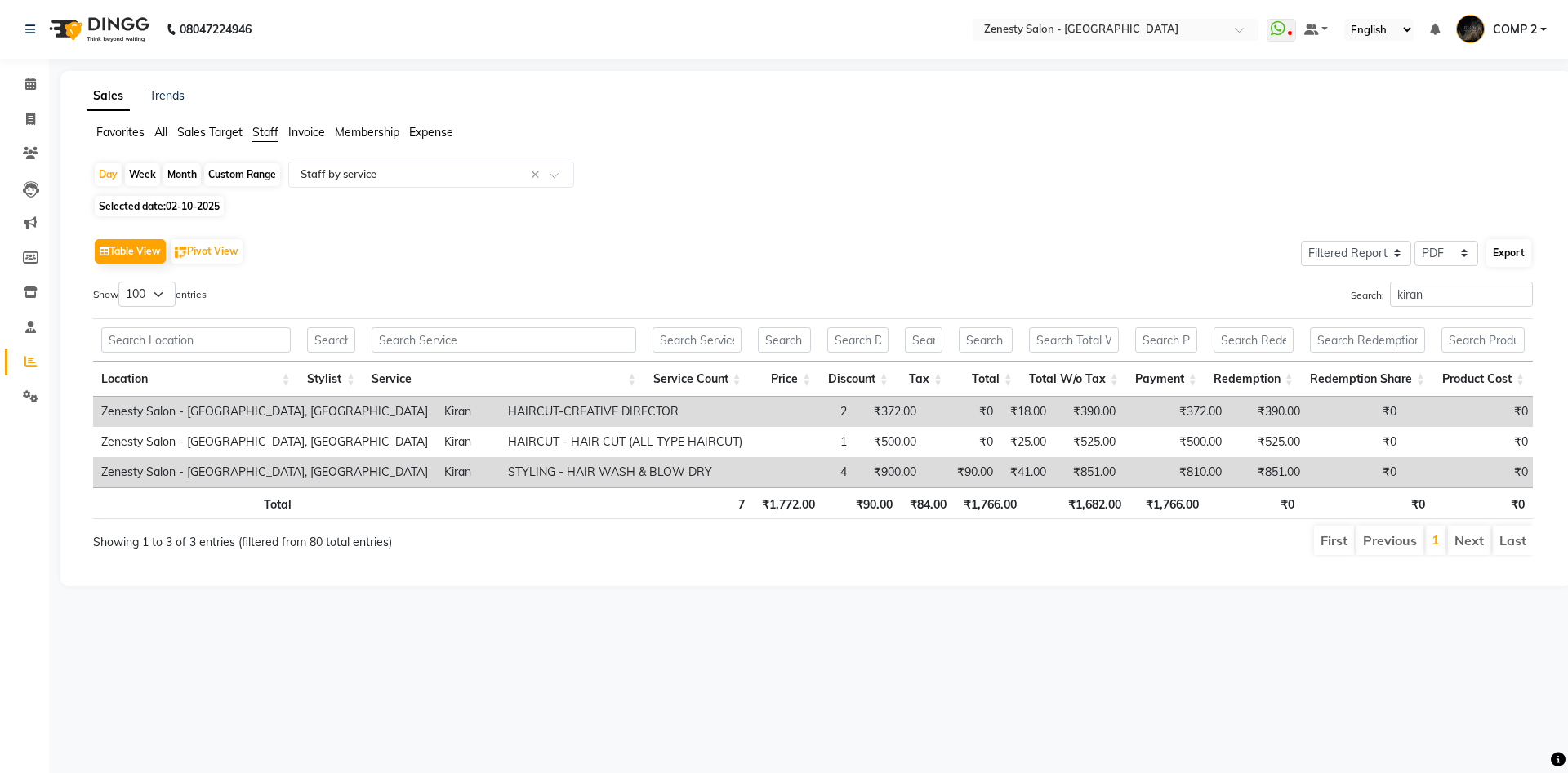
select select "A4"
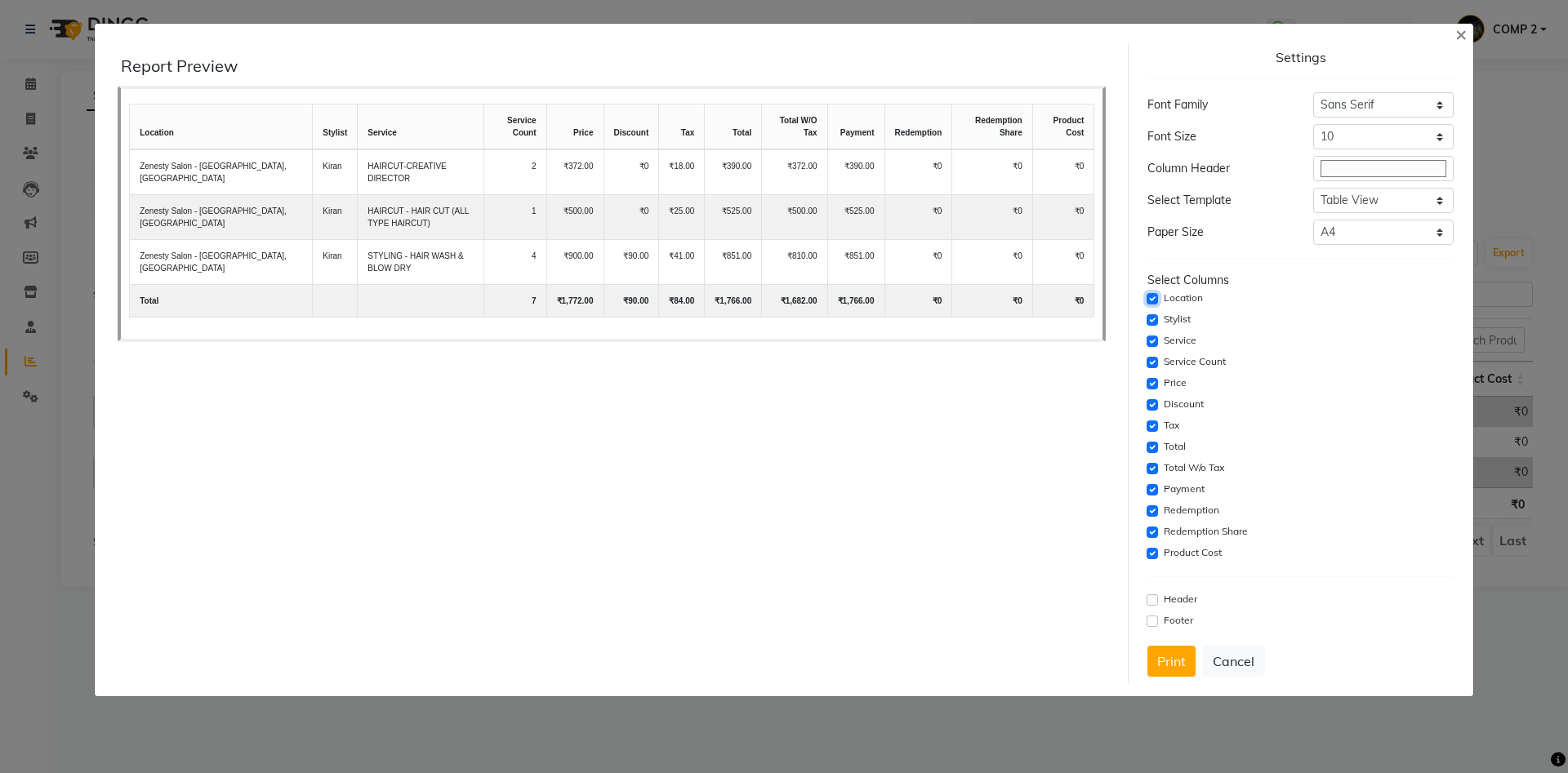
click at [1152, 302] on input "checkbox" at bounding box center [1151, 299] width 11 height 11
checkbox input "false"
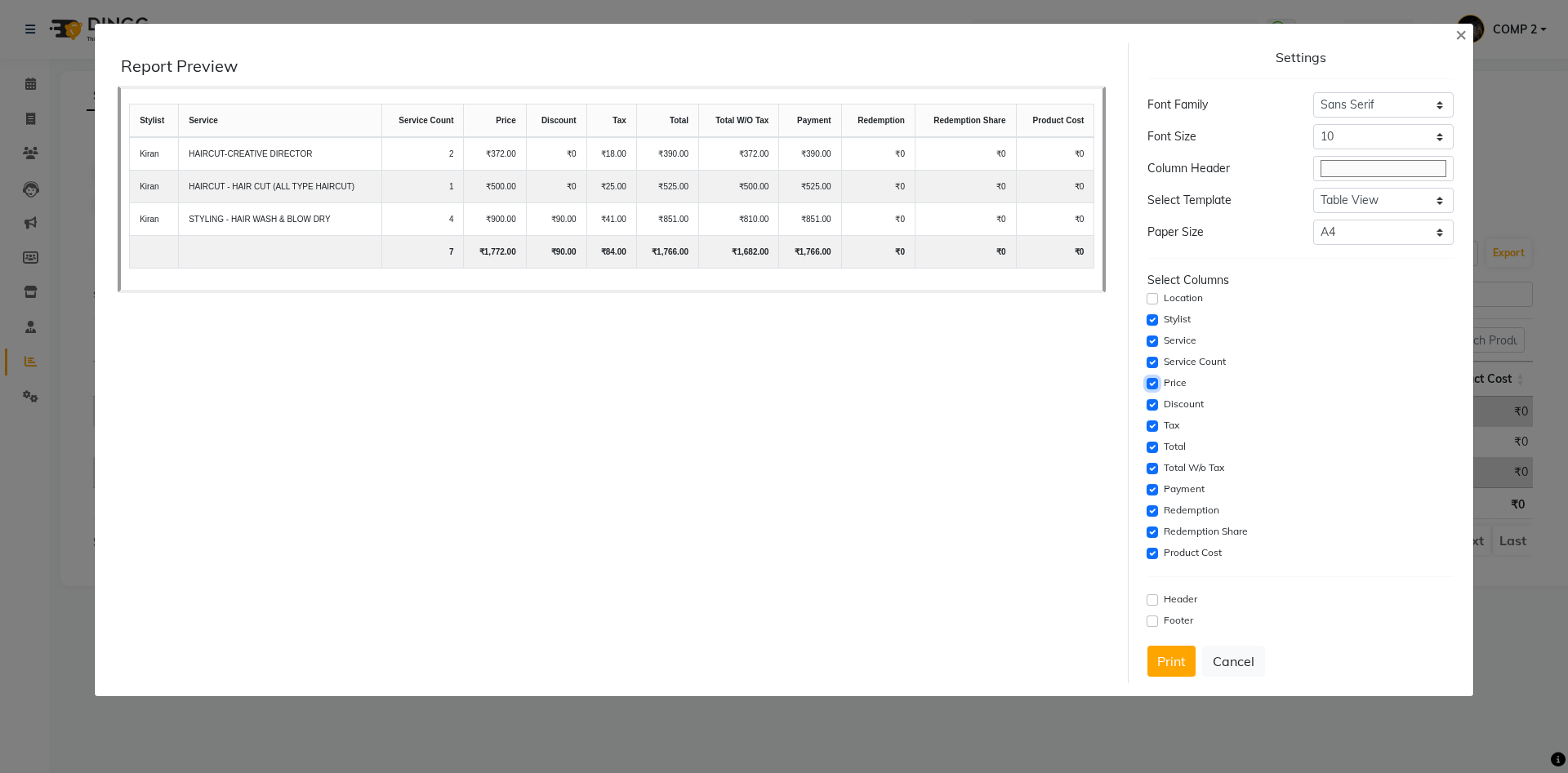
drag, startPoint x: 1154, startPoint y: 382, endPoint x: 1149, endPoint y: 393, distance: 12.1
click at [1151, 388] on input "checkbox" at bounding box center [1151, 384] width 11 height 11
checkbox input "false"
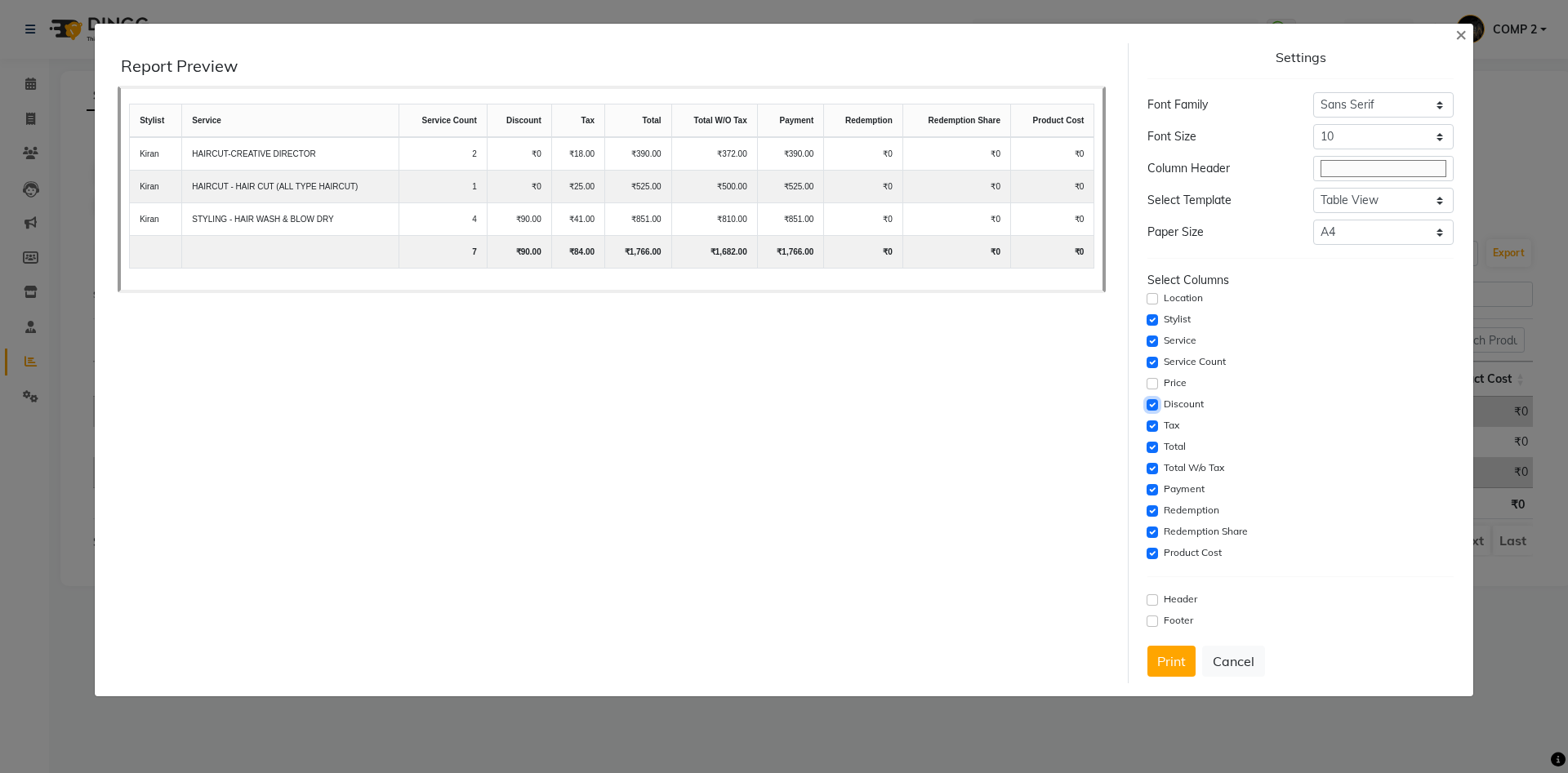
click at [1151, 408] on input "checkbox" at bounding box center [1151, 405] width 11 height 11
checkbox input "false"
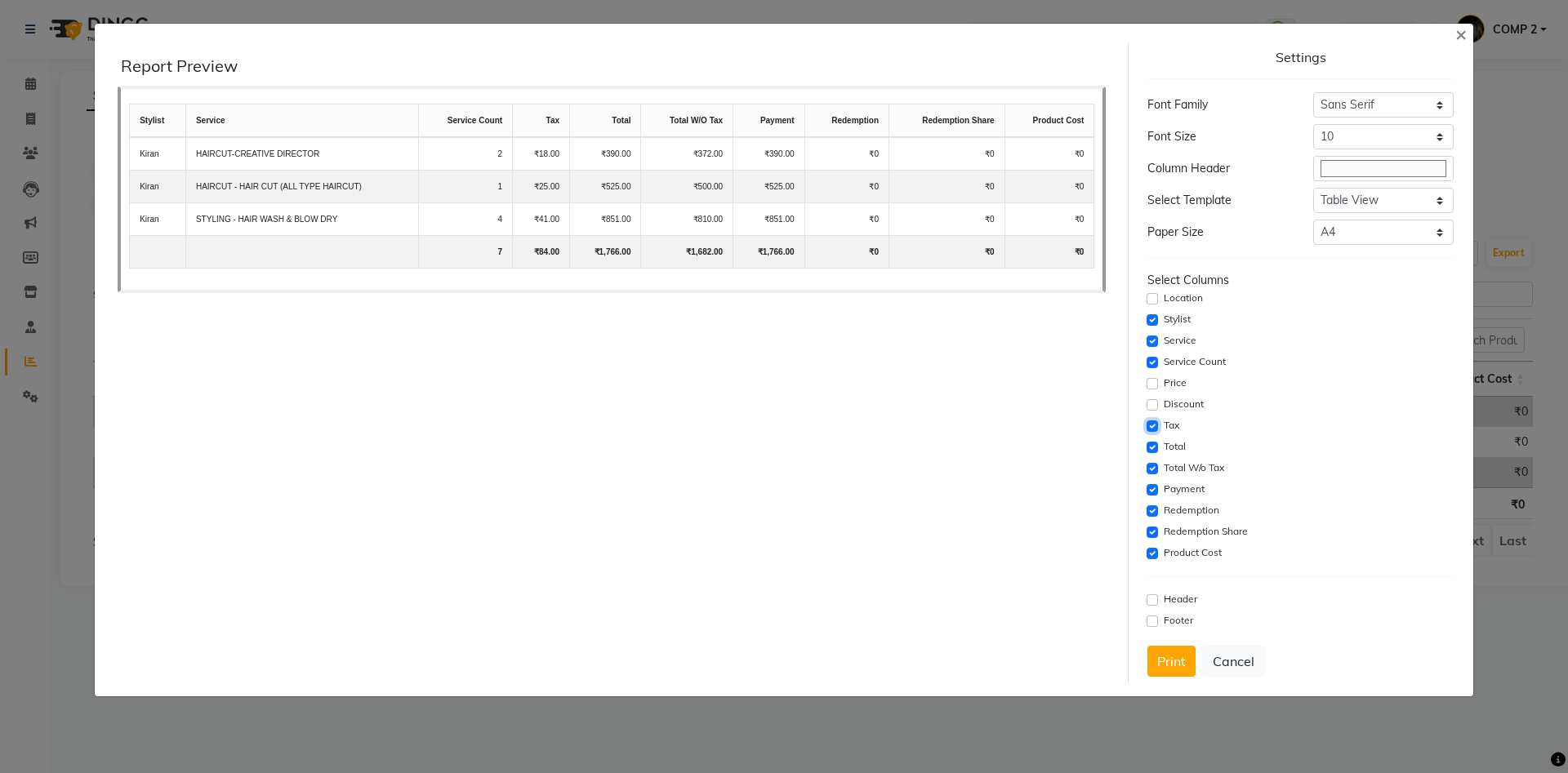
click at [1150, 424] on input "checkbox" at bounding box center [1151, 426] width 11 height 11
checkbox input "false"
click at [1154, 448] on input "checkbox" at bounding box center [1151, 448] width 11 height 11
checkbox input "false"
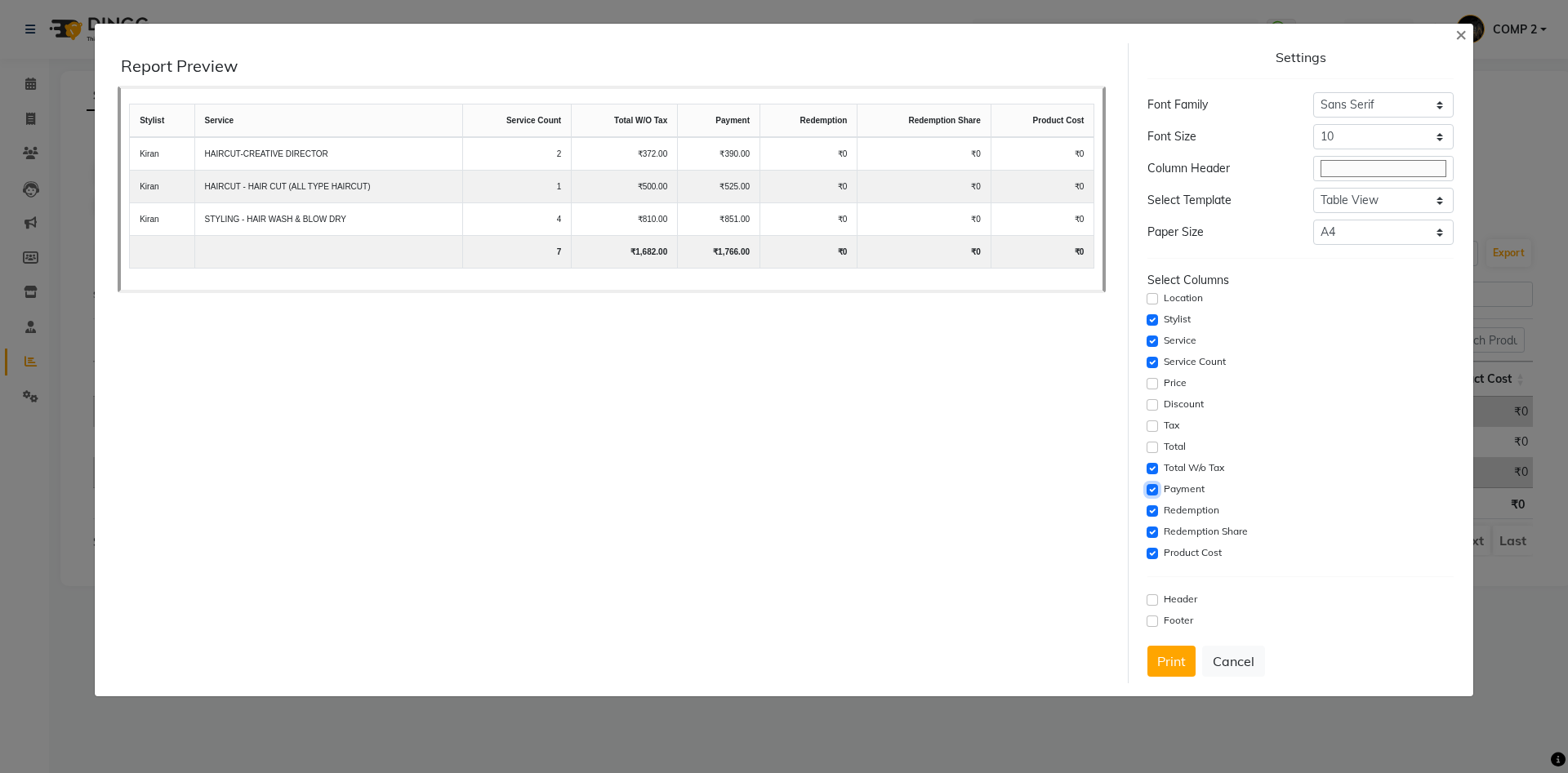
drag, startPoint x: 1157, startPoint y: 486, endPoint x: 1155, endPoint y: 497, distance: 11.2
click at [1156, 492] on input "checkbox" at bounding box center [1151, 490] width 11 height 11
checkbox input "false"
drag, startPoint x: 1154, startPoint y: 510, endPoint x: 1154, endPoint y: 522, distance: 12.0
click at [1154, 518] on div "Redemption" at bounding box center [1299, 511] width 305 height 19
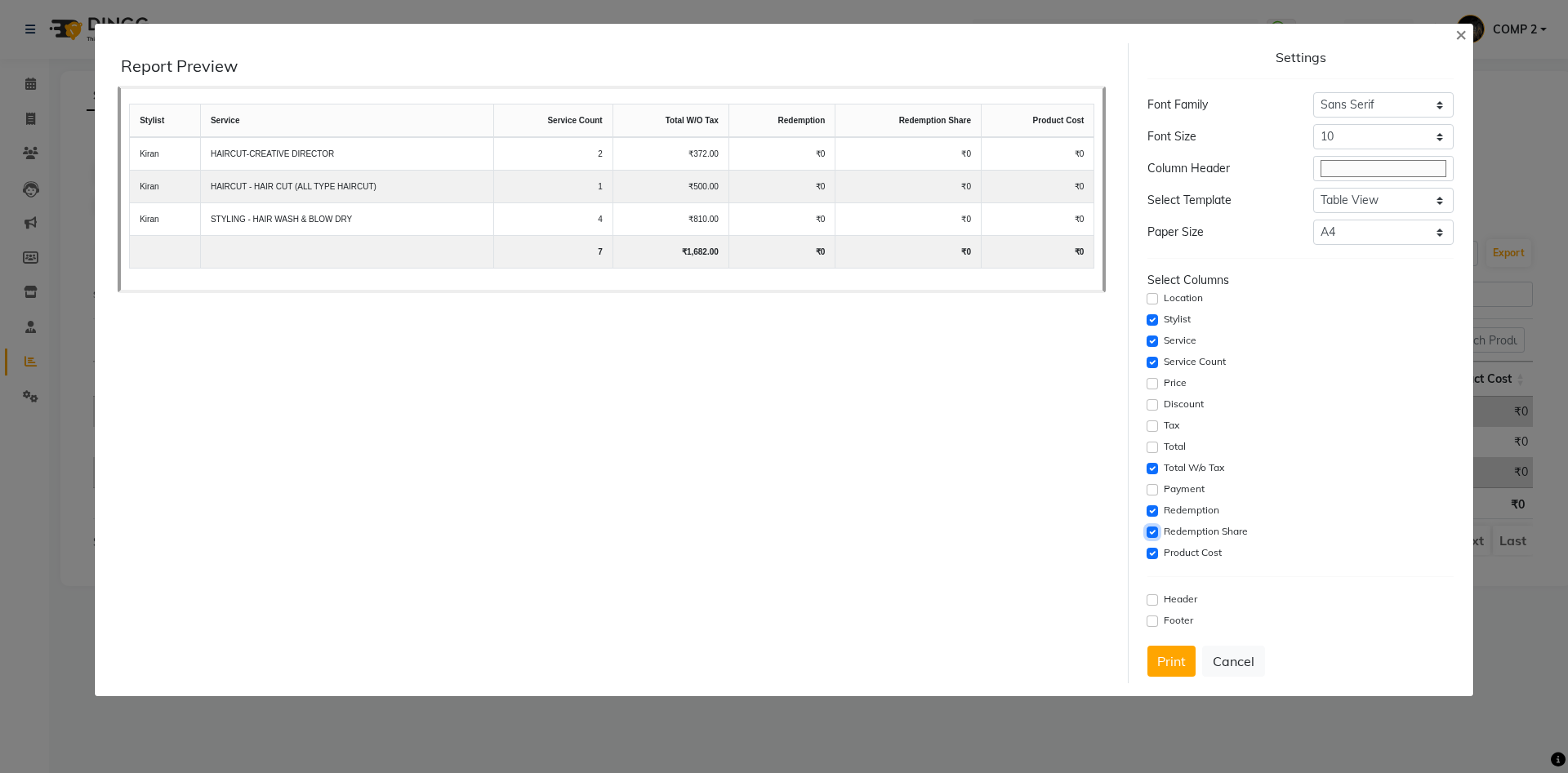
click at [1154, 529] on input "checkbox" at bounding box center [1151, 532] width 11 height 11
checkbox input "false"
drag, startPoint x: 1156, startPoint y: 510, endPoint x: 1157, endPoint y: 522, distance: 12.0
click at [1156, 511] on input "checkbox" at bounding box center [1151, 511] width 11 height 11
checkbox input "false"
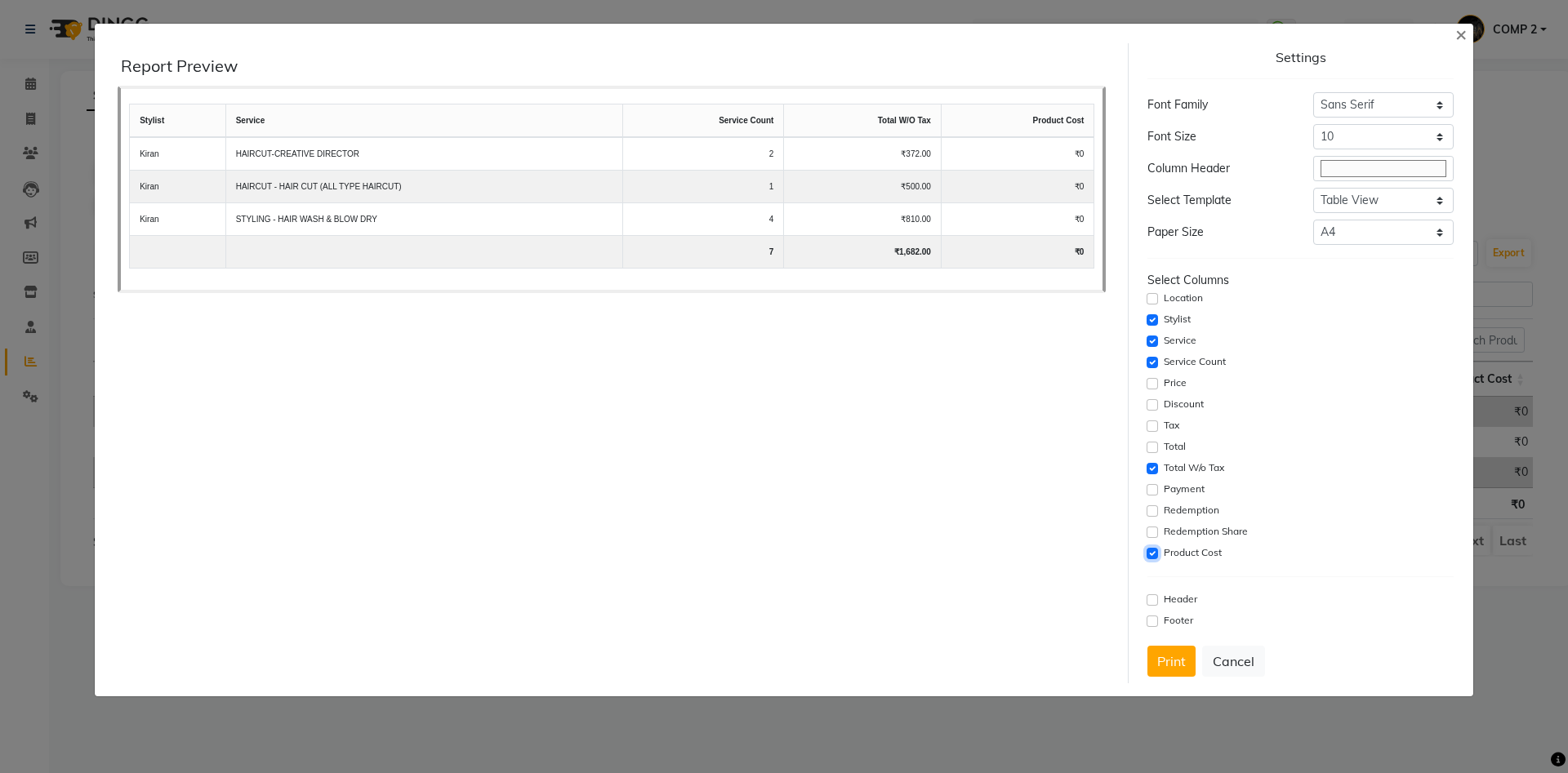
click at [1158, 557] on input "checkbox" at bounding box center [1151, 554] width 11 height 11
checkbox input "false"
click at [1178, 662] on button "Print" at bounding box center [1171, 661] width 48 height 31
click at [1238, 655] on button "Cancel" at bounding box center [1233, 661] width 63 height 31
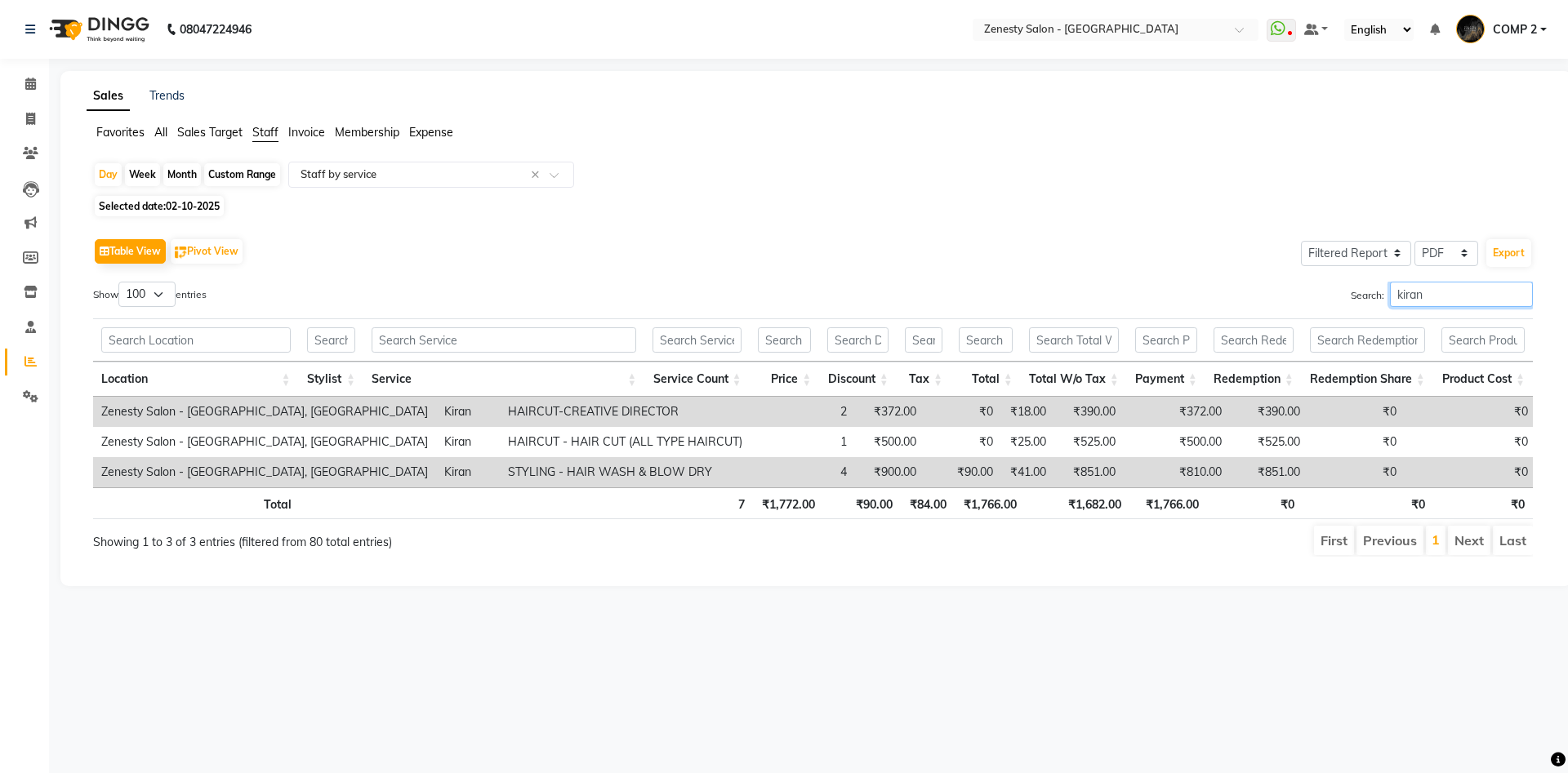
drag, startPoint x: 1426, startPoint y: 288, endPoint x: 1195, endPoint y: 292, distance: 231.0
click at [1390, 292] on input "kiran" at bounding box center [1462, 295] width 143 height 26
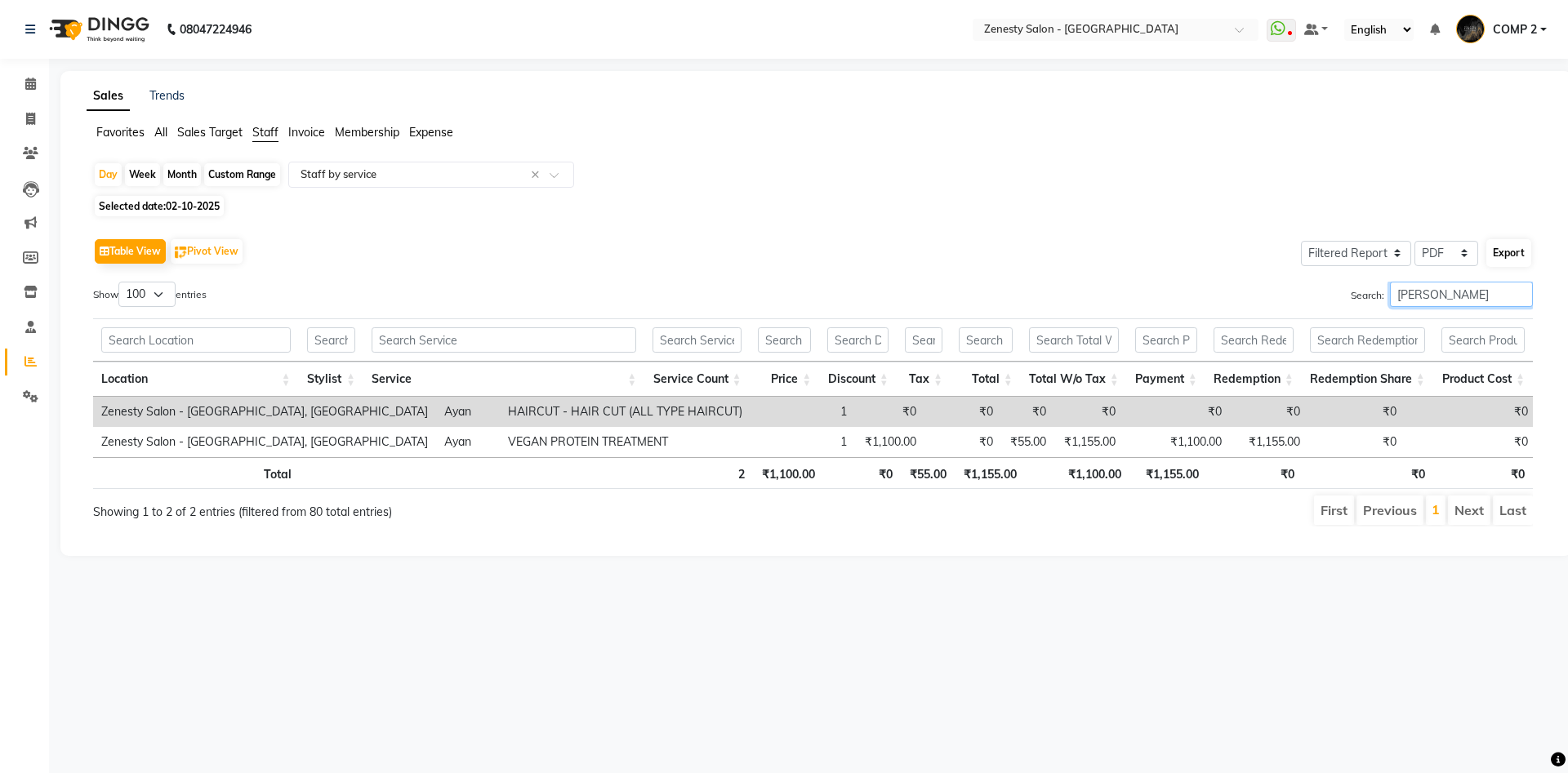
type input "[PERSON_NAME]"
click at [1516, 248] on button "Export" at bounding box center [1509, 253] width 45 height 27
select select "sans-serif"
select select "10px"
select select "template_1"
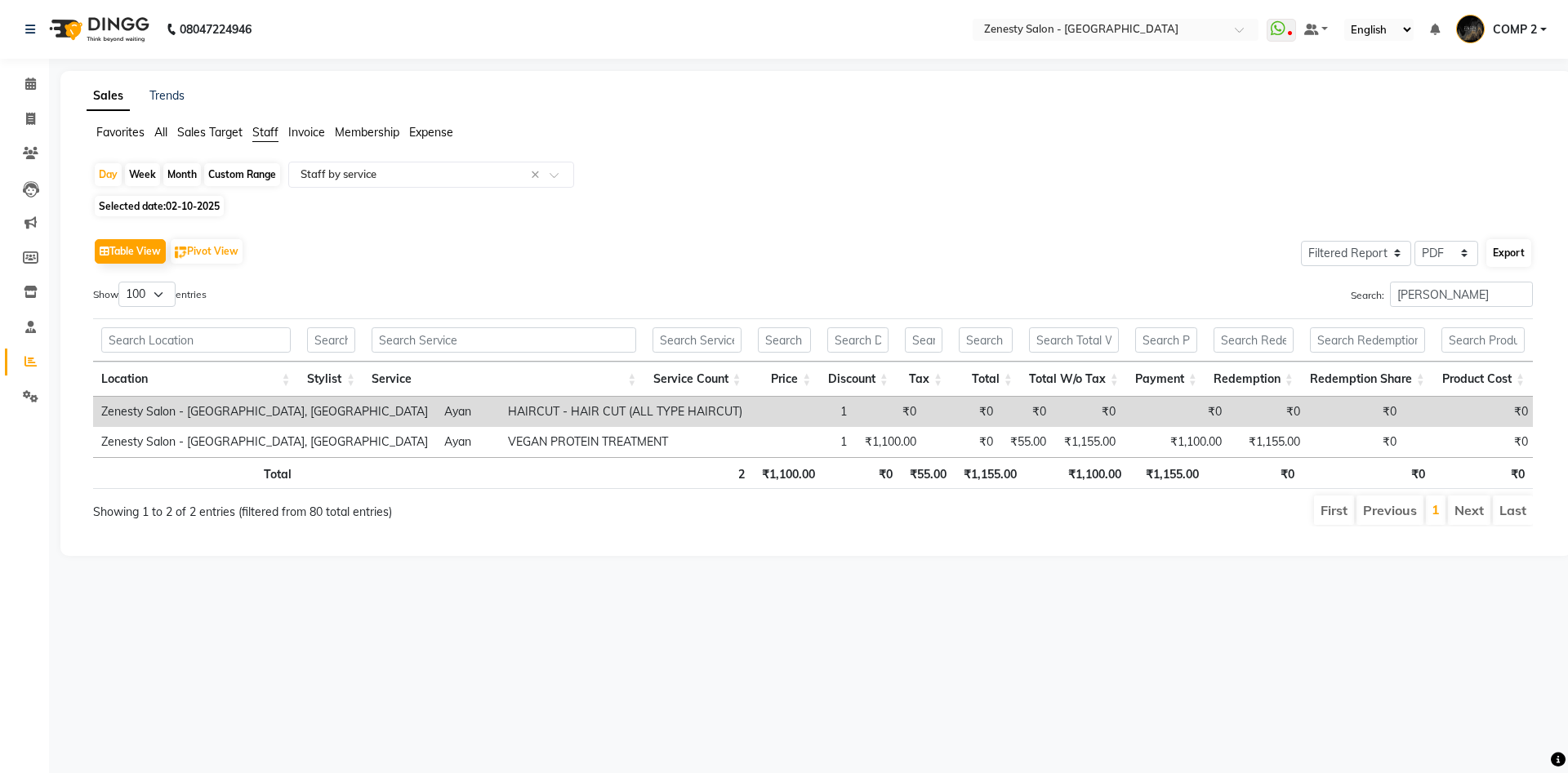
select select "A4"
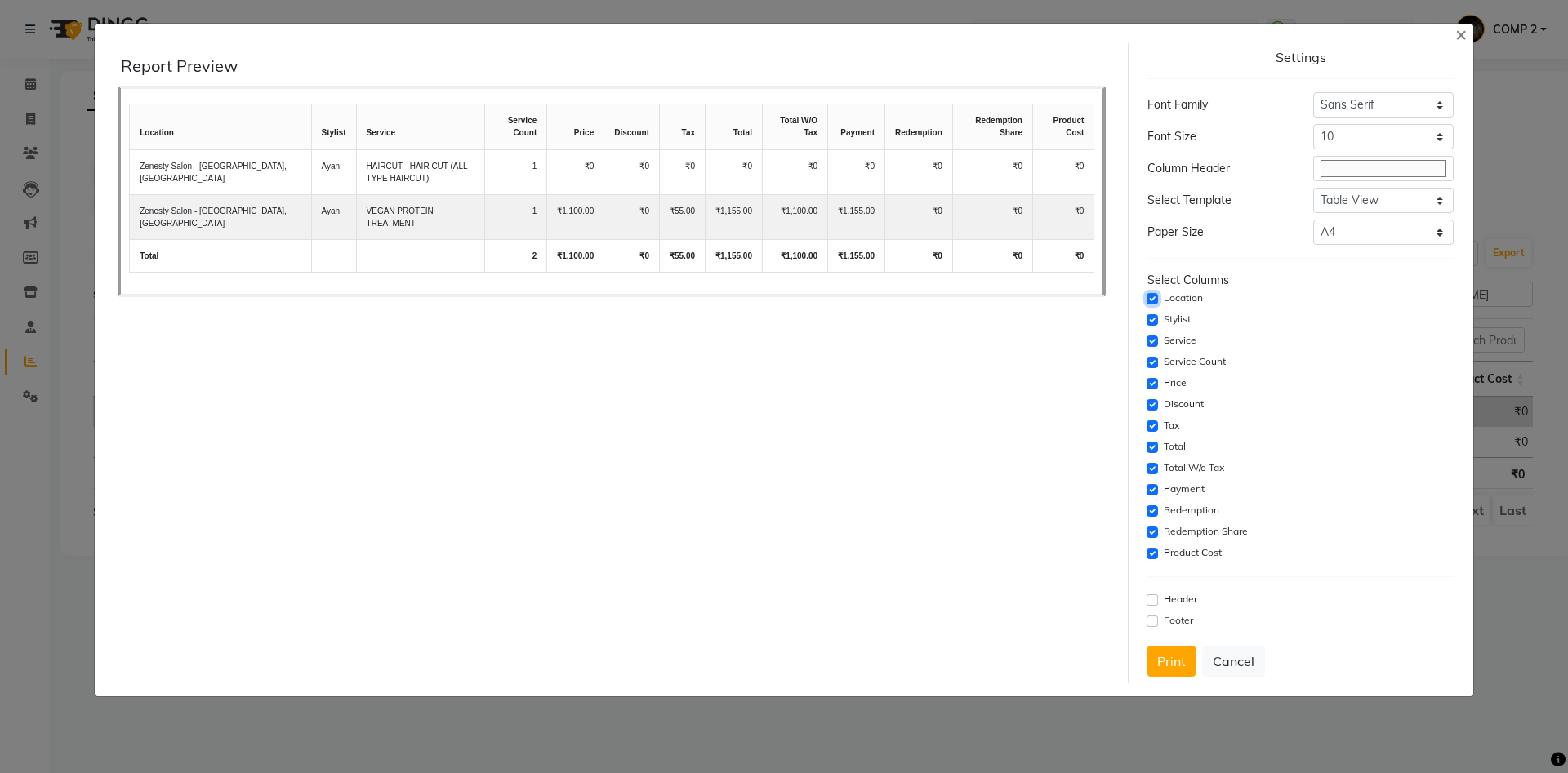
click at [1152, 299] on input "checkbox" at bounding box center [1151, 299] width 11 height 11
checkbox input "false"
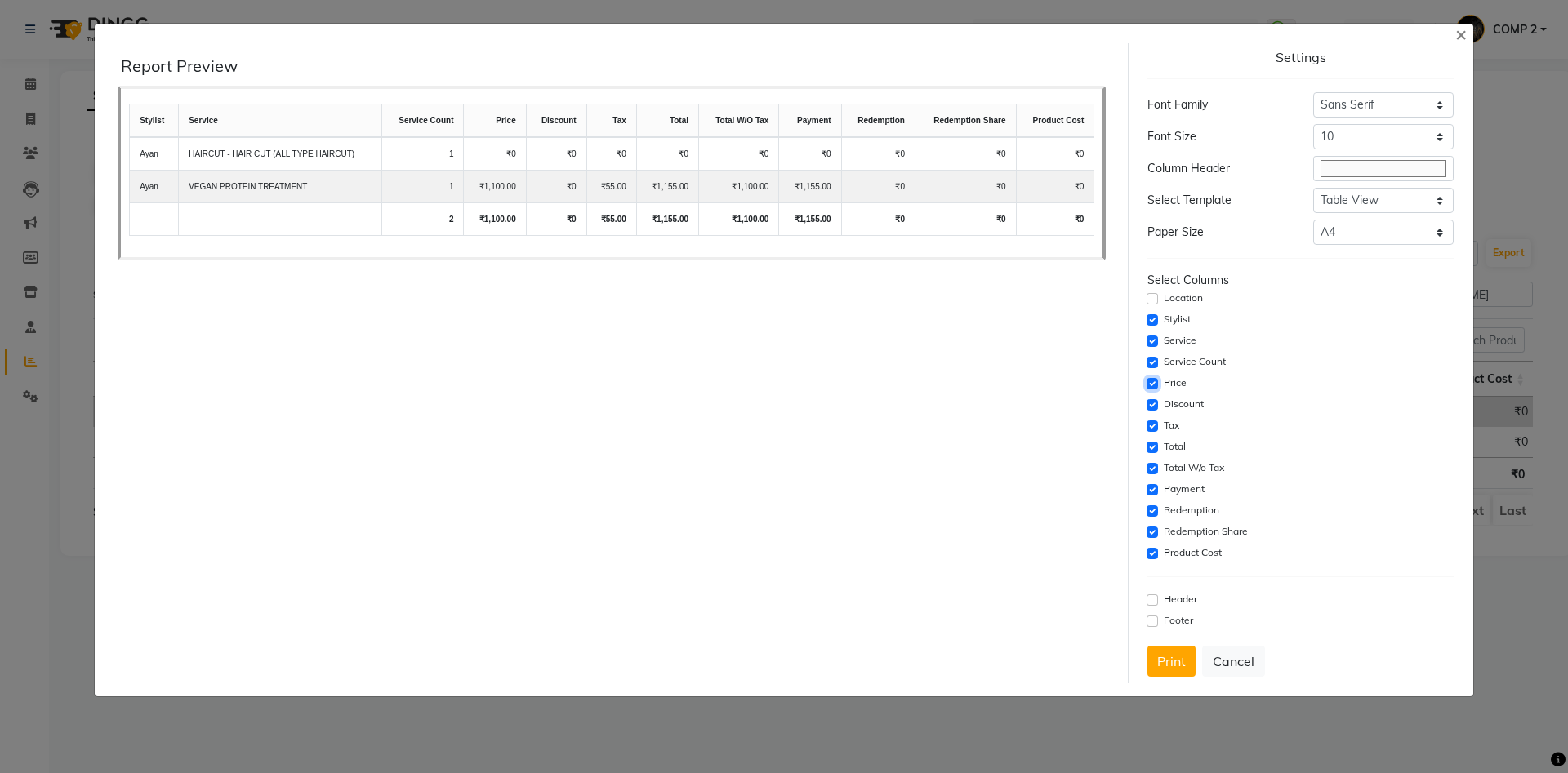
click at [1151, 384] on input "checkbox" at bounding box center [1151, 384] width 11 height 11
checkbox input "false"
click at [1152, 408] on input "checkbox" at bounding box center [1151, 405] width 11 height 11
checkbox input "false"
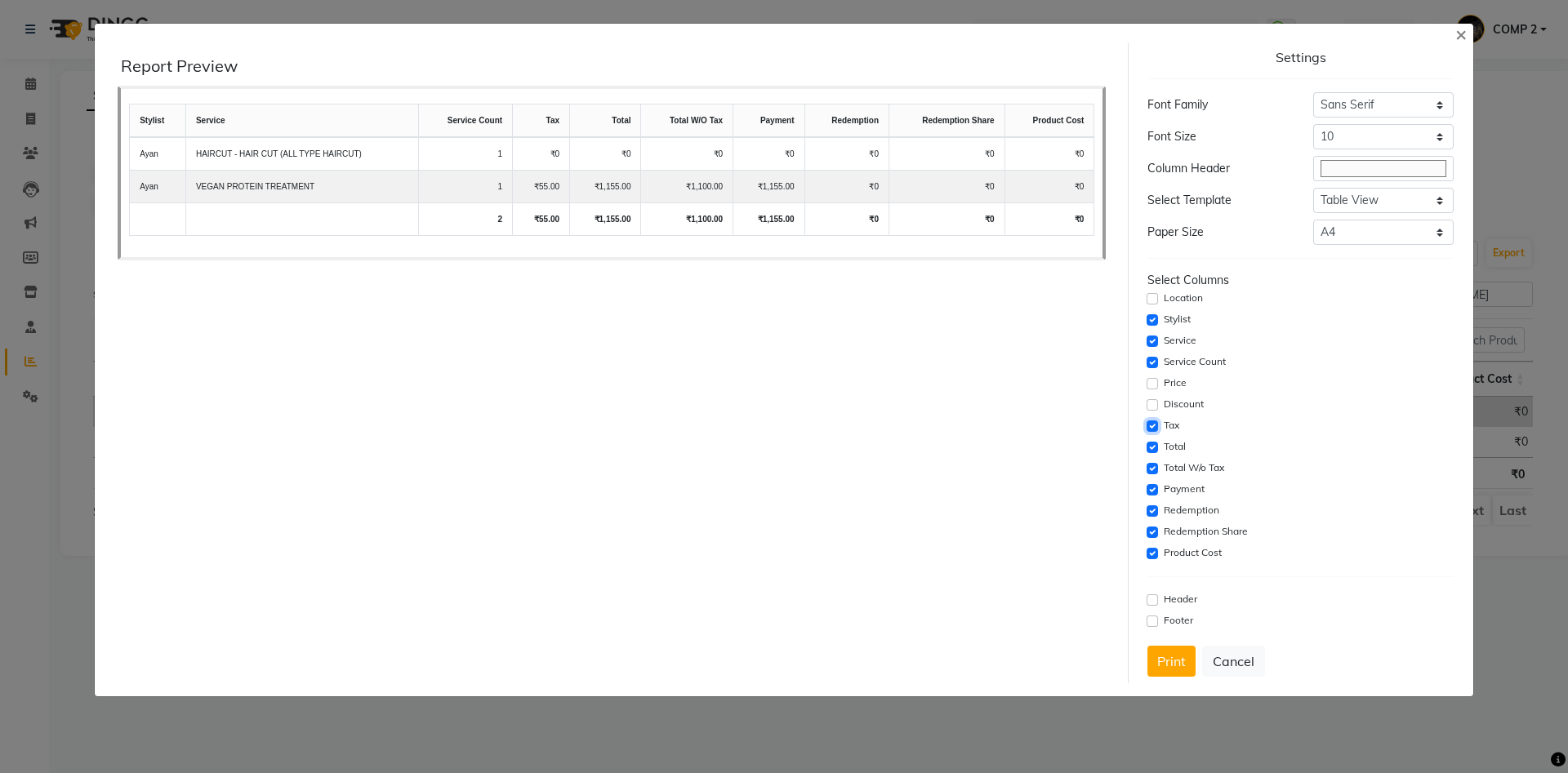
click at [1152, 426] on input "checkbox" at bounding box center [1151, 426] width 11 height 11
checkbox input "false"
click at [1156, 447] on input "checkbox" at bounding box center [1151, 448] width 11 height 11
checkbox input "false"
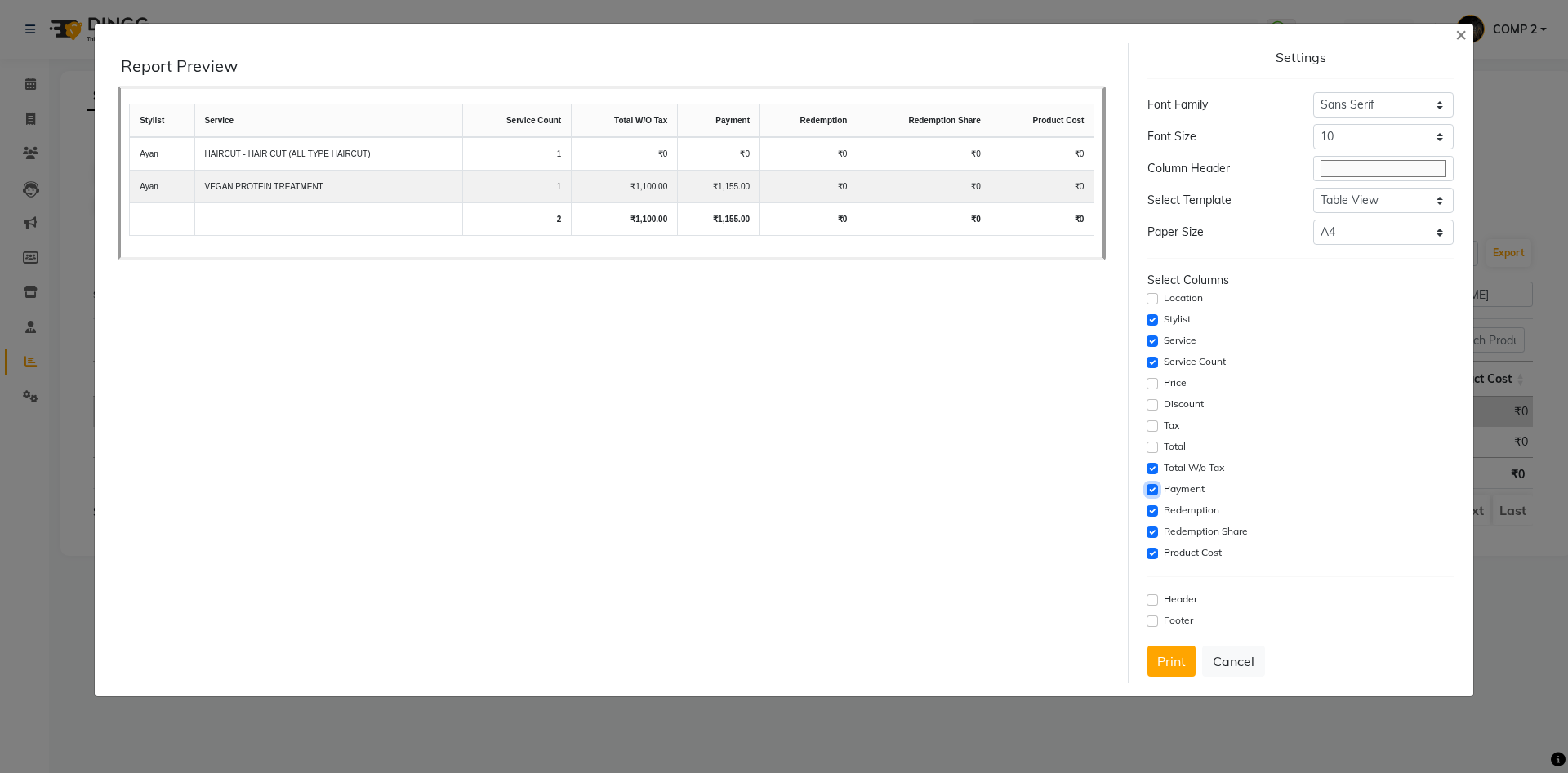
click at [1153, 493] on input "checkbox" at bounding box center [1151, 490] width 11 height 11
checkbox input "false"
drag, startPoint x: 1152, startPoint y: 512, endPoint x: 1155, endPoint y: 528, distance: 16.3
click at [1153, 518] on div "Redemption" at bounding box center [1299, 511] width 305 height 19
drag, startPoint x: 1155, startPoint y: 532, endPoint x: 1151, endPoint y: 554, distance: 22.4
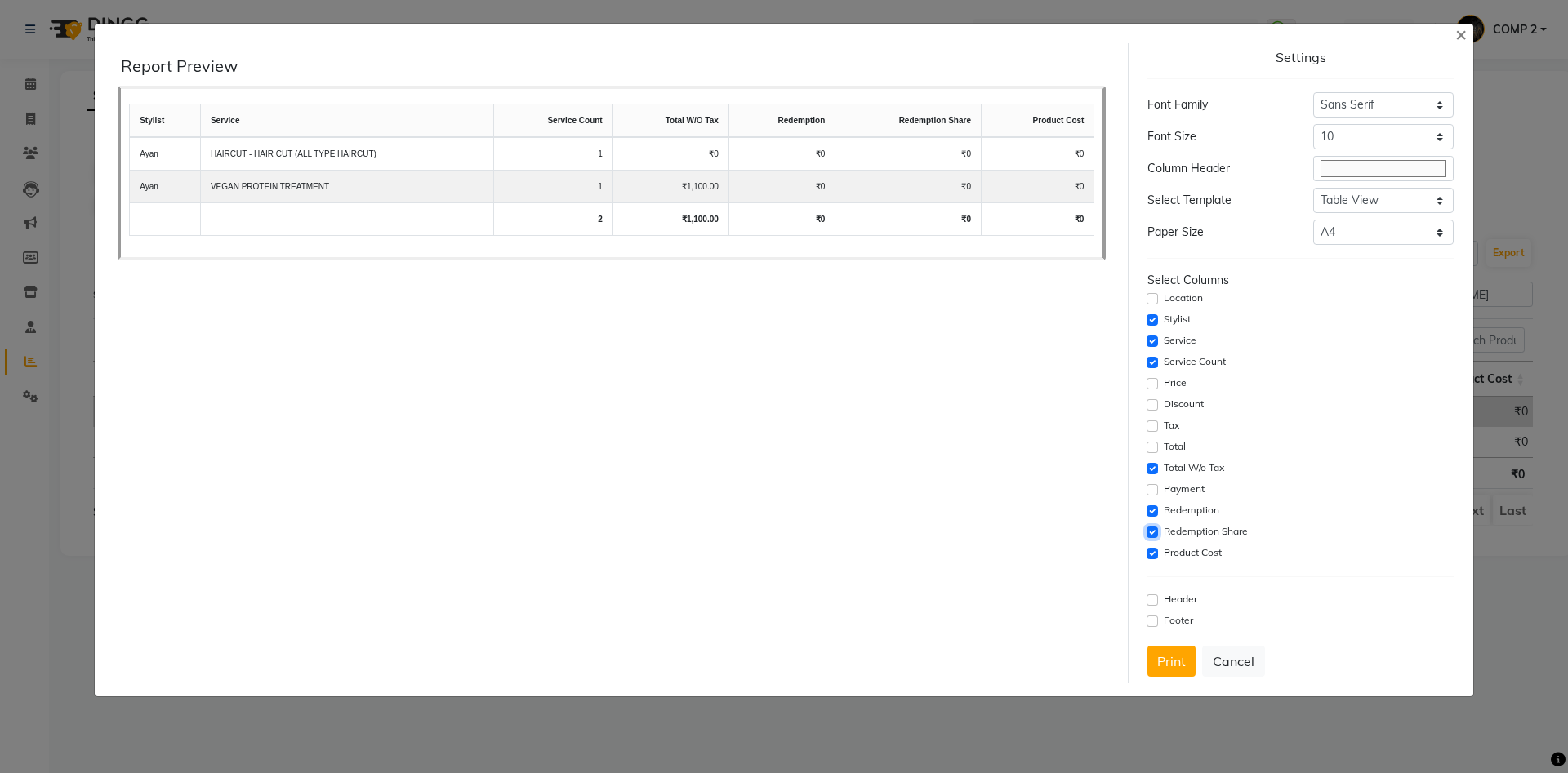
click at [1155, 538] on input "checkbox" at bounding box center [1151, 532] width 11 height 11
checkbox input "false"
click at [1151, 555] on input "checkbox" at bounding box center [1151, 554] width 11 height 11
checkbox input "false"
click at [1155, 513] on input "checkbox" at bounding box center [1151, 511] width 11 height 11
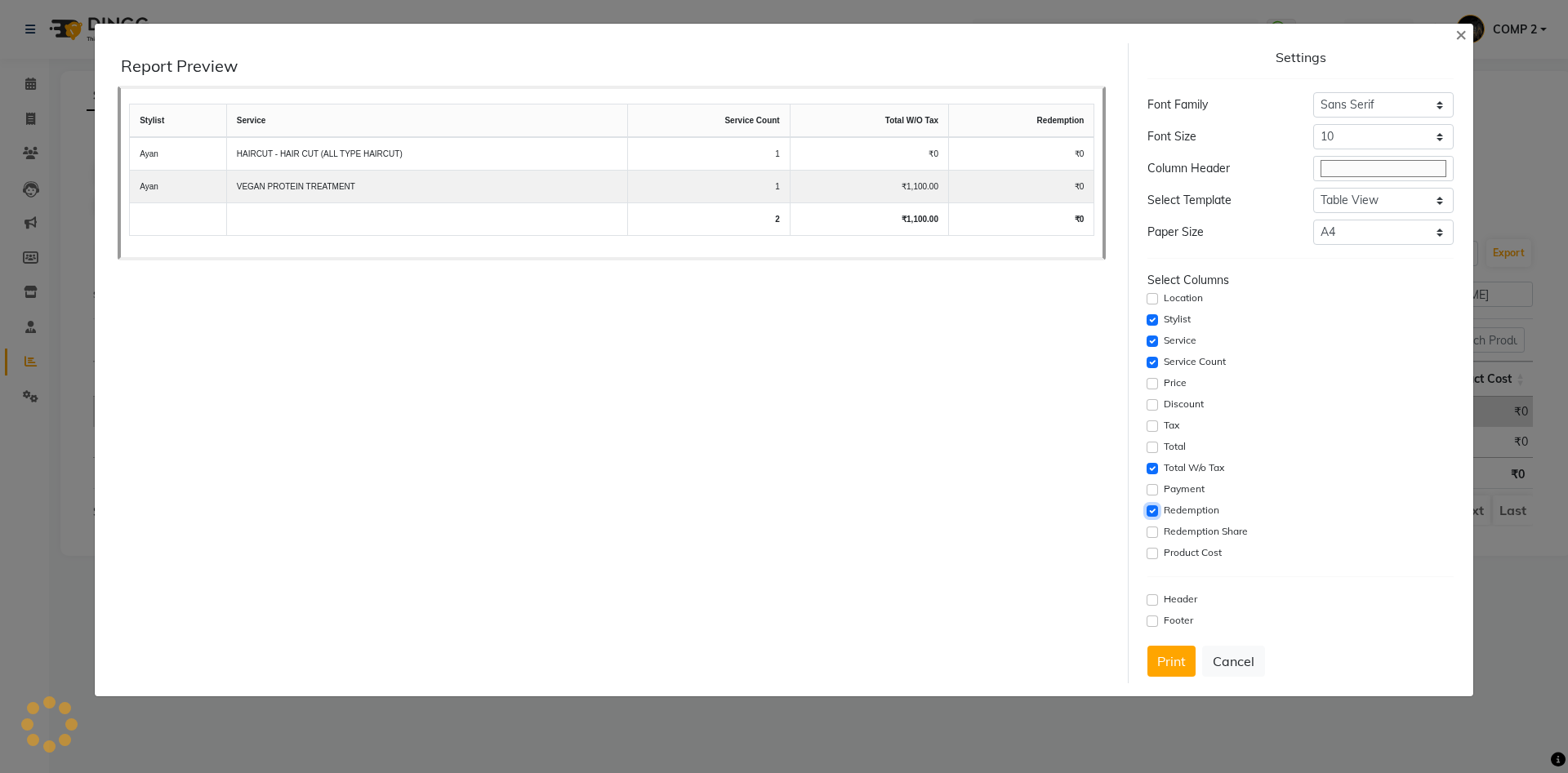
checkbox input "false"
click at [1189, 660] on button "Print" at bounding box center [1171, 661] width 48 height 31
click at [1245, 657] on button "Cancel" at bounding box center [1233, 661] width 63 height 31
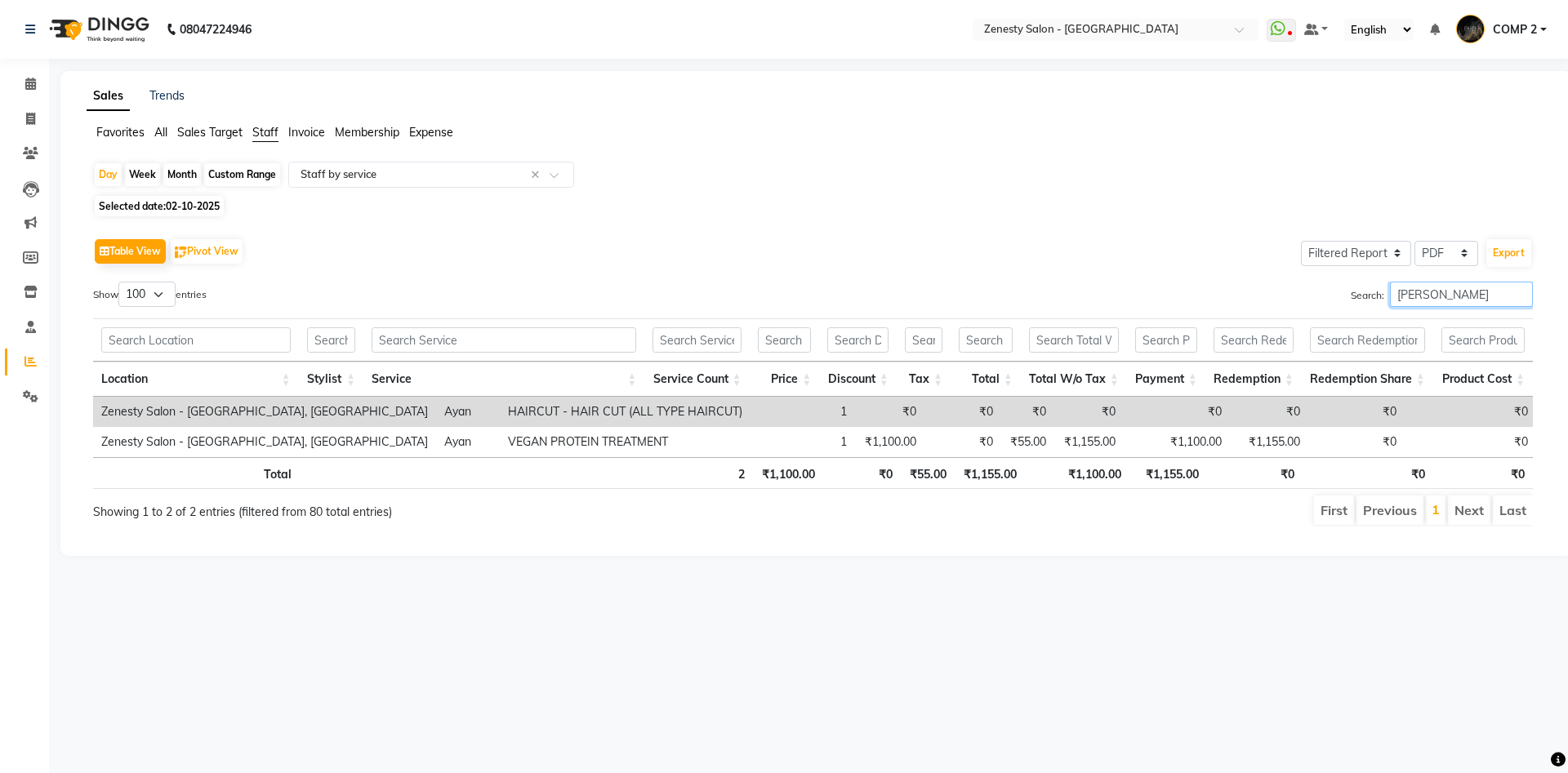
drag, startPoint x: 1421, startPoint y: 304, endPoint x: 1236, endPoint y: 279, distance: 186.7
click at [1390, 282] on input "[PERSON_NAME]" at bounding box center [1462, 295] width 143 height 26
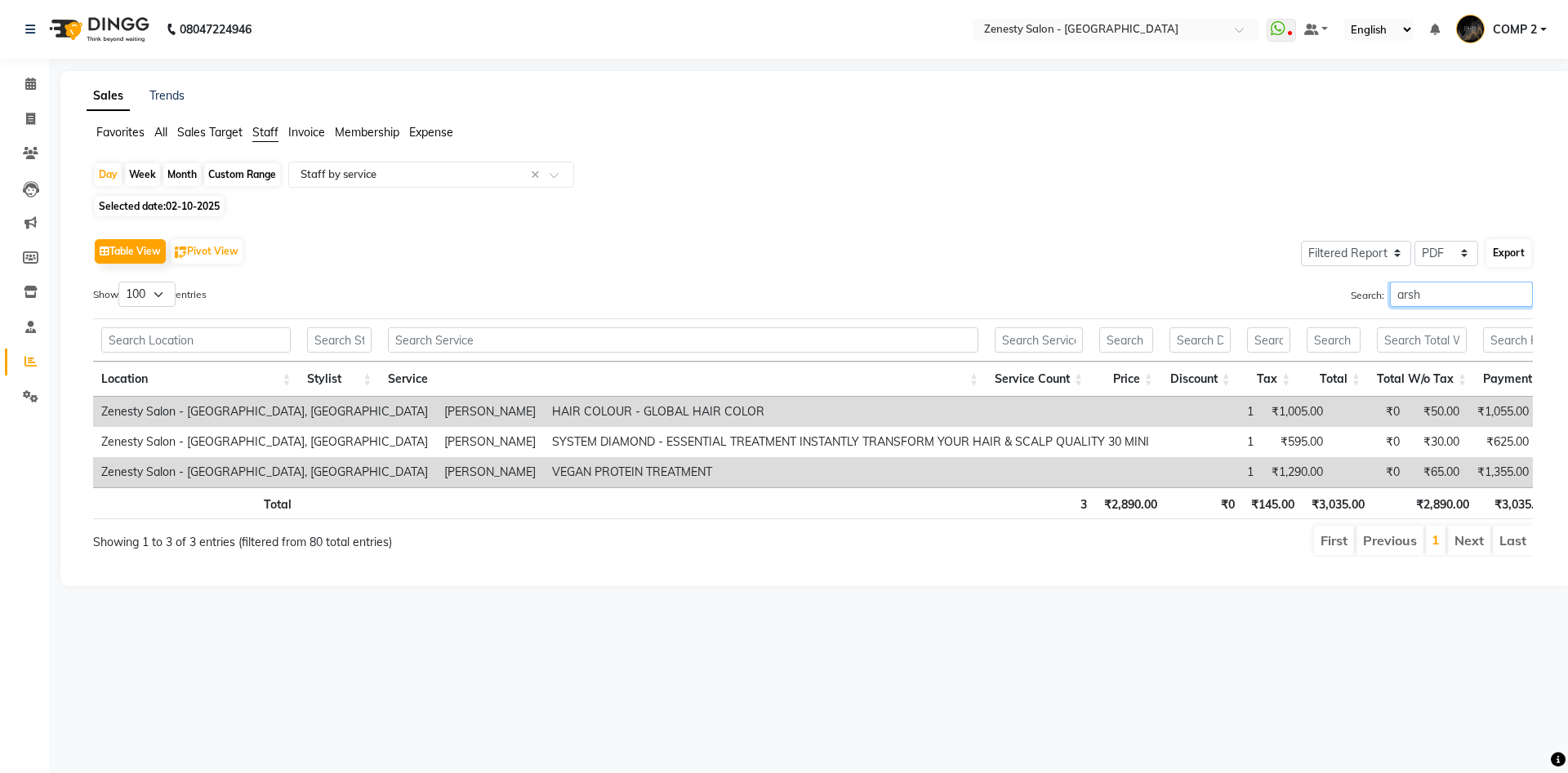
type input "arsh"
click at [1503, 250] on button "Export" at bounding box center [1509, 253] width 45 height 27
select select "sans-serif"
select select "10px"
select select "template_1"
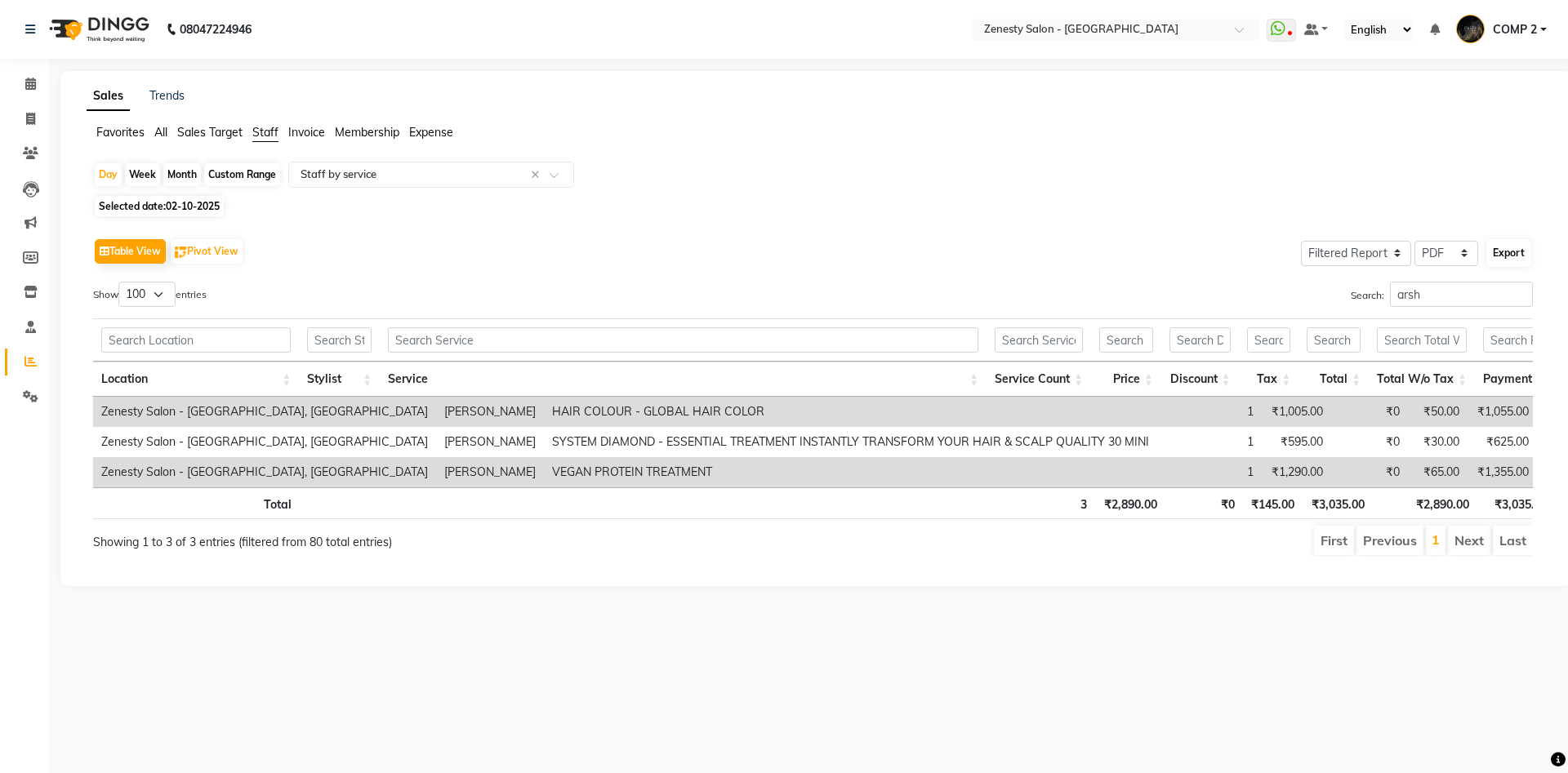
select select "A4"
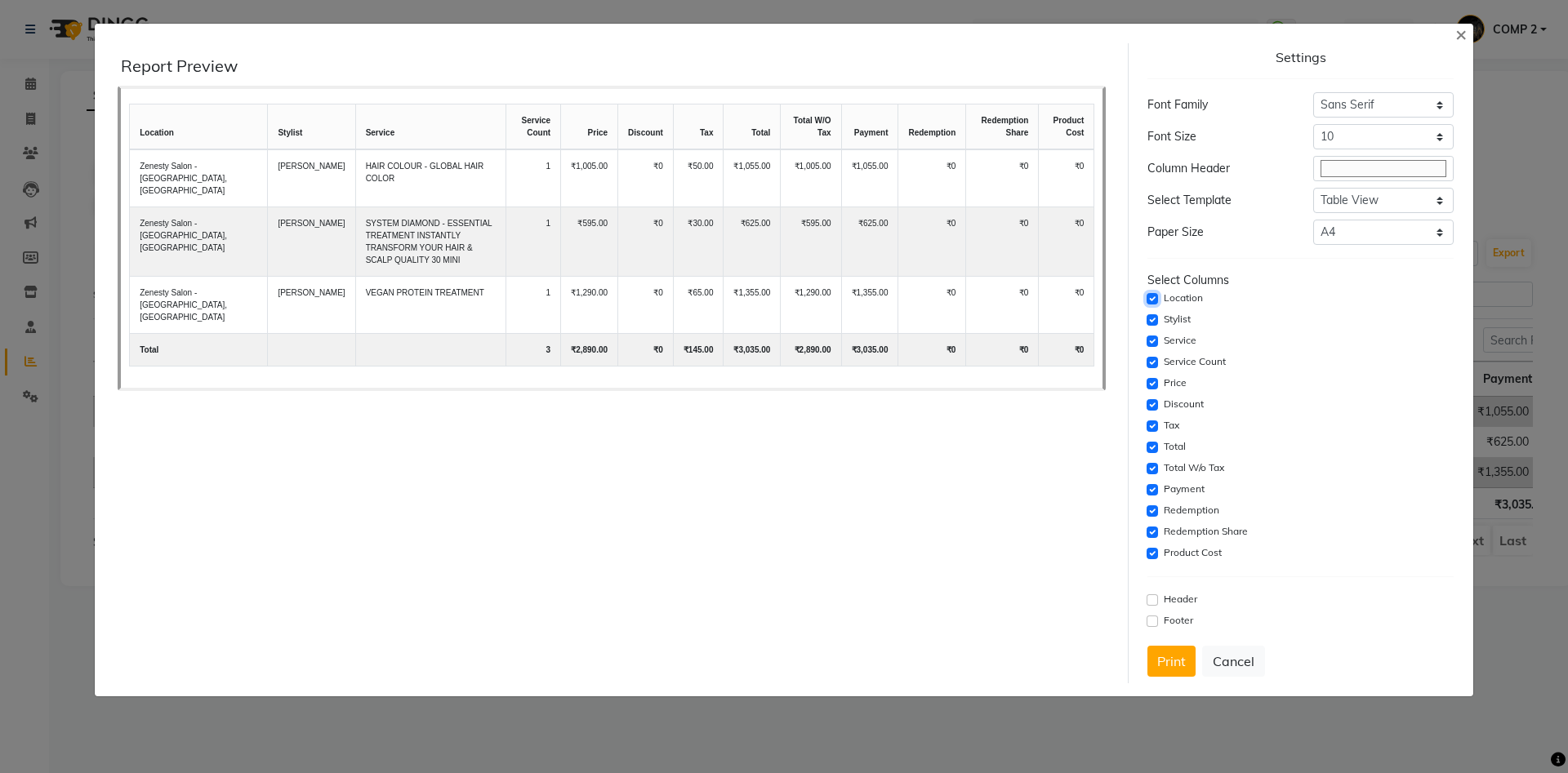
click at [1155, 295] on input "checkbox" at bounding box center [1151, 299] width 11 height 11
checkbox input "false"
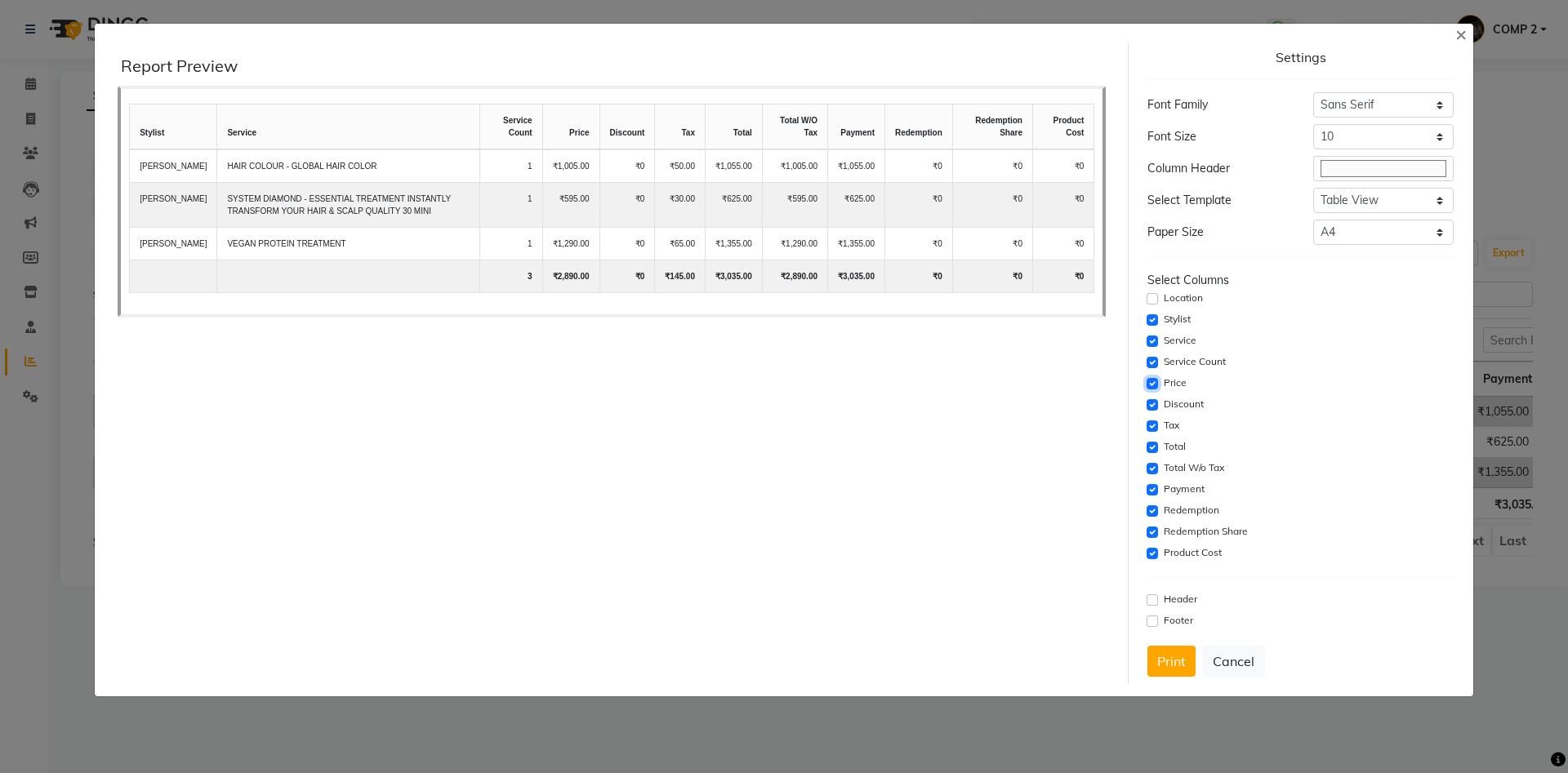
click at [1155, 384] on input "checkbox" at bounding box center [1151, 384] width 11 height 11
checkbox input "false"
drag, startPoint x: 1156, startPoint y: 402, endPoint x: 1156, endPoint y: 421, distance: 19.0
click at [1156, 403] on input "checkbox" at bounding box center [1151, 405] width 11 height 11
checkbox input "false"
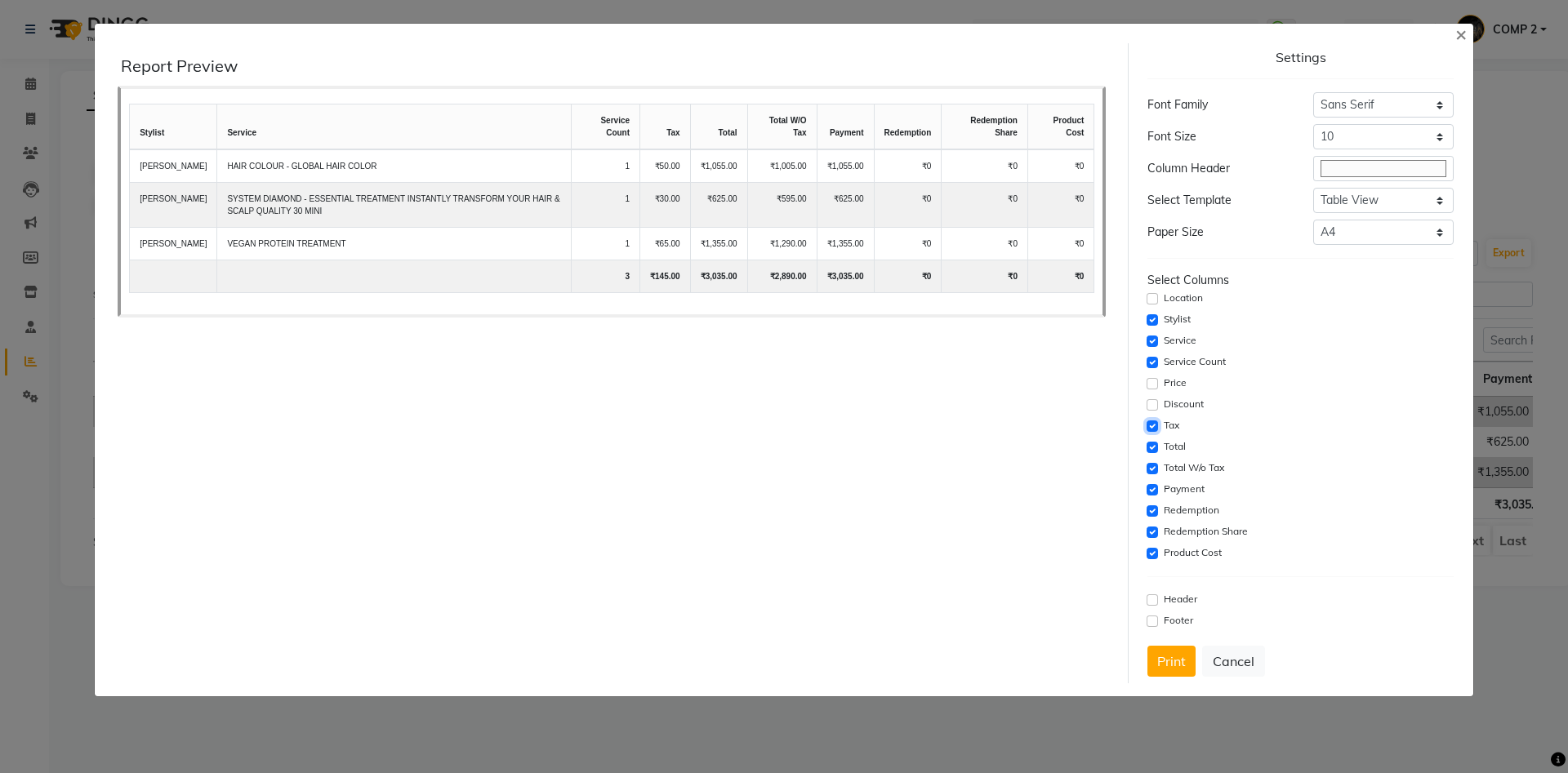
drag, startPoint x: 1156, startPoint y: 421, endPoint x: 1153, endPoint y: 434, distance: 13.3
click at [1156, 422] on input "checkbox" at bounding box center [1151, 426] width 11 height 11
checkbox input "false"
click at [1153, 444] on input "checkbox" at bounding box center [1151, 448] width 11 height 11
checkbox input "false"
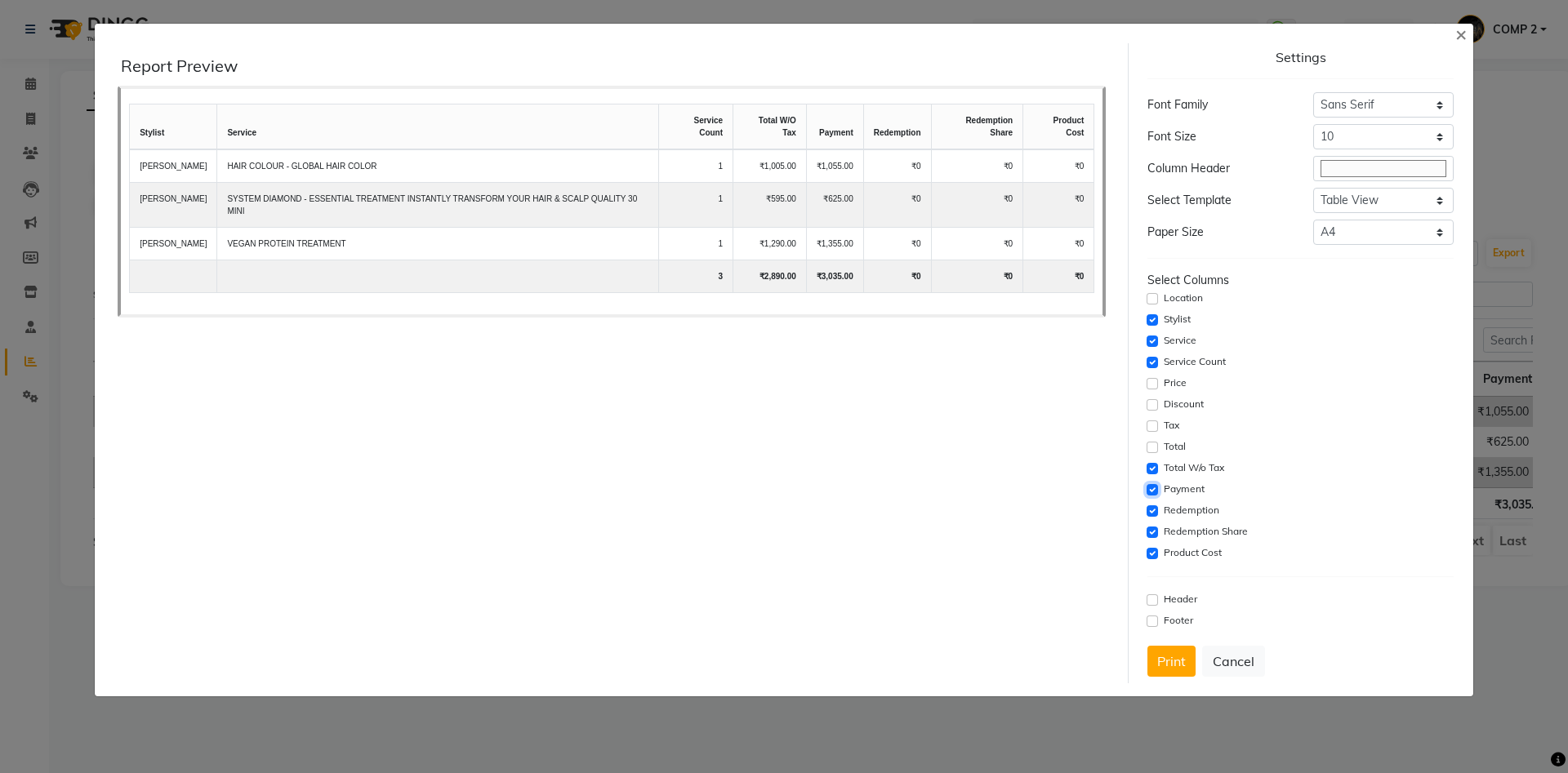
click at [1149, 494] on input "checkbox" at bounding box center [1151, 490] width 11 height 11
checkbox input "false"
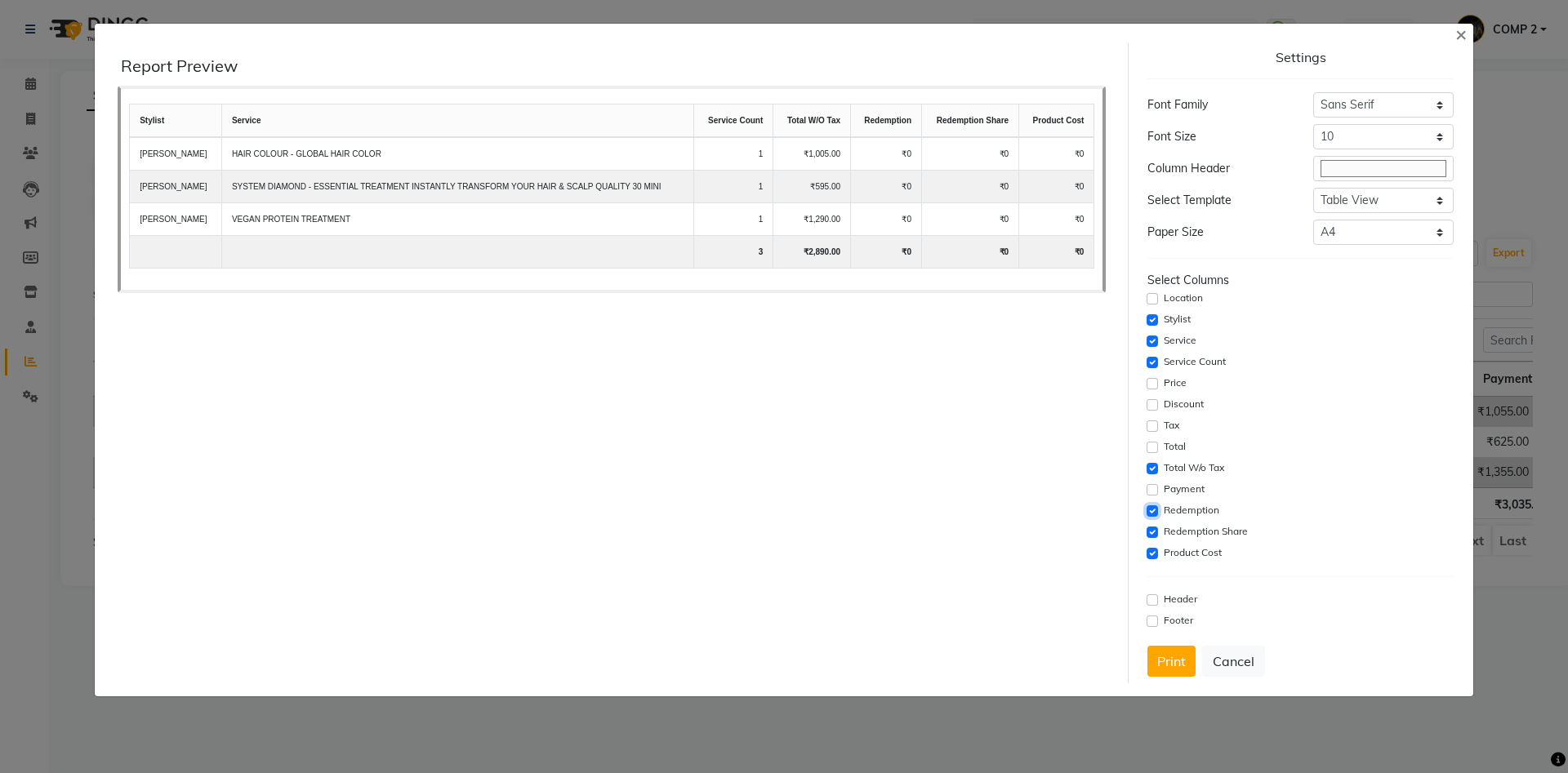
drag, startPoint x: 1153, startPoint y: 511, endPoint x: 1154, endPoint y: 522, distance: 11.0
click at [1153, 513] on input "checkbox" at bounding box center [1151, 511] width 11 height 11
checkbox input "false"
drag, startPoint x: 1152, startPoint y: 530, endPoint x: 1152, endPoint y: 549, distance: 19.0
click at [1152, 532] on input "checkbox" at bounding box center [1151, 532] width 11 height 11
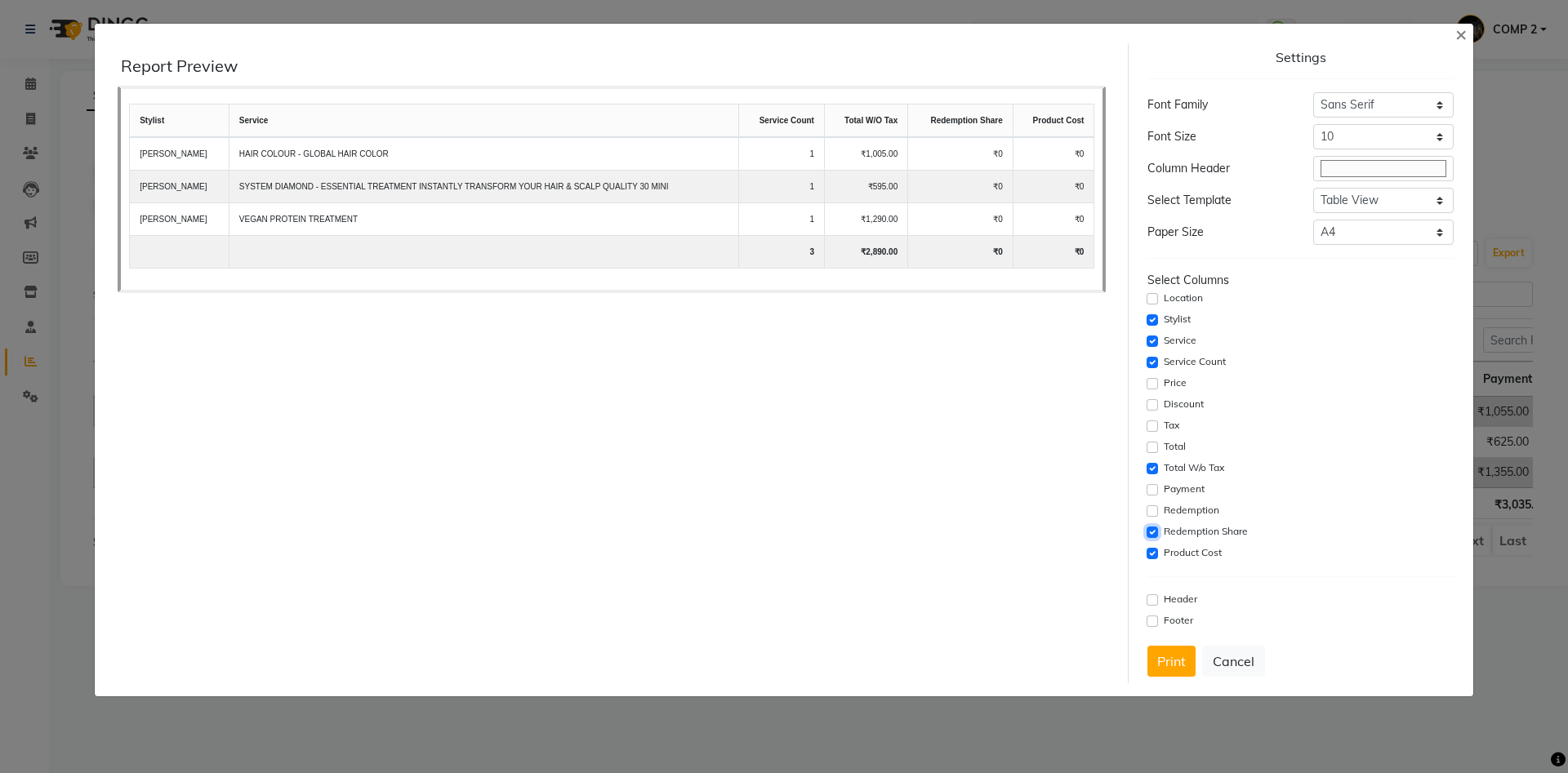
checkbox input "false"
click at [1153, 558] on input "checkbox" at bounding box center [1151, 554] width 11 height 11
checkbox input "false"
click at [1158, 662] on button "Print" at bounding box center [1171, 661] width 48 height 31
click at [1244, 656] on button "Cancel" at bounding box center [1233, 661] width 63 height 31
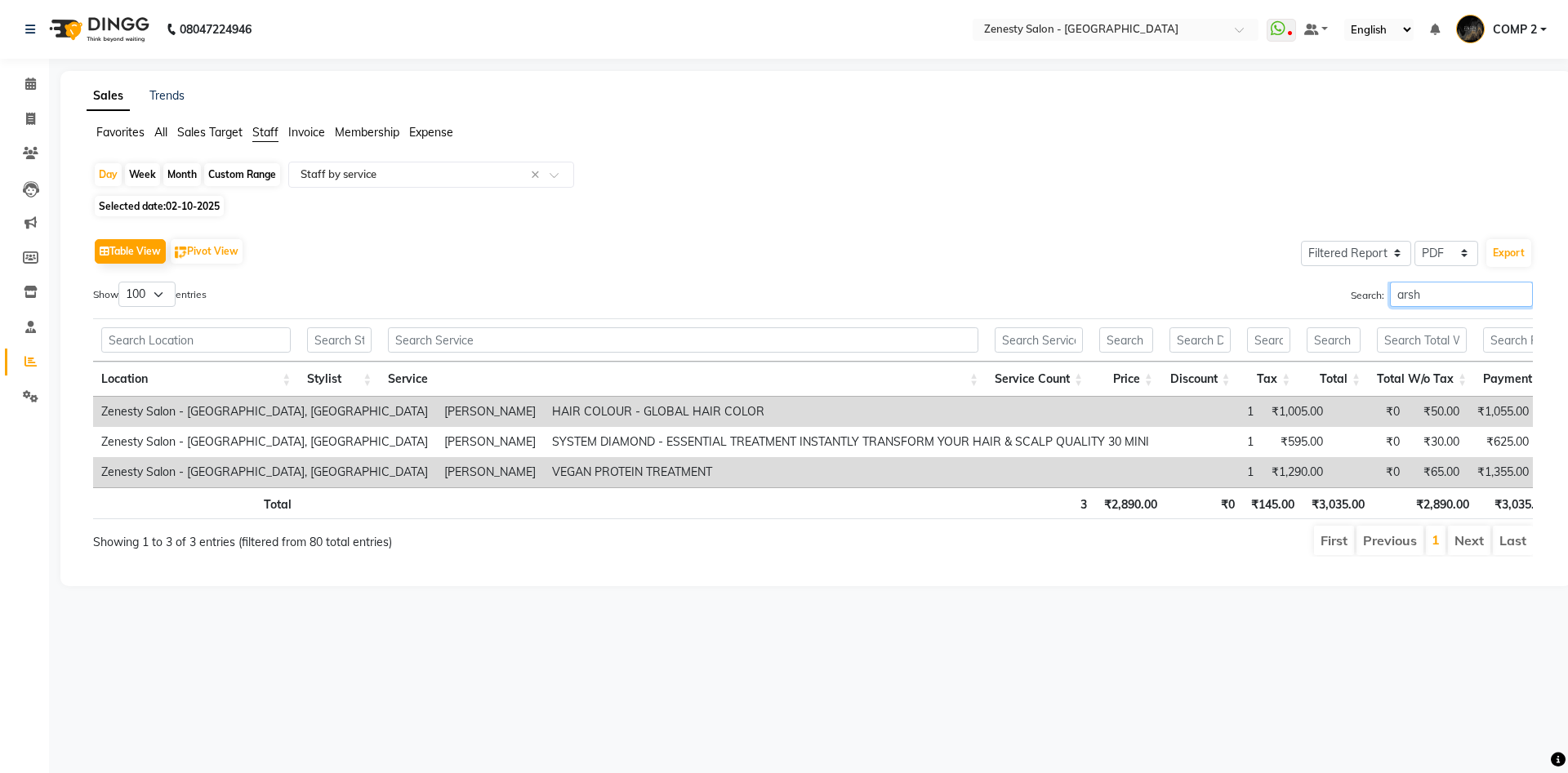
drag, startPoint x: 1422, startPoint y: 295, endPoint x: 963, endPoint y: 250, distance: 461.2
click at [1390, 282] on input "arsh" at bounding box center [1462, 295] width 143 height 26
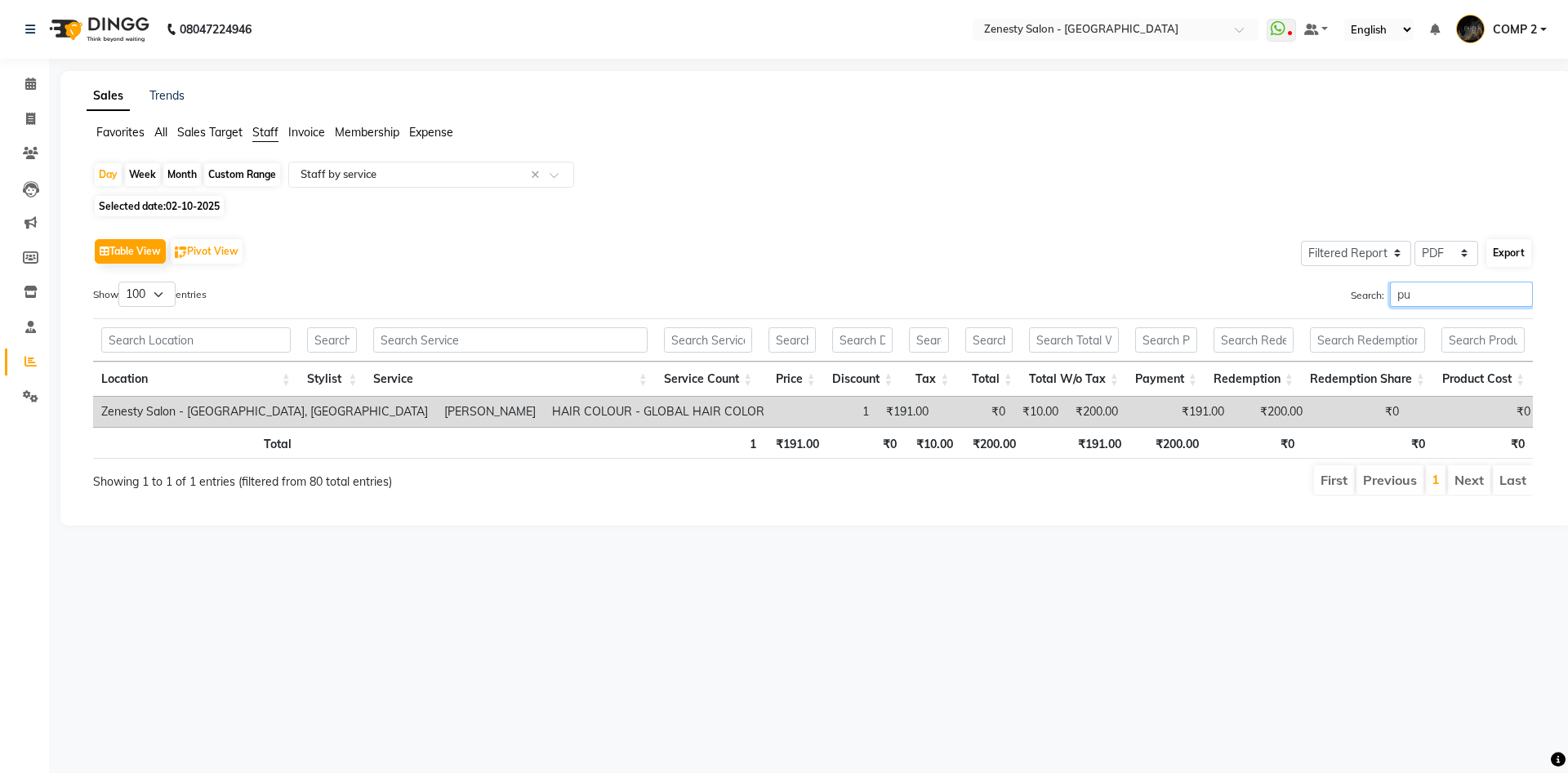
type input "pu"
click at [1523, 256] on button "Export" at bounding box center [1509, 253] width 45 height 27
select select "sans-serif"
select select "10px"
select select "template_1"
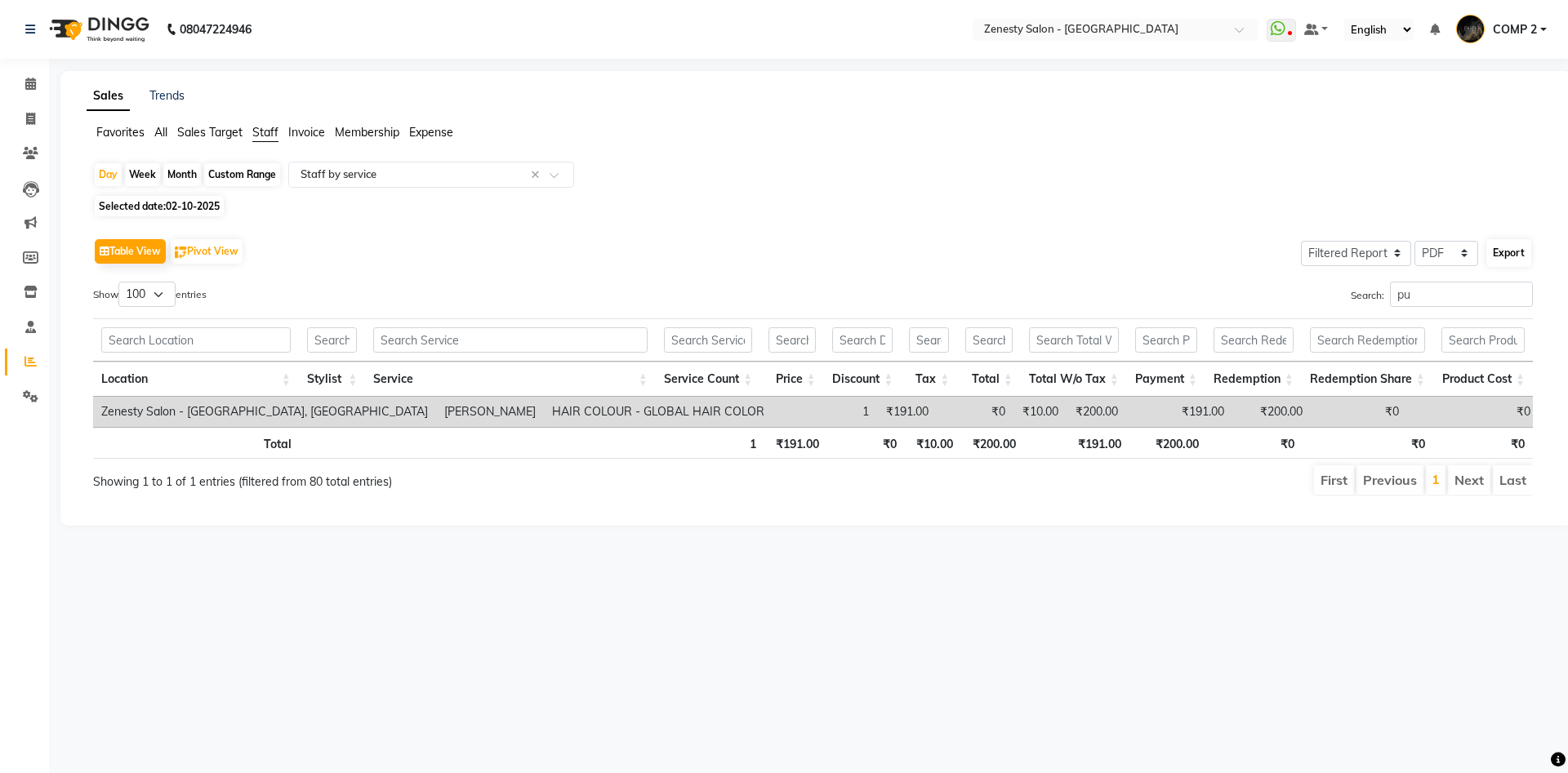
select select "A4"
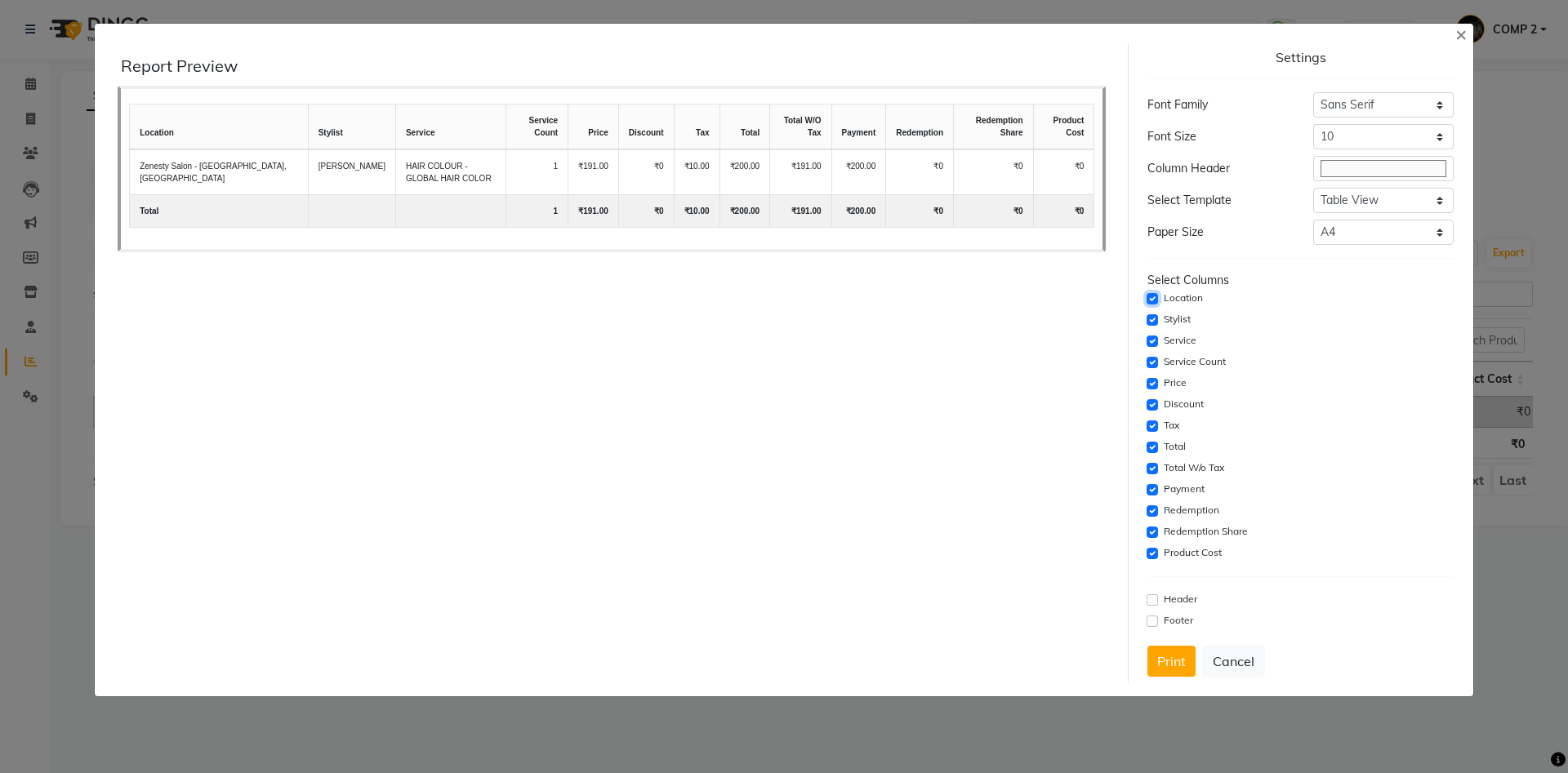
click at [1156, 302] on input "checkbox" at bounding box center [1151, 299] width 11 height 11
checkbox input "false"
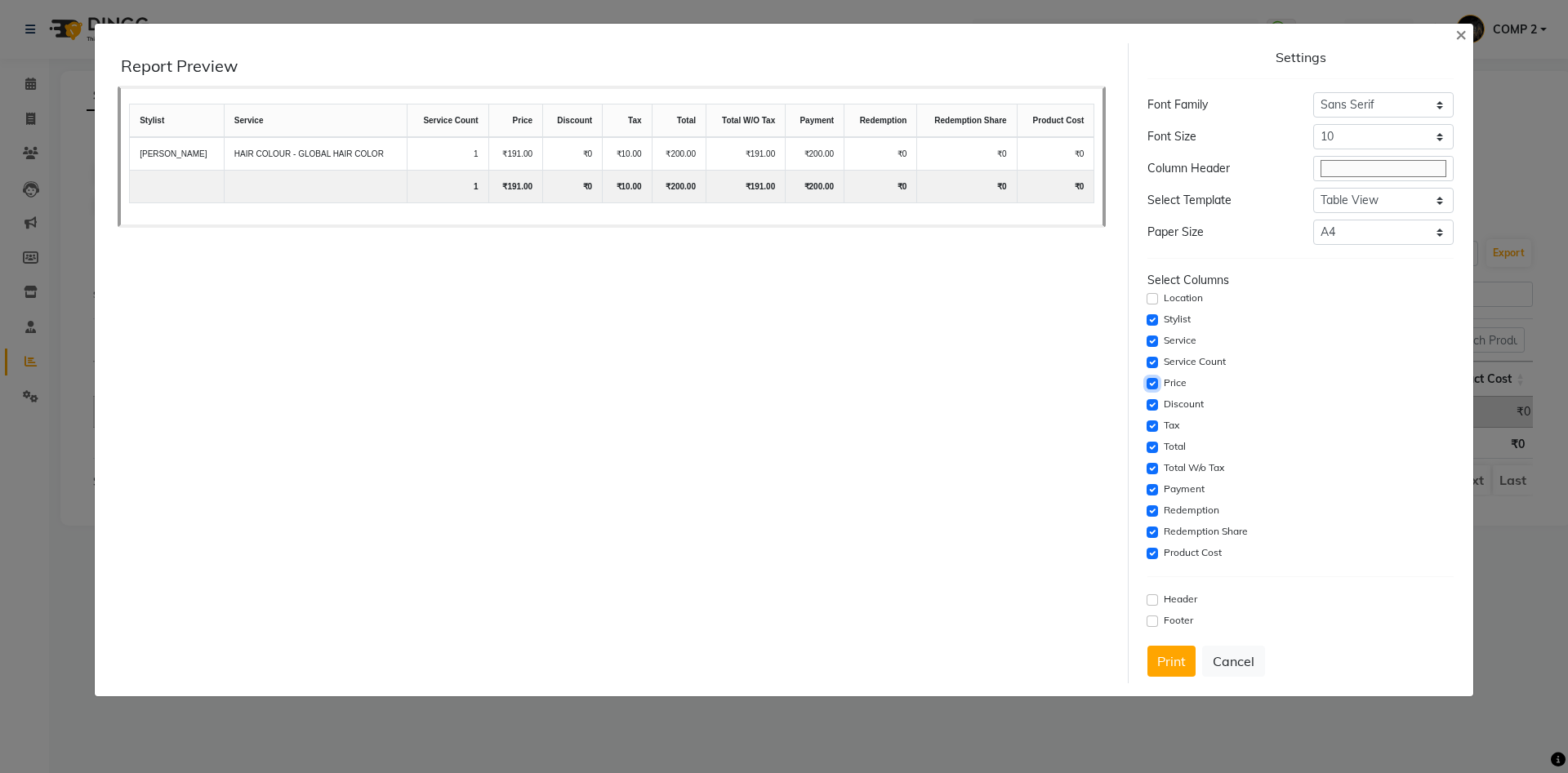
drag, startPoint x: 1153, startPoint y: 381, endPoint x: 1151, endPoint y: 400, distance: 19.1
click at [1153, 385] on input "checkbox" at bounding box center [1151, 384] width 11 height 11
checkbox input "false"
drag, startPoint x: 1151, startPoint y: 406, endPoint x: 1152, endPoint y: 424, distance: 18.0
click at [1151, 410] on input "checkbox" at bounding box center [1151, 405] width 11 height 11
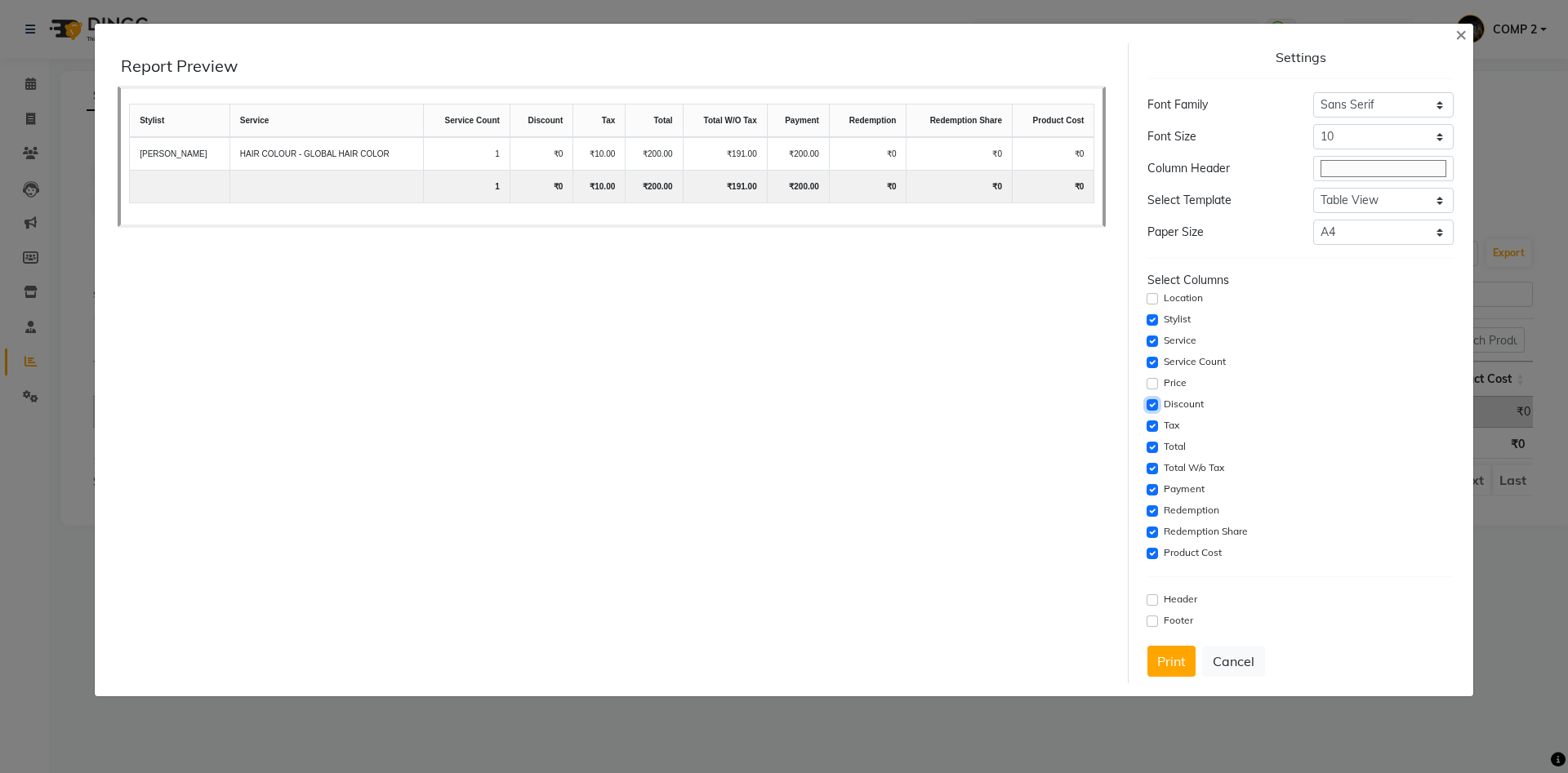
checkbox input "false"
drag, startPoint x: 1152, startPoint y: 425, endPoint x: 1153, endPoint y: 440, distance: 15.0
click at [1154, 432] on div "Tax" at bounding box center [1299, 426] width 305 height 19
drag, startPoint x: 1153, startPoint y: 443, endPoint x: 1151, endPoint y: 423, distance: 20.1
click at [1153, 445] on input "checkbox" at bounding box center [1151, 448] width 11 height 11
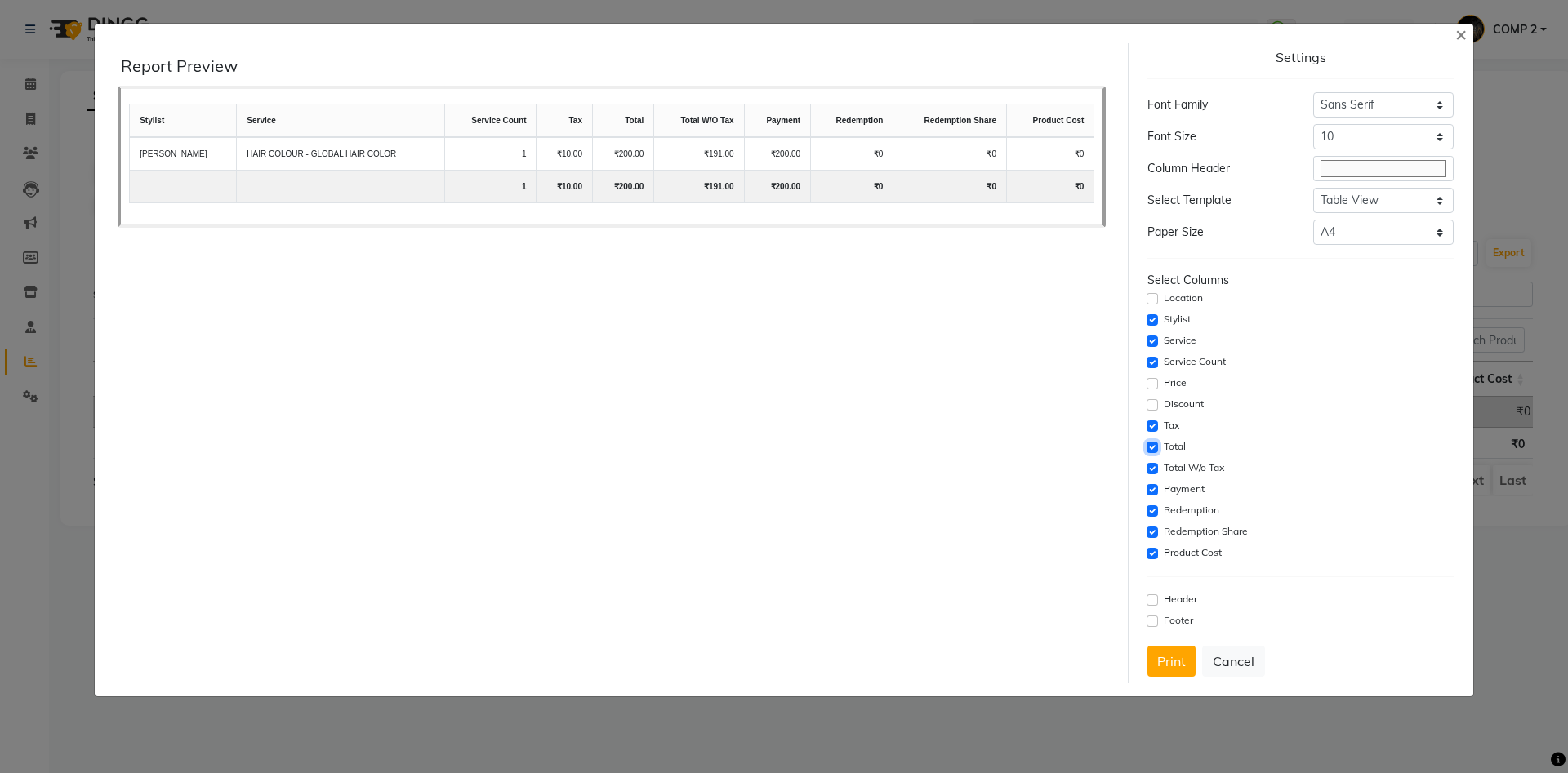
checkbox input "false"
click at [1151, 421] on div "Tax" at bounding box center [1299, 426] width 305 height 19
drag, startPoint x: 1151, startPoint y: 421, endPoint x: 1155, endPoint y: 430, distance: 9.8
click at [1152, 425] on input "checkbox" at bounding box center [1151, 426] width 11 height 11
checkbox input "false"
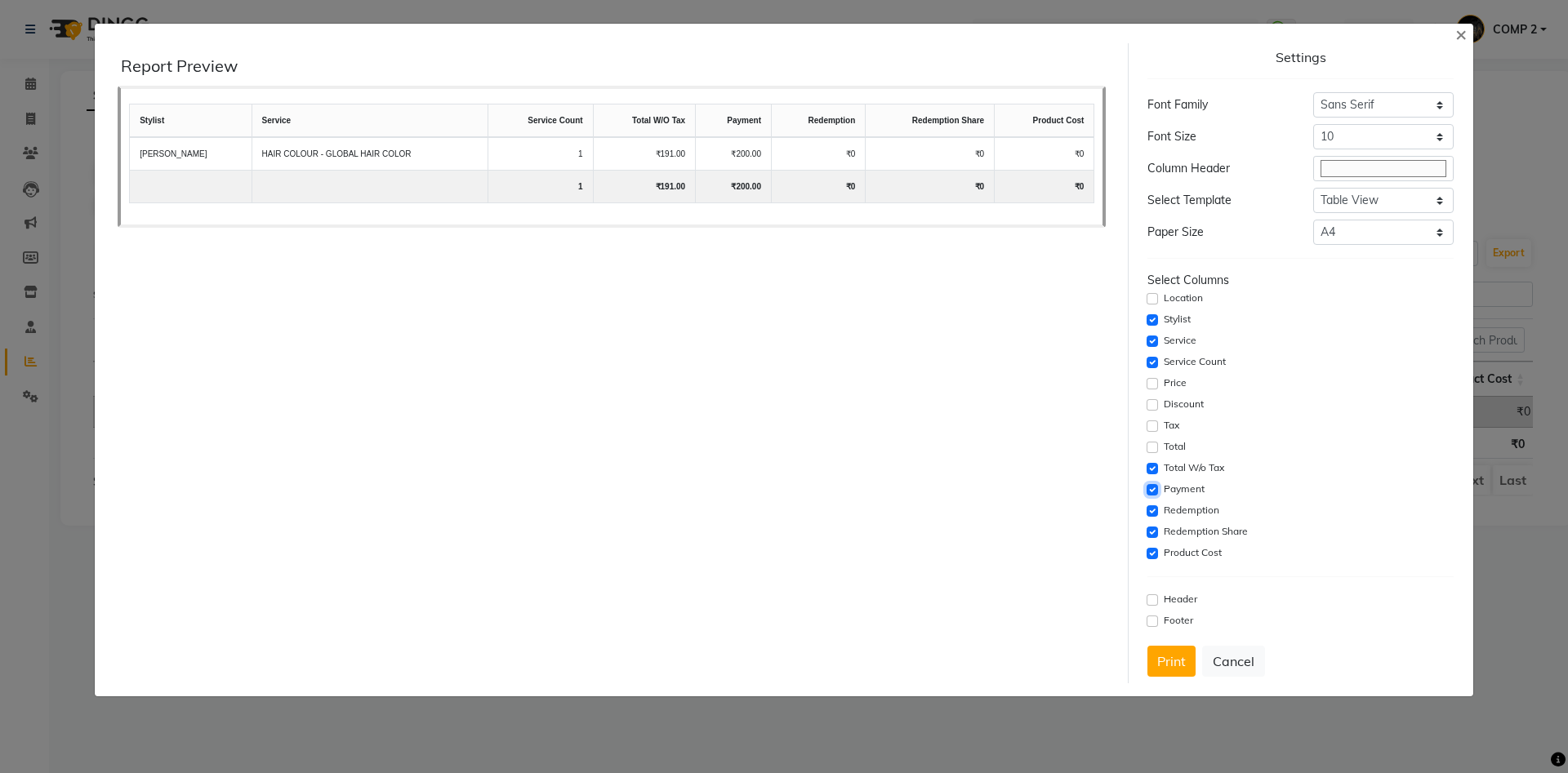
click at [1154, 488] on input "checkbox" at bounding box center [1151, 490] width 11 height 11
checkbox input "false"
drag, startPoint x: 1153, startPoint y: 509, endPoint x: 1153, endPoint y: 527, distance: 18.0
click at [1153, 510] on input "checkbox" at bounding box center [1151, 511] width 11 height 11
checkbox input "false"
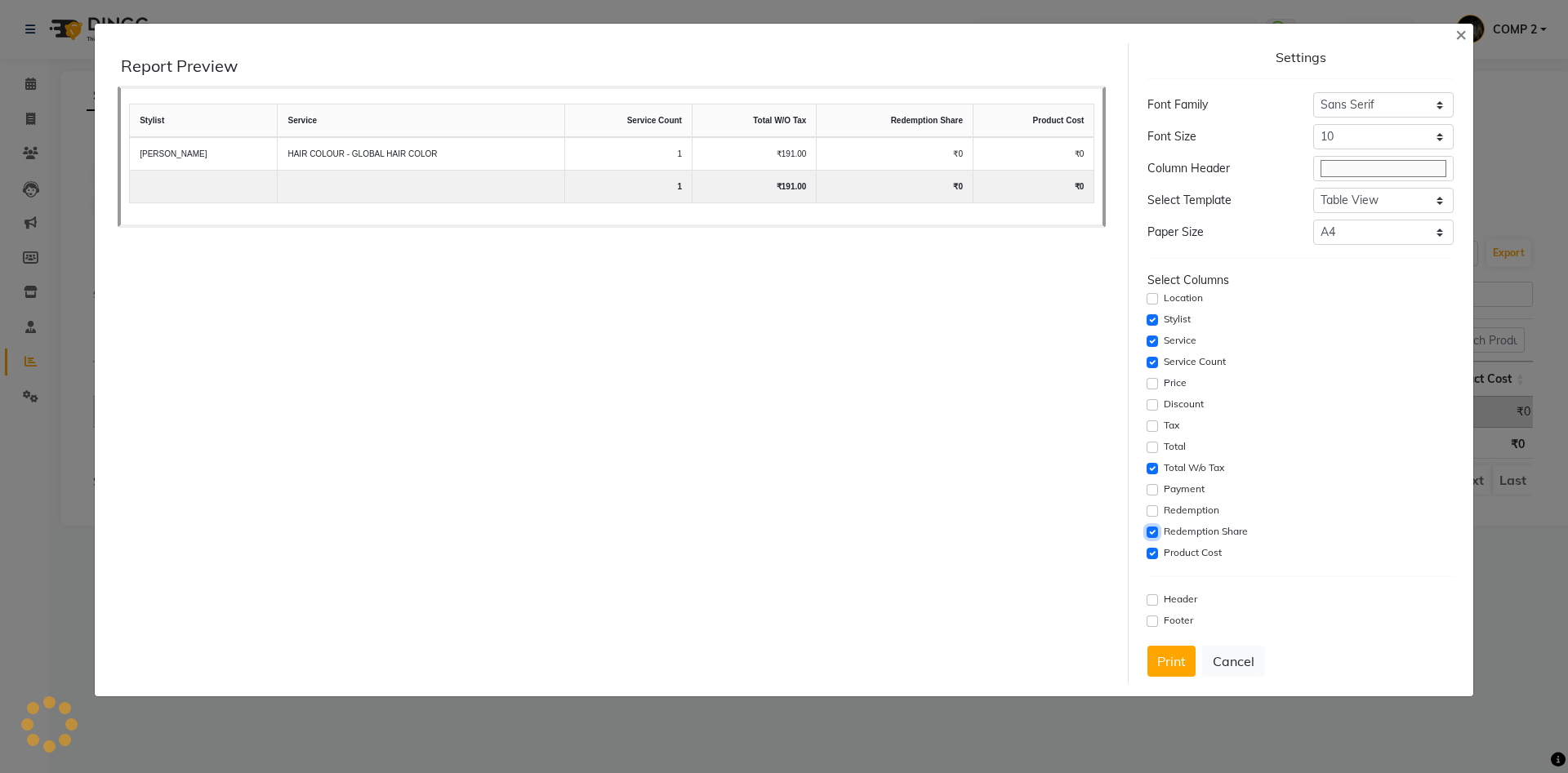
click at [1154, 535] on input "checkbox" at bounding box center [1151, 532] width 11 height 11
checkbox input "false"
click at [1153, 553] on input "checkbox" at bounding box center [1151, 554] width 11 height 11
checkbox input "false"
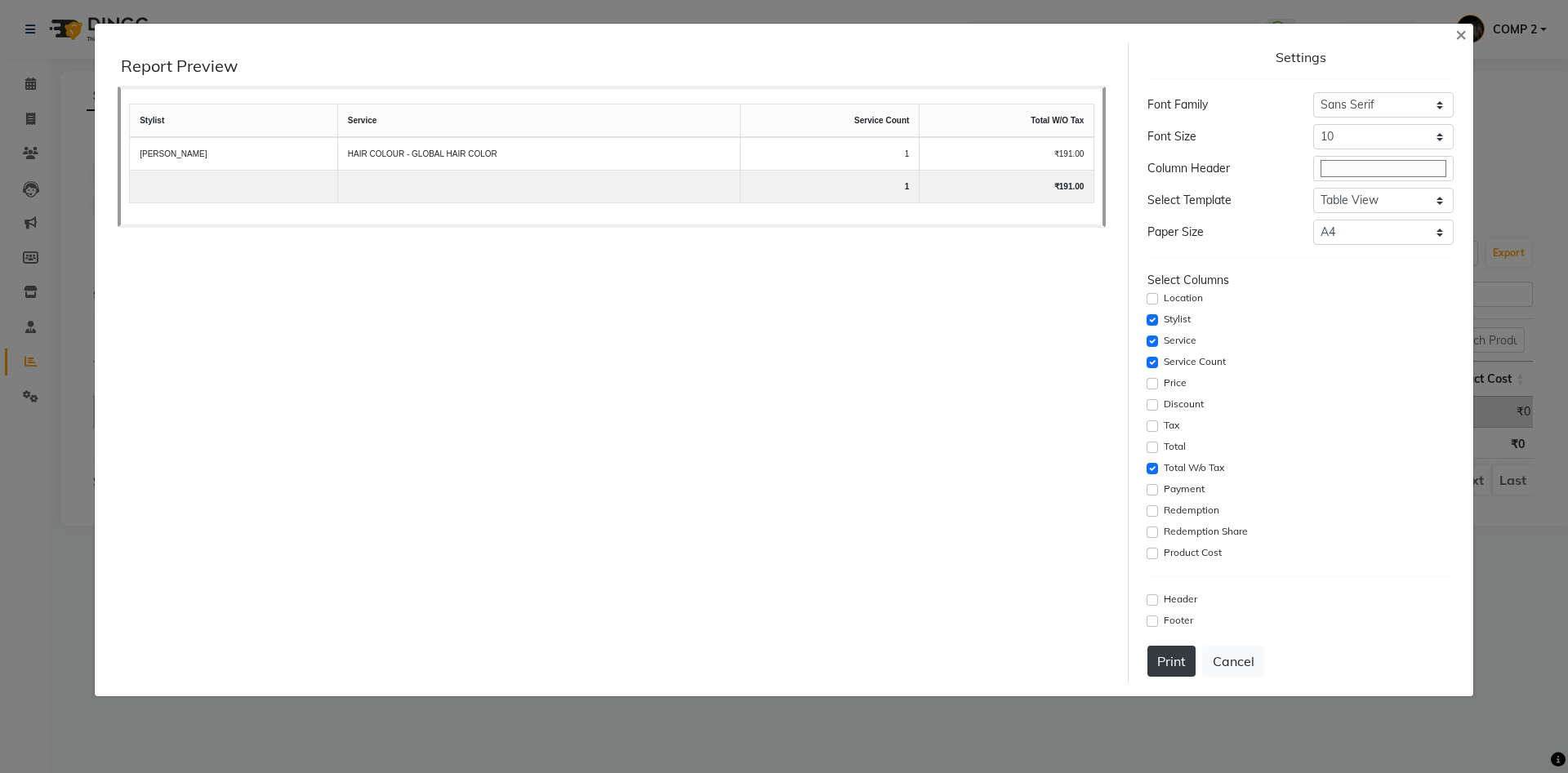
click at [1176, 666] on button "Print" at bounding box center [1171, 661] width 48 height 31
click at [1248, 662] on button "Cancel" at bounding box center [1233, 661] width 63 height 31
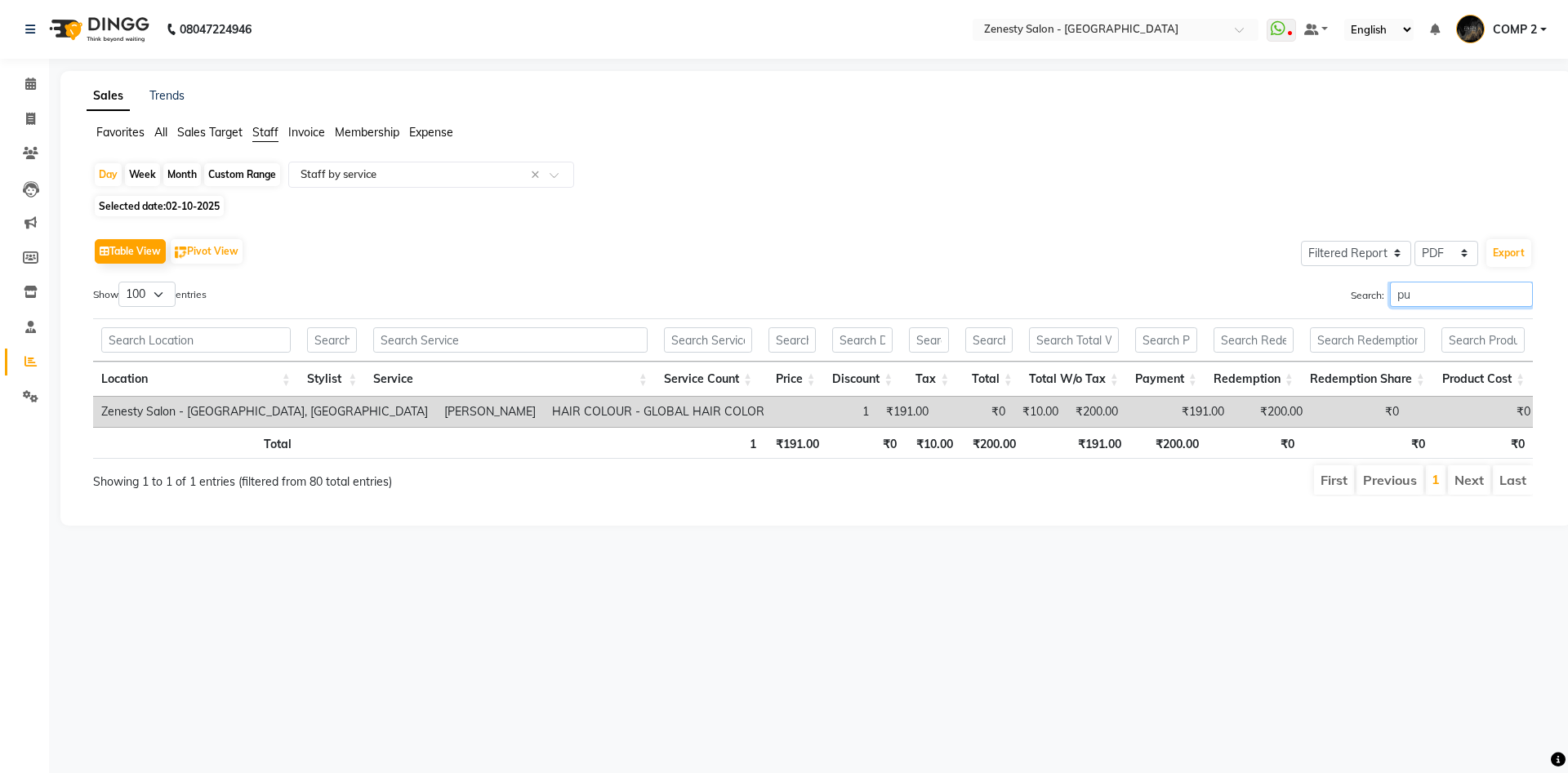
drag, startPoint x: 1394, startPoint y: 299, endPoint x: 1274, endPoint y: 295, distance: 120.1
click at [1390, 295] on input "pu" at bounding box center [1462, 295] width 143 height 26
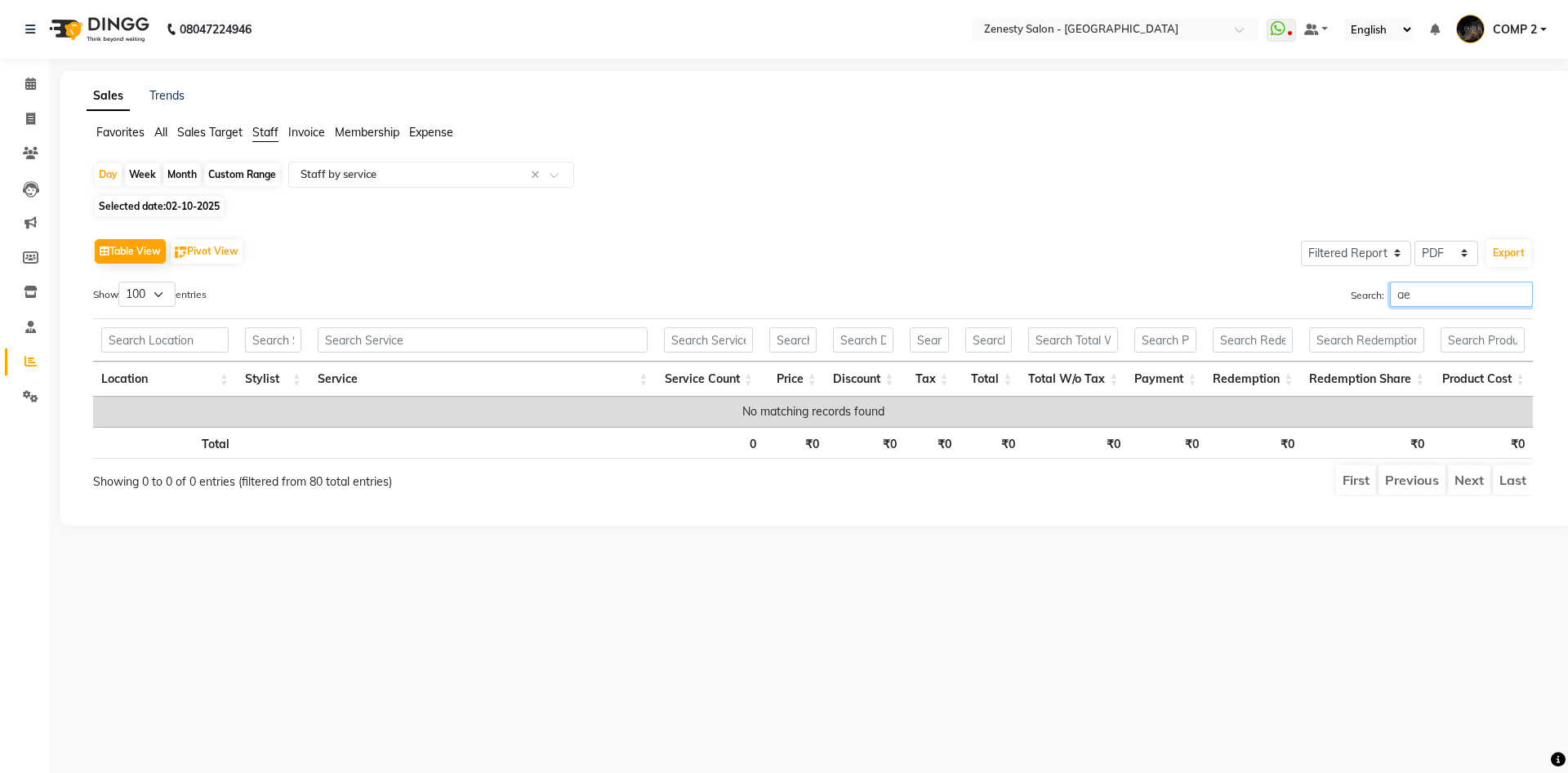
type input "a"
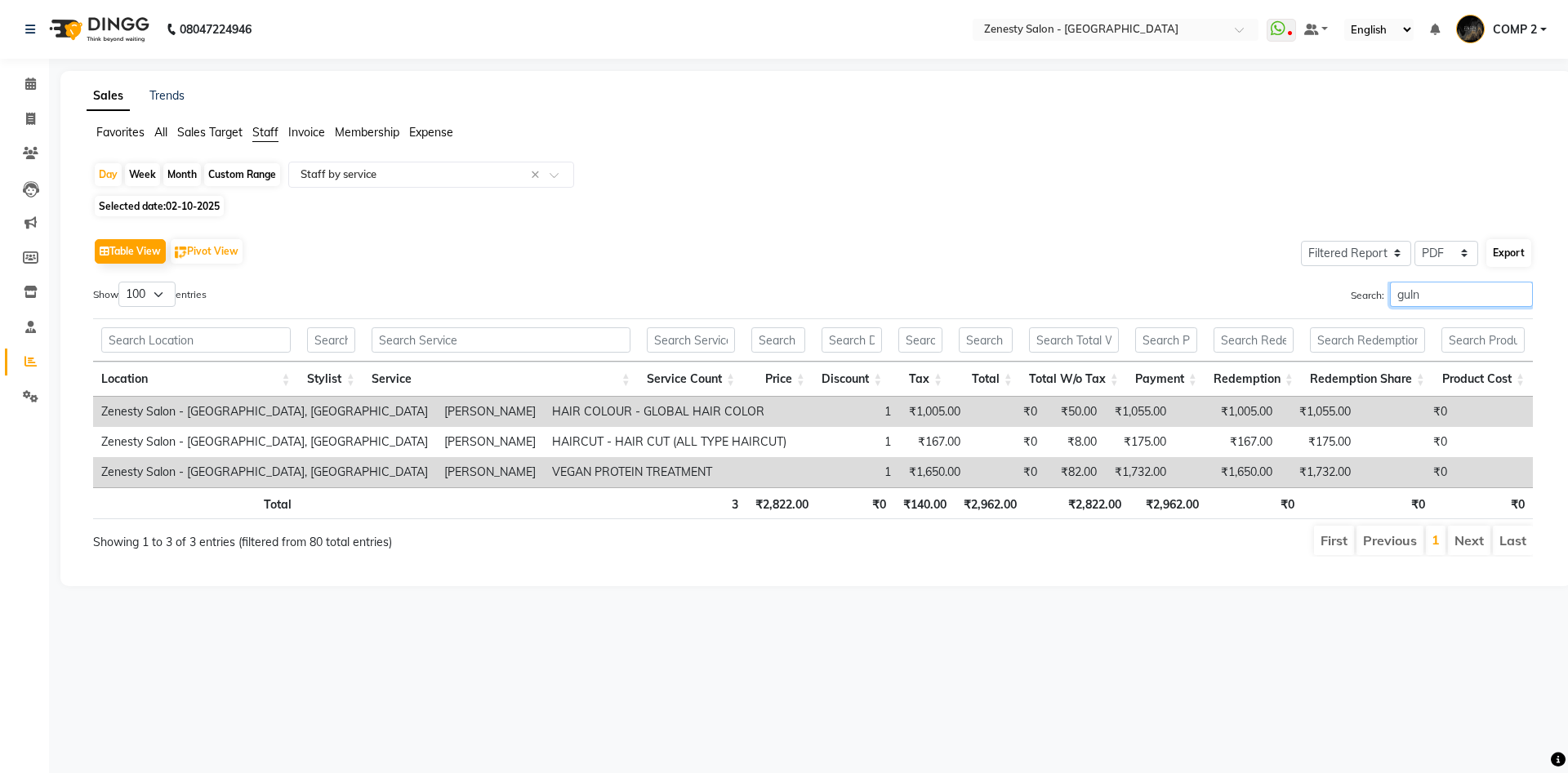
type input "guln"
click at [1510, 249] on button "Export" at bounding box center [1509, 253] width 45 height 27
select select "sans-serif"
select select "10px"
select select "template_1"
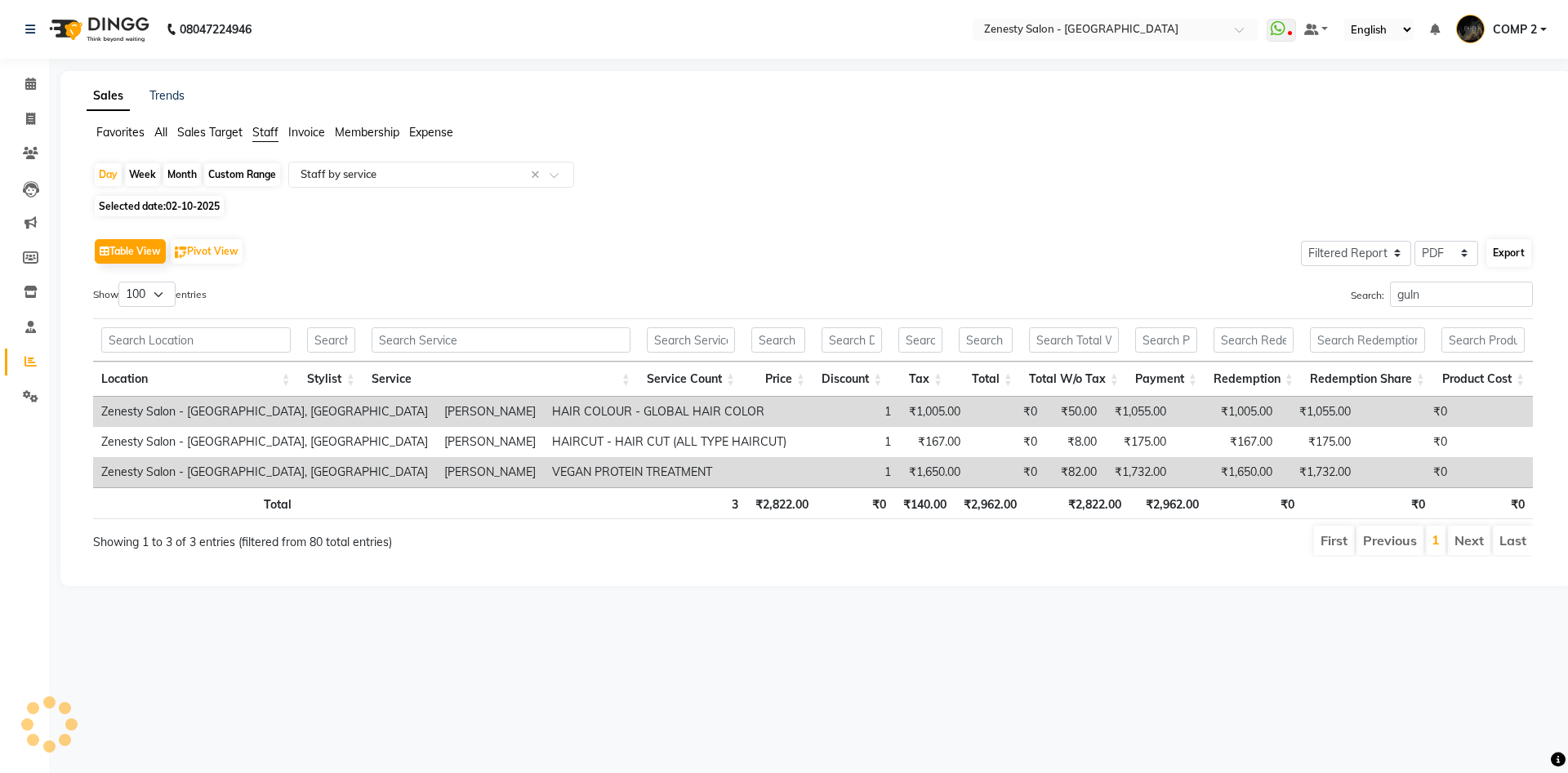
select select "A4"
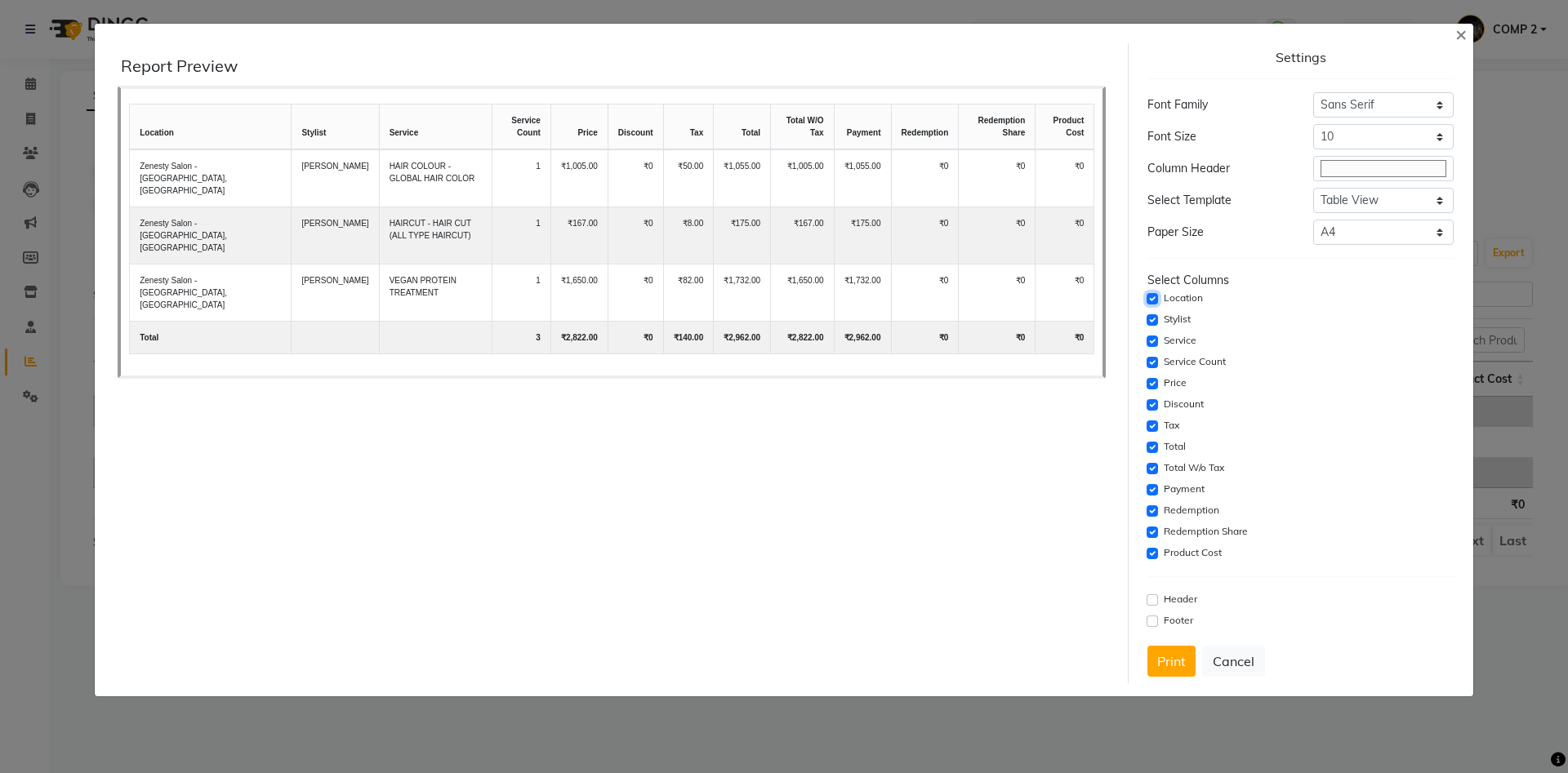
drag, startPoint x: 1154, startPoint y: 296, endPoint x: 1153, endPoint y: 325, distance: 29.0
click at [1153, 300] on input "checkbox" at bounding box center [1151, 299] width 11 height 11
checkbox input "false"
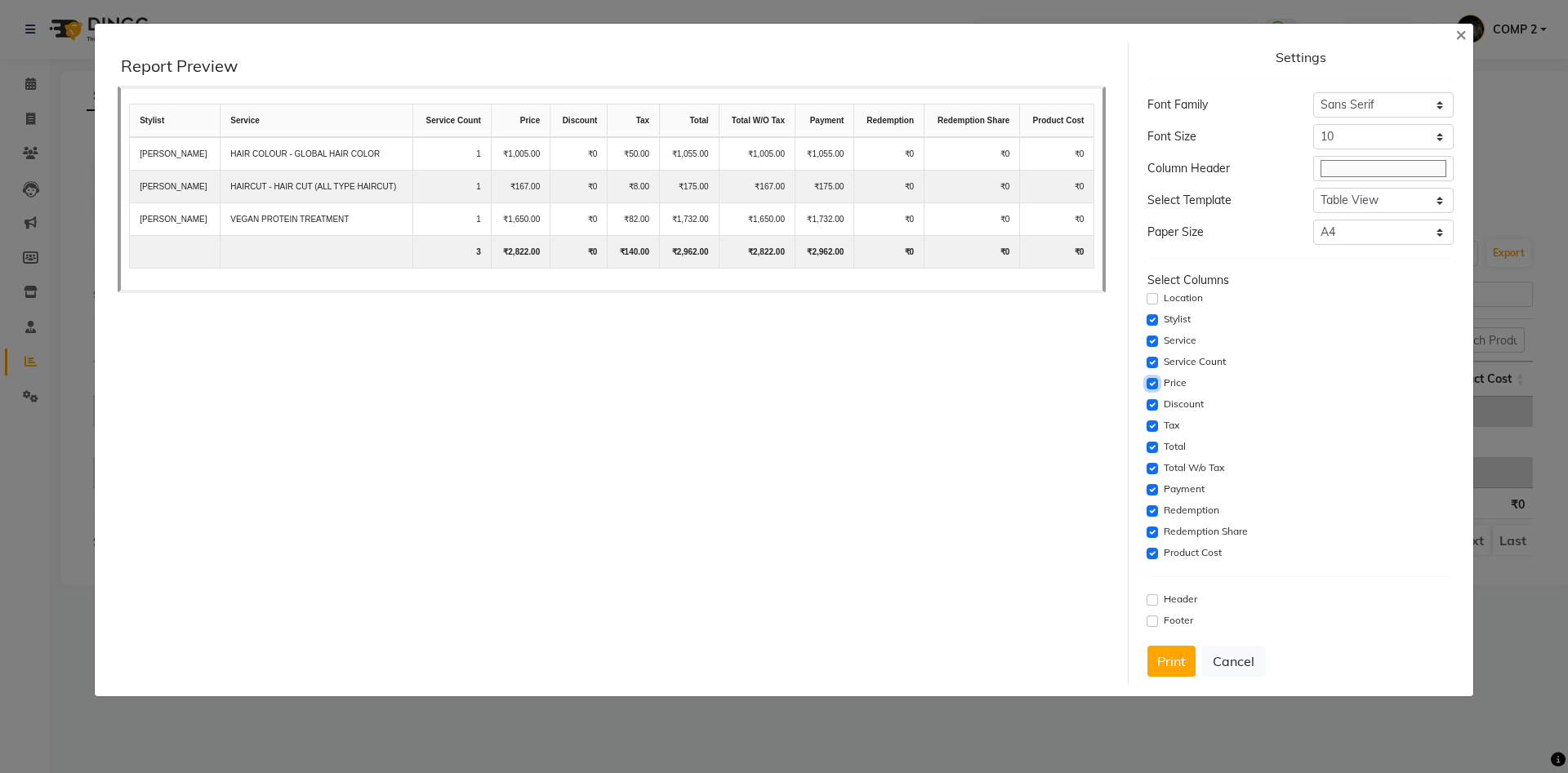
click at [1149, 385] on input "checkbox" at bounding box center [1151, 384] width 11 height 11
checkbox input "false"
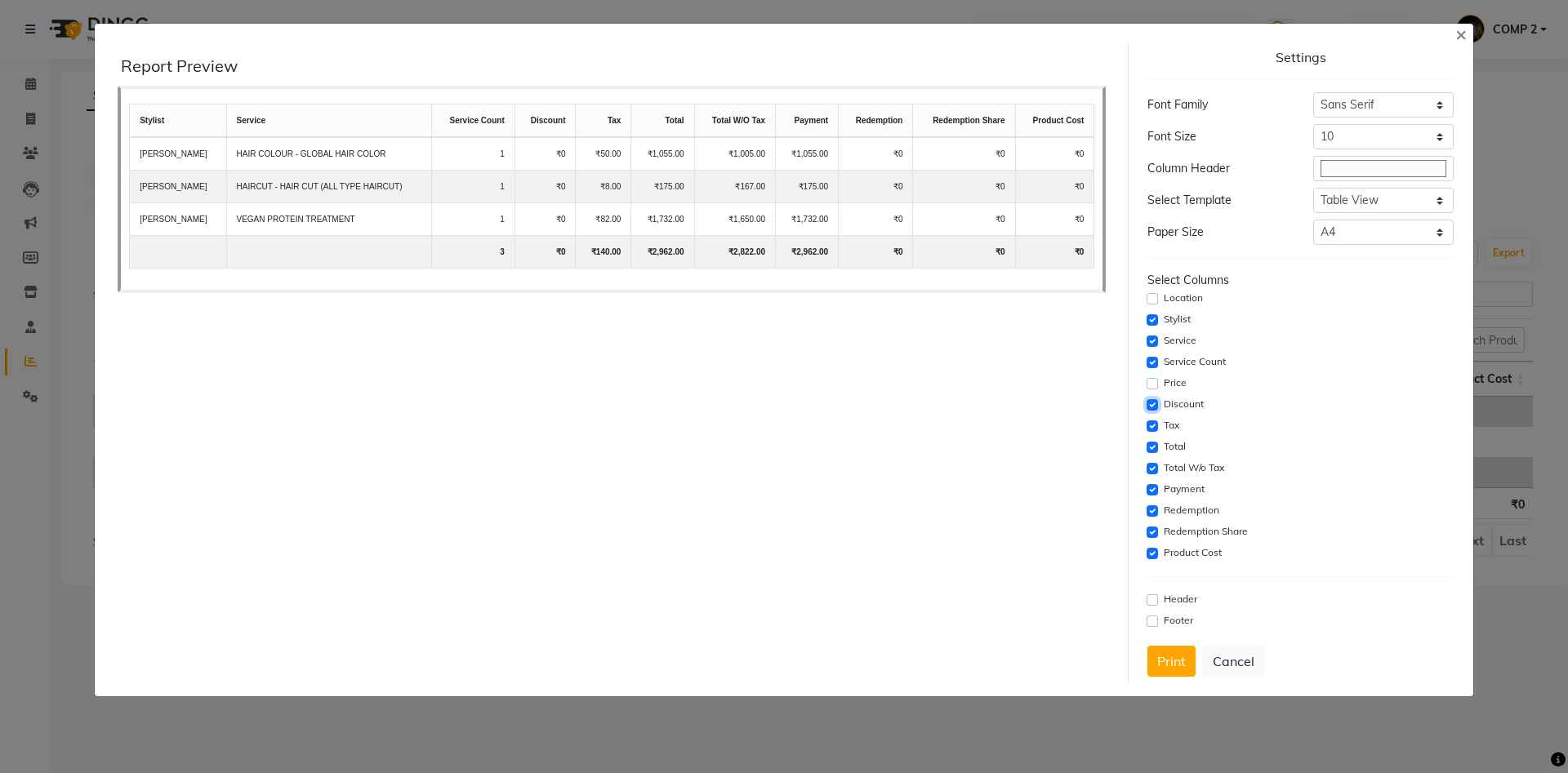
click at [1150, 405] on input "checkbox" at bounding box center [1151, 405] width 11 height 11
checkbox input "false"
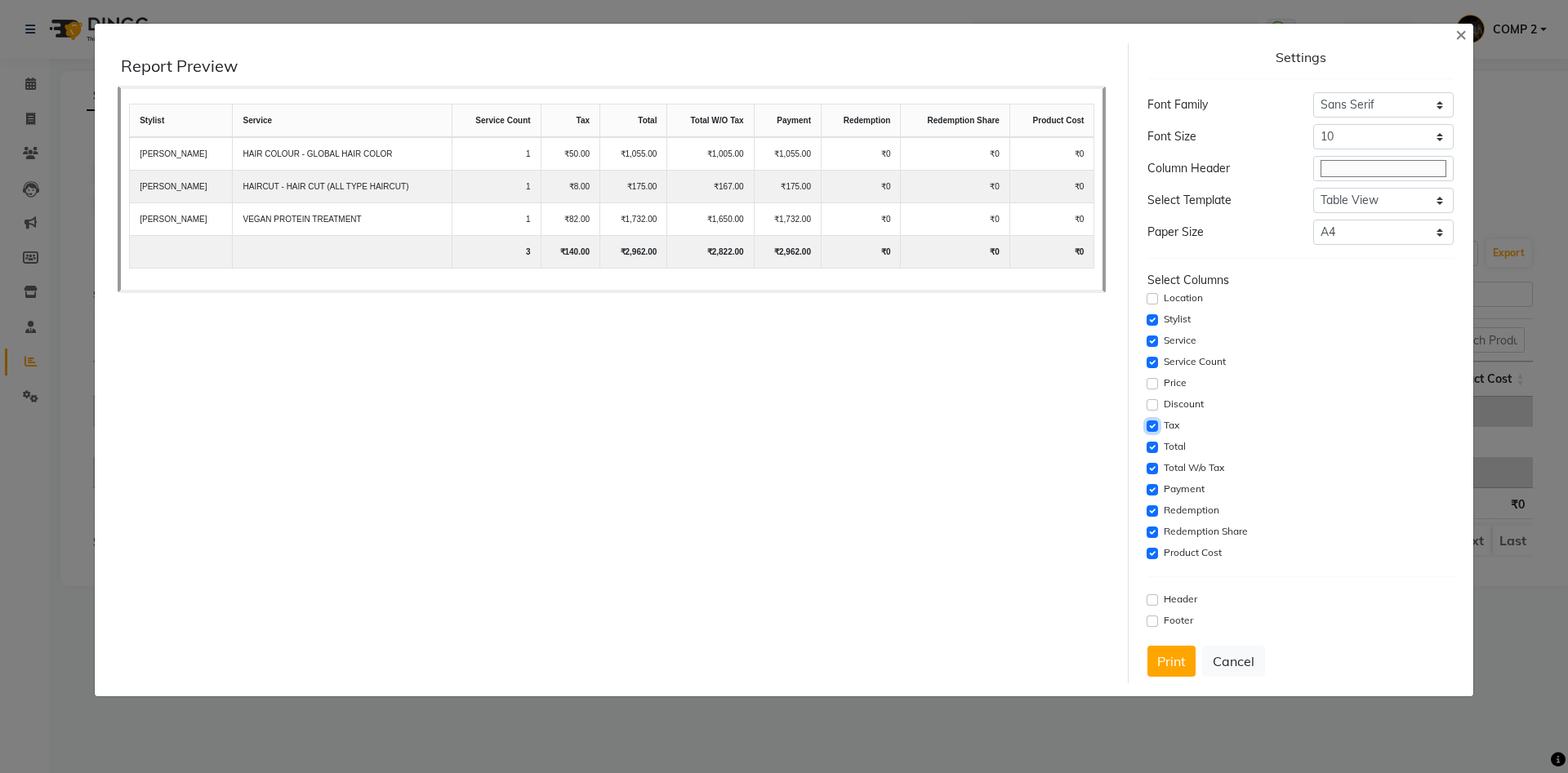
drag, startPoint x: 1151, startPoint y: 426, endPoint x: 1151, endPoint y: 450, distance: 24.0
click at [1151, 432] on div "Tax" at bounding box center [1299, 426] width 305 height 19
click at [1151, 451] on input "checkbox" at bounding box center [1151, 448] width 11 height 11
checkbox input "false"
click at [1153, 423] on input "checkbox" at bounding box center [1151, 426] width 11 height 11
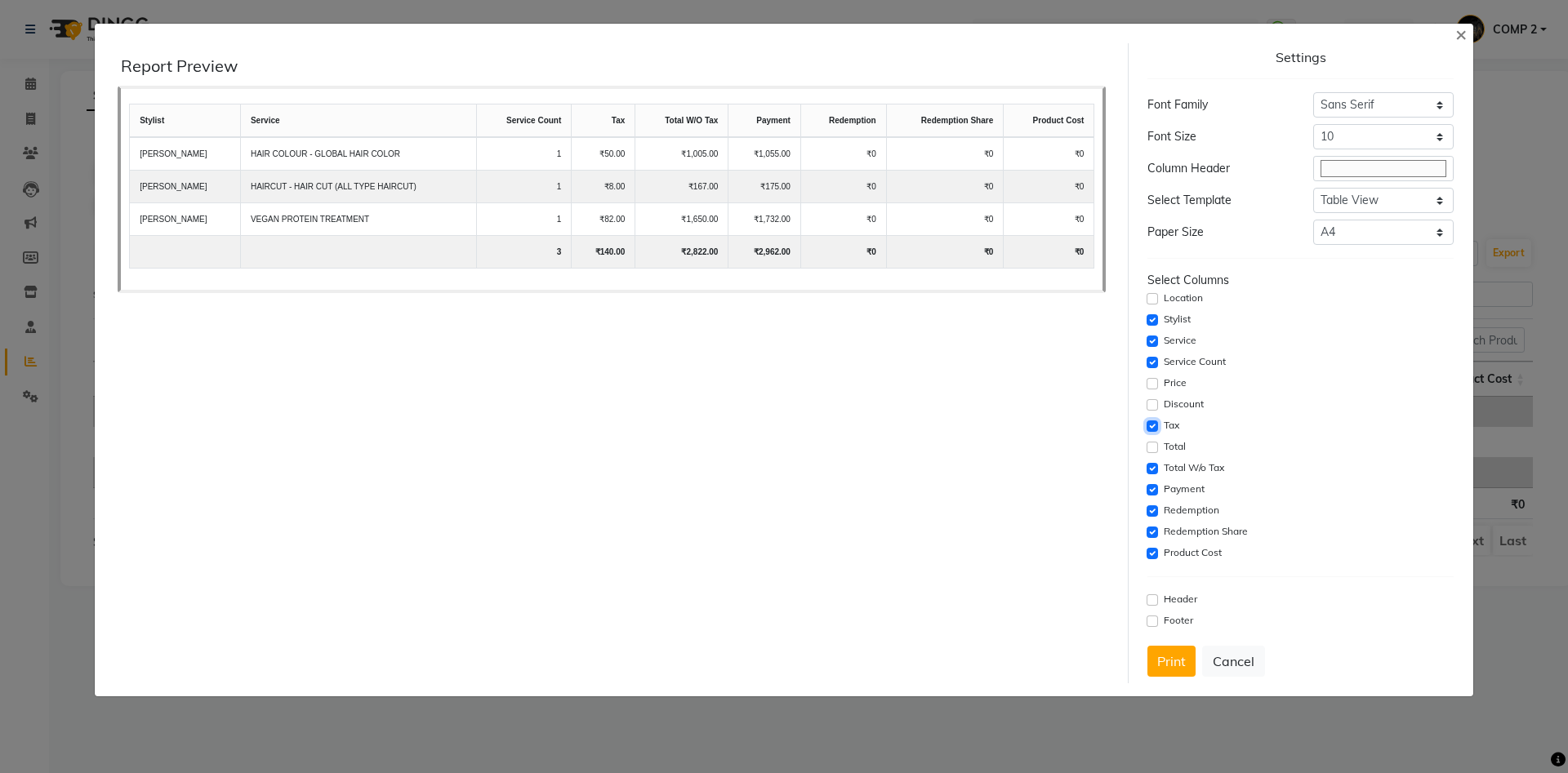
checkbox input "false"
click at [1156, 489] on input "checkbox" at bounding box center [1151, 490] width 11 height 11
checkbox input "false"
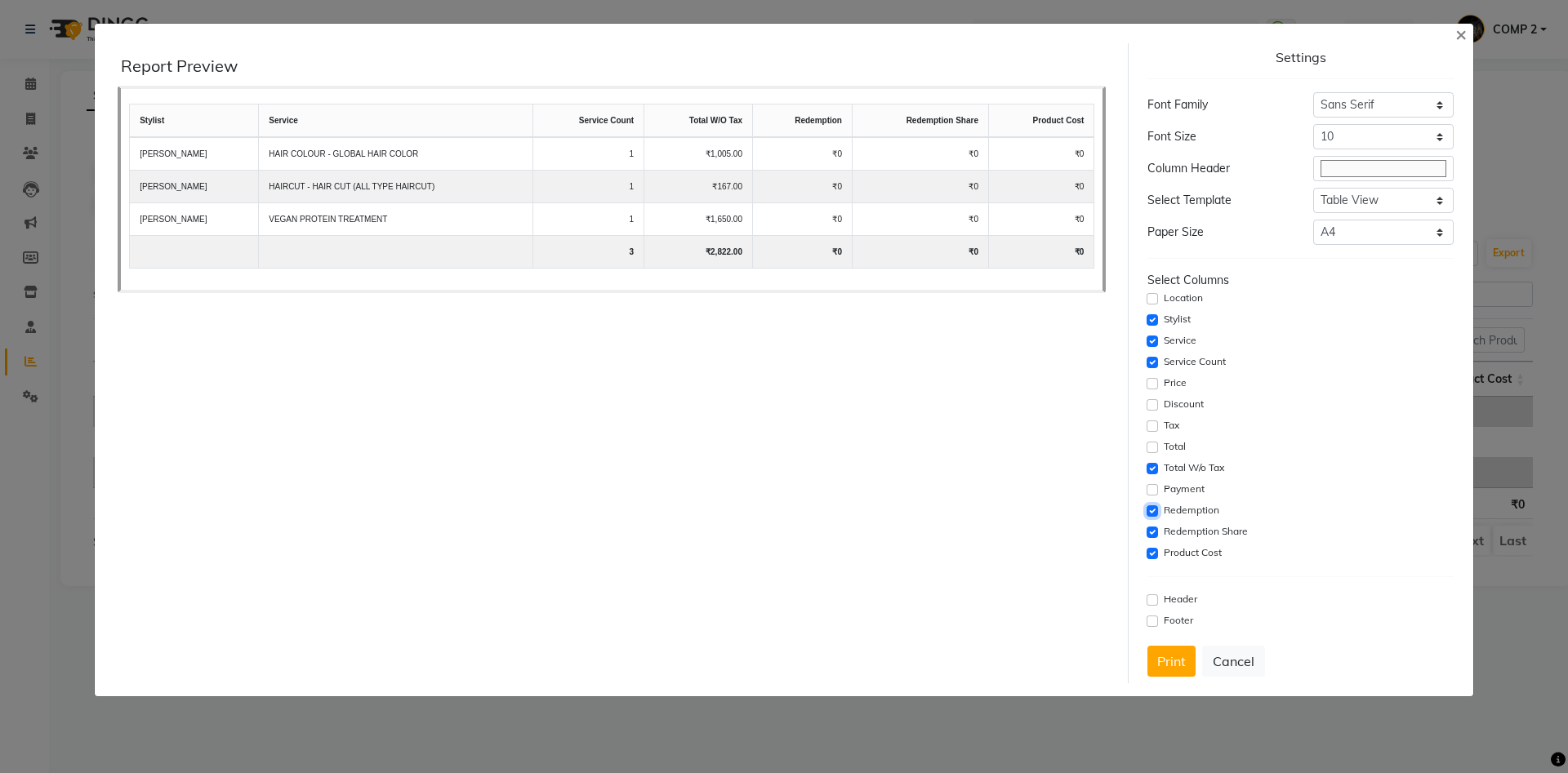
click at [1153, 512] on input "checkbox" at bounding box center [1151, 511] width 11 height 11
checkbox input "false"
click at [1155, 528] on div "Redemption Share" at bounding box center [1299, 532] width 305 height 19
click at [1156, 531] on input "checkbox" at bounding box center [1151, 532] width 11 height 11
checkbox input "false"
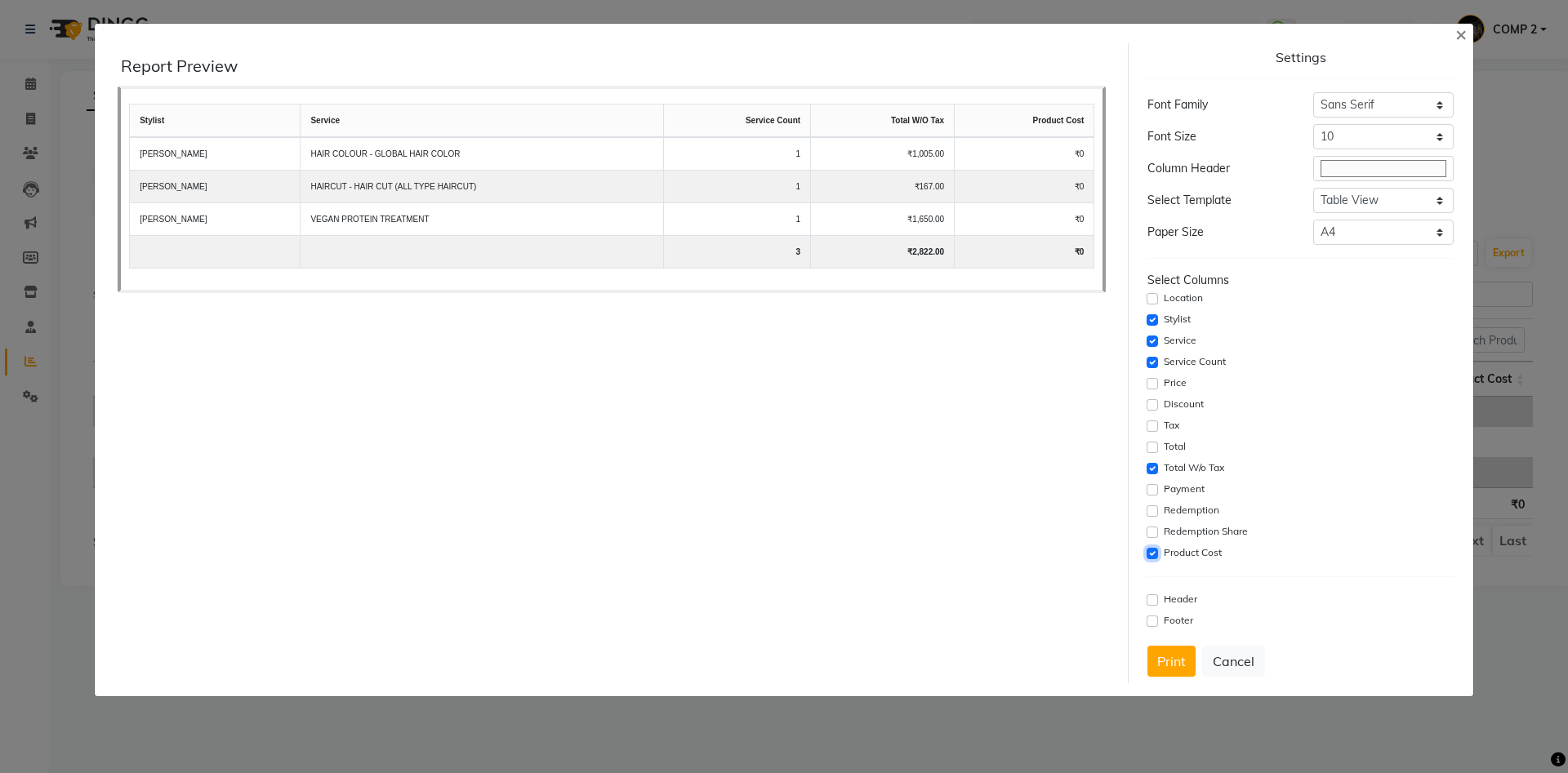
drag, startPoint x: 1156, startPoint y: 556, endPoint x: 1162, endPoint y: 568, distance: 13.4
click at [1156, 557] on input "checkbox" at bounding box center [1151, 554] width 11 height 11
checkbox input "false"
click at [1178, 670] on button "Print" at bounding box center [1171, 661] width 48 height 31
click at [1240, 660] on button "Cancel" at bounding box center [1233, 661] width 63 height 31
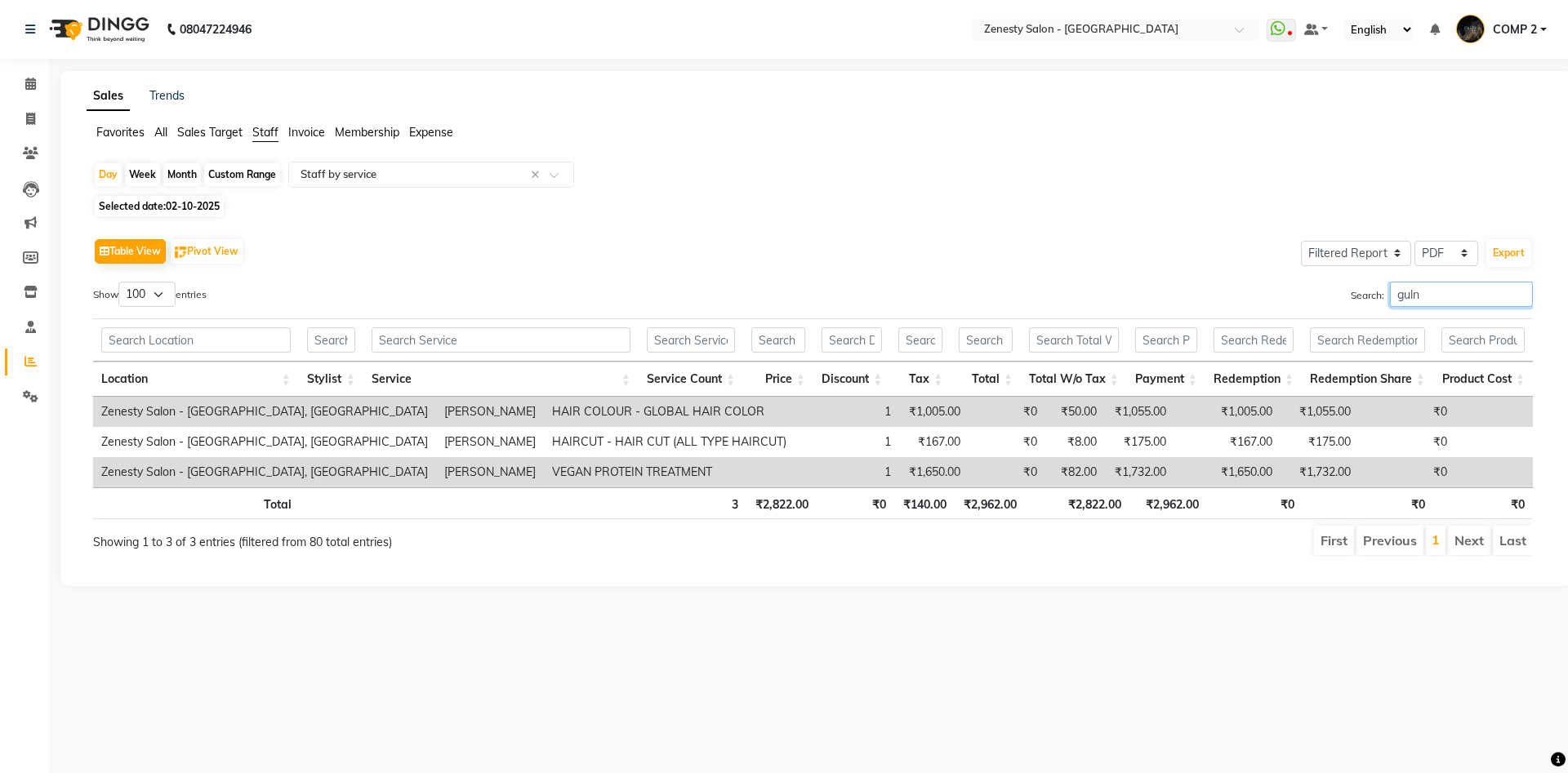
drag, startPoint x: 1419, startPoint y: 285, endPoint x: 1242, endPoint y: 287, distance: 177.0
click at [1390, 287] on input "guln" at bounding box center [1462, 295] width 143 height 26
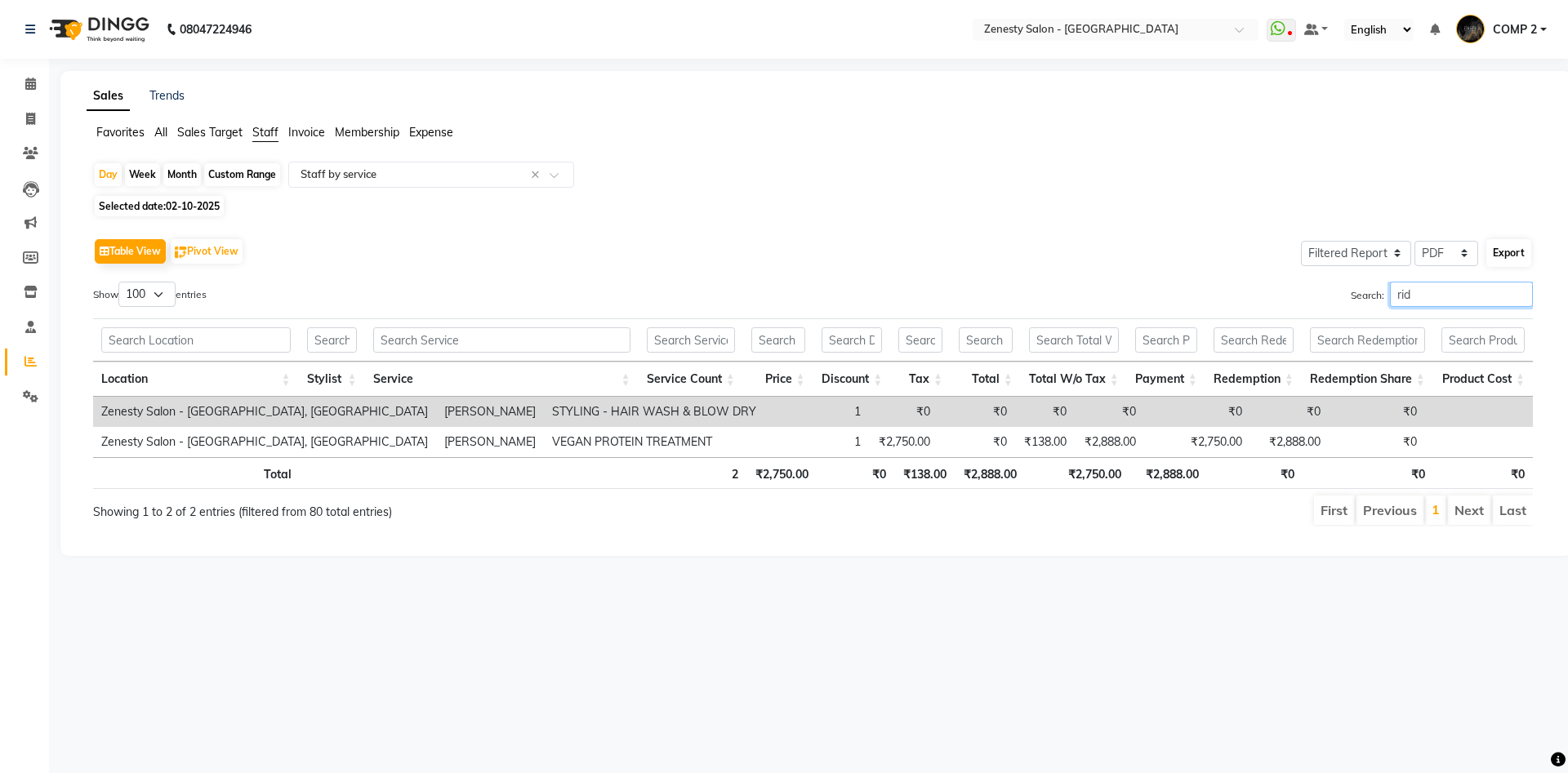
type input "rid"
click at [1504, 252] on button "Export" at bounding box center [1509, 253] width 45 height 27
select select "sans-serif"
select select "10px"
select select "template_1"
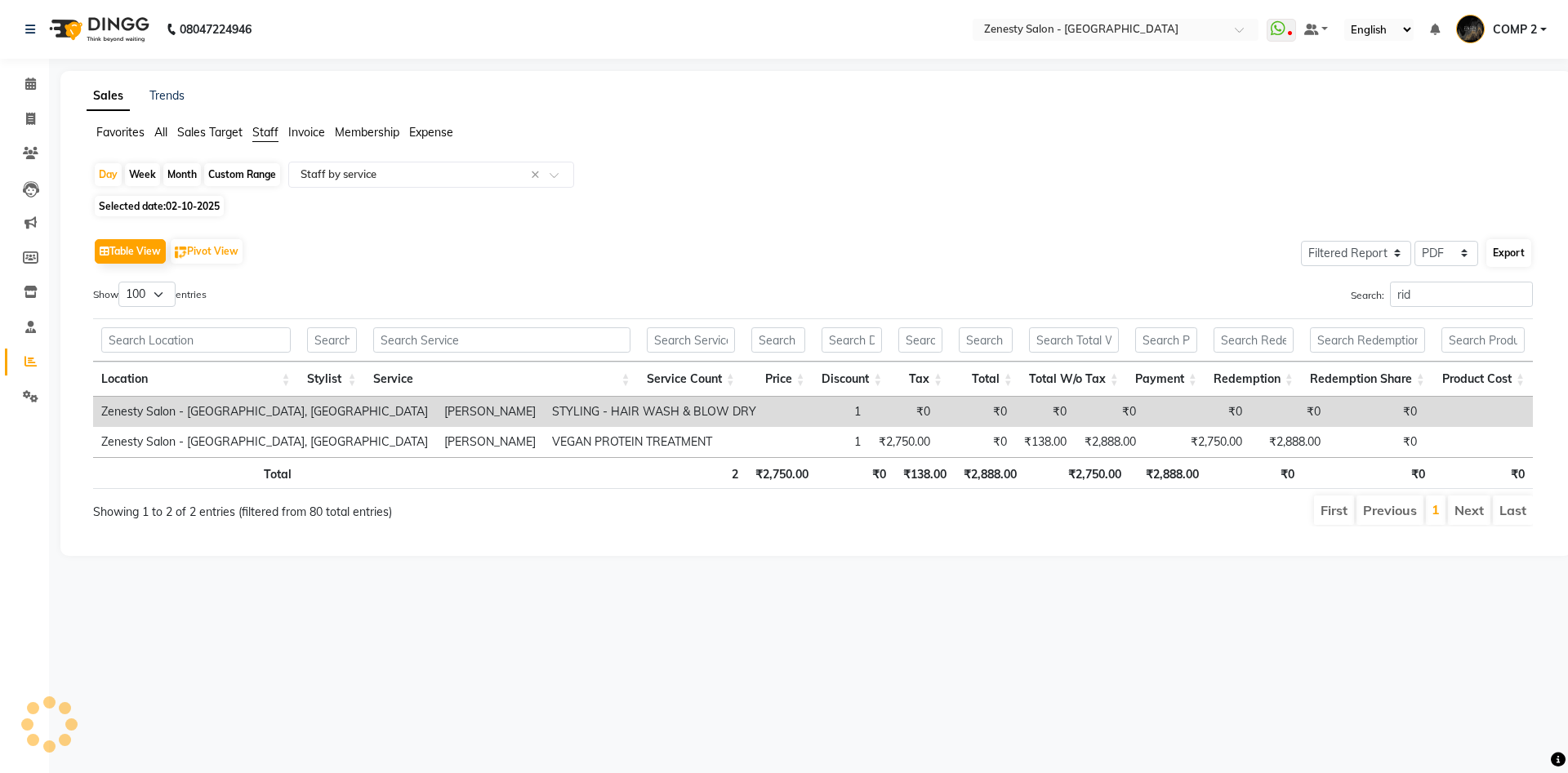
select select "A4"
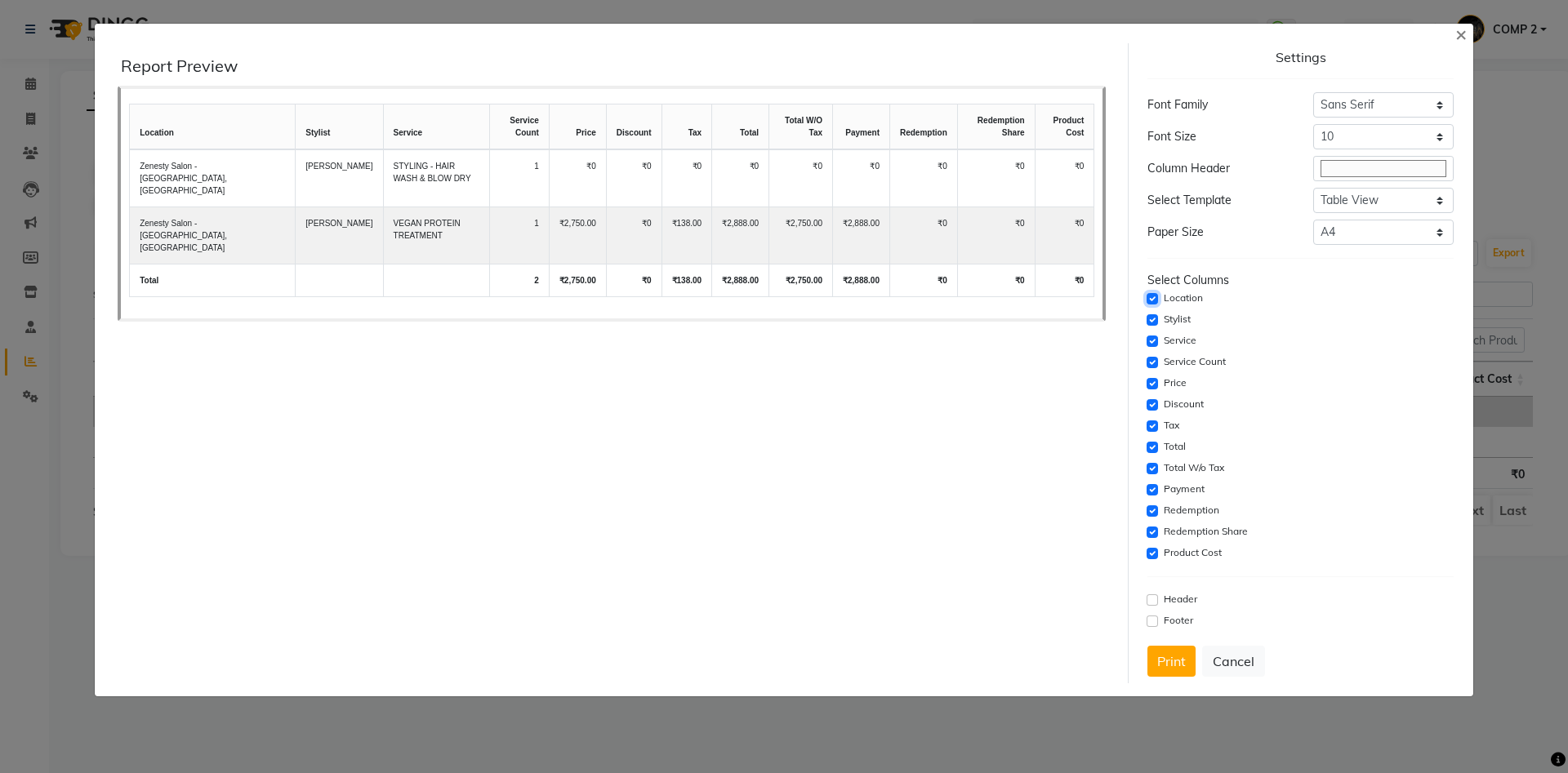
click at [1155, 302] on input "checkbox" at bounding box center [1151, 299] width 11 height 11
checkbox input "false"
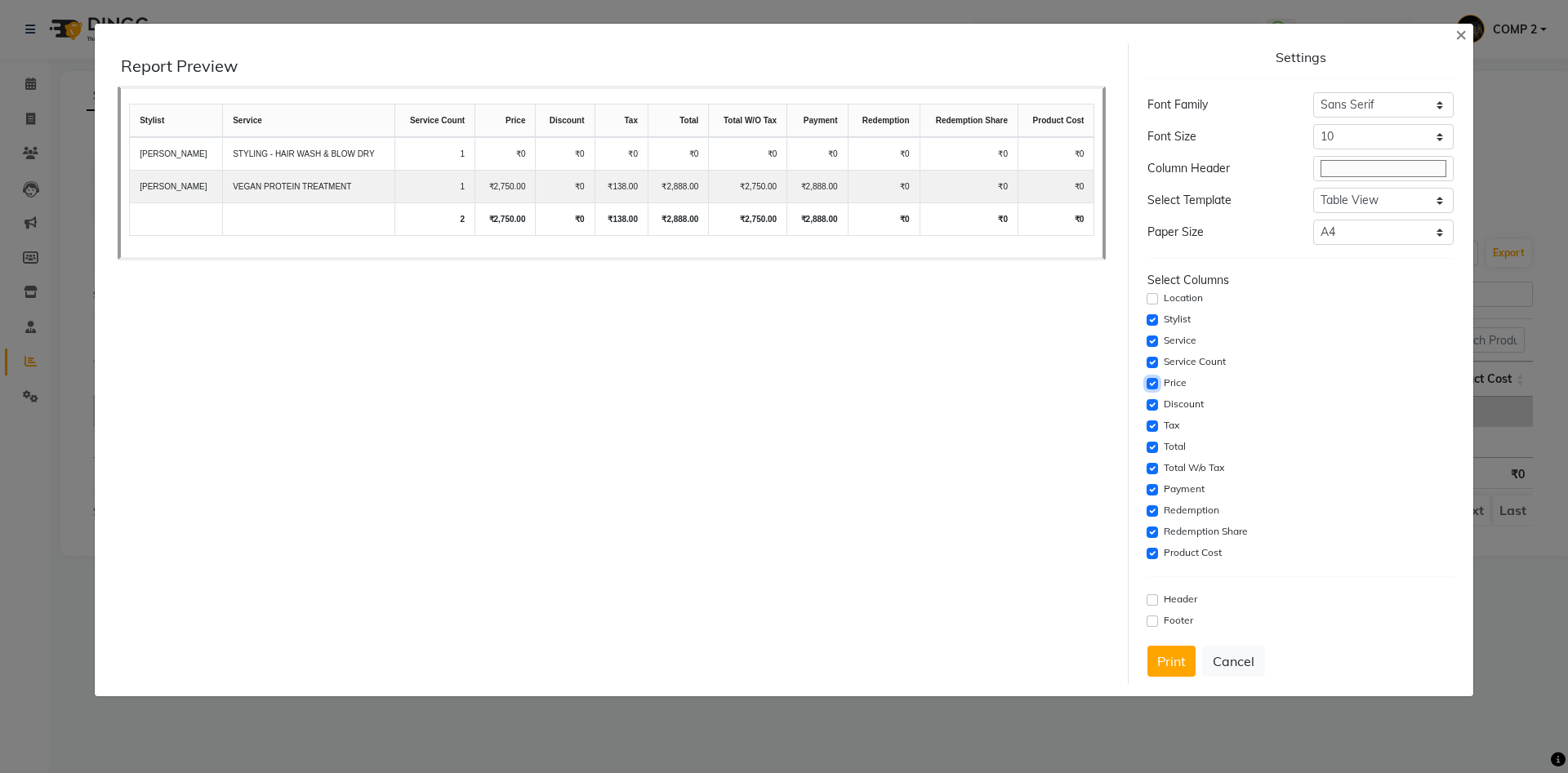
click at [1156, 382] on input "checkbox" at bounding box center [1151, 384] width 11 height 11
checkbox input "false"
click at [1155, 403] on input "checkbox" at bounding box center [1151, 405] width 11 height 11
checkbox input "false"
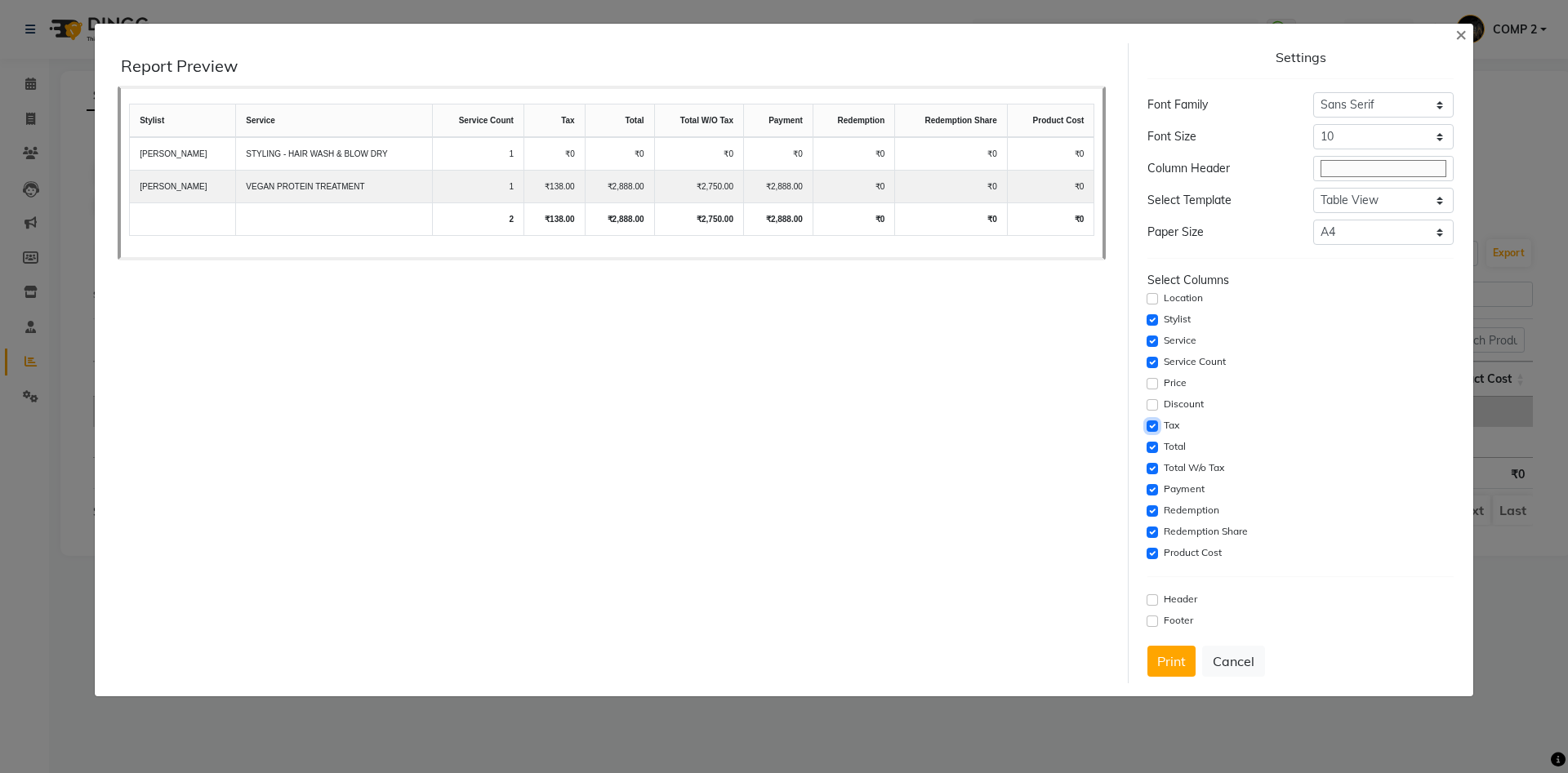
click at [1154, 429] on input "checkbox" at bounding box center [1151, 426] width 11 height 11
checkbox input "false"
click at [1153, 444] on input "checkbox" at bounding box center [1151, 448] width 11 height 11
checkbox input "false"
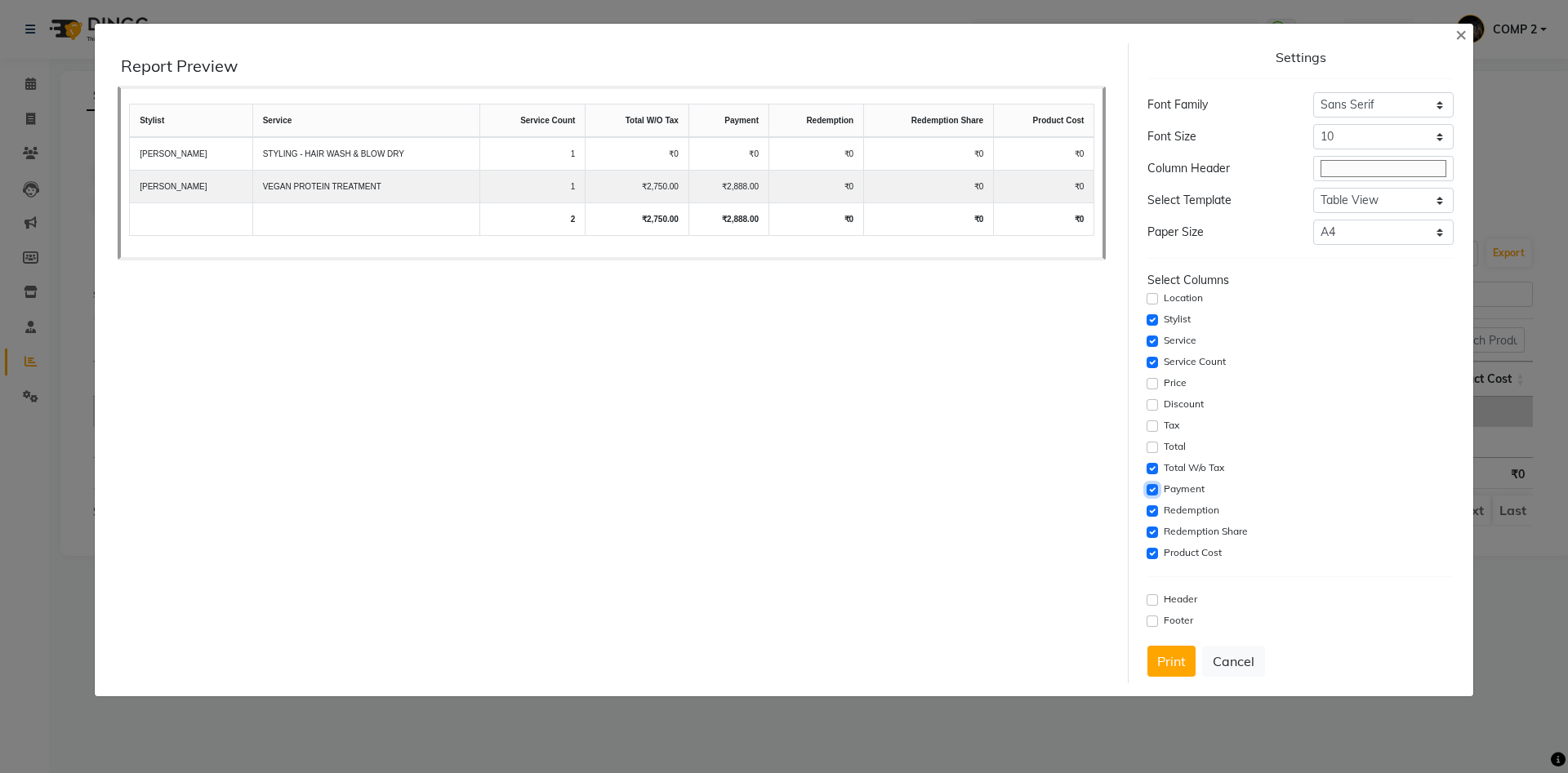
click at [1155, 490] on input "checkbox" at bounding box center [1151, 490] width 11 height 11
checkbox input "false"
click at [1155, 509] on input "checkbox" at bounding box center [1151, 511] width 11 height 11
checkbox input "false"
click at [1155, 529] on input "checkbox" at bounding box center [1151, 532] width 11 height 11
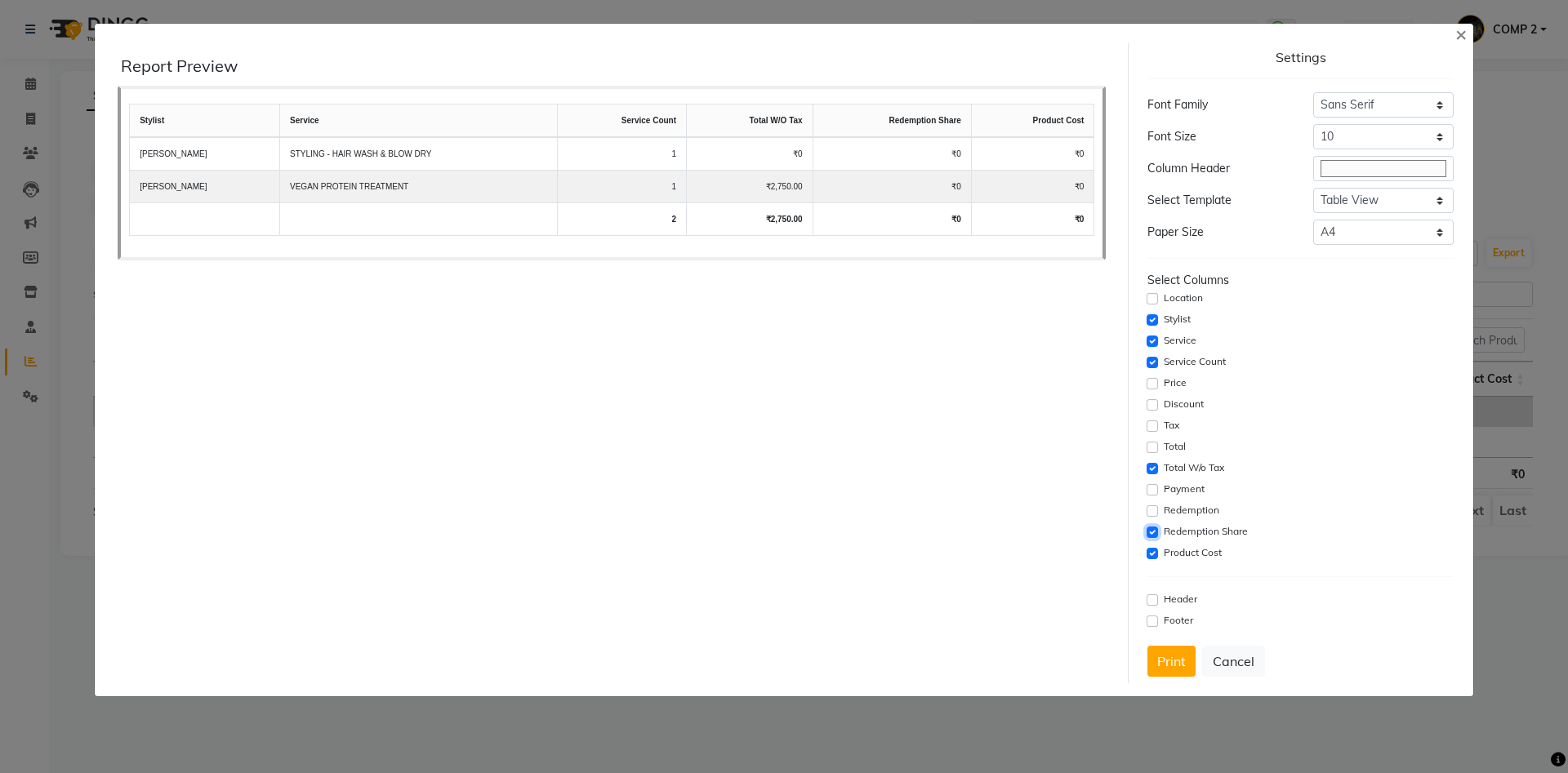
checkbox input "false"
click at [1152, 552] on input "checkbox" at bounding box center [1151, 554] width 11 height 11
checkbox input "false"
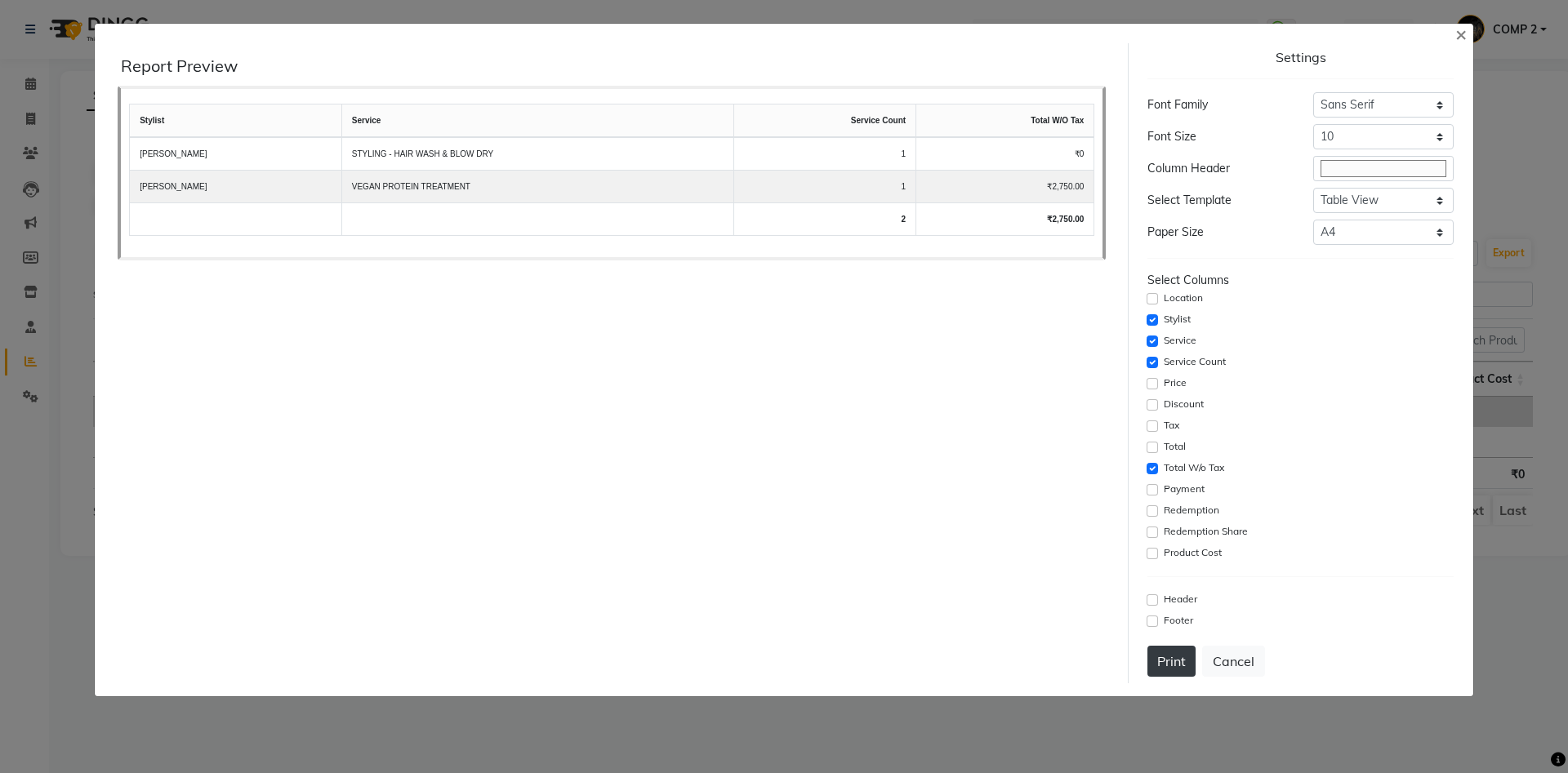
click at [1178, 662] on button "Print" at bounding box center [1171, 661] width 48 height 31
click at [1250, 661] on button "Cancel" at bounding box center [1233, 661] width 63 height 31
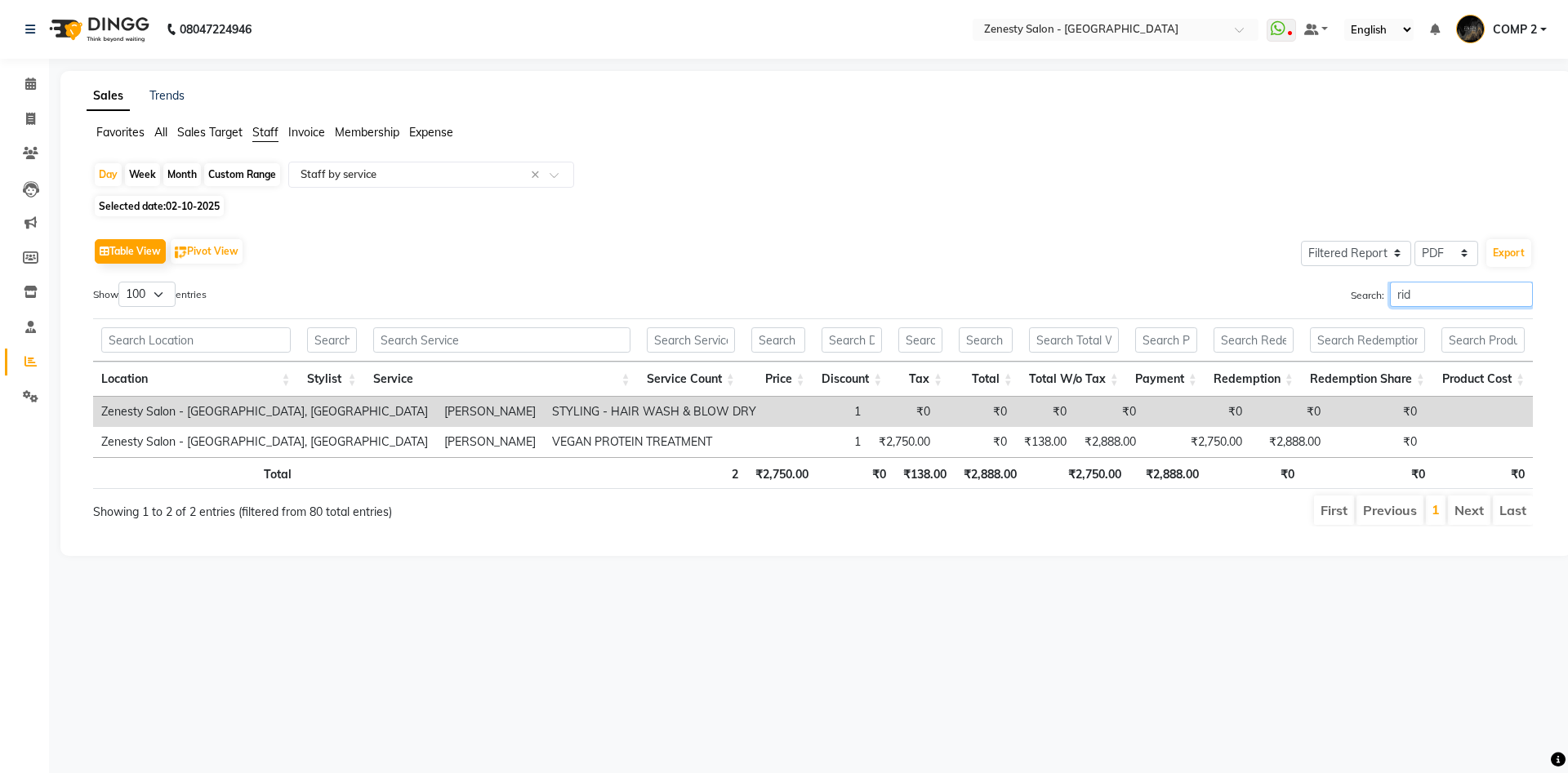
drag, startPoint x: 1421, startPoint y: 283, endPoint x: 1208, endPoint y: 286, distance: 213.0
click at [1390, 286] on input "rid" at bounding box center [1462, 295] width 143 height 26
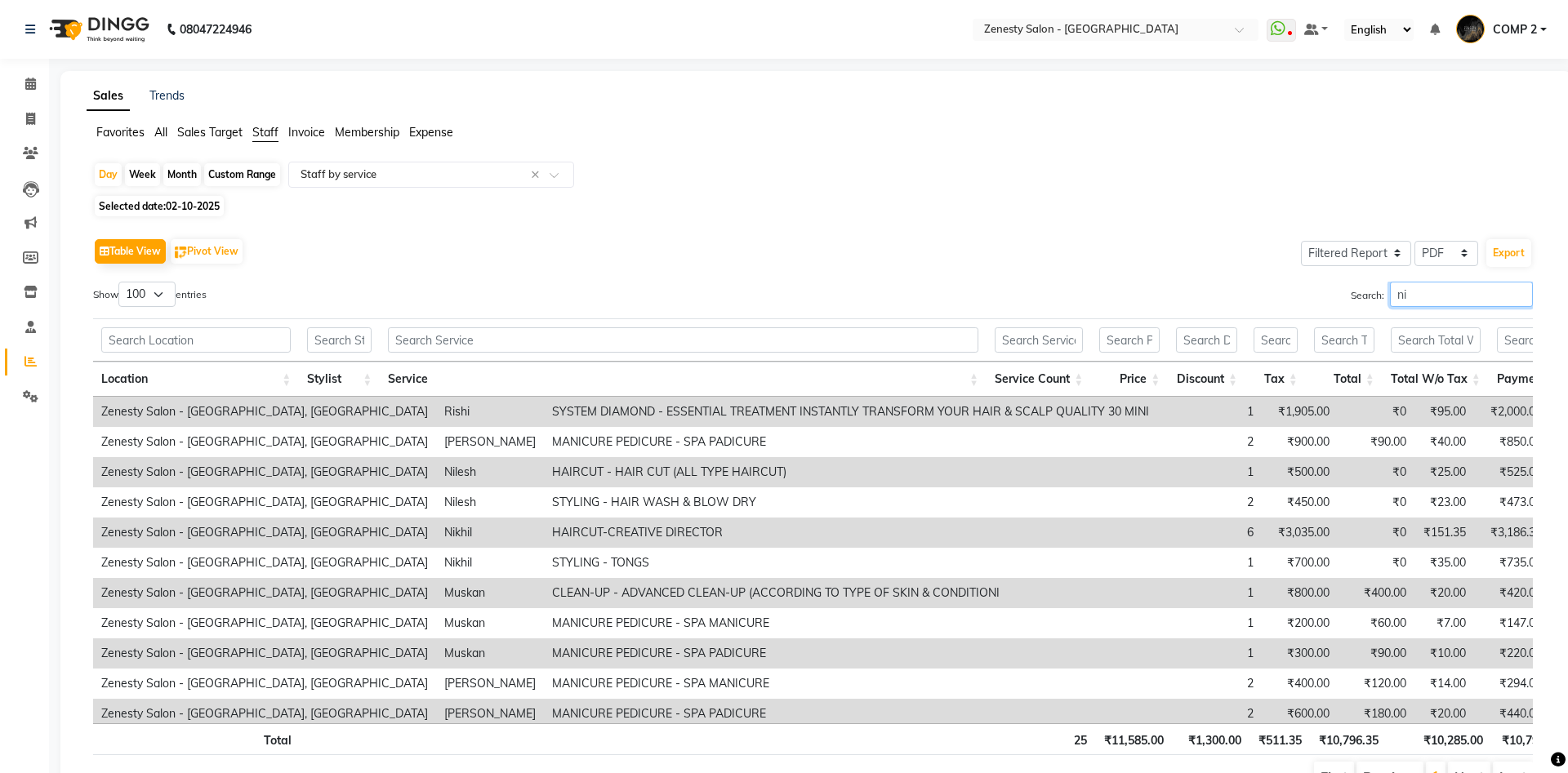
type input "n"
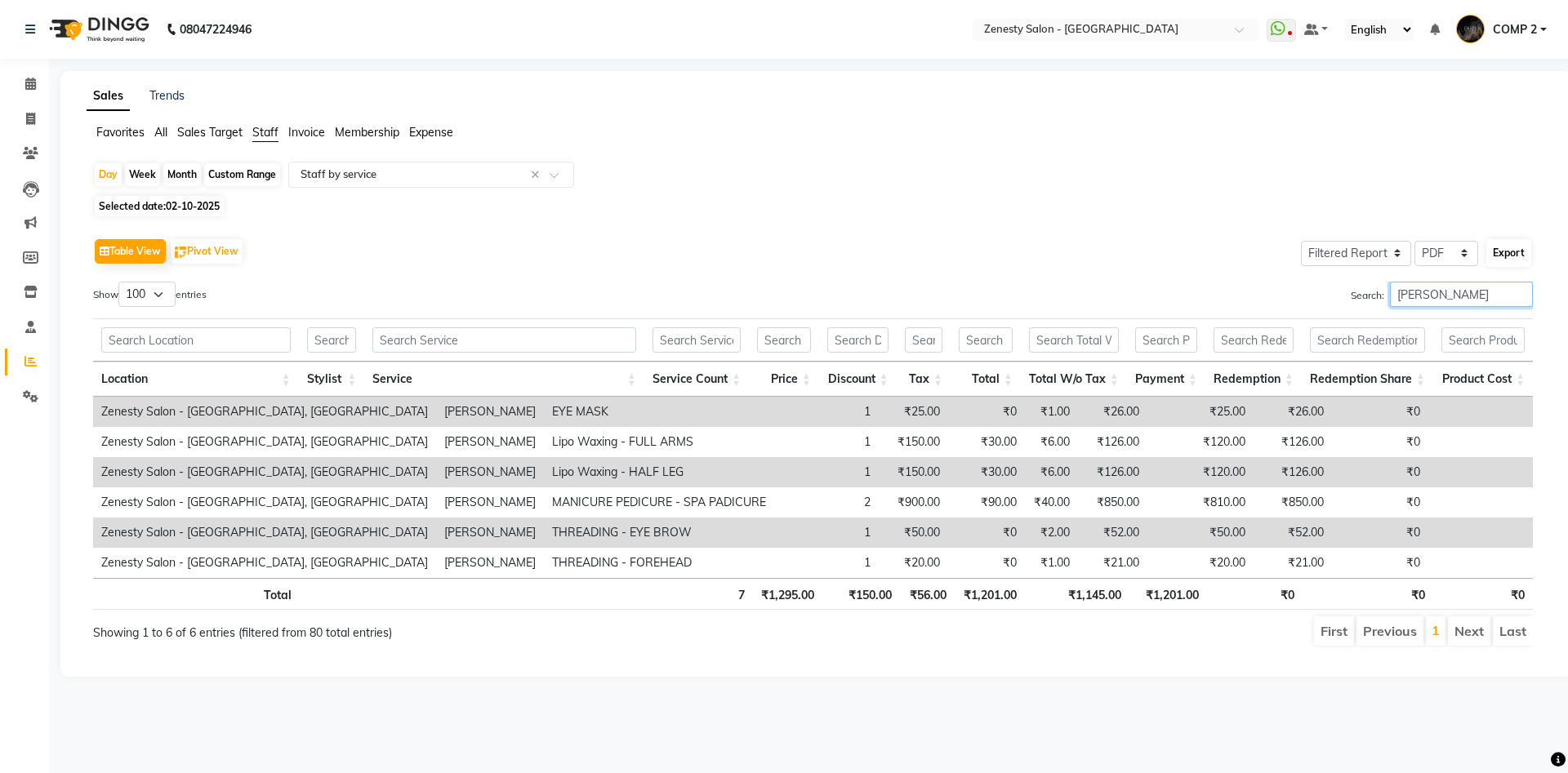
type input "[PERSON_NAME]"
click at [1513, 255] on button "Export" at bounding box center [1509, 253] width 45 height 27
select select "sans-serif"
select select "10px"
select select "template_1"
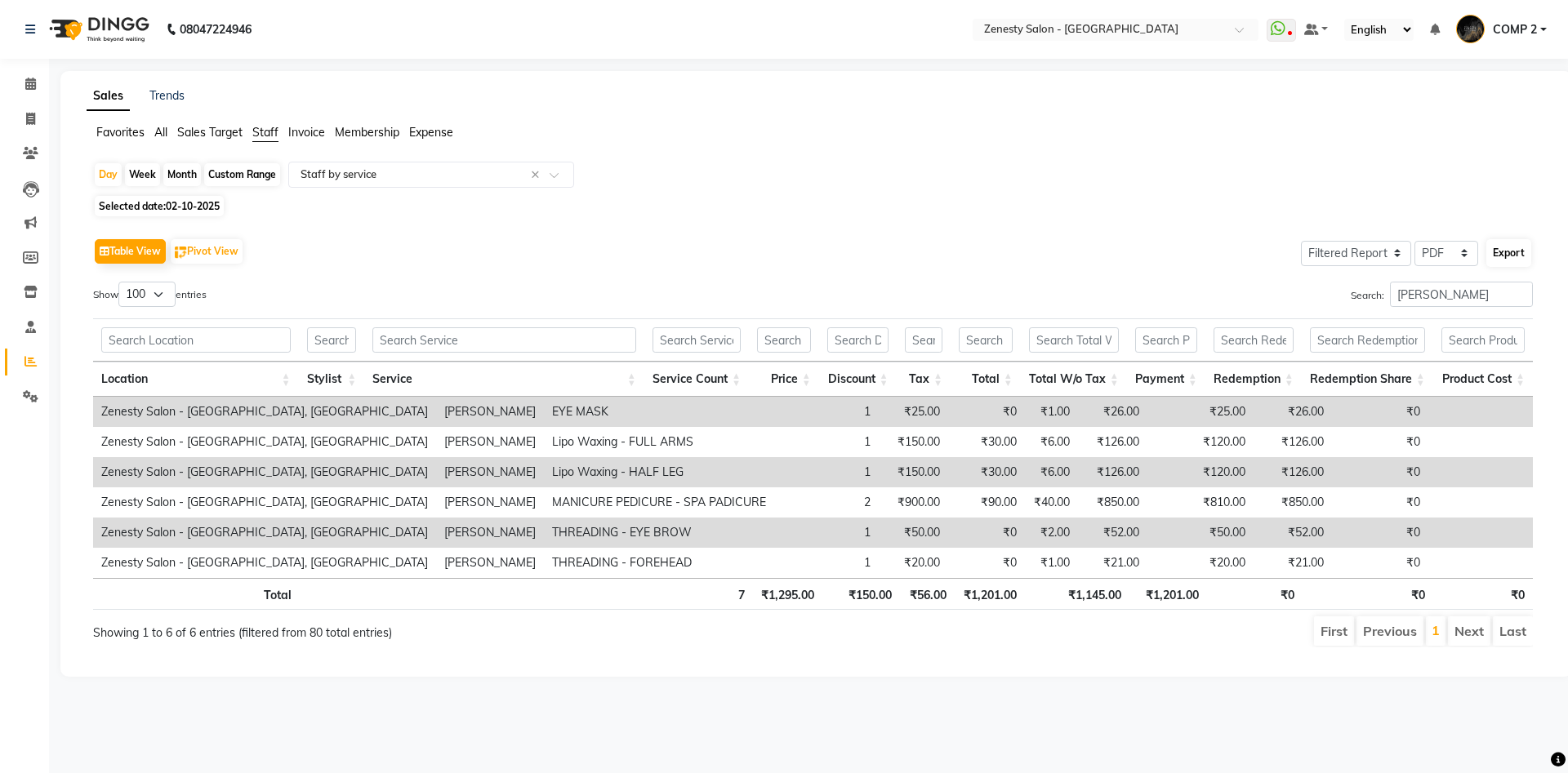
select select "A4"
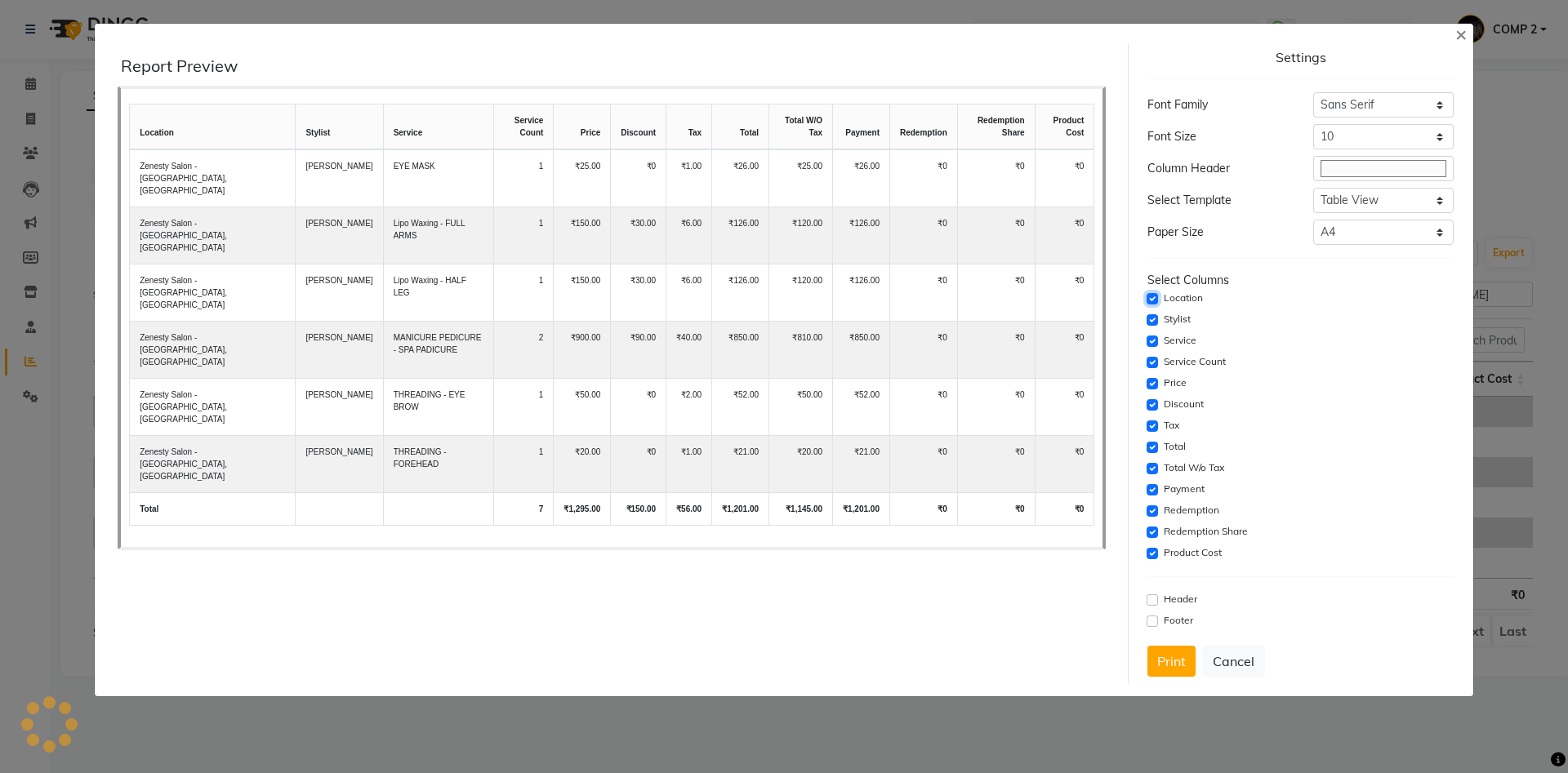
click at [1150, 298] on input "checkbox" at bounding box center [1151, 299] width 11 height 11
checkbox input "false"
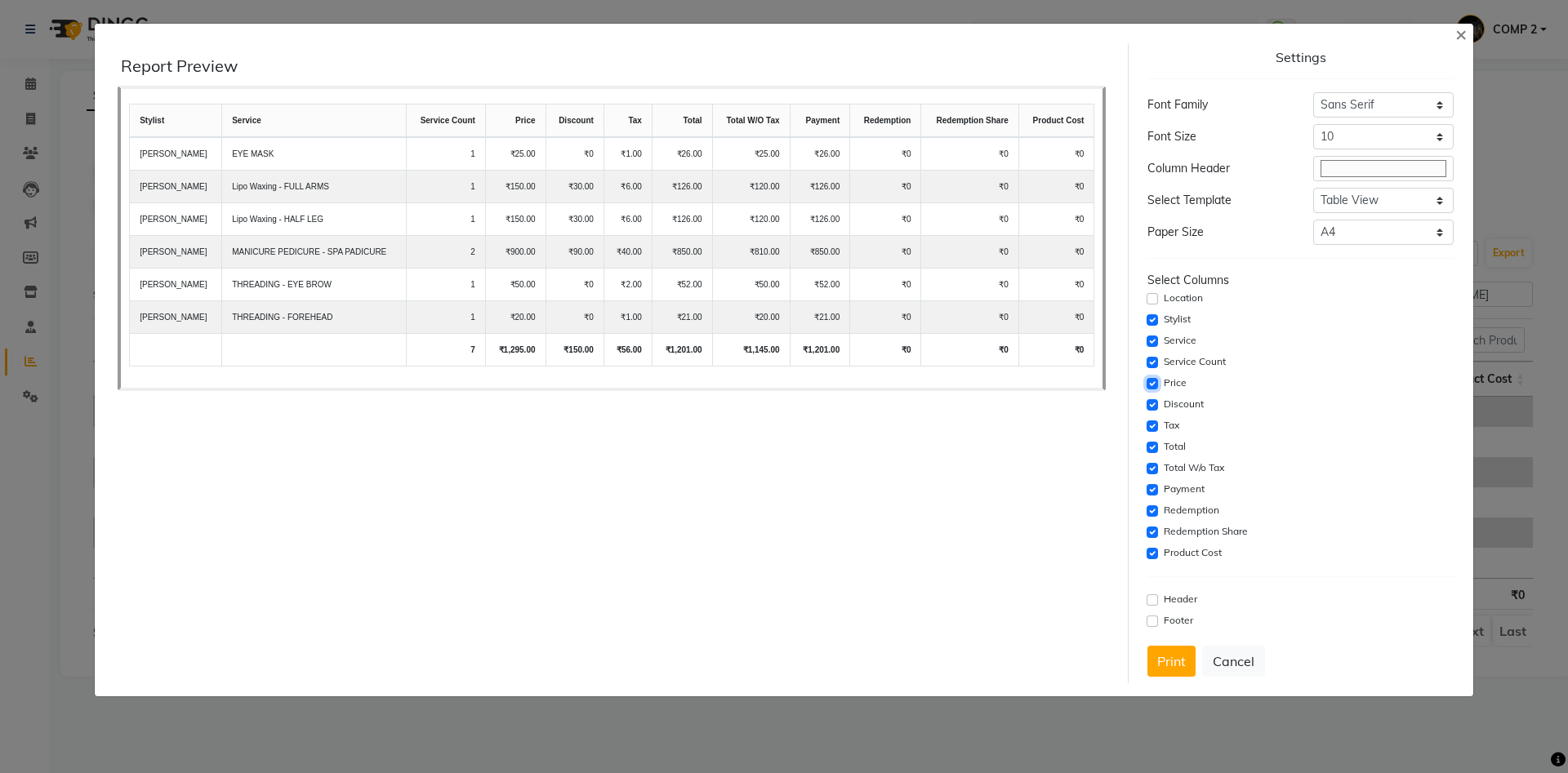
drag, startPoint x: 1151, startPoint y: 383, endPoint x: 1148, endPoint y: 392, distance: 9.5
click at [1151, 385] on input "checkbox" at bounding box center [1151, 384] width 11 height 11
checkbox input "false"
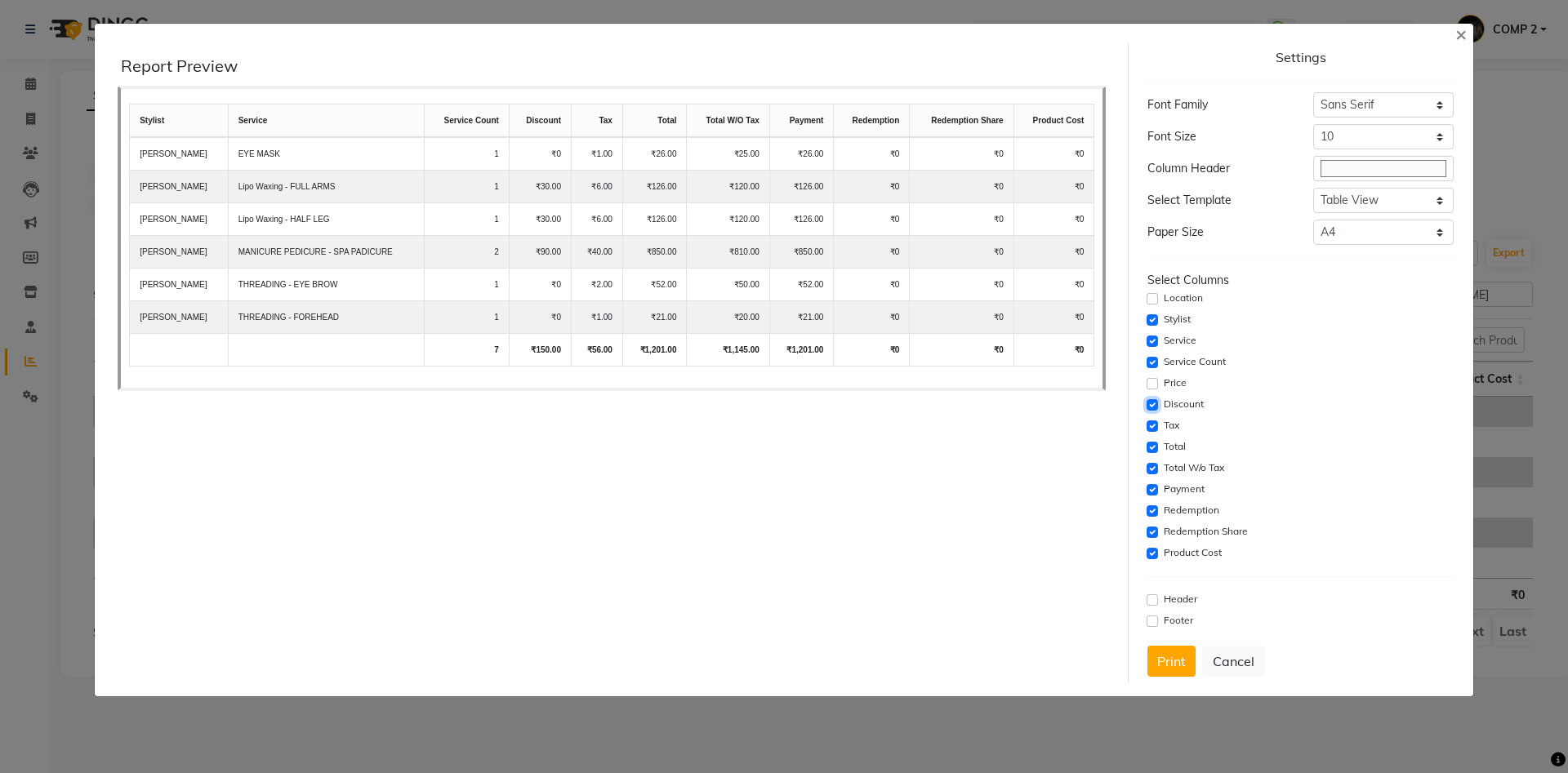
click at [1151, 405] on input "checkbox" at bounding box center [1151, 405] width 11 height 11
checkbox input "false"
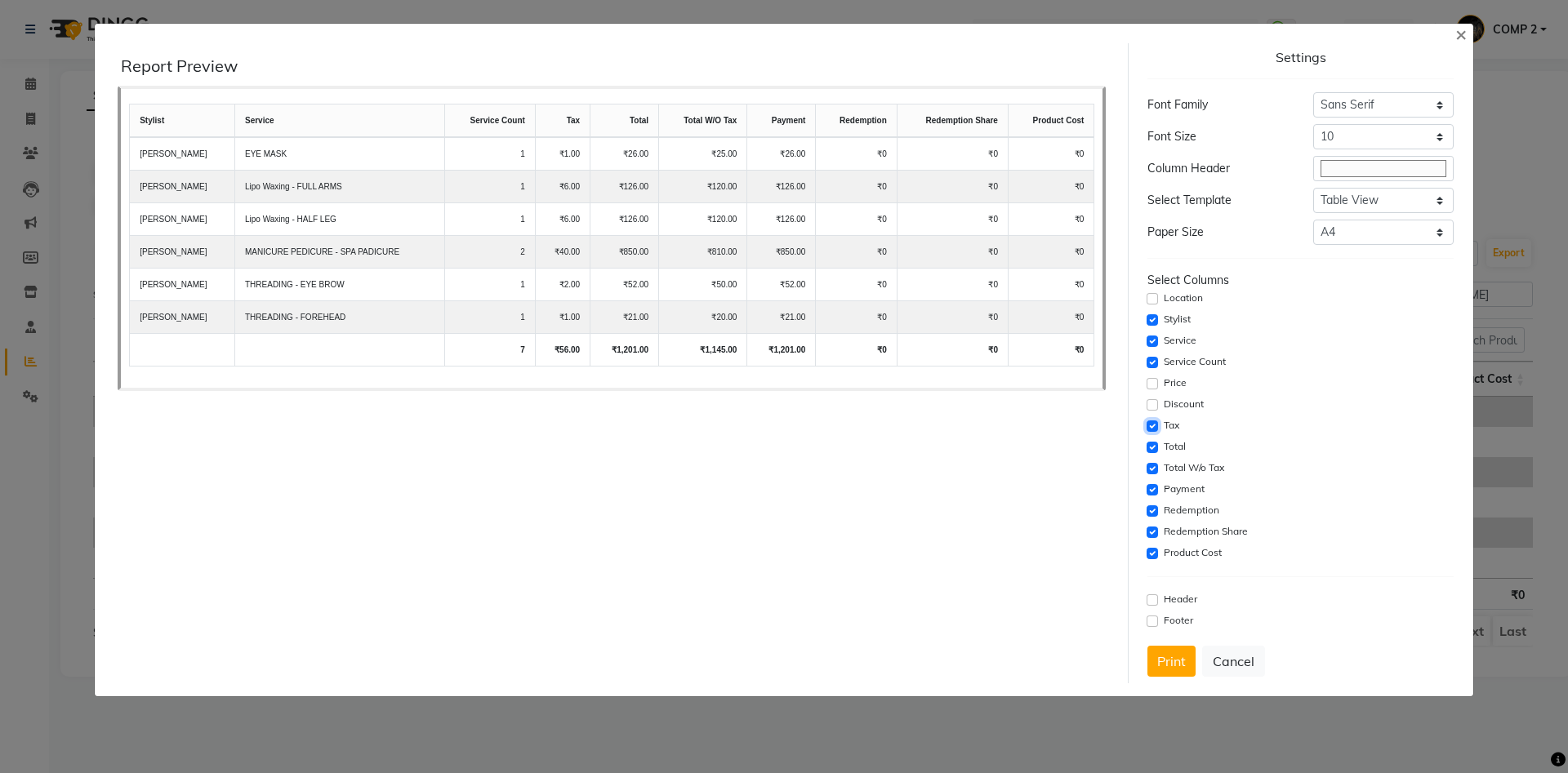
click at [1151, 430] on input "checkbox" at bounding box center [1151, 426] width 11 height 11
checkbox input "false"
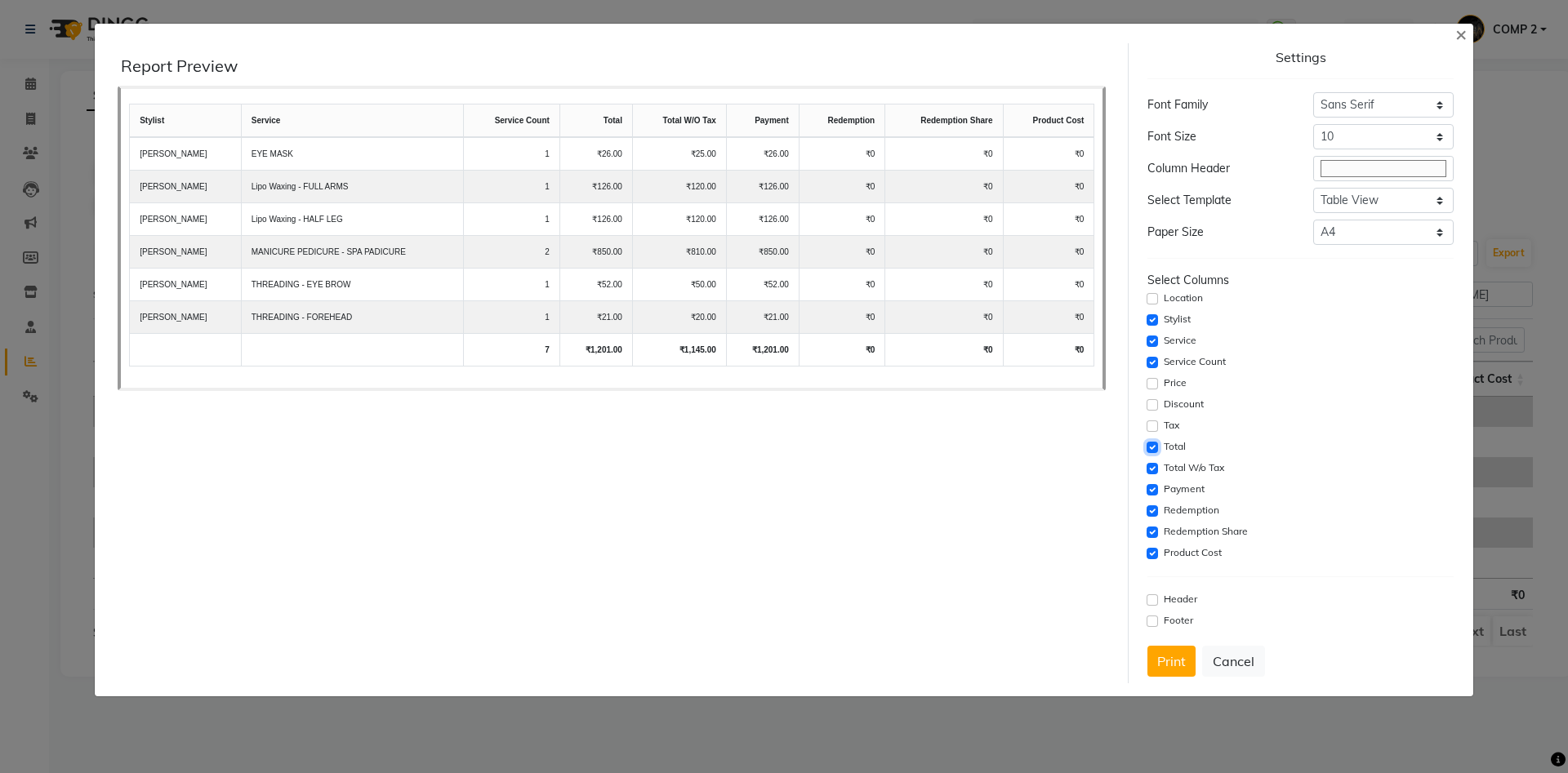
click at [1149, 444] on input "checkbox" at bounding box center [1151, 448] width 11 height 11
checkbox input "false"
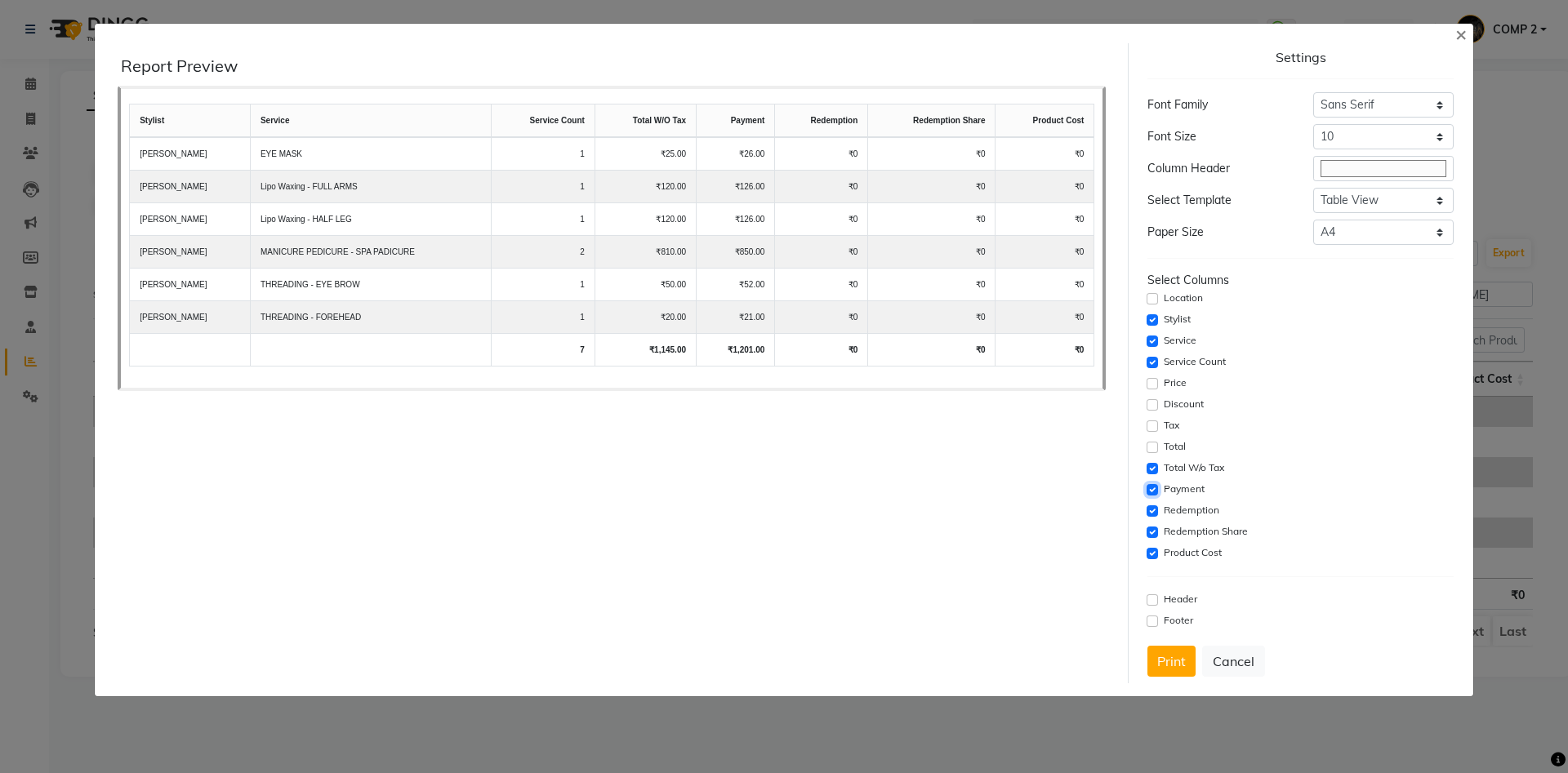
drag, startPoint x: 1152, startPoint y: 489, endPoint x: 1153, endPoint y: 505, distance: 16.0
click at [1153, 490] on input "checkbox" at bounding box center [1151, 490] width 11 height 11
checkbox input "false"
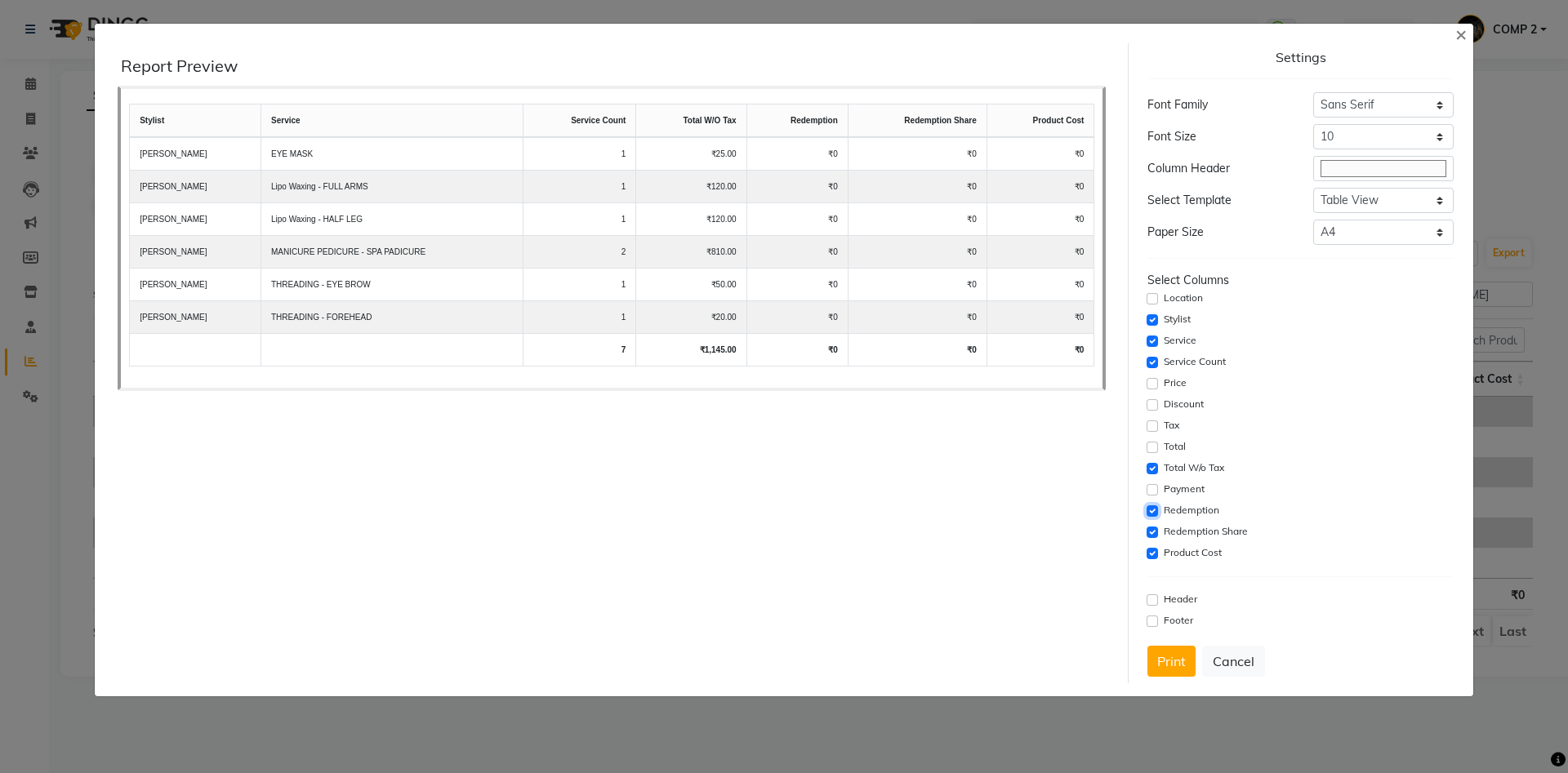
click at [1153, 508] on input "checkbox" at bounding box center [1151, 511] width 11 height 11
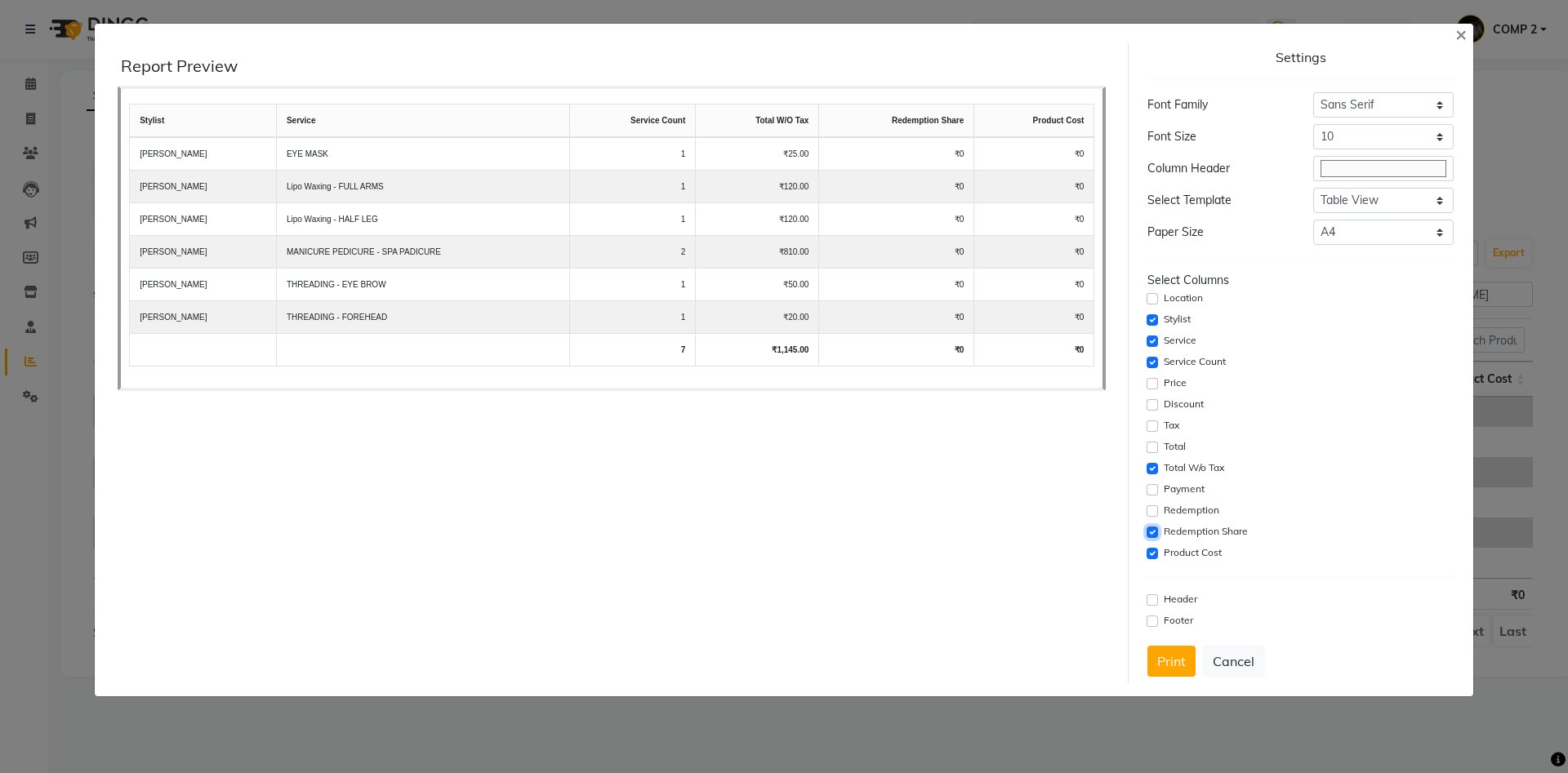
drag, startPoint x: 1152, startPoint y: 528, endPoint x: 1151, endPoint y: 547, distance: 19.0
click at [1152, 531] on input "checkbox" at bounding box center [1151, 532] width 11 height 11
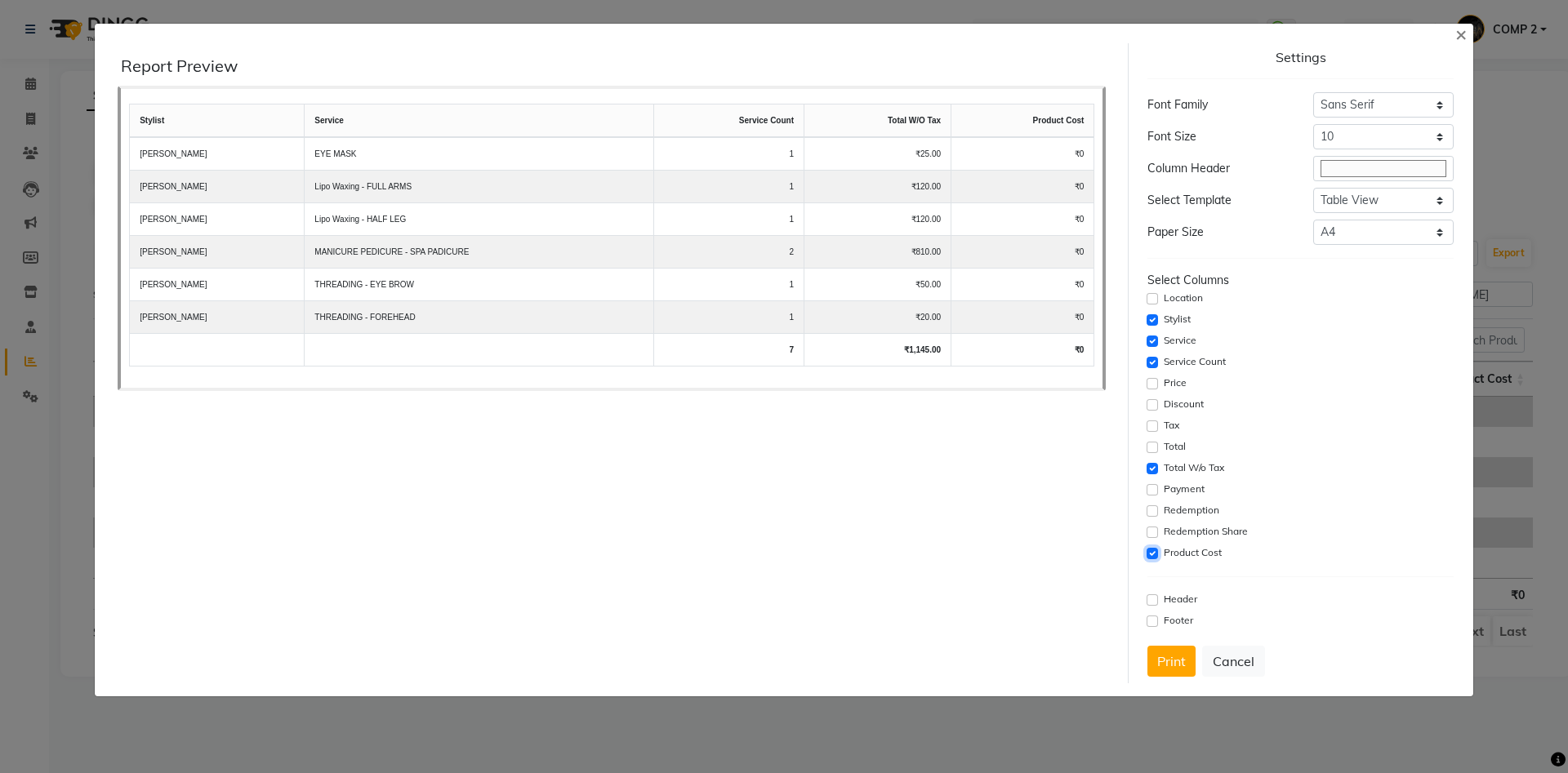
click at [1150, 550] on input "checkbox" at bounding box center [1151, 554] width 11 height 11
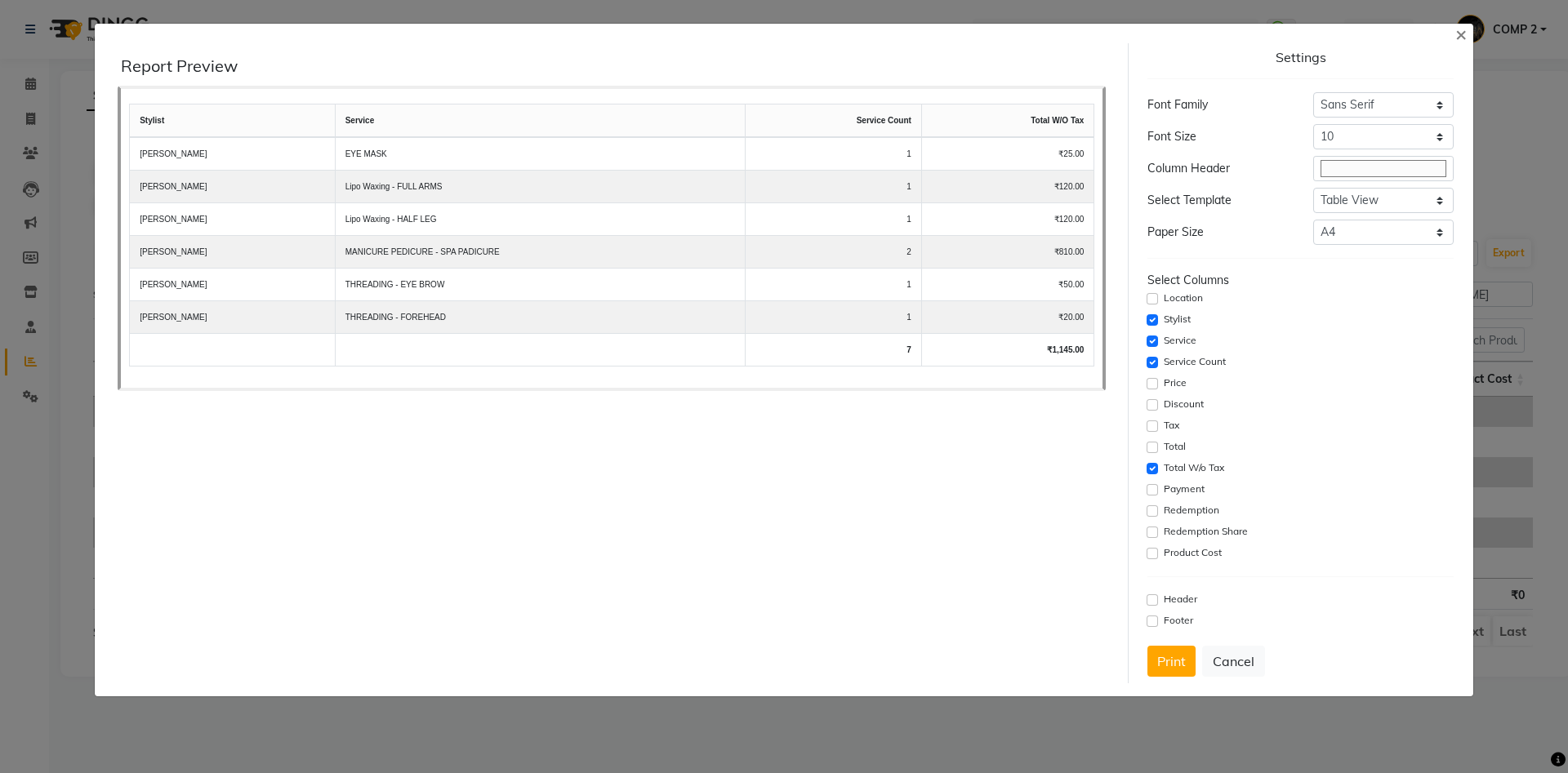
drag, startPoint x: 1180, startPoint y: 670, endPoint x: 1199, endPoint y: 668, distance: 19.1
click at [1180, 672] on button "Print" at bounding box center [1171, 661] width 48 height 31
click at [1247, 666] on button "Cancel" at bounding box center [1233, 661] width 63 height 31
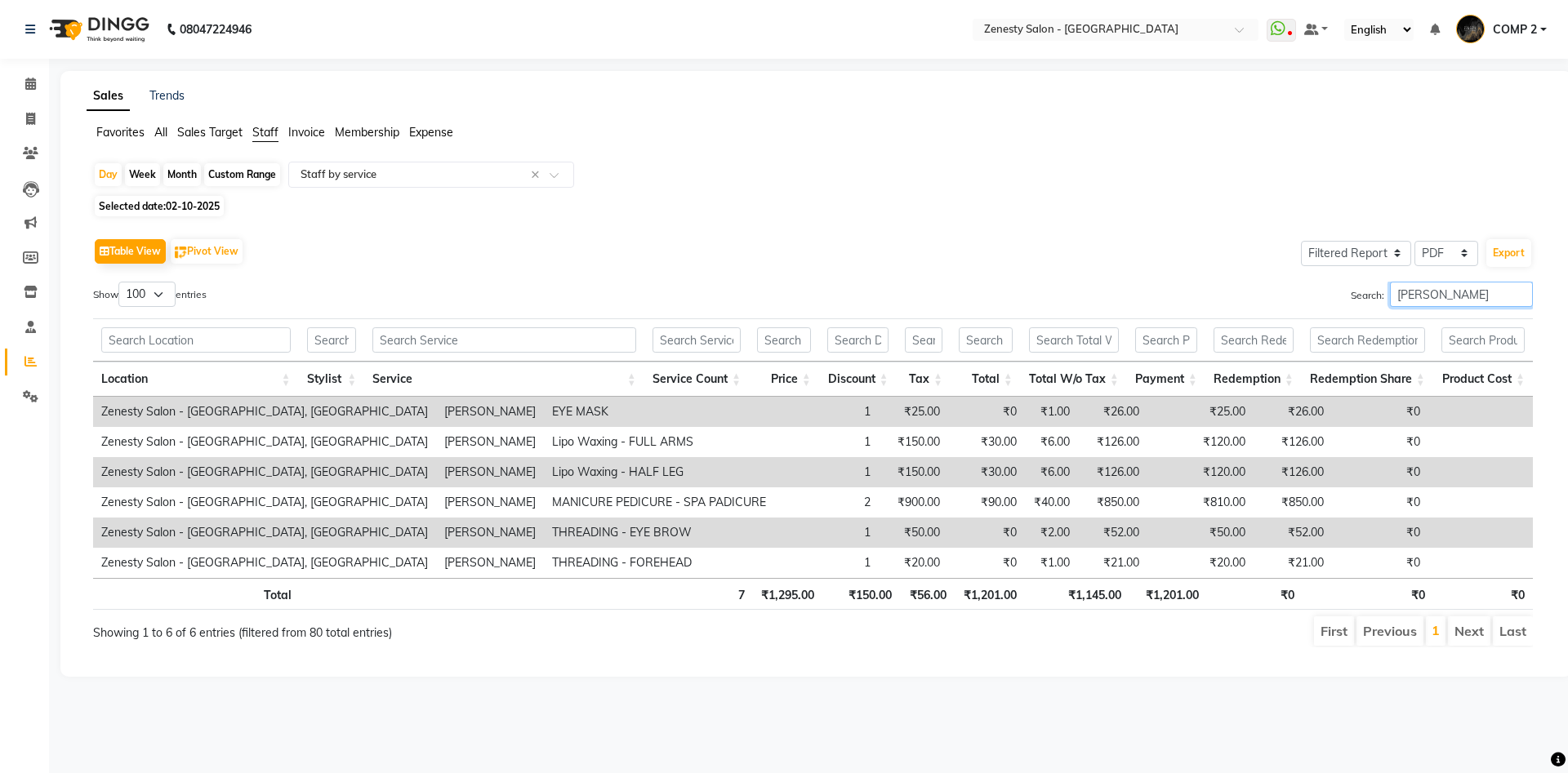
drag, startPoint x: 1414, startPoint y: 295, endPoint x: 1027, endPoint y: 290, distance: 387.0
click at [1390, 292] on input "[PERSON_NAME]" at bounding box center [1462, 295] width 143 height 26
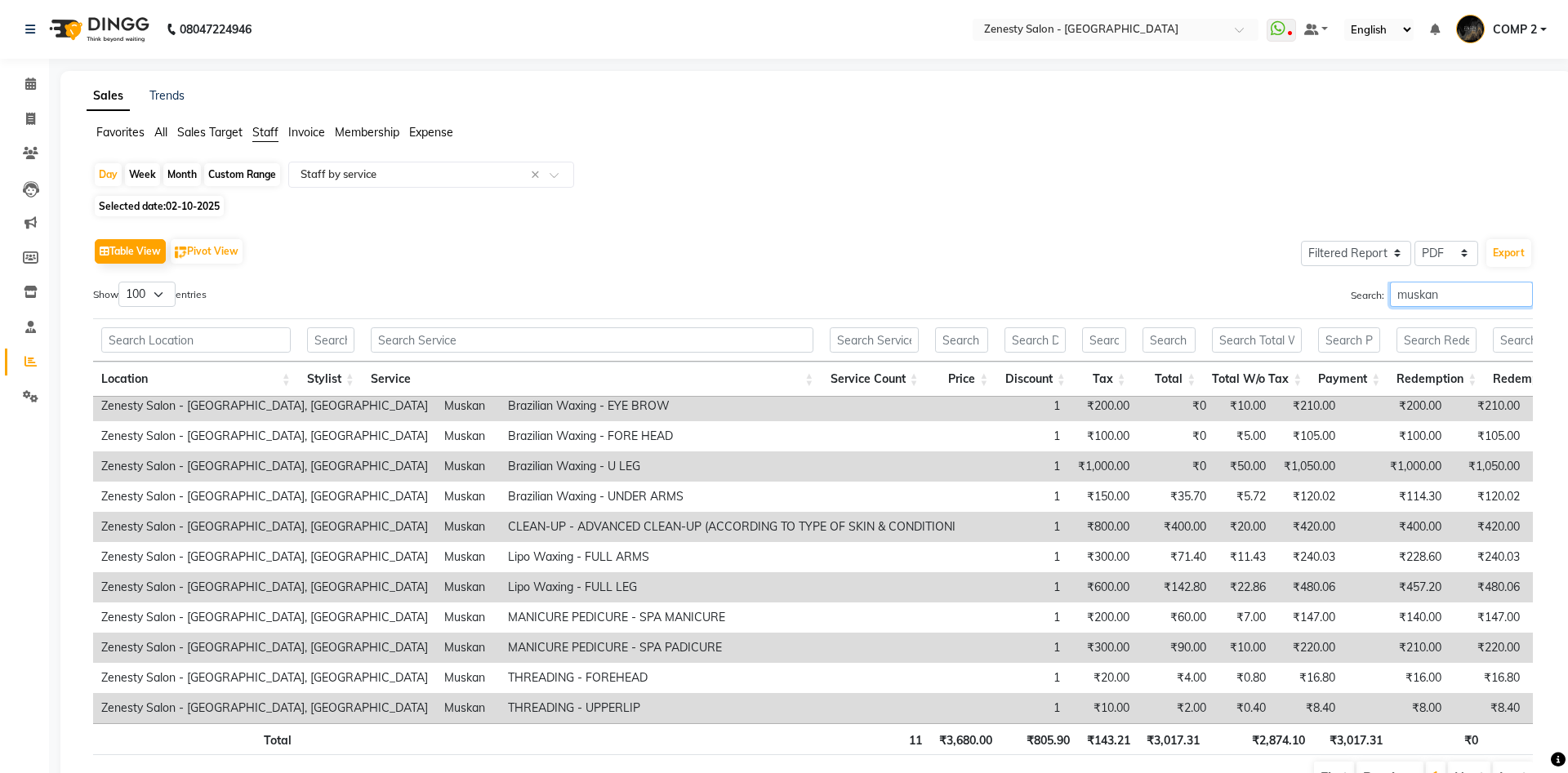
scroll to position [74, 0]
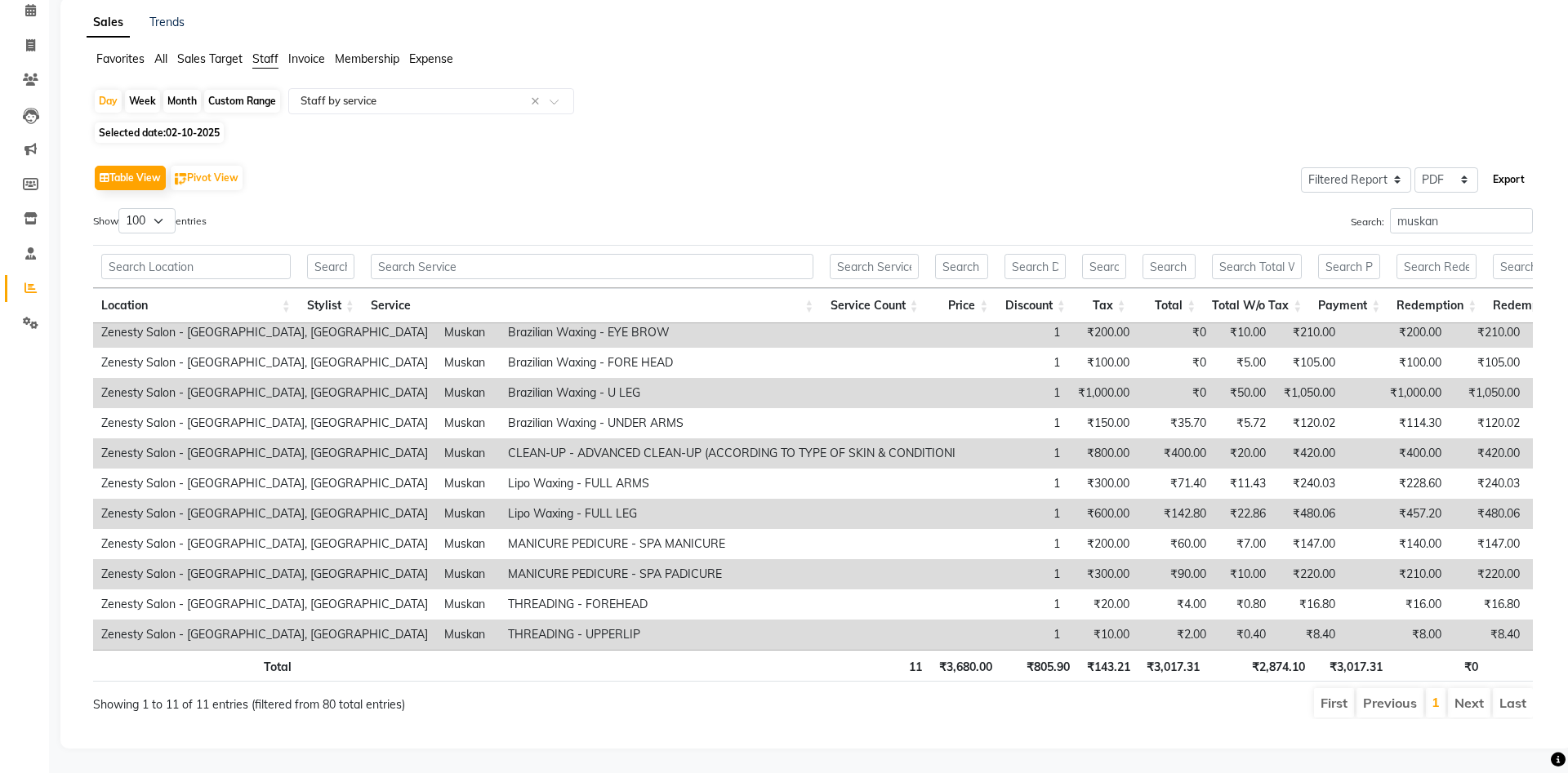
click at [1505, 176] on button "Export" at bounding box center [1509, 179] width 45 height 27
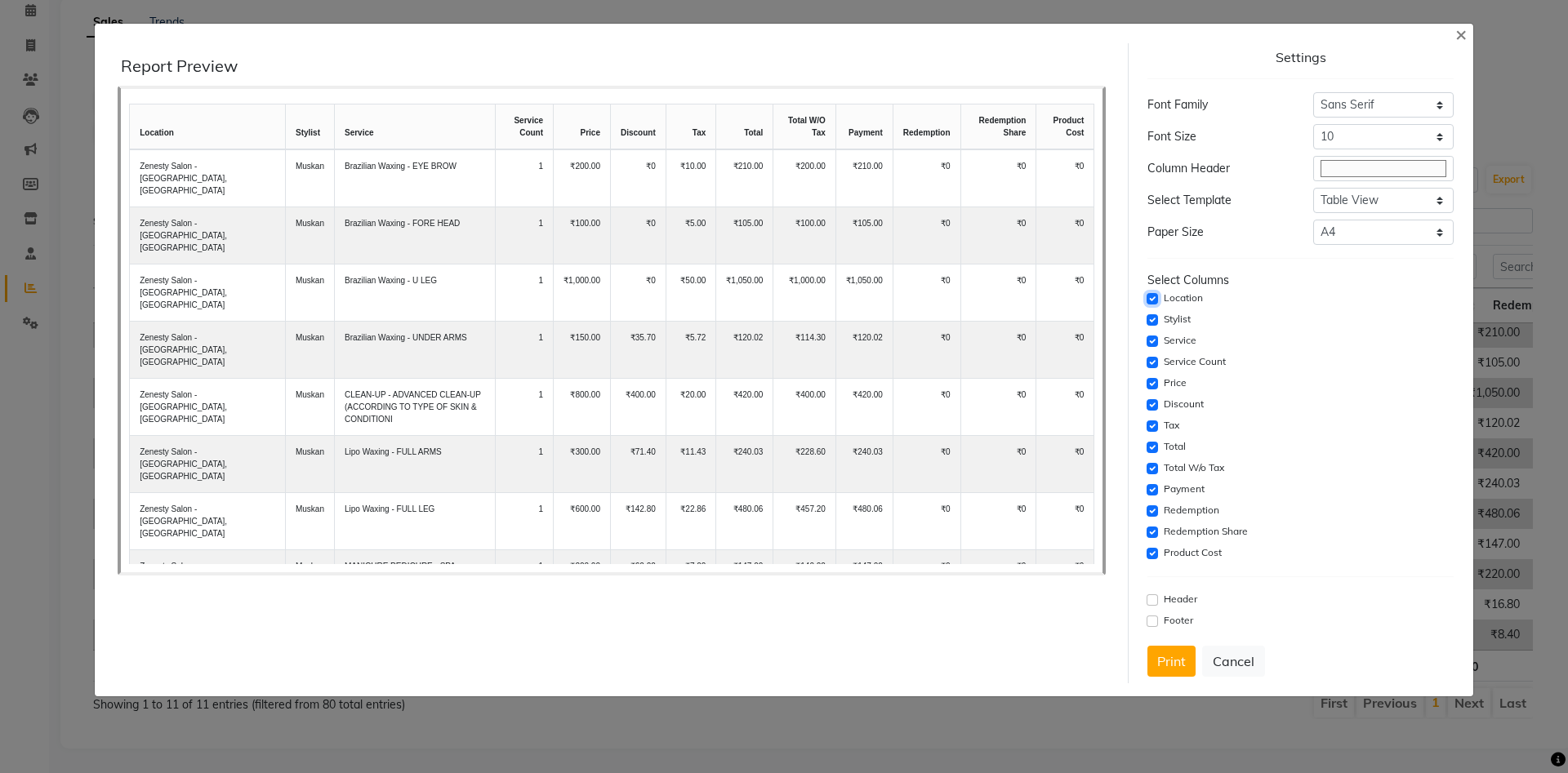
click at [1151, 294] on input "checkbox" at bounding box center [1151, 299] width 11 height 11
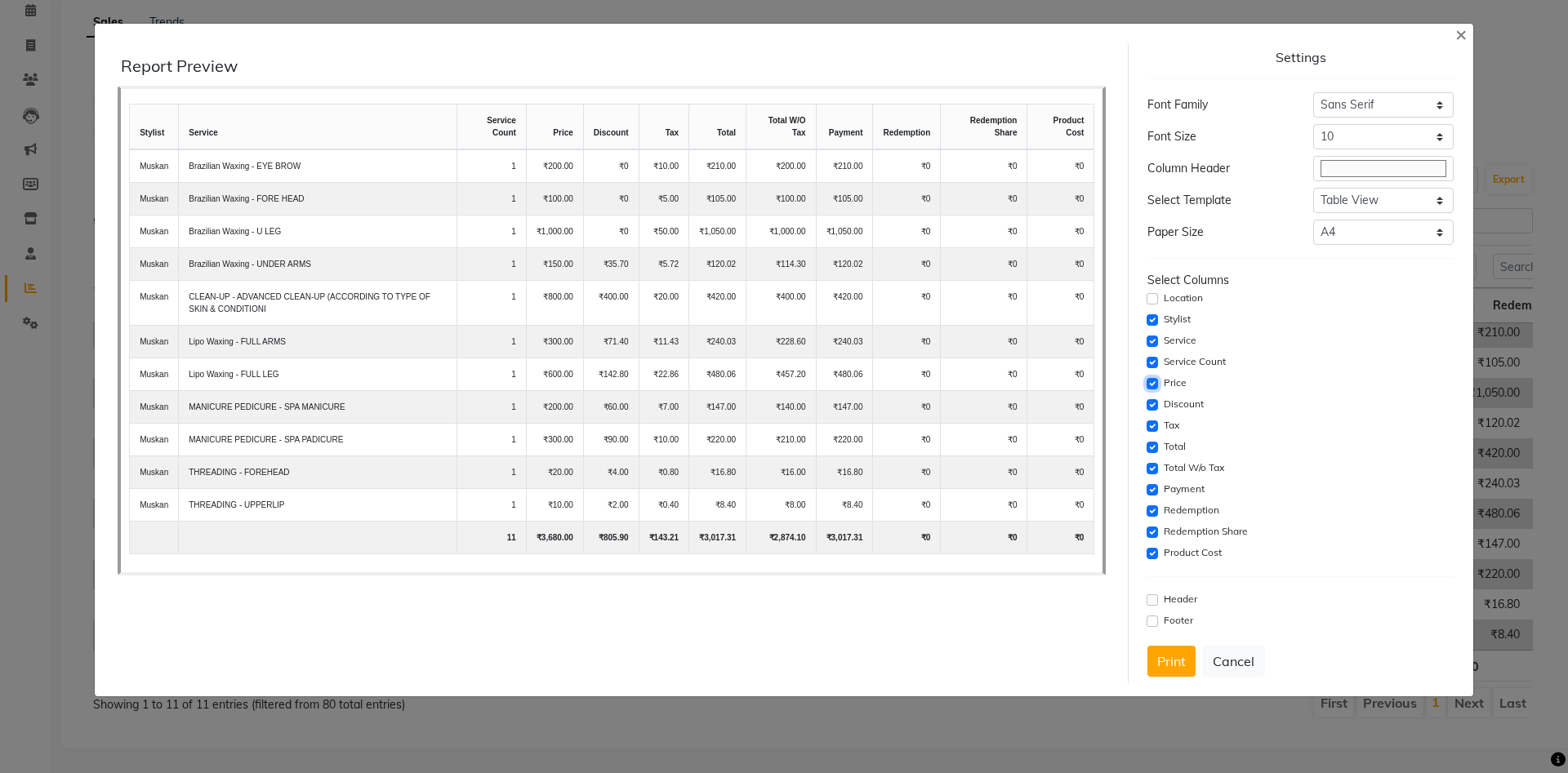
click at [1151, 385] on input "checkbox" at bounding box center [1151, 384] width 11 height 11
click at [1150, 406] on input "checkbox" at bounding box center [1151, 405] width 11 height 11
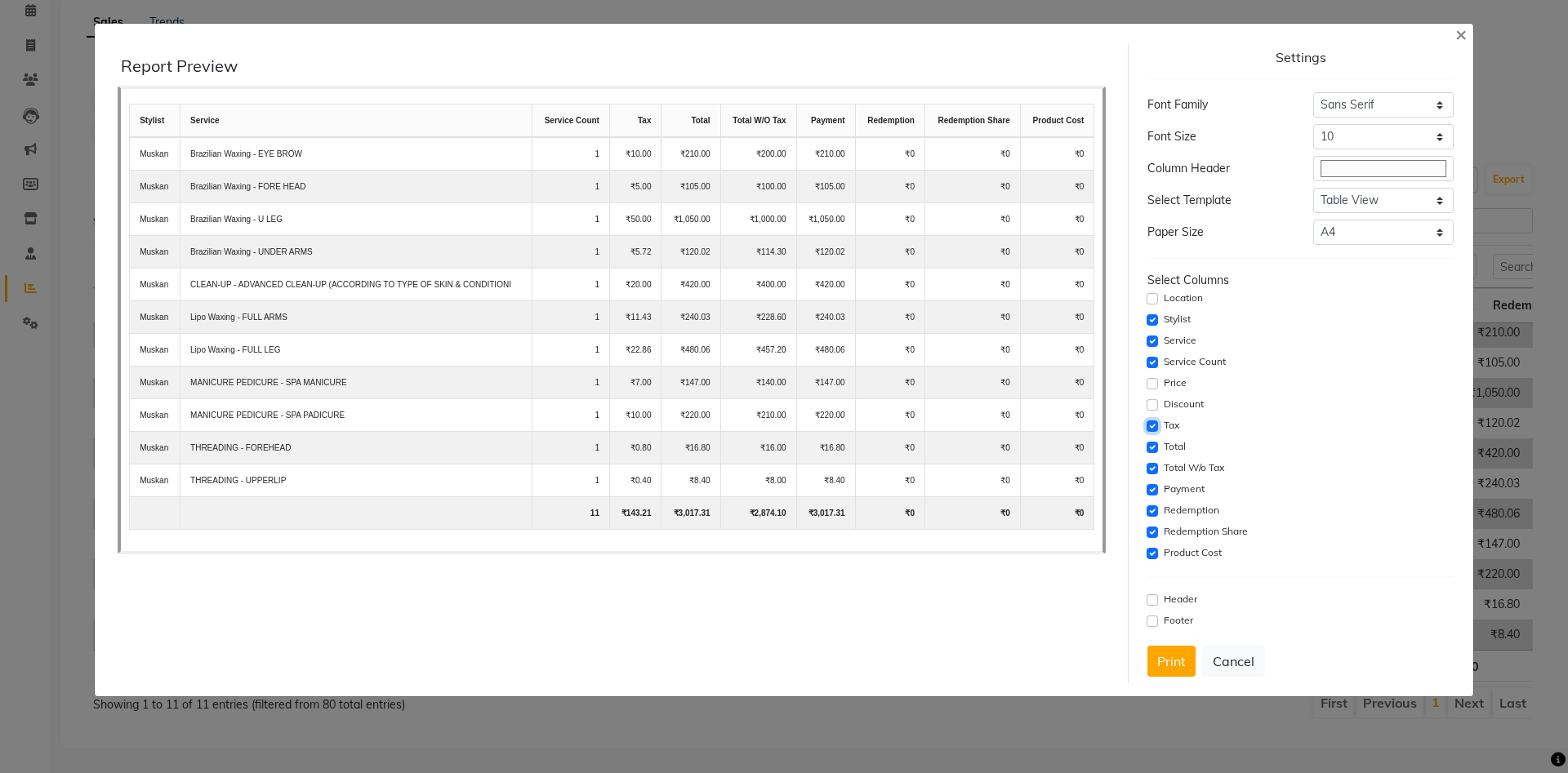
click at [1152, 423] on input "checkbox" at bounding box center [1151, 426] width 11 height 11
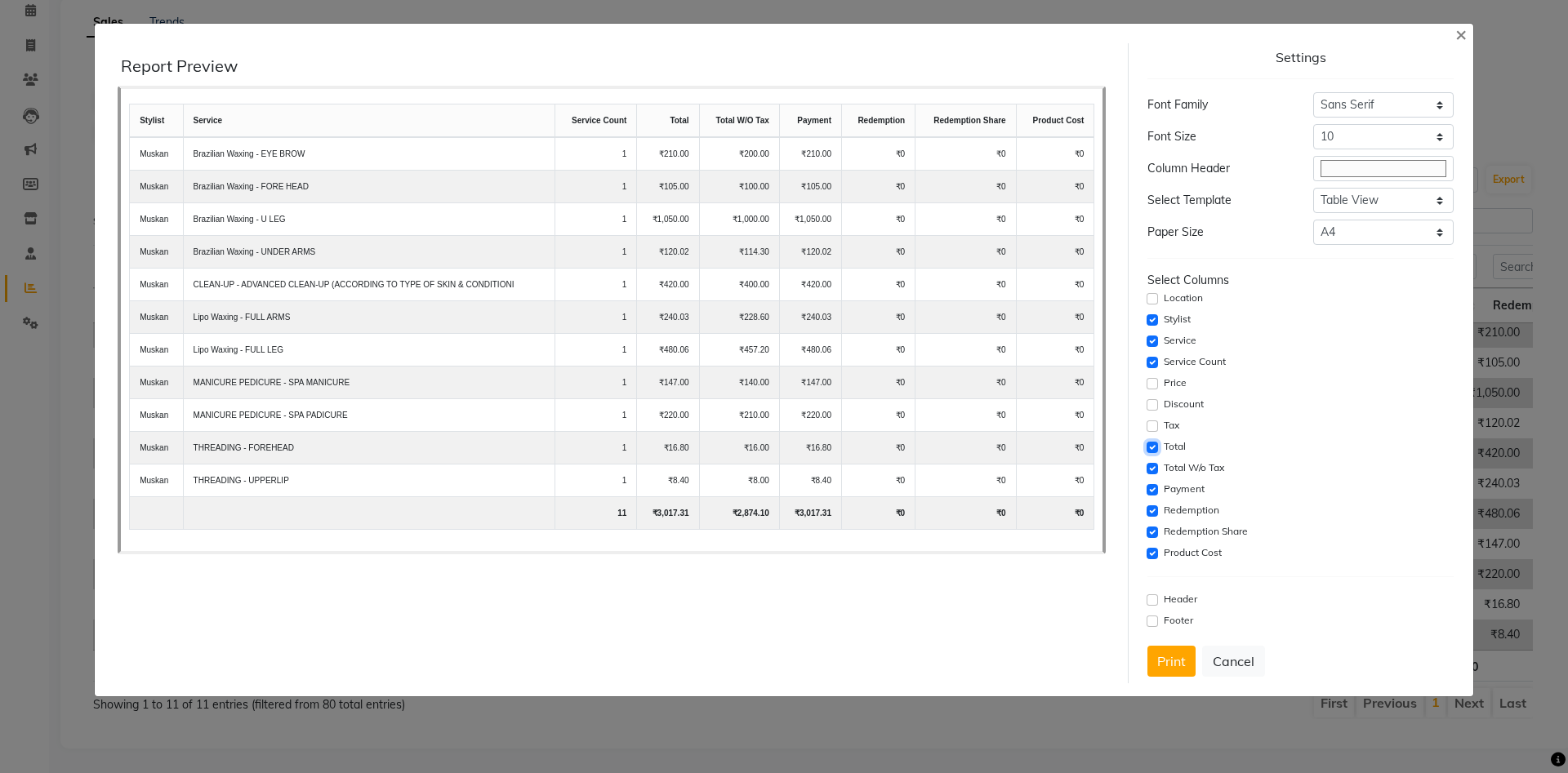
click at [1154, 447] on input "checkbox" at bounding box center [1151, 448] width 11 height 11
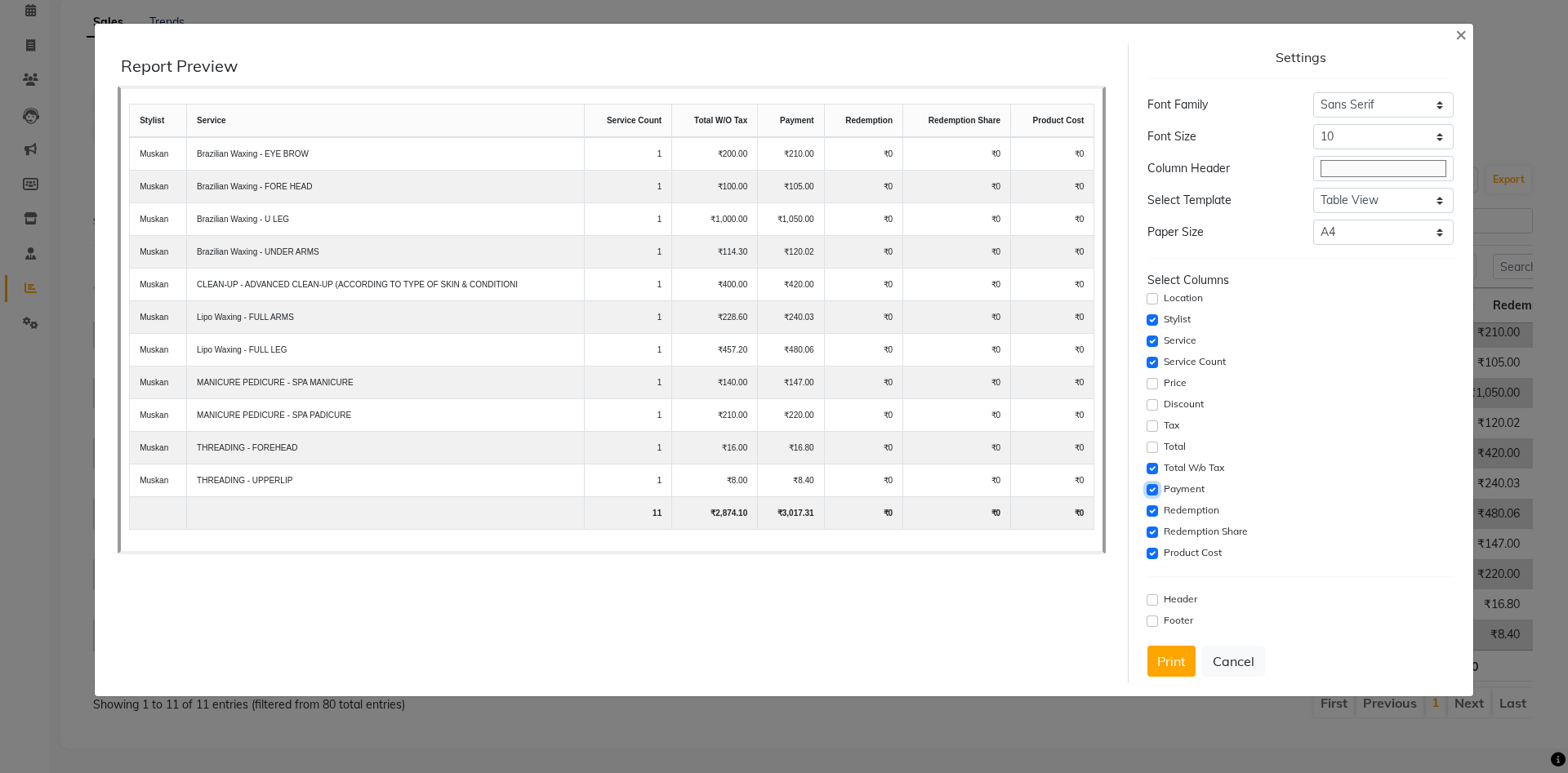
drag, startPoint x: 1155, startPoint y: 493, endPoint x: 1155, endPoint y: 502, distance: 9.0
click at [1155, 494] on input "checkbox" at bounding box center [1151, 490] width 11 height 11
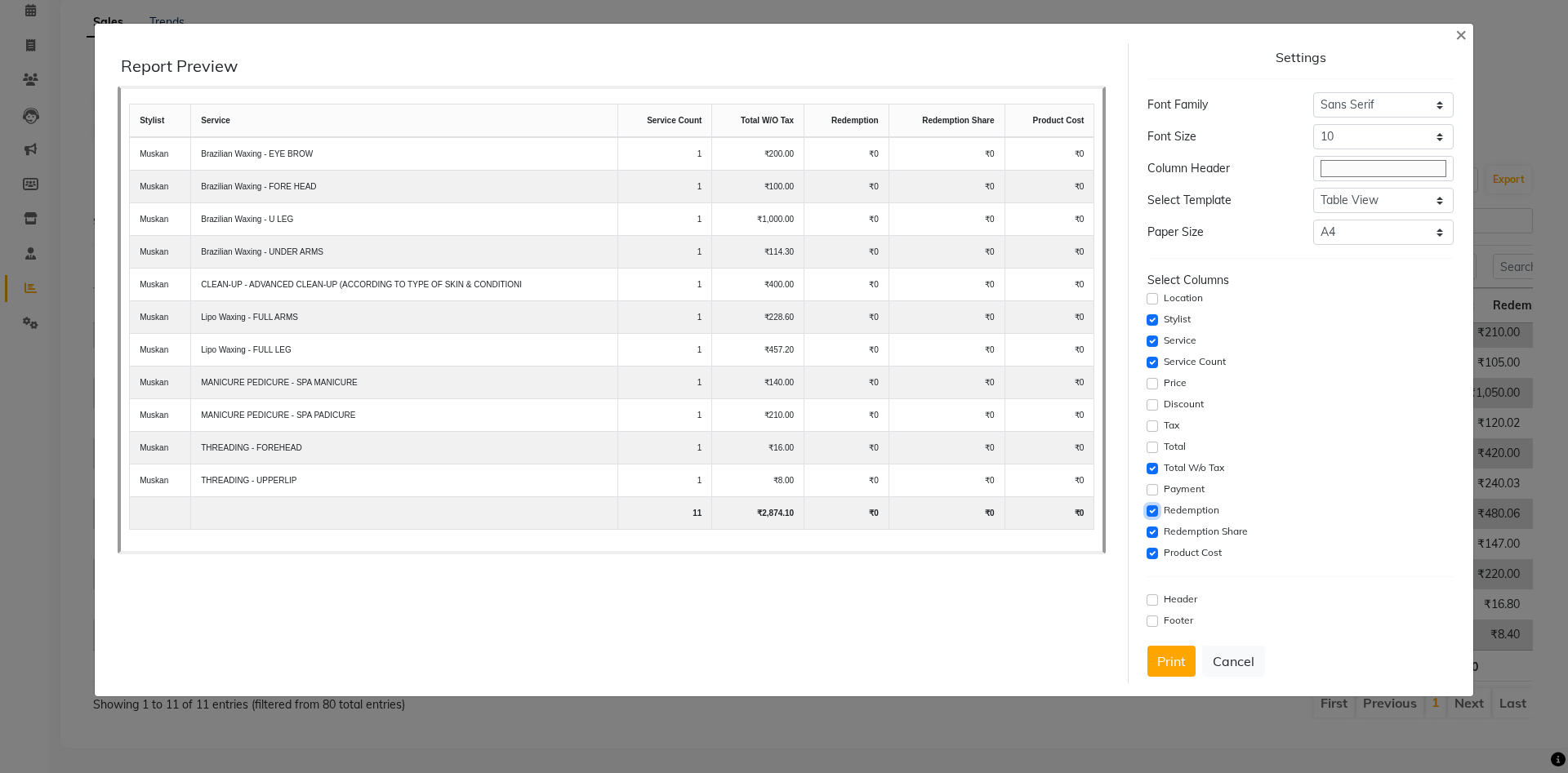
click at [1155, 507] on input "checkbox" at bounding box center [1151, 511] width 11 height 11
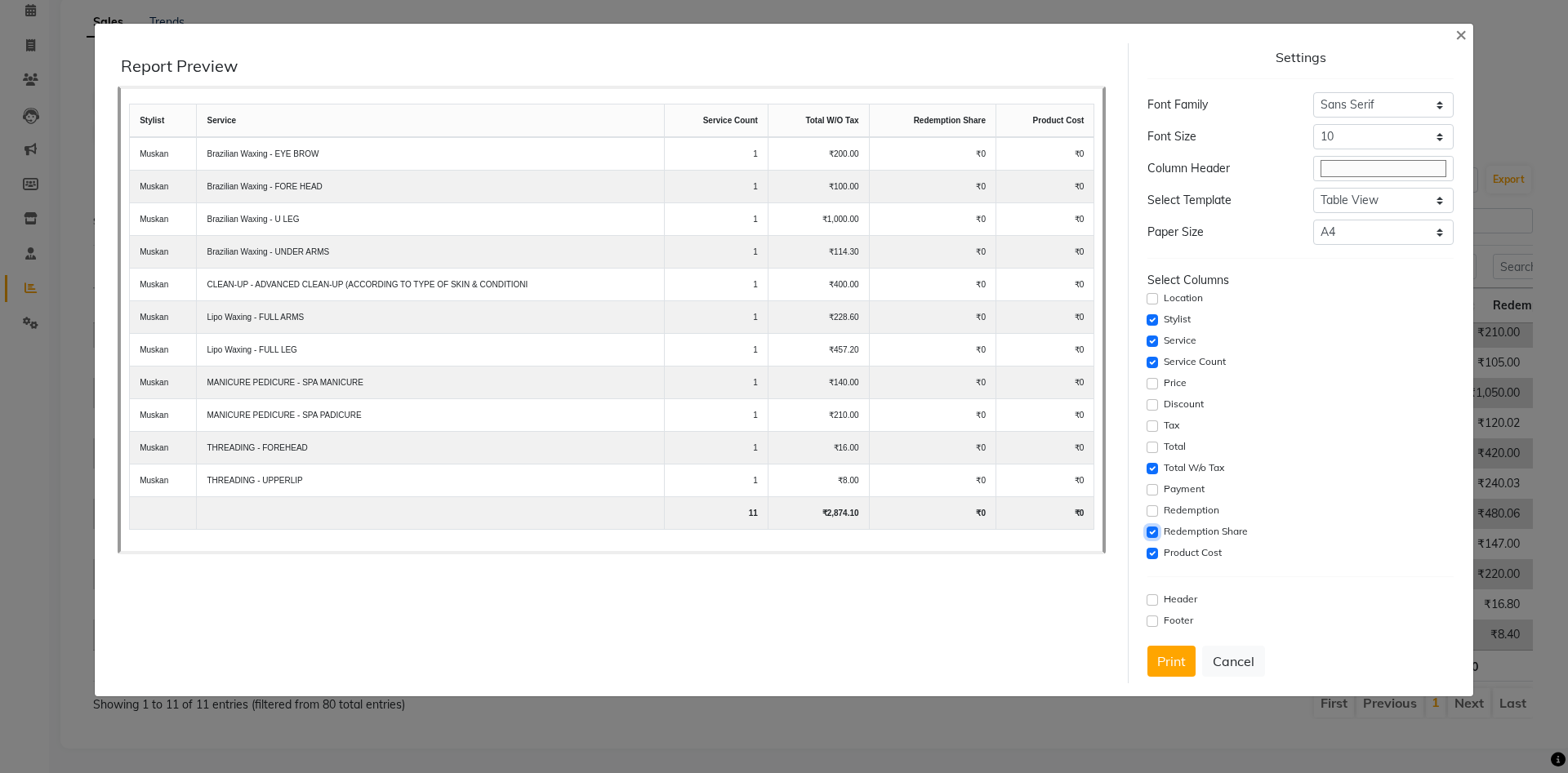
click at [1157, 529] on input "checkbox" at bounding box center [1151, 532] width 11 height 11
click at [1157, 552] on input "checkbox" at bounding box center [1151, 554] width 11 height 11
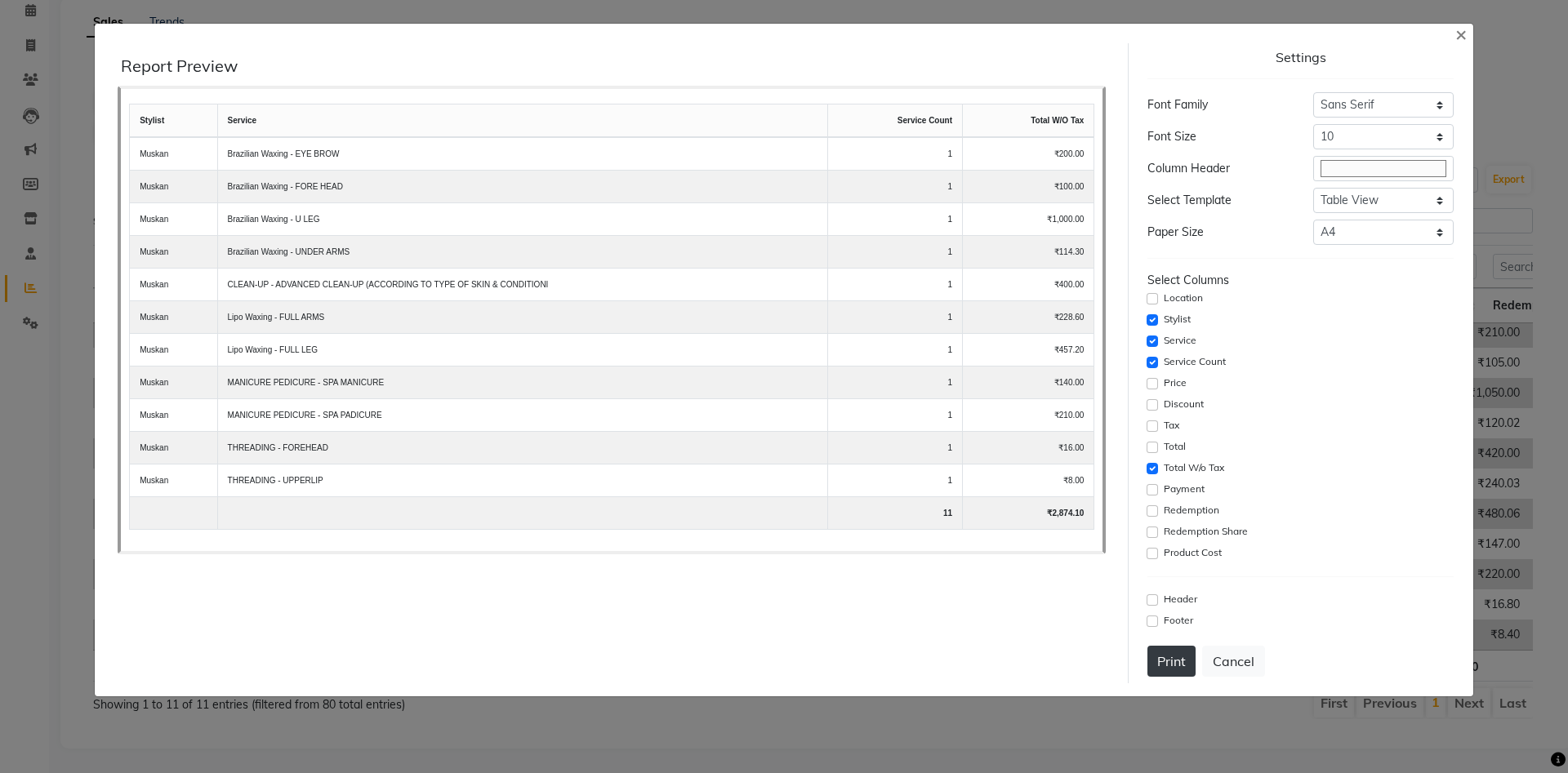
click at [1169, 662] on button "Print" at bounding box center [1171, 661] width 48 height 31
click at [1228, 657] on button "Cancel" at bounding box center [1233, 661] width 63 height 31
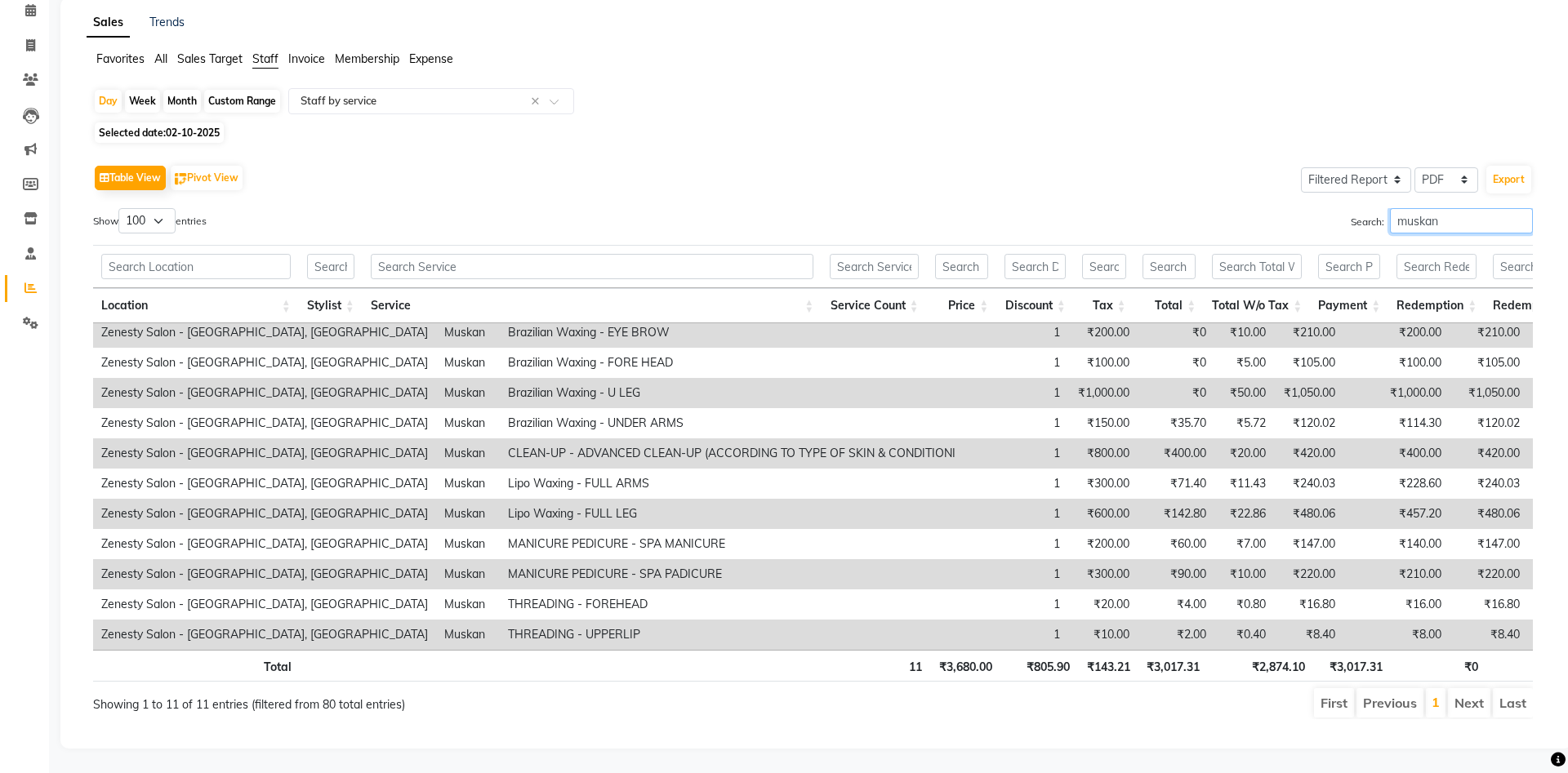
drag, startPoint x: 1434, startPoint y: 218, endPoint x: 1152, endPoint y: 217, distance: 282.0
click at [1390, 217] on input "muskan" at bounding box center [1462, 220] width 143 height 26
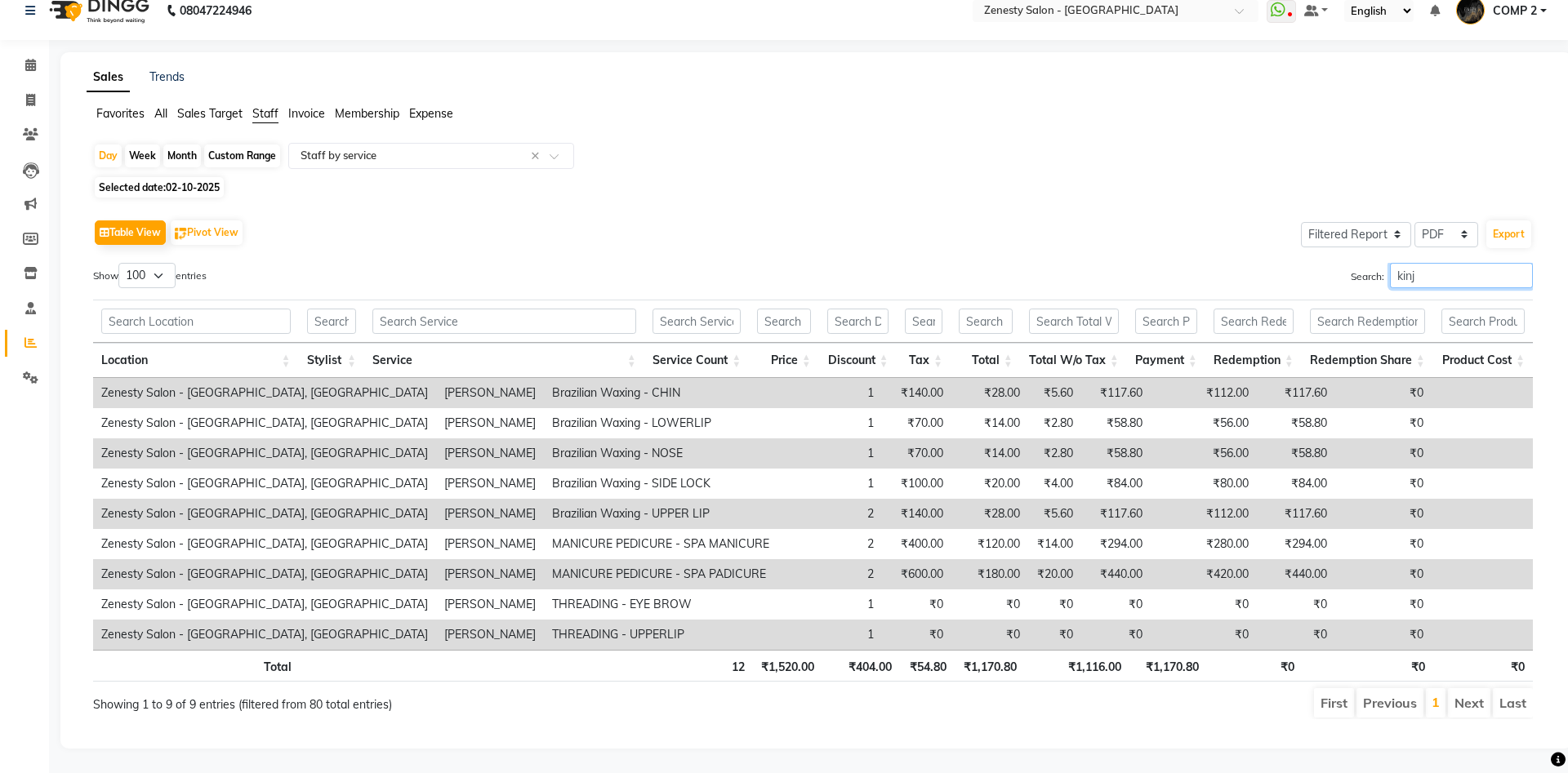
scroll to position [19, 0]
click at [1513, 232] on button "Export" at bounding box center [1509, 233] width 45 height 27
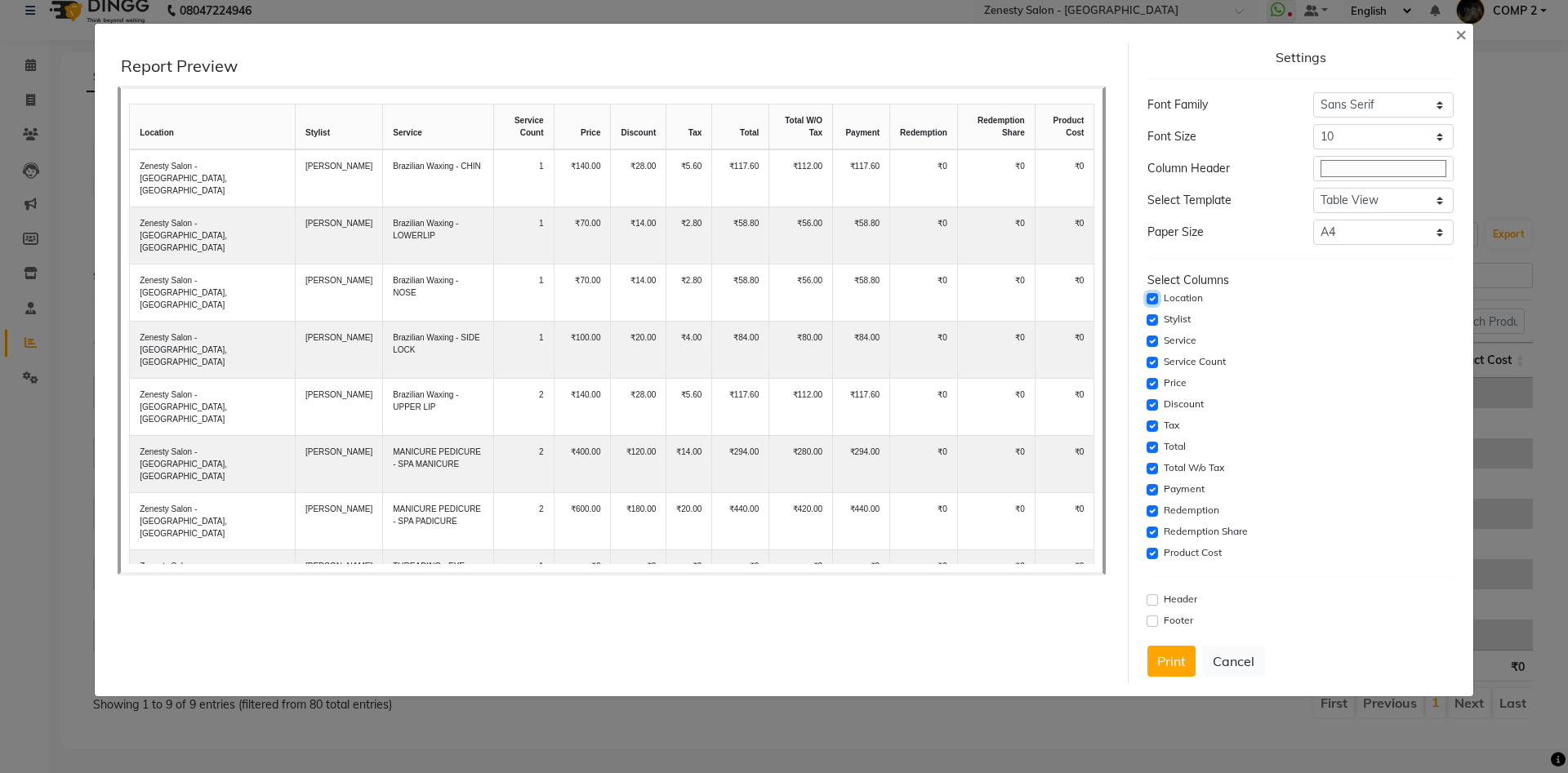
drag, startPoint x: 1155, startPoint y: 302, endPoint x: 1157, endPoint y: 324, distance: 22.1
click at [1155, 302] on input "checkbox" at bounding box center [1151, 299] width 11 height 11
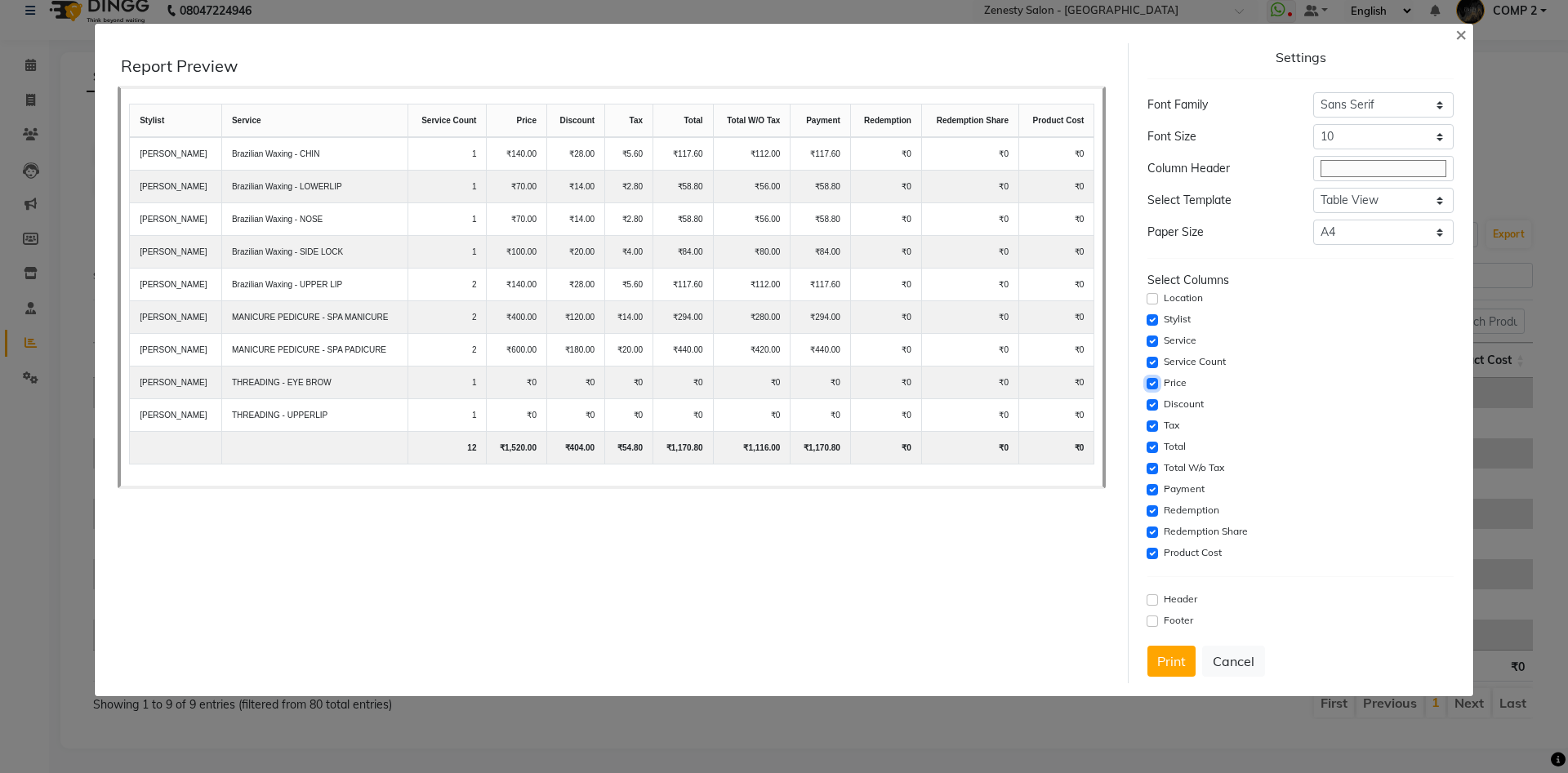
drag, startPoint x: 1154, startPoint y: 383, endPoint x: 1158, endPoint y: 392, distance: 9.8
click at [1156, 386] on input "checkbox" at bounding box center [1151, 384] width 11 height 11
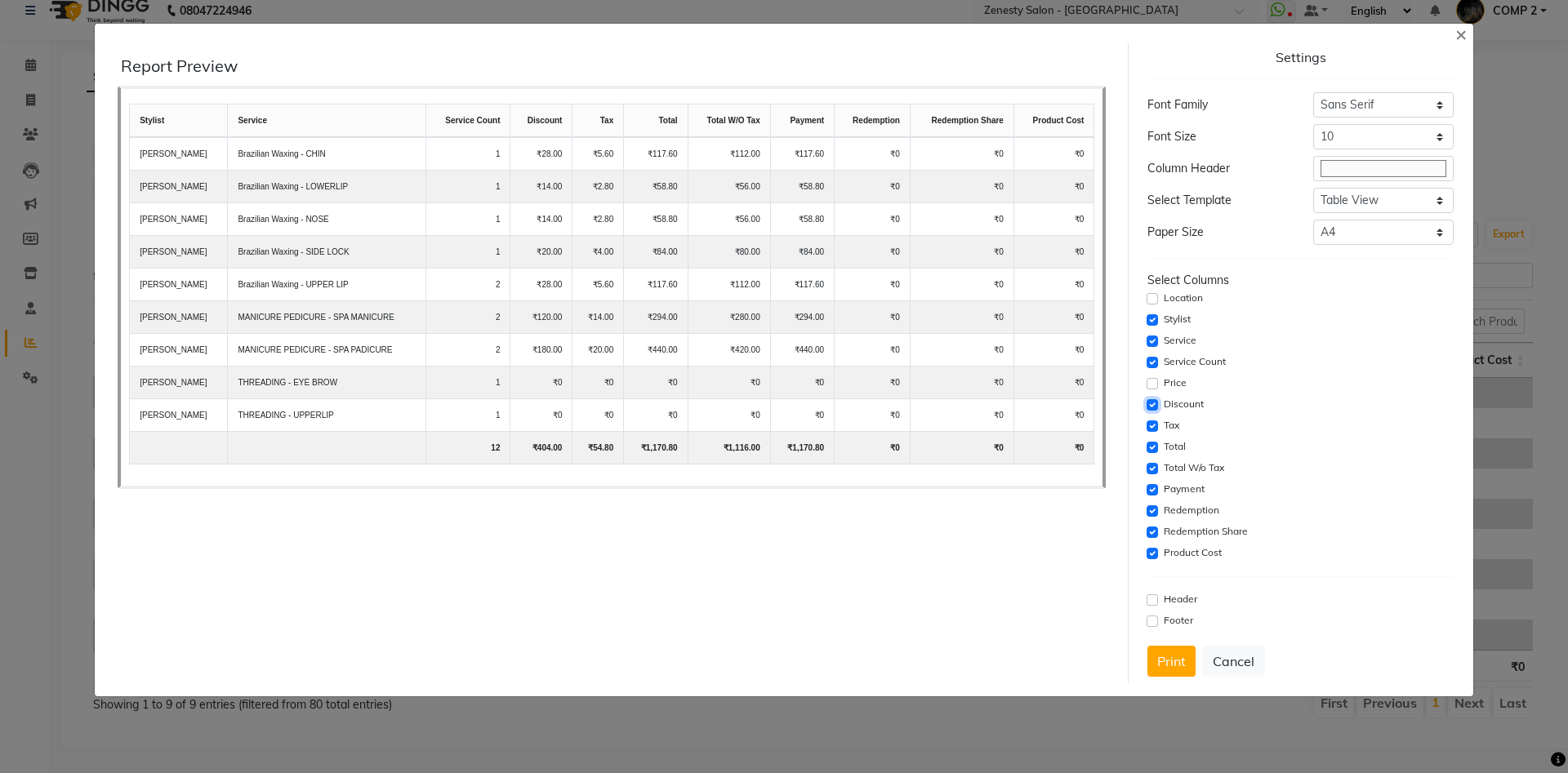
click at [1151, 406] on input "checkbox" at bounding box center [1151, 405] width 11 height 11
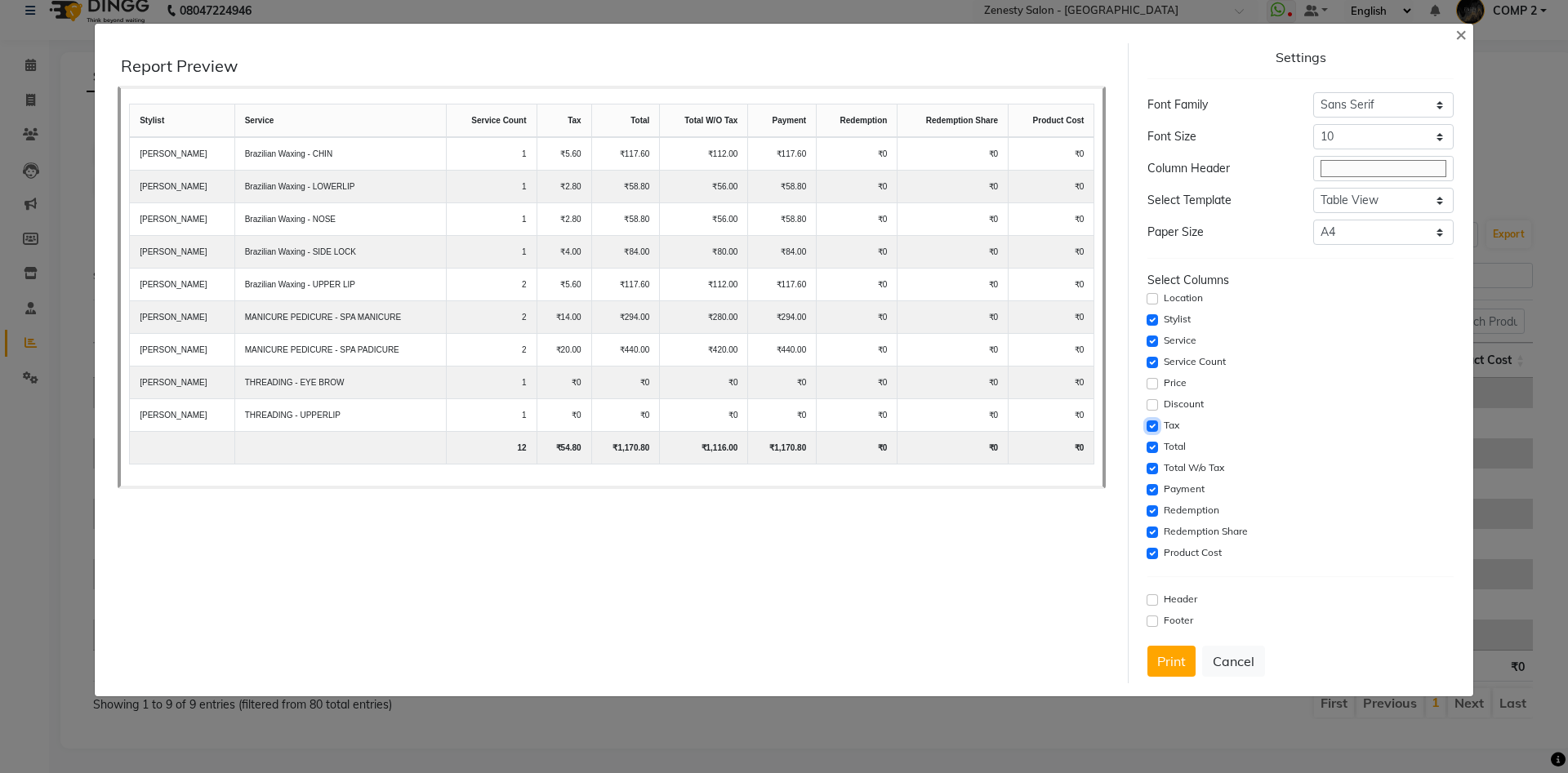
drag, startPoint x: 1152, startPoint y: 424, endPoint x: 1156, endPoint y: 437, distance: 13.6
click at [1154, 430] on input "checkbox" at bounding box center [1151, 426] width 11 height 11
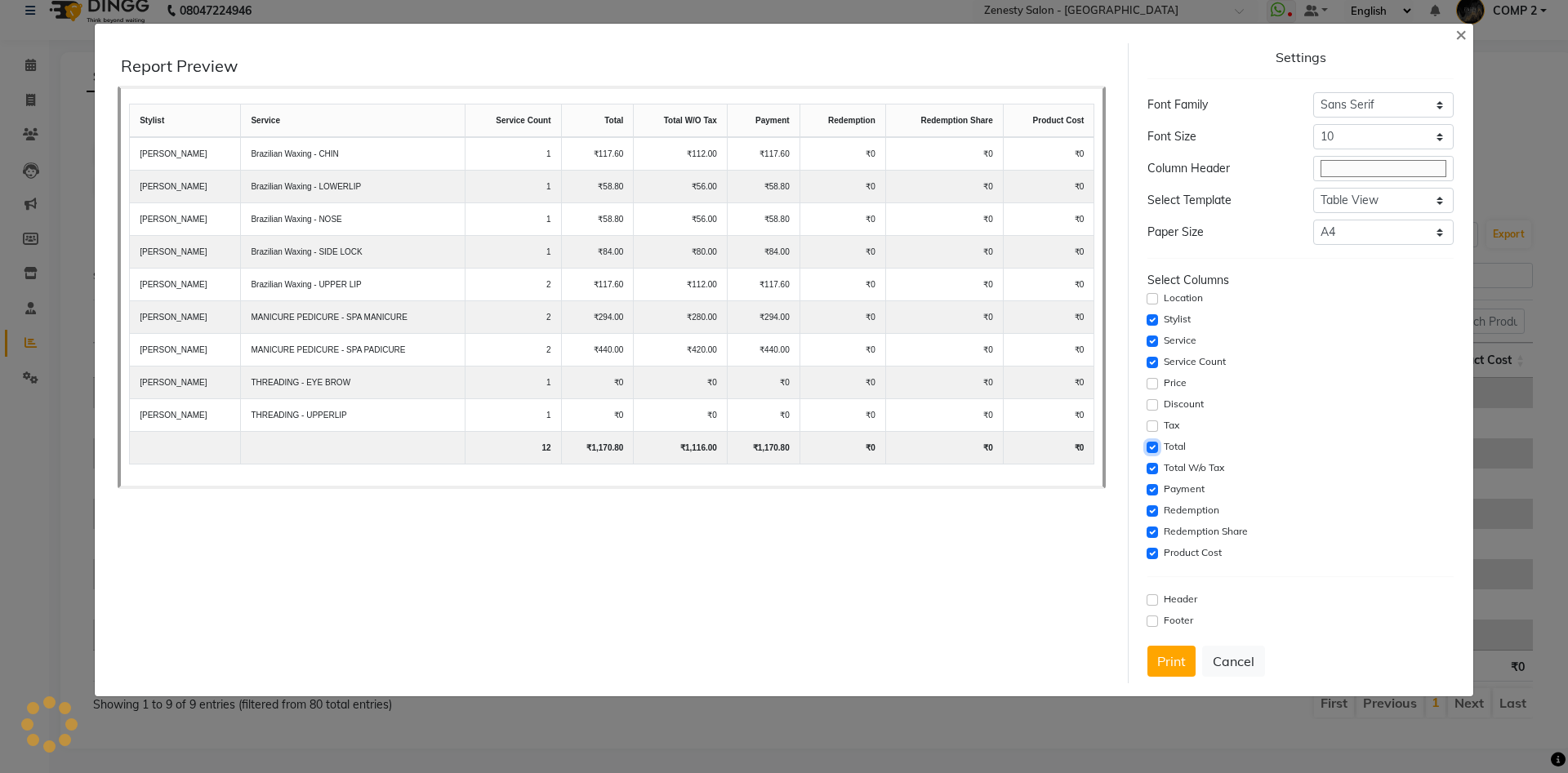
click at [1153, 445] on input "checkbox" at bounding box center [1151, 448] width 11 height 11
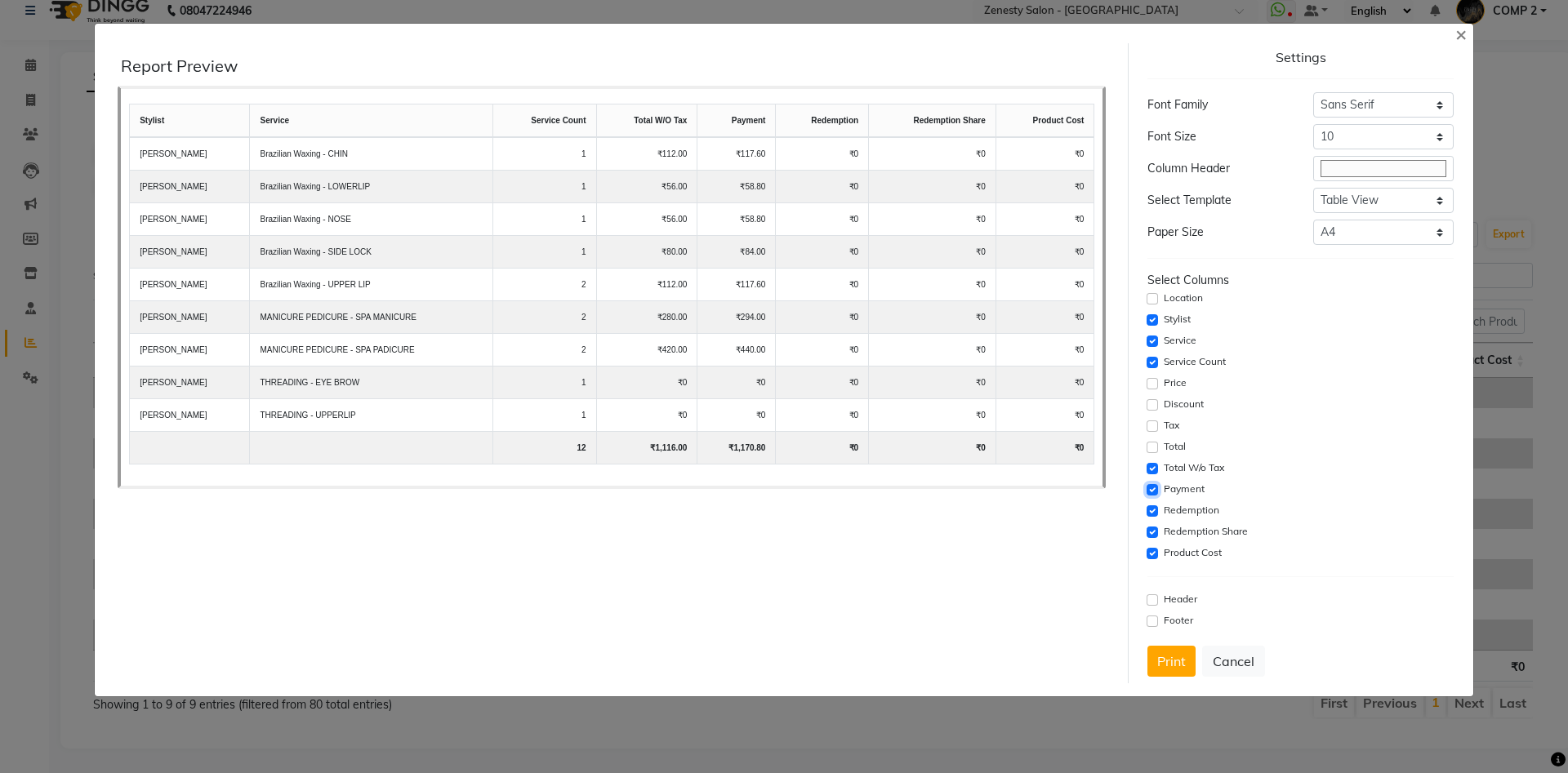
click at [1157, 491] on input "checkbox" at bounding box center [1151, 490] width 11 height 11
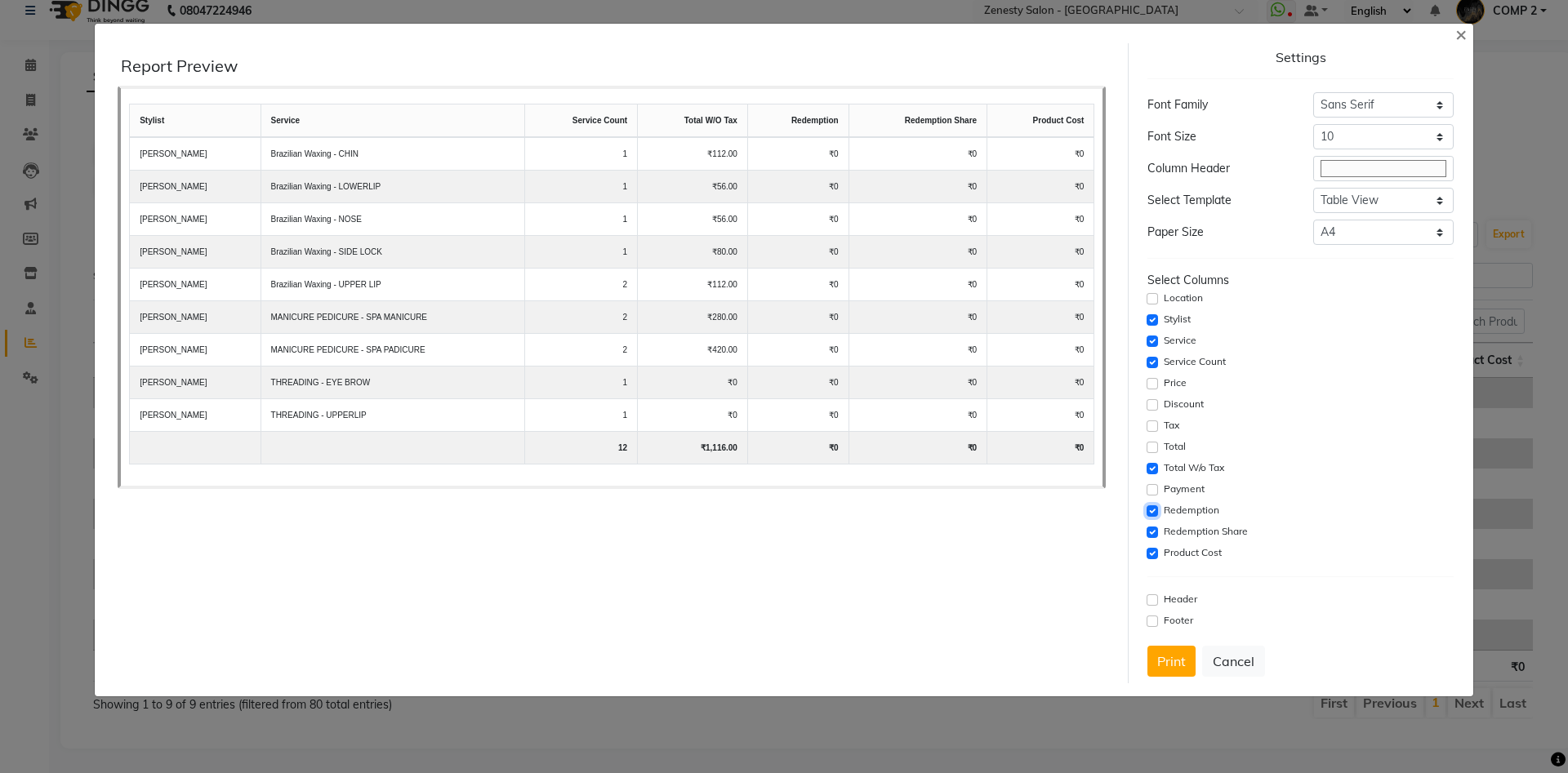
click at [1155, 510] on input "checkbox" at bounding box center [1151, 511] width 11 height 11
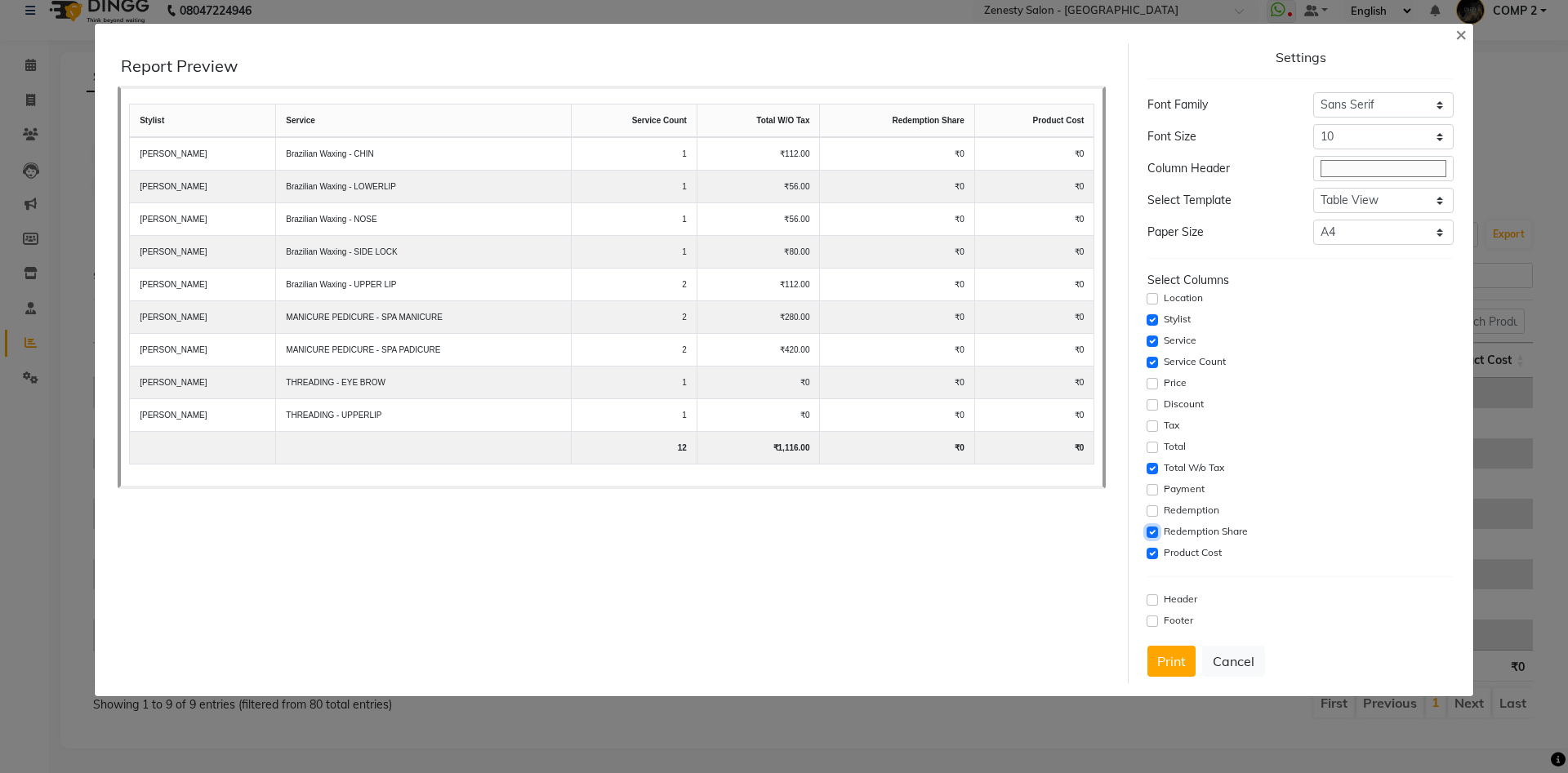
click at [1152, 532] on input "checkbox" at bounding box center [1151, 532] width 11 height 11
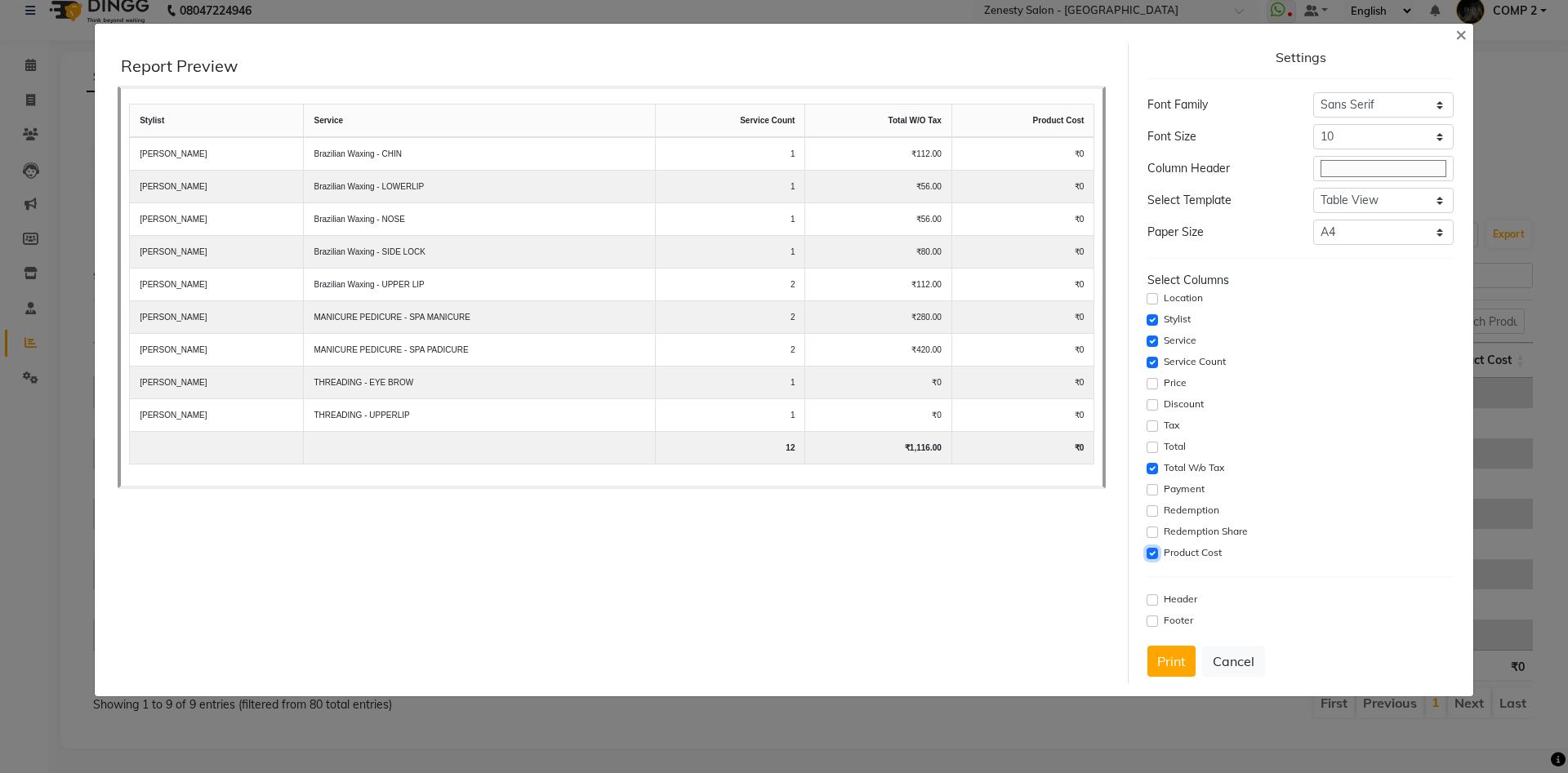
click at [1152, 552] on input "checkbox" at bounding box center [1151, 554] width 11 height 11
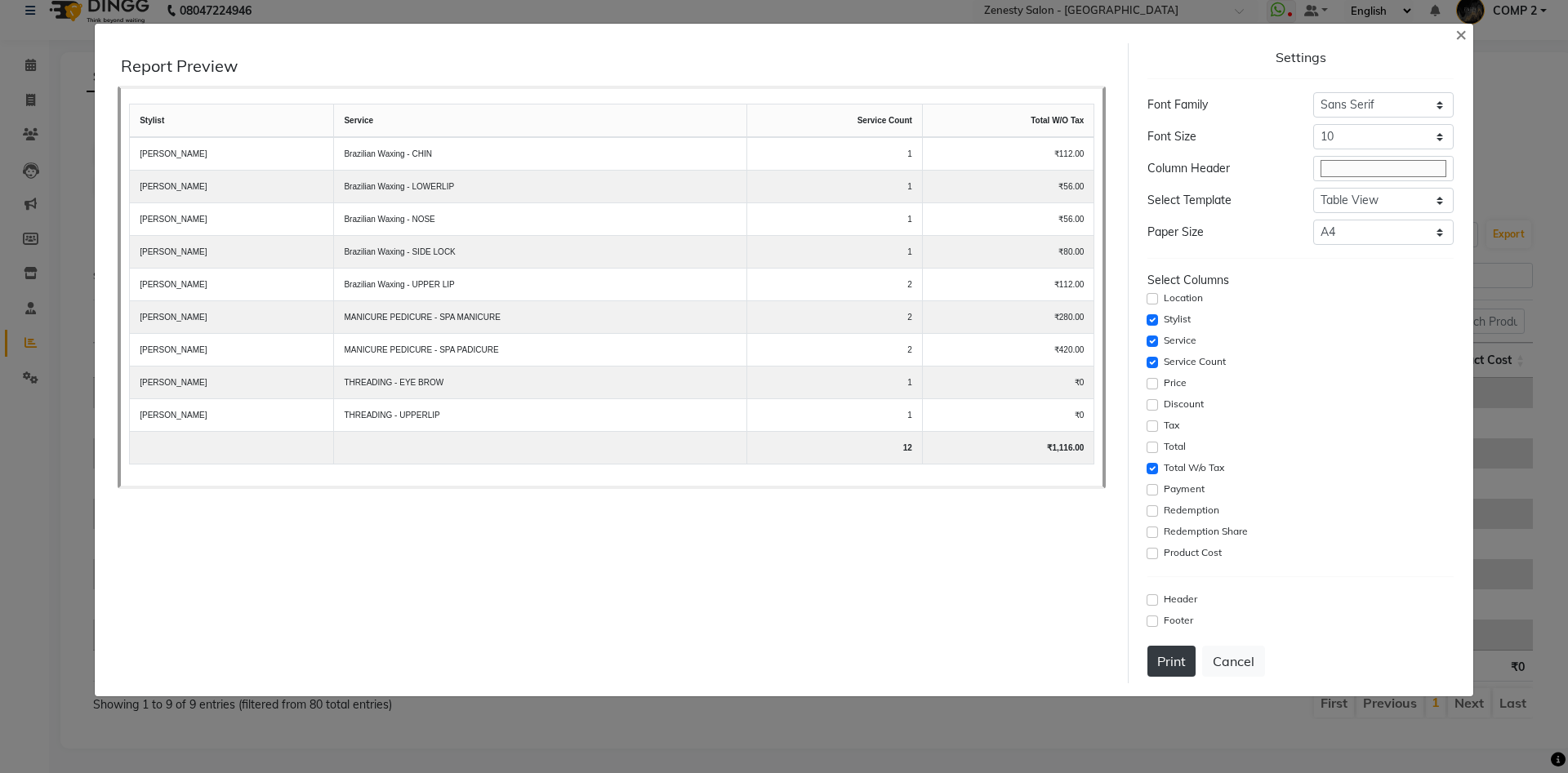
drag, startPoint x: 1158, startPoint y: 665, endPoint x: 1167, endPoint y: 658, distance: 11.4
click at [1159, 665] on button "Print" at bounding box center [1171, 661] width 48 height 31
click at [1231, 654] on button "Cancel" at bounding box center [1233, 661] width 63 height 31
